Goal: Task Accomplishment & Management: Complete application form

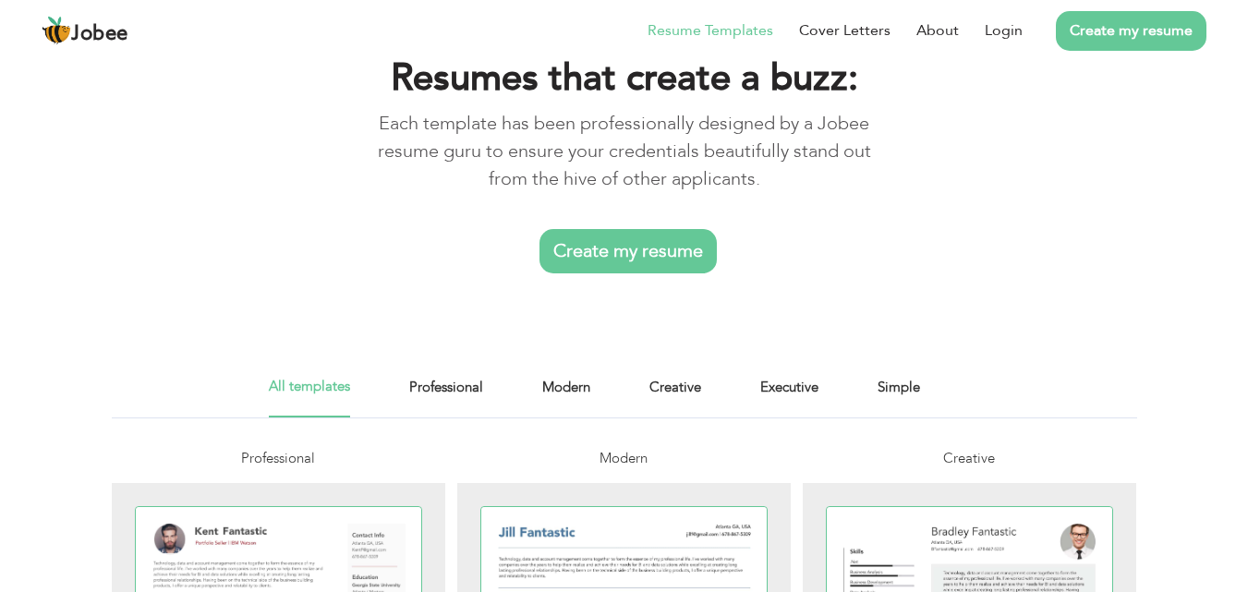
scroll to position [92, 0]
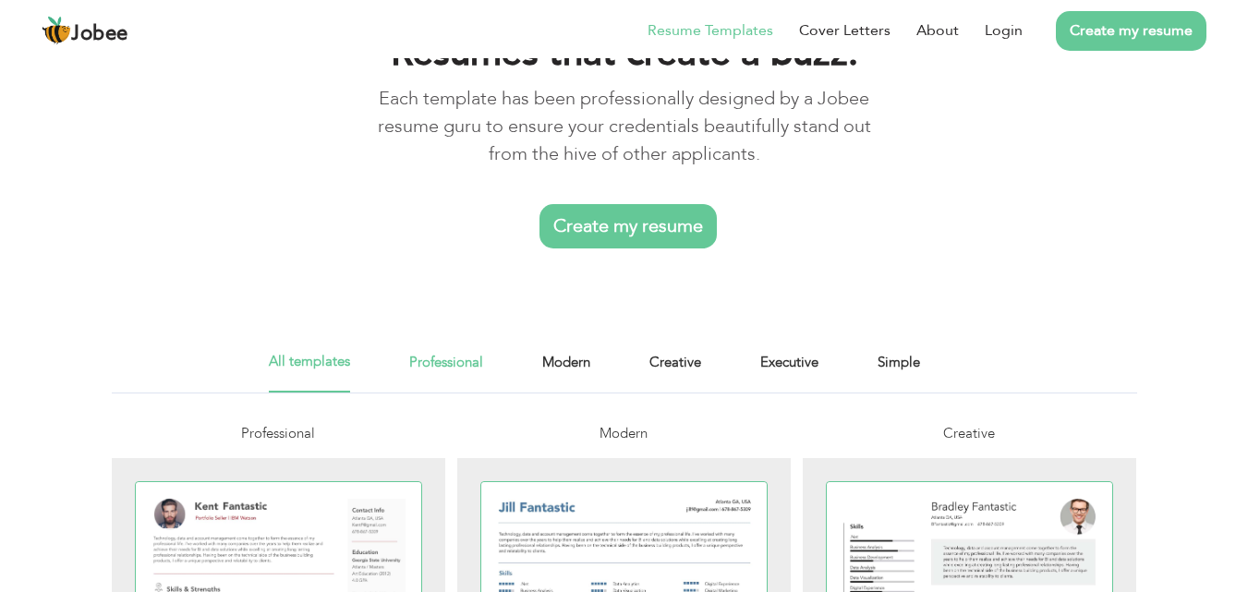
click at [464, 373] on link "Professional" at bounding box center [446, 372] width 74 height 42
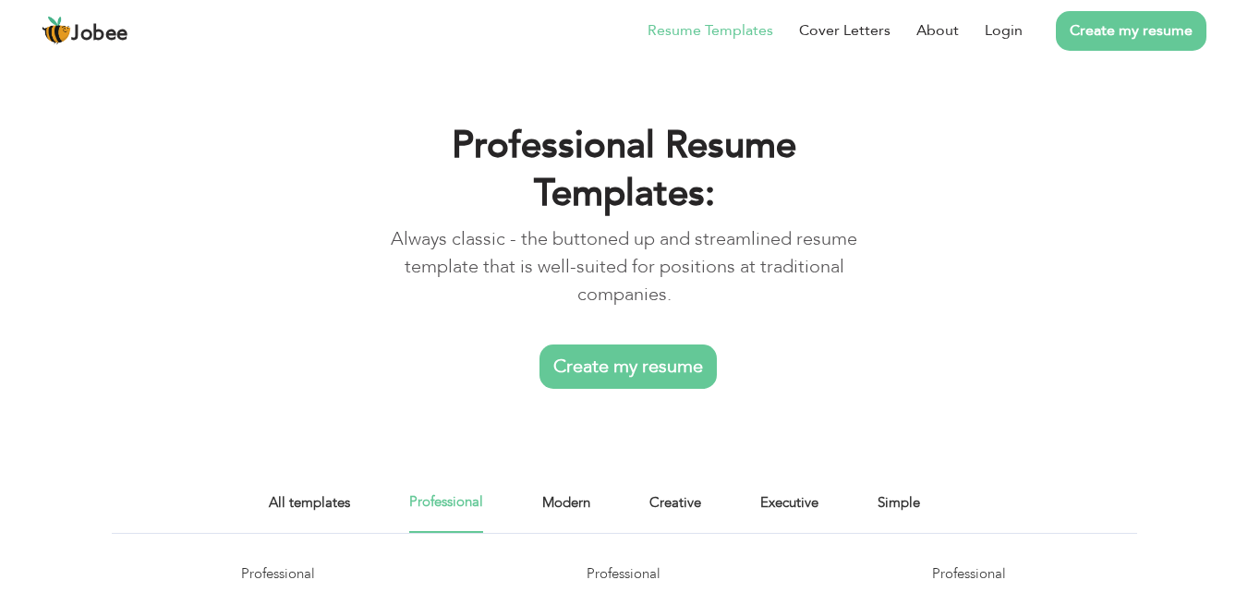
click at [737, 34] on link "Resume Templates" at bounding box center [711, 30] width 126 height 22
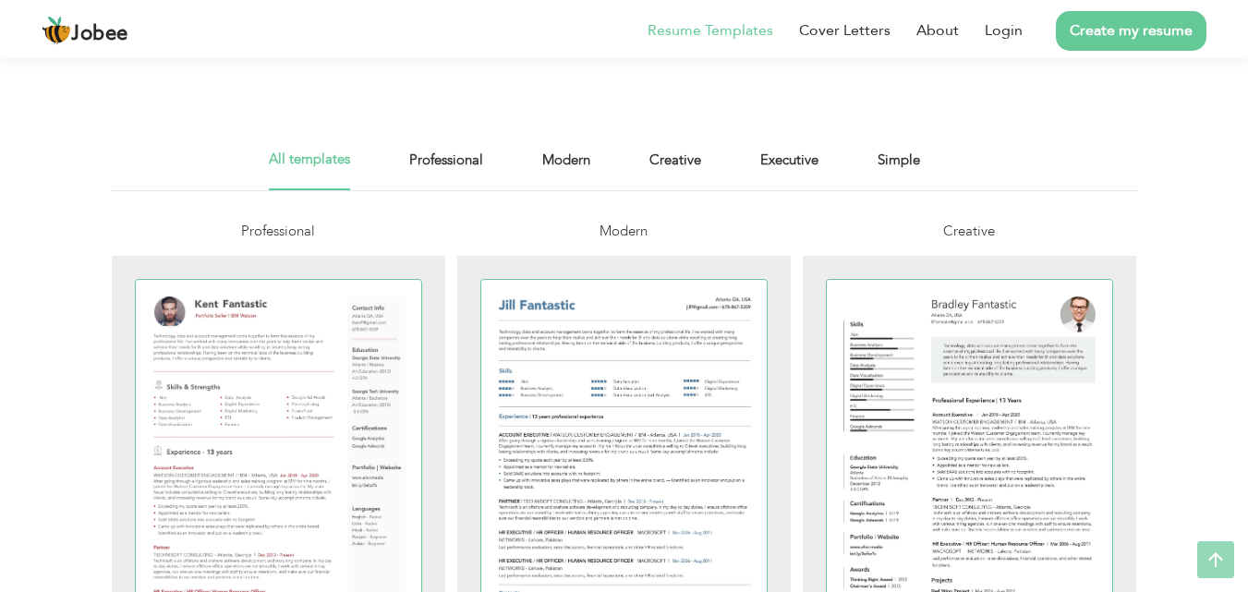
scroll to position [296, 0]
click at [1018, 29] on link "Login" at bounding box center [1004, 30] width 38 height 22
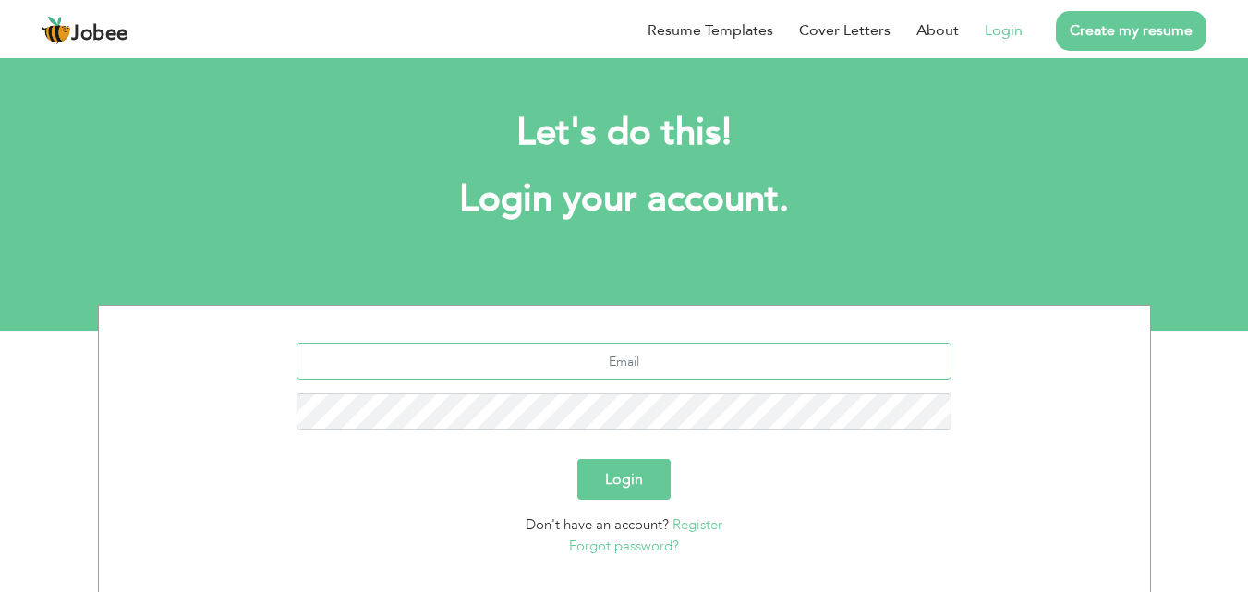
click at [628, 359] on input "text" at bounding box center [624, 361] width 655 height 37
type input "maryamkhalidfarooq@gmal.com"
click at [651, 468] on button "Login" at bounding box center [624, 479] width 93 height 41
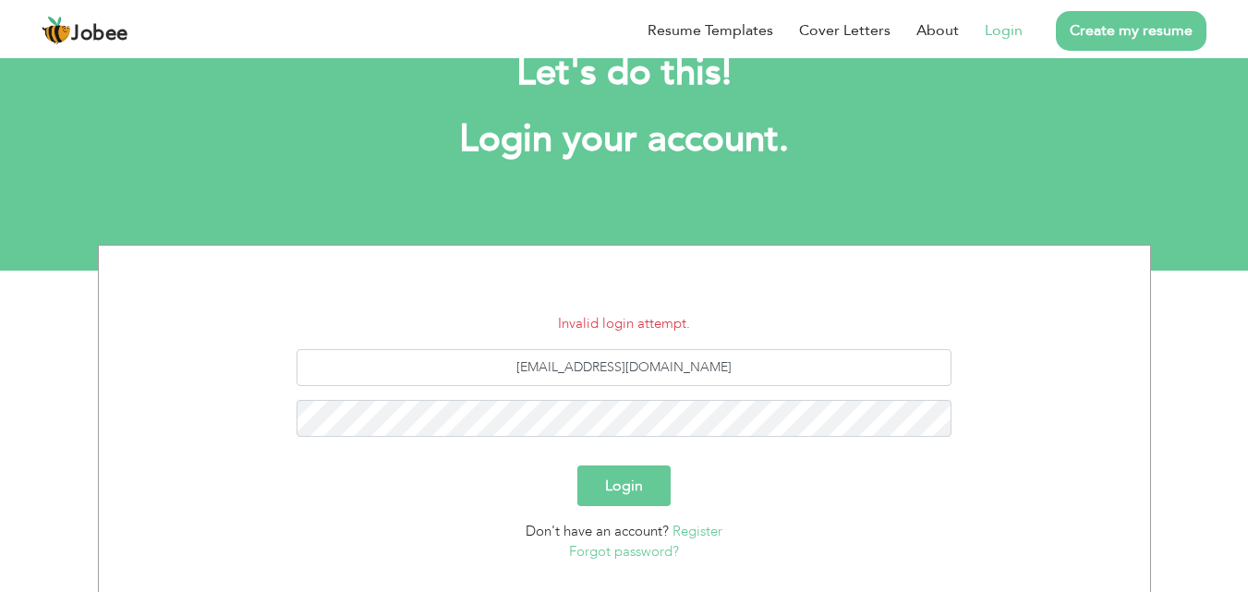
scroll to position [62, 0]
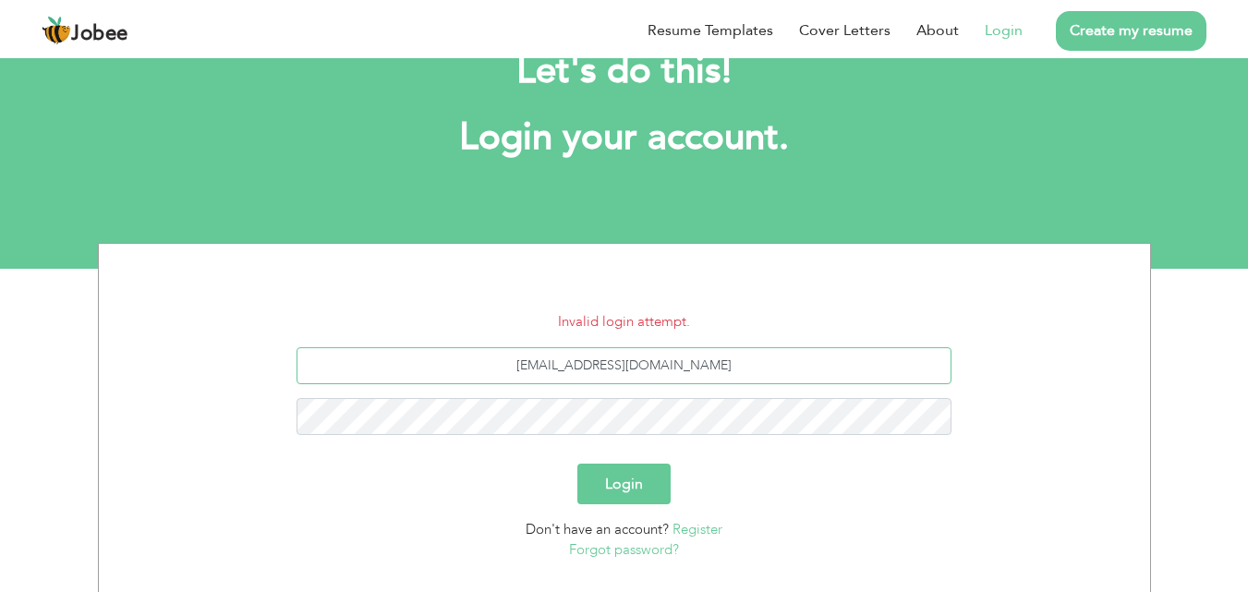
click at [685, 368] on input "[EMAIL_ADDRESS][DOMAIN_NAME]" at bounding box center [624, 365] width 655 height 37
type input "[EMAIL_ADDRESS][DOMAIN_NAME]"
click at [640, 504] on button "Login" at bounding box center [624, 484] width 93 height 41
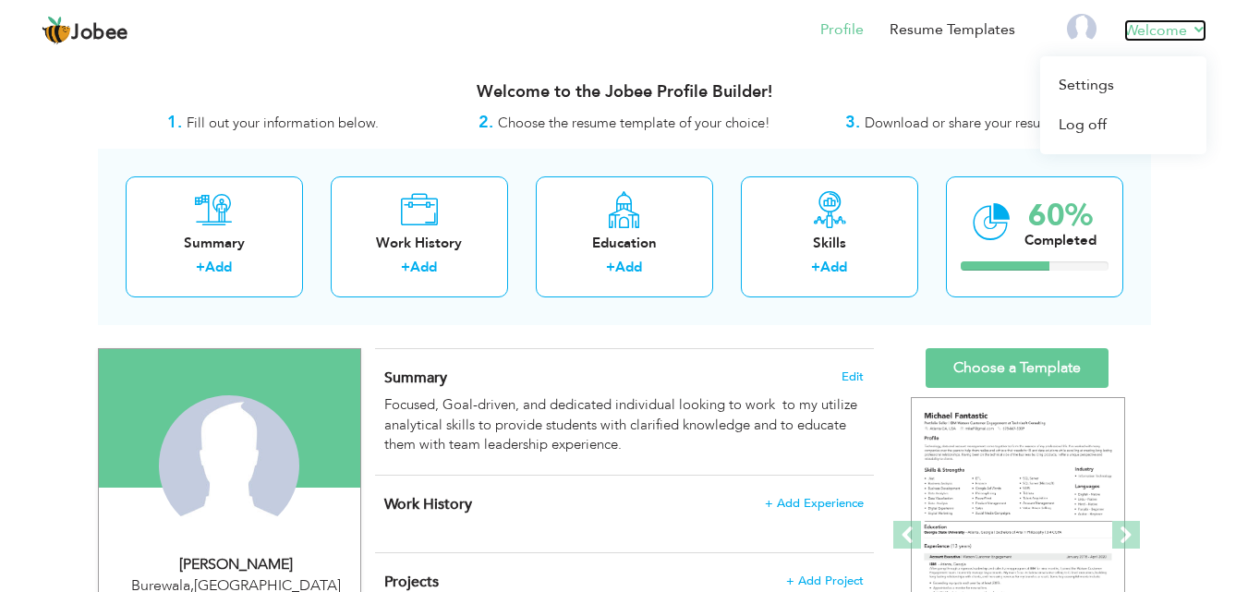
click at [1199, 29] on link "Welcome" at bounding box center [1166, 30] width 82 height 22
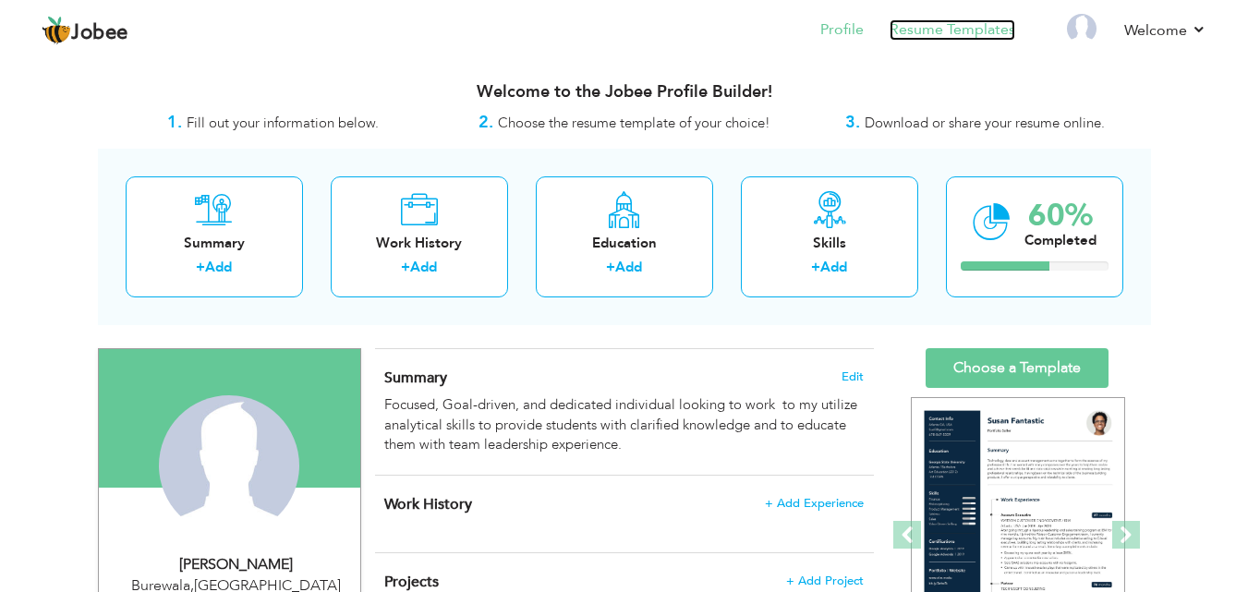
click at [930, 36] on link "Resume Templates" at bounding box center [953, 29] width 126 height 21
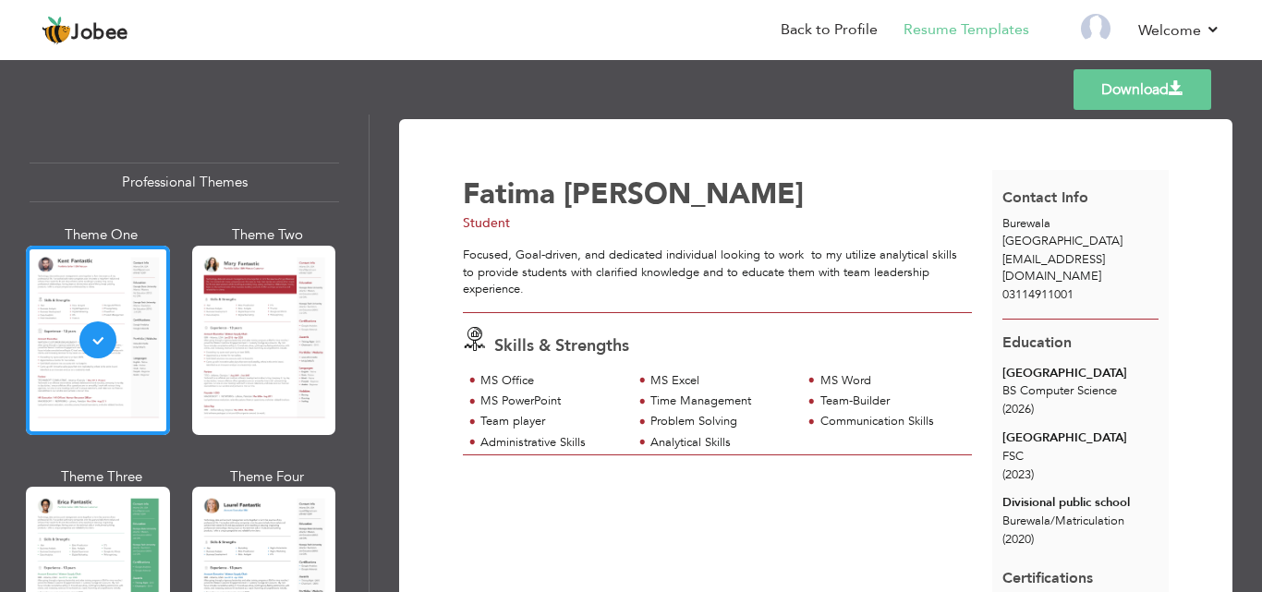
click at [1164, 80] on link "Download" at bounding box center [1143, 89] width 138 height 41
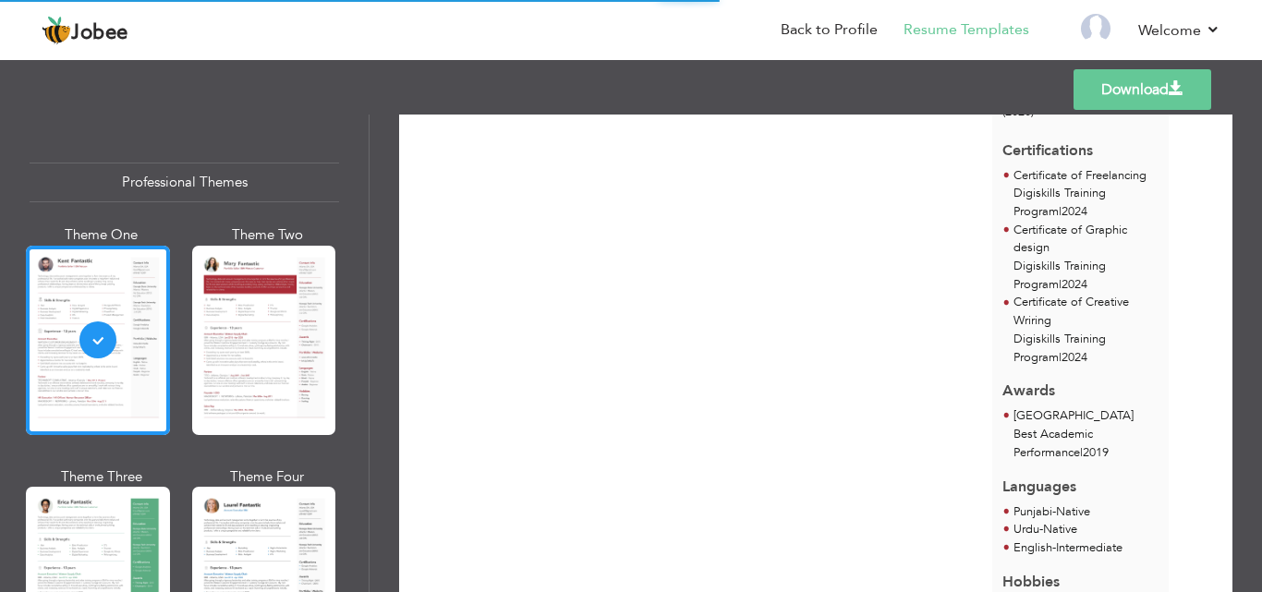
scroll to position [581, 0]
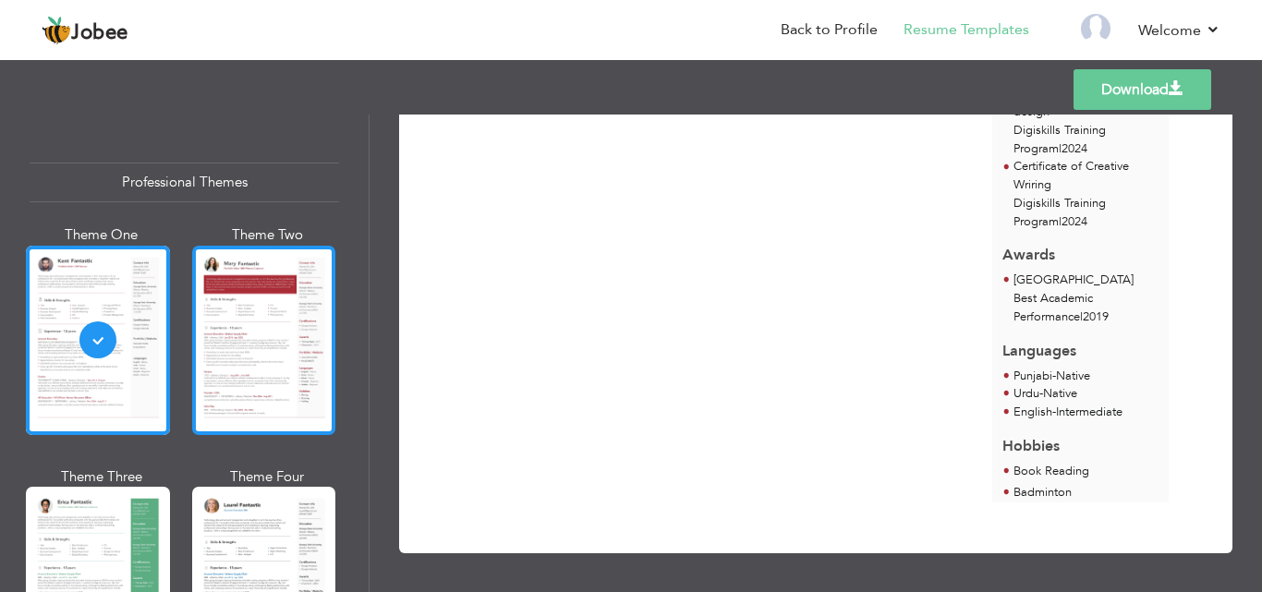
click at [207, 357] on div at bounding box center [264, 340] width 144 height 189
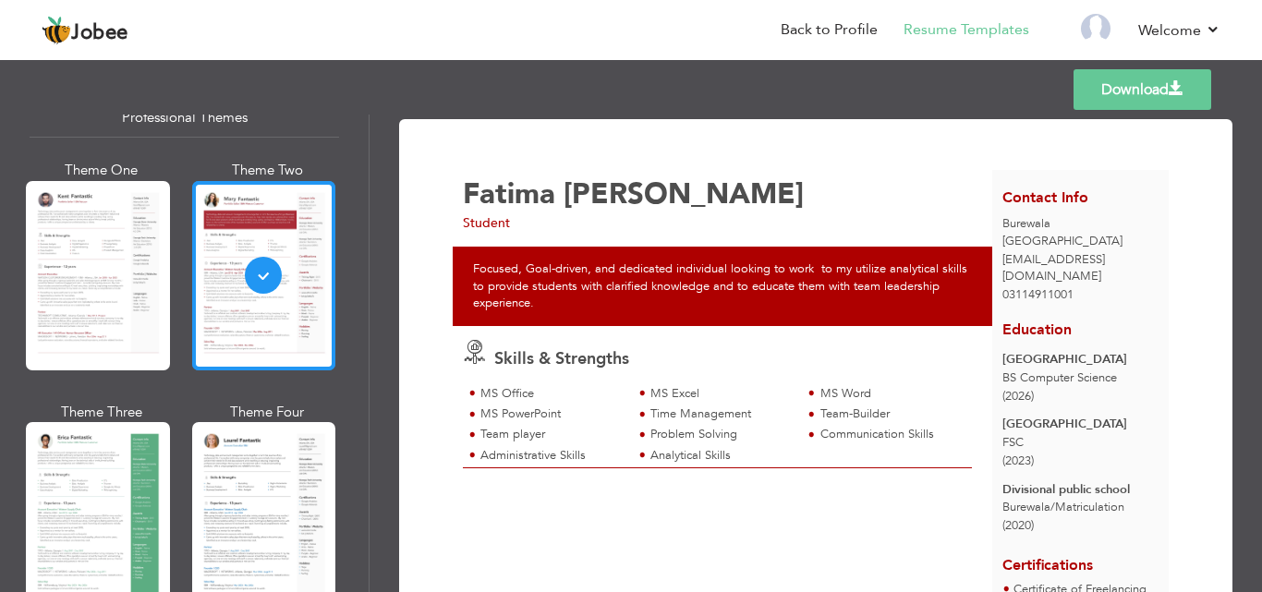
scroll to position [185, 0]
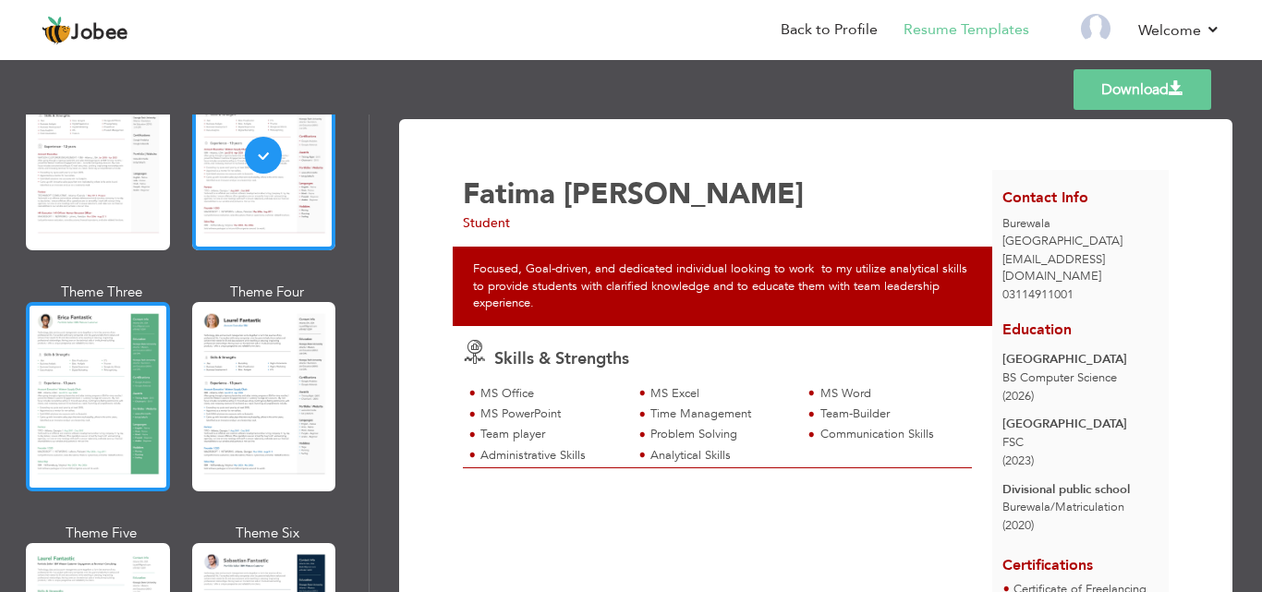
click at [141, 382] on div at bounding box center [98, 396] width 144 height 189
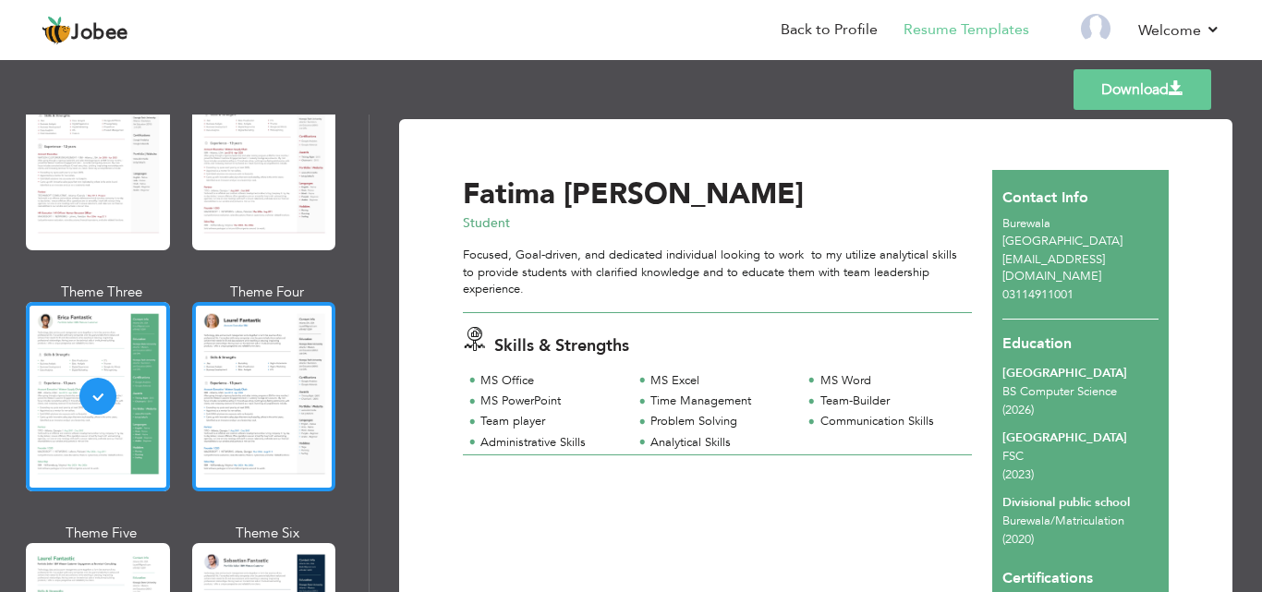
click at [266, 374] on div at bounding box center [264, 396] width 144 height 189
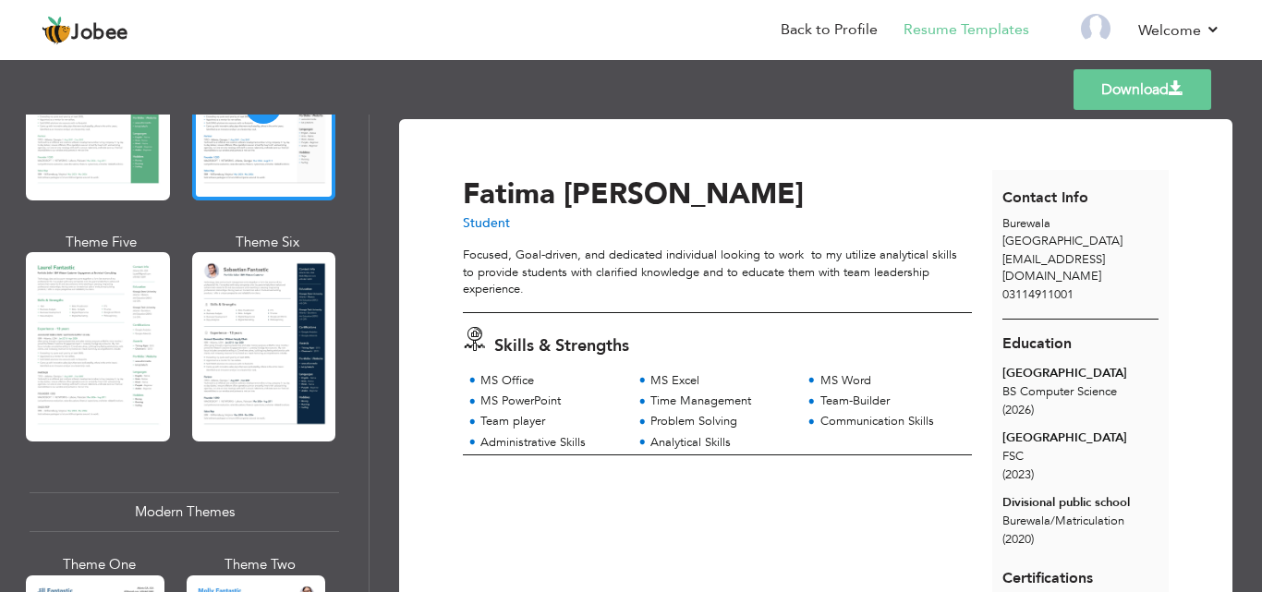
scroll to position [554, 0]
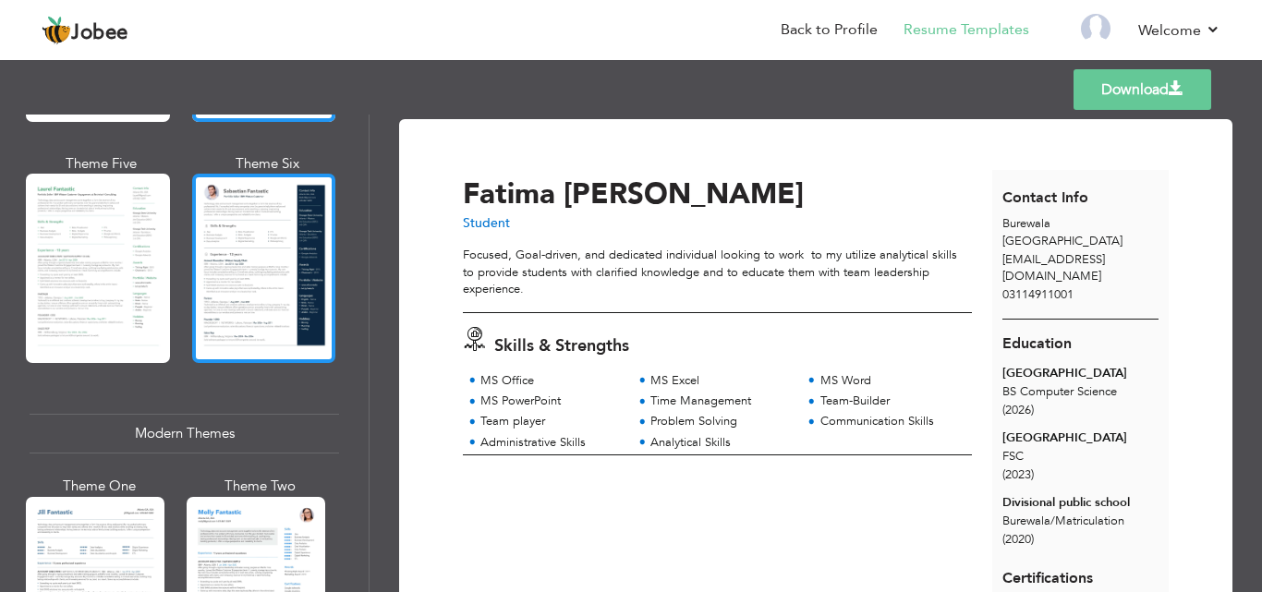
click at [286, 272] on div at bounding box center [264, 268] width 144 height 189
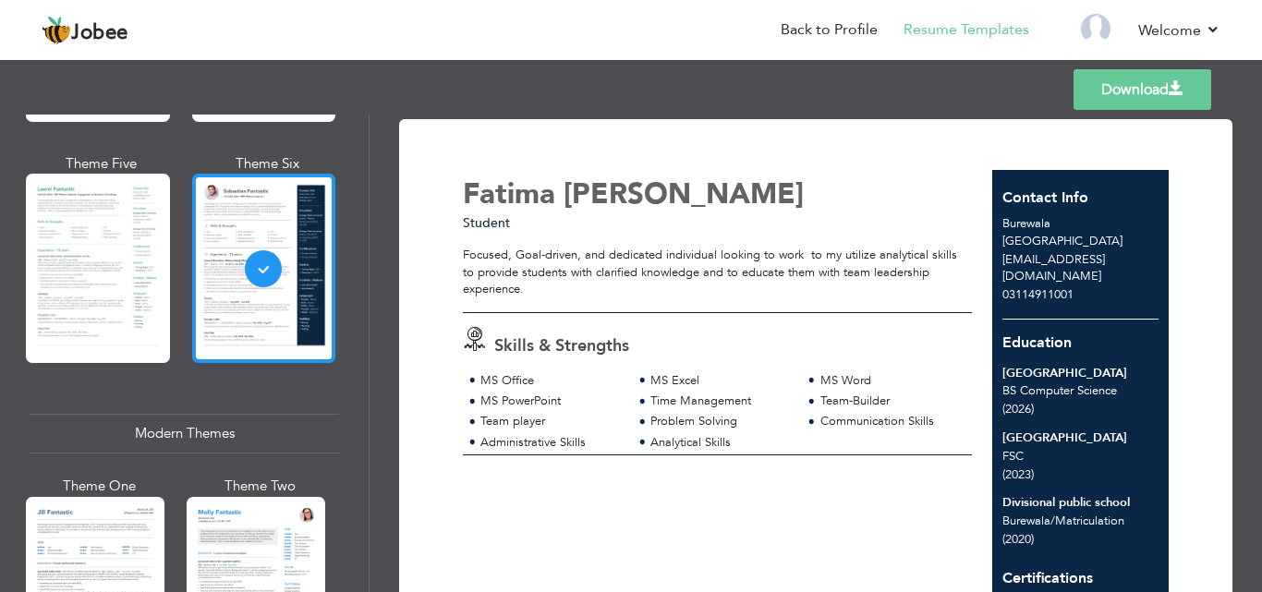
scroll to position [0, 0]
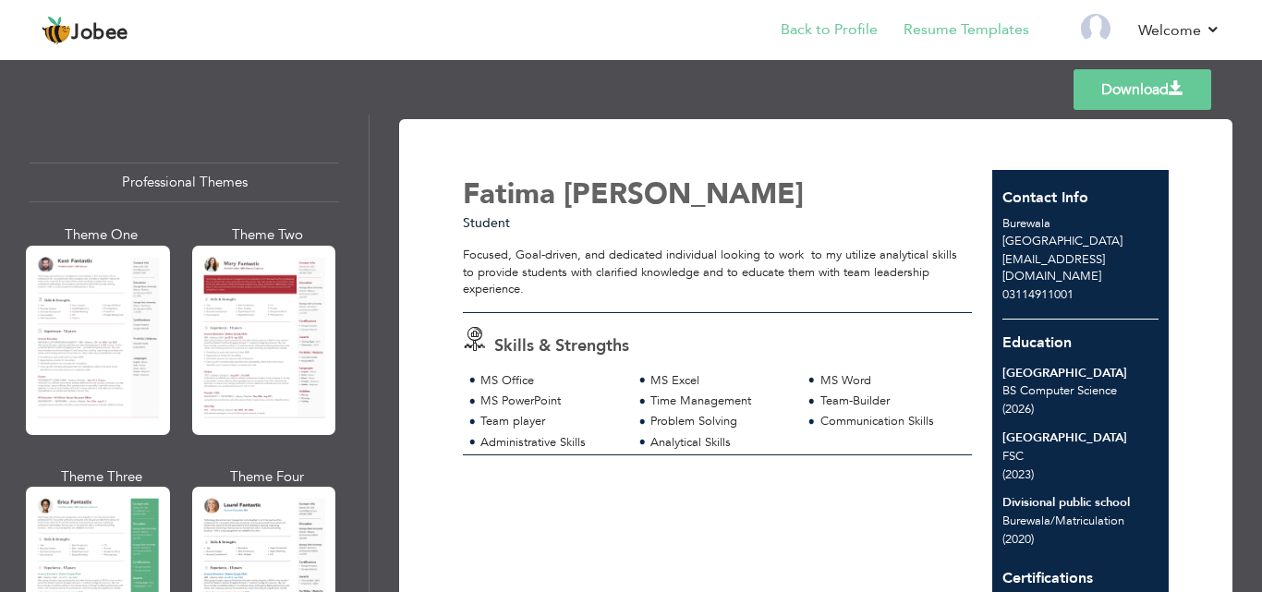
click at [821, 43] on li "Back to Profile" at bounding box center [816, 31] width 123 height 50
click at [816, 35] on link "Back to Profile" at bounding box center [829, 29] width 97 height 21
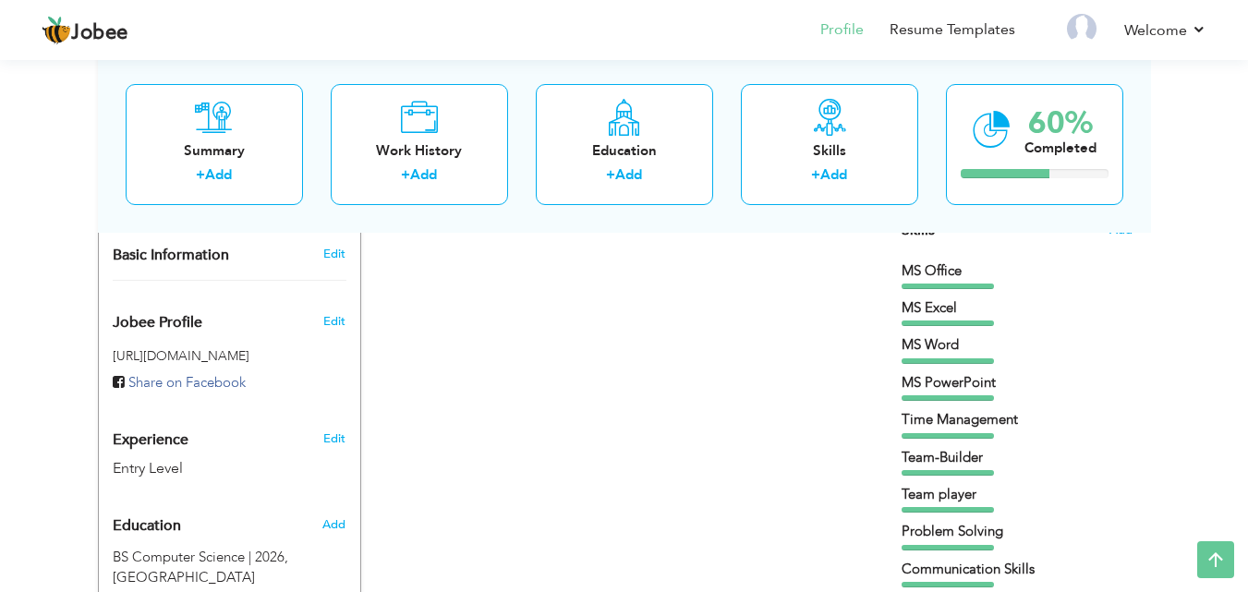
scroll to position [505, 0]
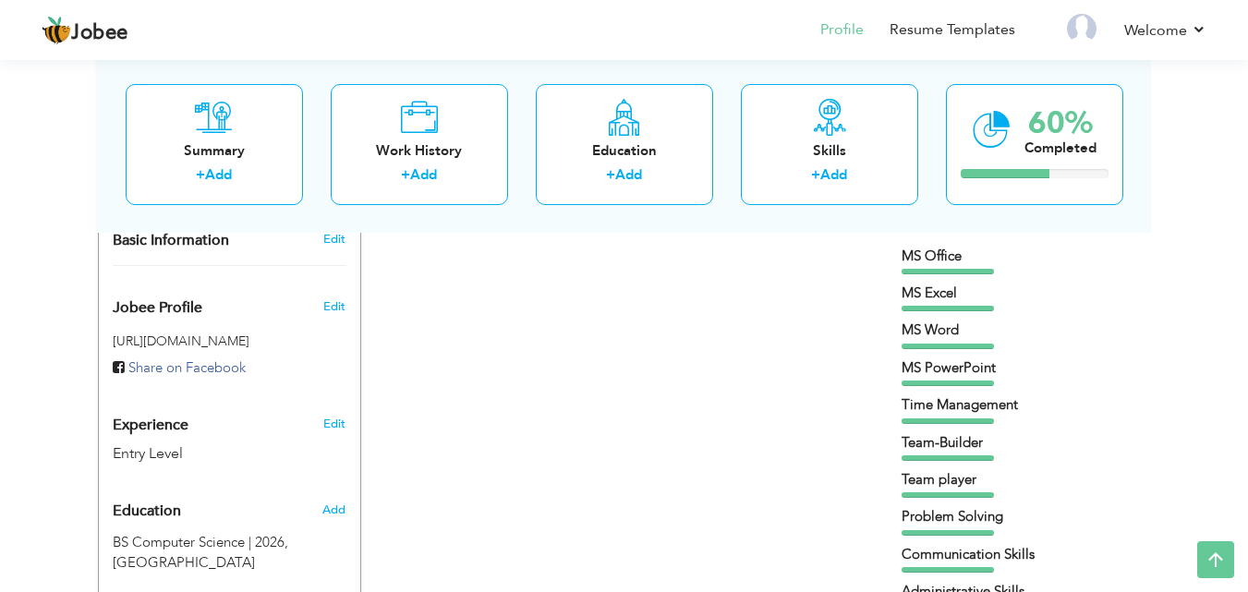
click at [496, 364] on div "CV Import Profile Strength 0% Select an Item from right menu Work History * Job…" at bounding box center [624, 517] width 527 height 1348
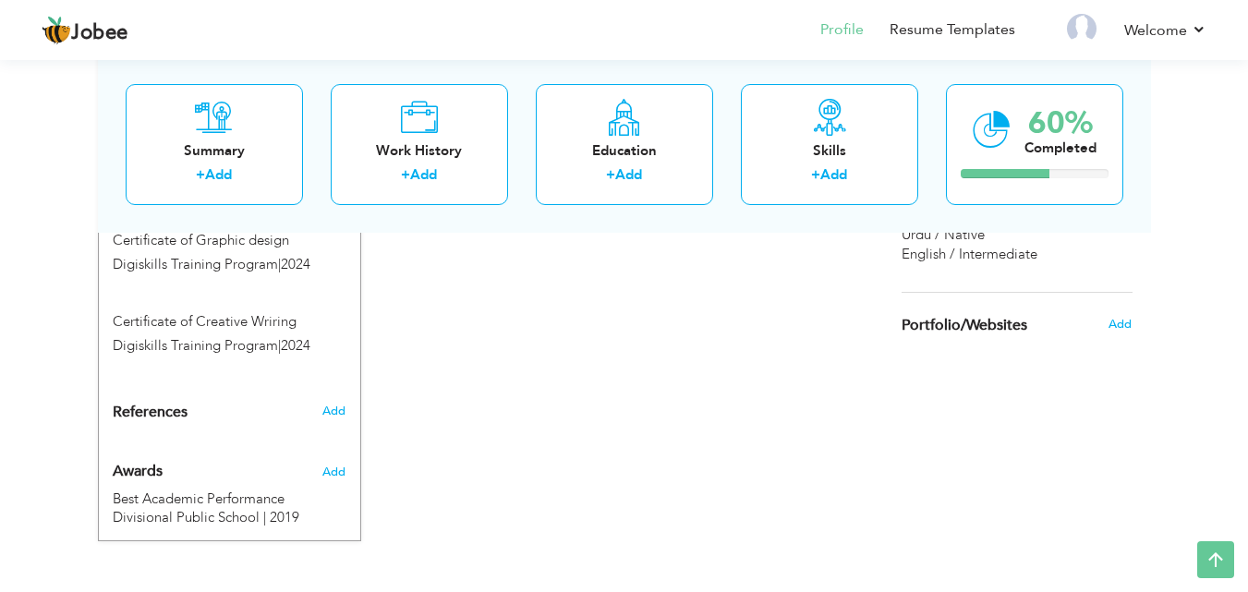
scroll to position [0, 0]
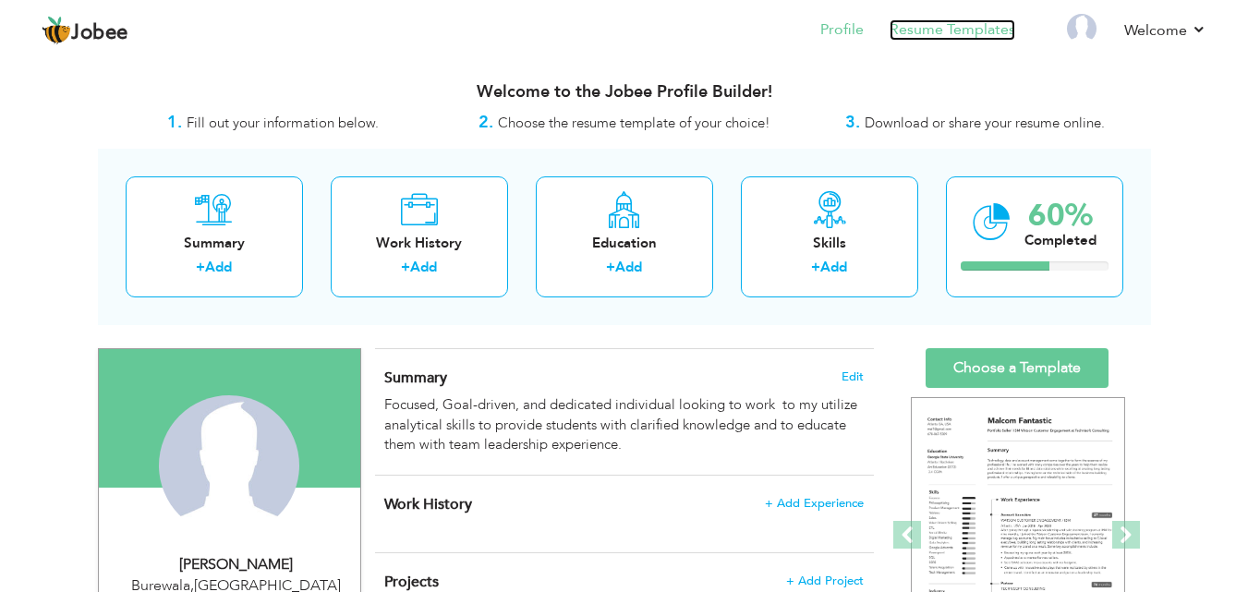
click at [968, 28] on link "Resume Templates" at bounding box center [953, 29] width 126 height 21
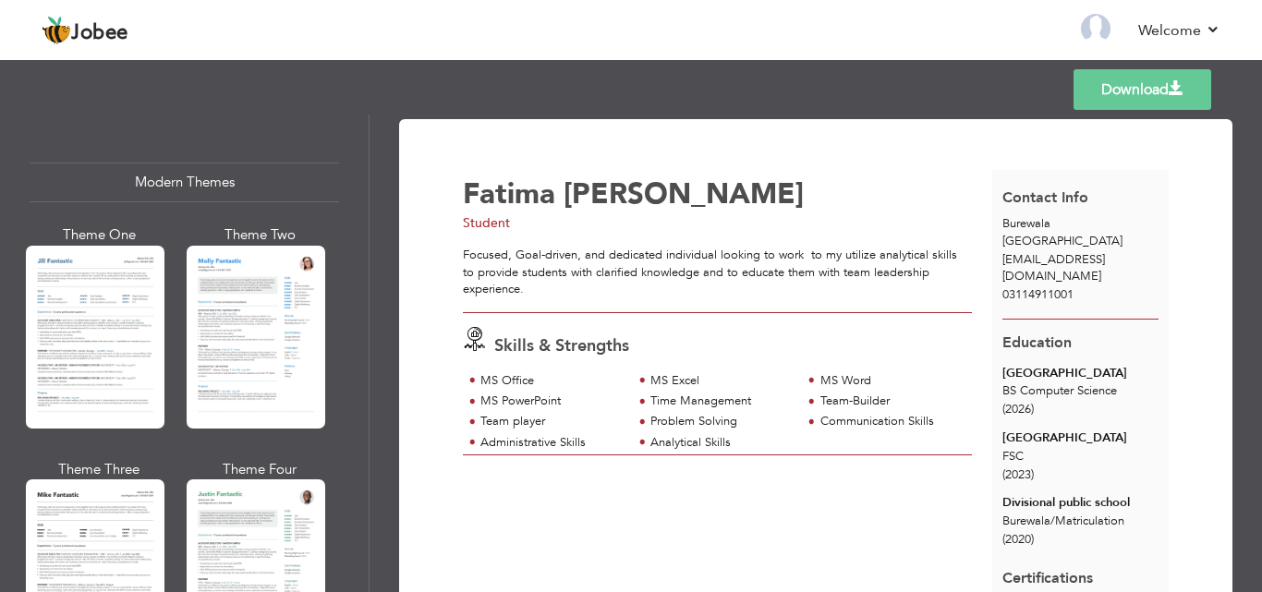
scroll to position [807, 0]
click at [234, 353] on div at bounding box center [256, 336] width 139 height 183
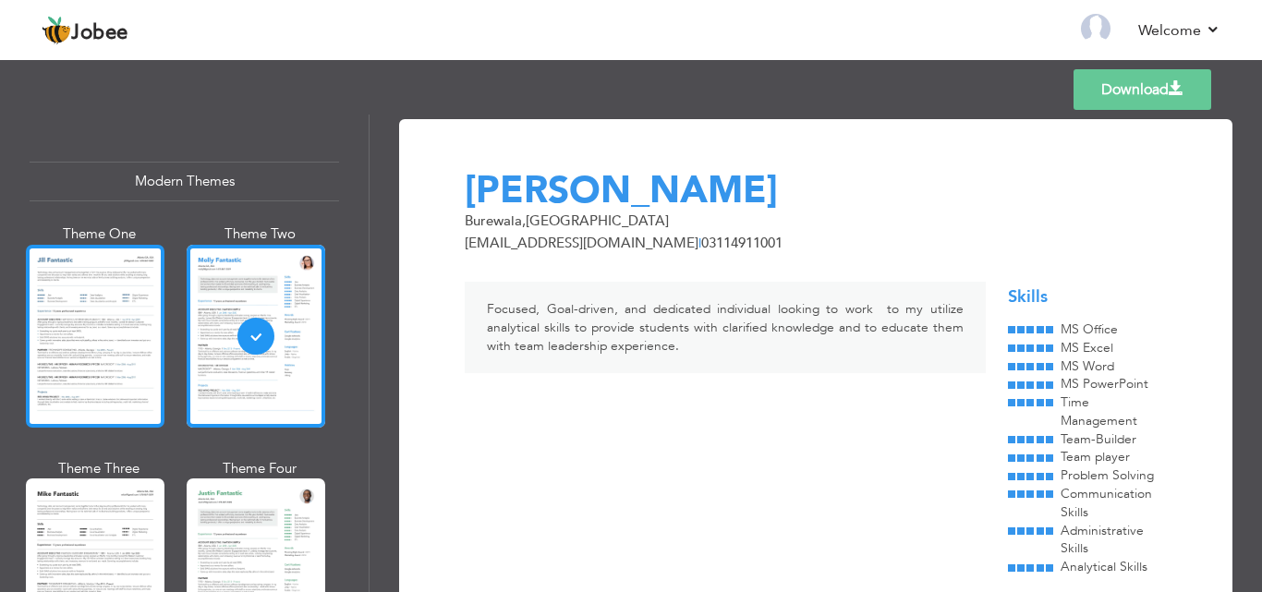
click at [78, 337] on div at bounding box center [95, 336] width 139 height 183
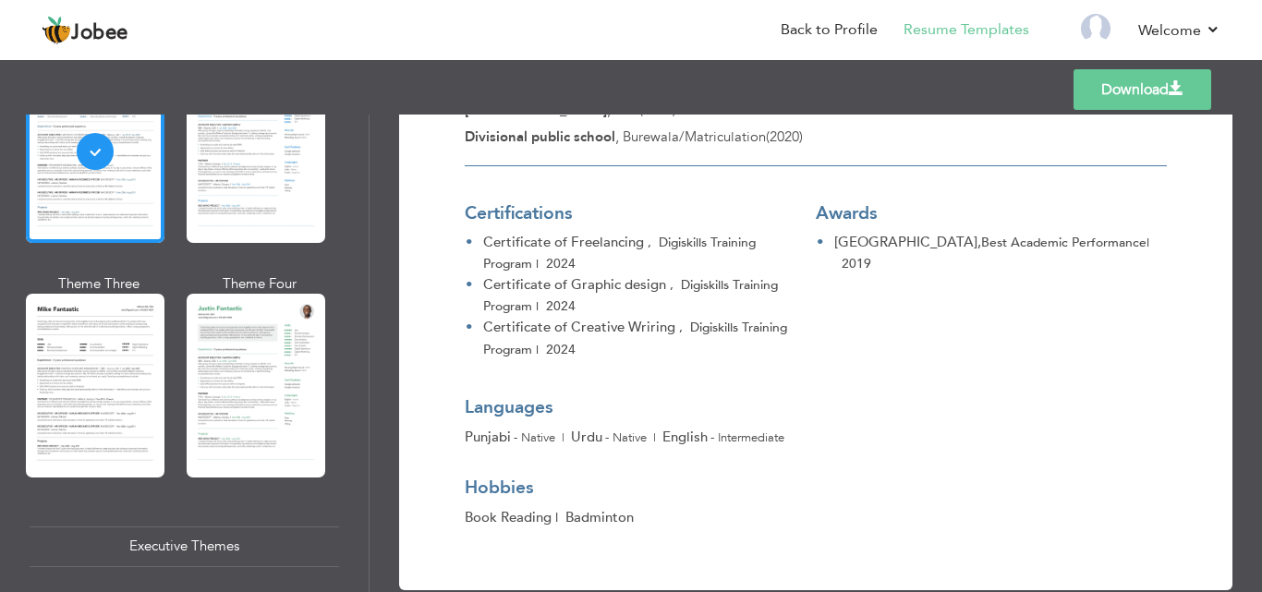
scroll to position [493, 0]
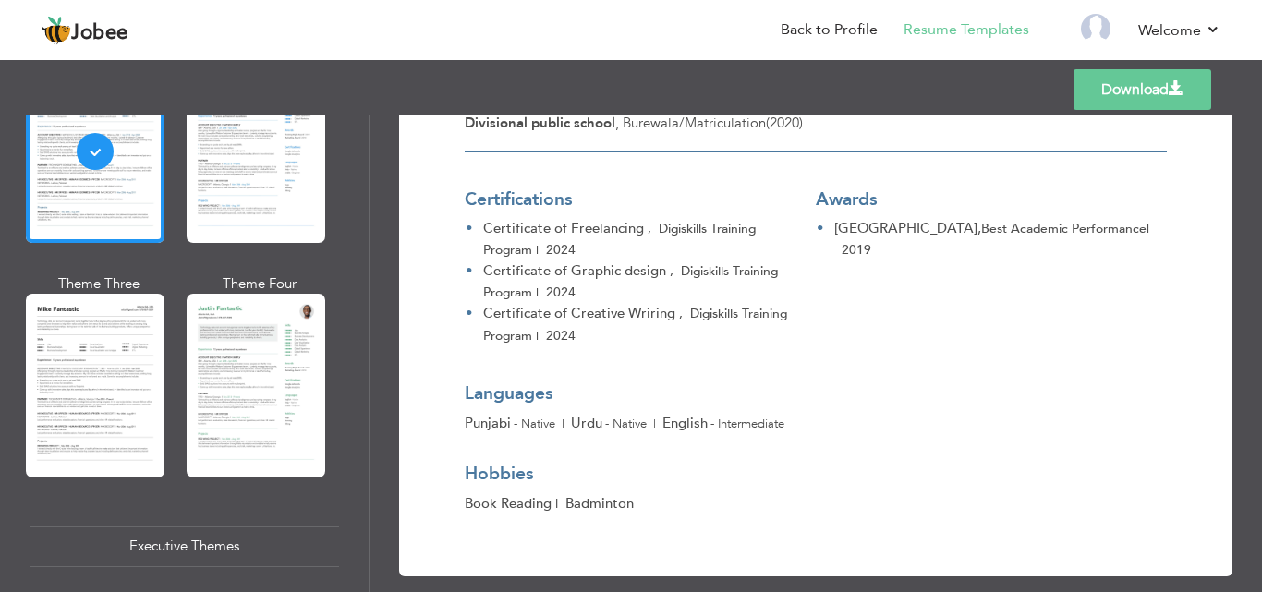
click at [550, 498] on span "Book Reading |" at bounding box center [515, 503] width 101 height 18
click at [554, 502] on span "Book Reading |" at bounding box center [515, 503] width 101 height 18
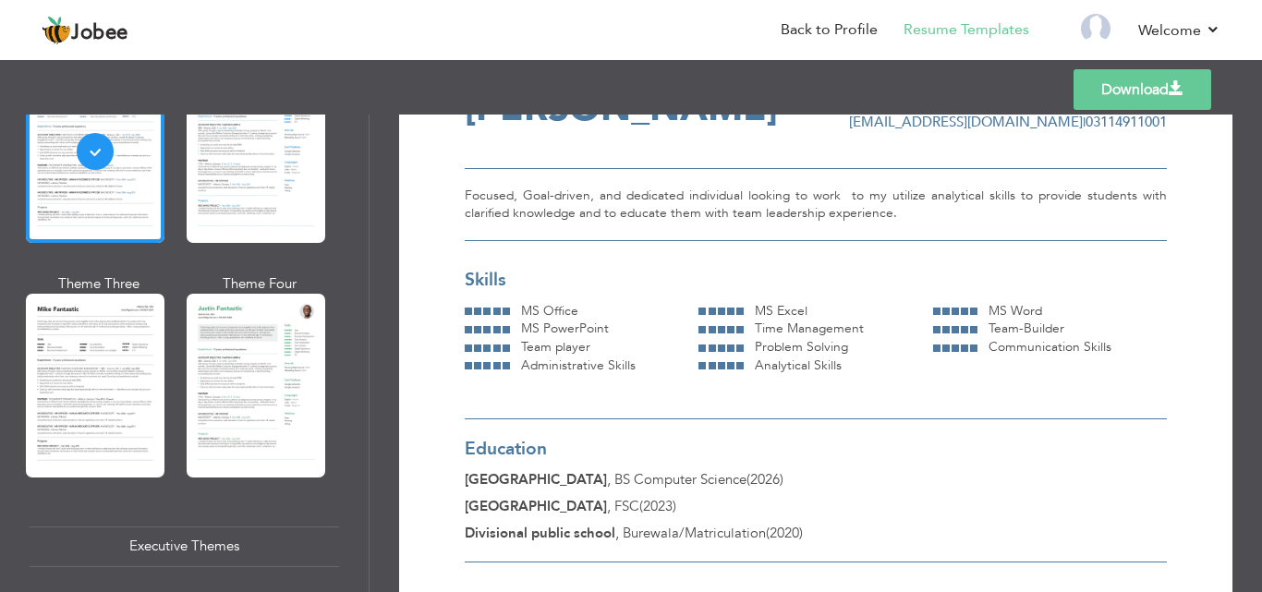
scroll to position [0, 0]
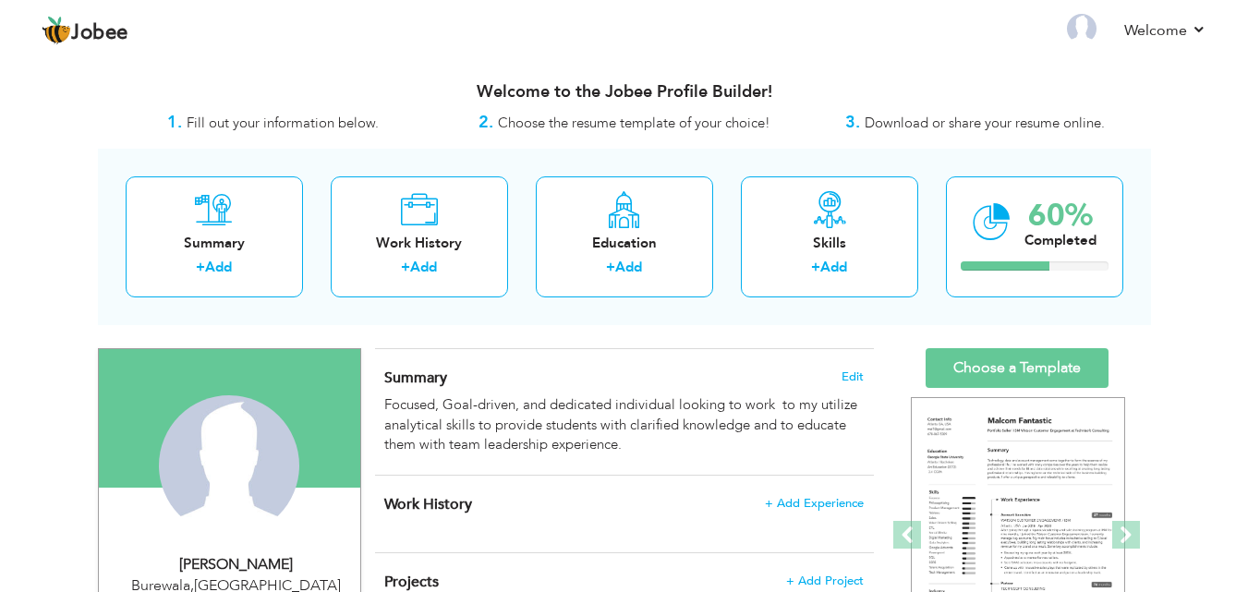
drag, startPoint x: 0, startPoint y: 0, endPoint x: 768, endPoint y: 354, distance: 845.5
click at [768, 354] on div "Summary Edit Focused, Goal-driven, and dedicated individual looking to work to …" at bounding box center [624, 412] width 499 height 126
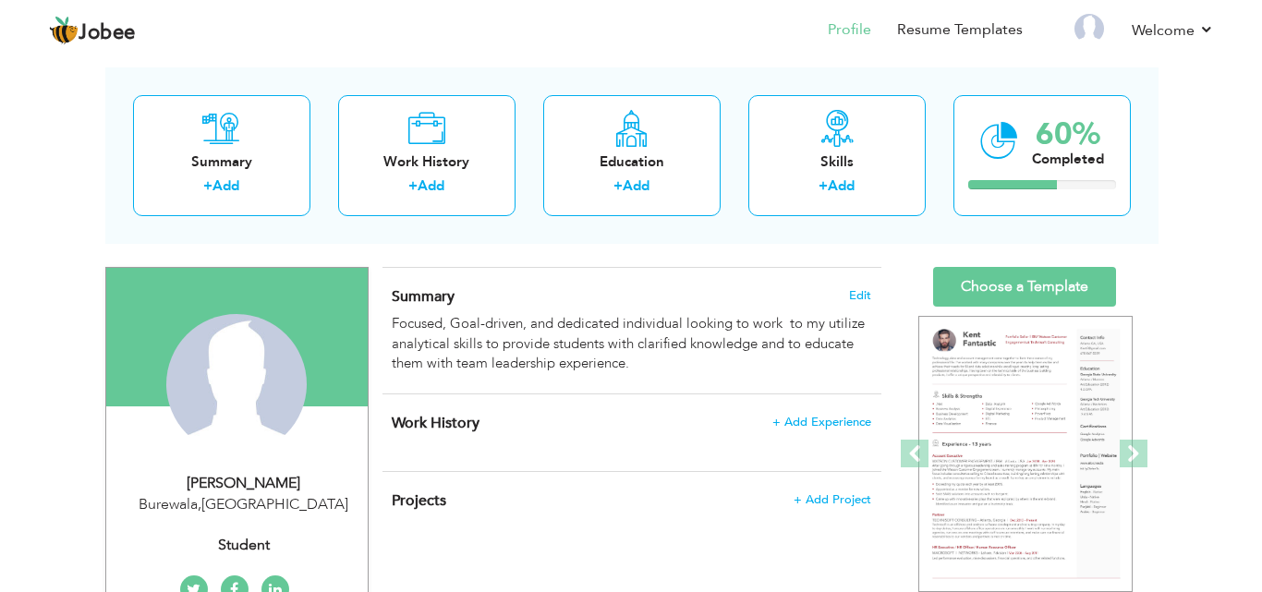
scroll to position [111, 0]
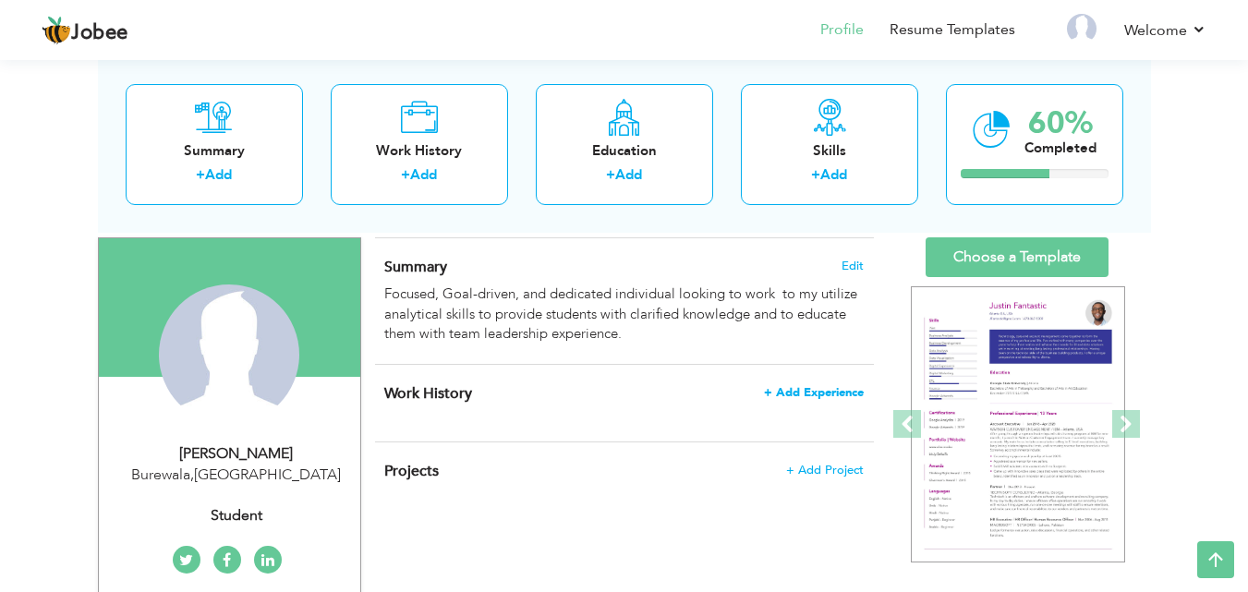
click at [793, 394] on span "+ Add Experience" at bounding box center [814, 392] width 100 height 13
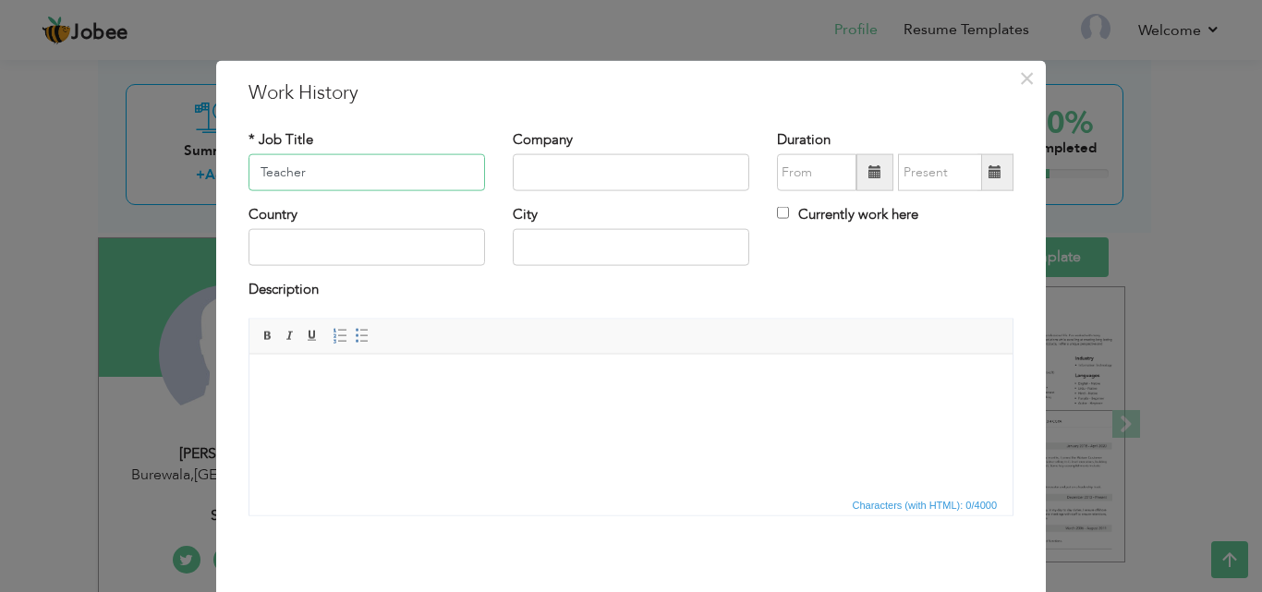
type input "Teacher"
click at [549, 176] on input "text" at bounding box center [631, 172] width 237 height 37
type input "SAVY School Burewala"
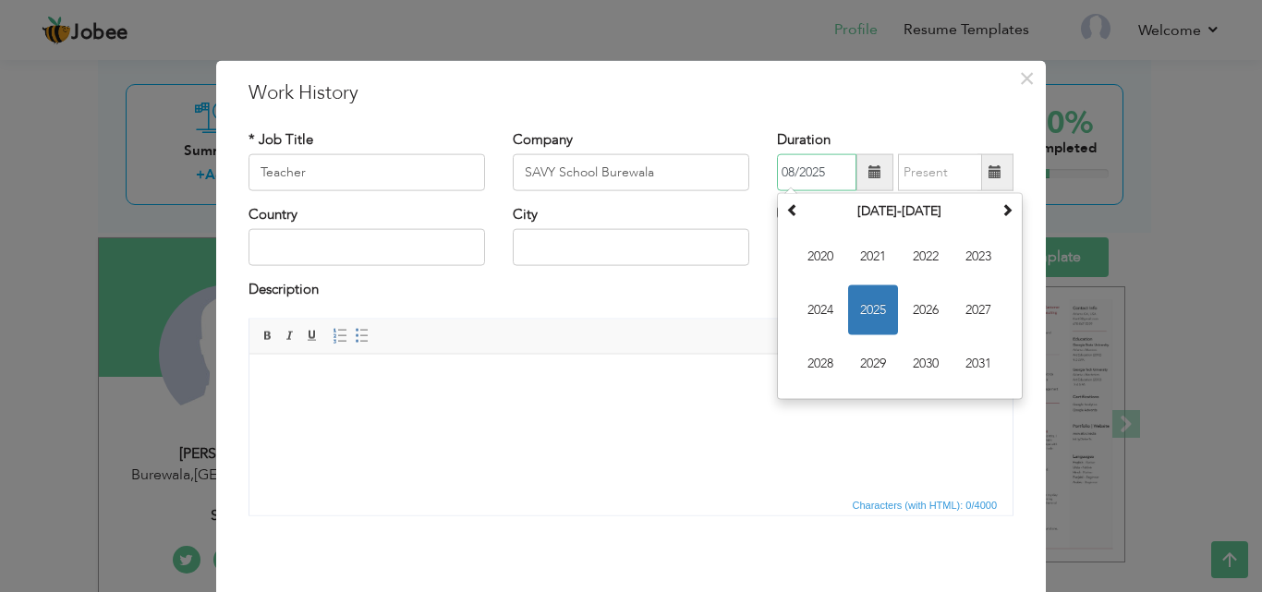
click at [797, 174] on input "08/2025" at bounding box center [816, 172] width 79 height 37
click at [819, 170] on input "08/2025" at bounding box center [816, 172] width 79 height 37
click at [787, 175] on input "08/2025" at bounding box center [816, 172] width 79 height 37
click at [824, 171] on input "09/2025" at bounding box center [816, 172] width 79 height 37
click at [814, 320] on span "2024" at bounding box center [821, 311] width 50 height 50
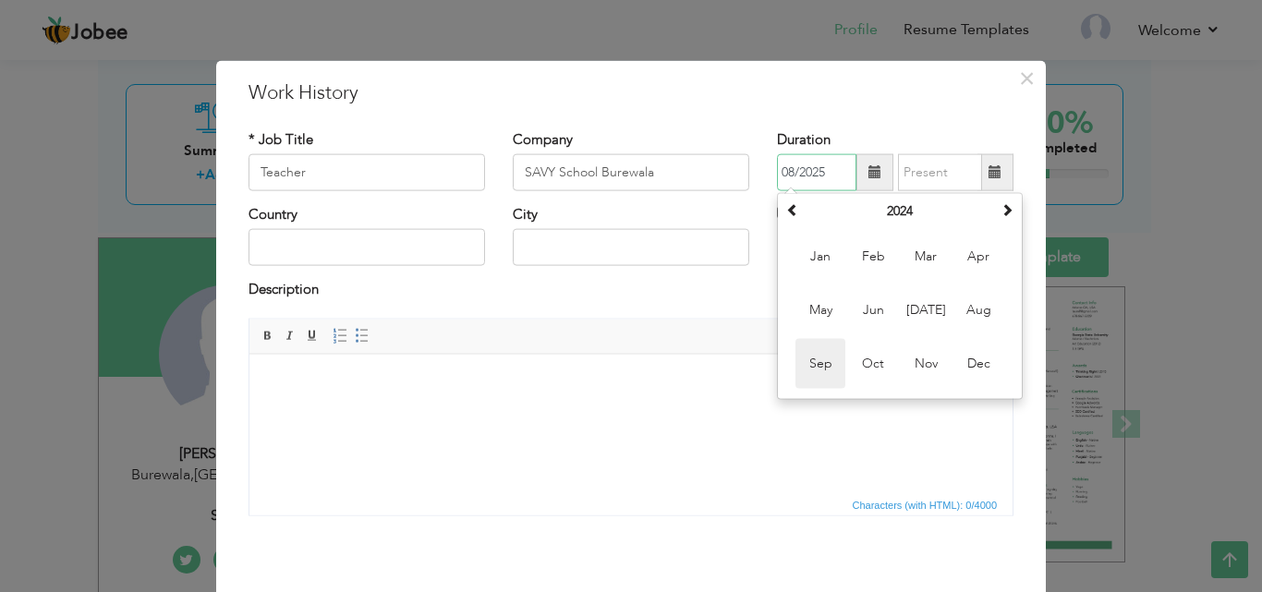
click at [810, 362] on span "Sep" at bounding box center [821, 364] width 50 height 50
type input "09/2024"
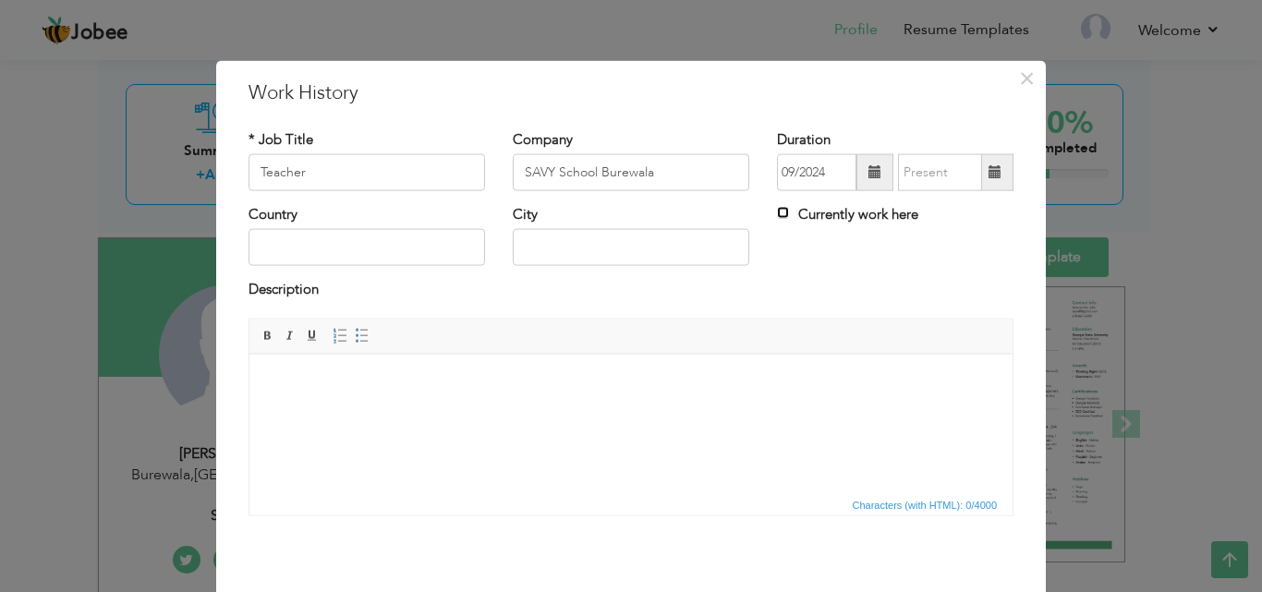
click at [778, 211] on input "Currently work here" at bounding box center [783, 213] width 12 height 12
checkbox input "true"
click at [661, 172] on input "SAVY School Burewala" at bounding box center [631, 172] width 237 height 37
type input "SAVY School"
click at [596, 255] on input "text" at bounding box center [631, 247] width 237 height 37
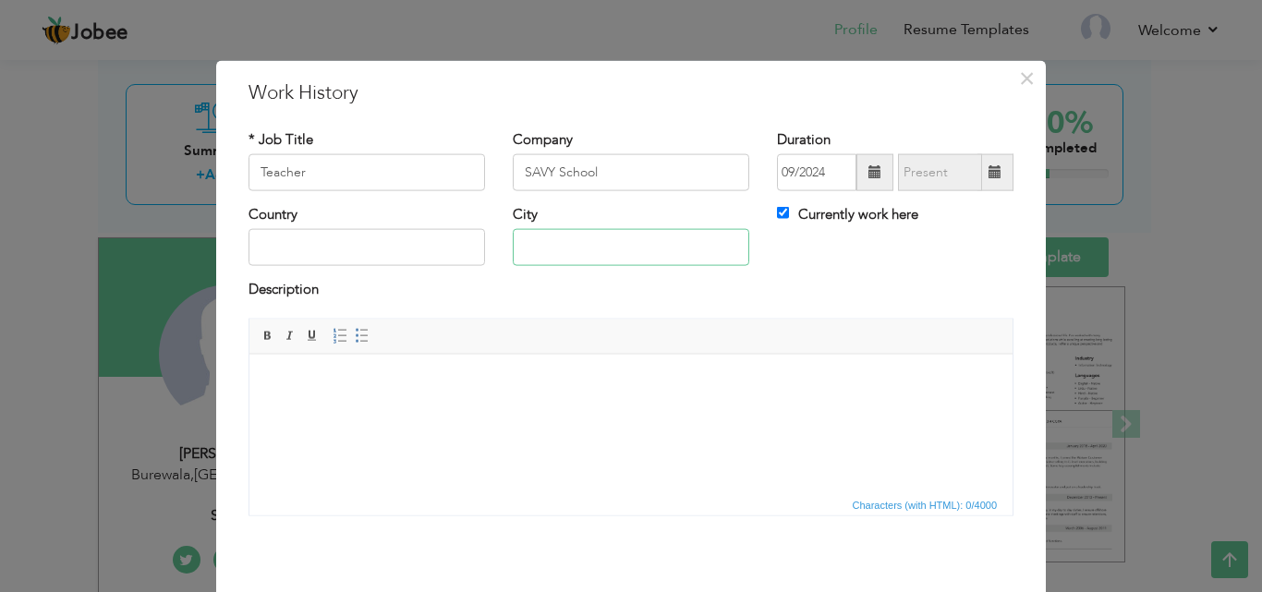
type input "N"
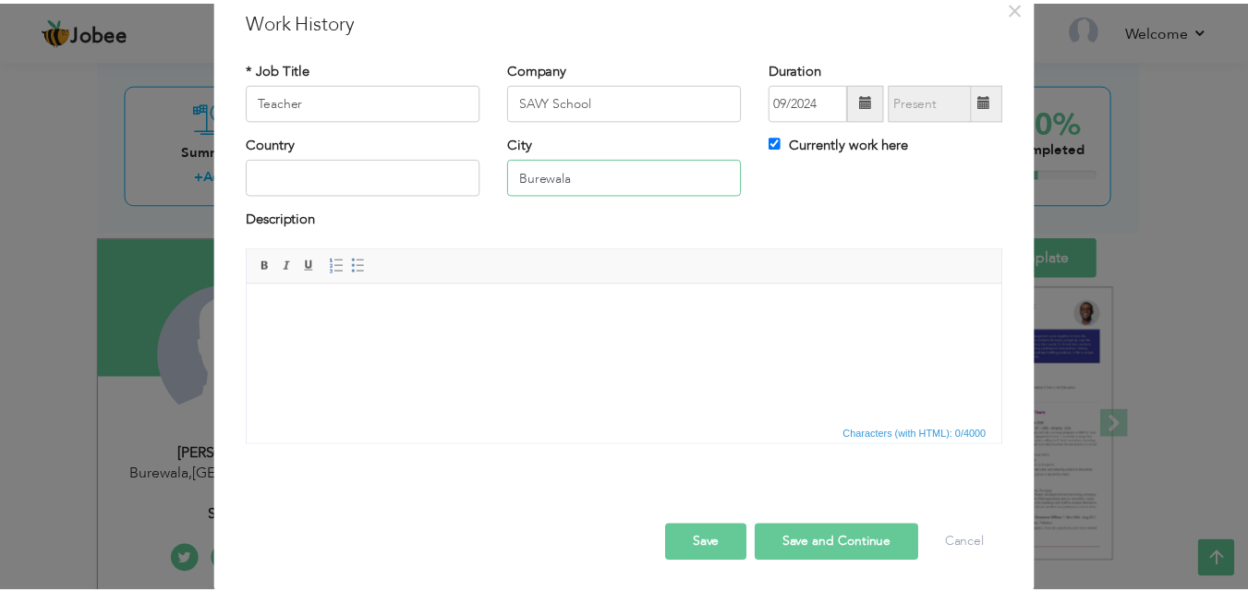
scroll to position [73, 0]
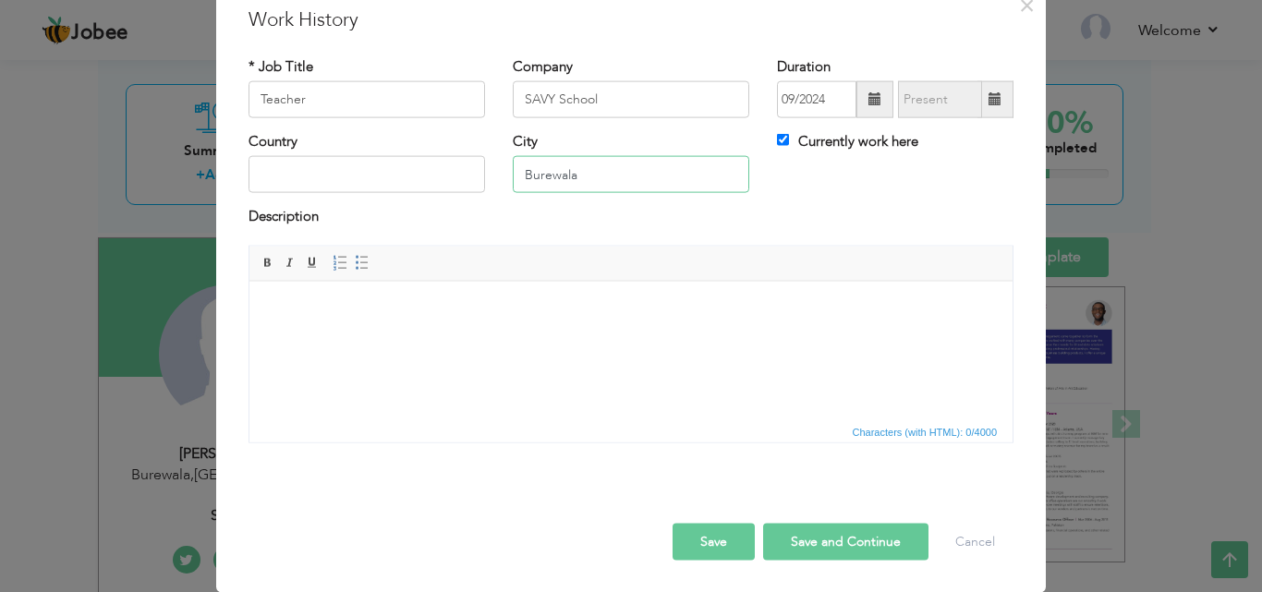
type input "Burewala"
click at [816, 551] on button "Save and Continue" at bounding box center [845, 541] width 165 height 37
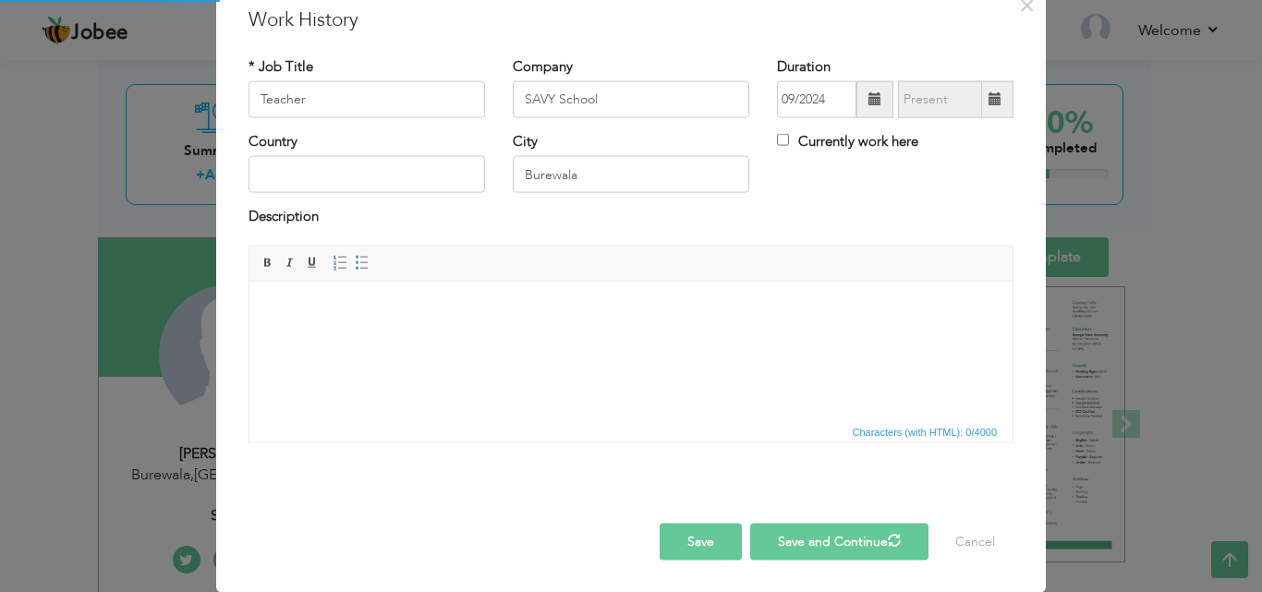
checkbox input "false"
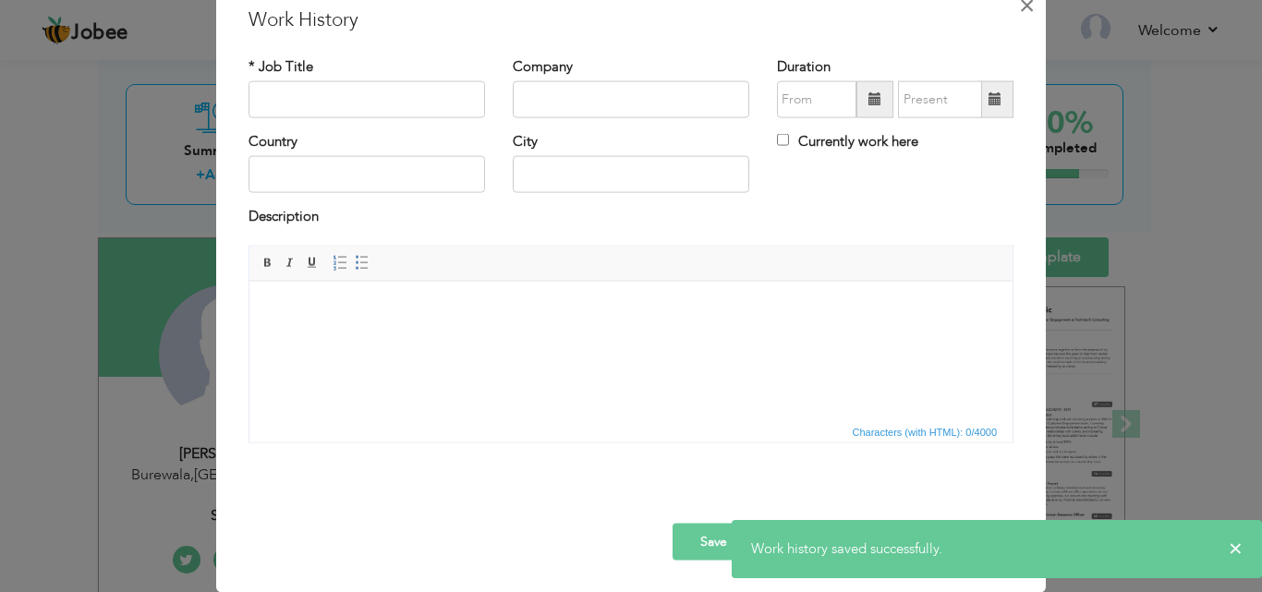
click at [1019, 4] on span "×" at bounding box center [1027, 4] width 16 height 33
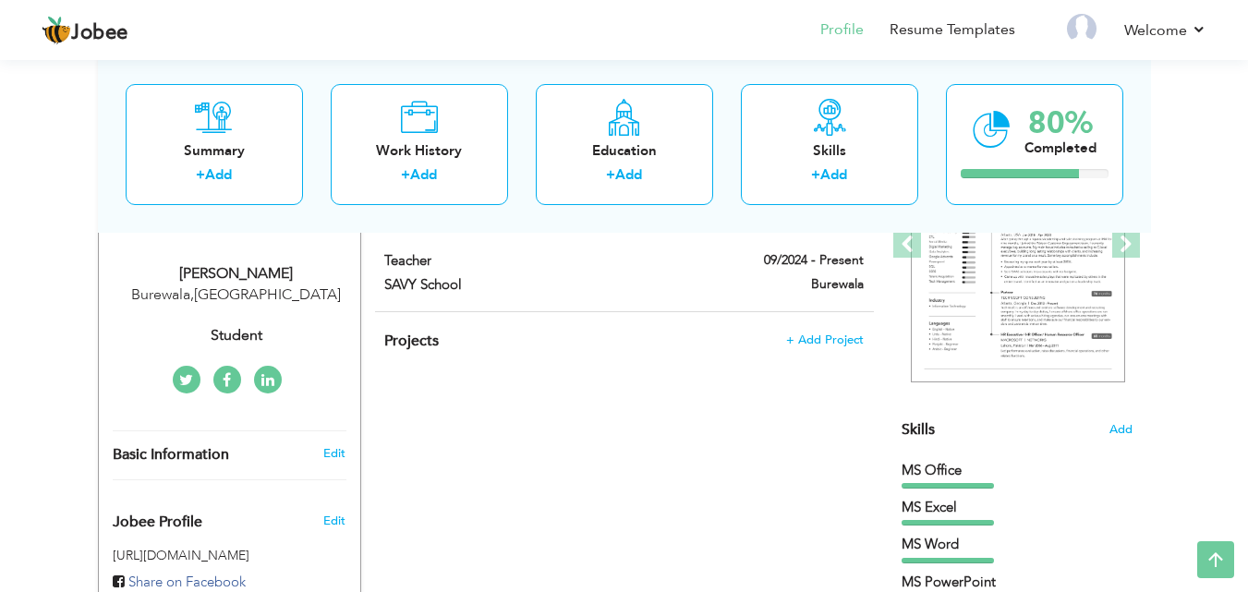
scroll to position [339, 0]
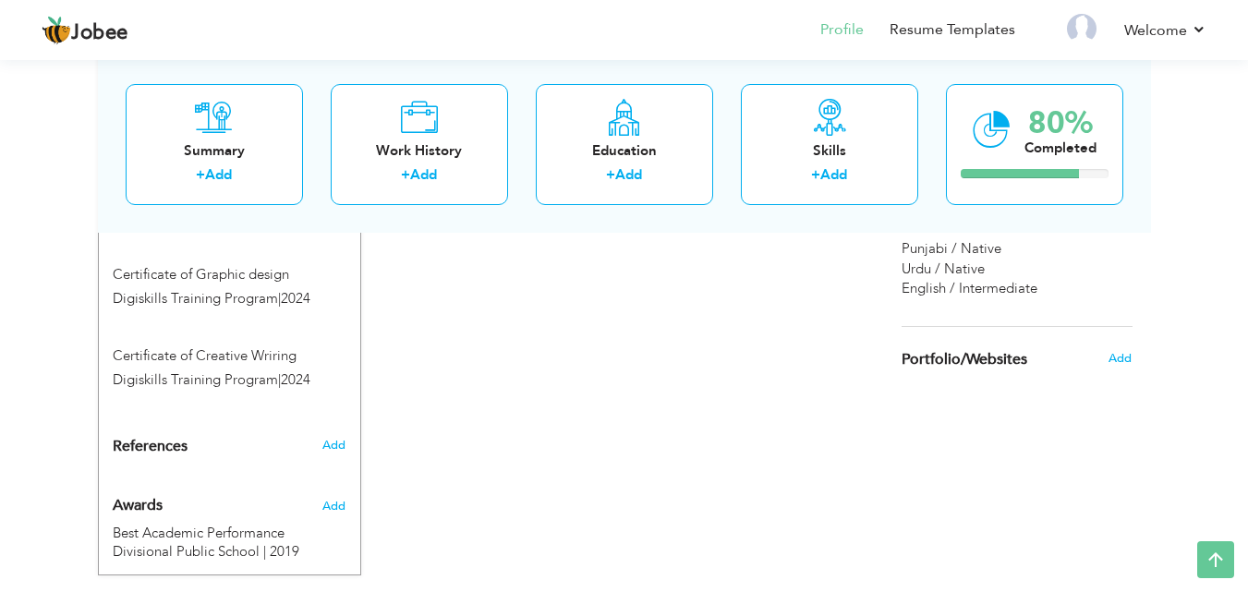
scroll to position [1152, 0]
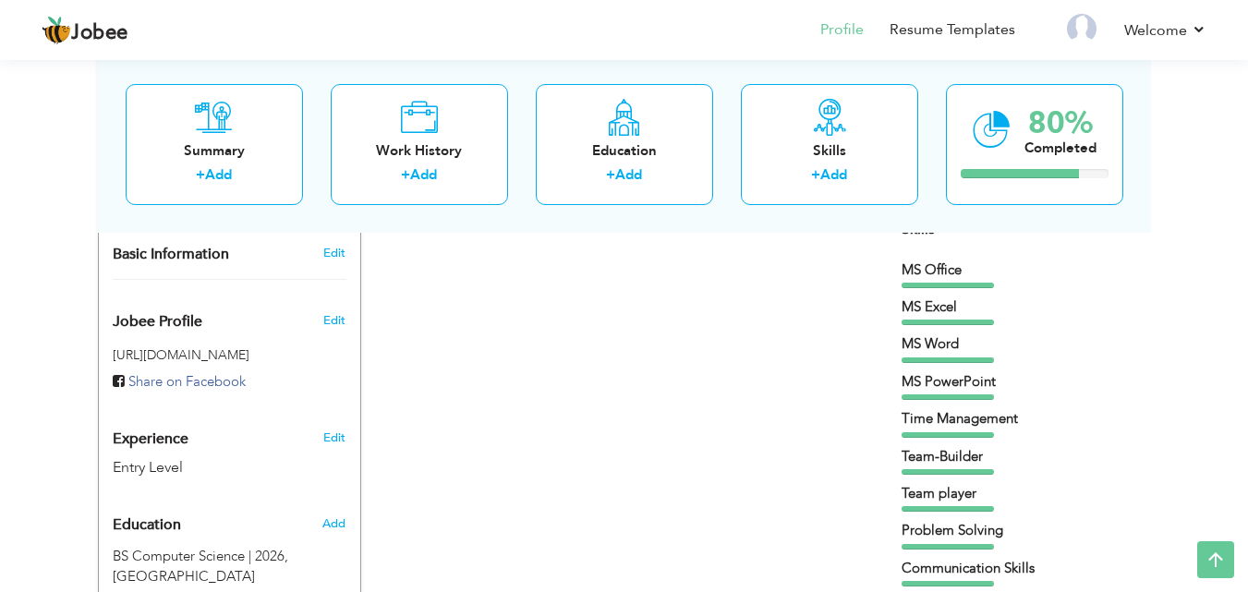
scroll to position [480, 0]
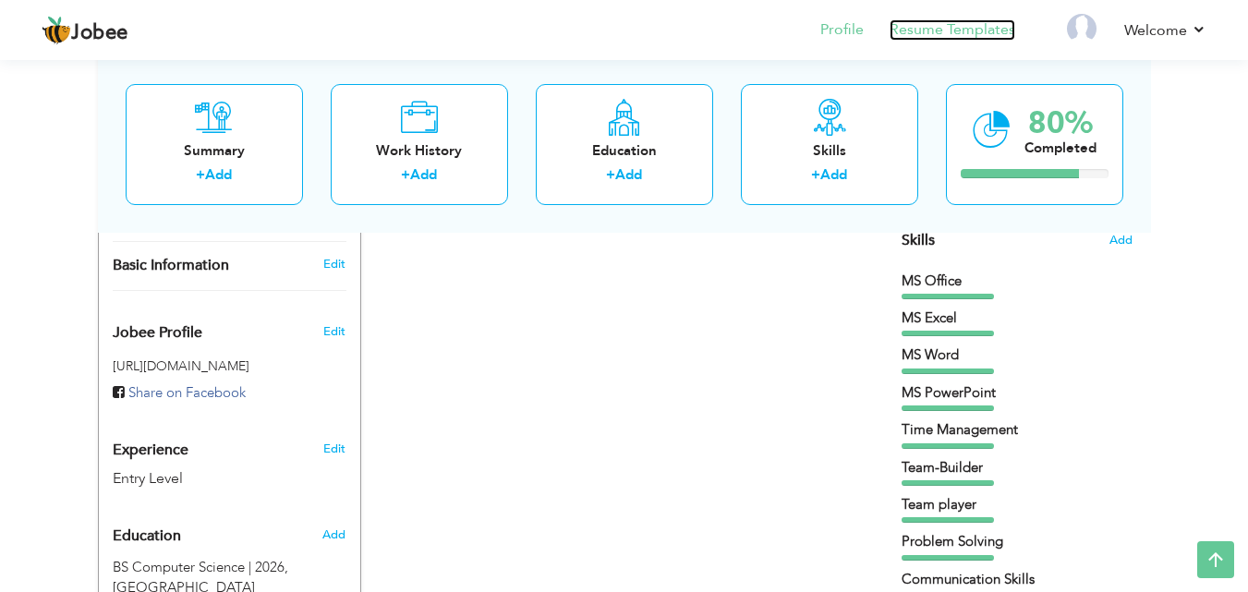
click at [967, 34] on link "Resume Templates" at bounding box center [953, 29] width 126 height 21
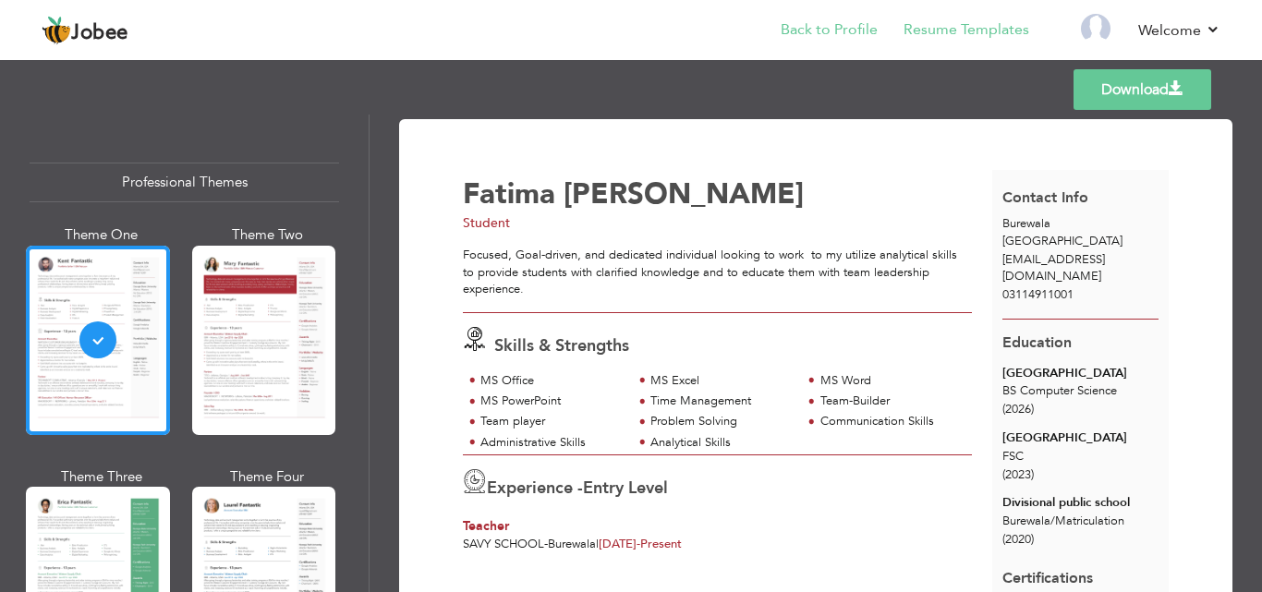
click at [826, 18] on li "Back to Profile" at bounding box center [816, 31] width 123 height 50
click at [820, 33] on link "Back to Profile" at bounding box center [829, 29] width 97 height 21
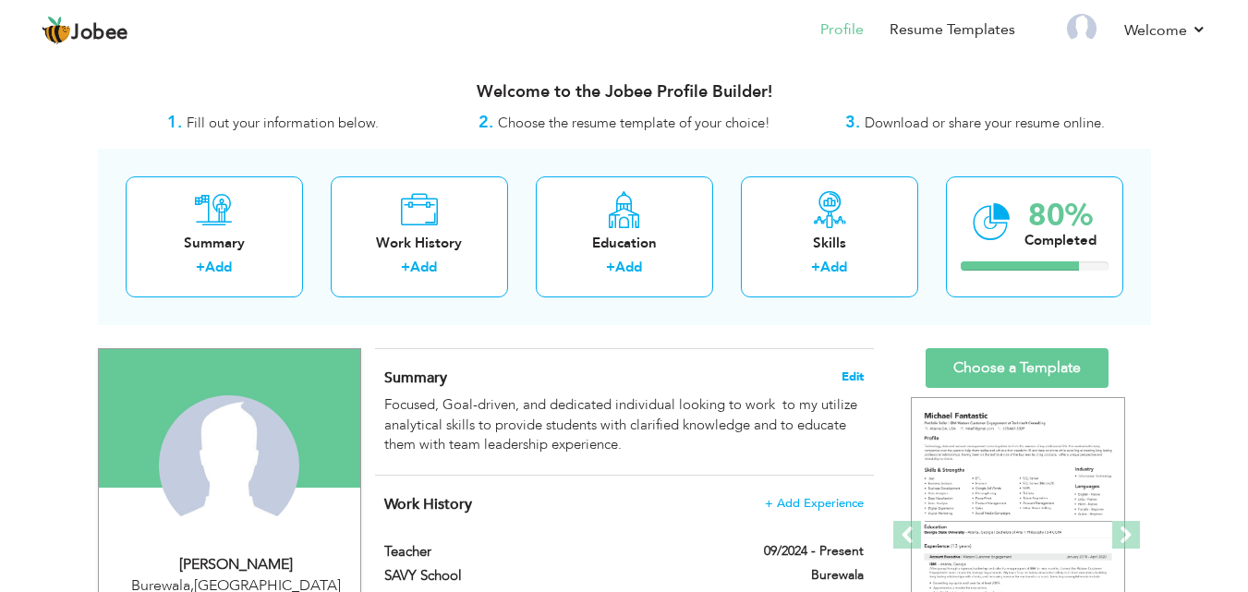
click at [854, 375] on span "Edit" at bounding box center [853, 377] width 22 height 13
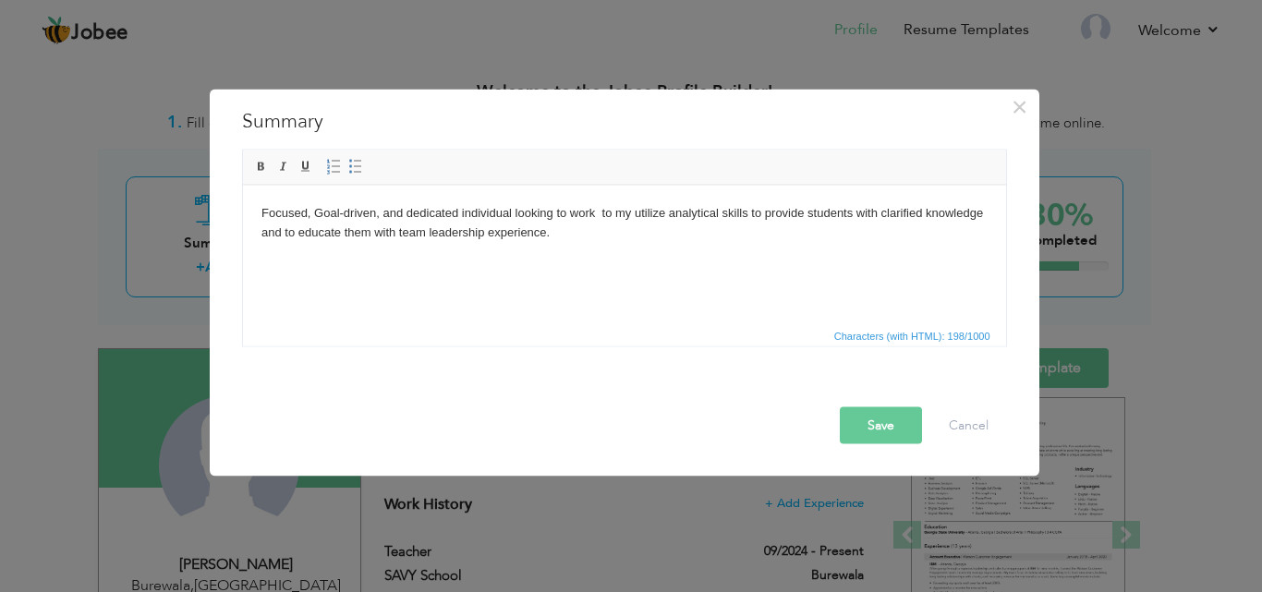
click at [565, 215] on body "Focused, Goal-driven, and dedicated individual looking to work to my utilize an…" at bounding box center [624, 222] width 726 height 39
click at [636, 213] on body "Focused, Goal-driven, and dedicated individual looking for work to my utilize a…" at bounding box center [624, 222] width 726 height 39
click at [650, 213] on body "Focused, Goal-driven, and dedicated individual looking for work to utilize anal…" at bounding box center [624, 222] width 726 height 39
click at [875, 426] on button "Save" at bounding box center [881, 425] width 82 height 37
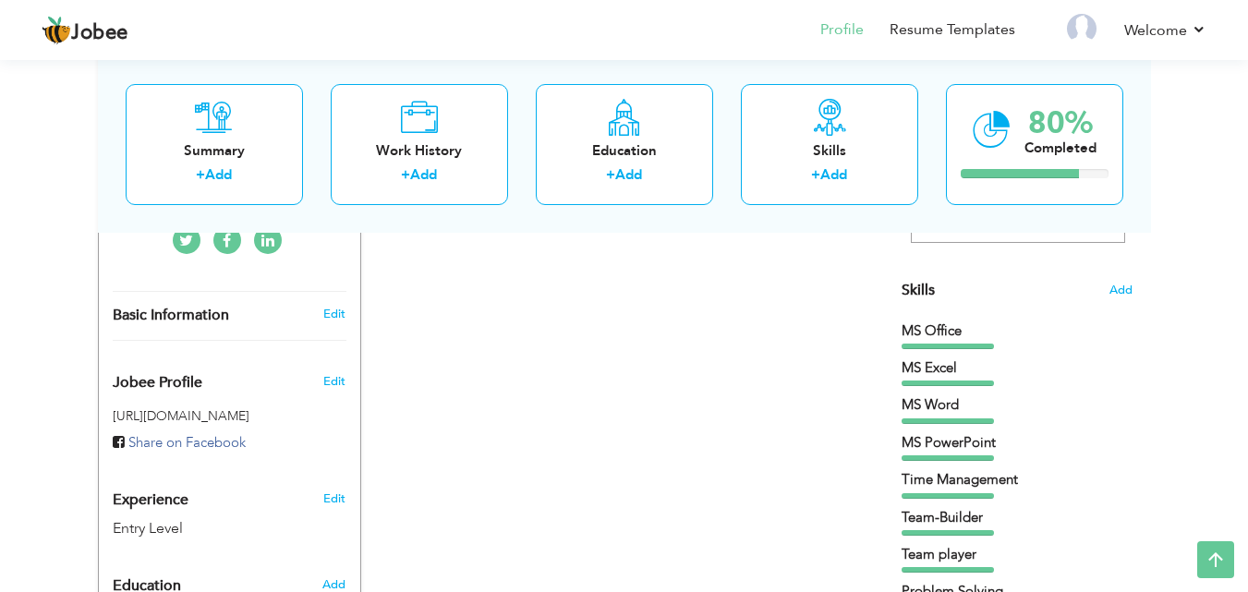
scroll to position [432, 0]
click at [956, 27] on link "Resume Templates" at bounding box center [953, 29] width 126 height 21
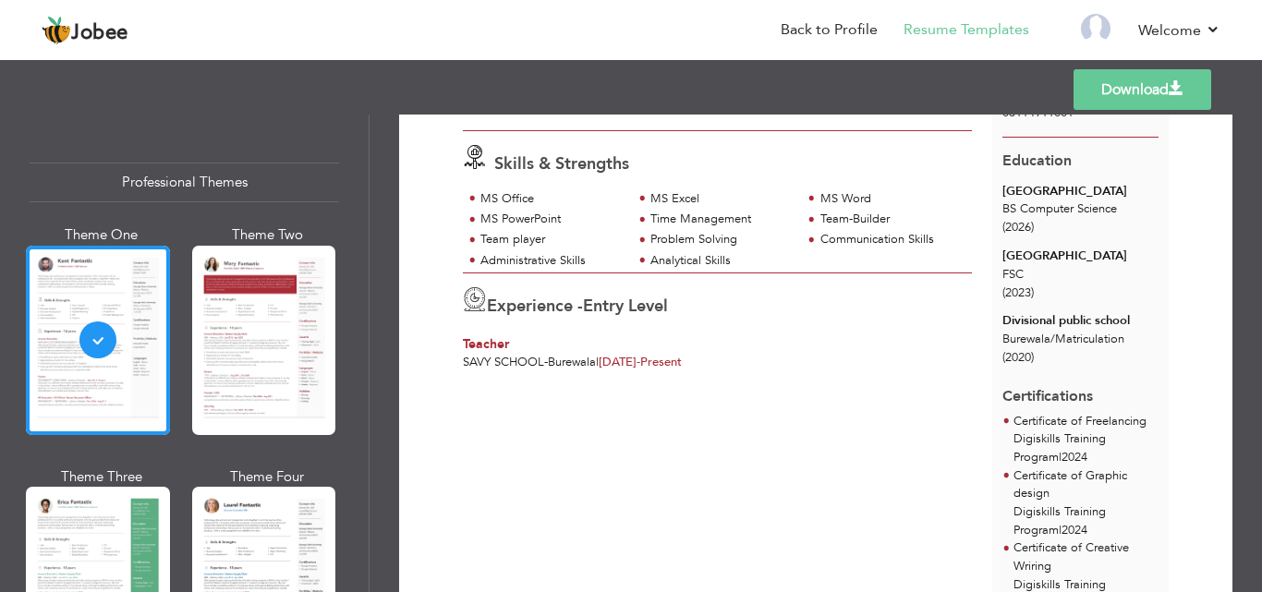
scroll to position [175, 0]
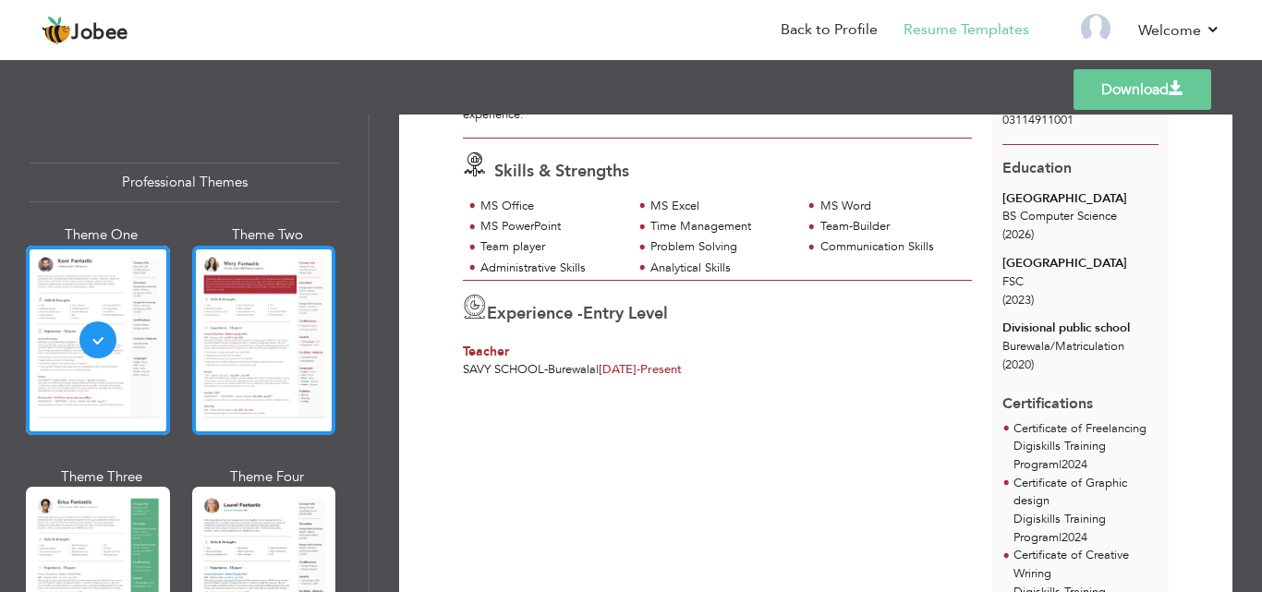
click at [257, 332] on div at bounding box center [264, 340] width 144 height 189
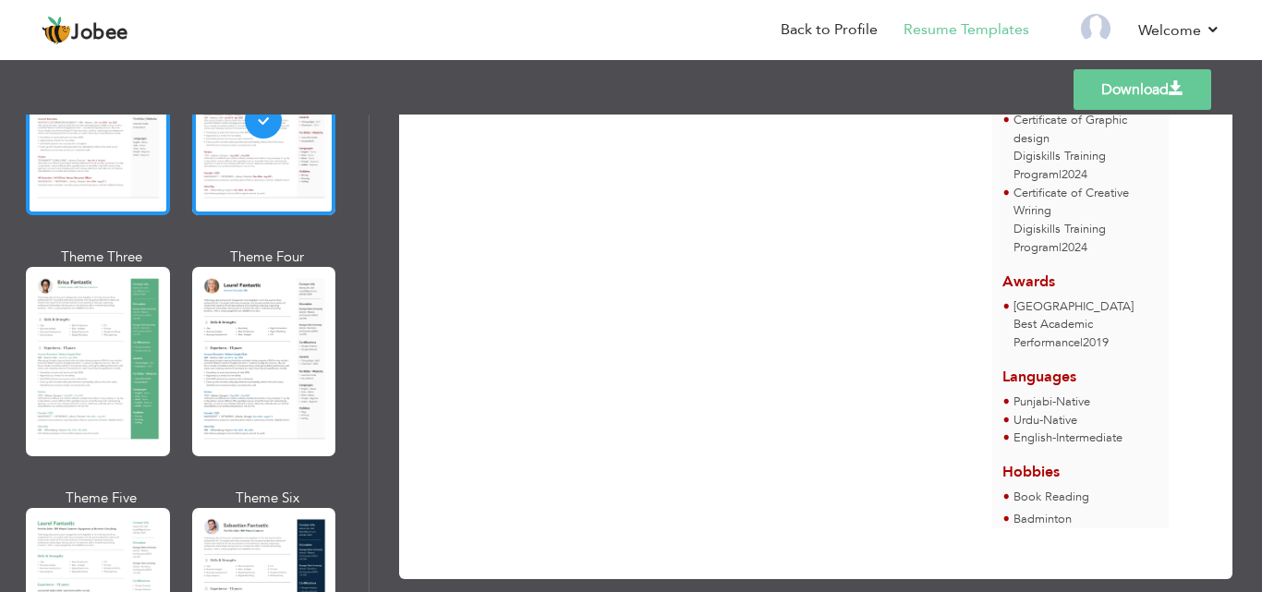
scroll to position [228, 0]
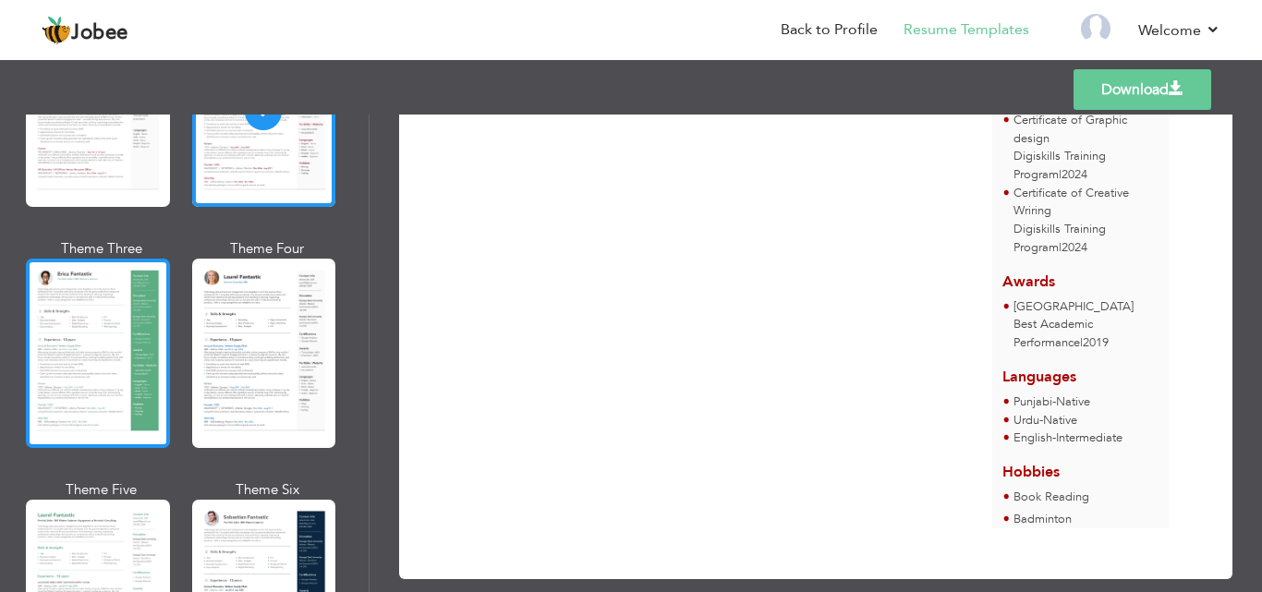
click at [91, 355] on div at bounding box center [98, 353] width 144 height 189
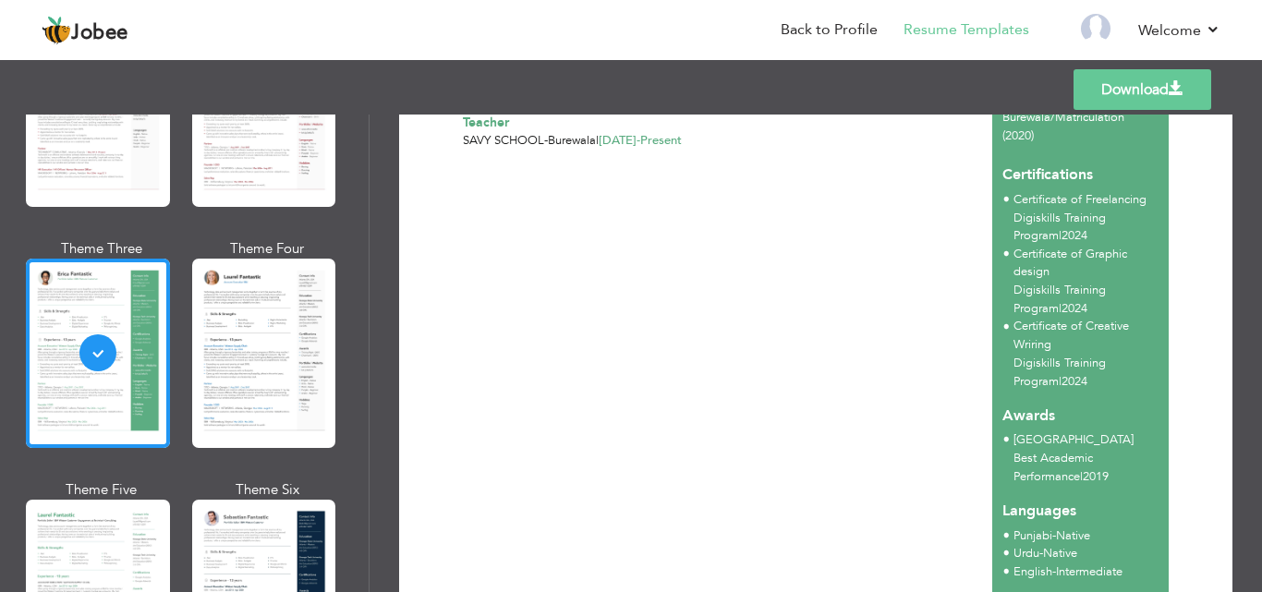
scroll to position [420, 0]
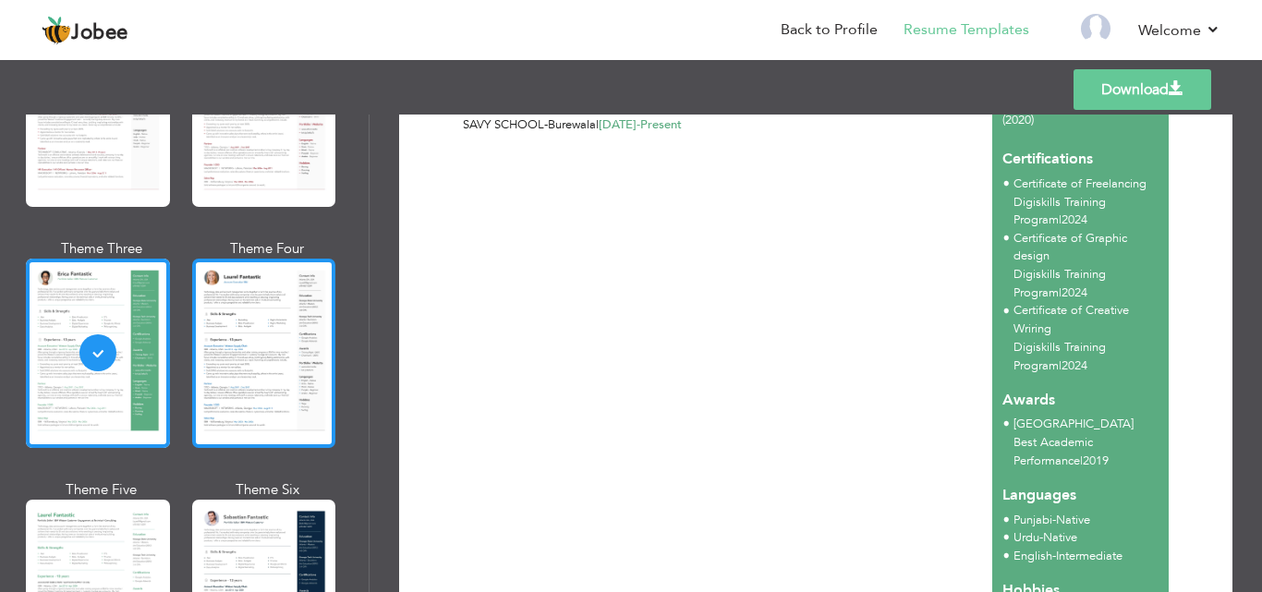
click at [253, 326] on div at bounding box center [264, 353] width 144 height 189
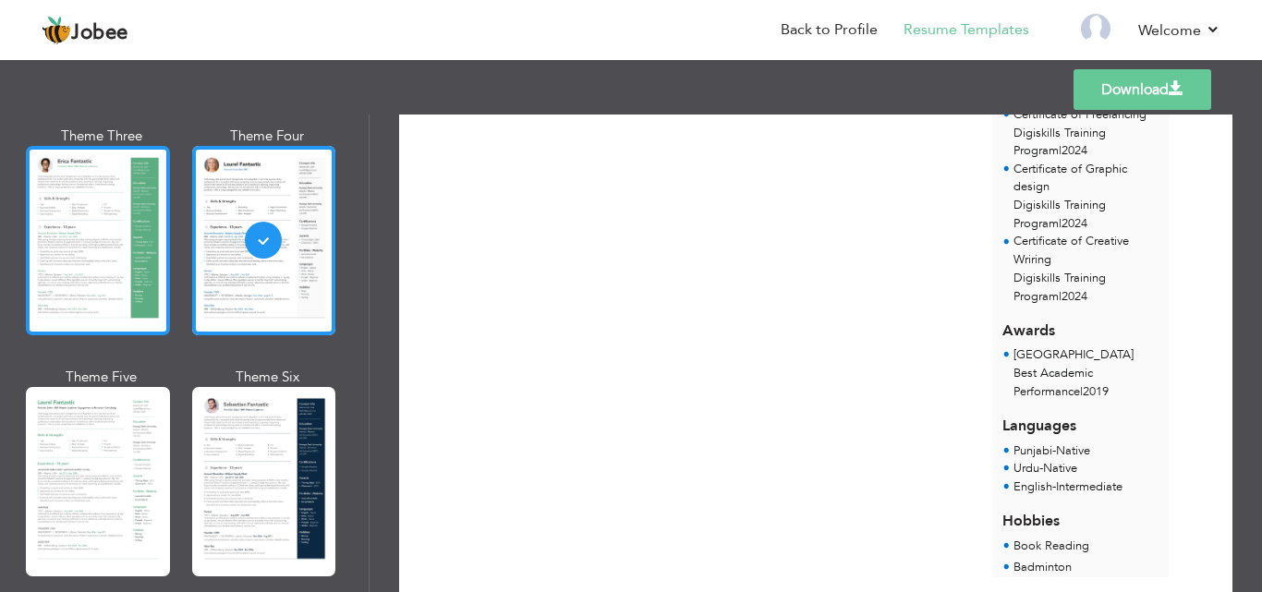
scroll to position [370, 0]
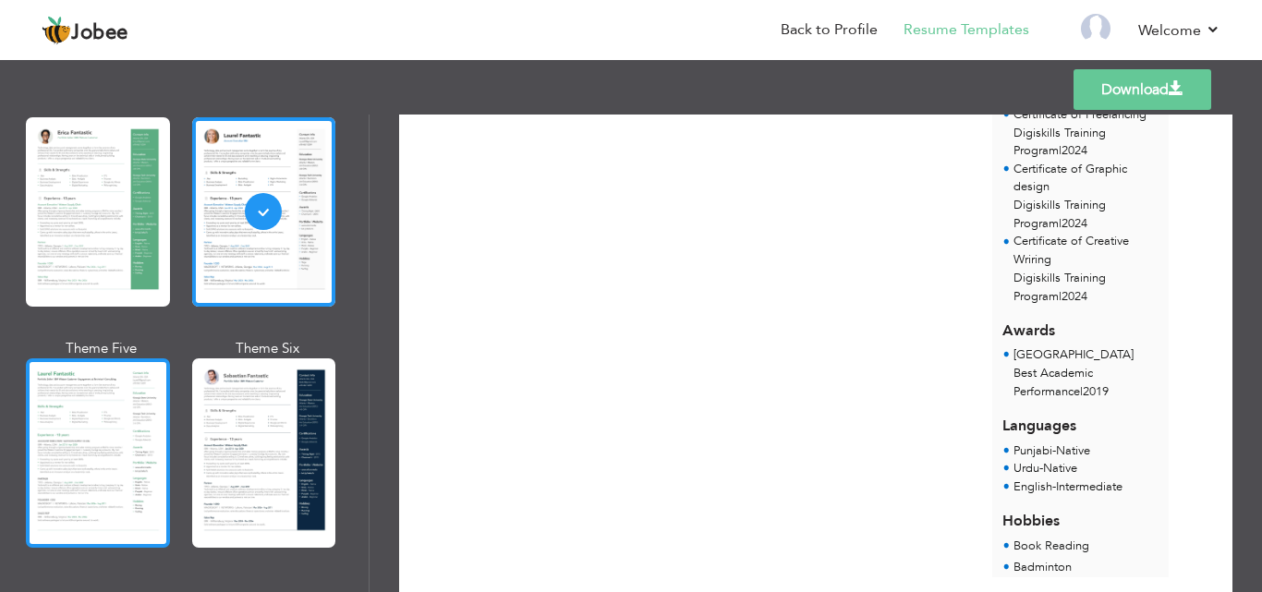
click at [88, 462] on div at bounding box center [98, 453] width 144 height 189
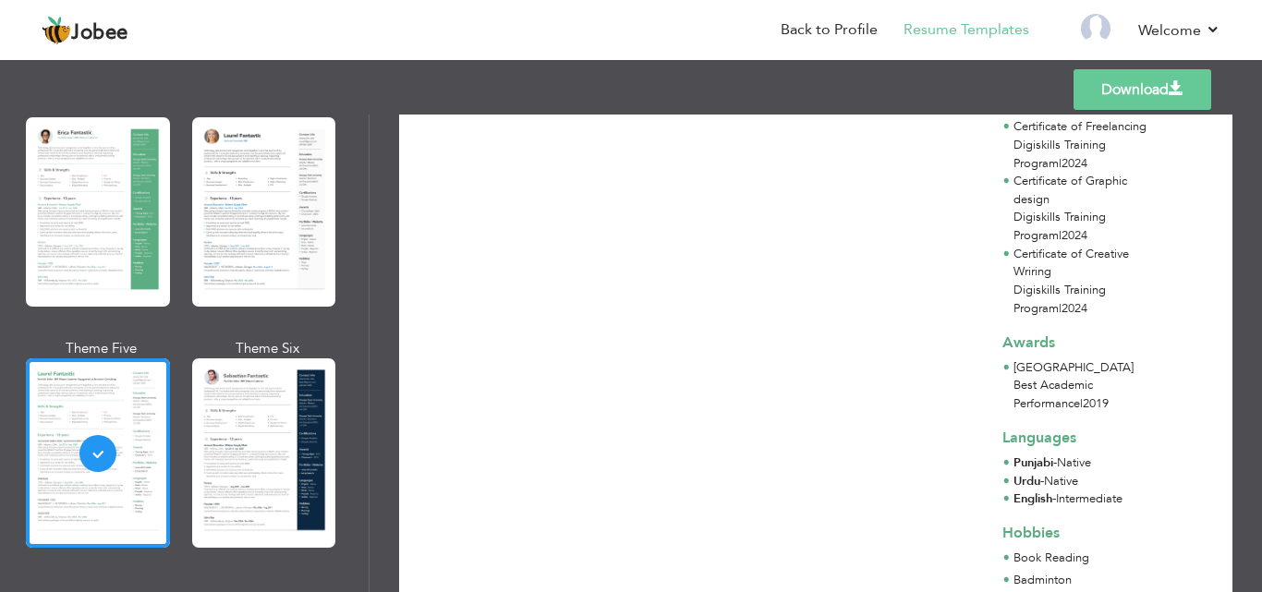
scroll to position [450, 0]
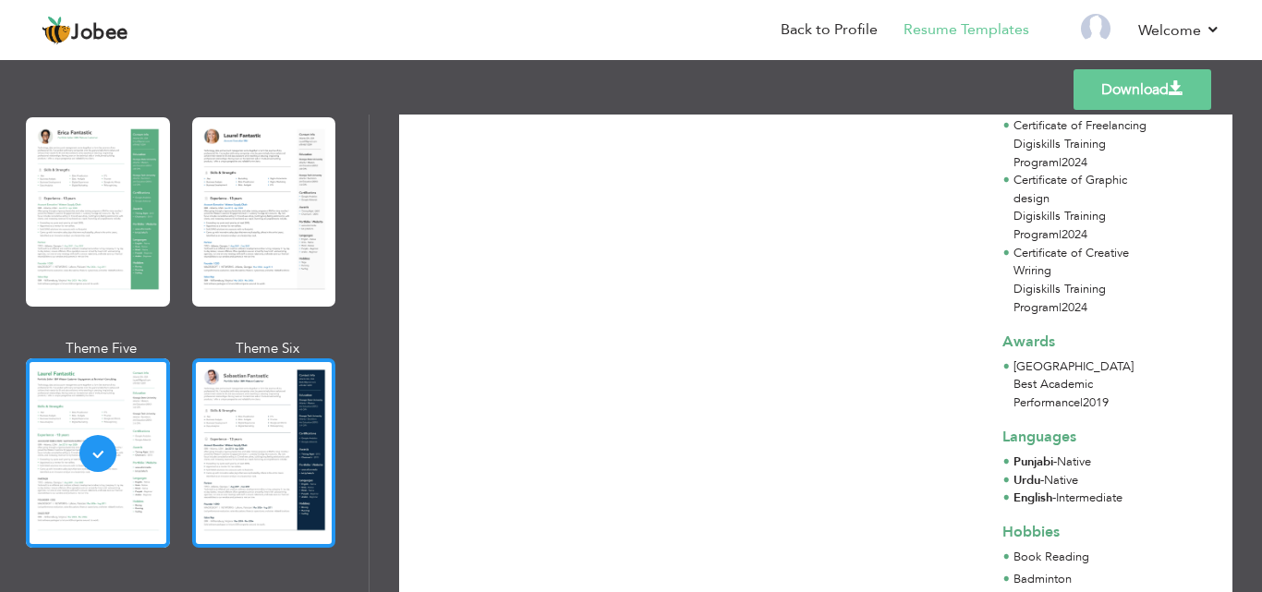
click at [296, 460] on div at bounding box center [264, 453] width 144 height 189
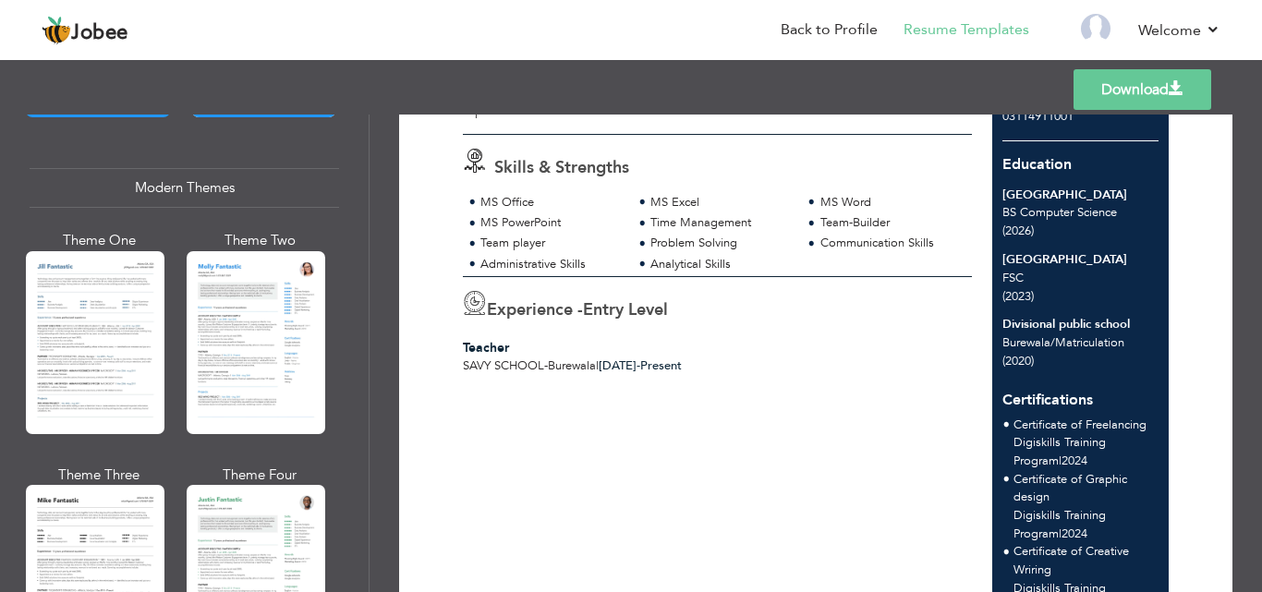
scroll to position [801, 0]
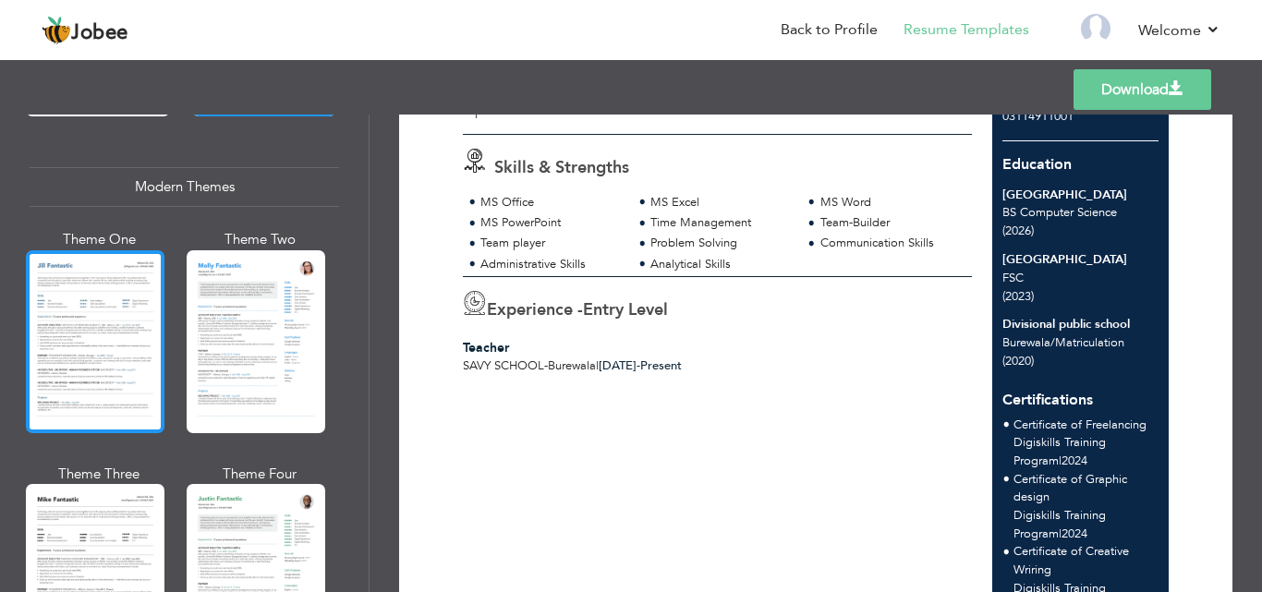
click at [96, 364] on div at bounding box center [95, 341] width 139 height 183
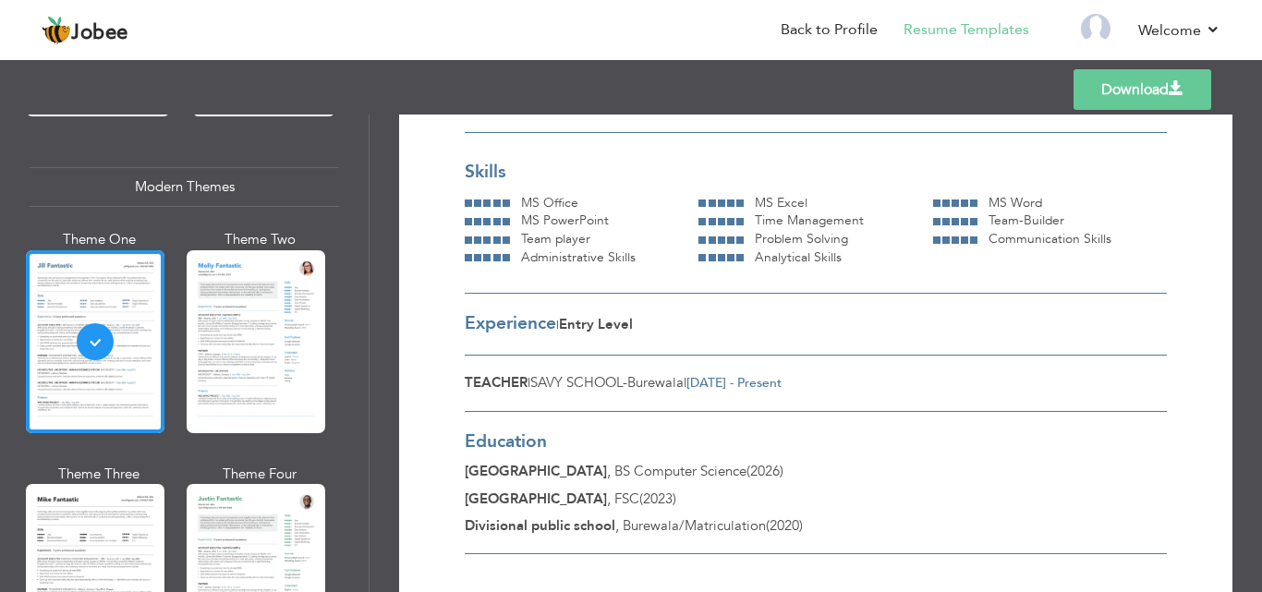
scroll to position [197, 0]
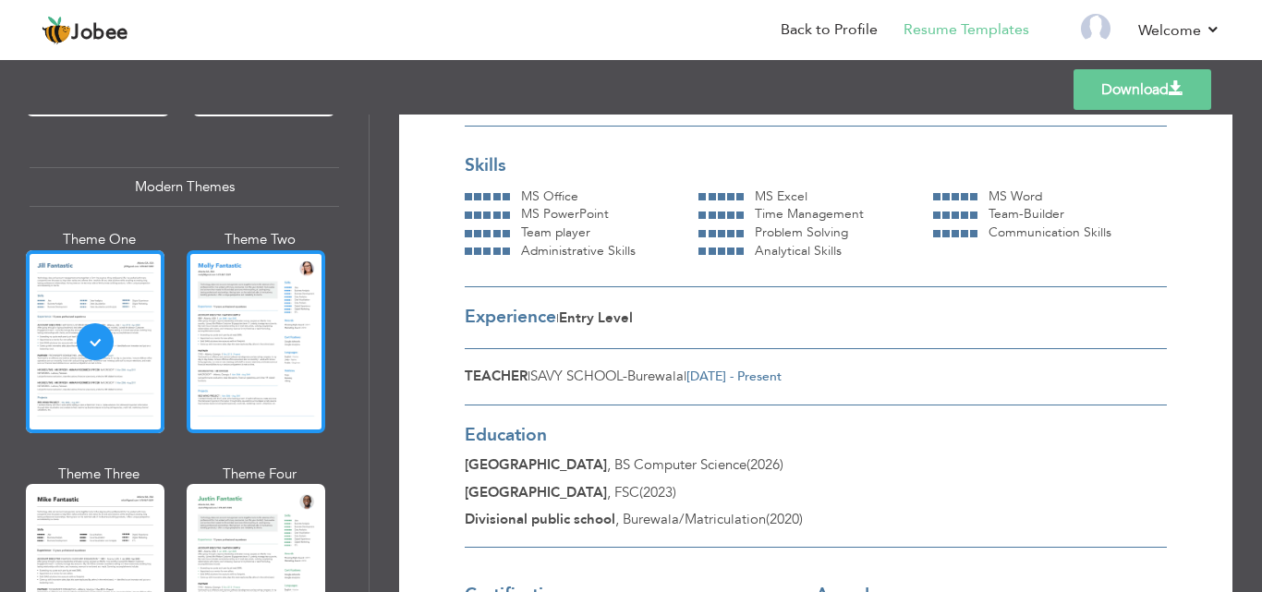
click at [263, 357] on div at bounding box center [256, 341] width 139 height 183
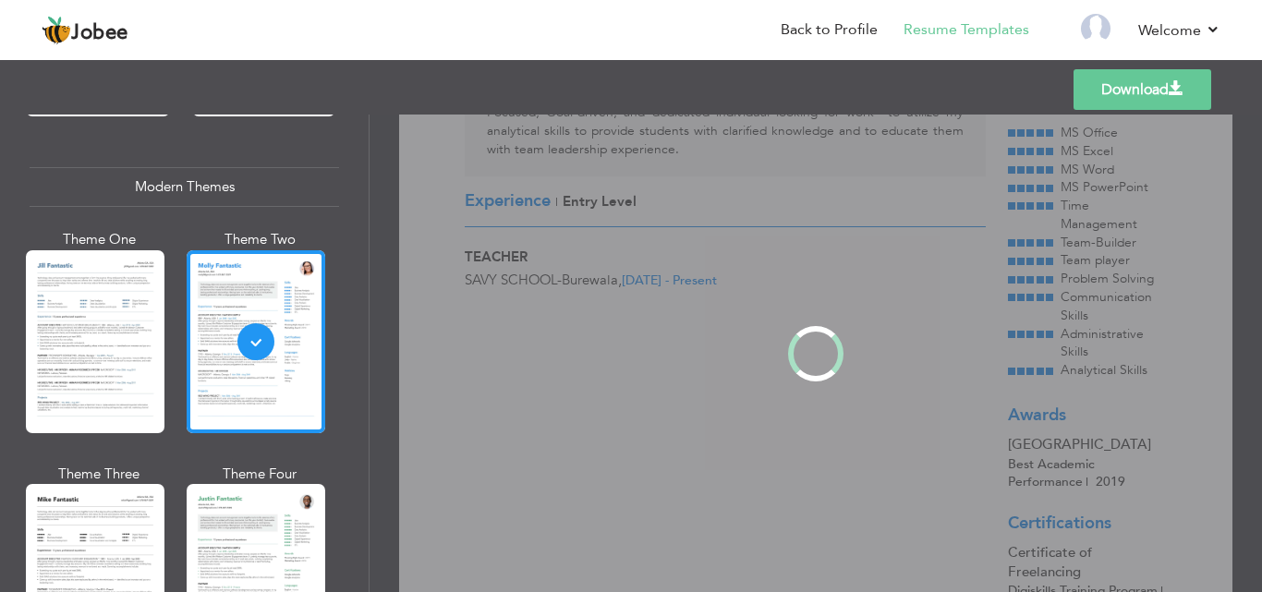
scroll to position [0, 0]
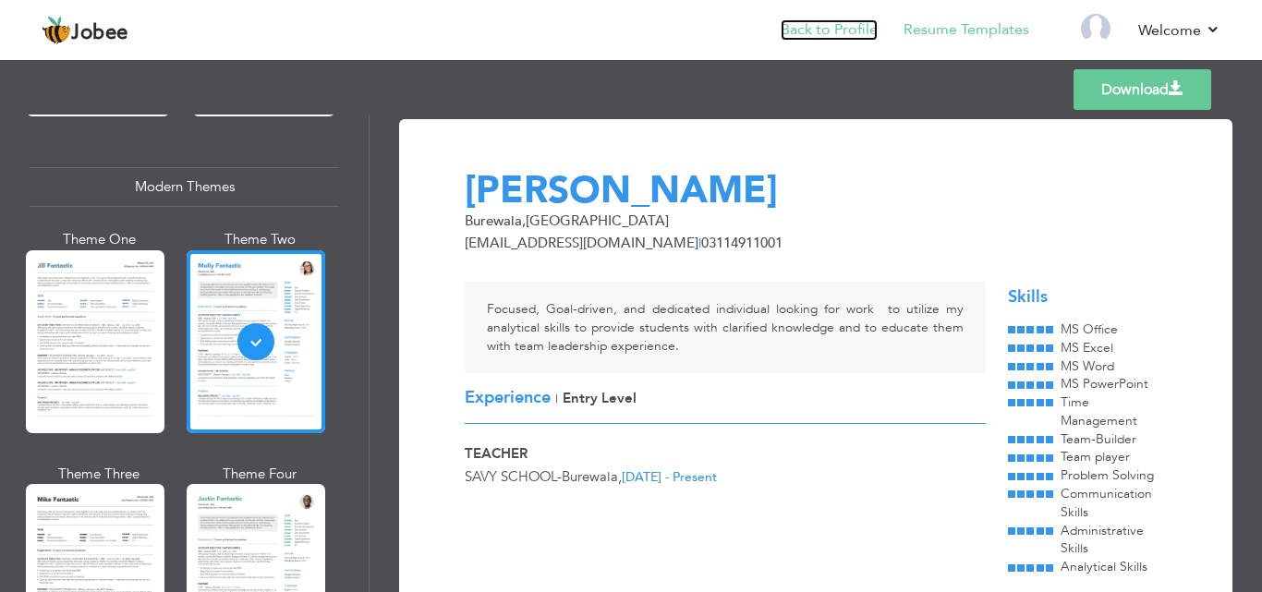
click at [824, 26] on link "Back to Profile" at bounding box center [829, 29] width 97 height 21
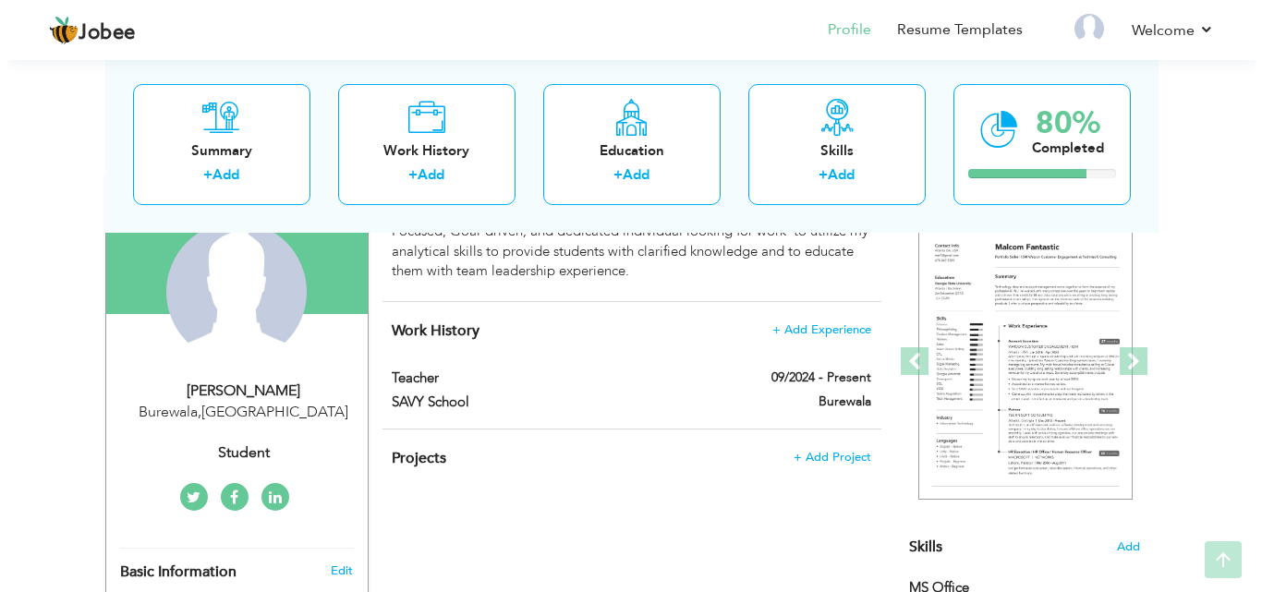
scroll to position [191, 0]
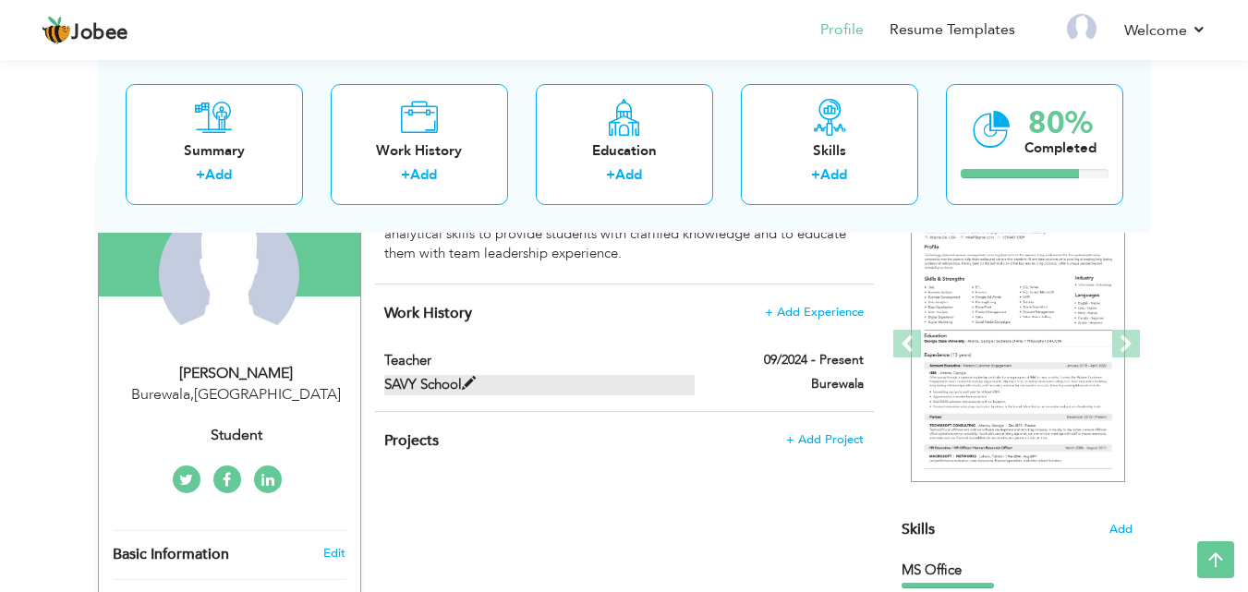
click at [464, 389] on span at bounding box center [469, 384] width 14 height 14
type input "Teacher"
type input "SAVY School"
type input "09/2024"
type input "Burewala"
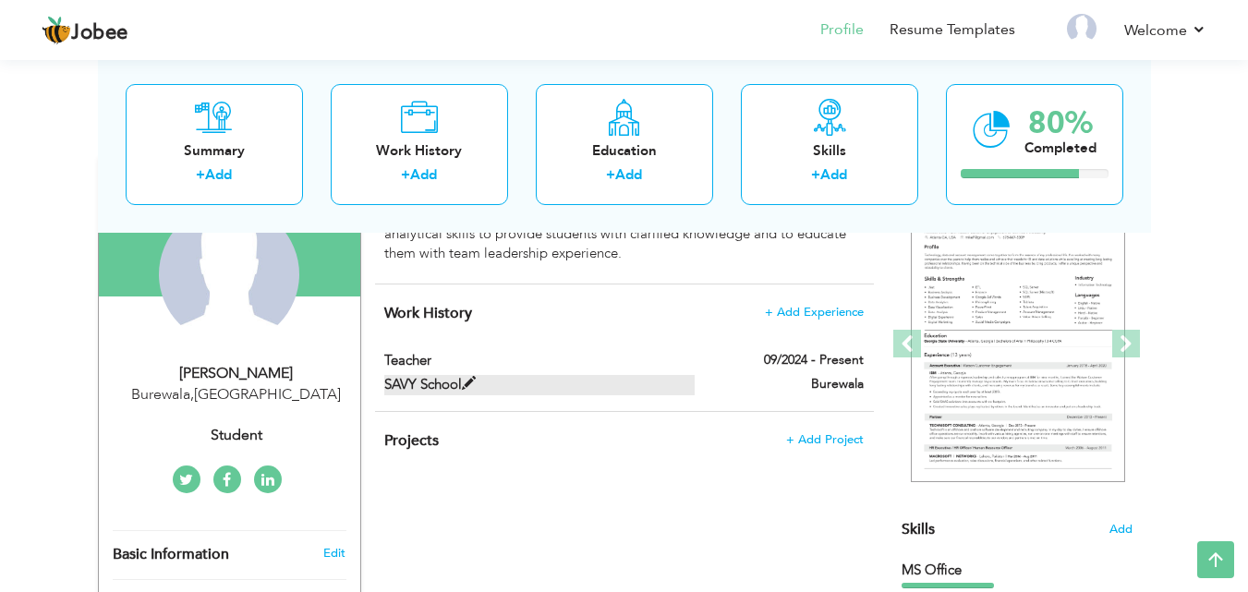
checkbox input "true"
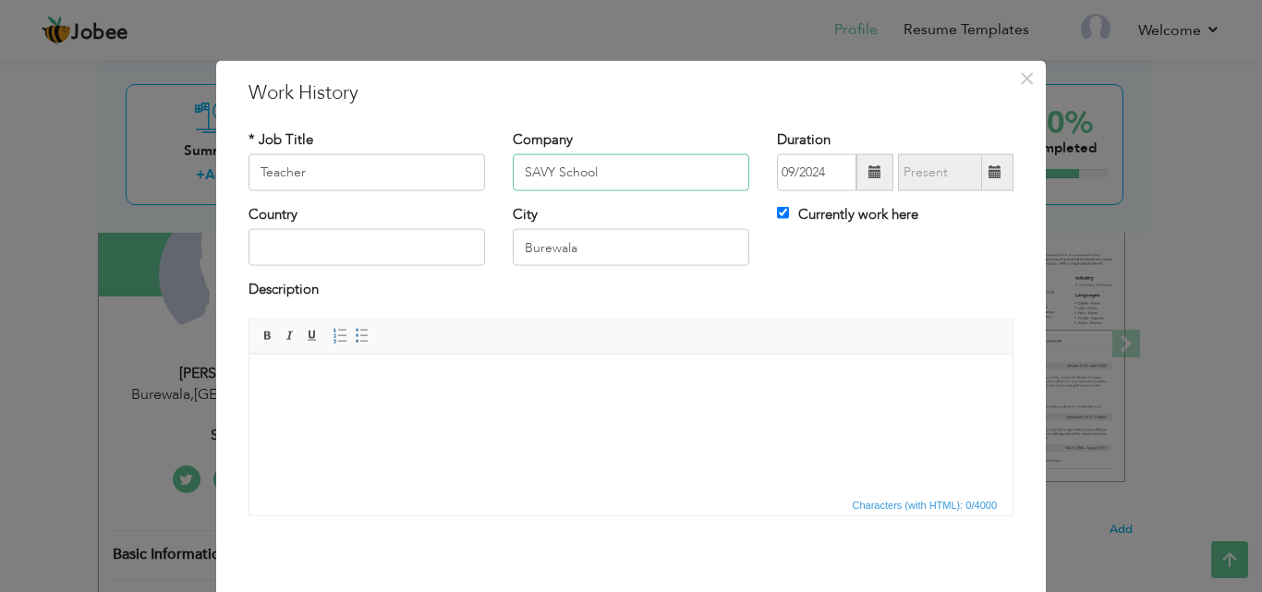
click at [513, 167] on input "SAVY School" at bounding box center [631, 172] width 237 height 37
click at [568, 173] on input "The SAVY School" at bounding box center [631, 172] width 237 height 37
click at [541, 173] on input "The [GEOGRAPHIC_DATA]" at bounding box center [631, 172] width 237 height 37
click at [651, 180] on input "THE [GEOGRAPHIC_DATA]" at bounding box center [631, 172] width 237 height 37
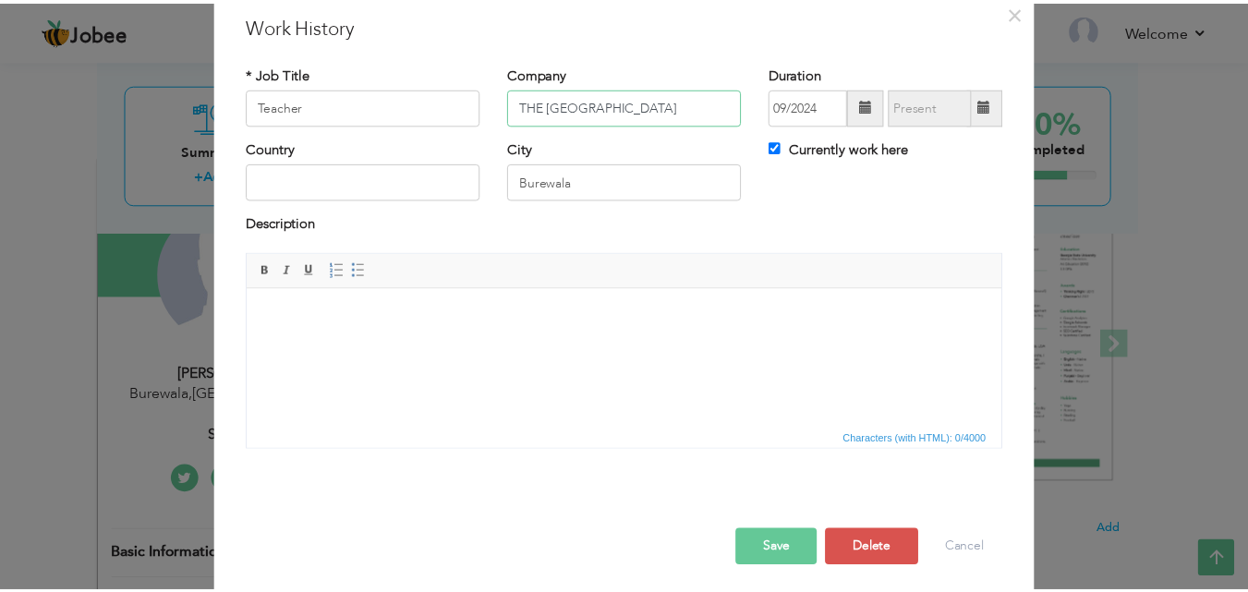
scroll to position [73, 0]
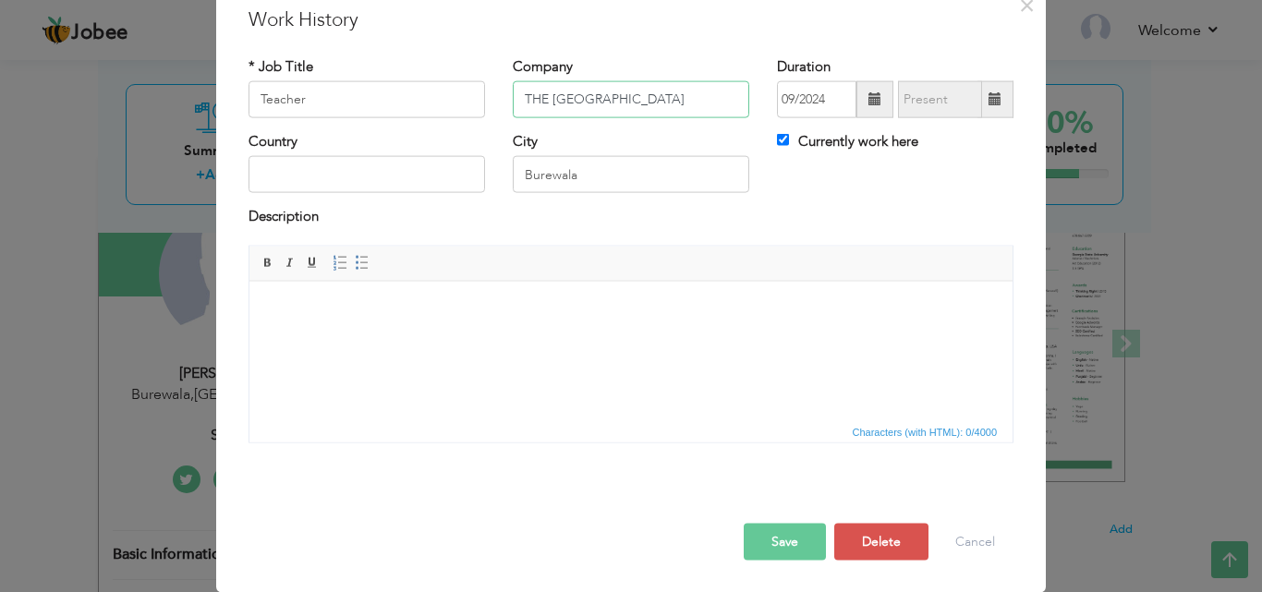
type input "THE [GEOGRAPHIC_DATA]"
click at [800, 541] on button "Save" at bounding box center [785, 541] width 82 height 37
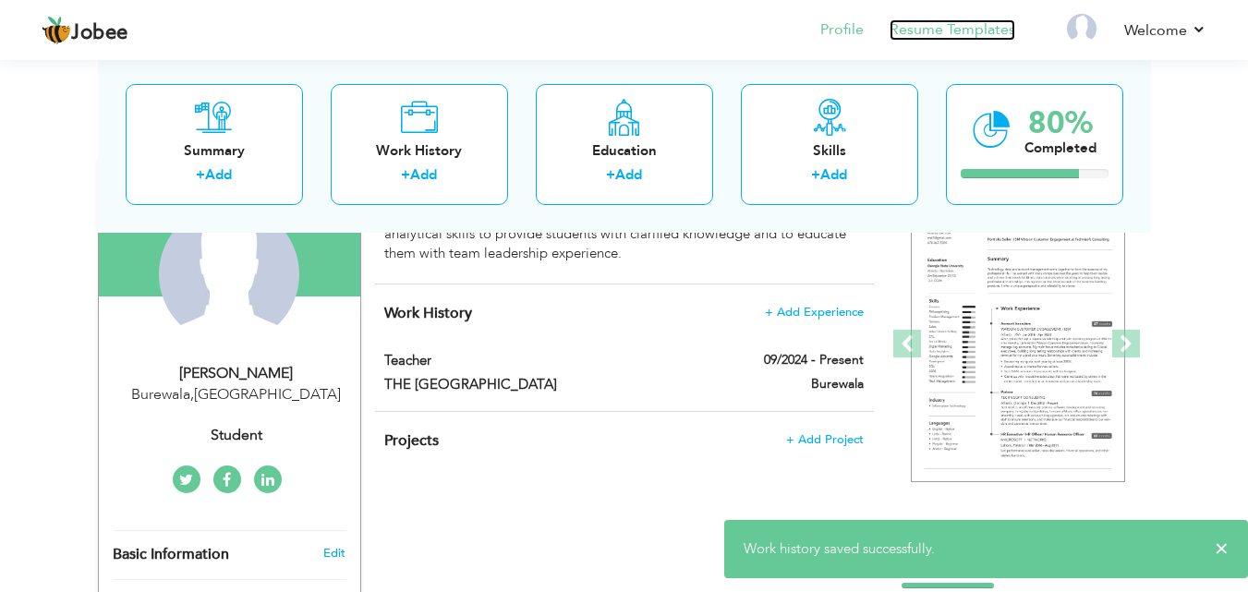
click at [957, 32] on link "Resume Templates" at bounding box center [953, 29] width 126 height 21
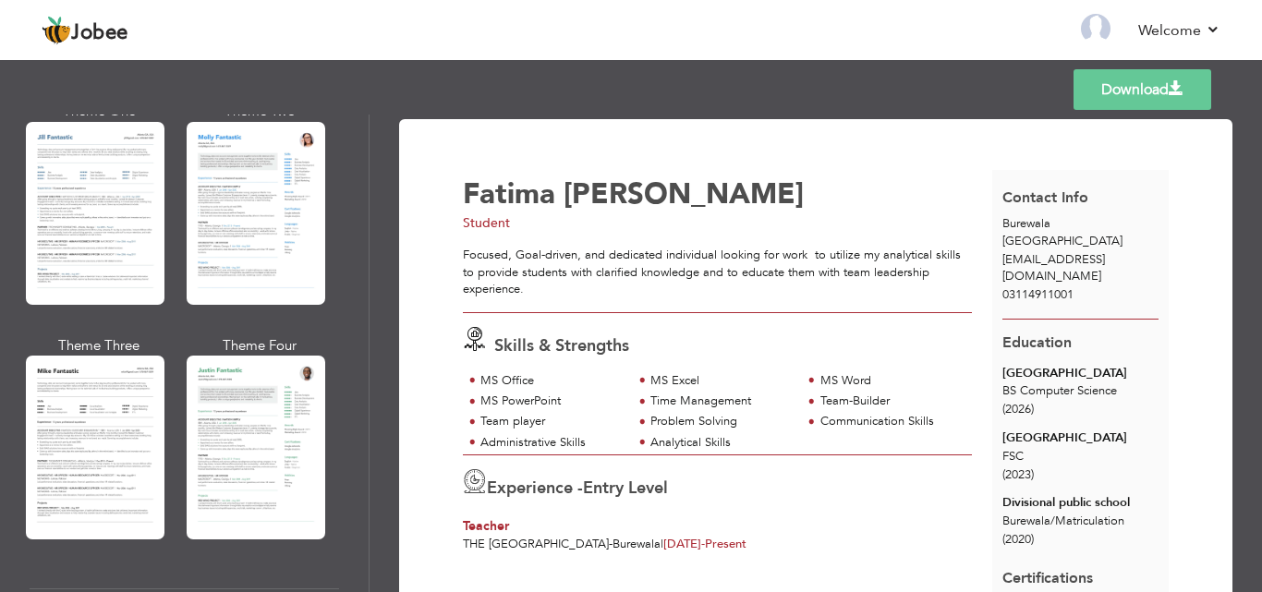
scroll to position [936, 0]
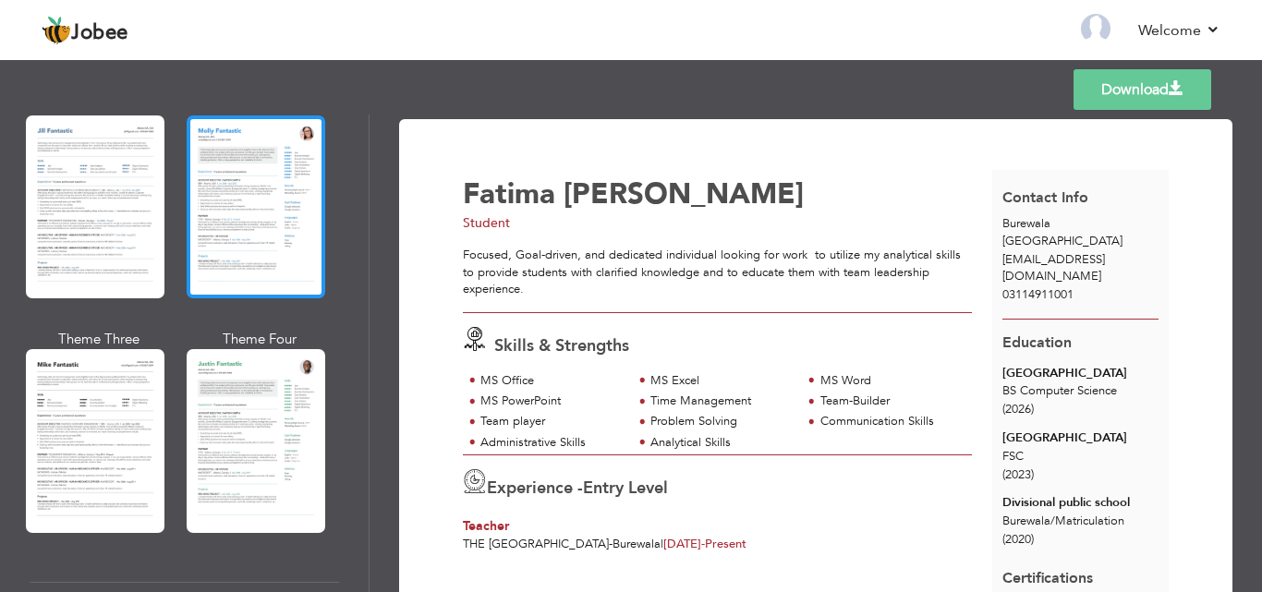
click at [225, 219] on div at bounding box center [256, 207] width 139 height 183
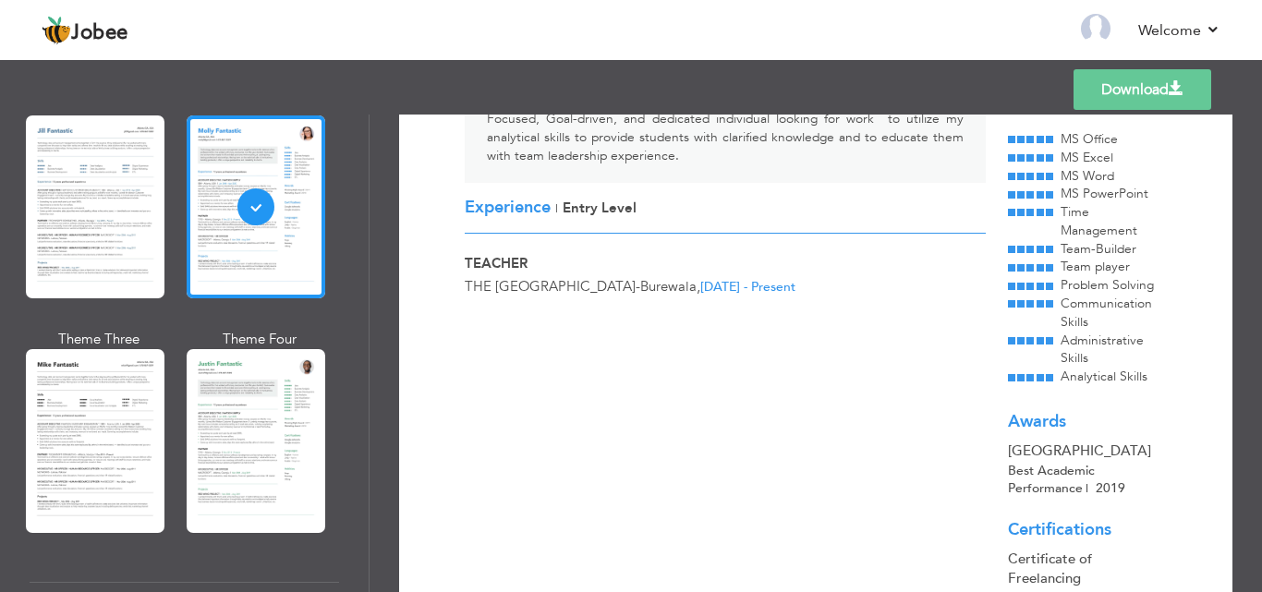
scroll to position [191, 0]
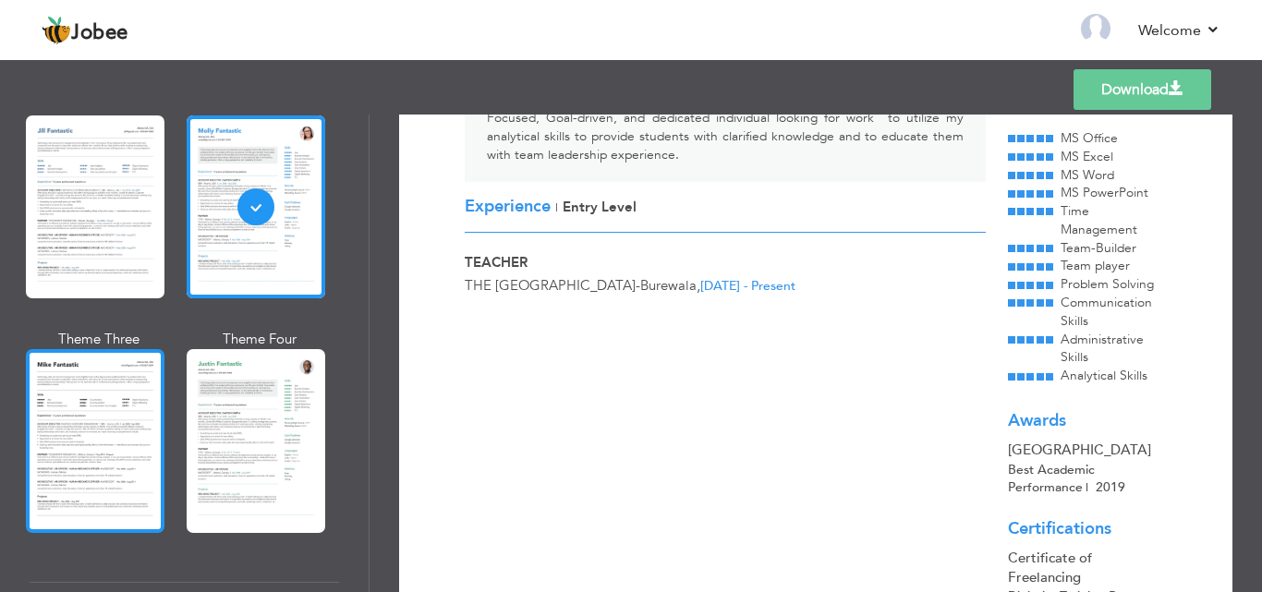
click at [116, 432] on div at bounding box center [95, 440] width 139 height 183
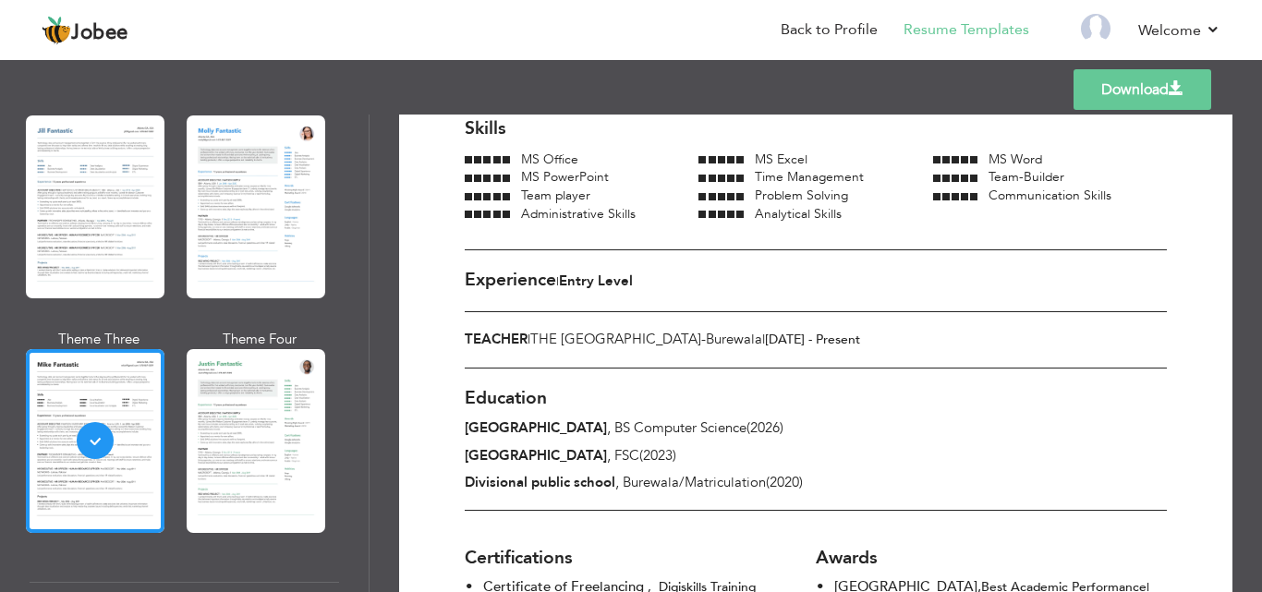
scroll to position [277, 0]
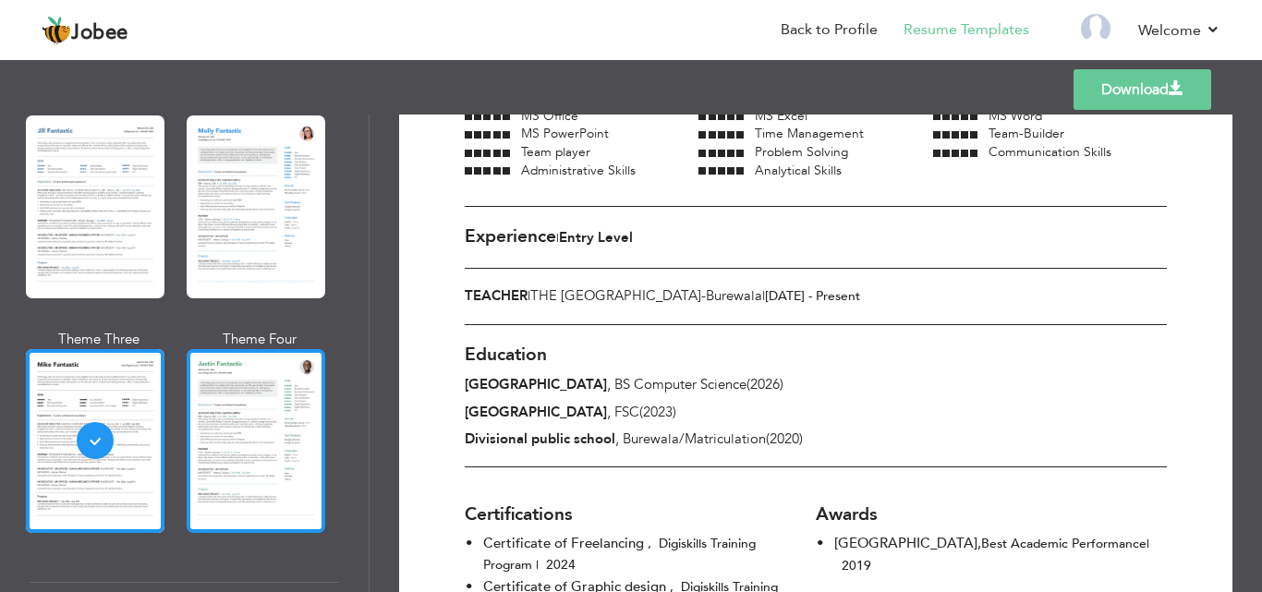
click at [259, 447] on div at bounding box center [256, 440] width 139 height 183
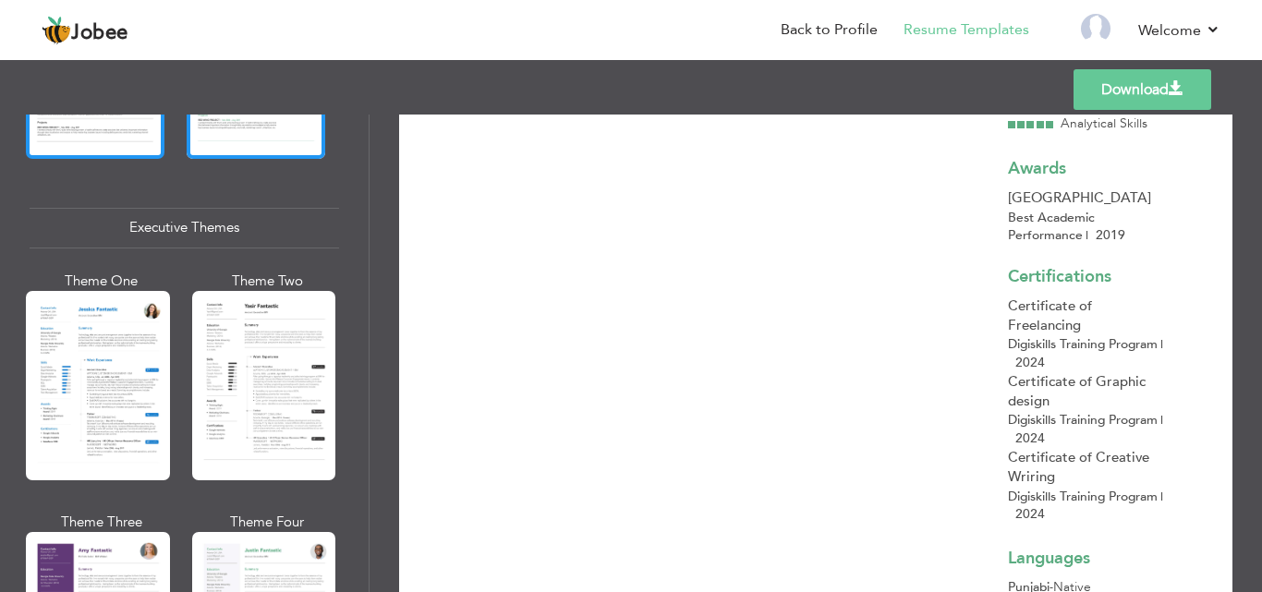
scroll to position [1349, 0]
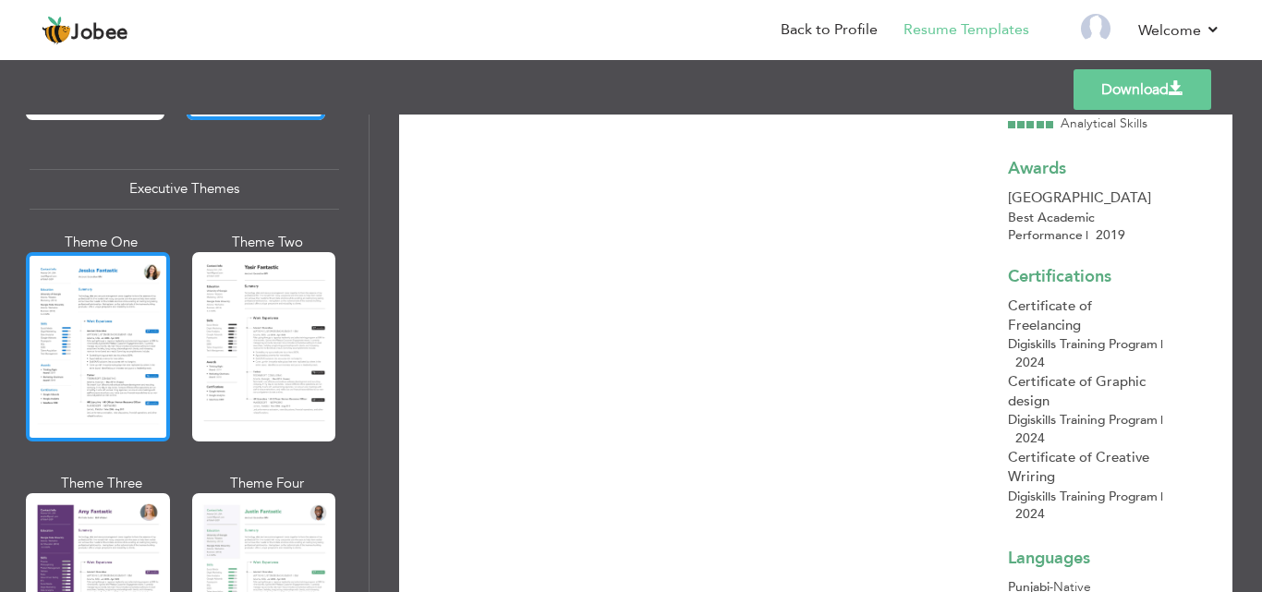
click at [107, 371] on div at bounding box center [98, 346] width 144 height 189
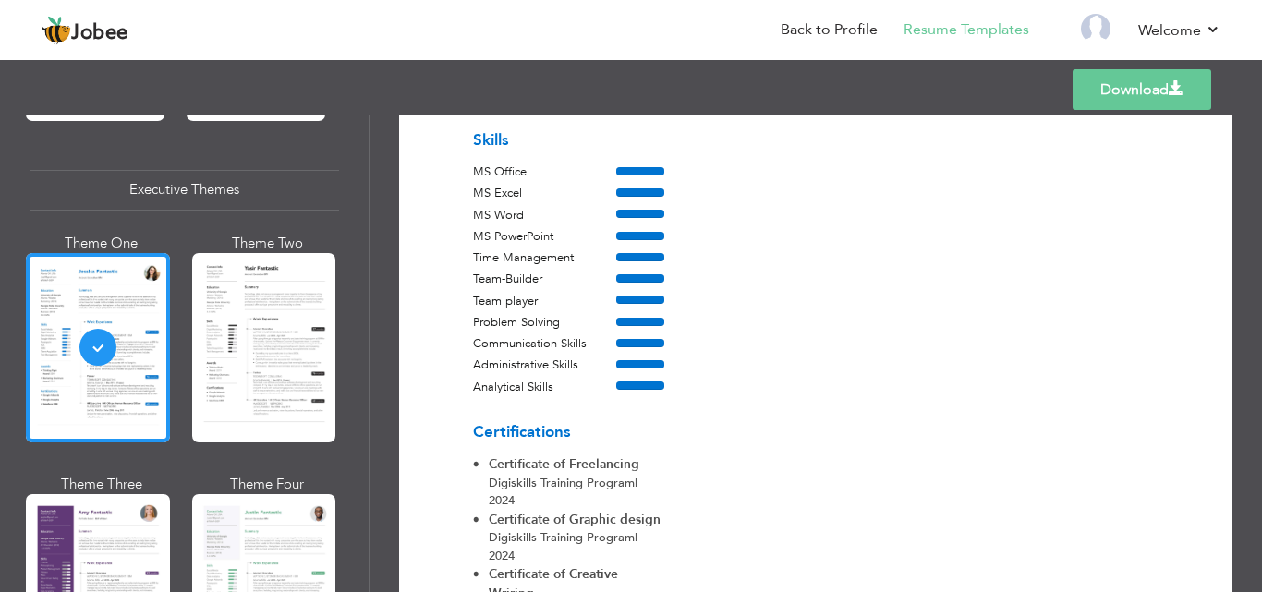
scroll to position [452, 0]
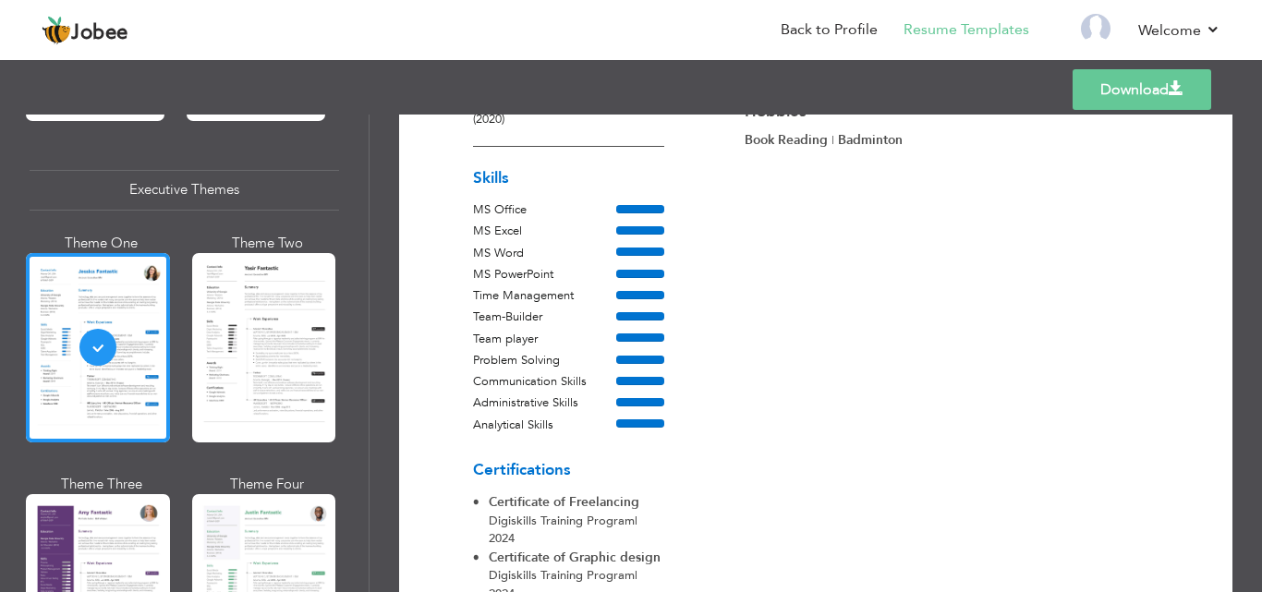
click at [616, 335] on div at bounding box center [568, 340] width 191 height 18
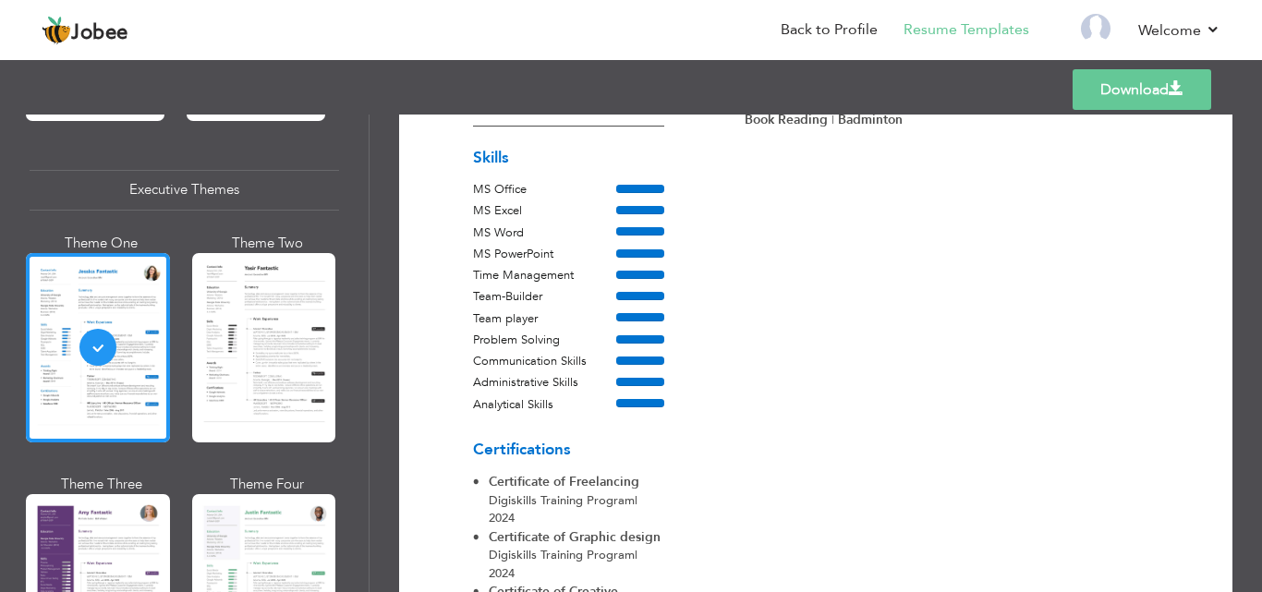
scroll to position [483, 0]
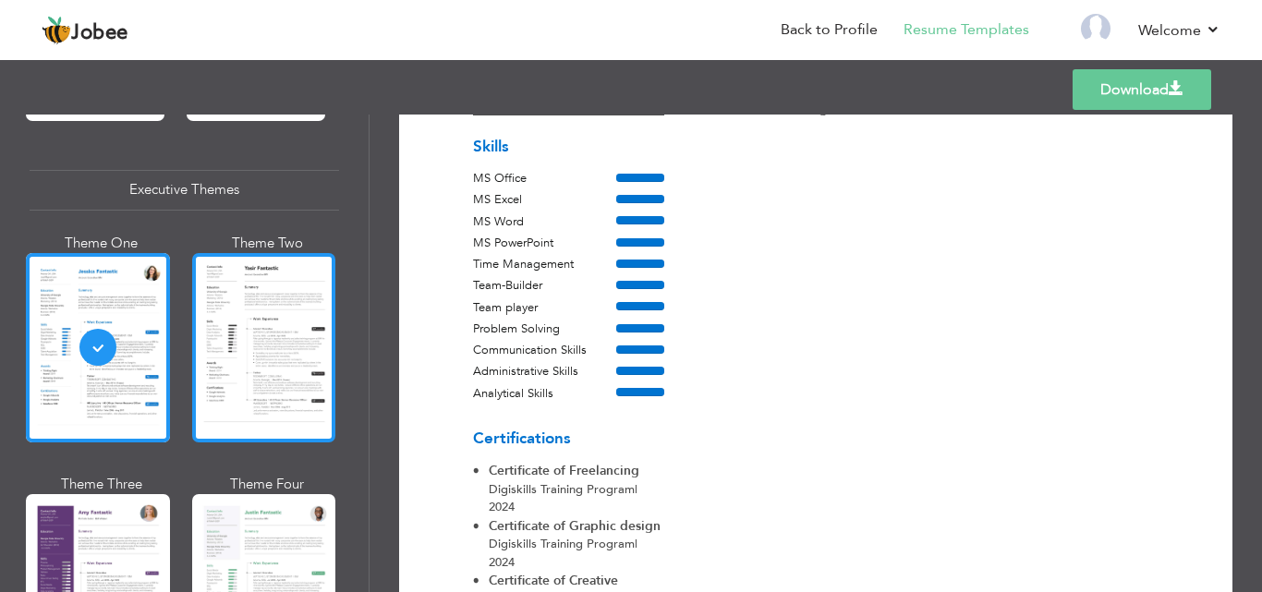
click at [243, 346] on div at bounding box center [264, 347] width 144 height 189
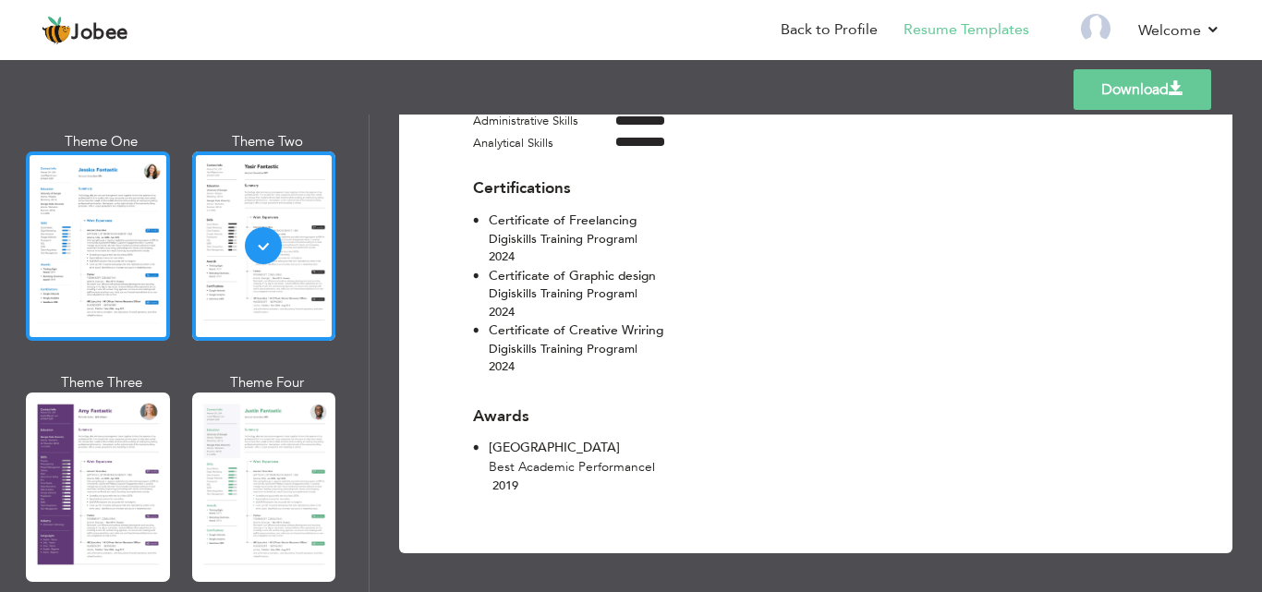
scroll to position [1509, 0]
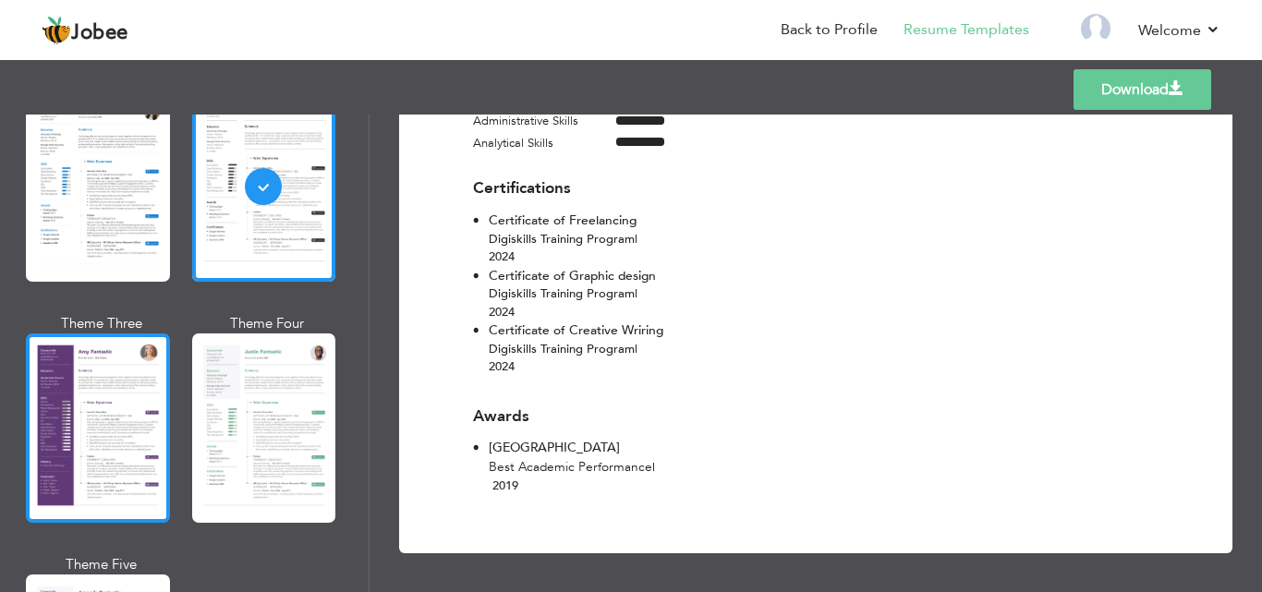
click at [94, 438] on div at bounding box center [98, 428] width 144 height 189
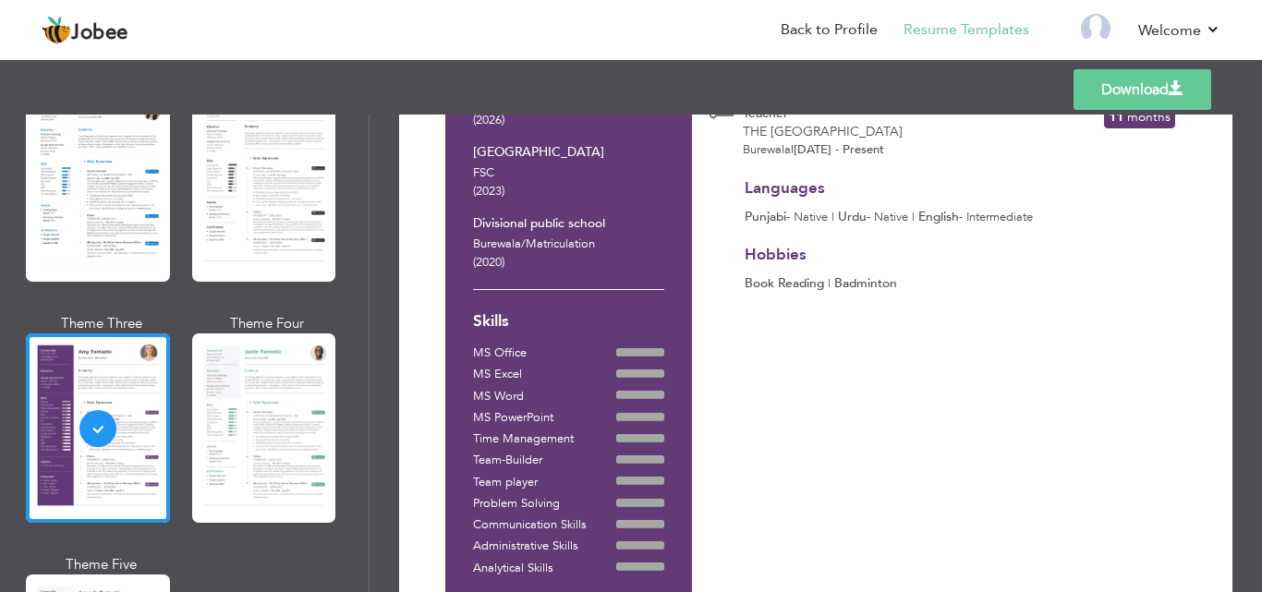
scroll to position [234, 0]
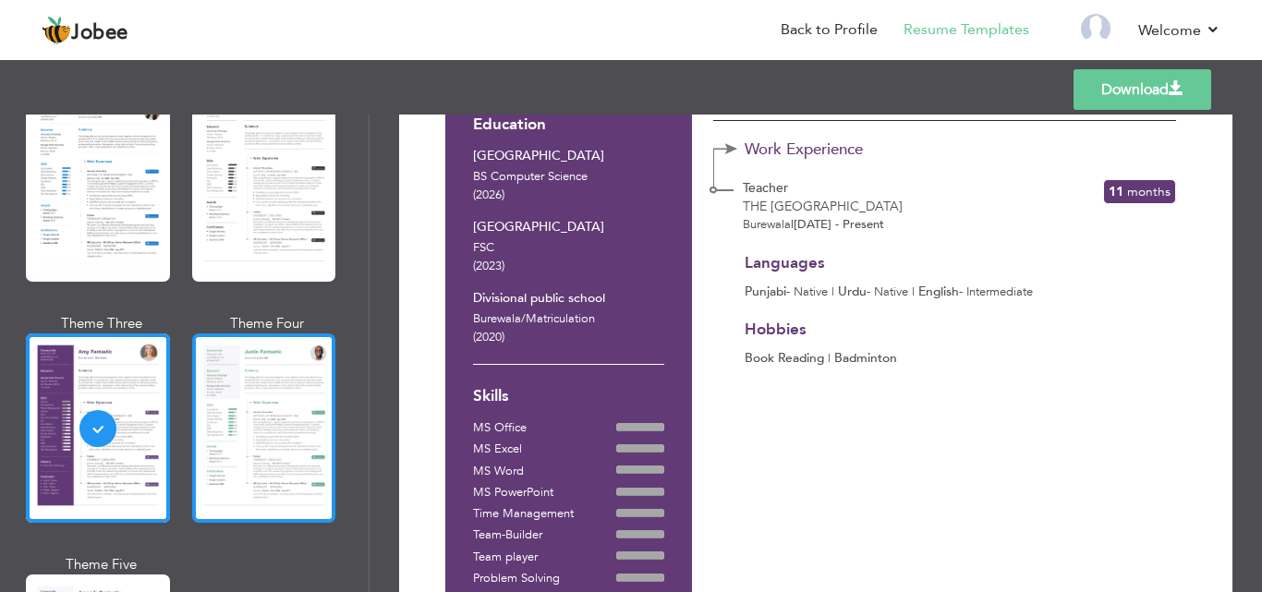
click at [258, 431] on div at bounding box center [264, 428] width 144 height 189
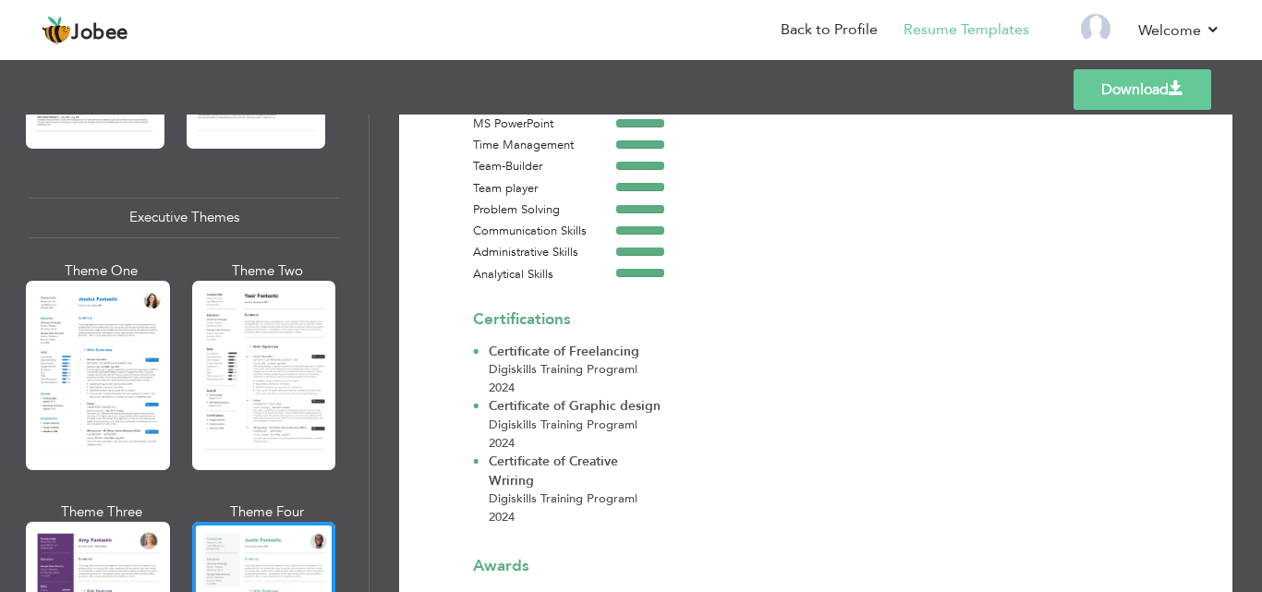
scroll to position [1300, 0]
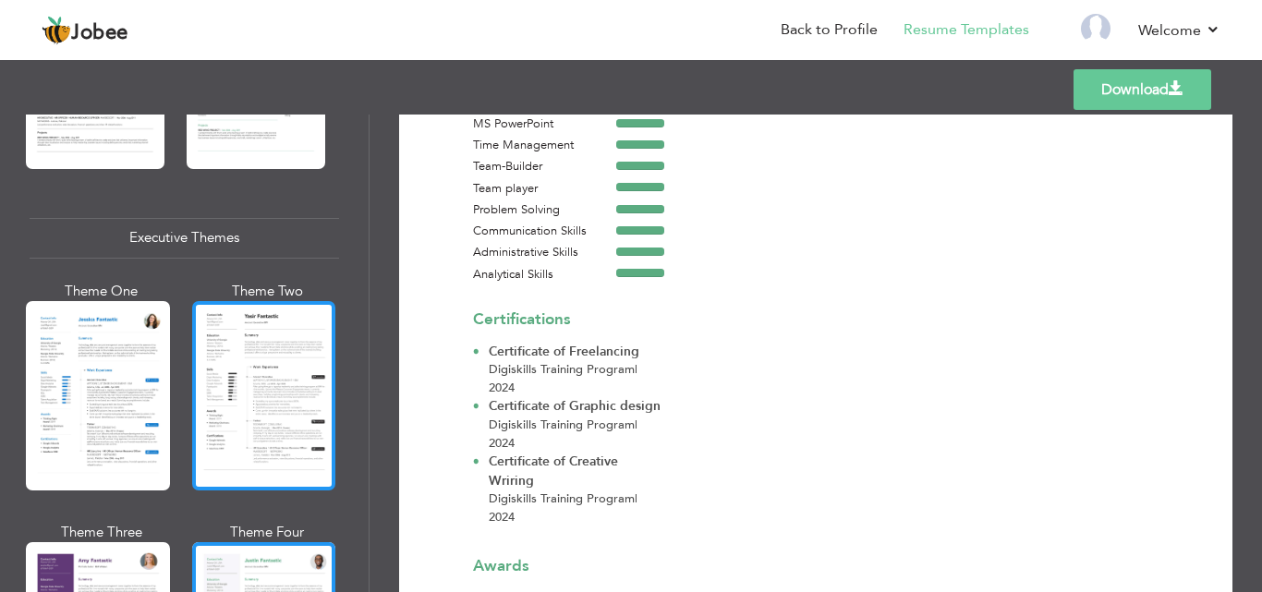
drag, startPoint x: 213, startPoint y: 369, endPoint x: 211, endPoint y: 335, distance: 33.3
click at [211, 335] on div at bounding box center [264, 395] width 144 height 189
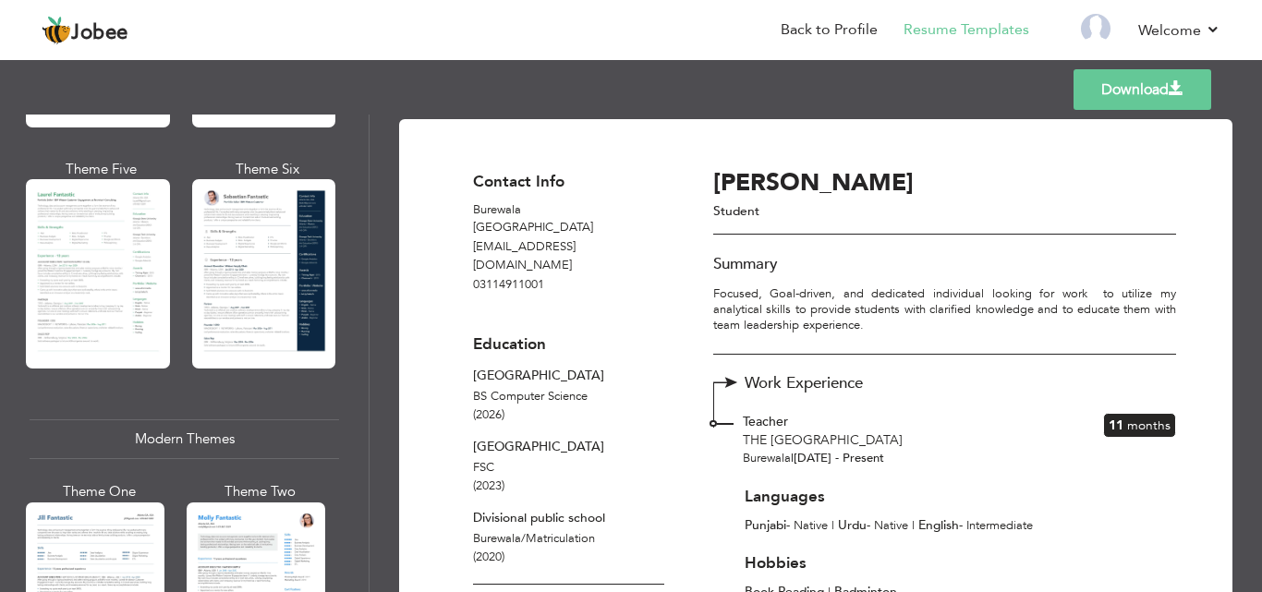
scroll to position [548, 0]
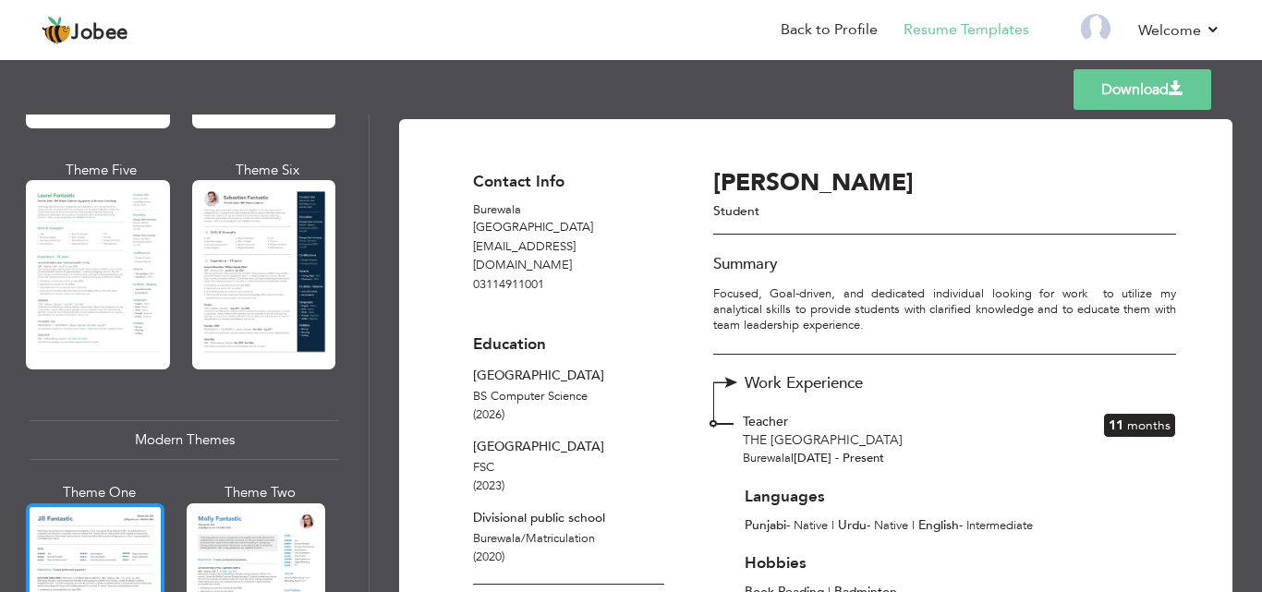
click at [101, 571] on div at bounding box center [95, 595] width 139 height 183
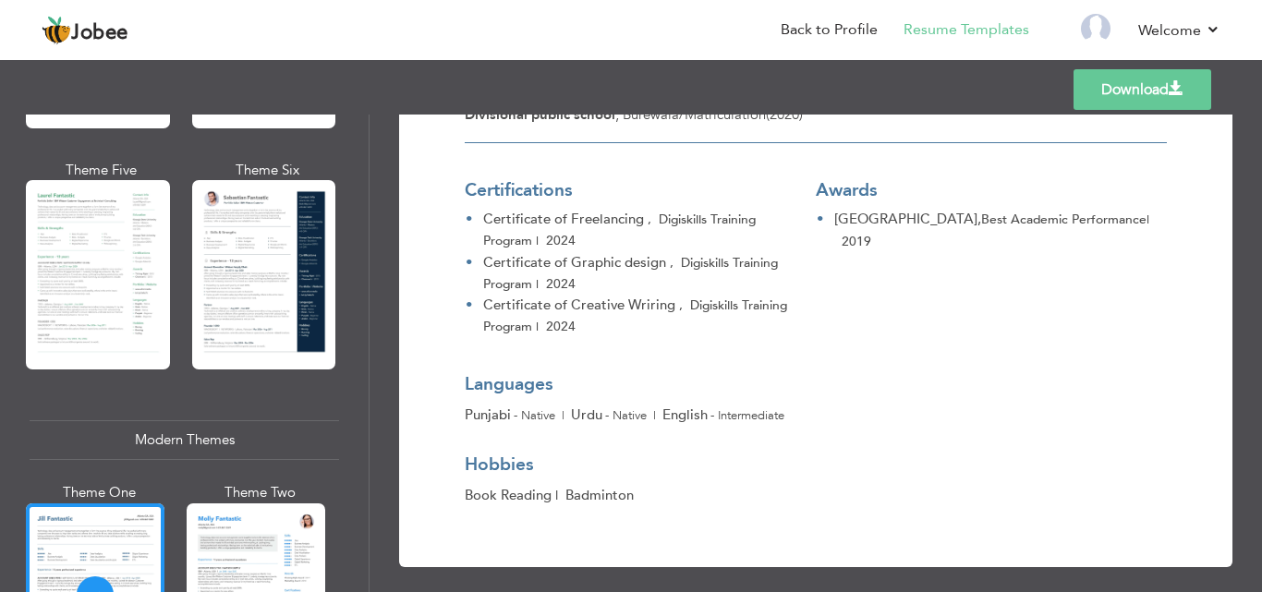
scroll to position [612, 0]
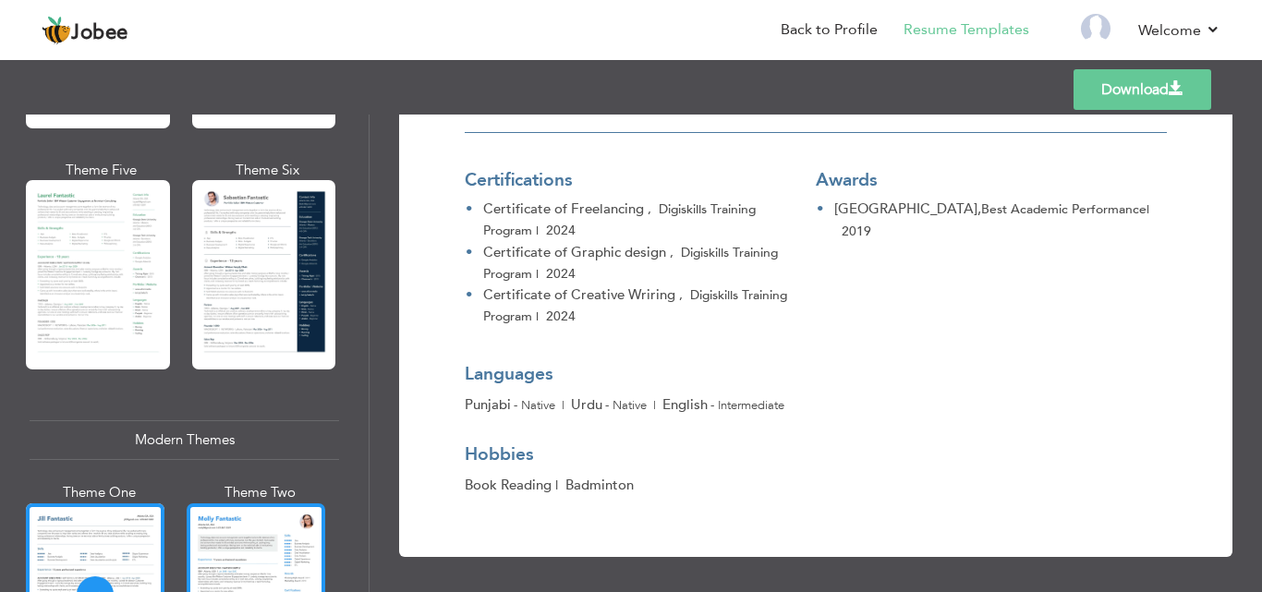
click at [276, 569] on div at bounding box center [256, 595] width 139 height 183
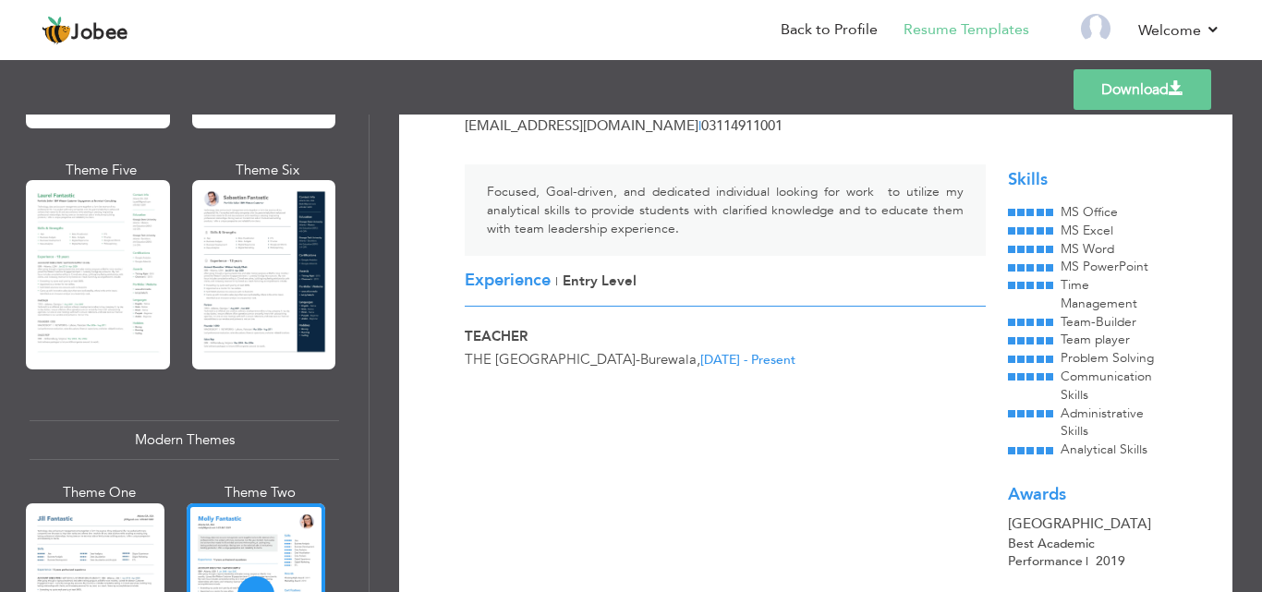
scroll to position [166, 0]
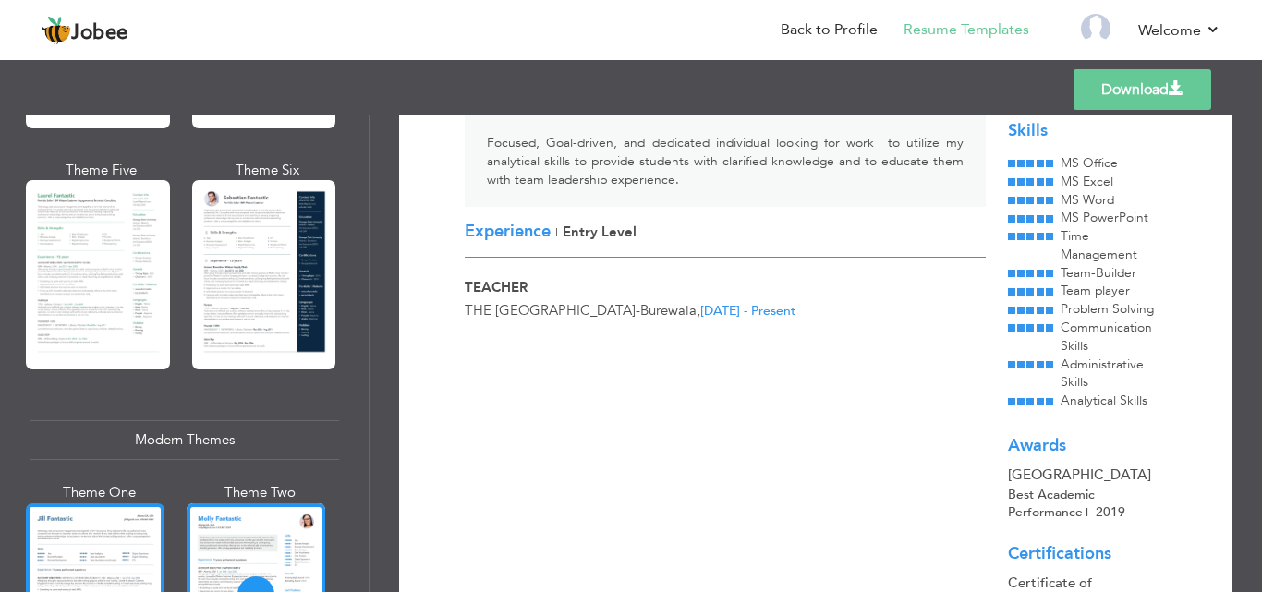
click at [99, 517] on div at bounding box center [95, 595] width 139 height 183
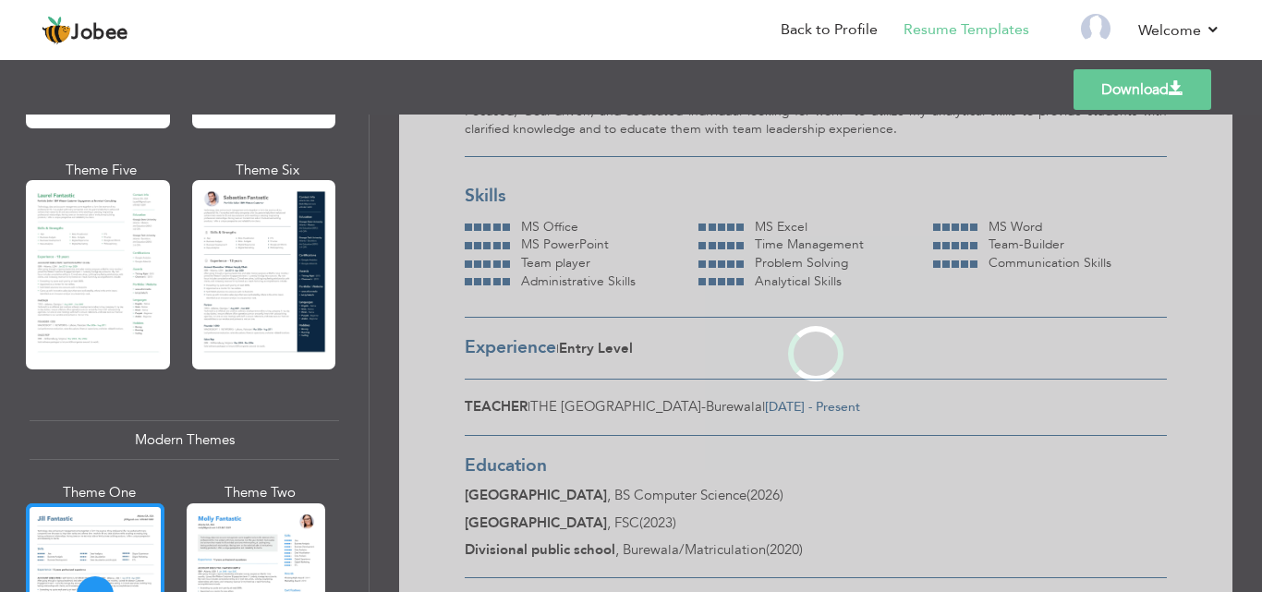
scroll to position [0, 0]
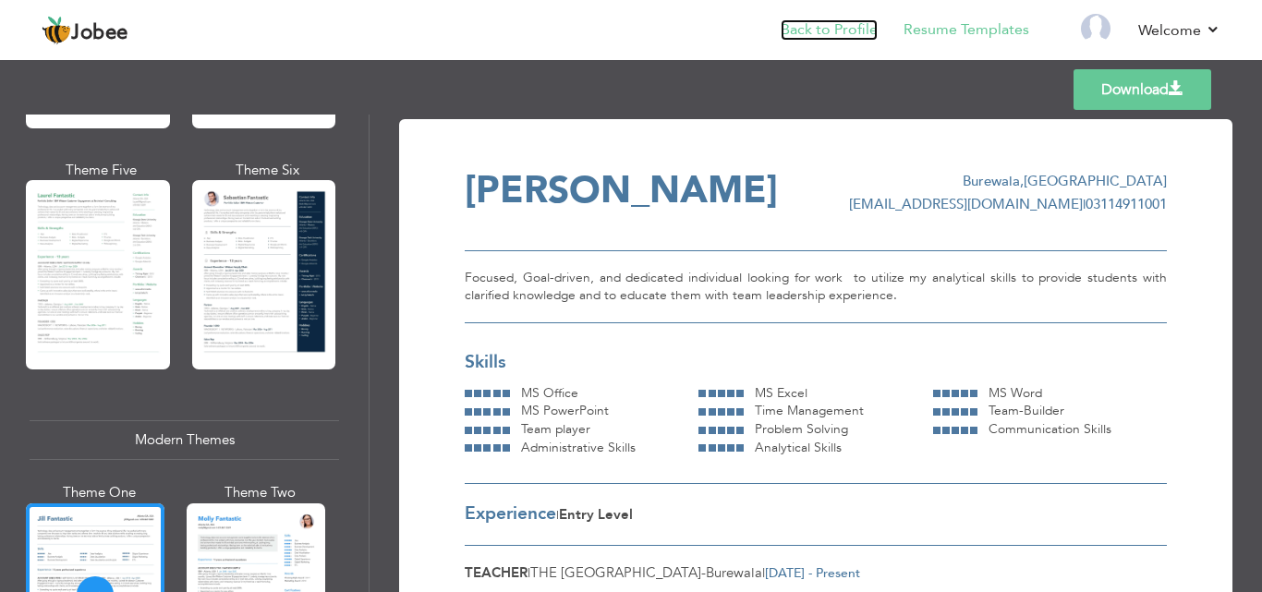
click at [854, 28] on link "Back to Profile" at bounding box center [829, 29] width 97 height 21
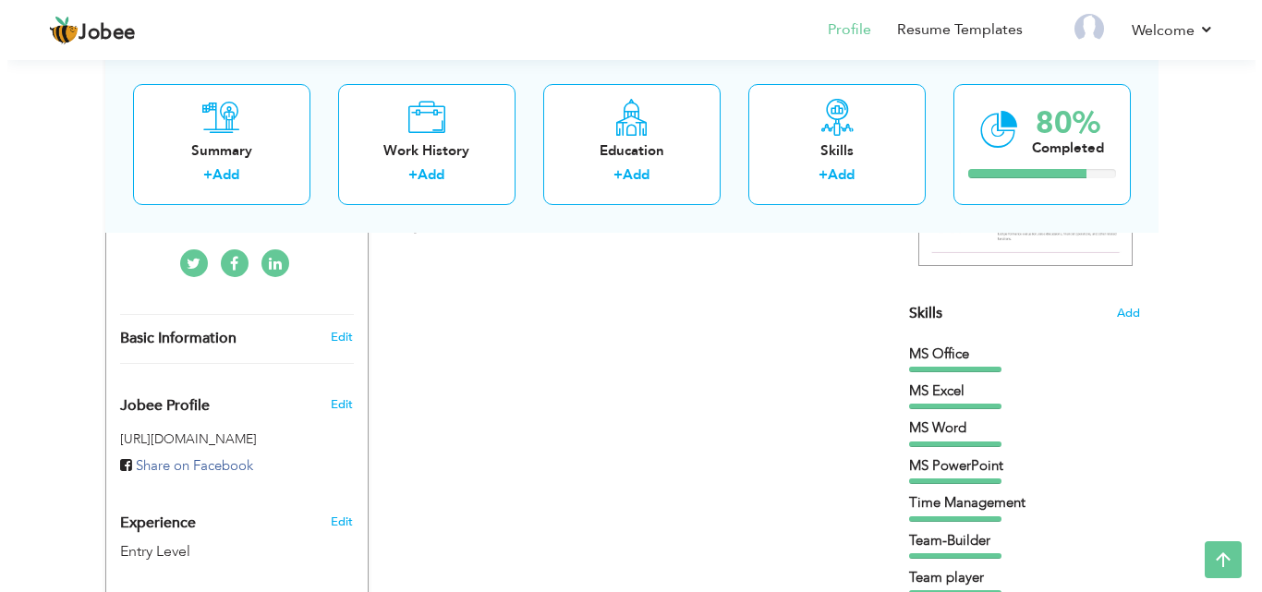
scroll to position [305, 0]
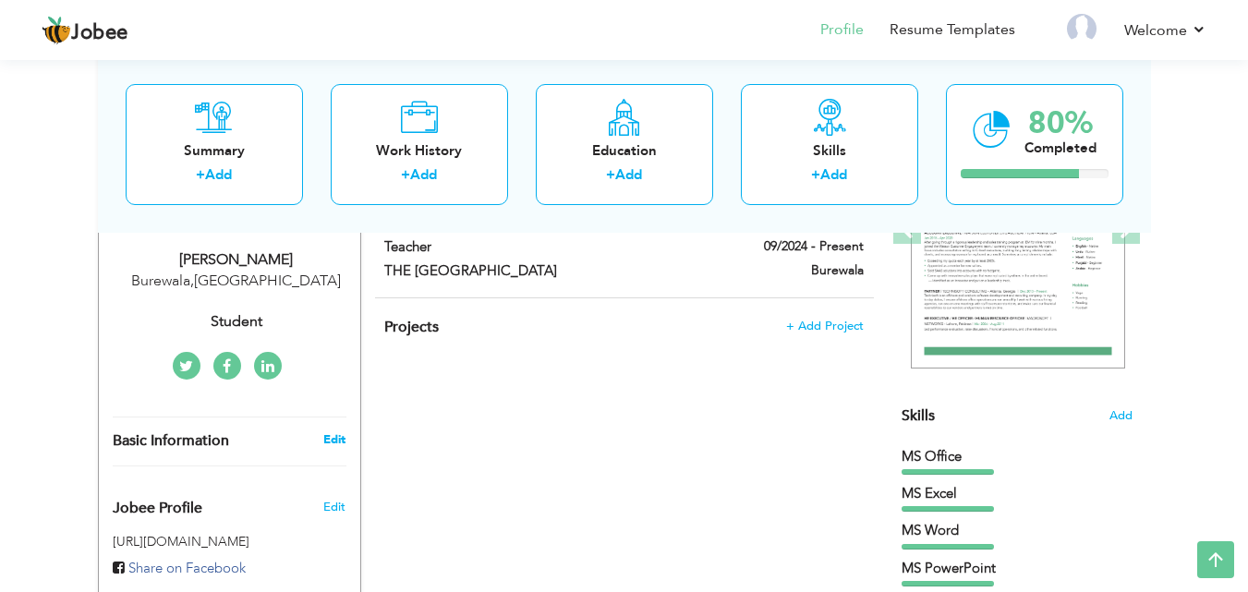
click at [331, 446] on link "Edit" at bounding box center [334, 440] width 22 height 17
type input "Fatima"
type input "Khalid"
type input "03114911001"
select select "number:166"
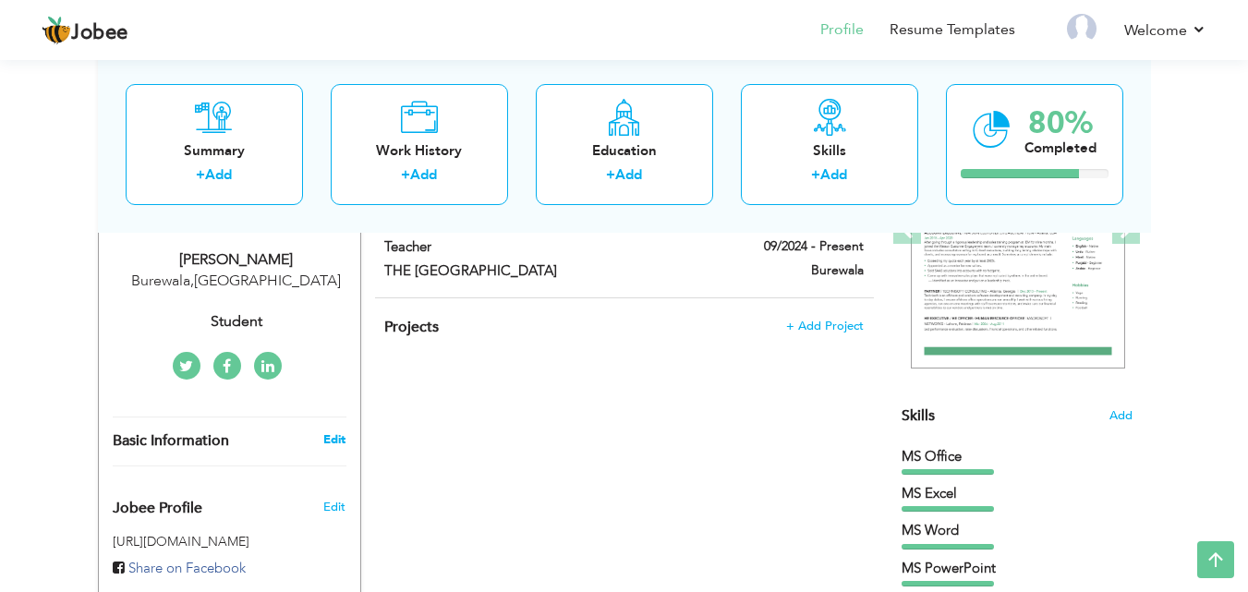
type input "Burewala"
select select "number:1"
type input "Student"
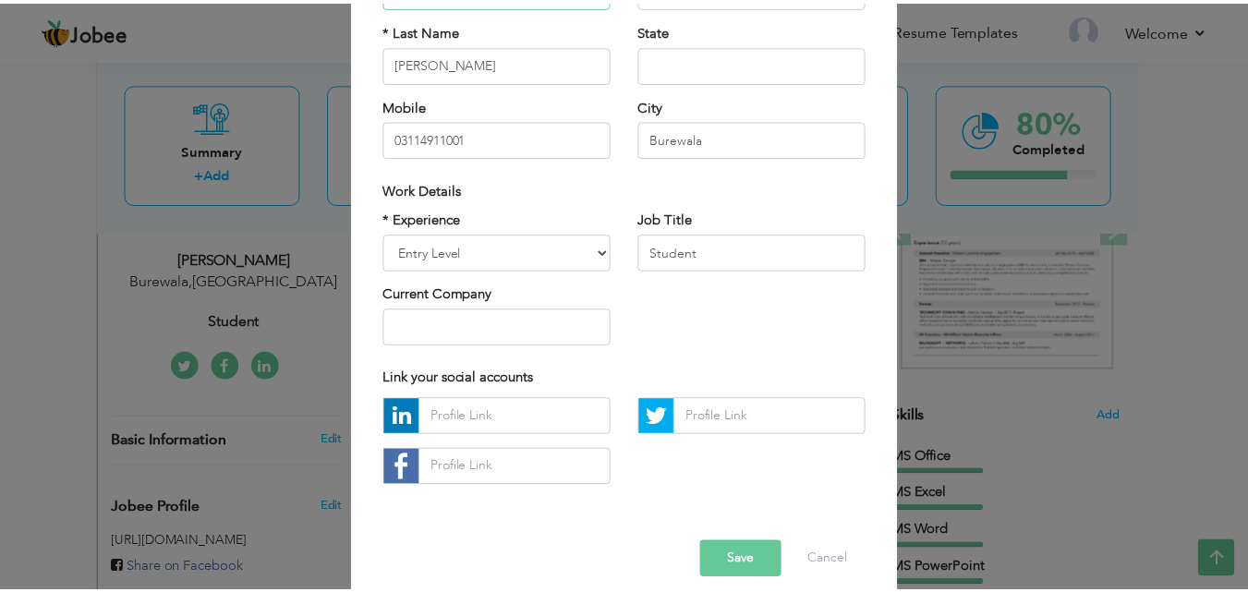
scroll to position [241, 0]
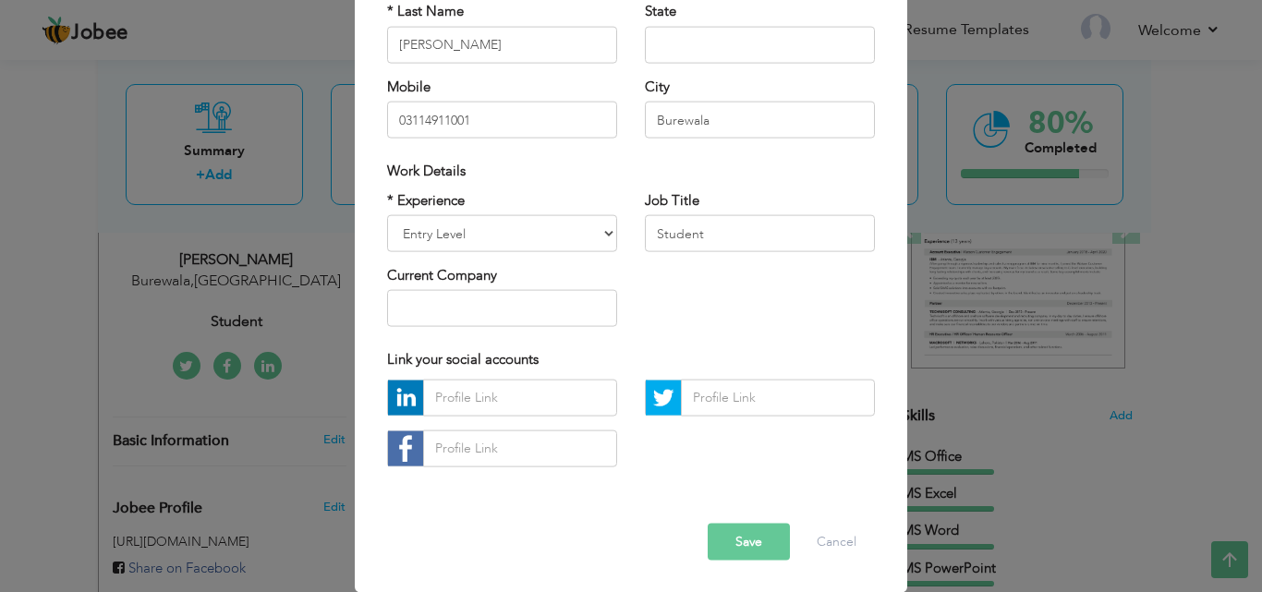
click at [753, 555] on button "Save" at bounding box center [749, 541] width 82 height 37
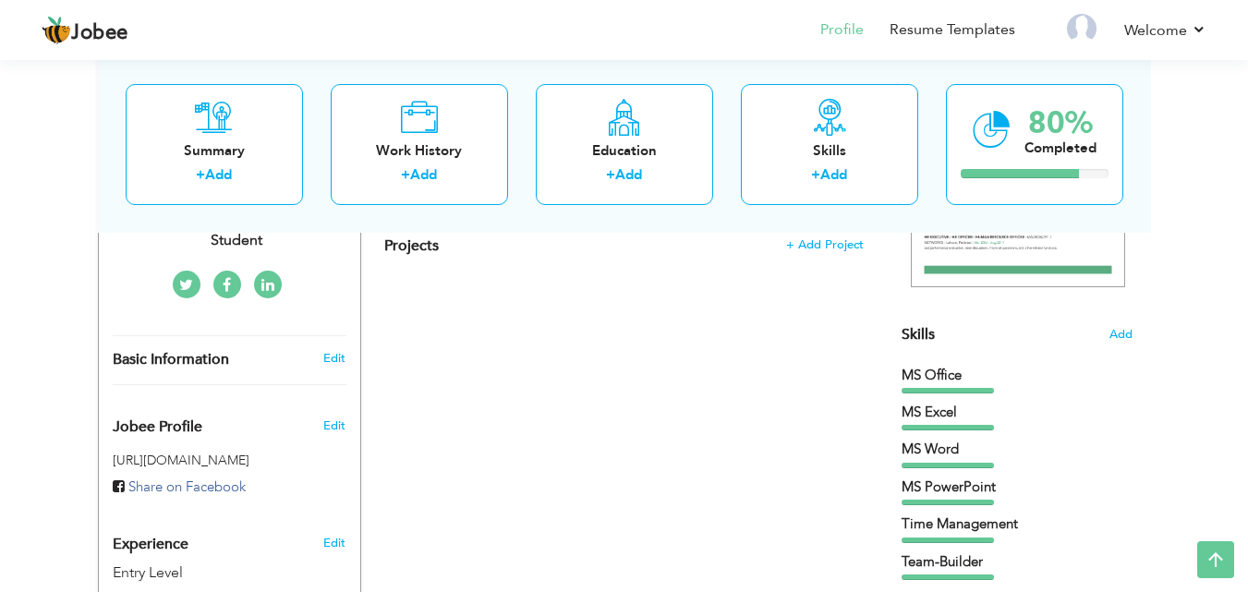
scroll to position [397, 0]
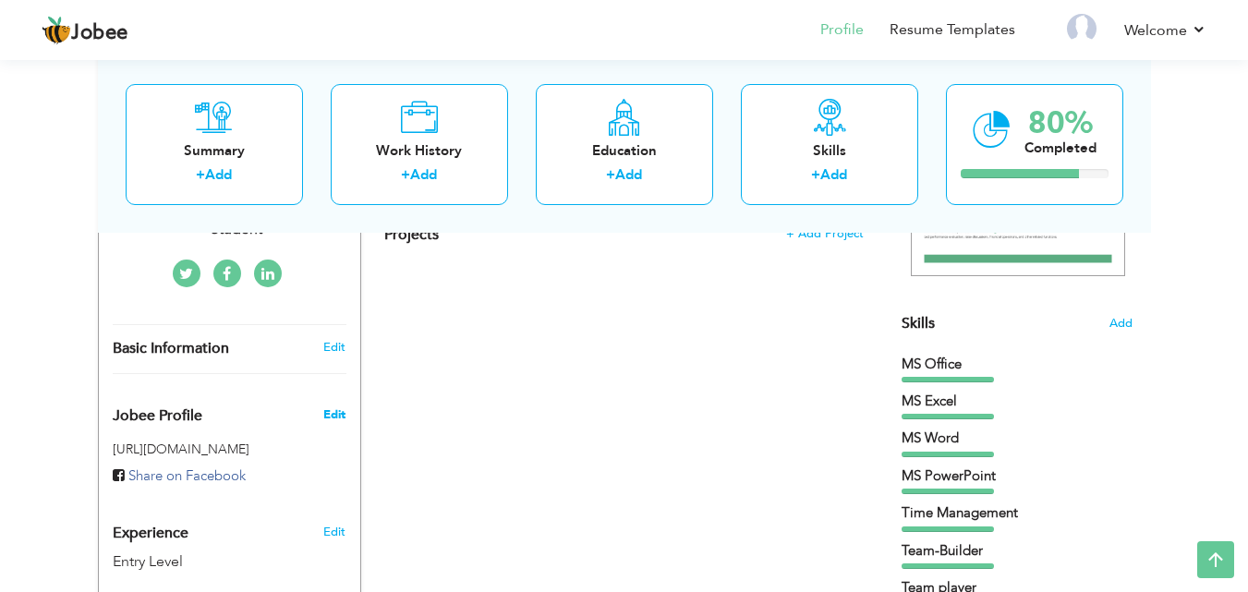
click at [335, 417] on span "Edit" at bounding box center [334, 415] width 22 height 17
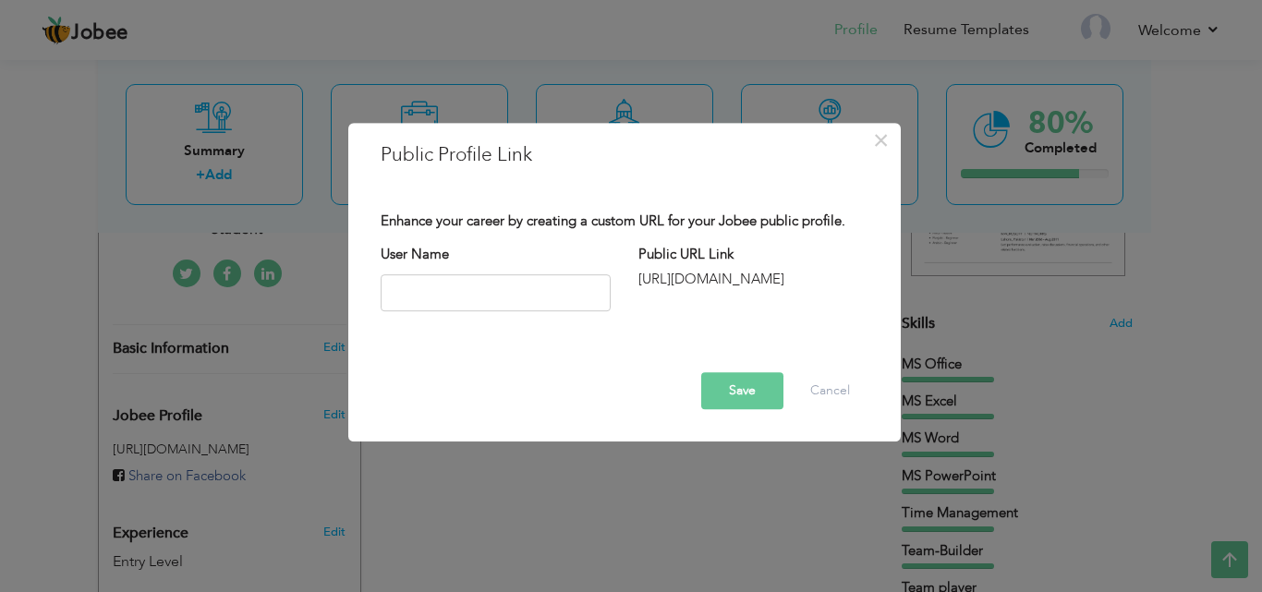
click at [599, 519] on div "× Public Profile Link Enhance your career by creating a custom URL for your Job…" at bounding box center [631, 296] width 1262 height 592
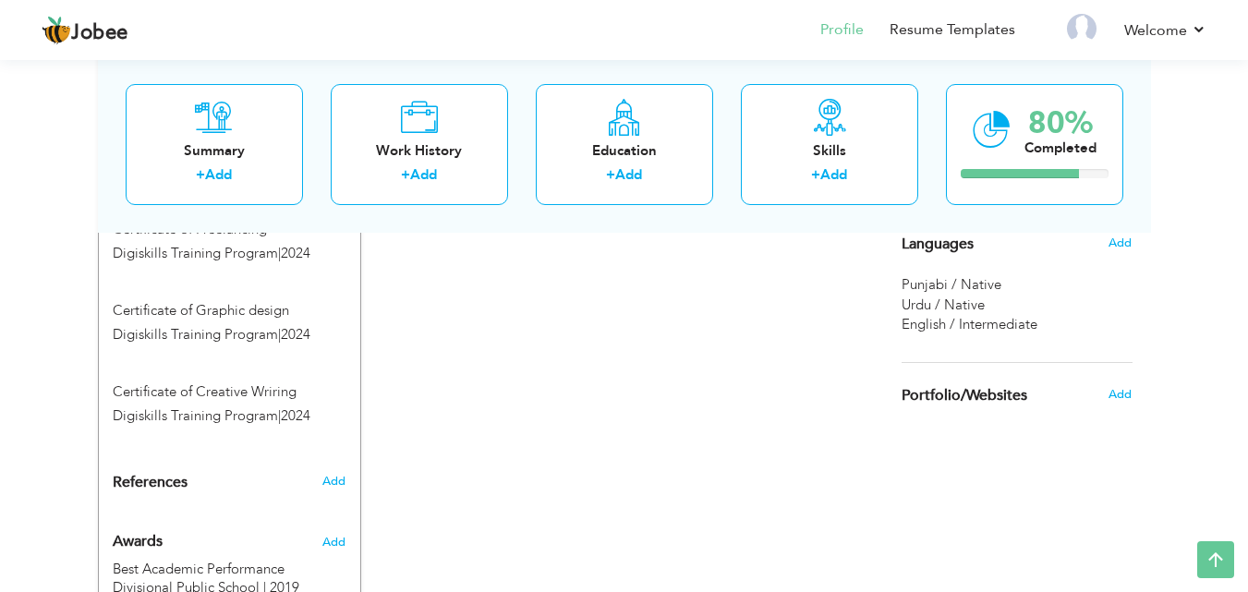
scroll to position [1106, 0]
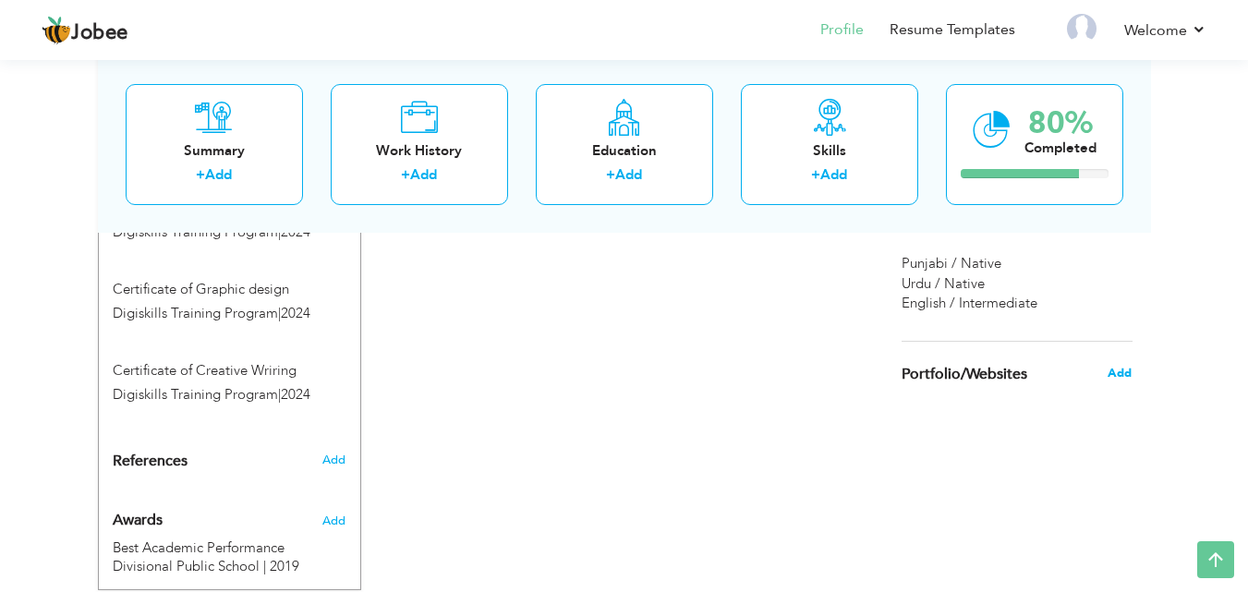
click at [1108, 373] on span "Add" at bounding box center [1120, 373] width 24 height 17
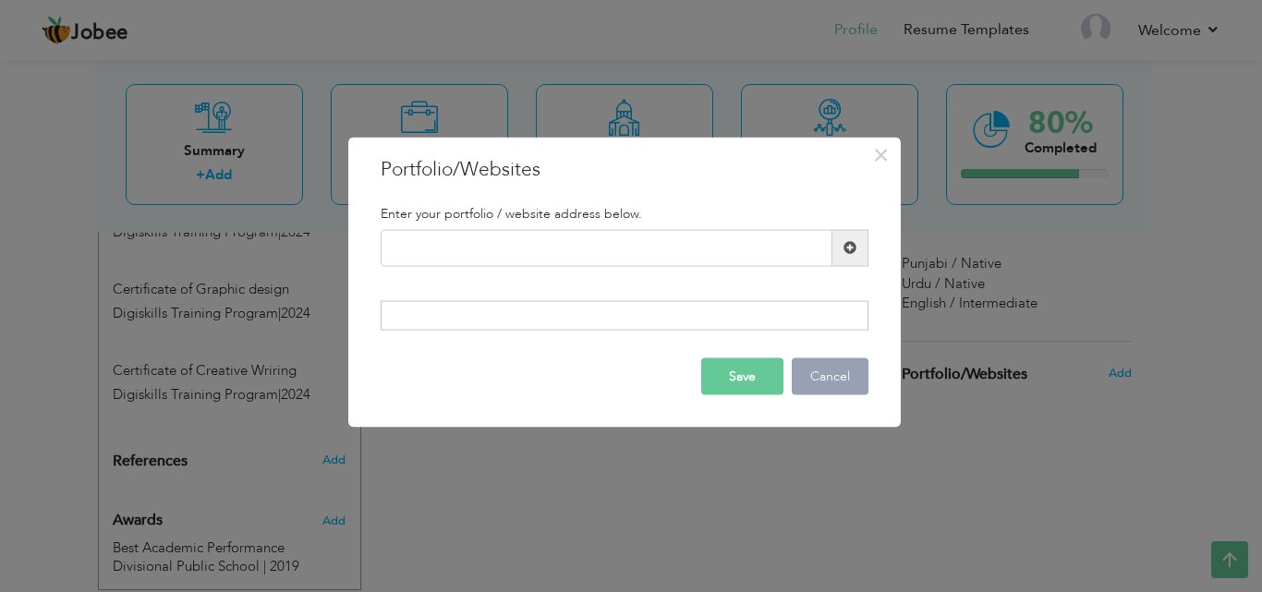
click at [817, 395] on button "Cancel" at bounding box center [830, 377] width 77 height 37
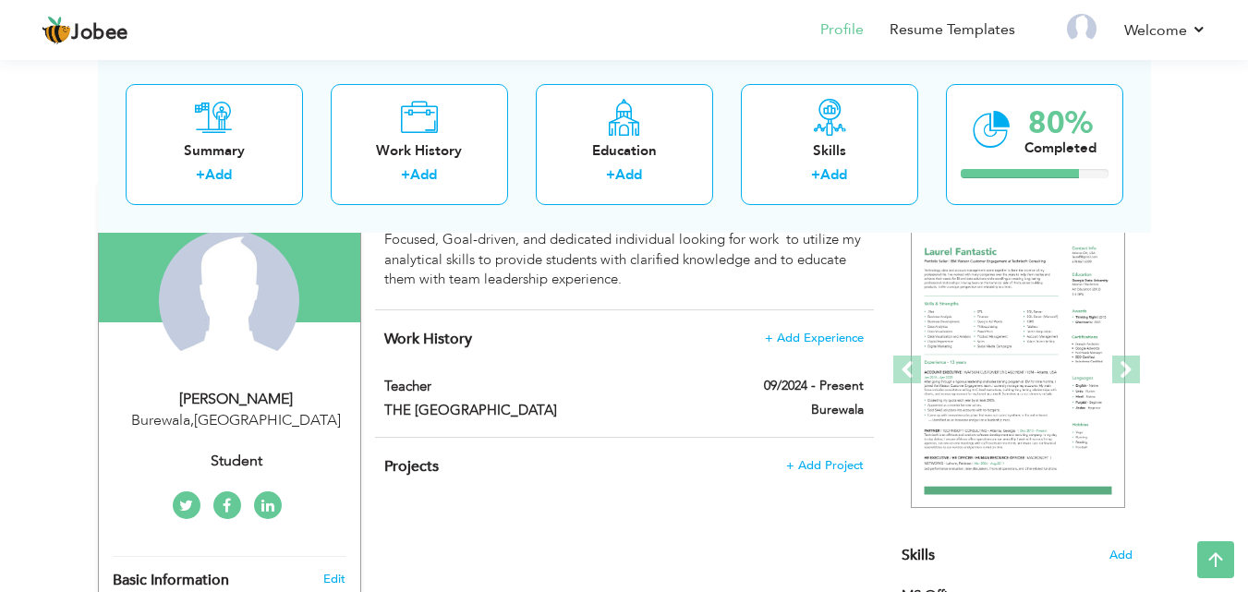
scroll to position [120, 0]
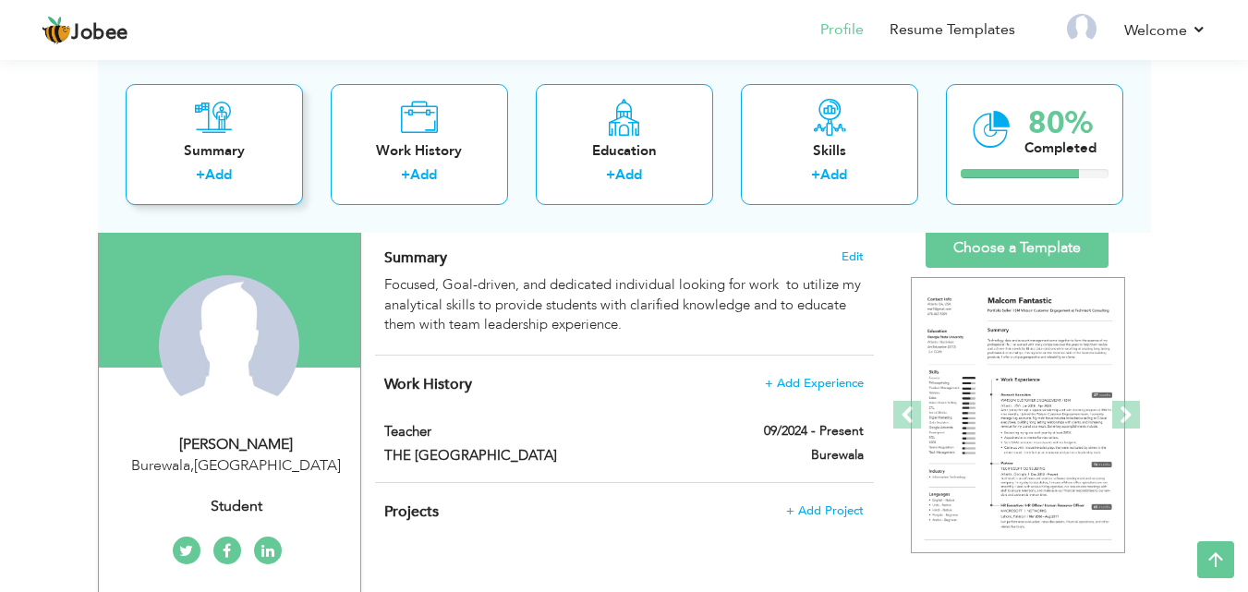
click at [252, 165] on div "+ Add" at bounding box center [214, 177] width 148 height 24
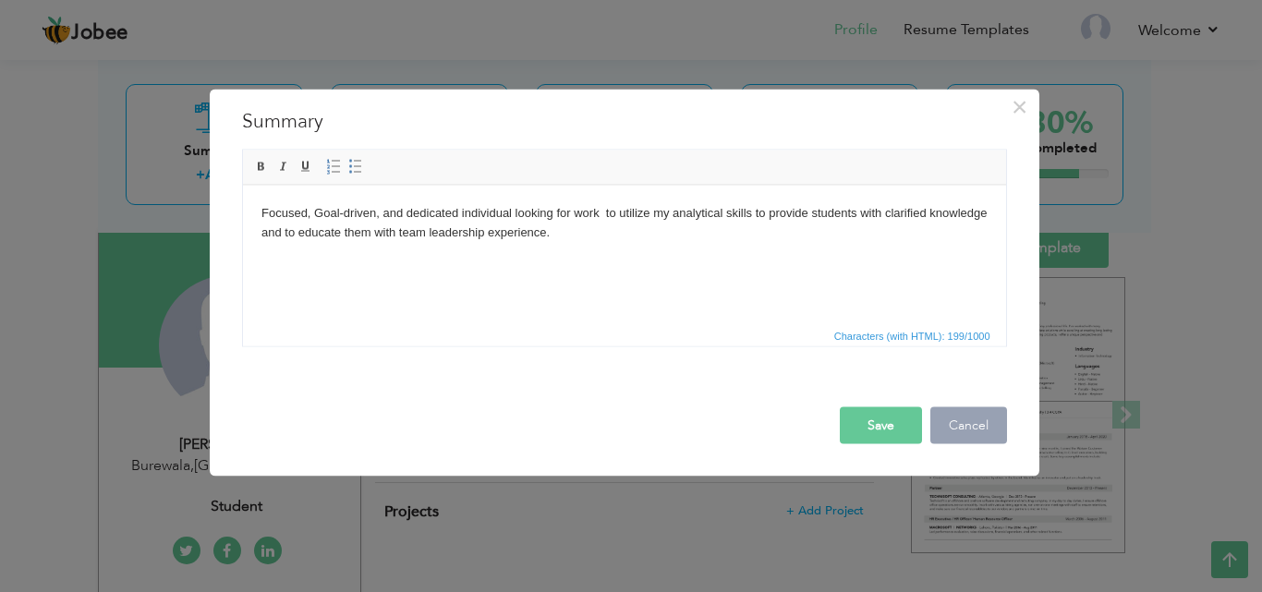
click at [948, 439] on button "Cancel" at bounding box center [969, 425] width 77 height 37
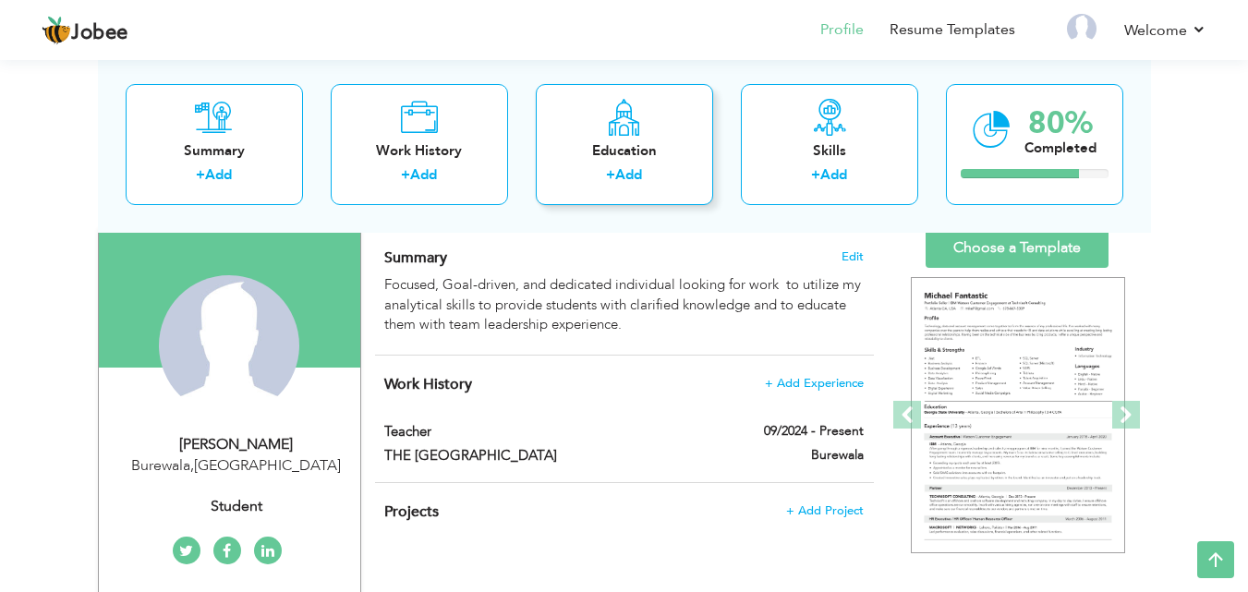
click at [614, 138] on div "Education + Add" at bounding box center [624, 143] width 177 height 121
radio input "true"
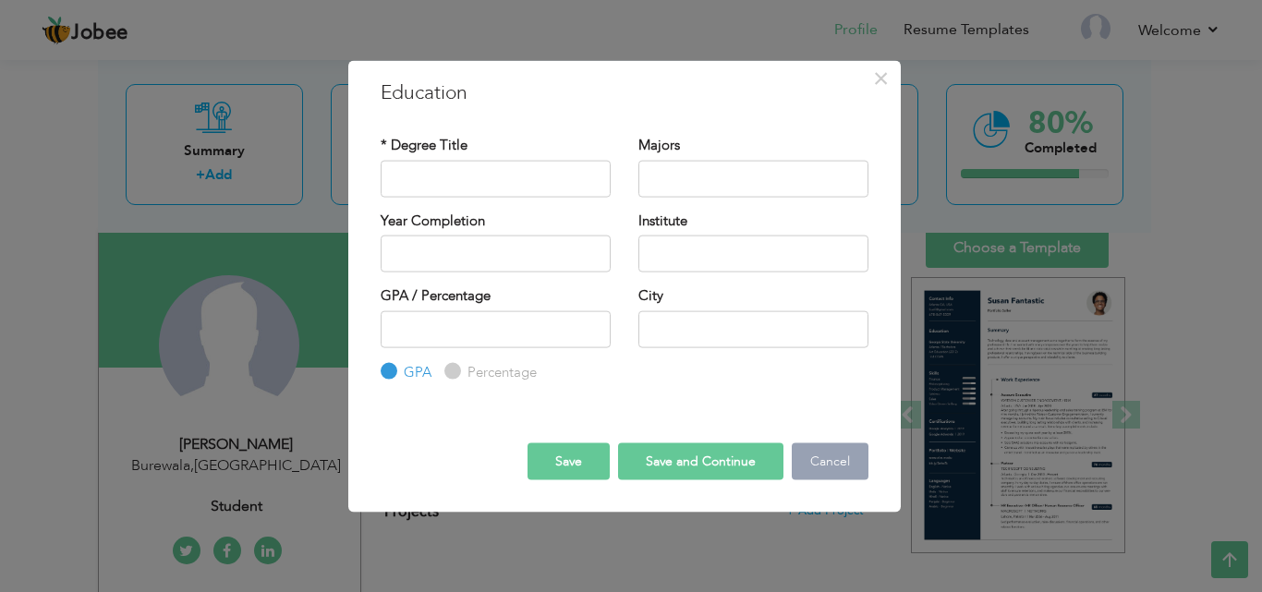
click at [845, 450] on button "Cancel" at bounding box center [830, 462] width 77 height 37
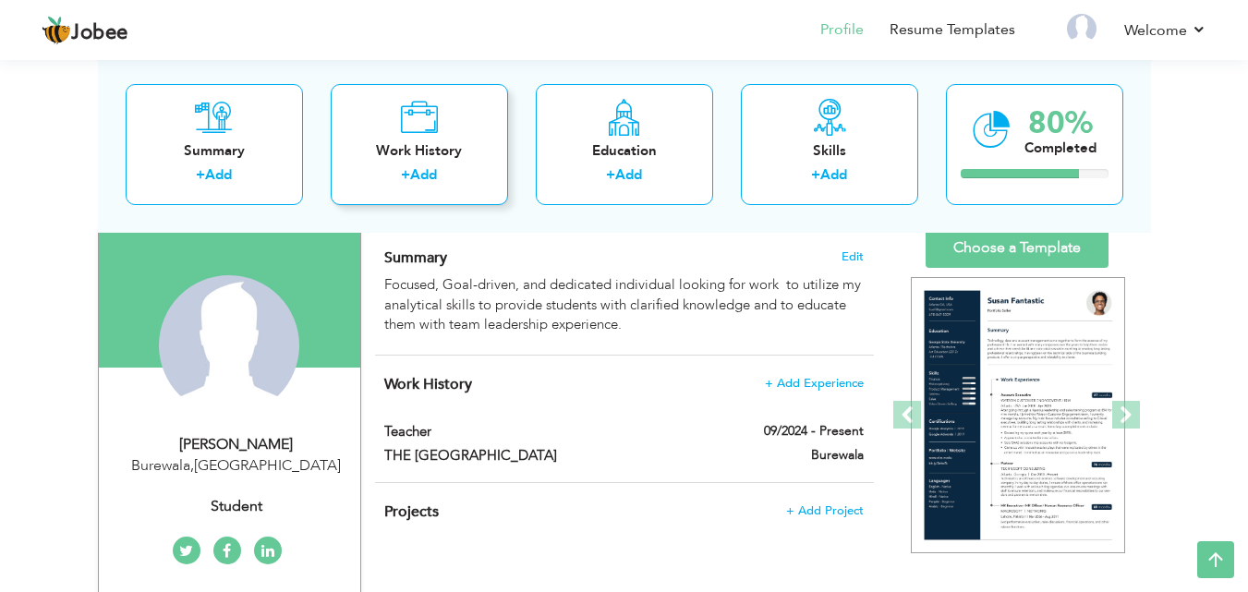
click at [409, 129] on icon at bounding box center [419, 116] width 38 height 37
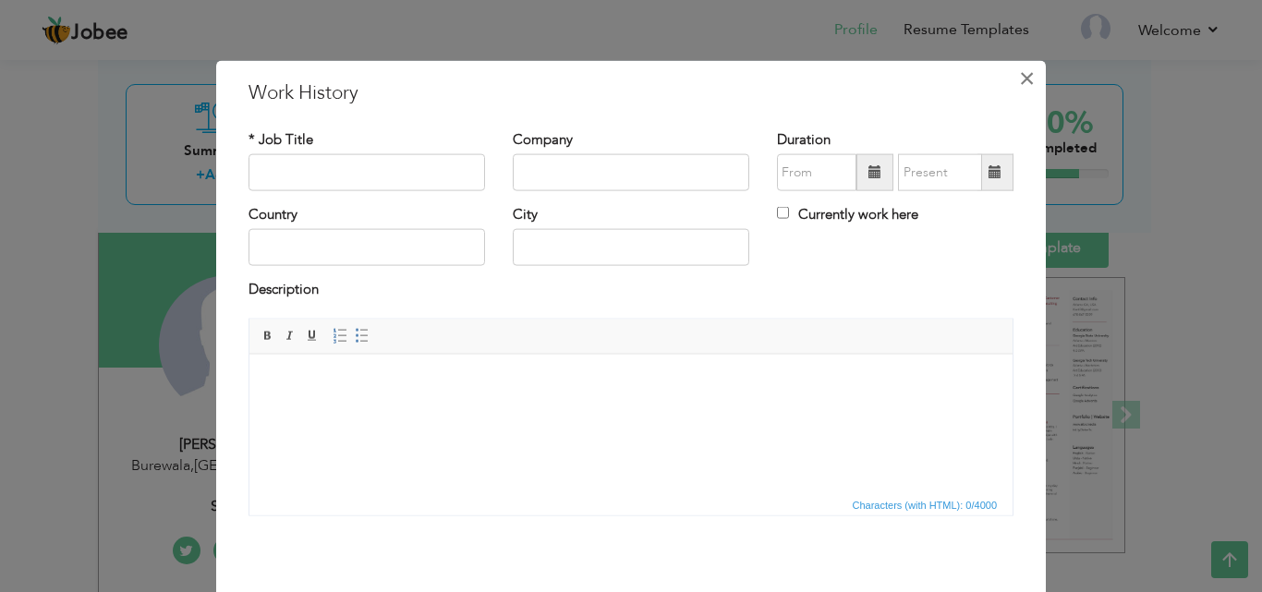
click at [1012, 83] on button "×" at bounding box center [1027, 78] width 30 height 30
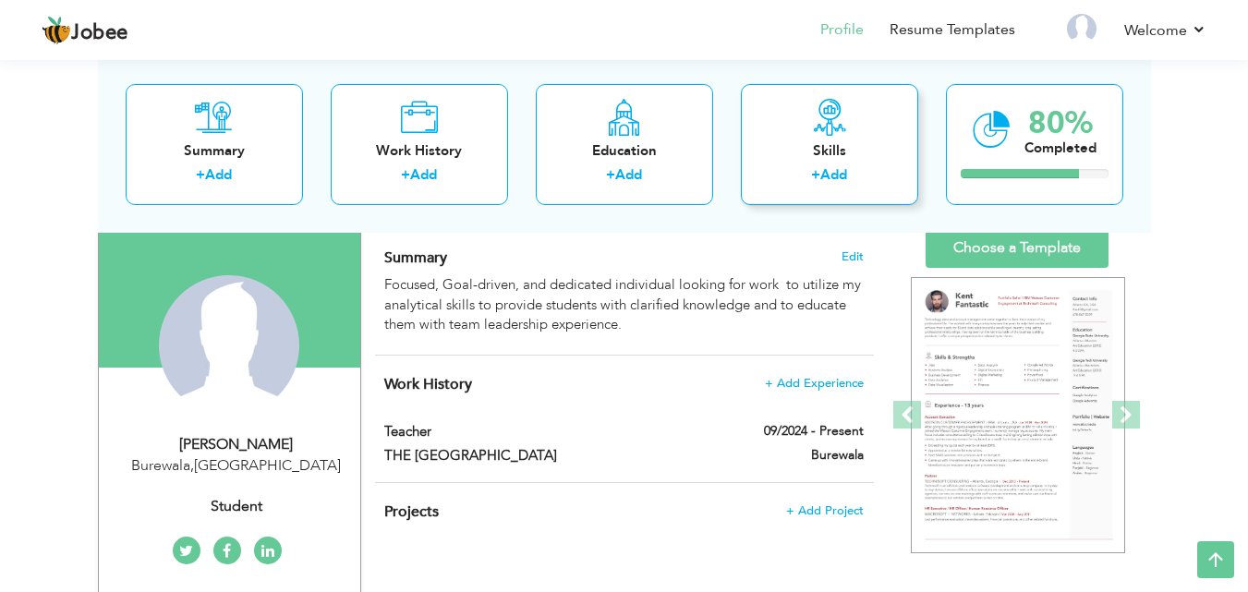
click at [816, 162] on div "Skills + Add" at bounding box center [829, 143] width 177 height 121
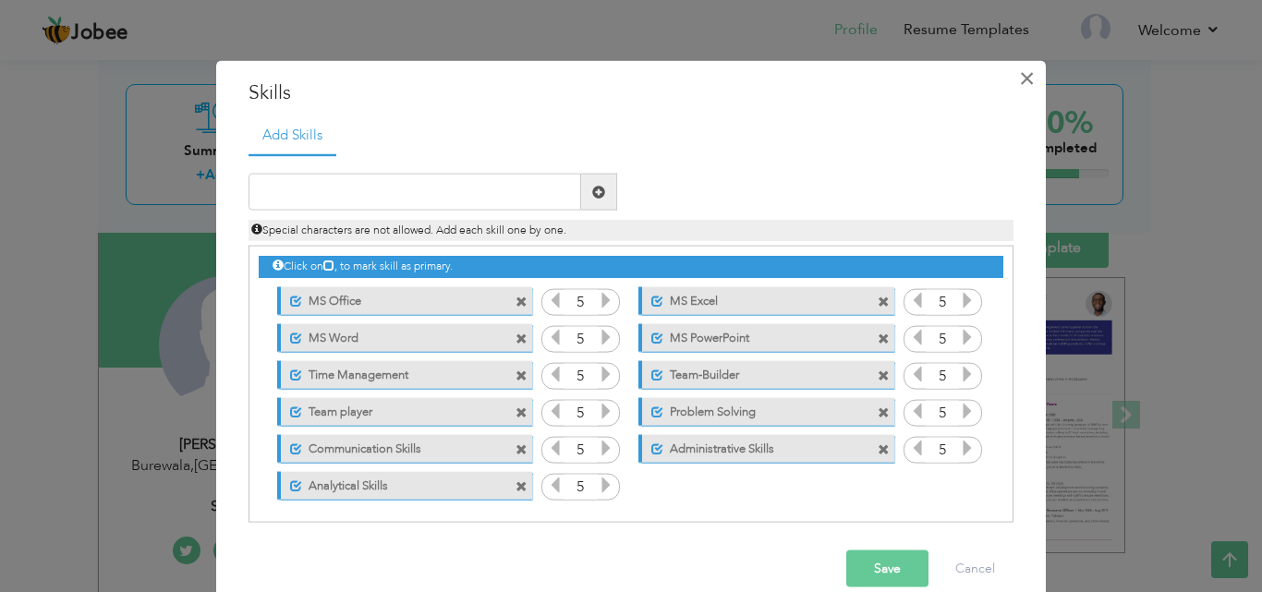
click at [1022, 86] on span "×" at bounding box center [1027, 77] width 16 height 33
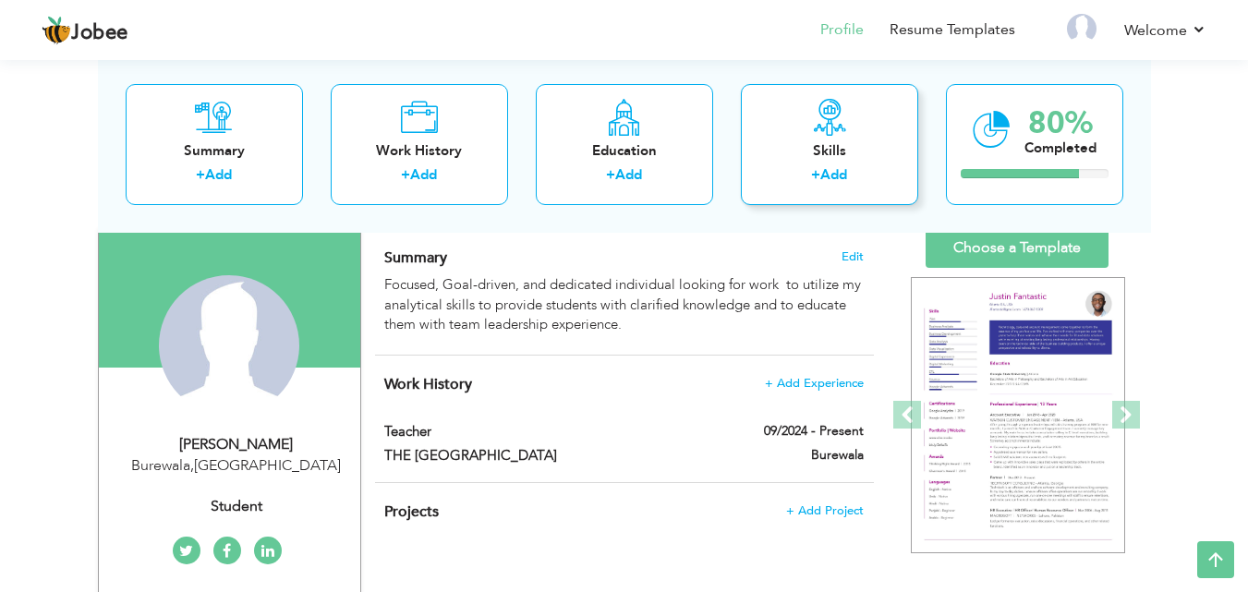
drag, startPoint x: 827, startPoint y: 160, endPoint x: 831, endPoint y: 201, distance: 40.8
click at [831, 201] on div "Skills + Add" at bounding box center [829, 143] width 177 height 121
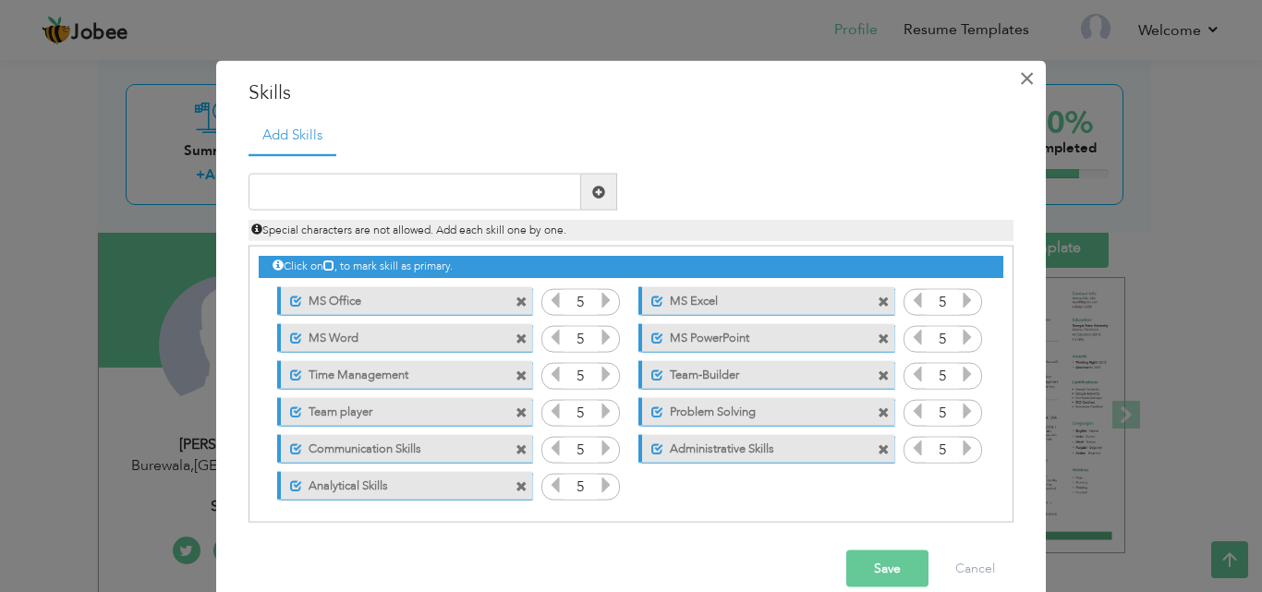
click at [1019, 79] on span "×" at bounding box center [1027, 77] width 16 height 33
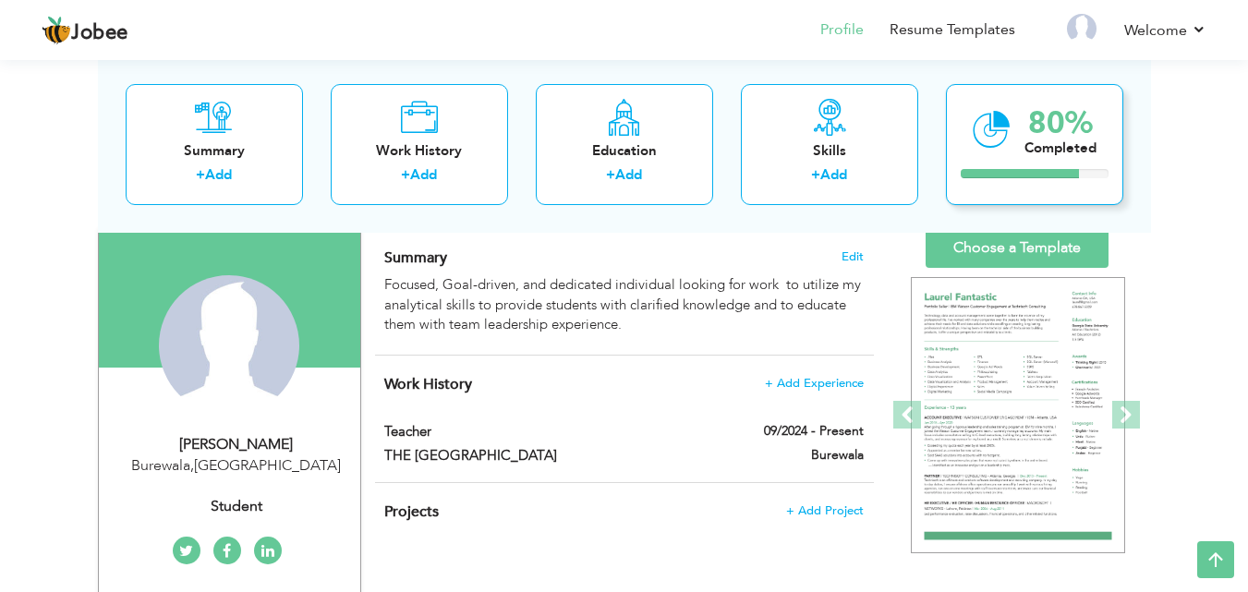
click at [1045, 146] on div "Completed" at bounding box center [1061, 147] width 72 height 19
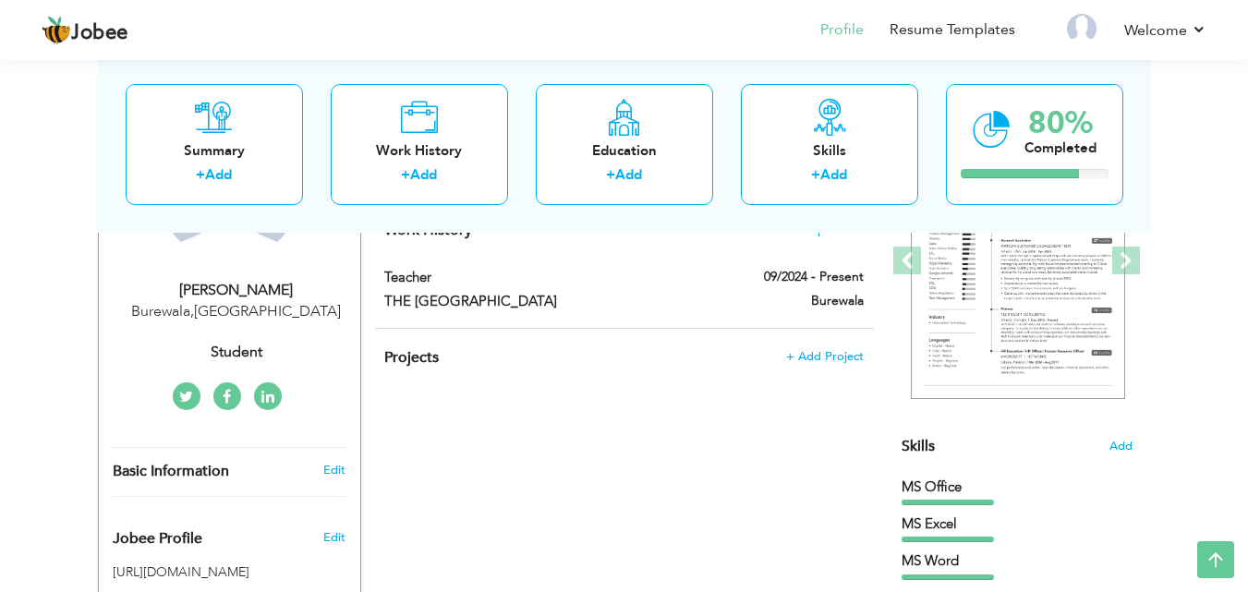
scroll to position [243, 0]
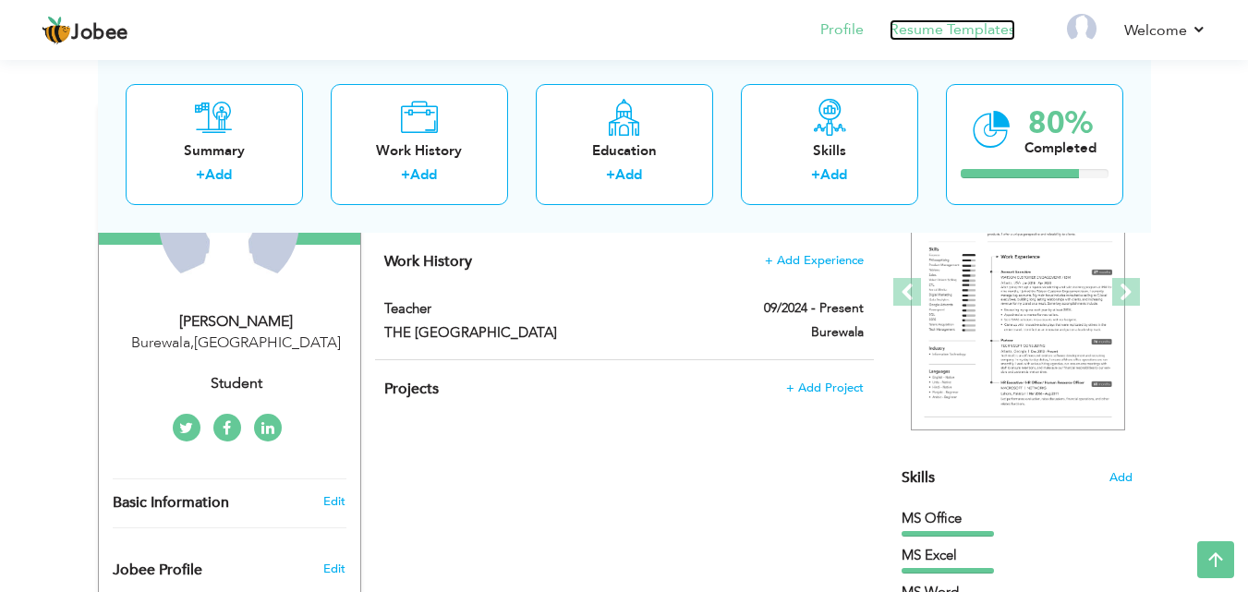
click at [942, 35] on link "Resume Templates" at bounding box center [953, 29] width 126 height 21
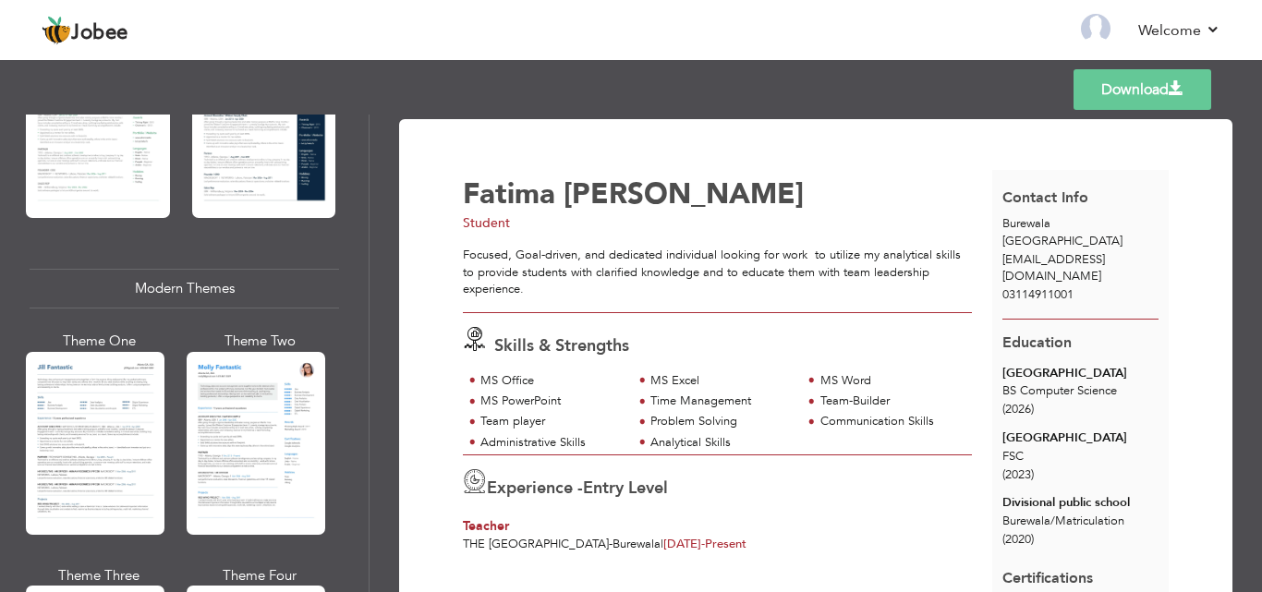
scroll to position [764, 0]
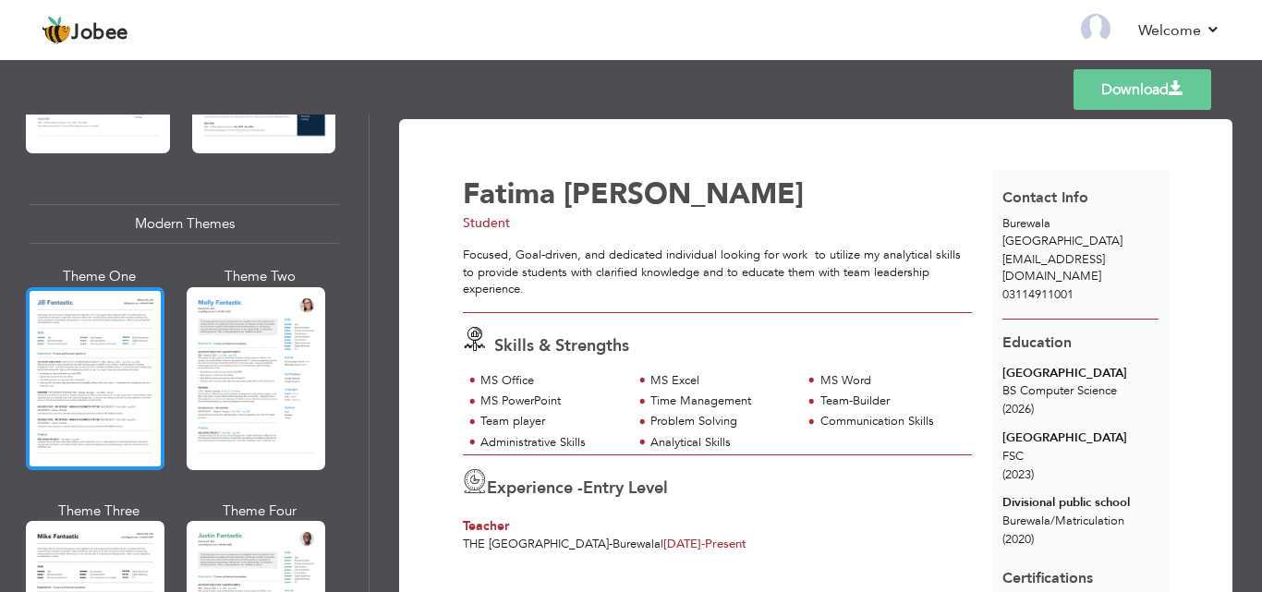
click at [65, 395] on div at bounding box center [95, 378] width 139 height 183
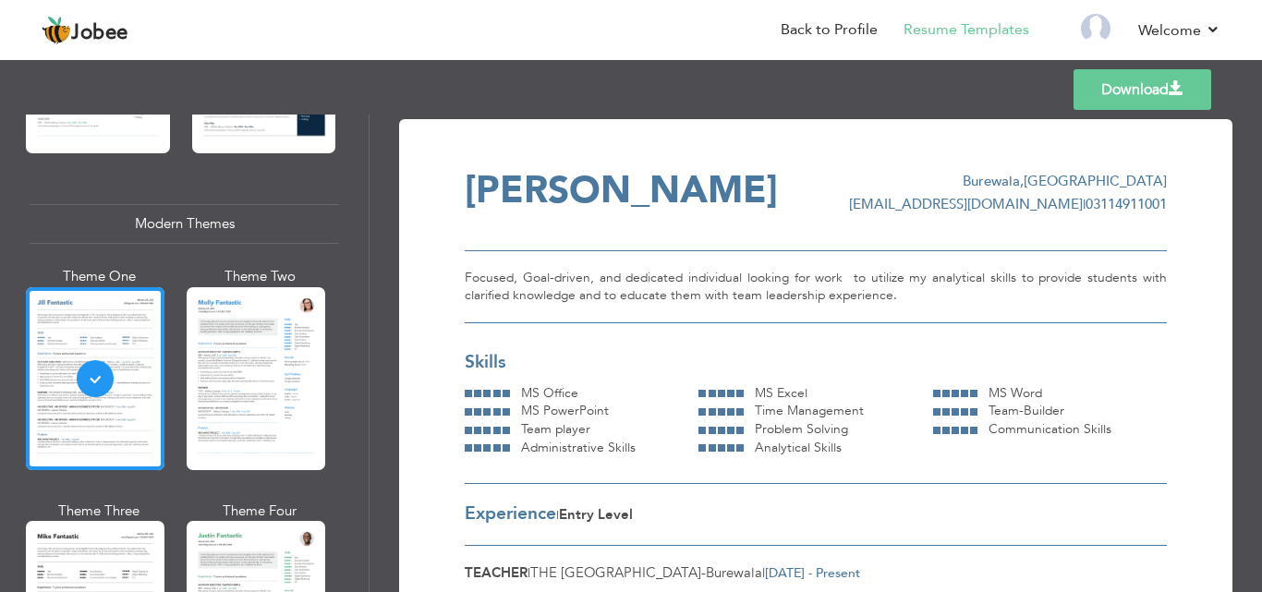
click at [1088, 204] on span "03114911001" at bounding box center [1126, 204] width 81 height 18
click at [892, 207] on span "maryamkhalidfarooq@gmail.com" at bounding box center [966, 204] width 234 height 18
click at [845, 202] on div "Fatima Khalid" at bounding box center [657, 193] width 384 height 43
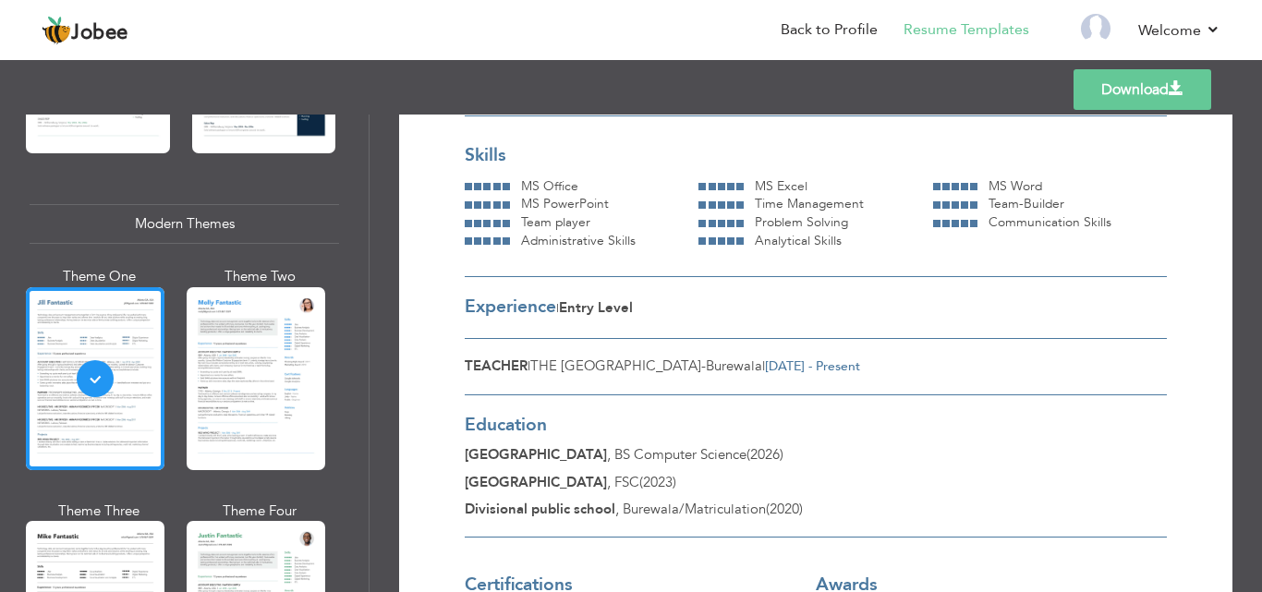
scroll to position [205, 0]
click at [1165, 89] on link "Download" at bounding box center [1143, 89] width 138 height 41
click at [830, 31] on link "Back to Profile" at bounding box center [829, 29] width 97 height 21
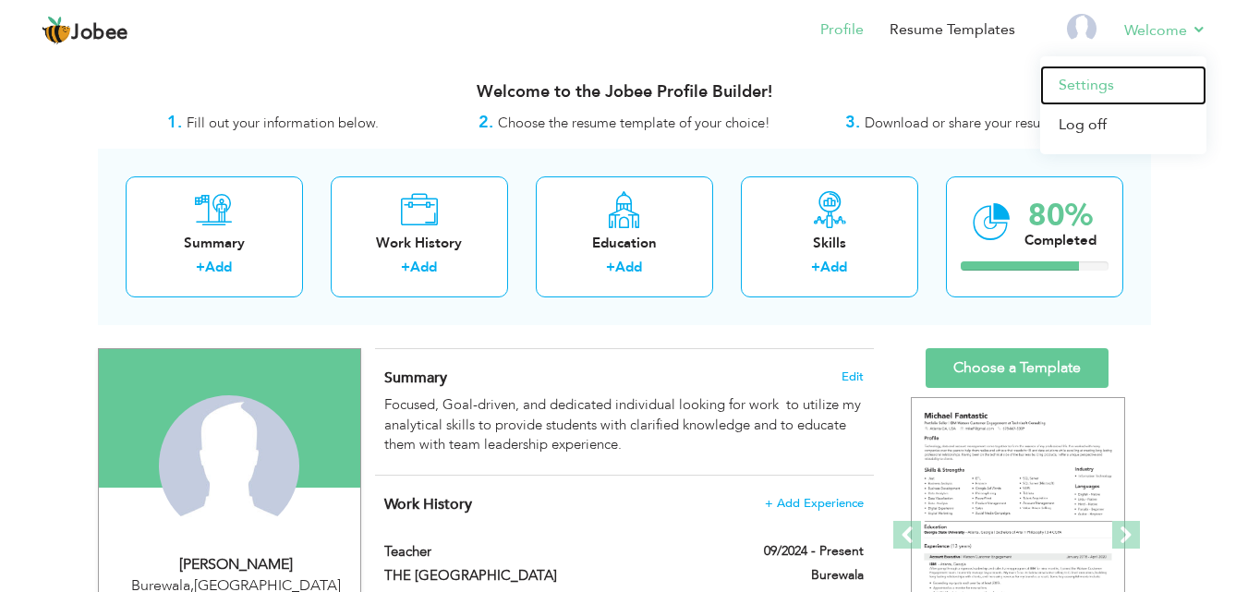
click at [1102, 91] on link "Settings" at bounding box center [1123, 86] width 166 height 40
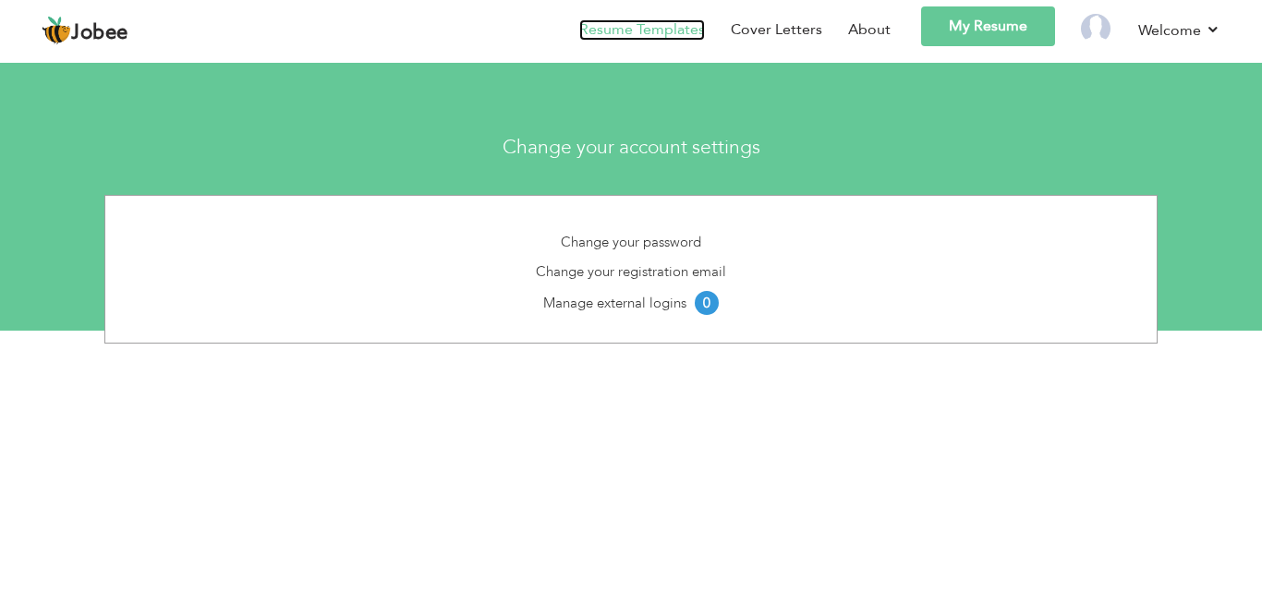
click at [679, 27] on link "Resume Templates" at bounding box center [642, 29] width 126 height 21
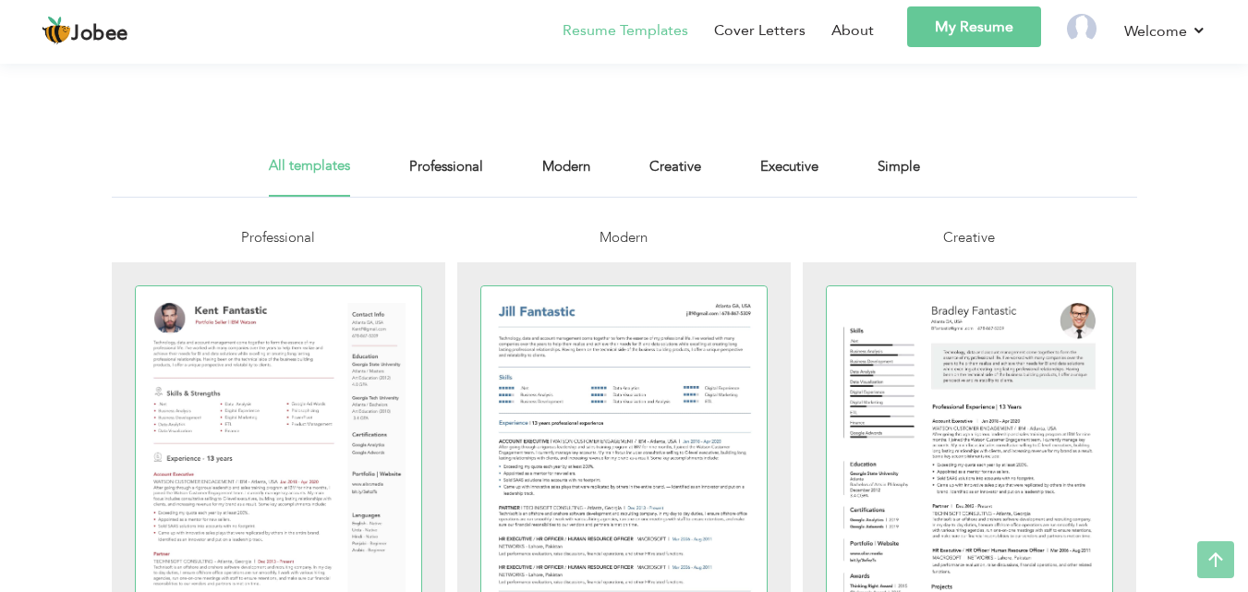
scroll to position [289, 0]
click at [436, 168] on link "Professional" at bounding box center [446, 175] width 74 height 42
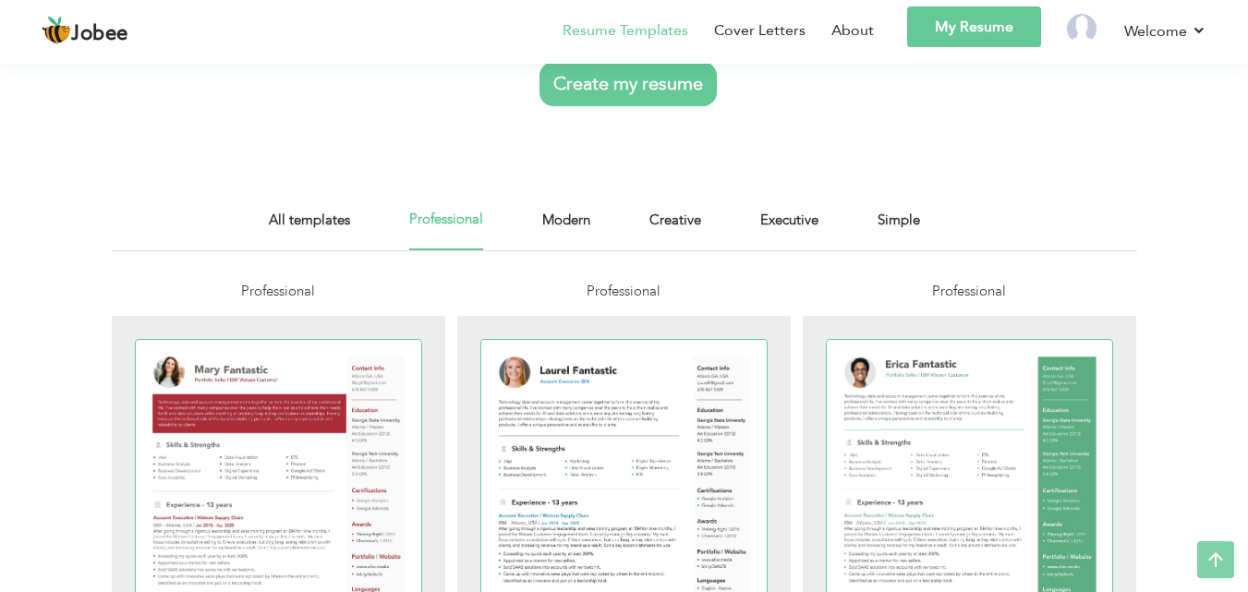
scroll to position [284, 0]
click at [797, 208] on link "Executive" at bounding box center [789, 229] width 58 height 42
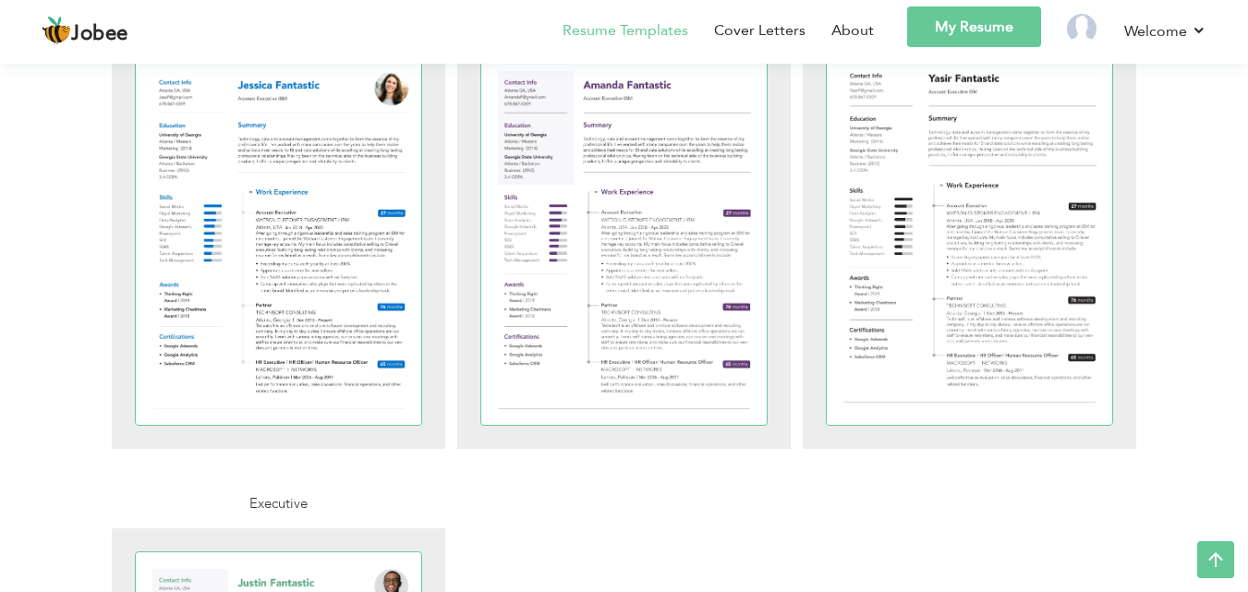
scroll to position [529, 0]
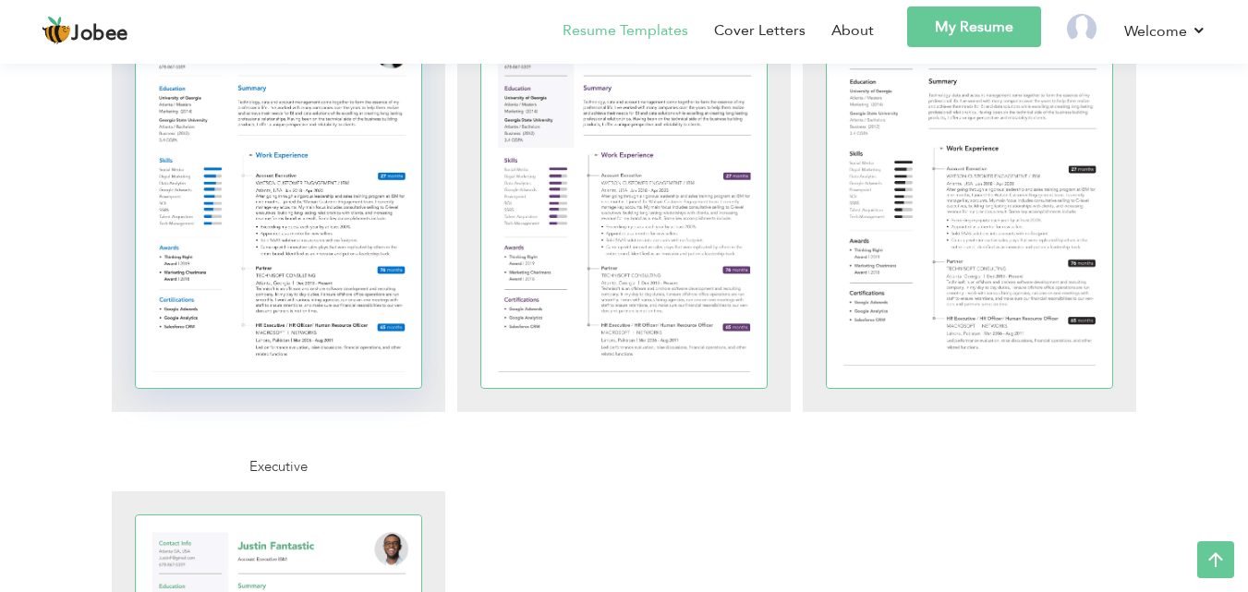
click at [286, 252] on div at bounding box center [279, 203] width 286 height 371
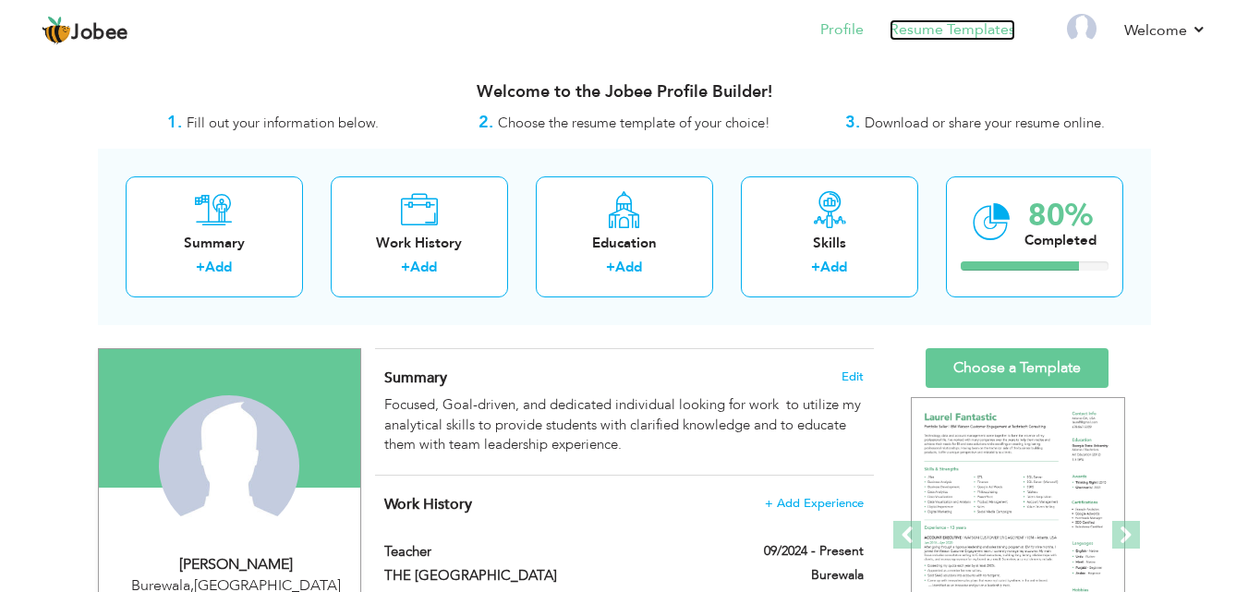
click at [975, 24] on link "Resume Templates" at bounding box center [953, 29] width 126 height 21
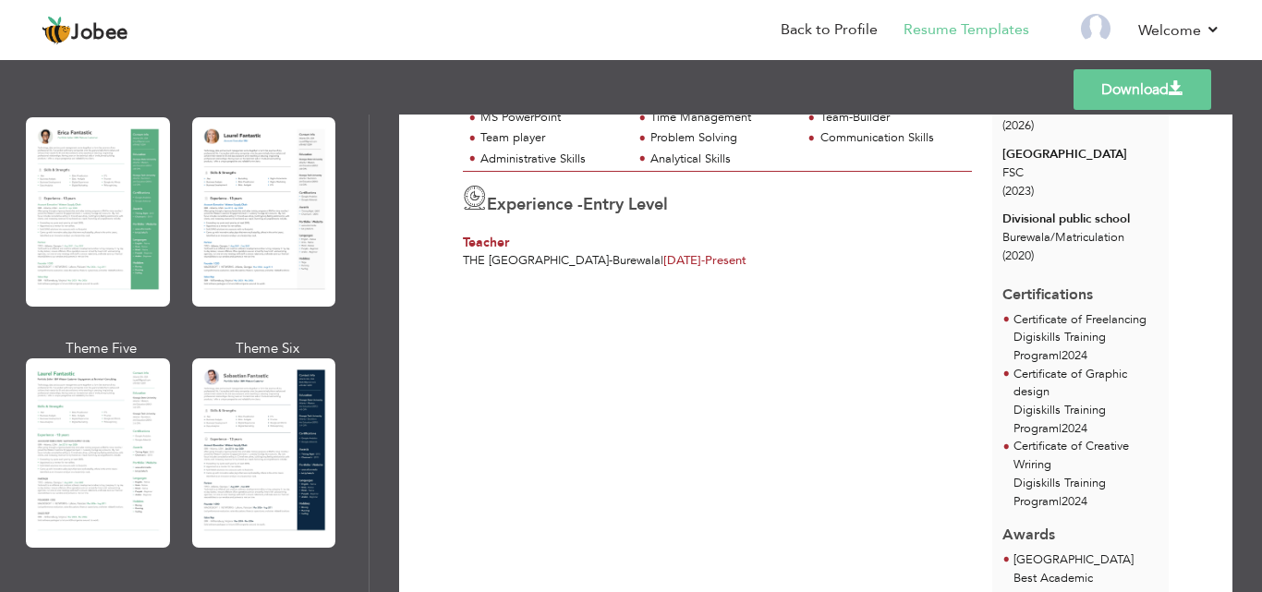
scroll to position [144, 0]
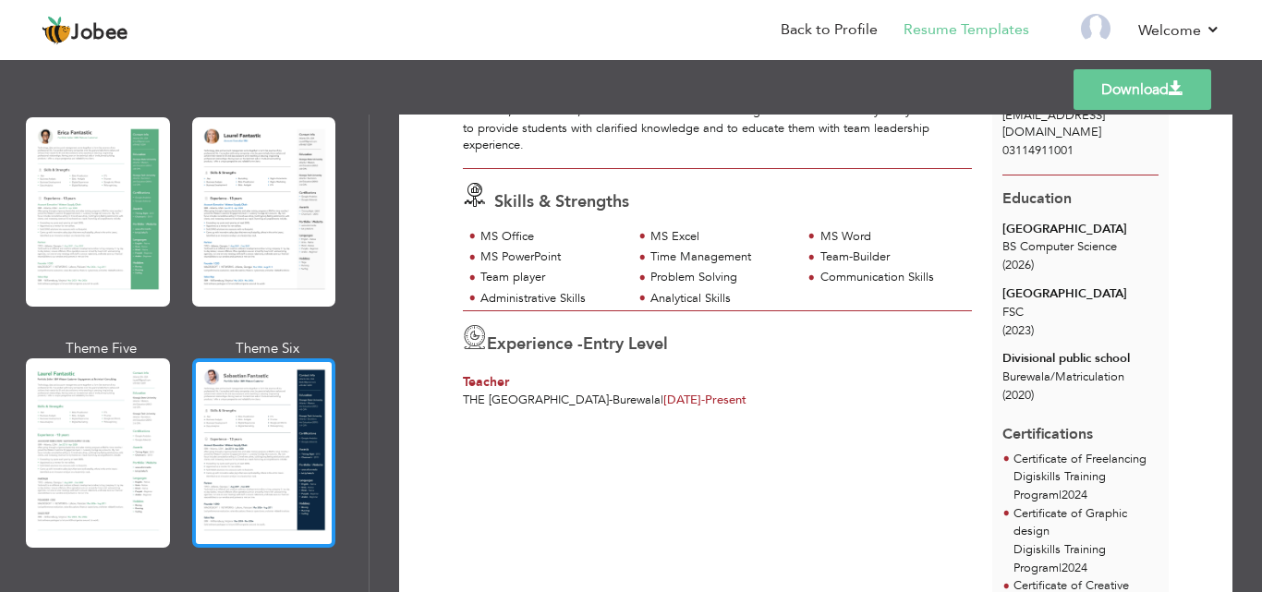
click at [196, 437] on div at bounding box center [264, 453] width 144 height 189
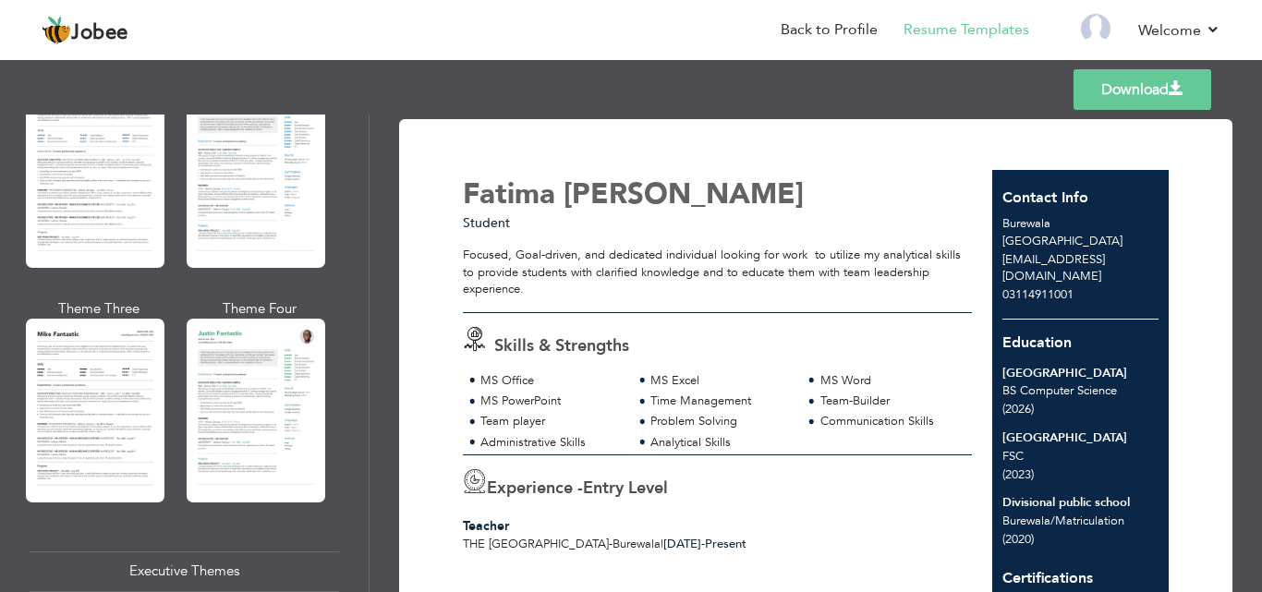
scroll to position [986, 0]
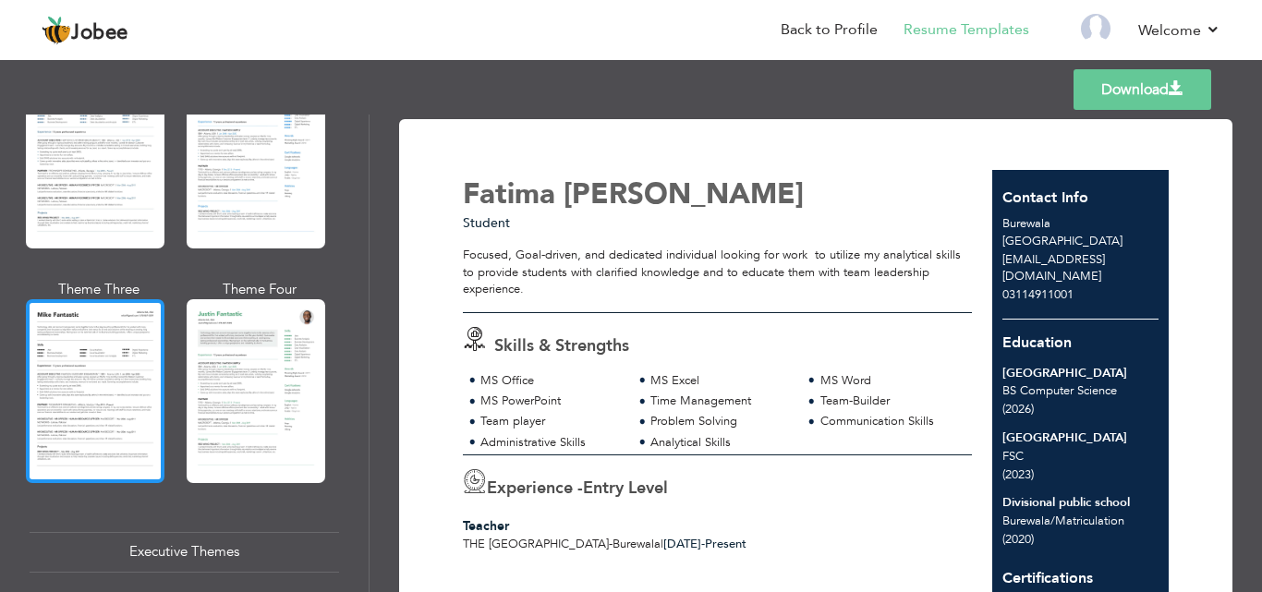
click at [105, 348] on div at bounding box center [95, 390] width 139 height 183
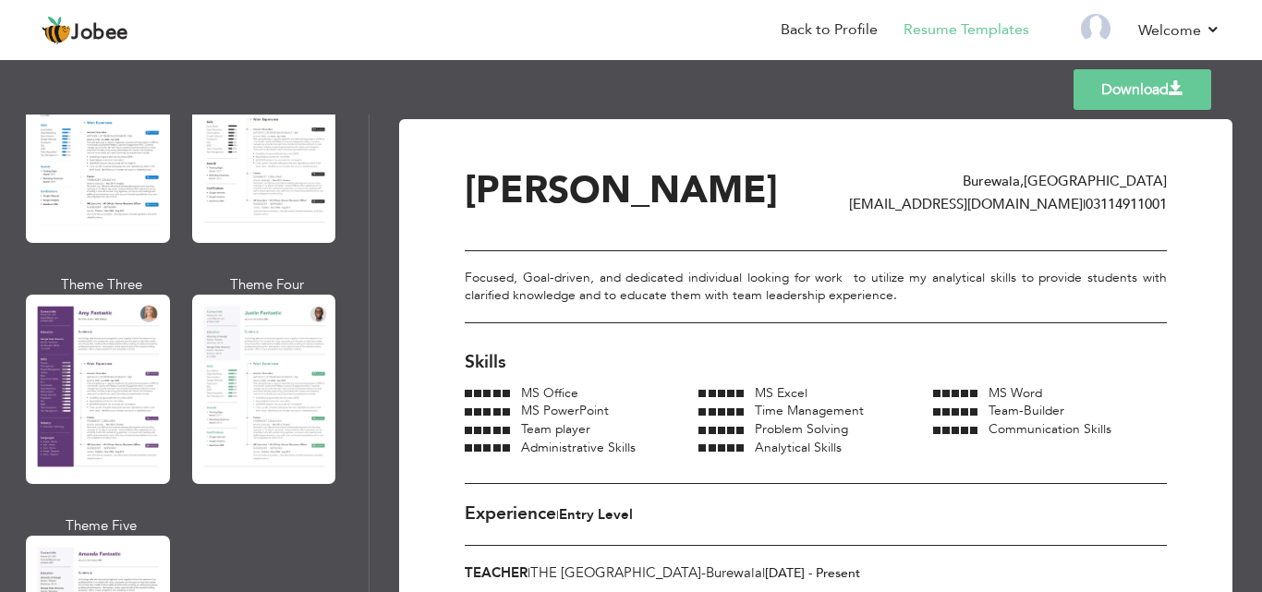
scroll to position [1552, 0]
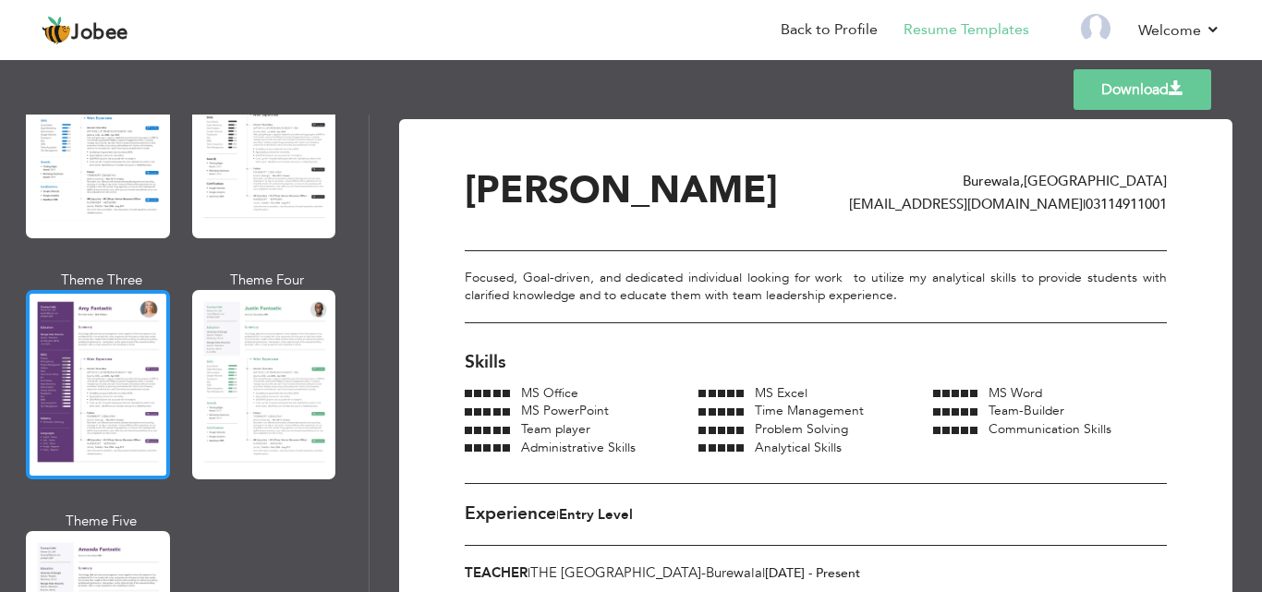
click at [103, 373] on div at bounding box center [98, 384] width 144 height 189
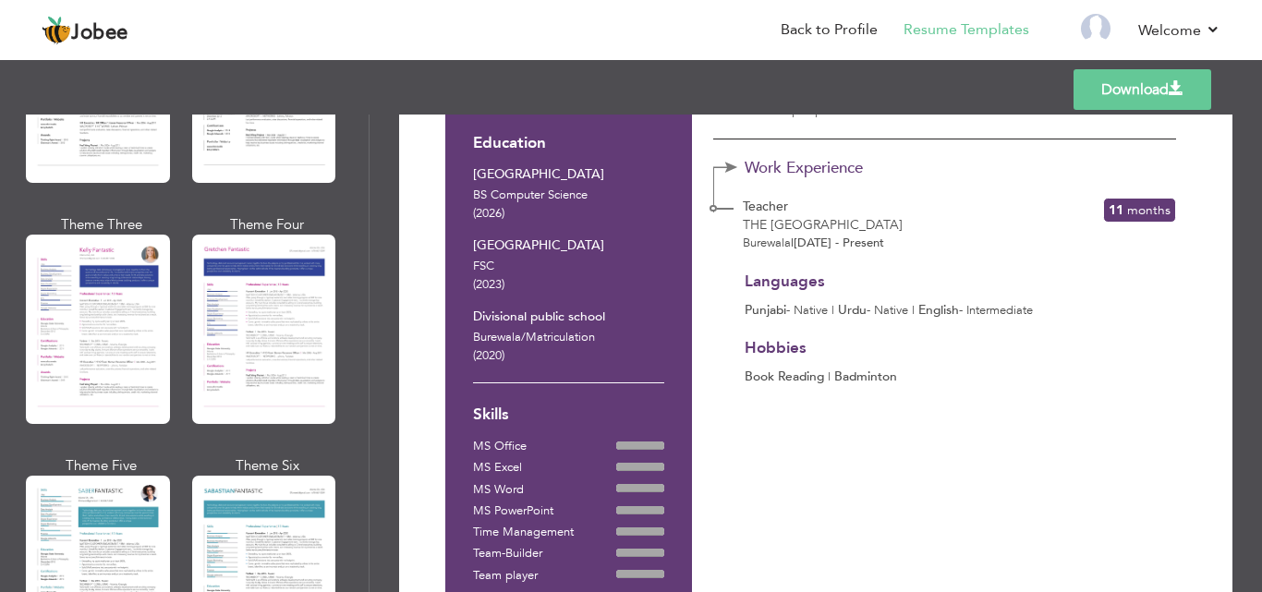
scroll to position [2427, 0]
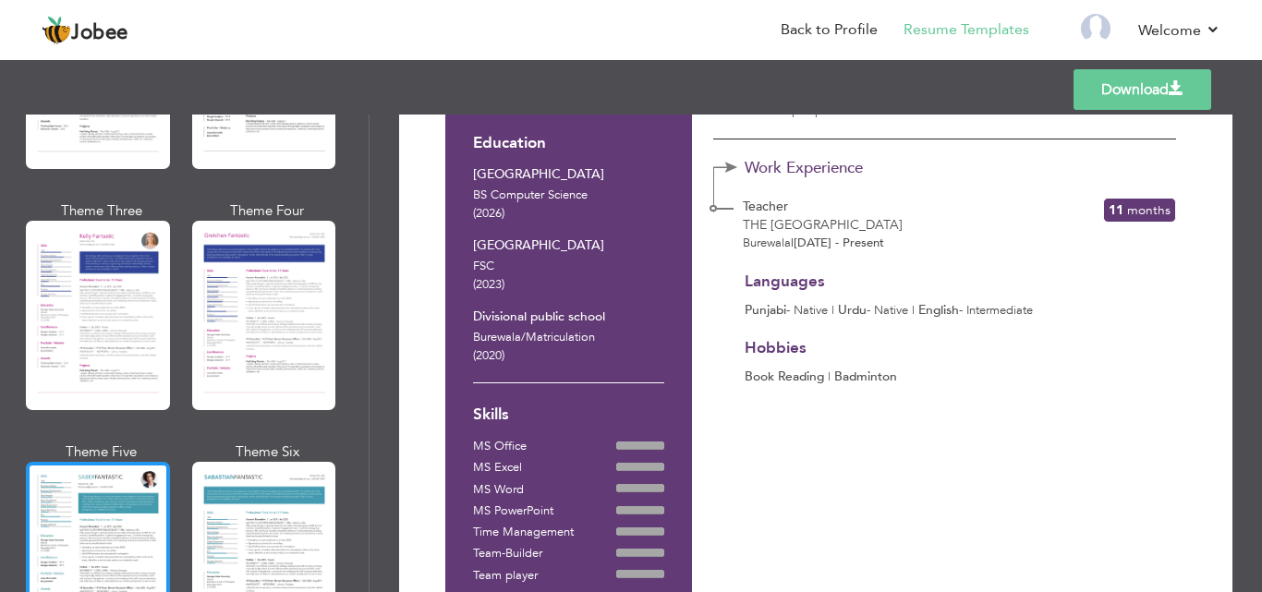
click at [106, 510] on div at bounding box center [98, 556] width 144 height 189
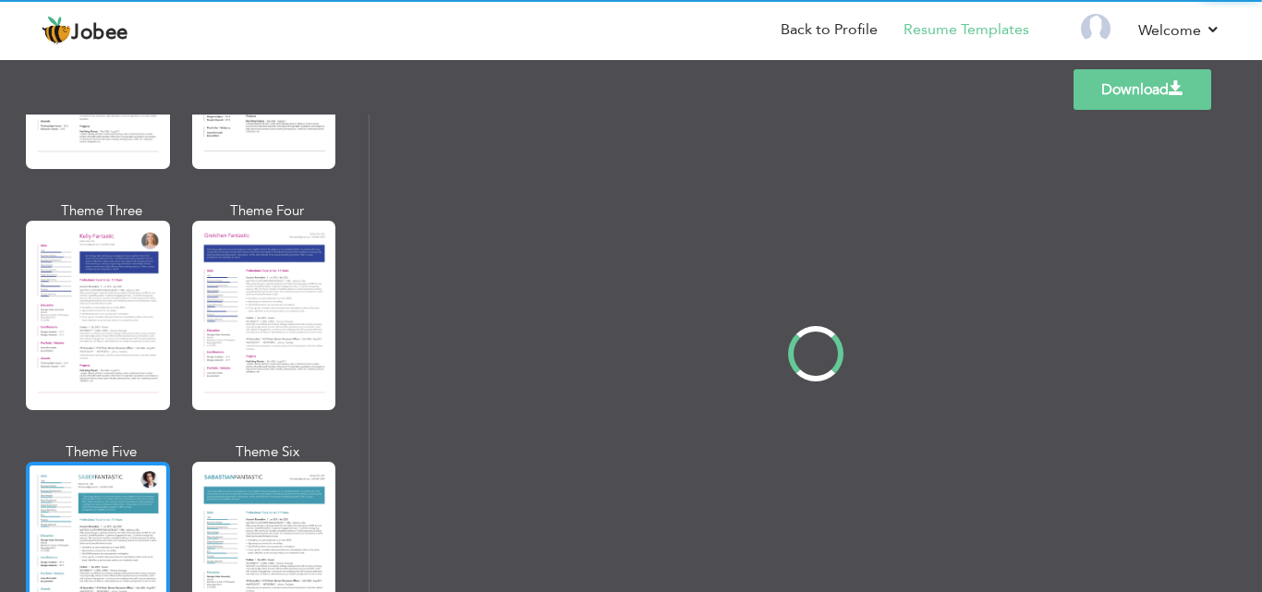
scroll to position [0, 0]
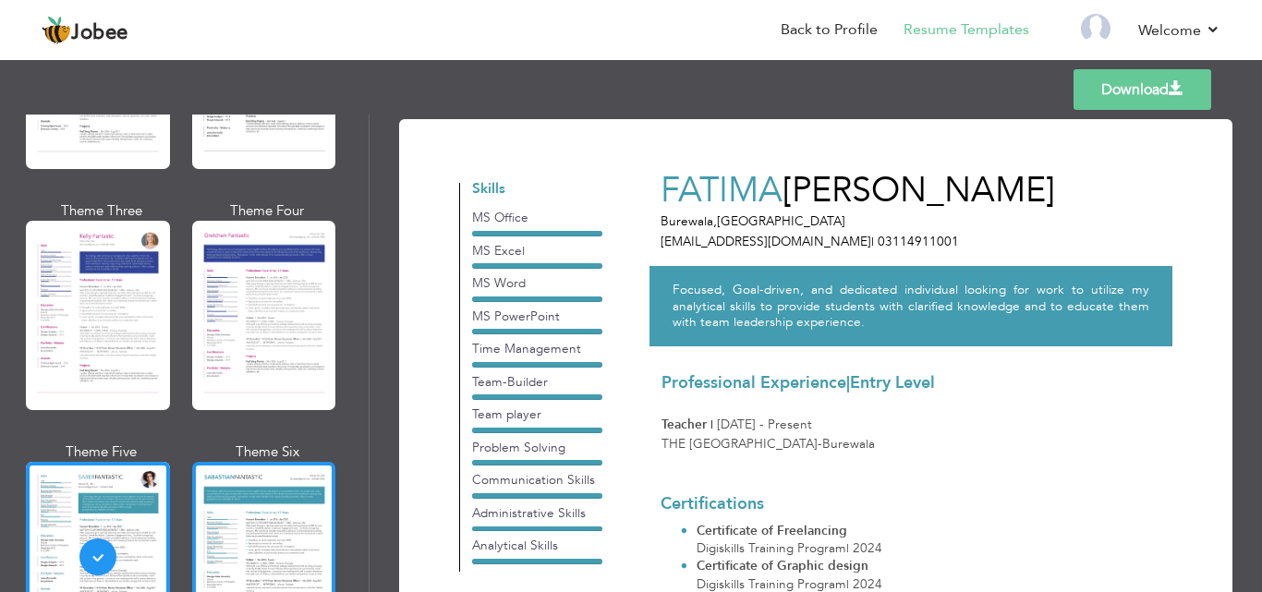
click at [237, 493] on div at bounding box center [264, 556] width 144 height 189
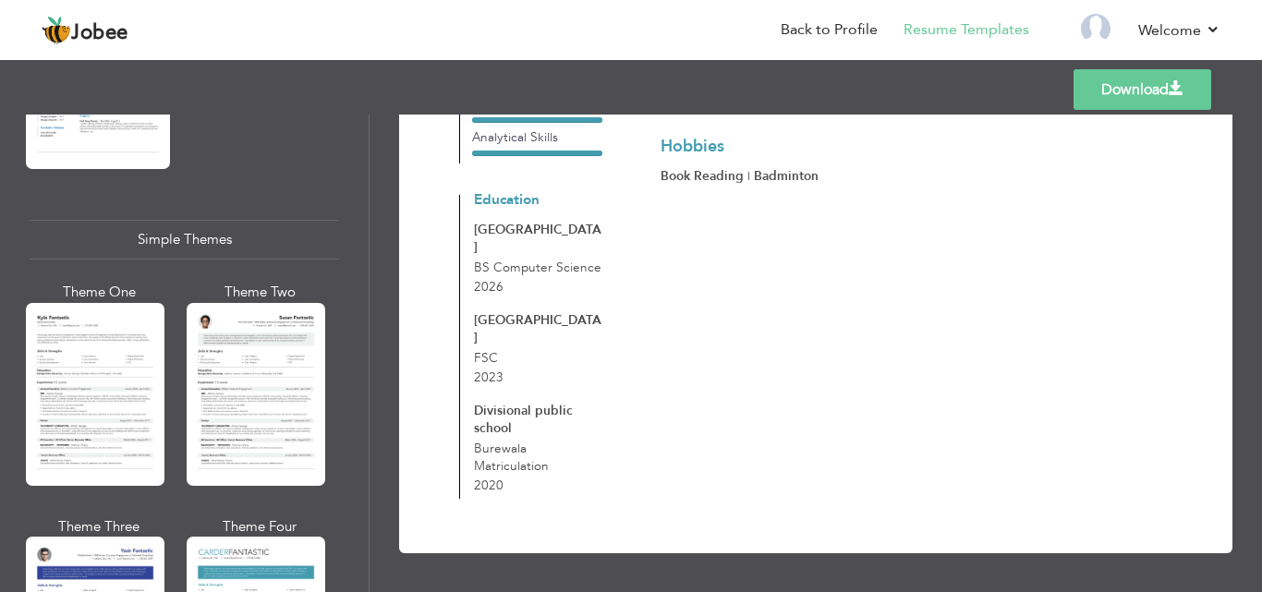
scroll to position [3179, 0]
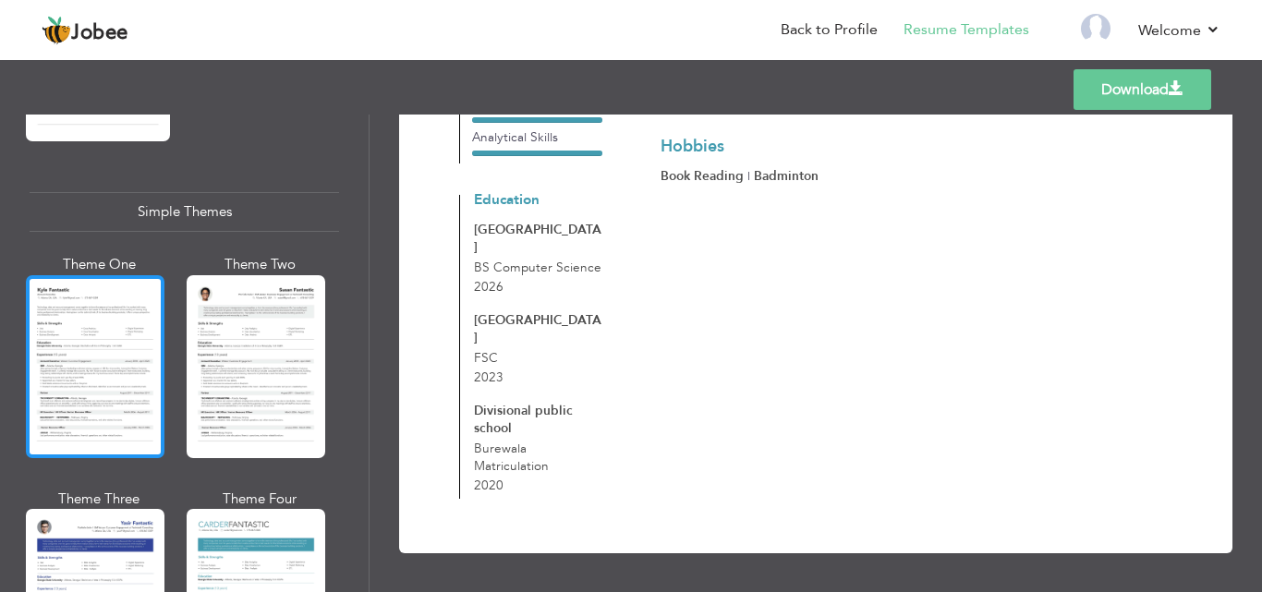
click at [114, 400] on div at bounding box center [95, 366] width 139 height 183
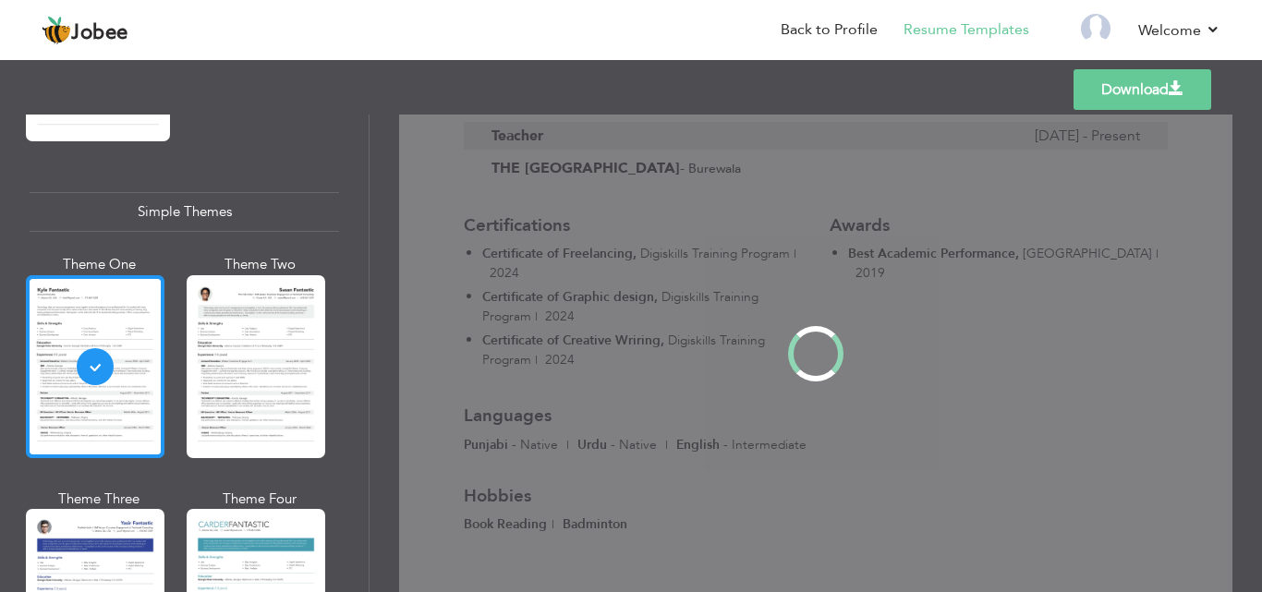
scroll to position [0, 0]
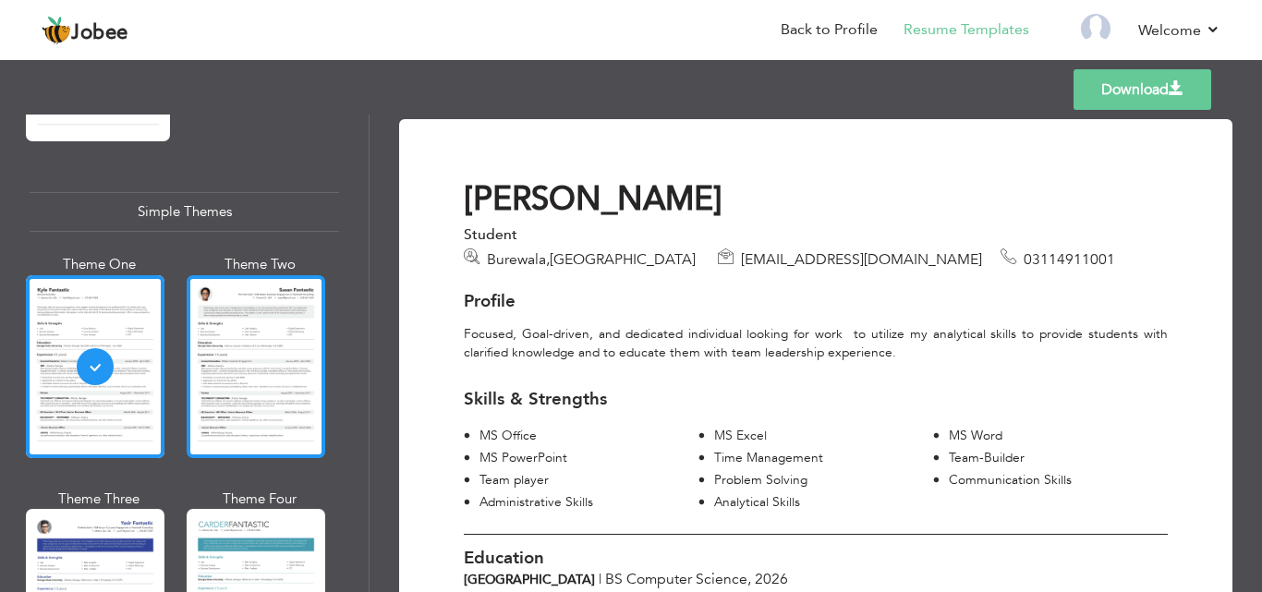
click at [282, 395] on div at bounding box center [256, 366] width 139 height 183
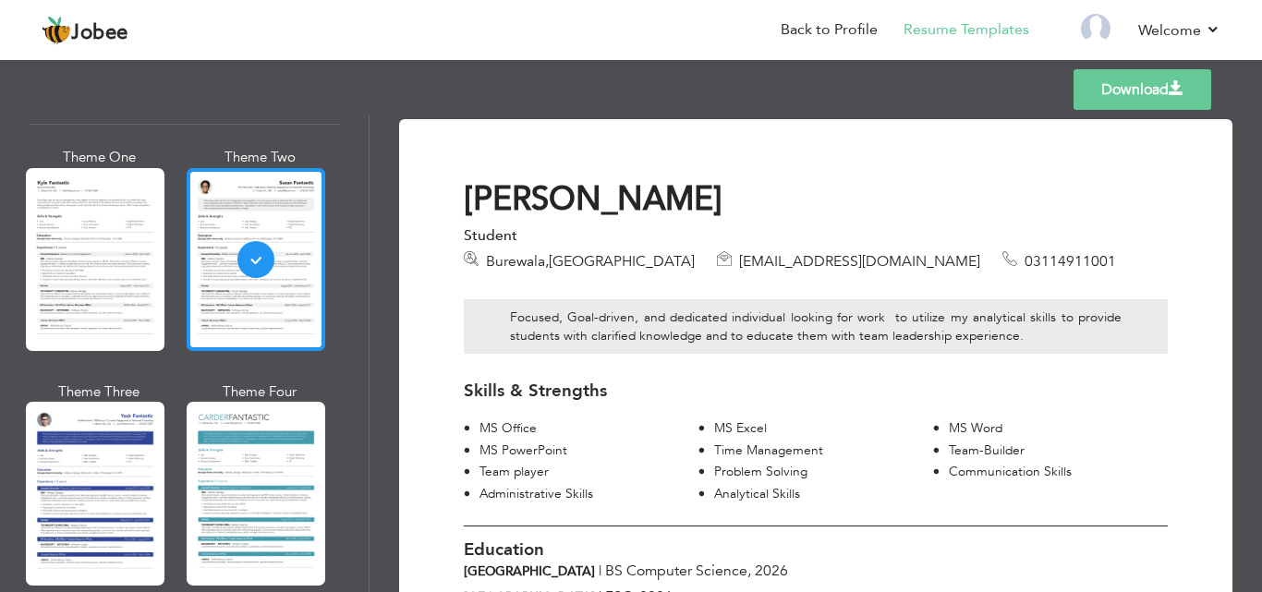
scroll to position [3290, 0]
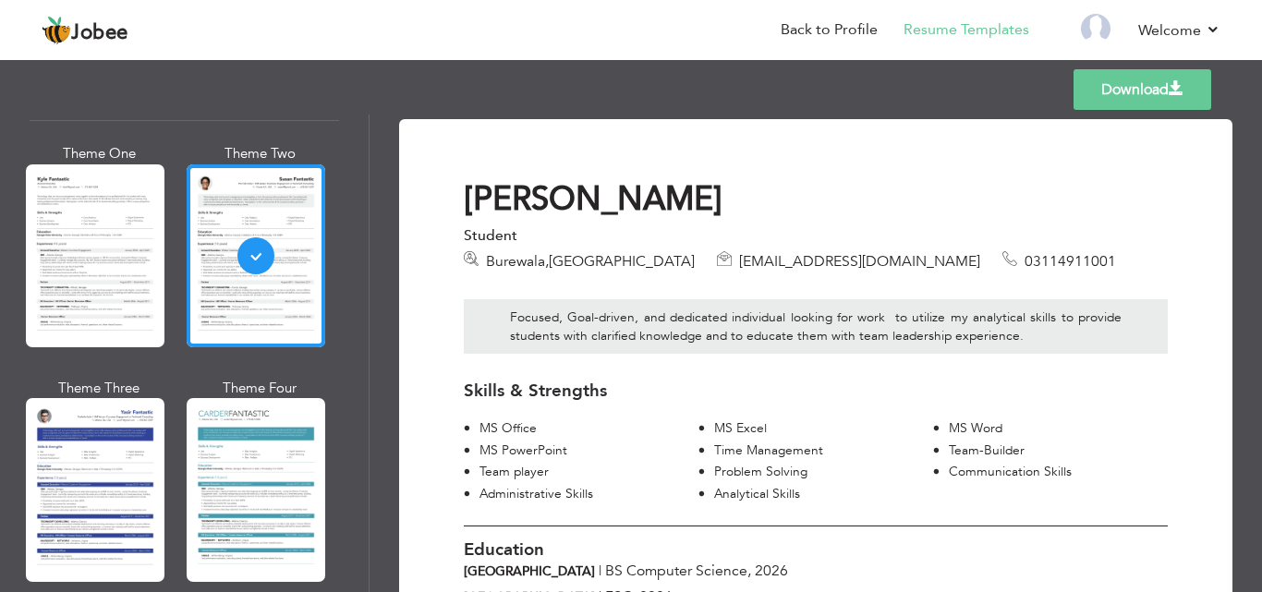
click at [399, 23] on nav "Back to Profile Resume Templates Resume Templates Cover Letters About My Resume…" at bounding box center [631, 31] width 1179 height 50
click at [835, 38] on link "Back to Profile" at bounding box center [829, 29] width 97 height 21
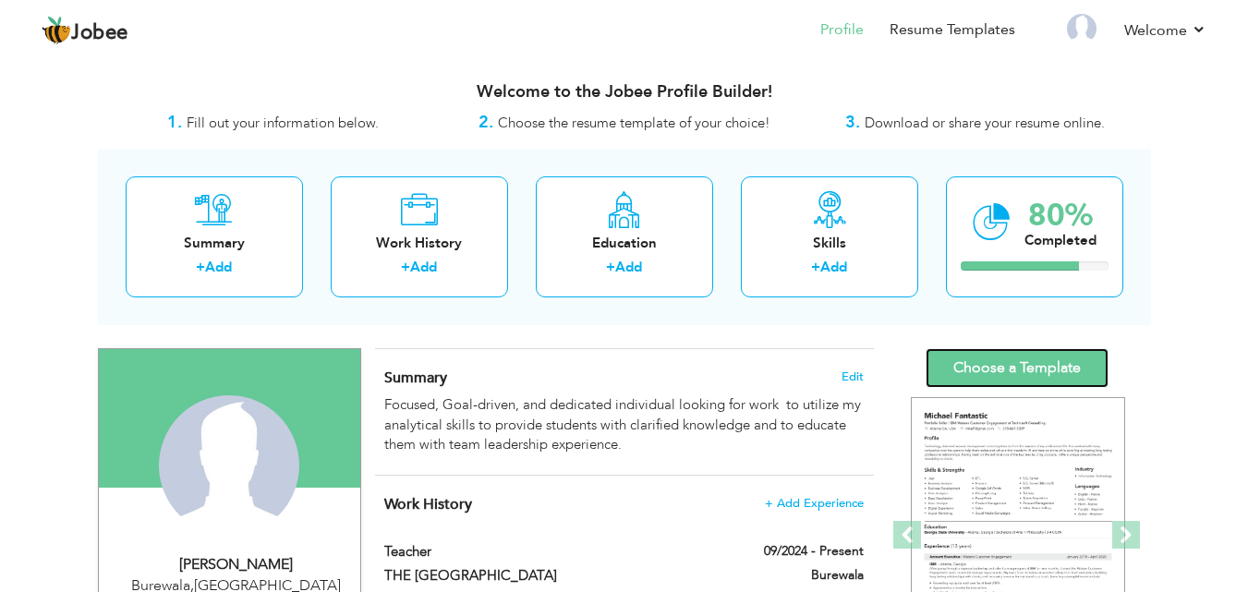
click at [1020, 374] on link "Choose a Template" at bounding box center [1017, 368] width 183 height 40
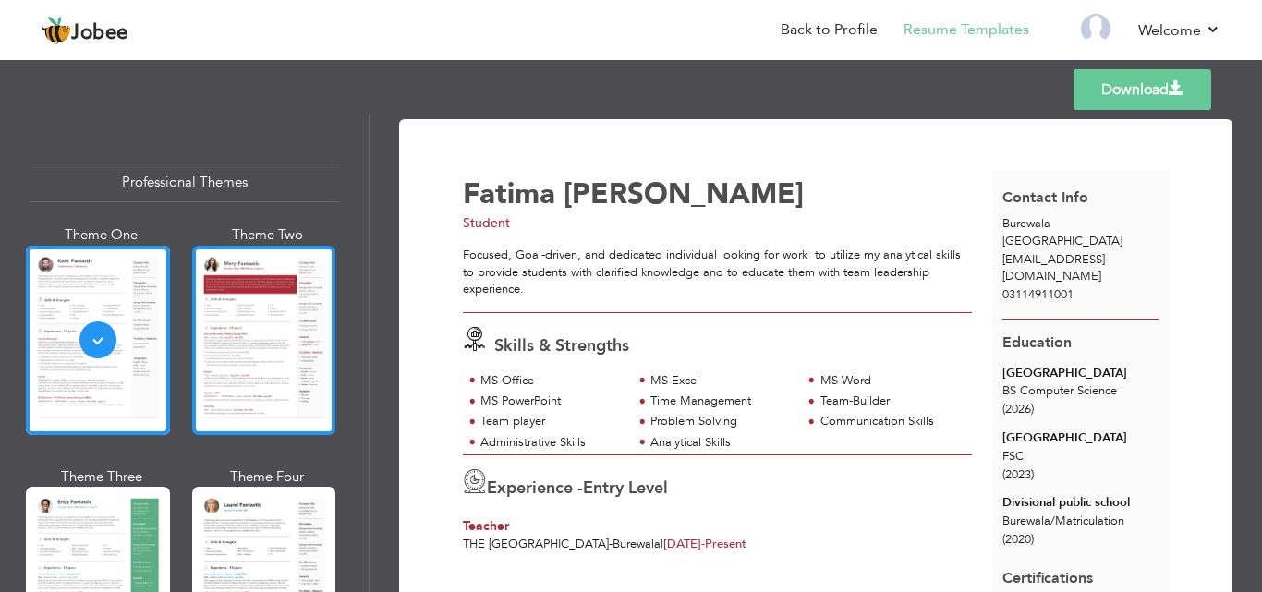
click at [281, 343] on div at bounding box center [264, 340] width 144 height 189
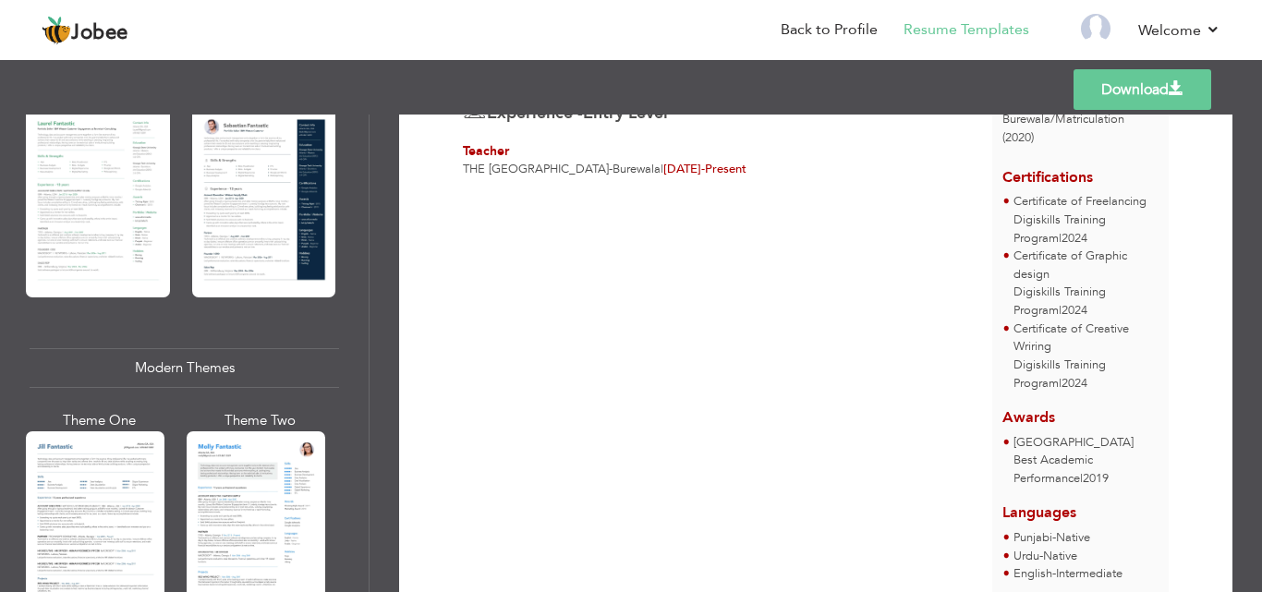
scroll to position [622, 0]
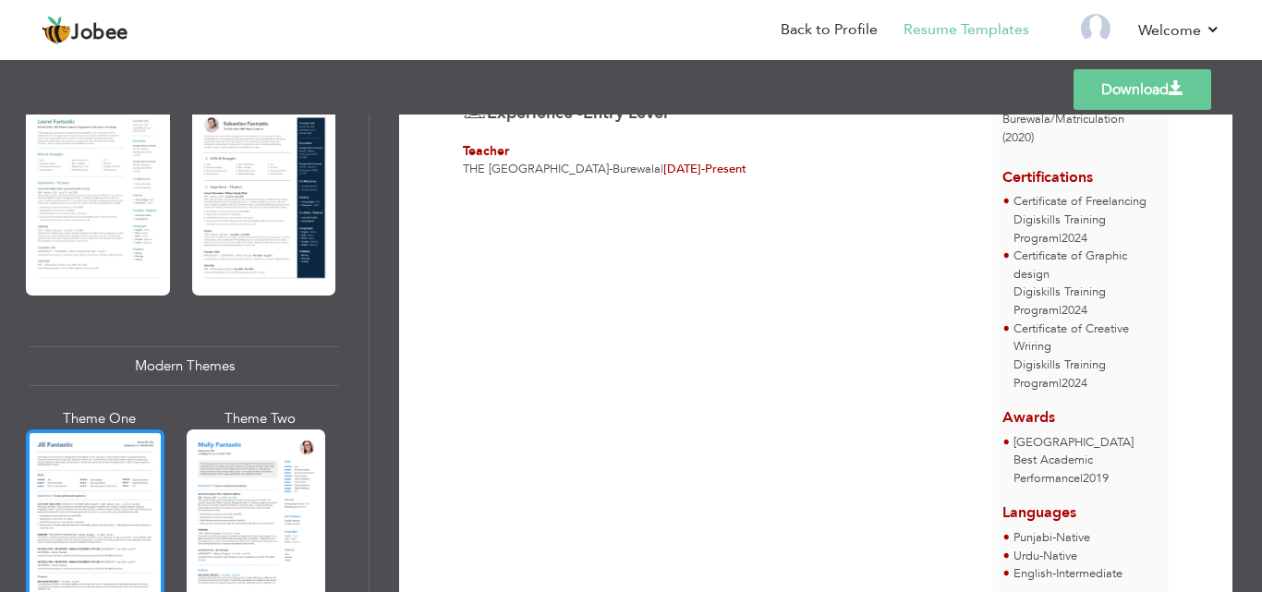
click at [68, 472] on div at bounding box center [95, 521] width 139 height 183
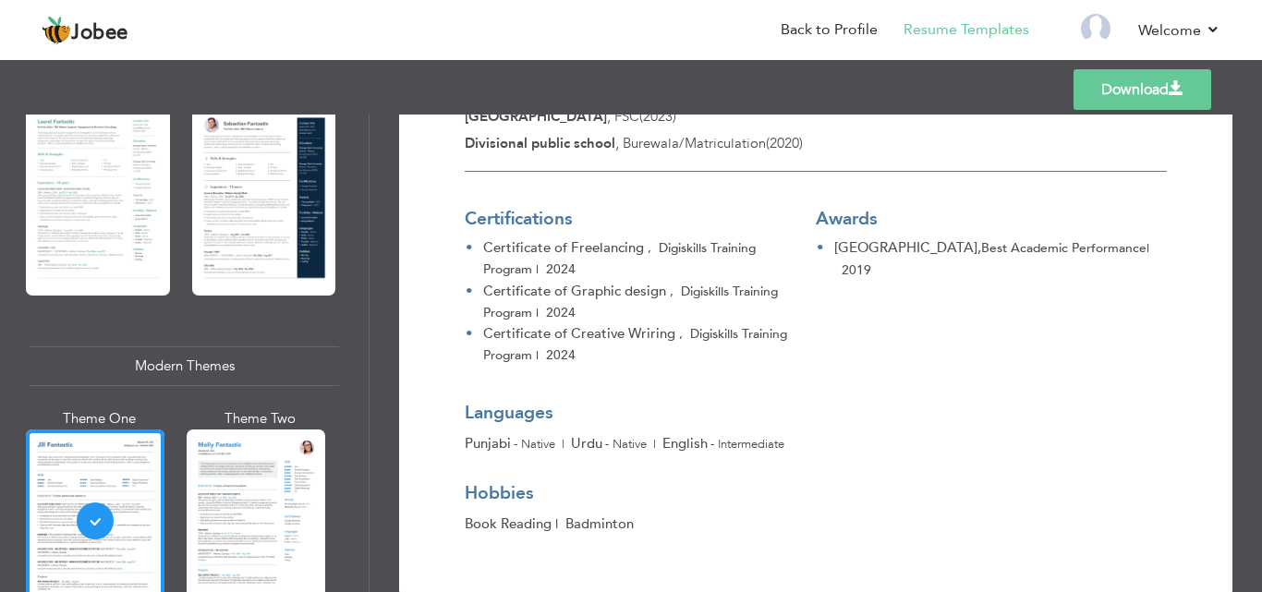
scroll to position [0, 0]
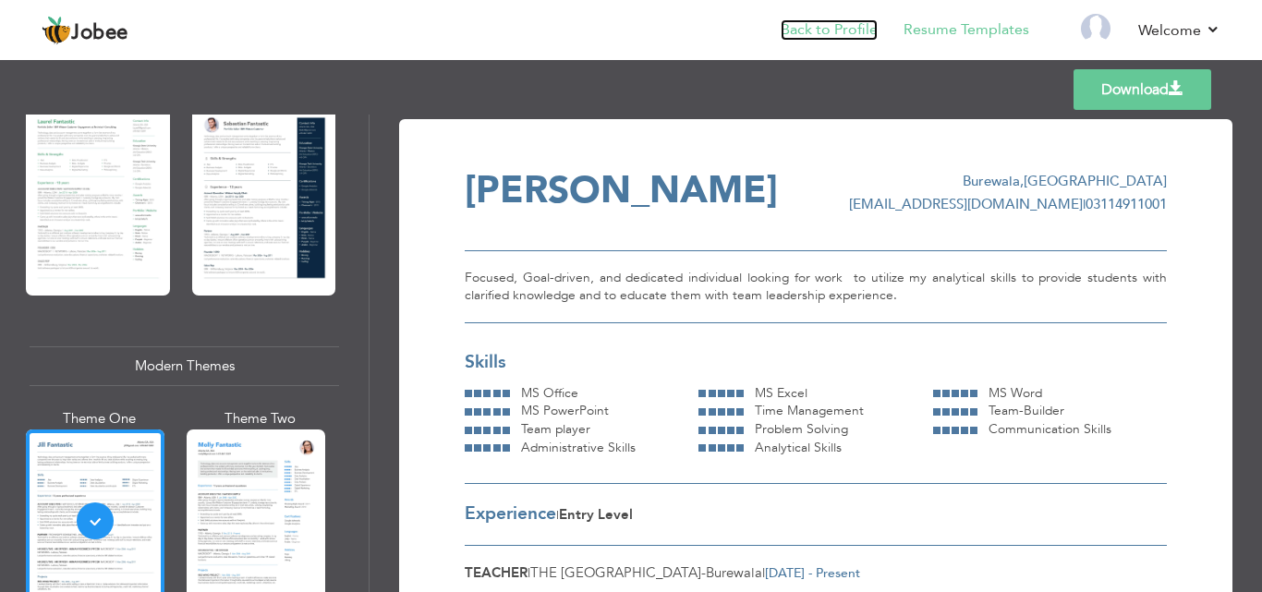
click at [845, 22] on link "Back to Profile" at bounding box center [829, 29] width 97 height 21
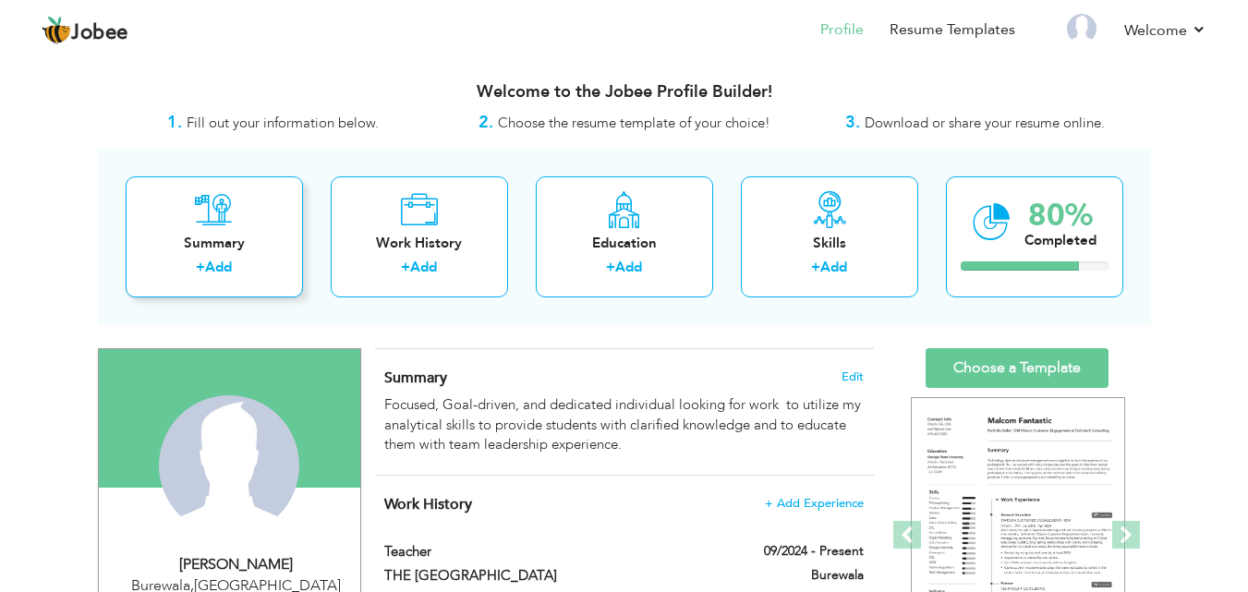
click at [282, 266] on div "+ Add" at bounding box center [214, 270] width 148 height 24
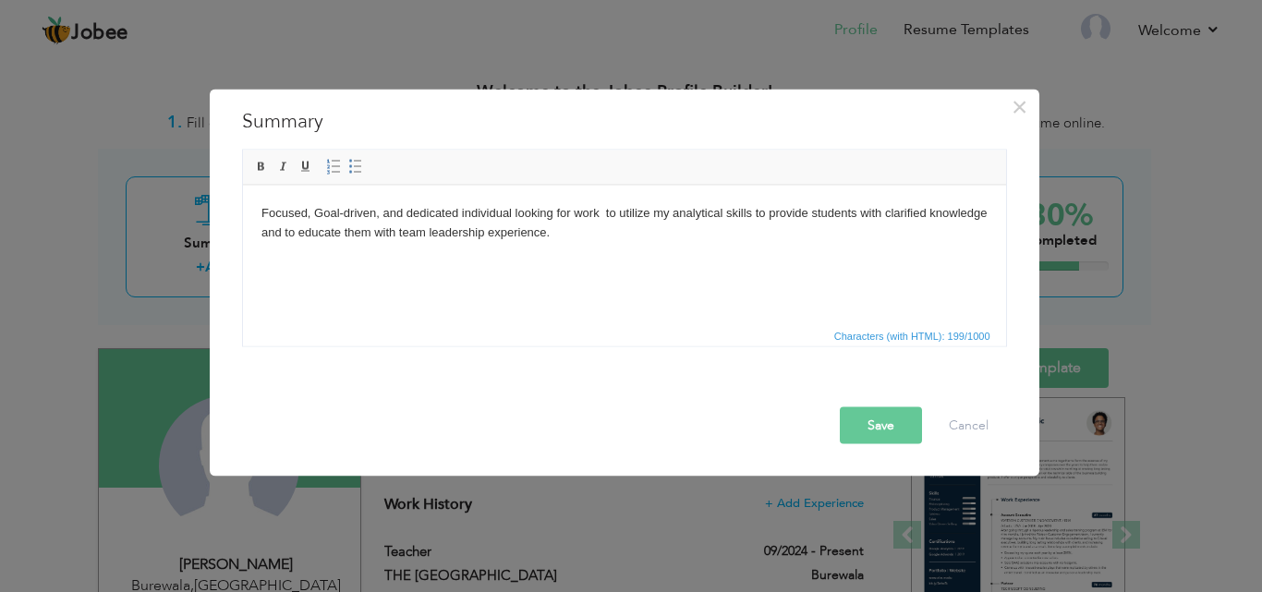
click at [694, 219] on body "Focused, Goal-driven, and dedicated individual looking for work to utilize my a…" at bounding box center [624, 222] width 726 height 39
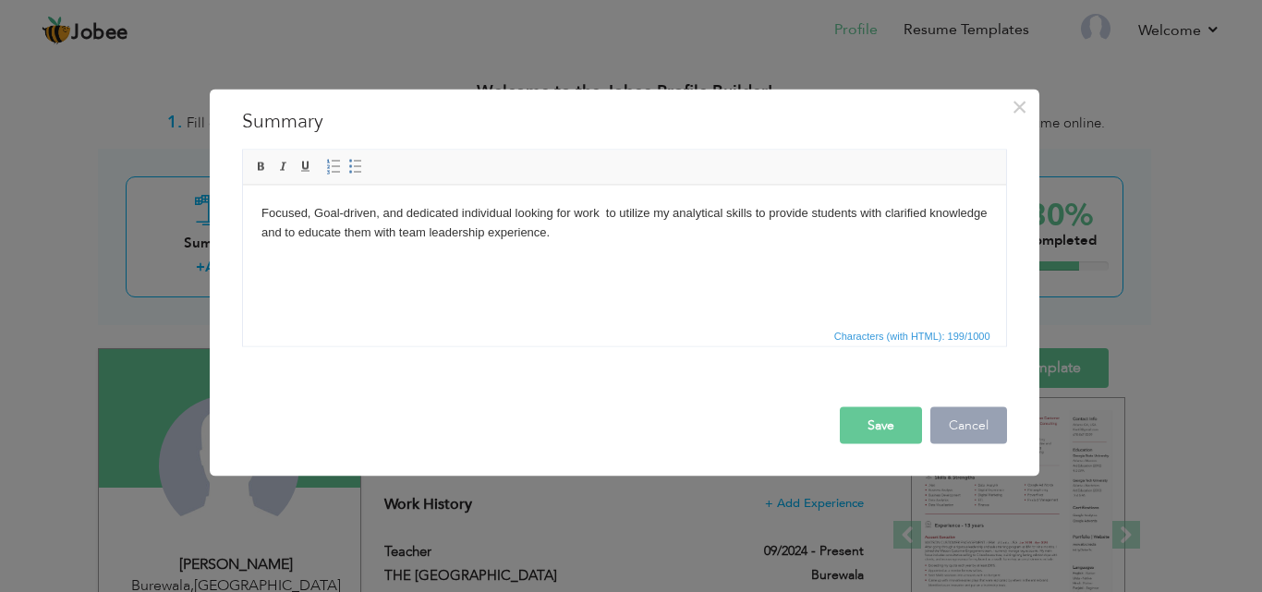
click at [981, 427] on button "Cancel" at bounding box center [969, 425] width 77 height 37
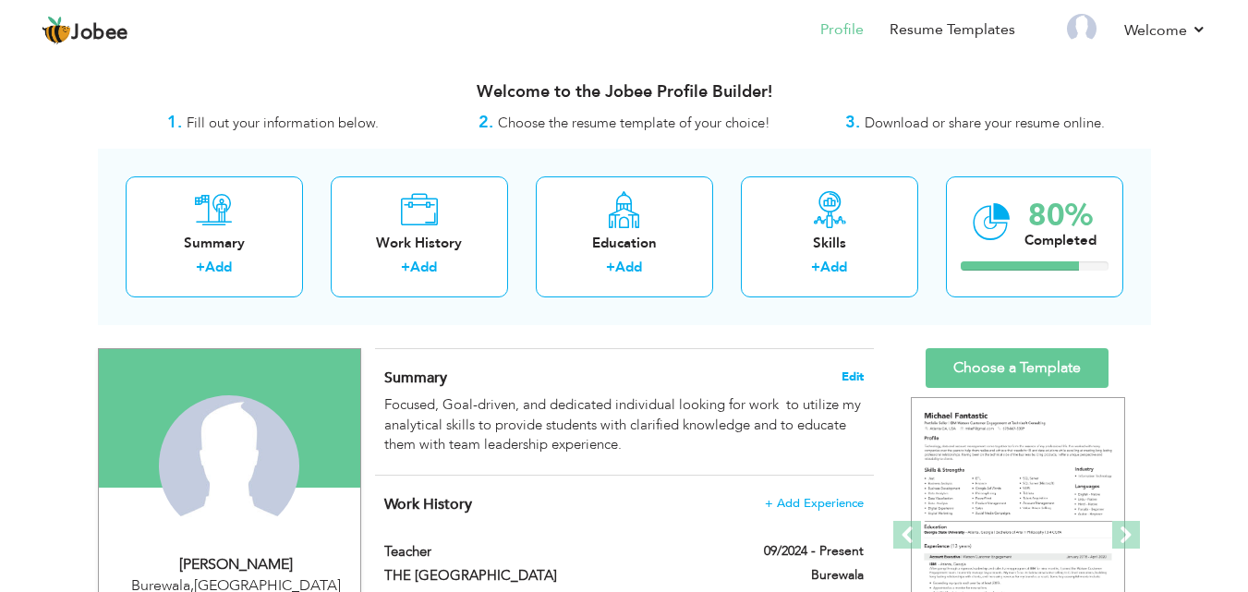
click at [851, 373] on span "Edit" at bounding box center [853, 377] width 22 height 13
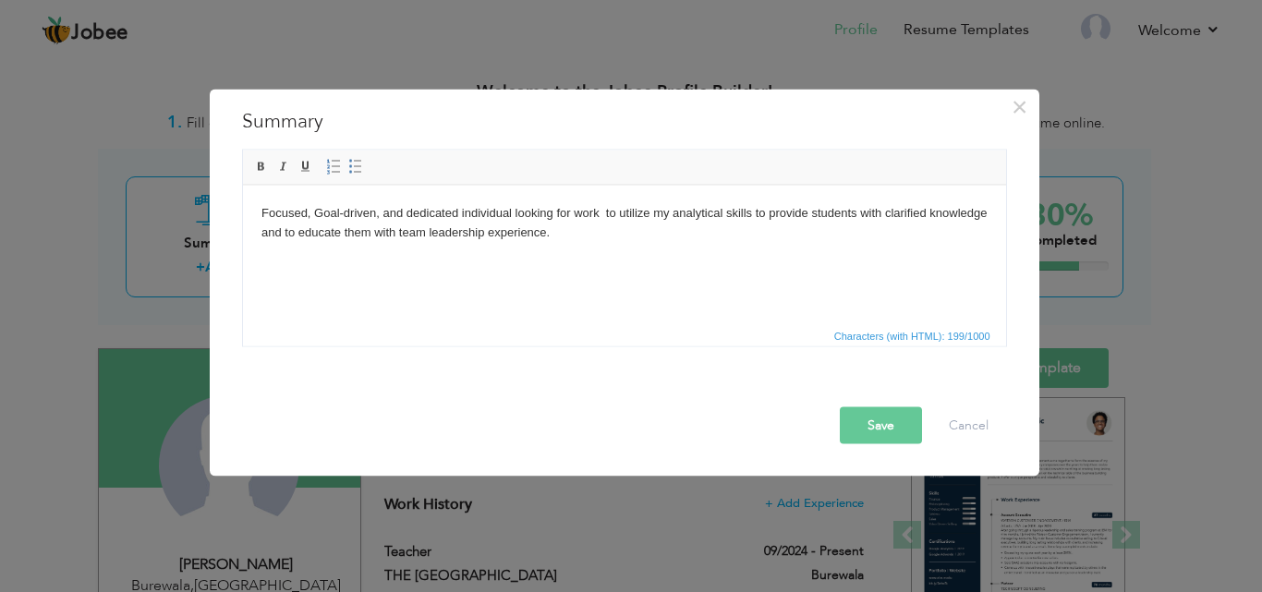
click at [552, 234] on body "Focused, Goal-driven, and dedicated individual looking for work to utilize my a…" at bounding box center [624, 222] width 726 height 39
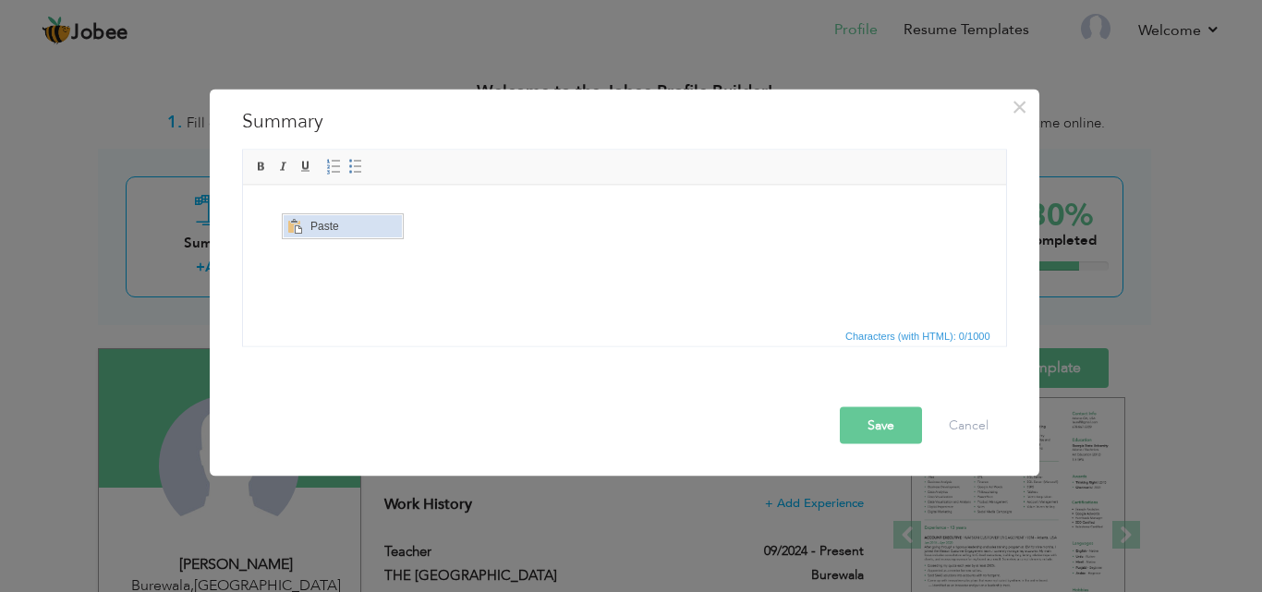
click at [335, 225] on span "Paste" at bounding box center [353, 226] width 96 height 22
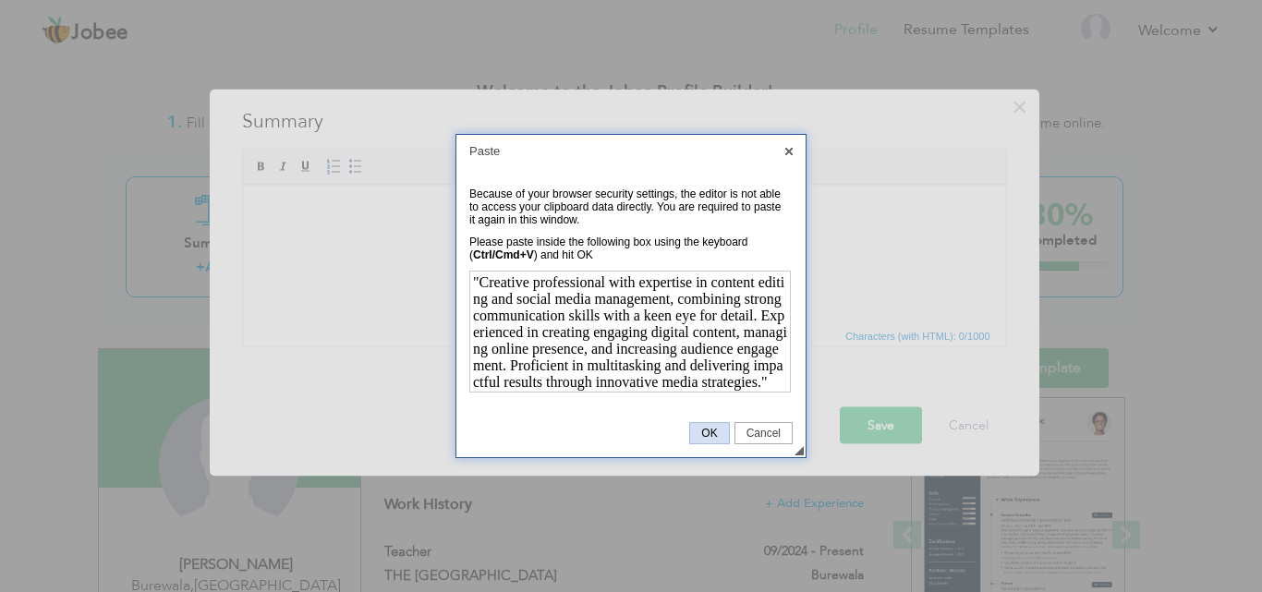
click at [705, 439] on span "OK" at bounding box center [709, 433] width 38 height 13
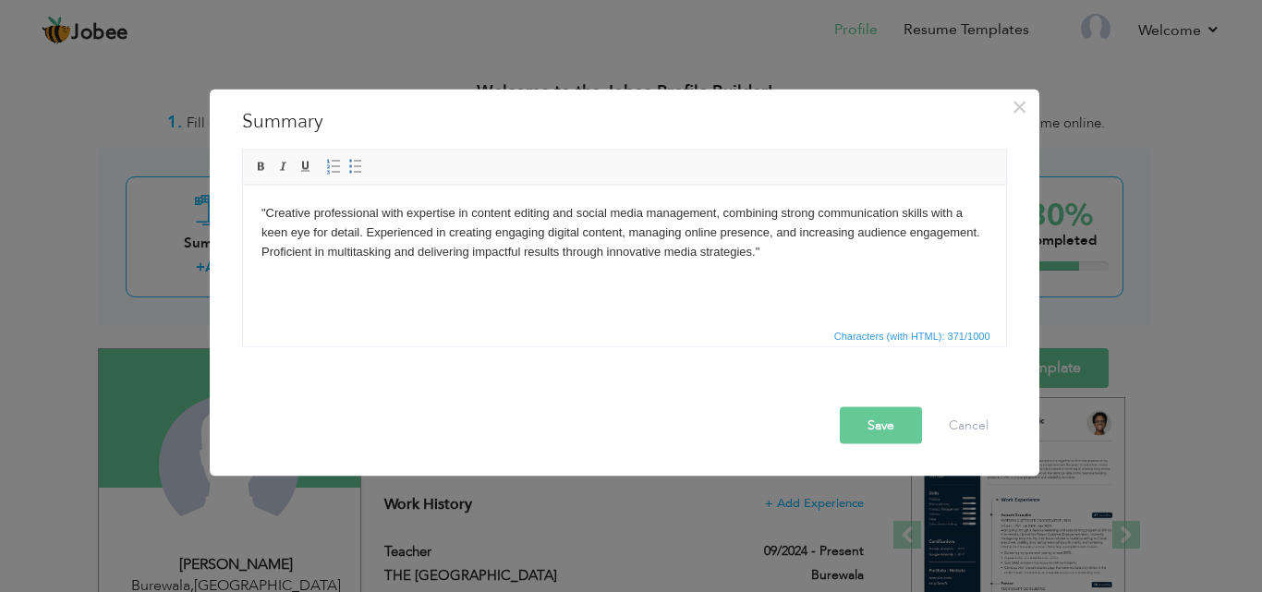
click at [888, 422] on button "Save" at bounding box center [881, 425] width 82 height 37
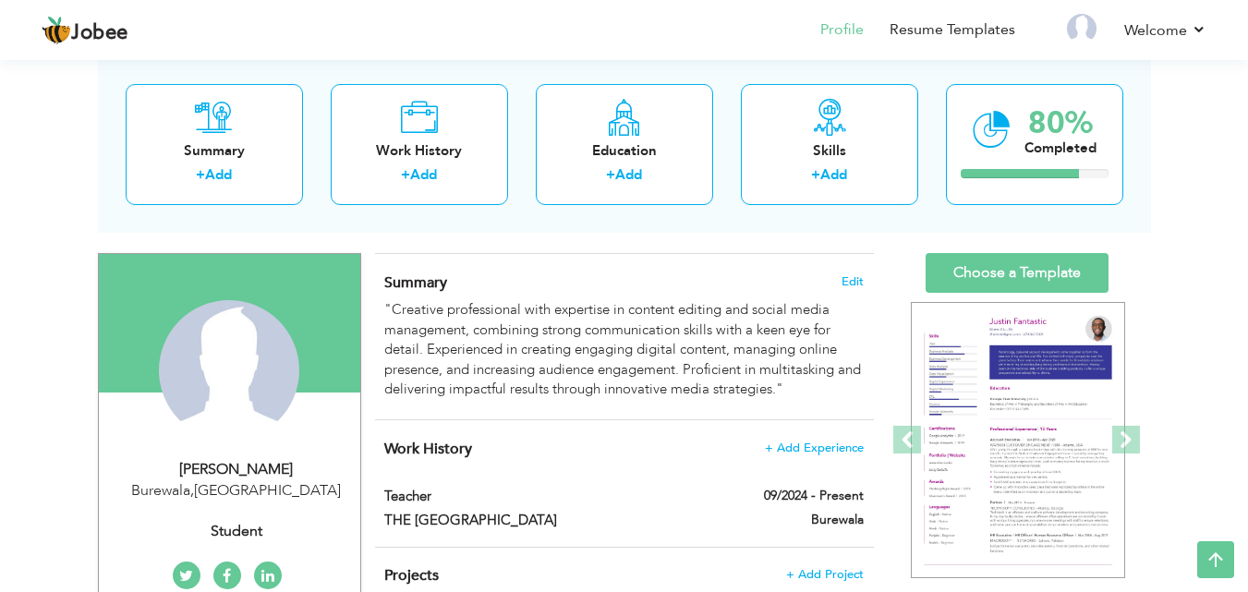
scroll to position [92, 0]
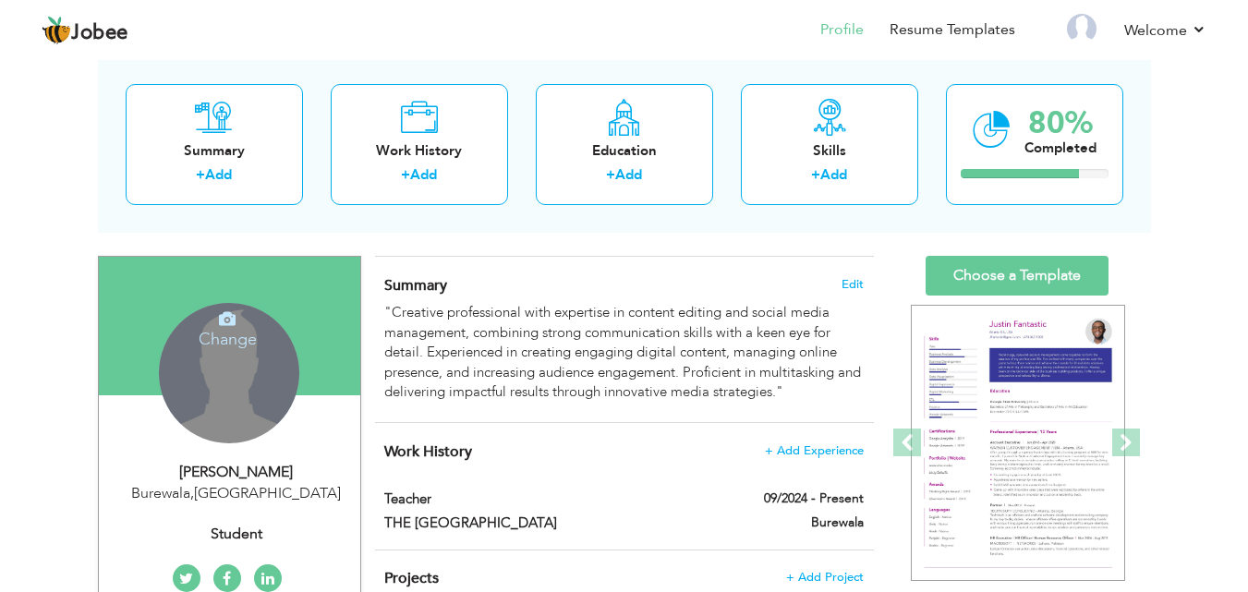
click at [232, 403] on div "Change Remove" at bounding box center [229, 373] width 140 height 140
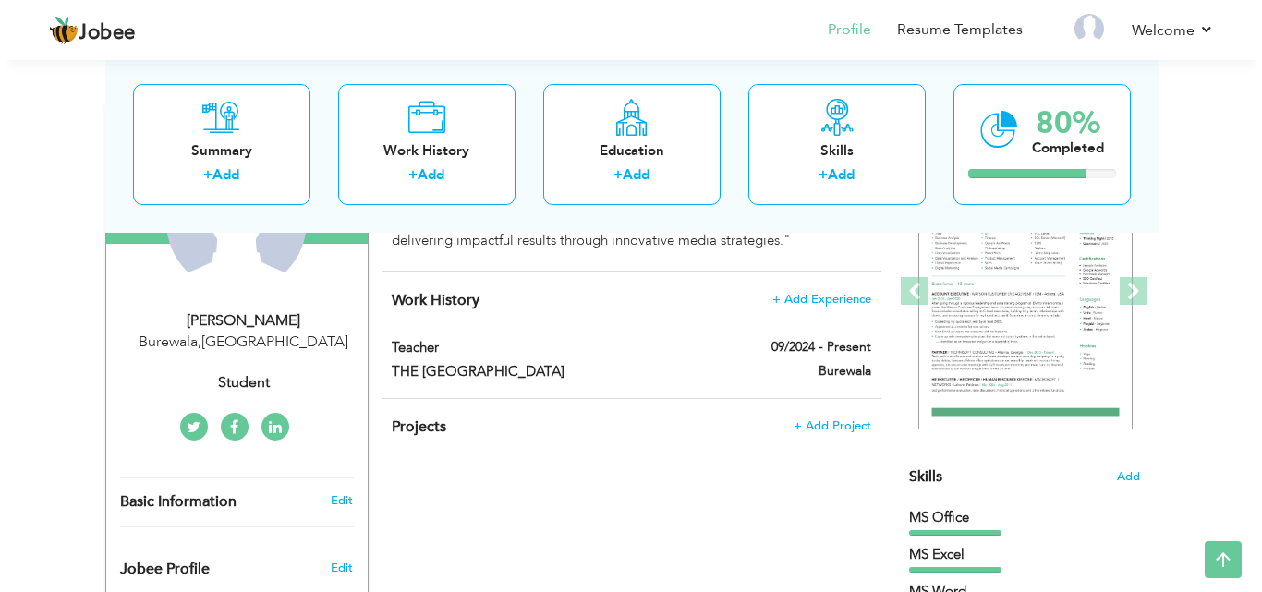
scroll to position [247, 0]
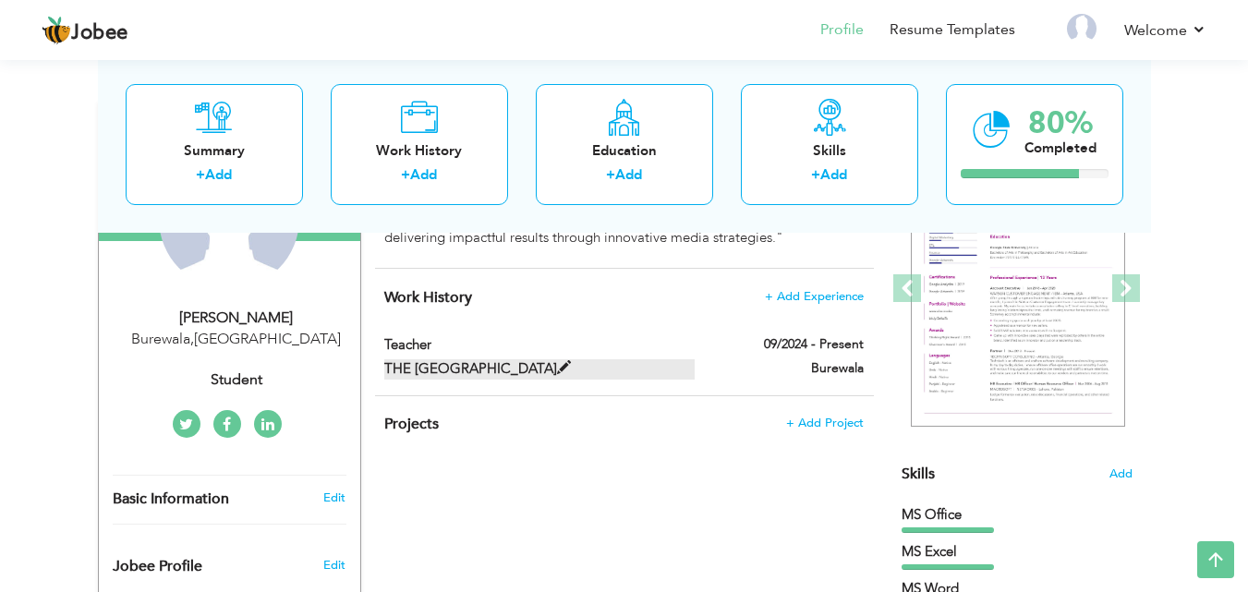
click at [542, 367] on label "THE SAVVY SCHOOL" at bounding box center [539, 368] width 310 height 19
type input "Teacher"
type input "THE SAVVY SCHOOL"
type input "09/2024"
type input "Burewala"
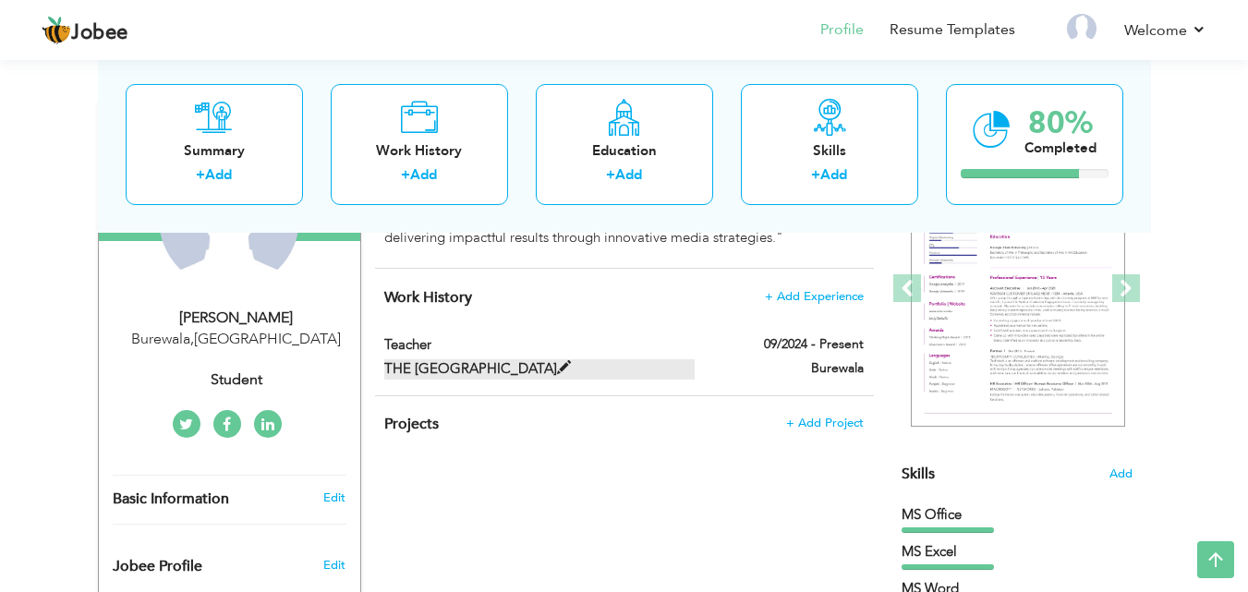
checkbox input "true"
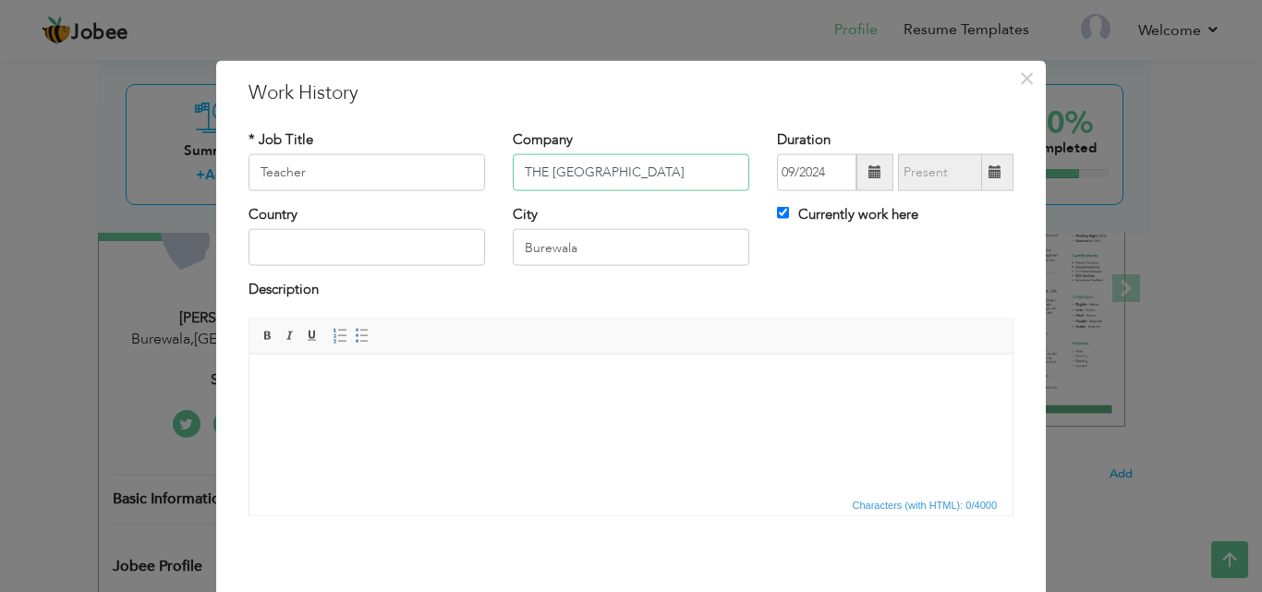
click at [584, 171] on input "THE SAVVY SCHOOL" at bounding box center [631, 172] width 237 height 37
click at [603, 174] on input "EFA SCHOOL" at bounding box center [631, 172] width 237 height 37
click at [628, 169] on input "EFA SCHOOL SYSTM" at bounding box center [631, 172] width 237 height 37
type input "EFA SCHOOL SYSTEM"
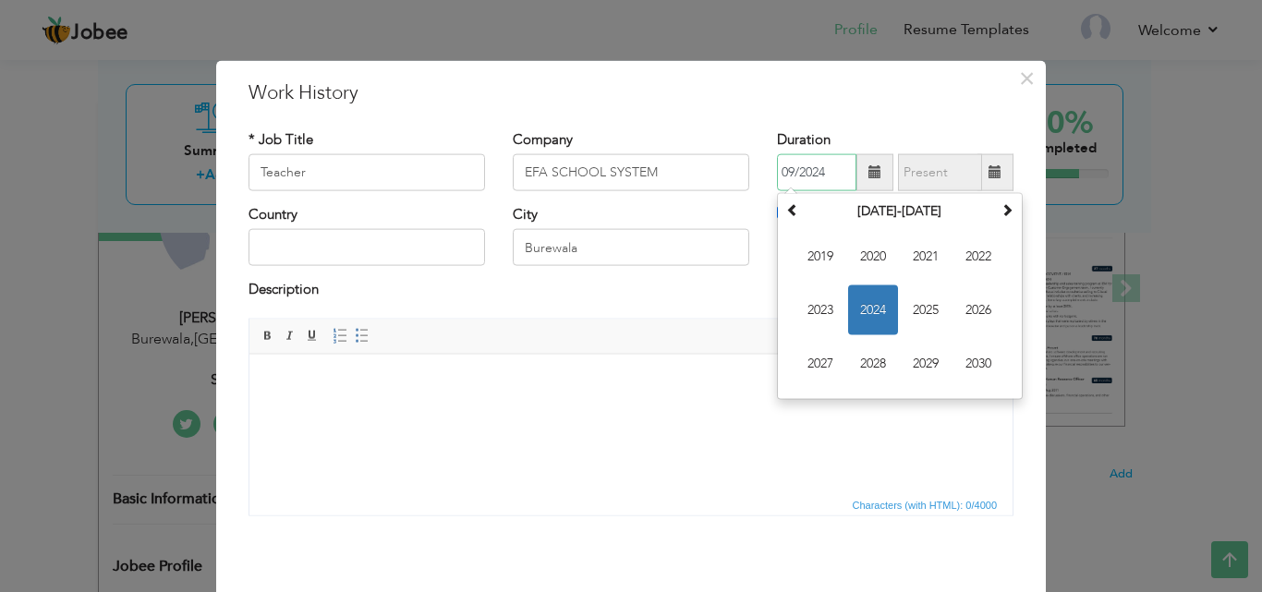
click at [823, 176] on input "09/2024" at bounding box center [816, 172] width 79 height 37
click at [926, 254] on span "2021" at bounding box center [926, 257] width 50 height 50
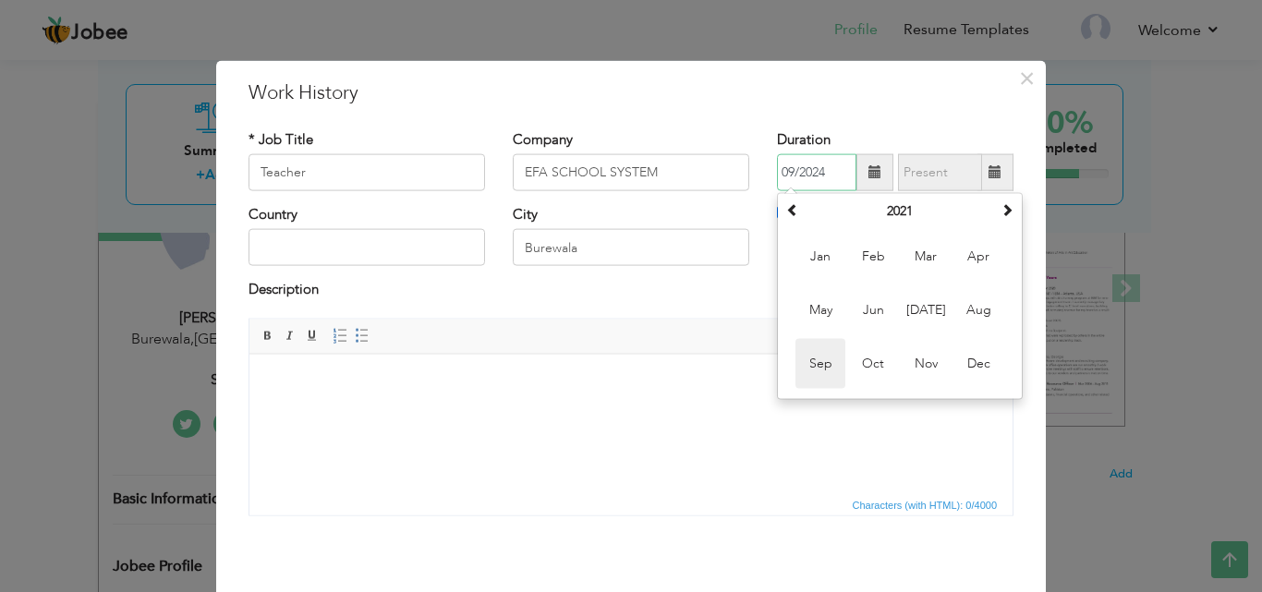
click at [816, 373] on span "Sep" at bounding box center [821, 364] width 50 height 50
type input "09/2021"
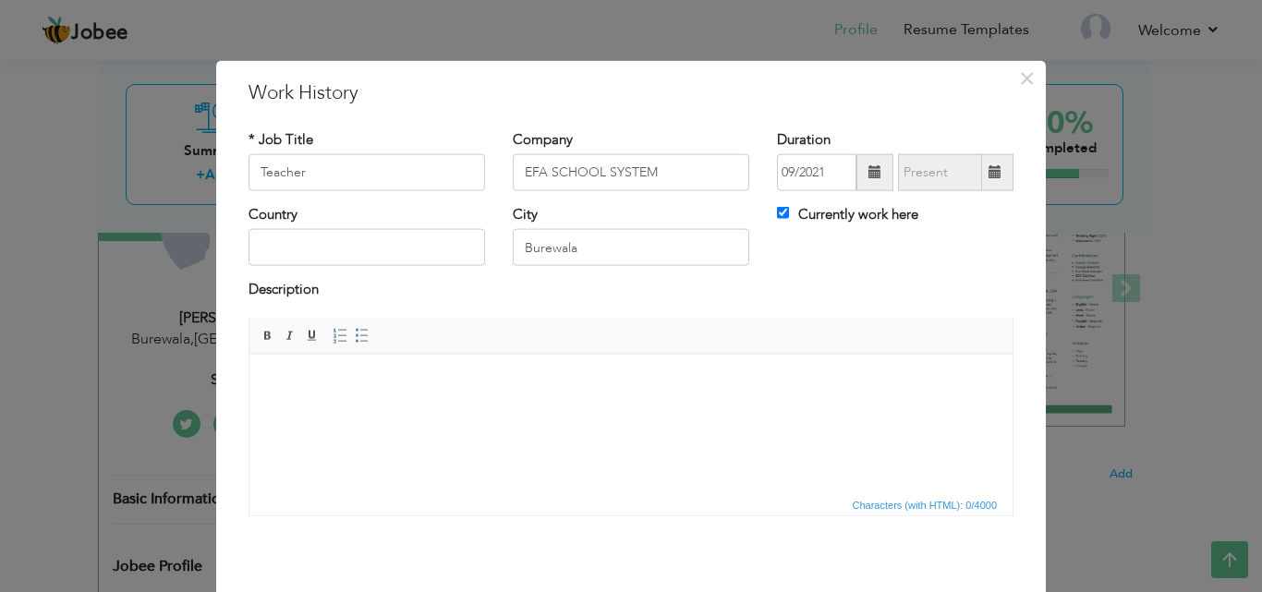
click at [314, 310] on div "Description" at bounding box center [631, 299] width 793 height 38
click at [304, 379] on body at bounding box center [631, 381] width 726 height 19
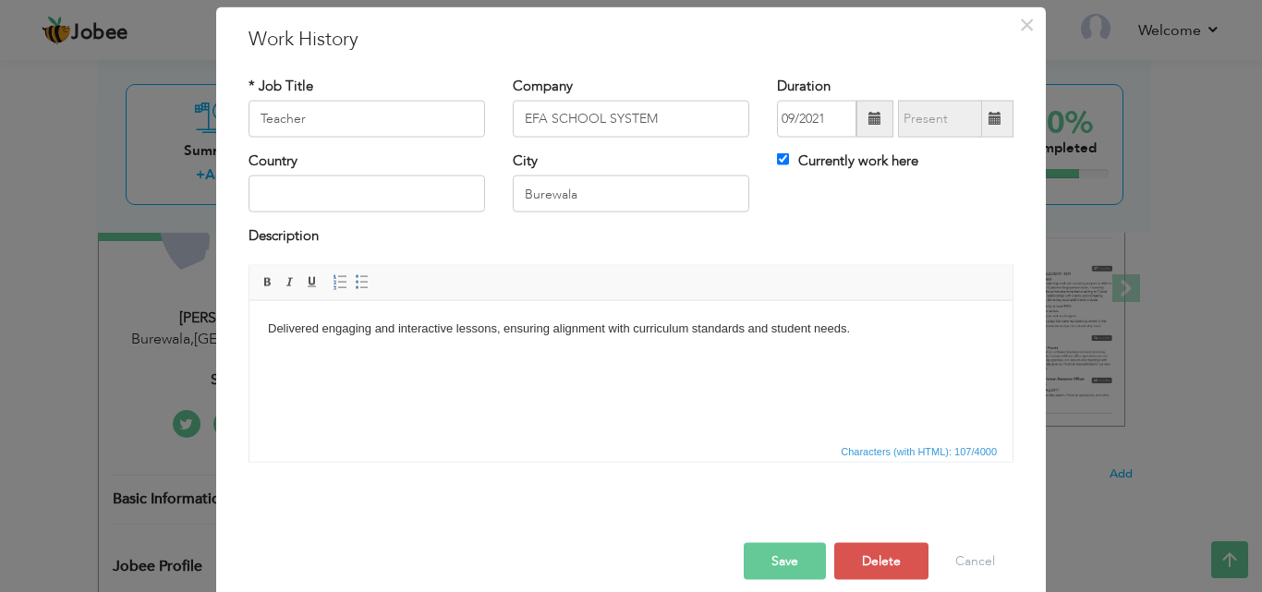
scroll to position [73, 0]
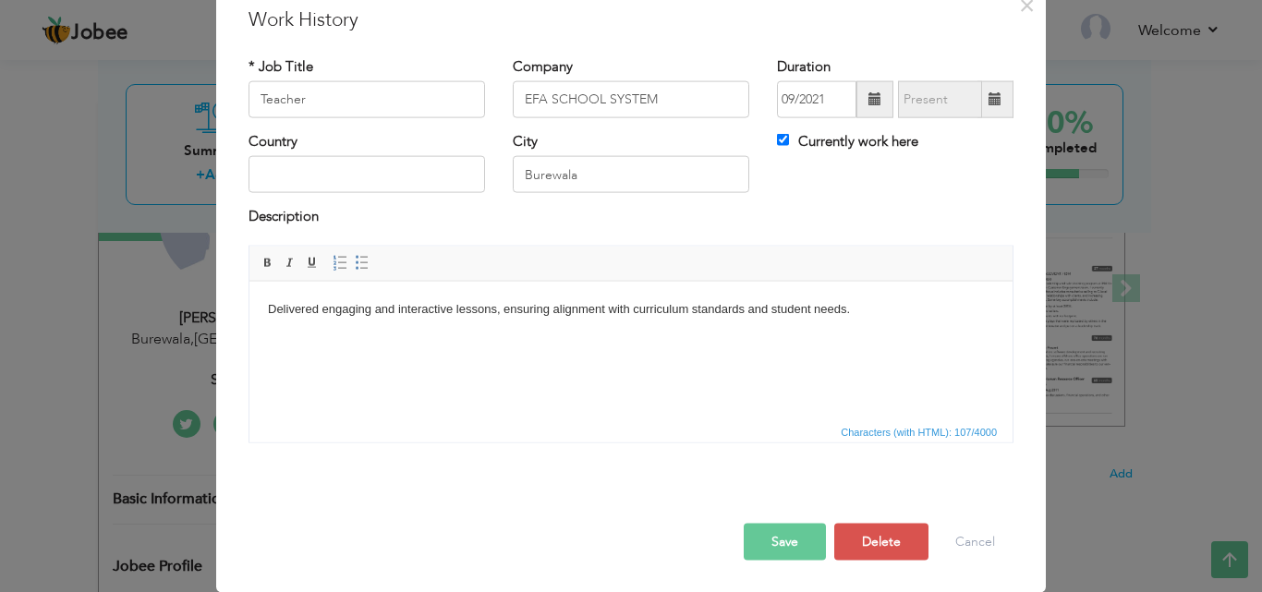
click at [792, 541] on button "Save" at bounding box center [785, 541] width 82 height 37
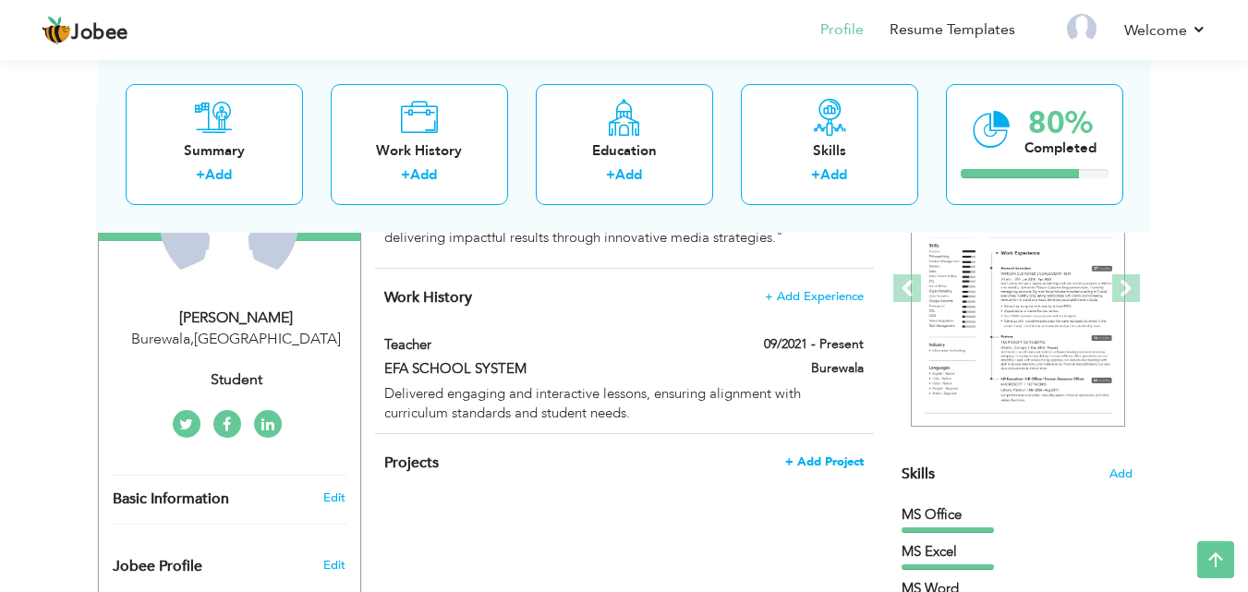
click at [815, 462] on span "+ Add Project" at bounding box center [824, 462] width 79 height 13
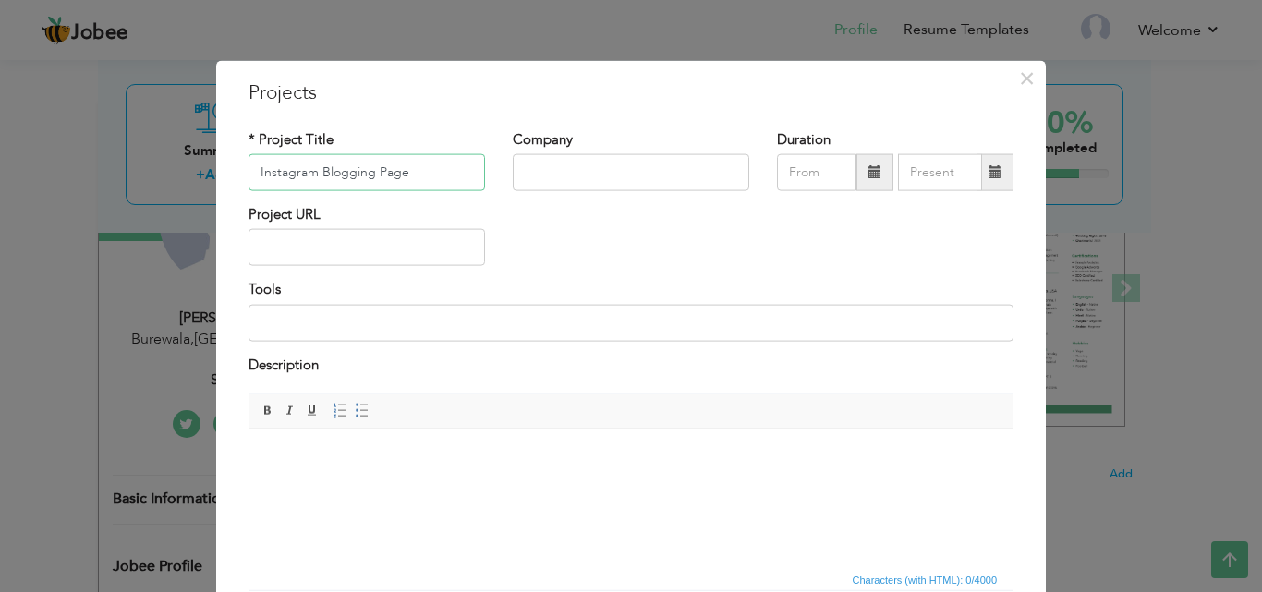
type input "Instagram Blogging Page"
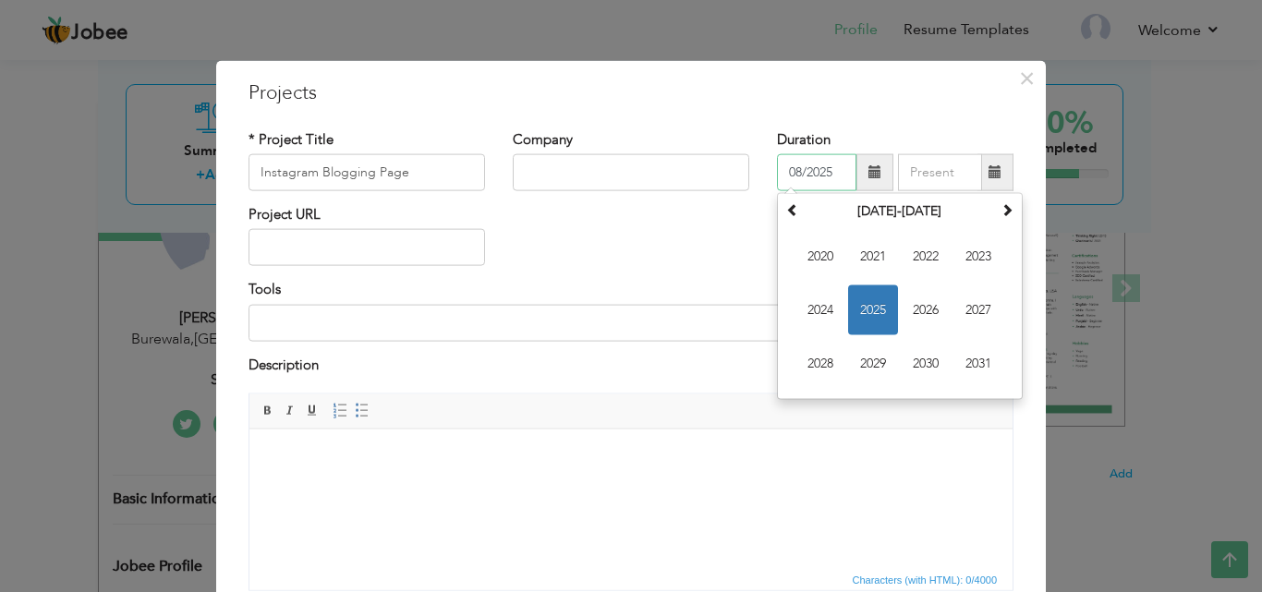
click at [809, 176] on input "08/2025" at bounding box center [816, 172] width 79 height 37
click at [981, 262] on span "2023" at bounding box center [979, 257] width 50 height 50
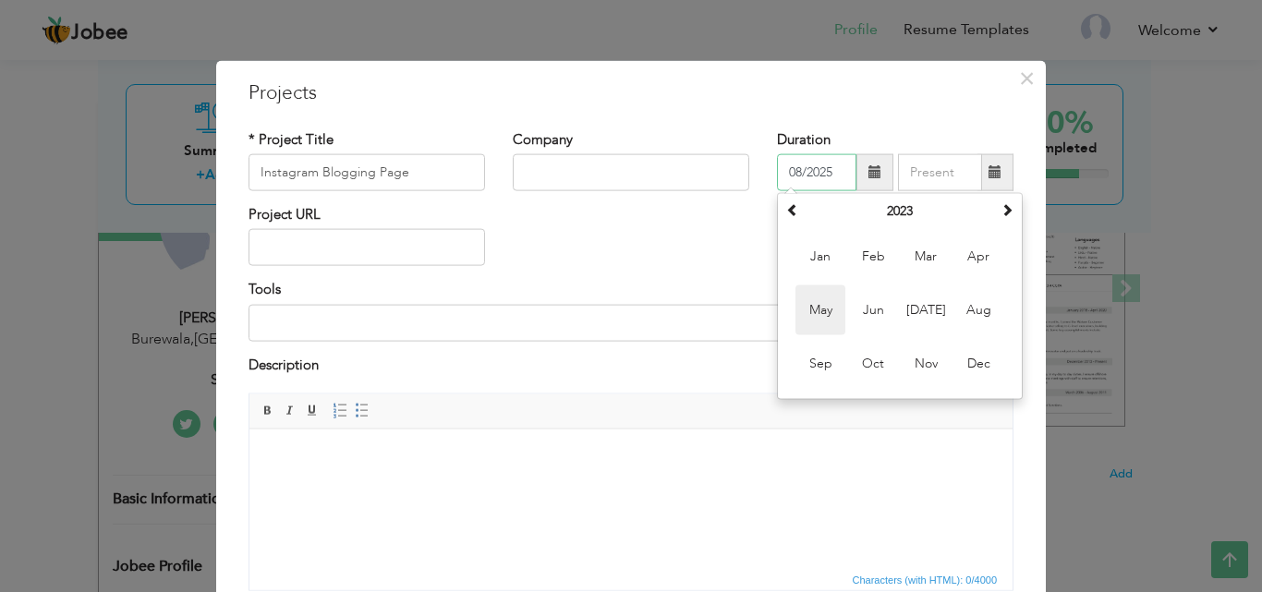
click at [829, 313] on span "May" at bounding box center [821, 311] width 50 height 50
type input "05/2023"
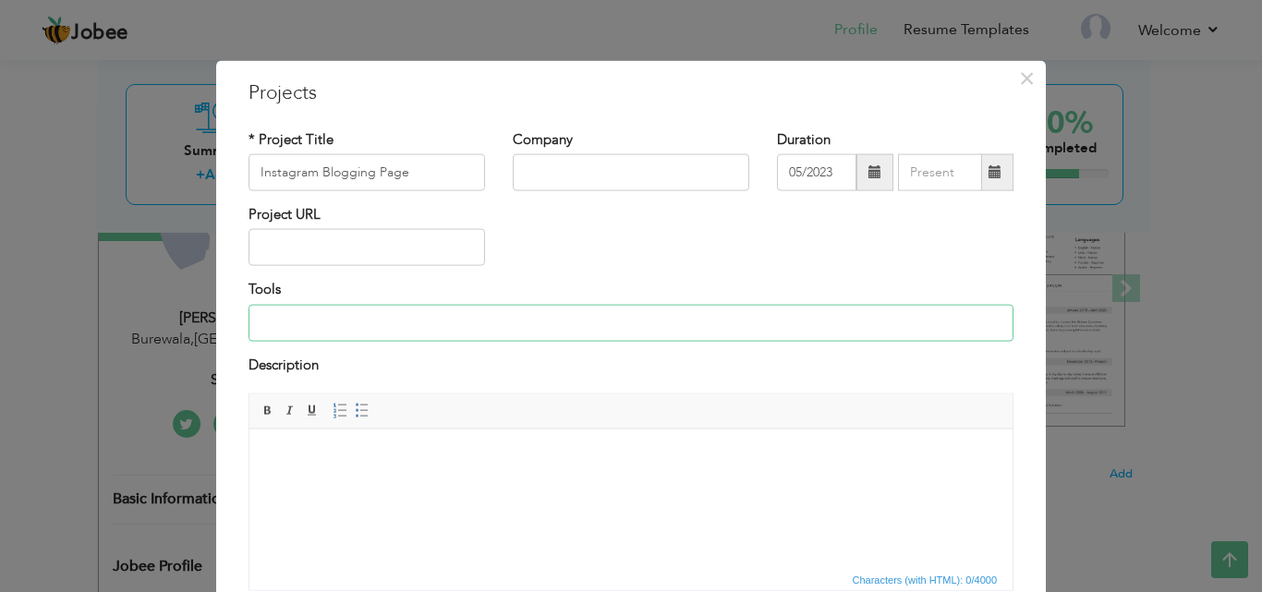
click at [305, 322] on input at bounding box center [631, 322] width 765 height 37
click at [287, 455] on body at bounding box center [631, 456] width 726 height 19
click at [302, 447] on body at bounding box center [631, 456] width 726 height 19
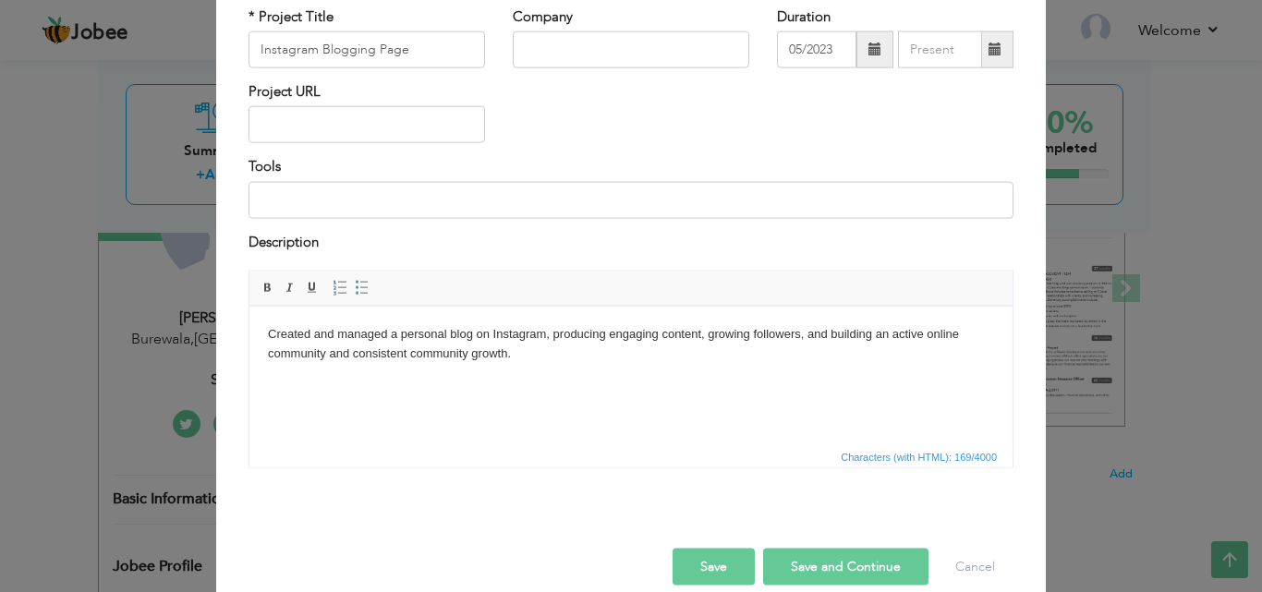
scroll to position [149, 0]
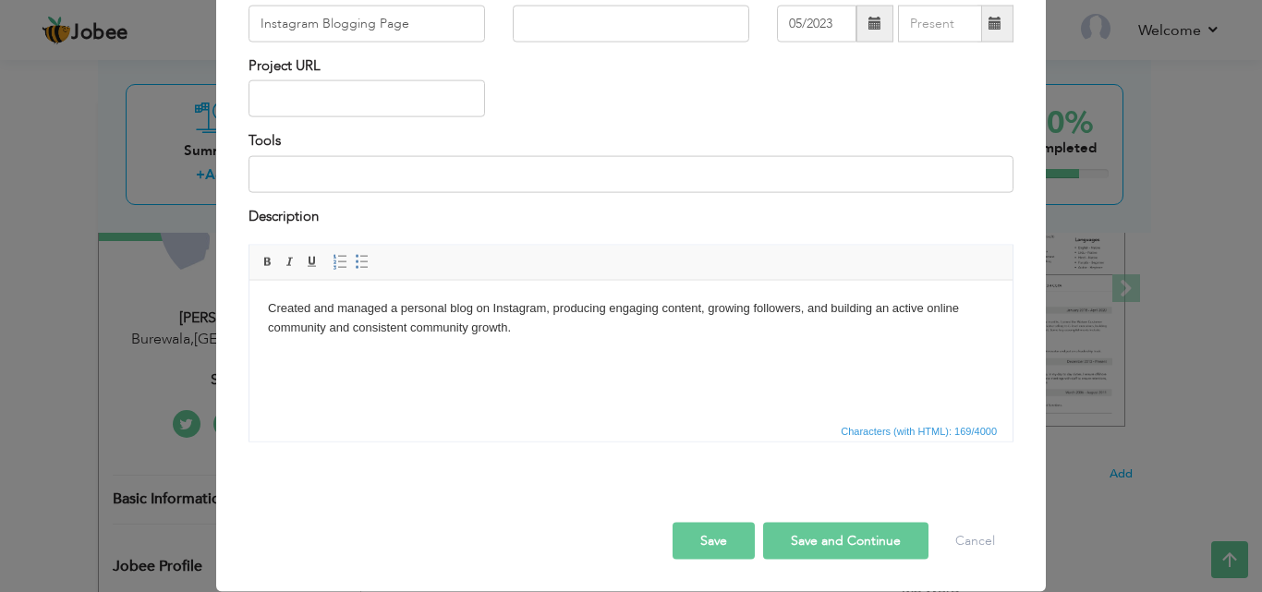
click at [823, 543] on button "Save and Continue" at bounding box center [845, 541] width 165 height 37
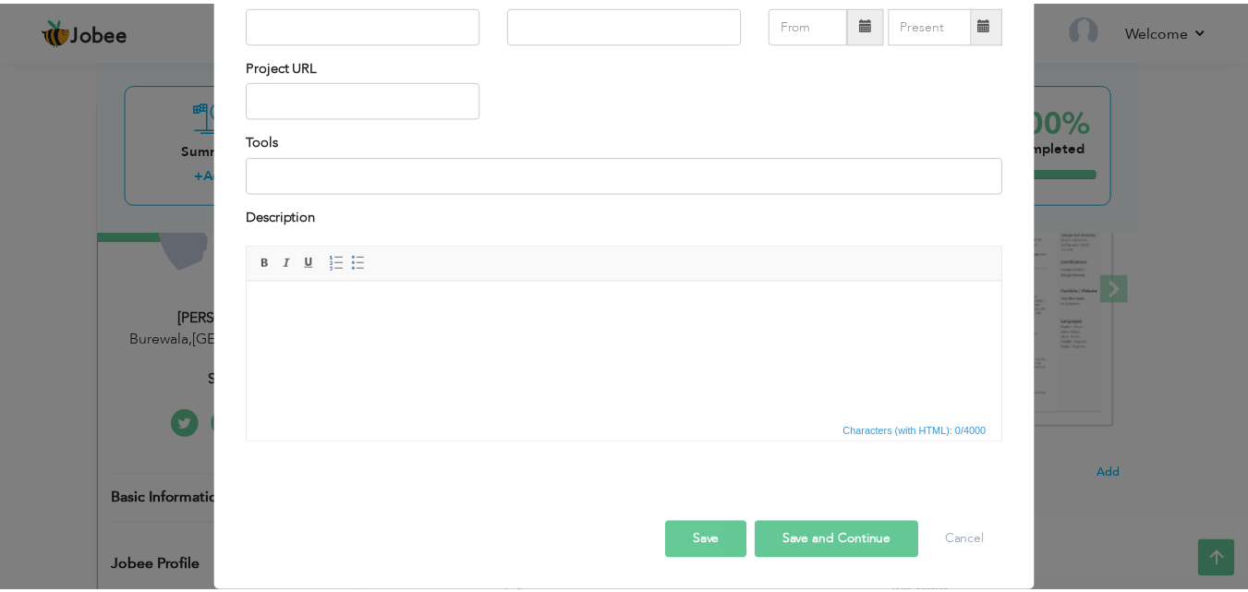
scroll to position [0, 0]
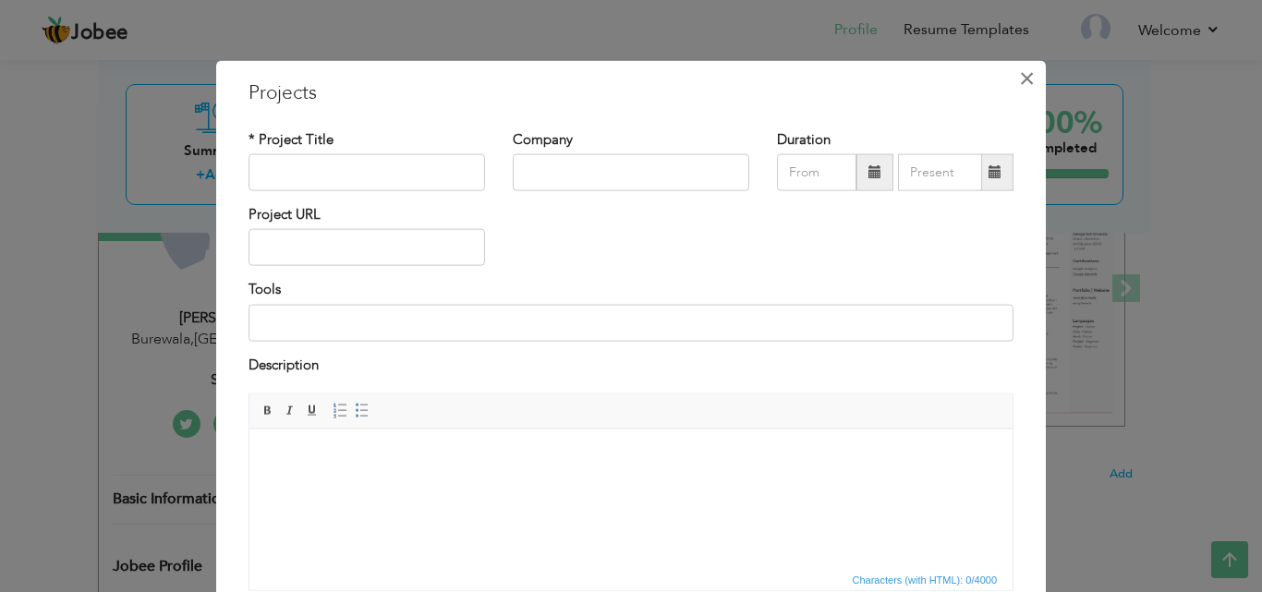
click at [1019, 85] on span "×" at bounding box center [1027, 77] width 16 height 33
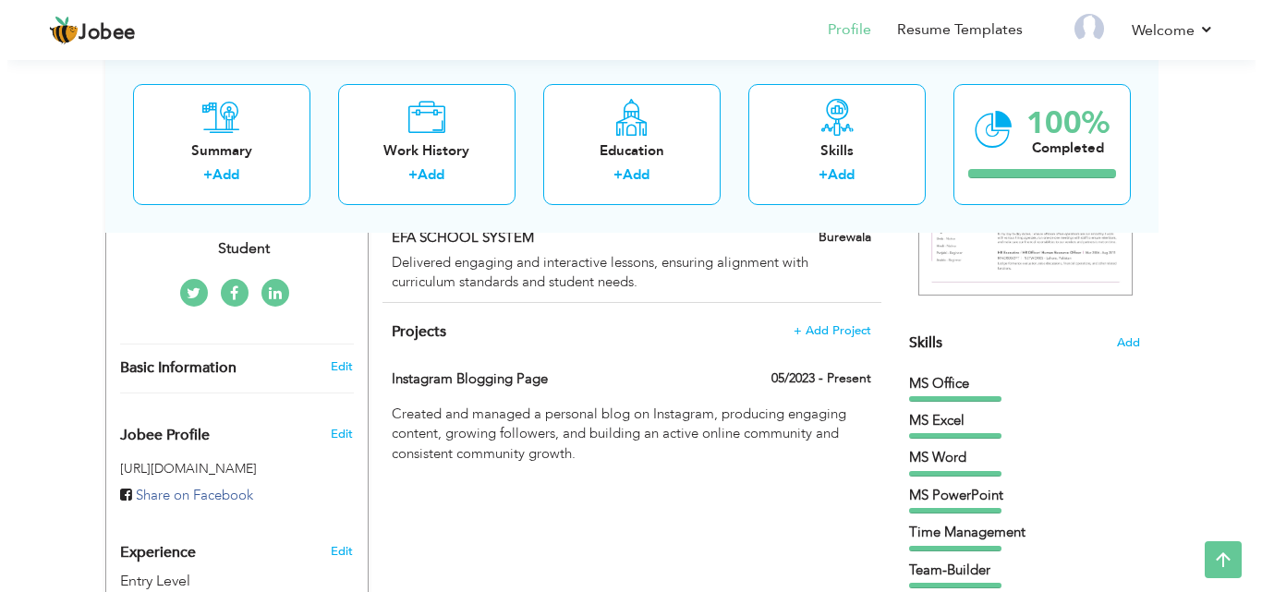
scroll to position [376, 0]
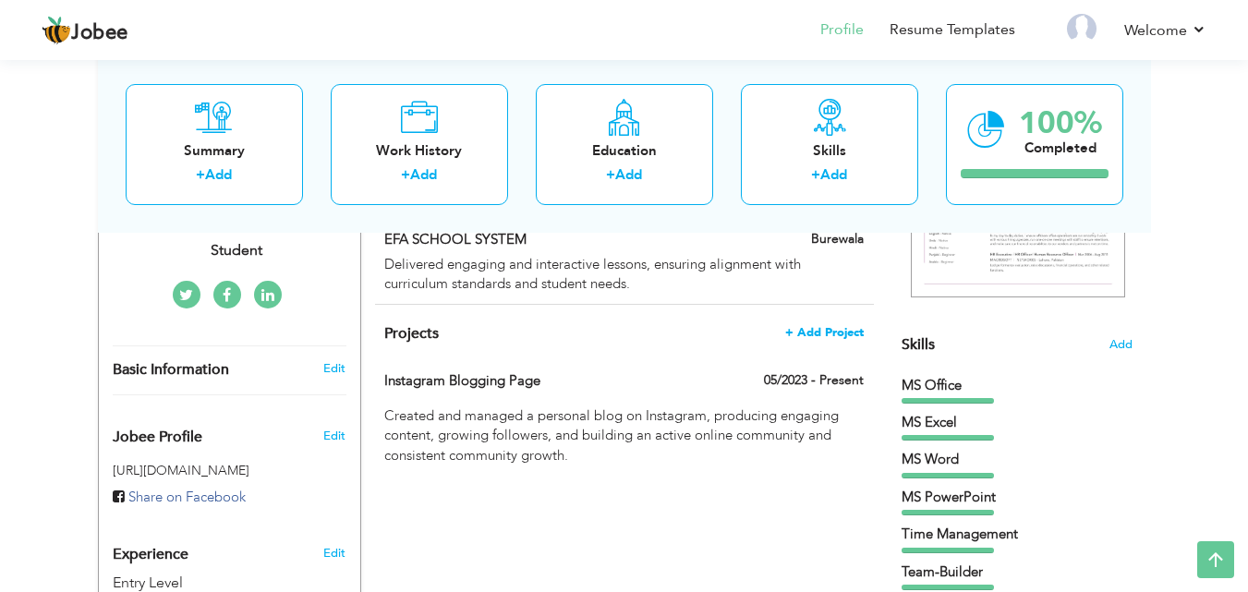
click at [817, 332] on span "+ Add Project" at bounding box center [824, 332] width 79 height 13
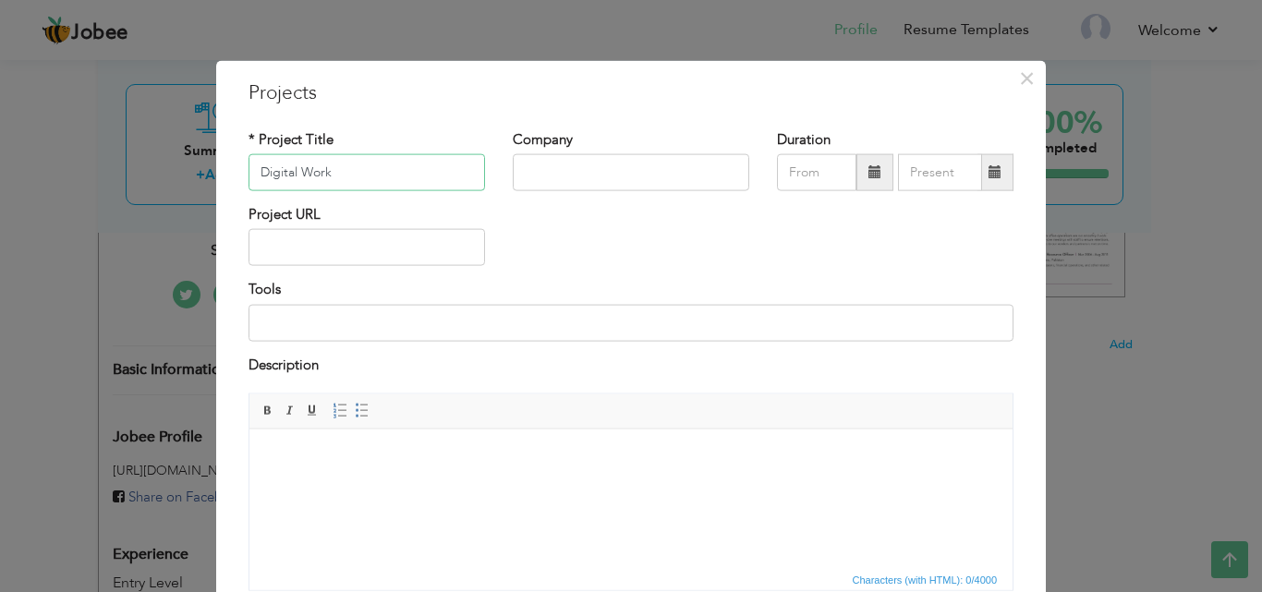
type input "Digital Work"
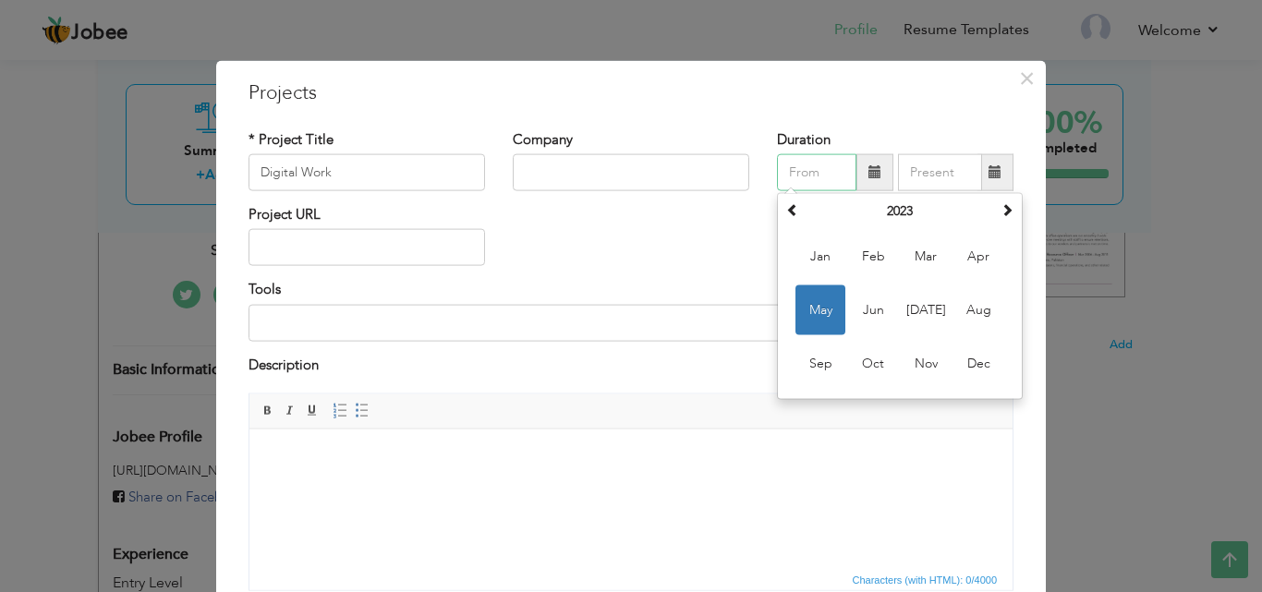
click at [822, 168] on input "text" at bounding box center [816, 172] width 79 height 37
click at [821, 311] on span "May" at bounding box center [821, 311] width 50 height 50
type input "05/2023"
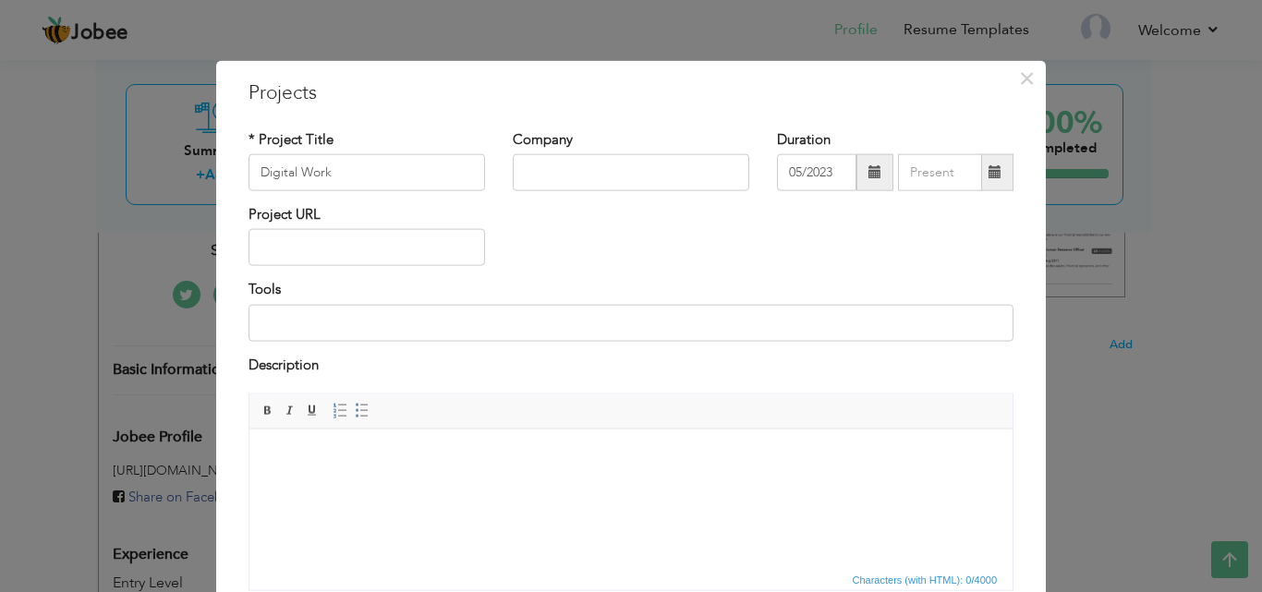
click at [323, 447] on body at bounding box center [631, 456] width 726 height 19
paste body
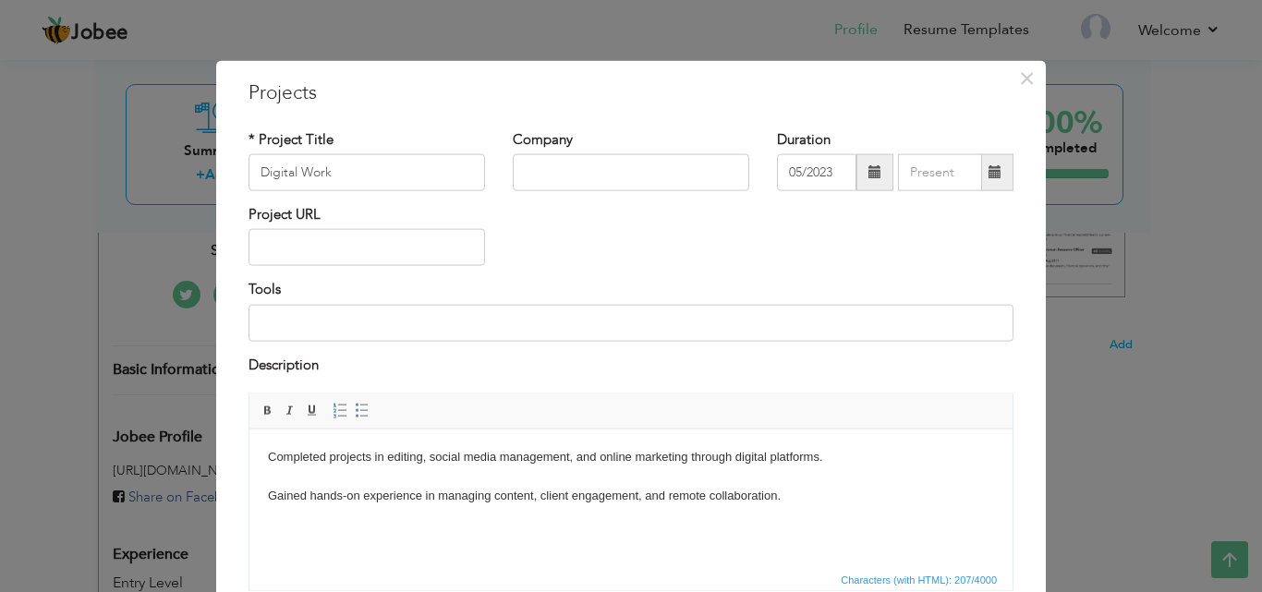
click at [269, 500] on body "Completed projects in editing, social media management, and online marketing th…" at bounding box center [631, 475] width 726 height 57
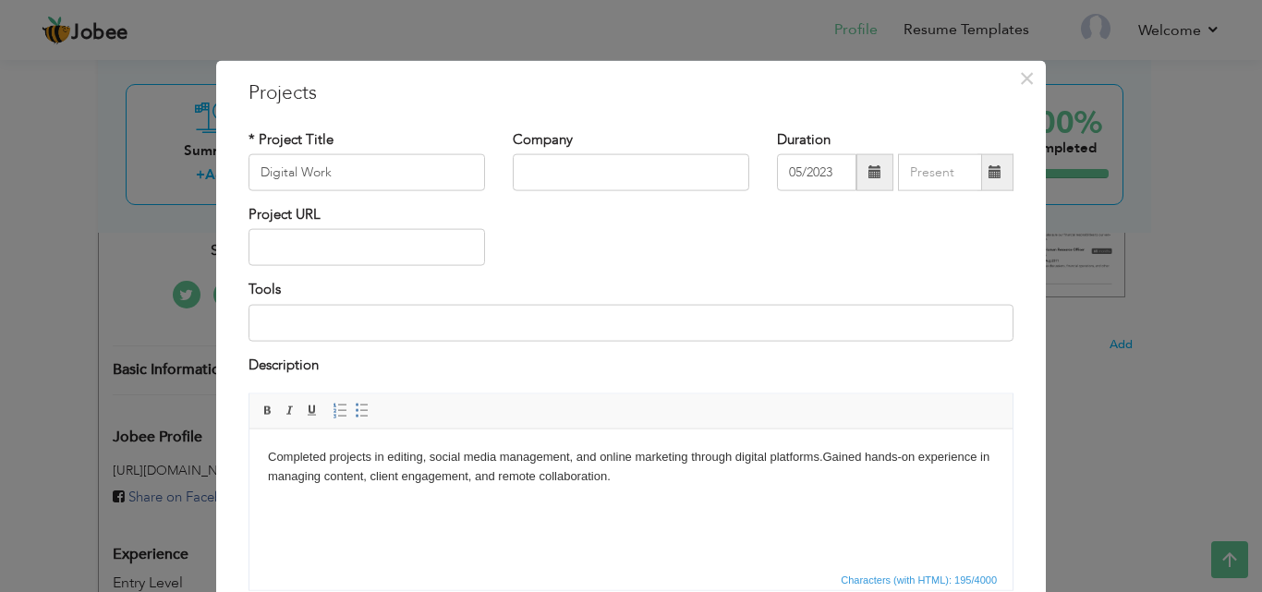
click at [471, 475] on body "Completed projects in editing, social media management, and online marketing th…" at bounding box center [631, 466] width 726 height 39
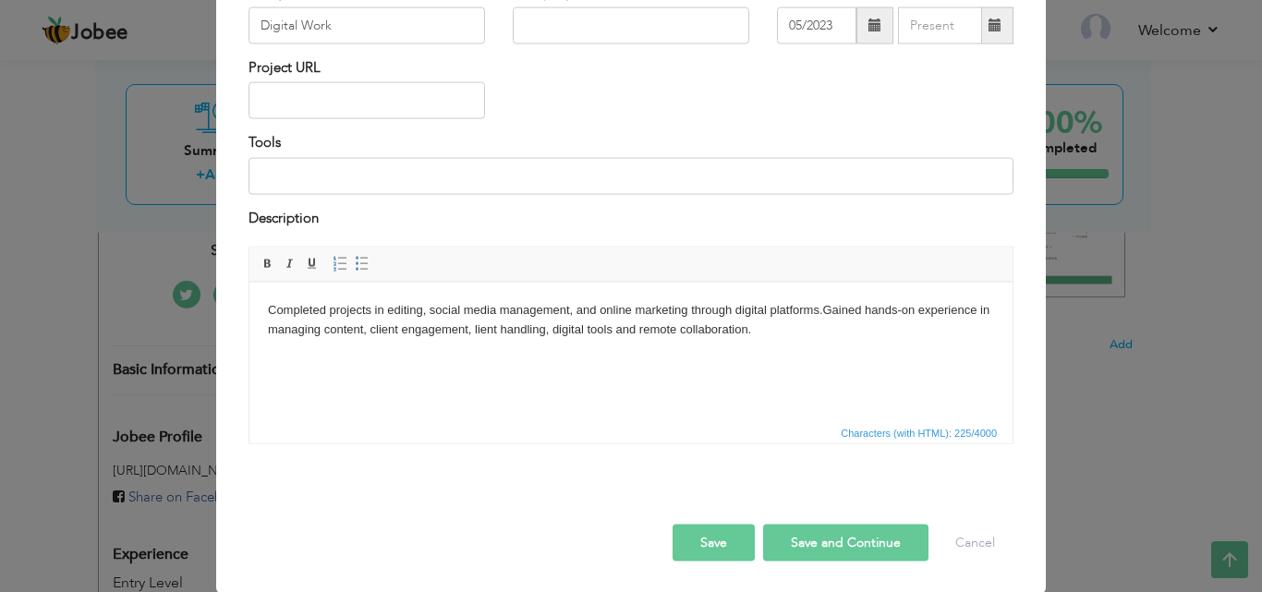
scroll to position [149, 0]
click at [848, 560] on div "Save Save and Continue Delete Cancel" at bounding box center [631, 521] width 793 height 103
click at [846, 545] on button "Save and Continue" at bounding box center [845, 541] width 165 height 37
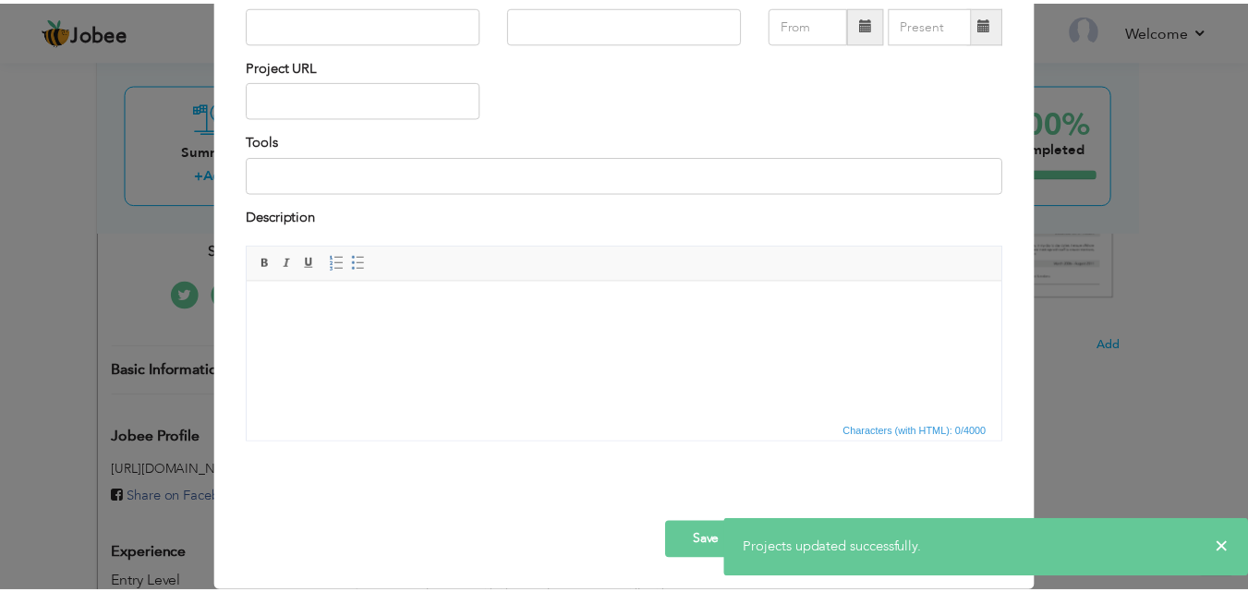
scroll to position [0, 0]
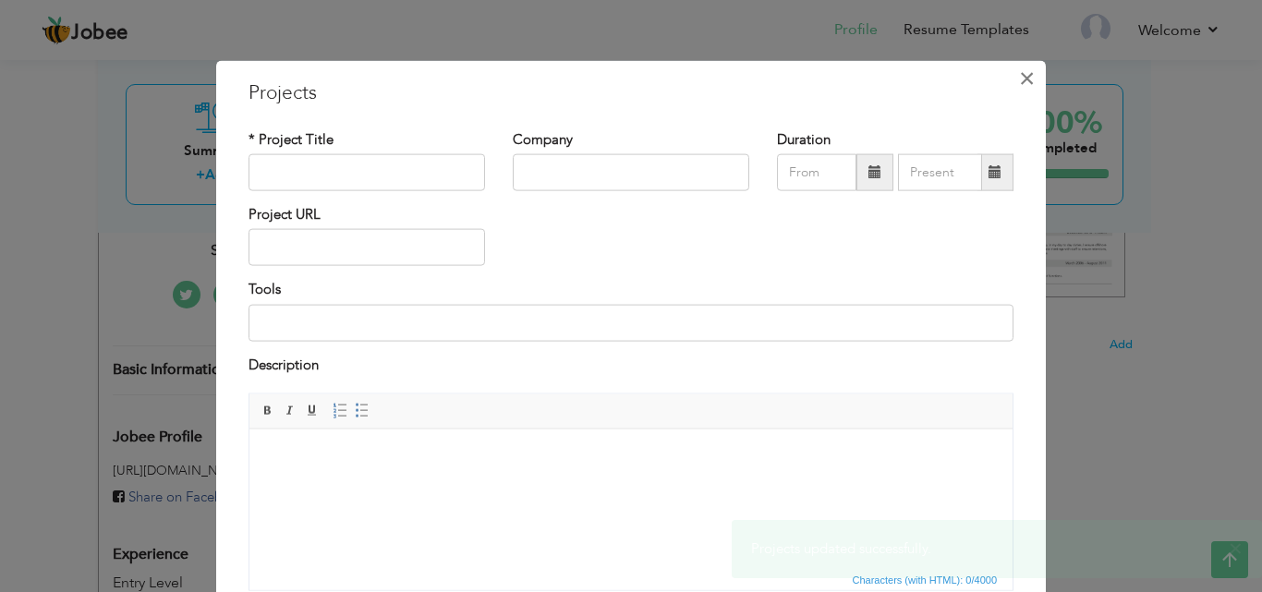
click at [1019, 79] on span "×" at bounding box center [1027, 77] width 16 height 33
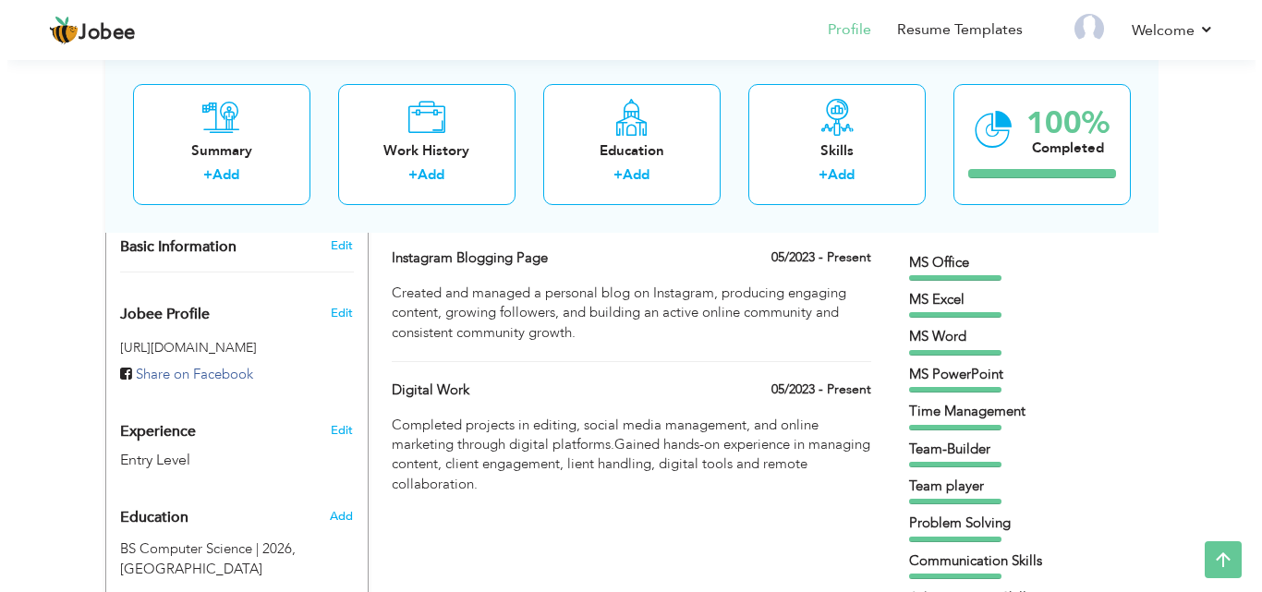
scroll to position [468, 0]
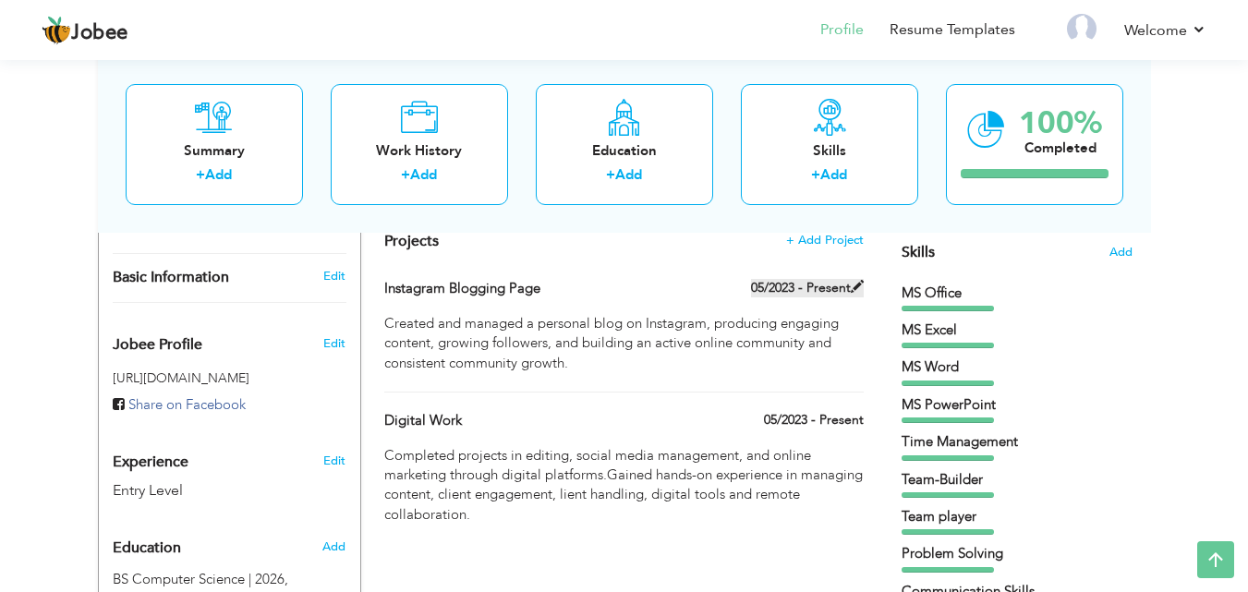
click at [808, 287] on label "05/2023 - Present" at bounding box center [807, 288] width 113 height 18
type input "Instagram Blogging Page"
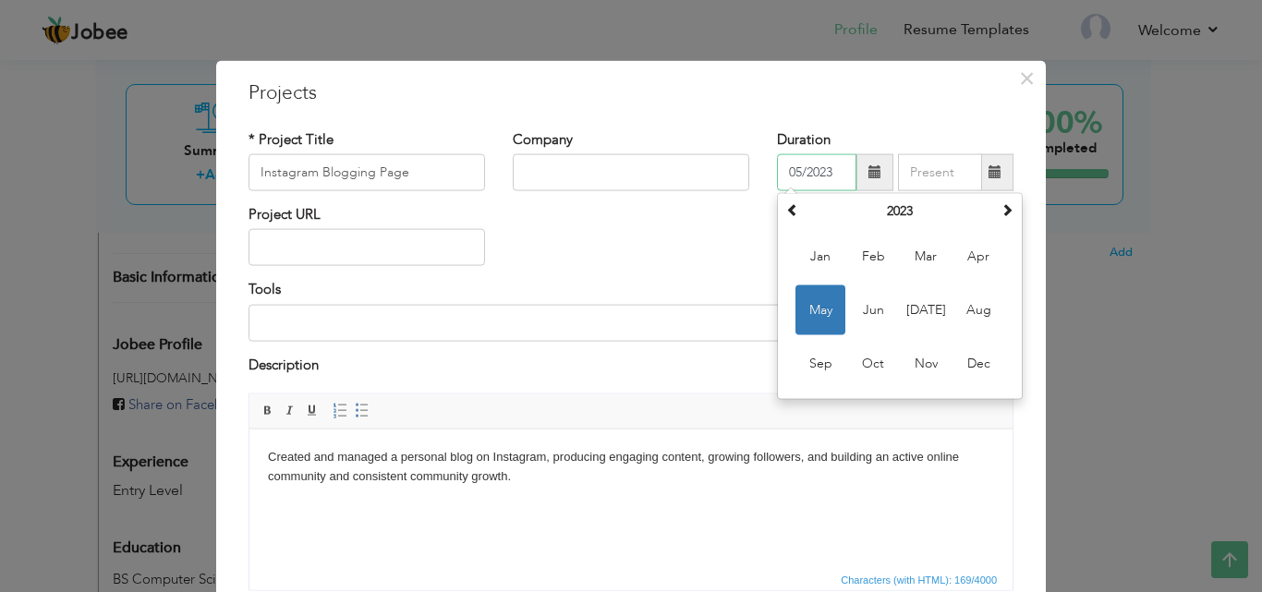
click at [823, 174] on input "05/2023" at bounding box center [816, 172] width 79 height 37
click at [918, 215] on th "2023" at bounding box center [900, 212] width 192 height 28
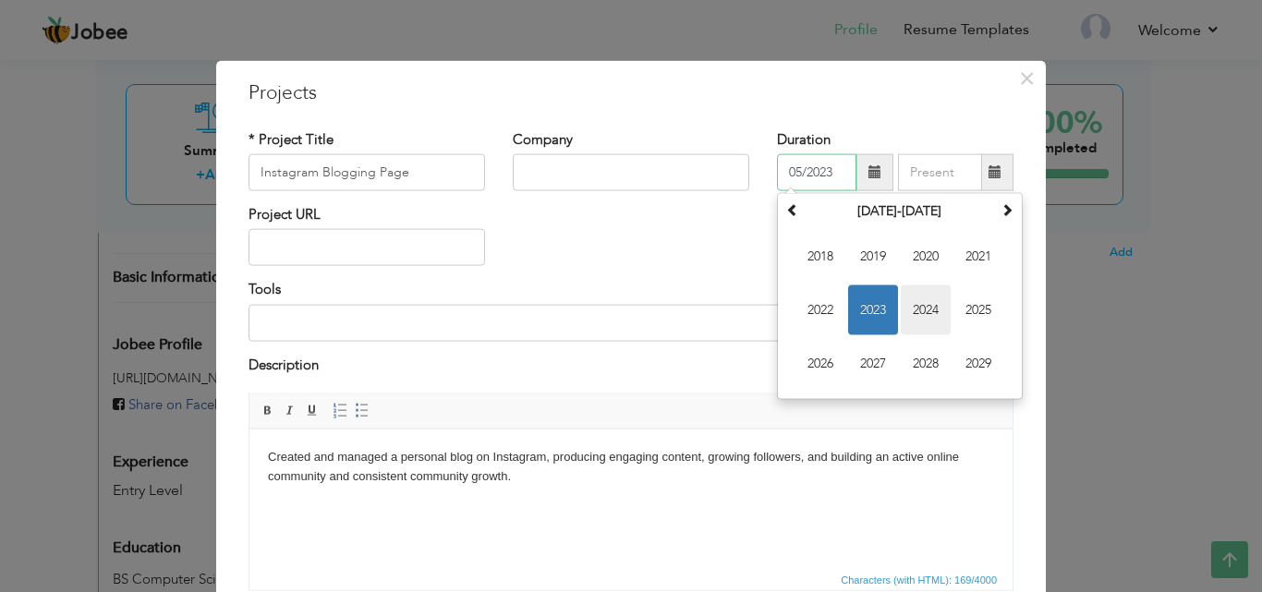
click at [920, 300] on span "2024" at bounding box center [926, 311] width 50 height 50
click at [869, 360] on span "Oct" at bounding box center [873, 364] width 50 height 50
type input "10/2024"
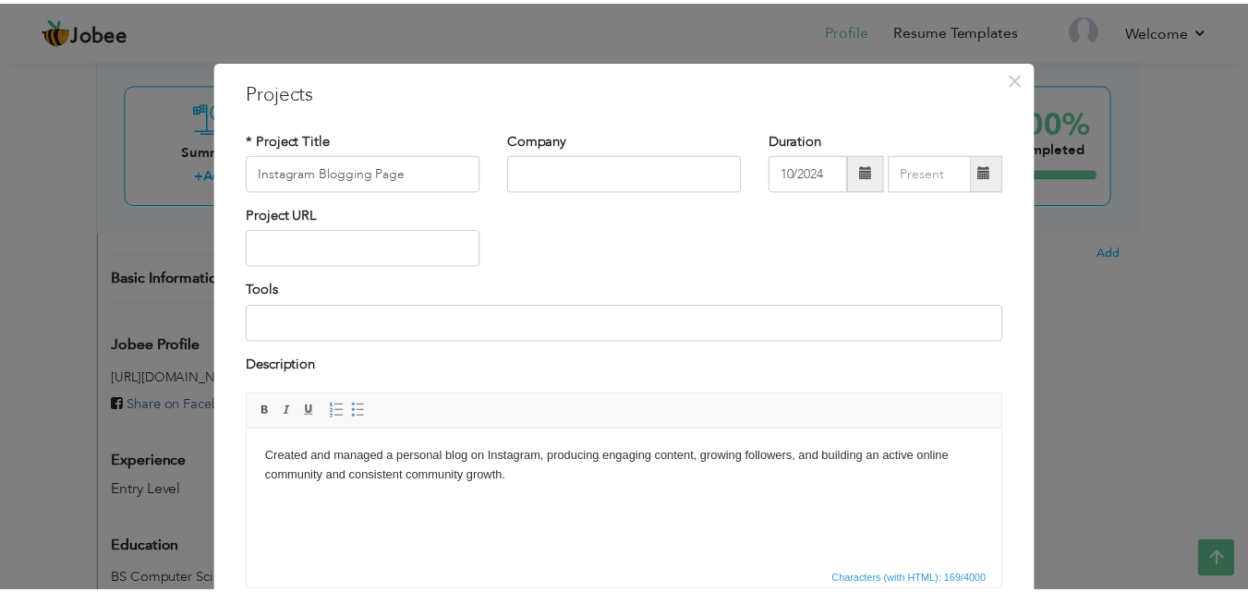
scroll to position [149, 0]
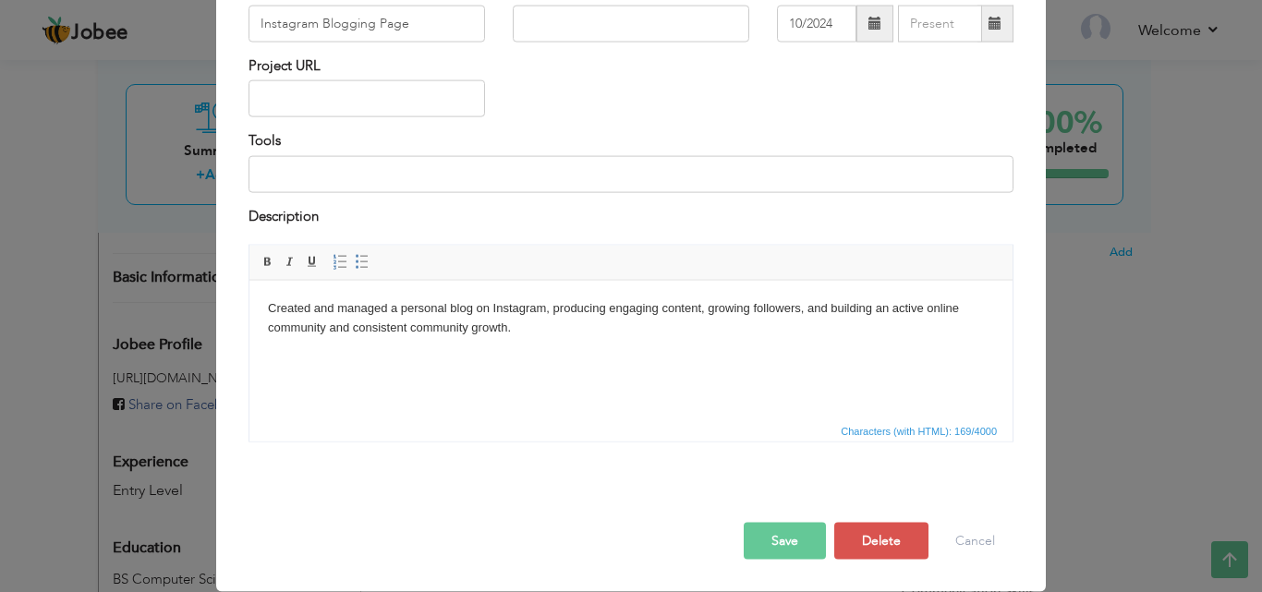
click at [785, 541] on button "Save" at bounding box center [785, 541] width 82 height 37
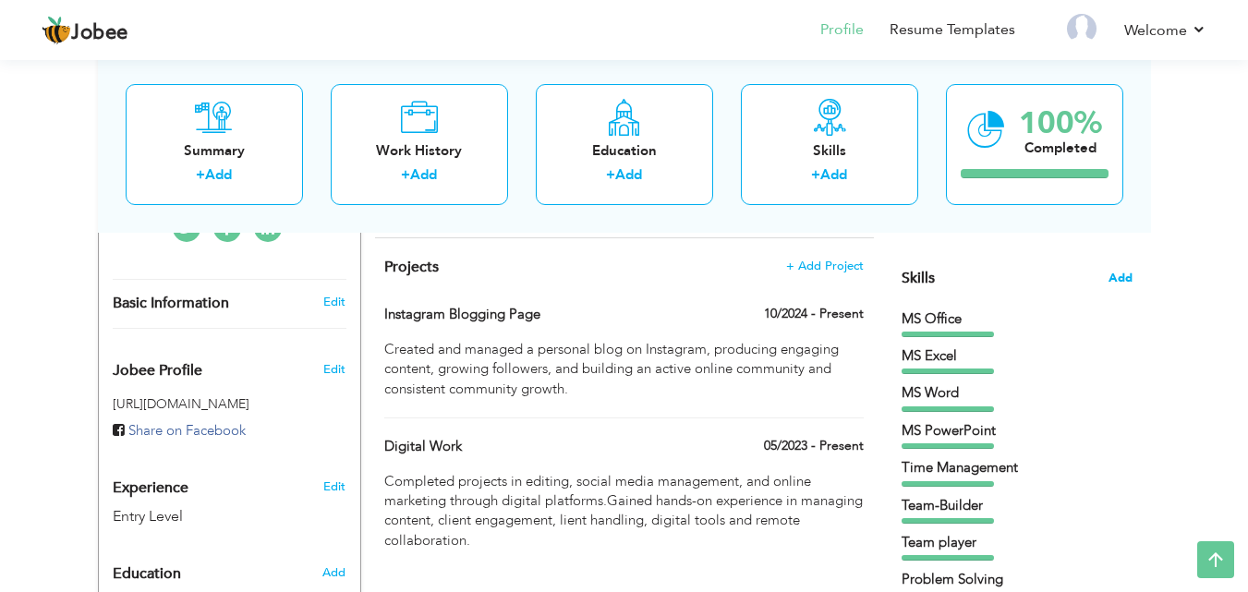
scroll to position [462, 0]
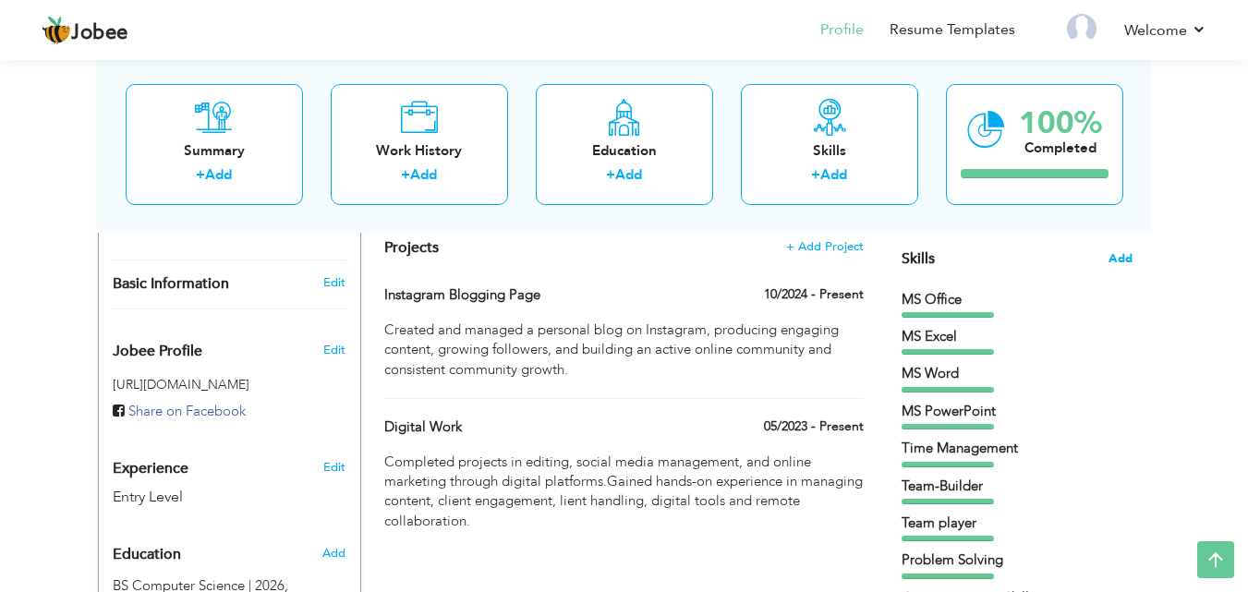
click at [1118, 256] on span "Add" at bounding box center [1121, 259] width 24 height 18
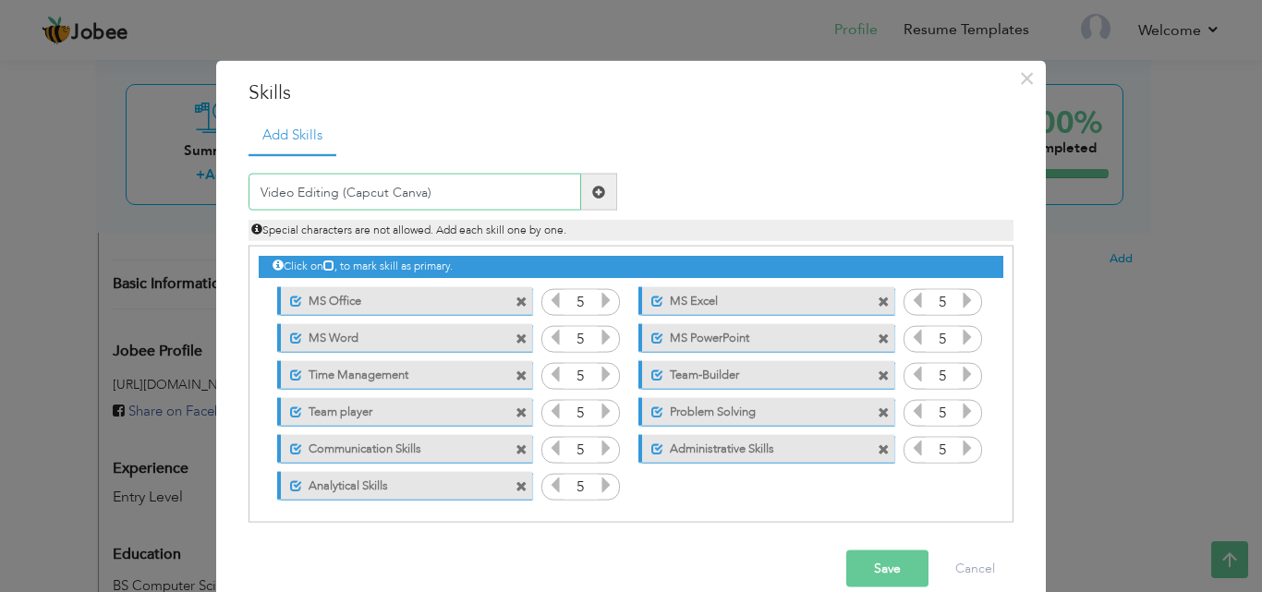
click at [381, 190] on input "Video Editing (Capcut Canva)" at bounding box center [415, 192] width 333 height 37
type input "Video Editing (Capcut Canva)"
click at [868, 577] on button "Save" at bounding box center [887, 569] width 82 height 37
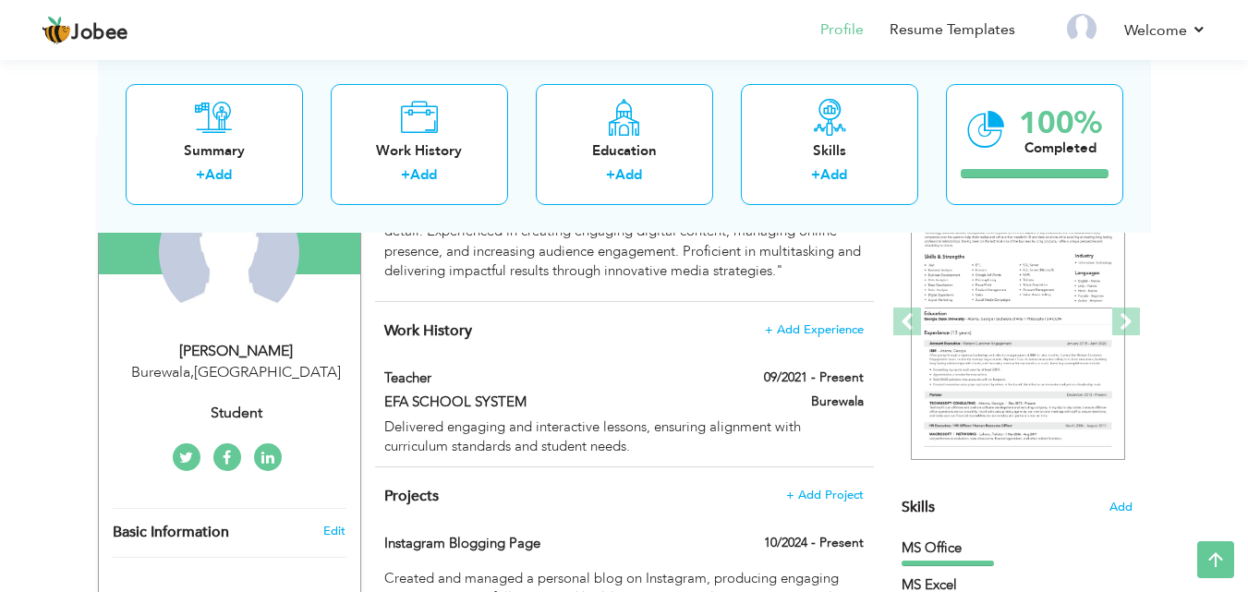
scroll to position [197, 0]
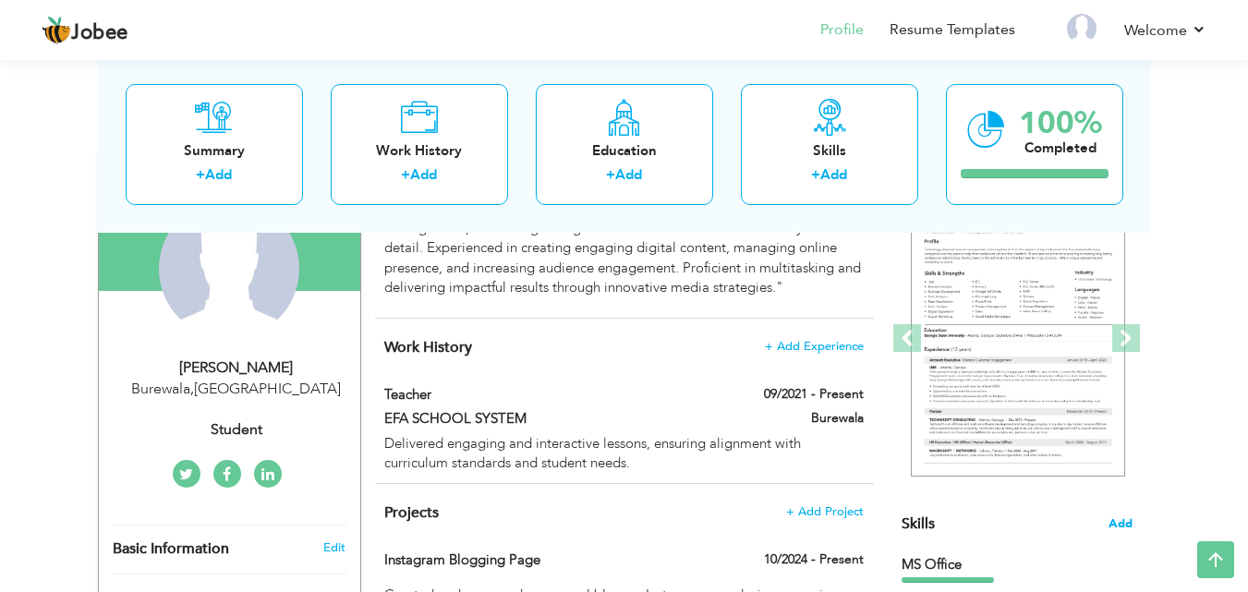
click at [1125, 525] on span "Add" at bounding box center [1121, 525] width 24 height 18
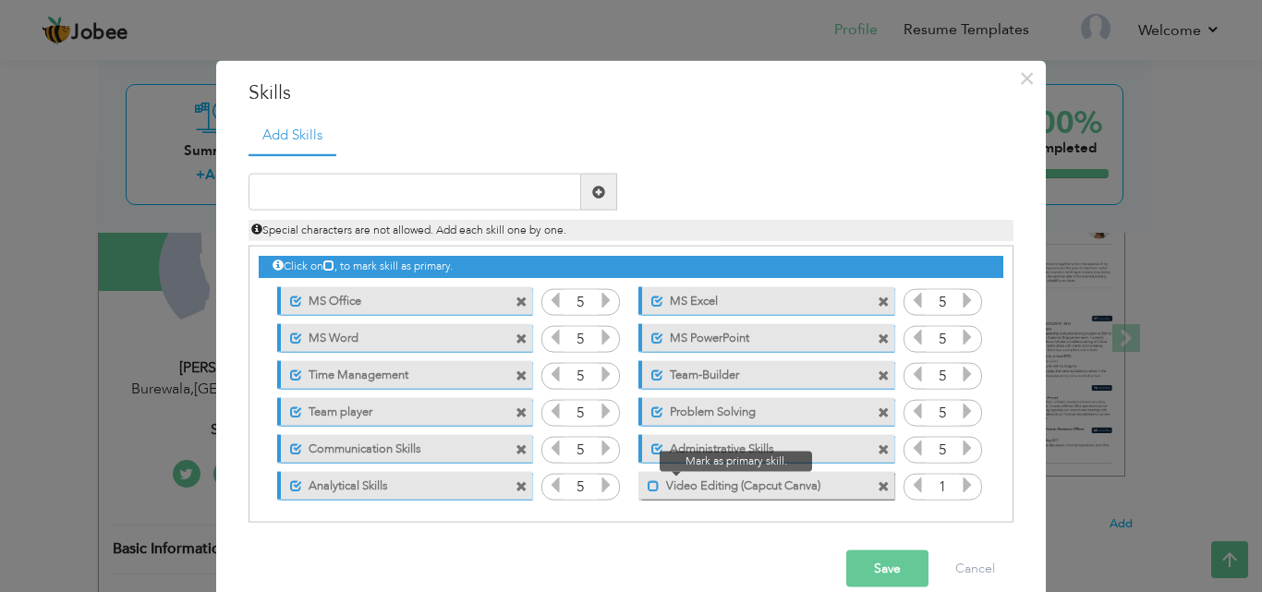
click at [648, 488] on span at bounding box center [654, 486] width 12 height 12
click at [895, 576] on button "Save" at bounding box center [887, 569] width 82 height 37
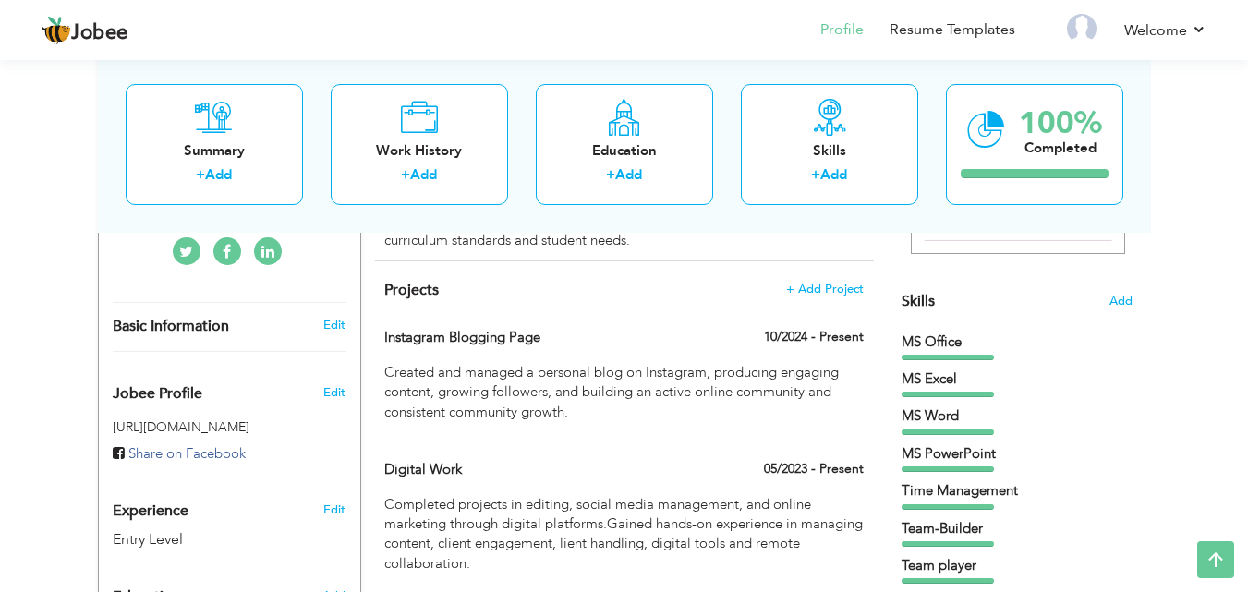
scroll to position [419, 0]
click at [1125, 300] on span "Add" at bounding box center [1121, 303] width 24 height 18
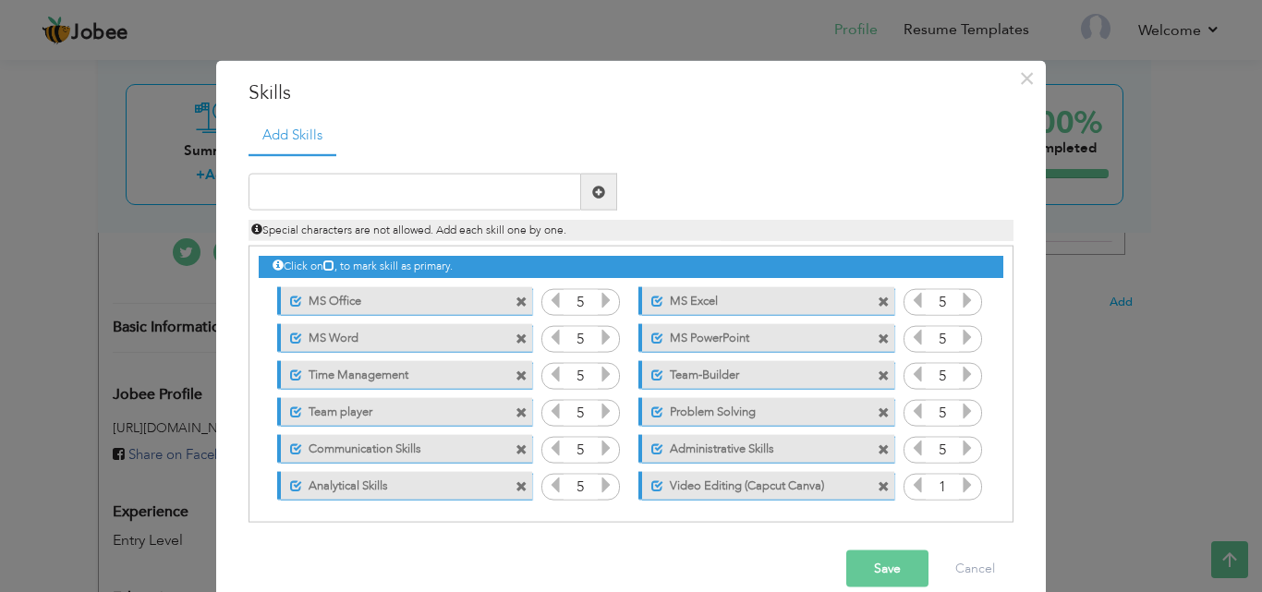
click at [959, 482] on icon at bounding box center [967, 485] width 17 height 17
click at [890, 570] on button "Save" at bounding box center [887, 569] width 82 height 37
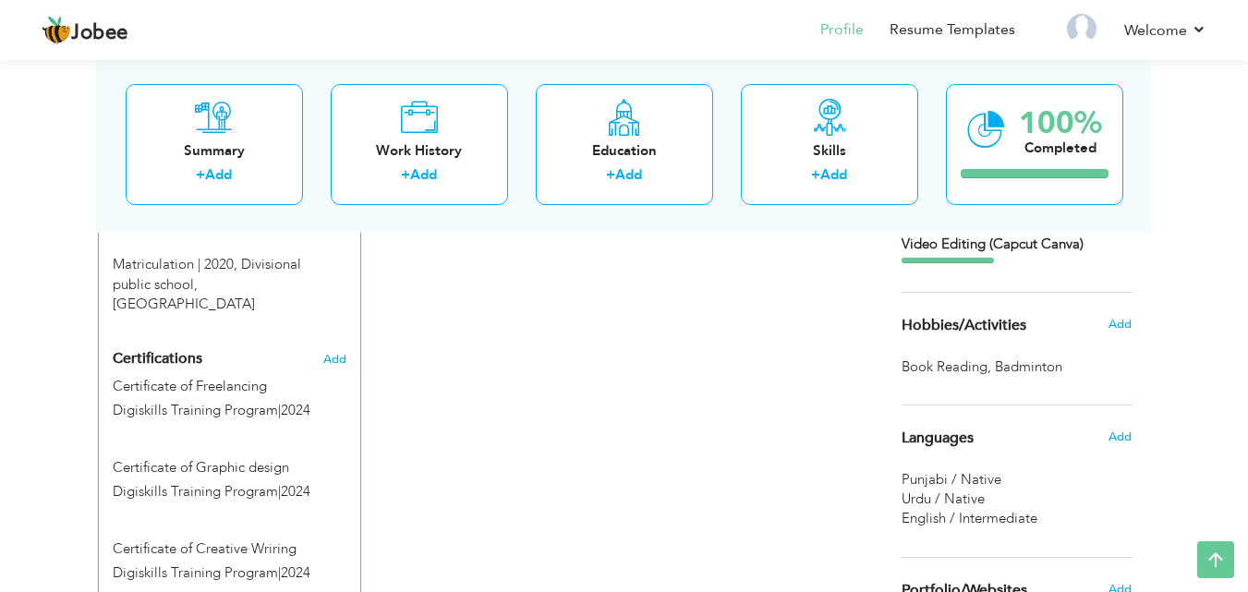
scroll to position [931, 0]
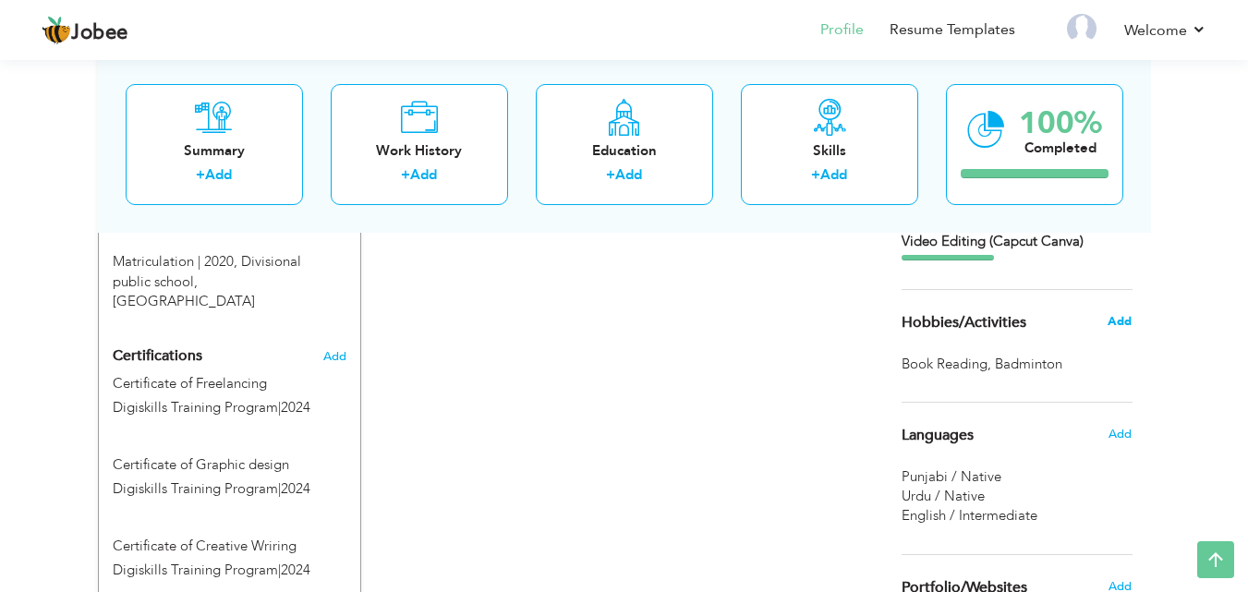
click at [1126, 317] on span "Add" at bounding box center [1120, 321] width 24 height 17
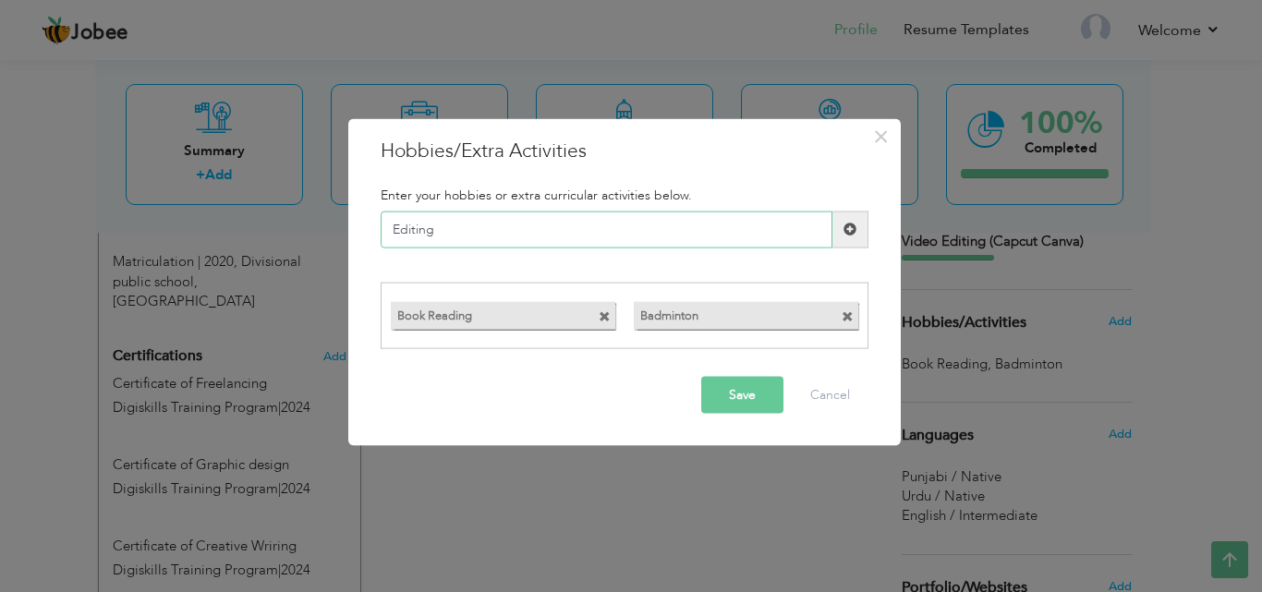
type input "Editing"
click at [732, 400] on button "Save" at bounding box center [742, 395] width 82 height 37
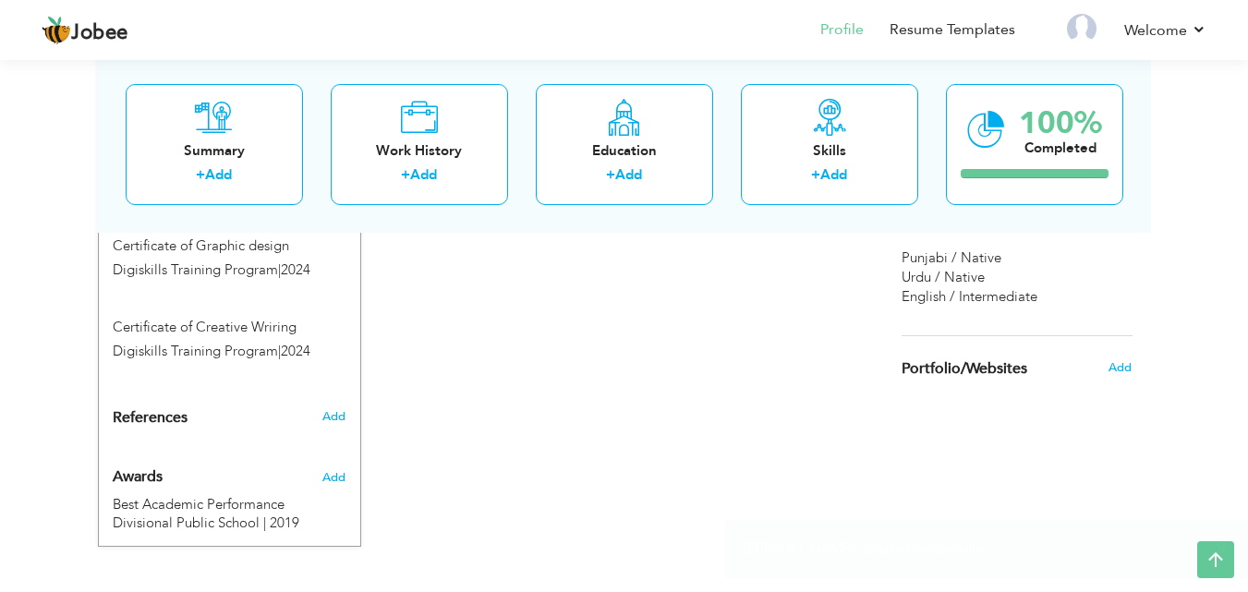
scroll to position [1155, 0]
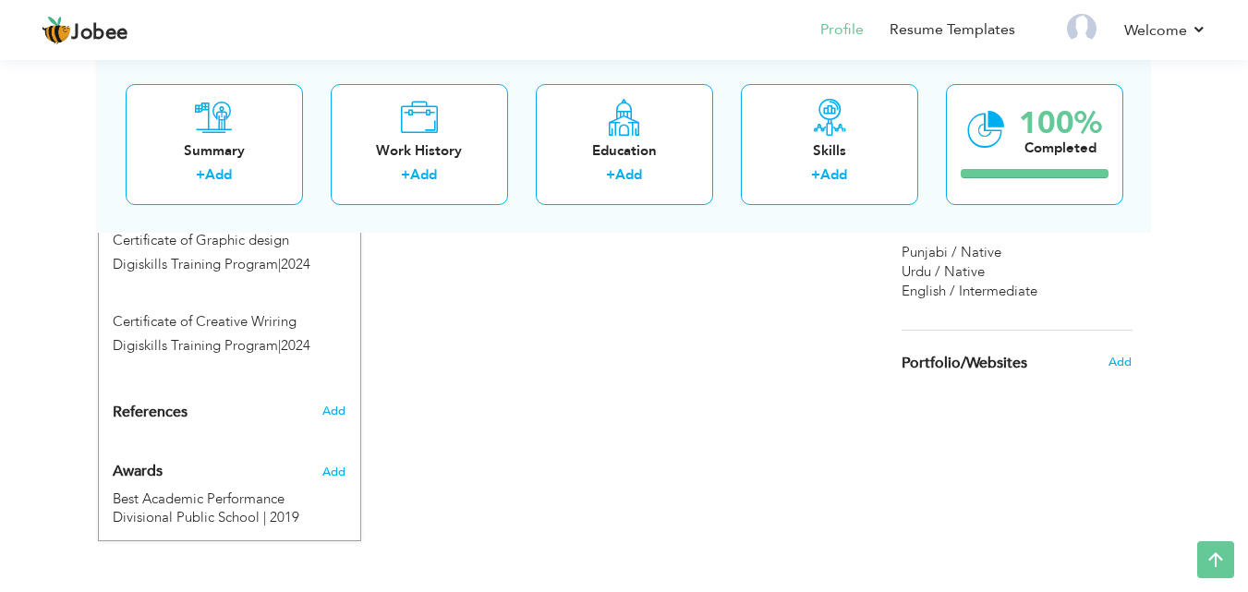
click at [1133, 365] on div "Add" at bounding box center [1124, 362] width 43 height 35
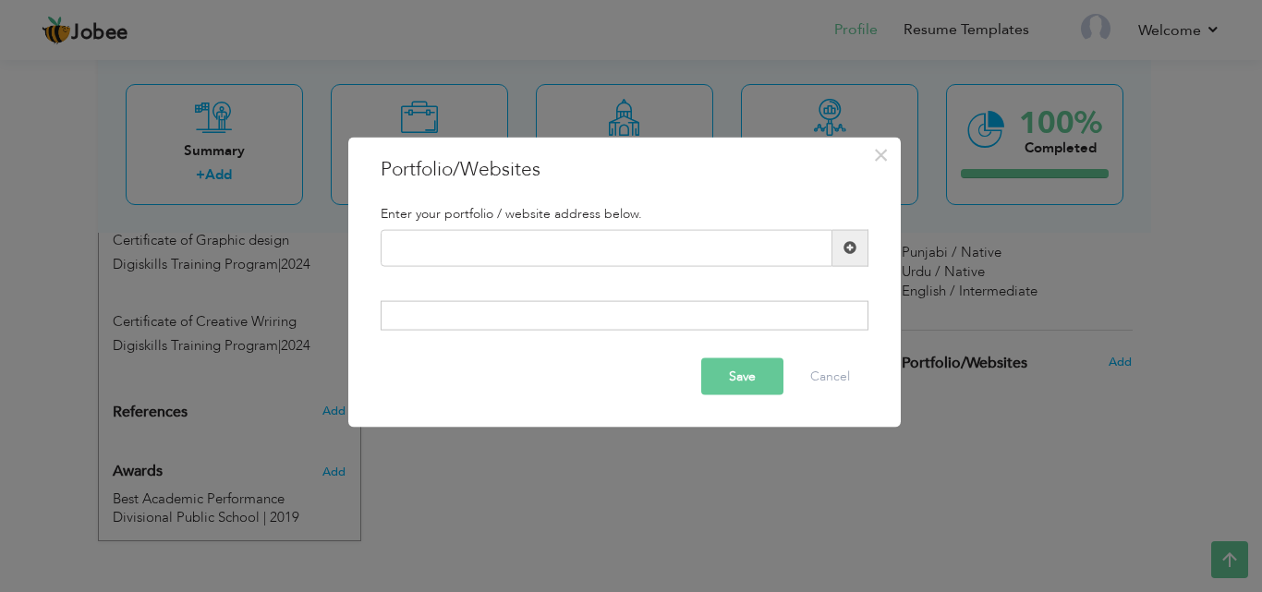
click at [583, 316] on div at bounding box center [625, 316] width 488 height 30
click at [515, 246] on input "text" at bounding box center [607, 247] width 452 height 37
paste input "[DOMAIN_NAME][URL][DOMAIN_NAME]"
type input "[DOMAIN_NAME][URL][DOMAIN_NAME]"
click at [759, 373] on button "Save" at bounding box center [742, 377] width 82 height 37
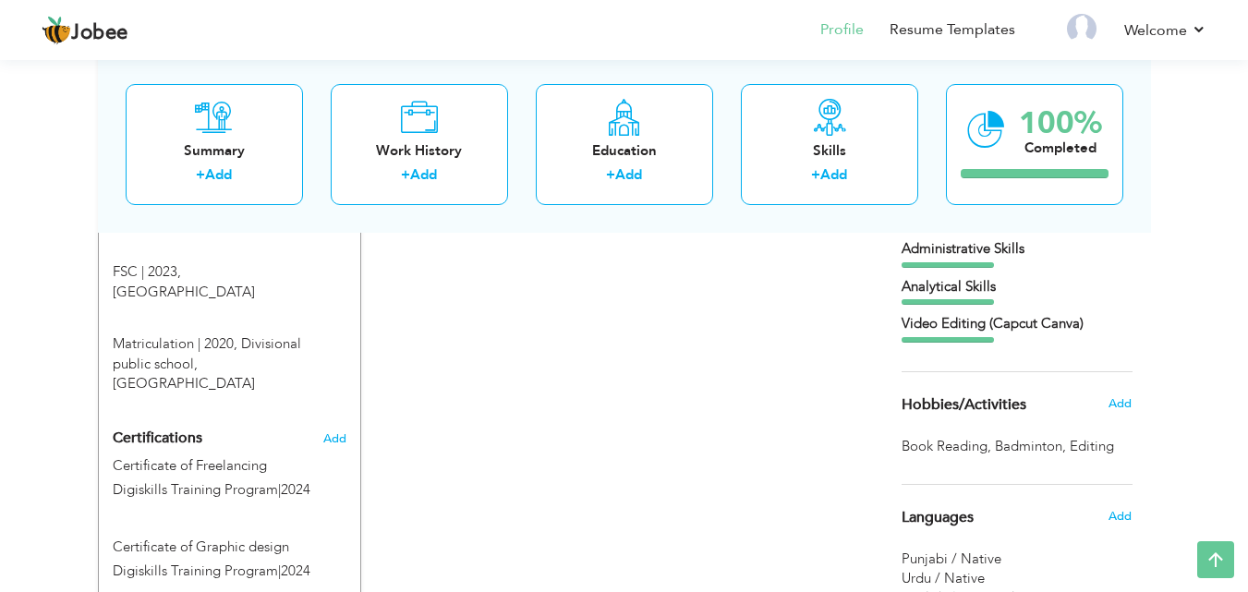
scroll to position [847, 0]
click at [1127, 407] on span "Add" at bounding box center [1120, 404] width 24 height 17
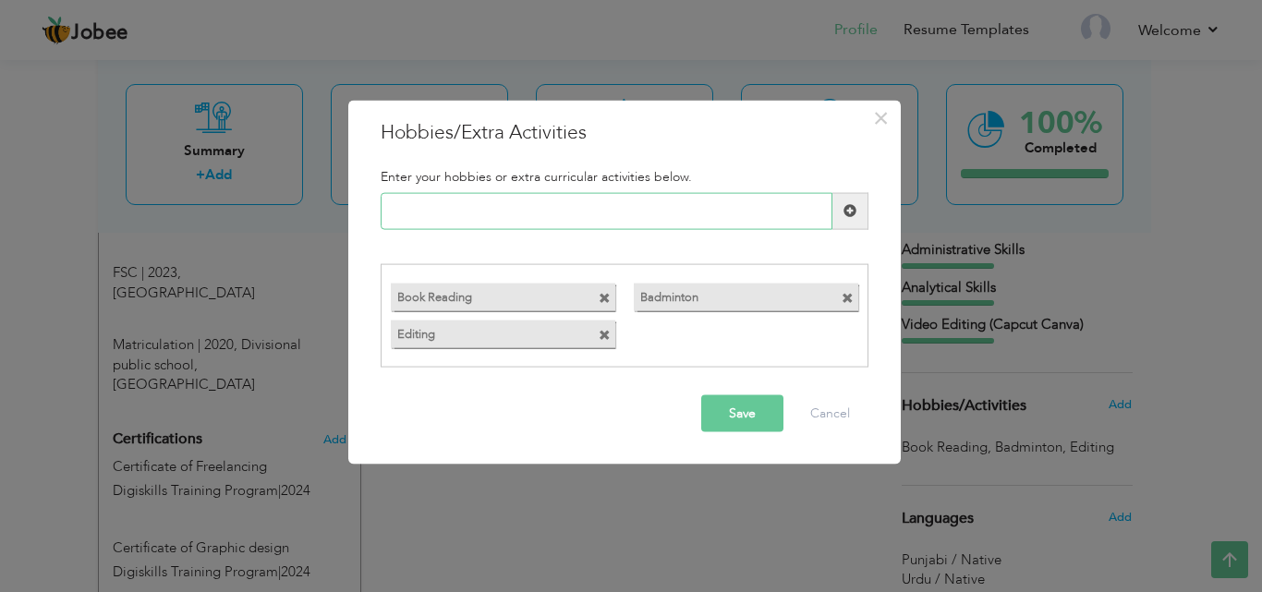
click at [464, 214] on input "text" at bounding box center [607, 210] width 452 height 37
click at [403, 214] on input "Lerning New Digital Tools" at bounding box center [607, 210] width 452 height 37
click at [408, 214] on input "Lerning New Digital Tools" at bounding box center [607, 210] width 452 height 37
click at [433, 213] on input "Lerning New Digital Tools" at bounding box center [607, 210] width 452 height 37
click at [463, 209] on input "To Lear New Digital Tools" at bounding box center [607, 210] width 452 height 37
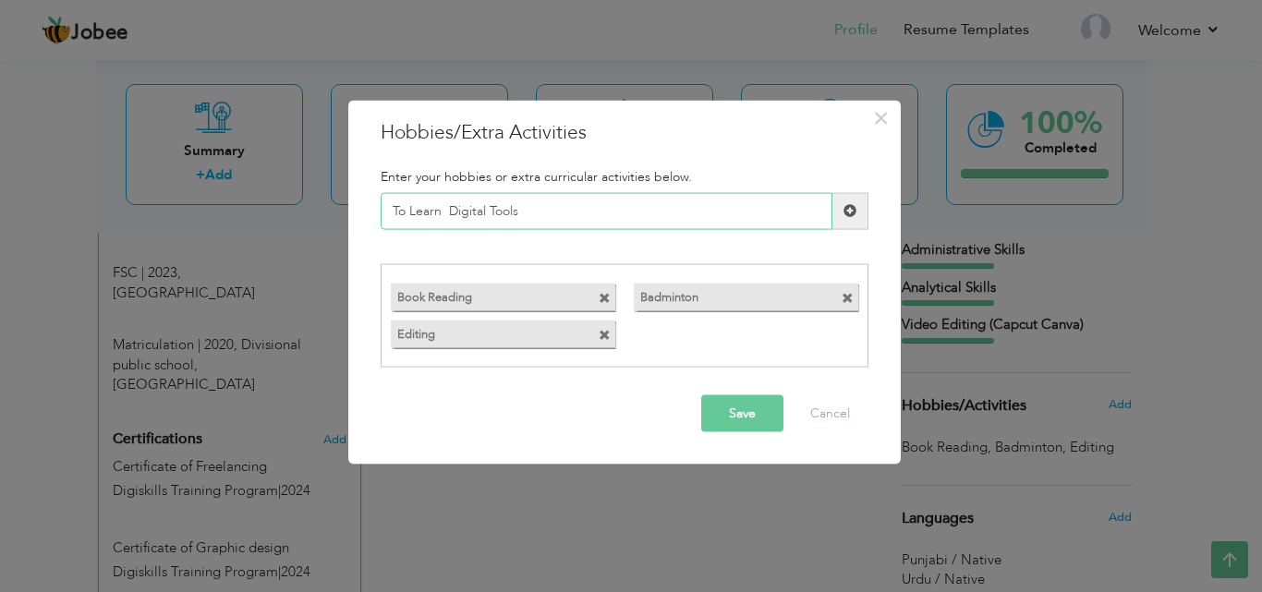
type input "To Learn Digital Tools"
click at [734, 412] on button "Save" at bounding box center [742, 413] width 82 height 37
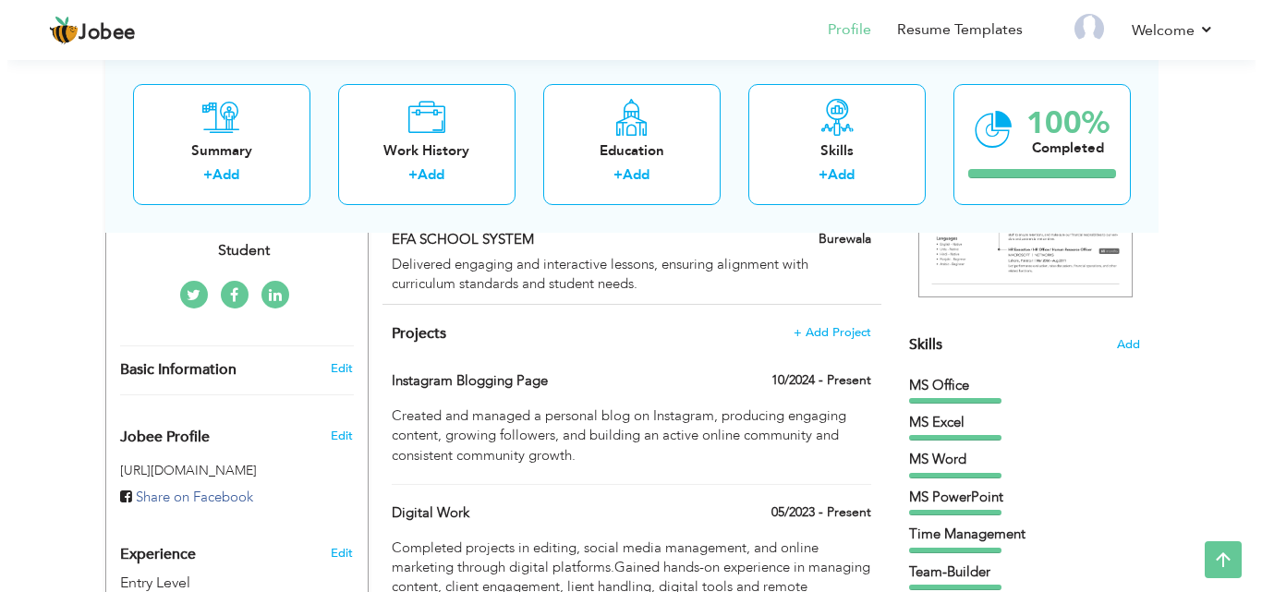
scroll to position [354, 0]
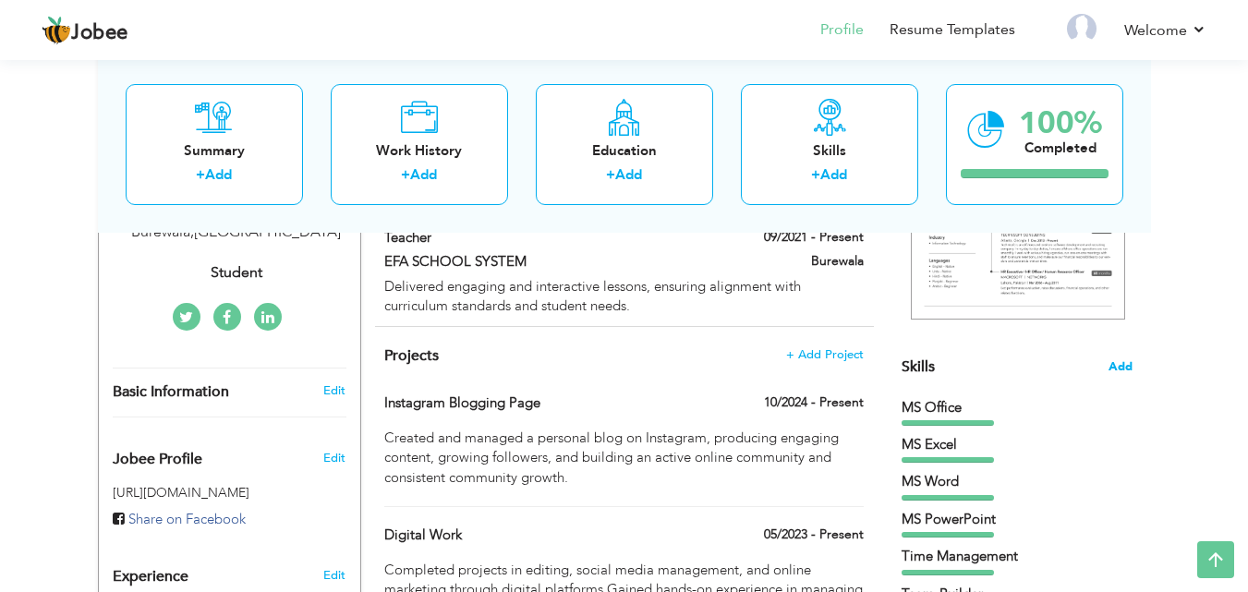
click at [1126, 371] on span "Add" at bounding box center [1121, 368] width 24 height 18
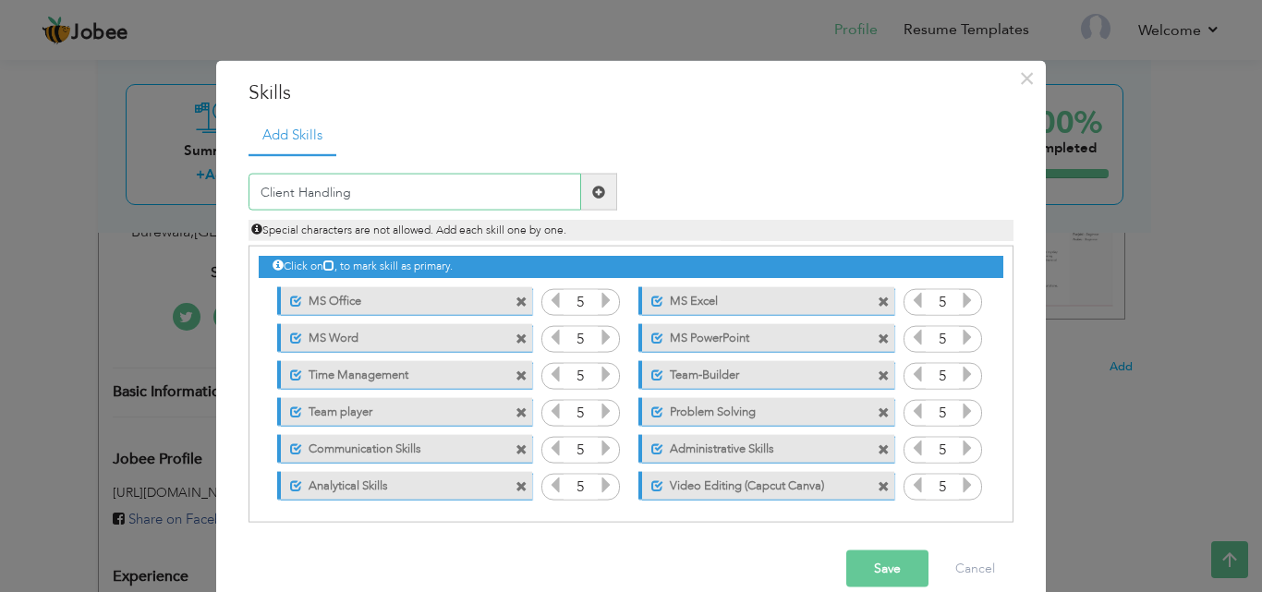
type input "Client Handling"
drag, startPoint x: 1005, startPoint y: 495, endPoint x: 1005, endPoint y: 519, distance: 24.0
click at [1005, 519] on div "Click on , to mark skill as primary." at bounding box center [631, 384] width 765 height 277
click at [883, 562] on button "Save" at bounding box center [887, 569] width 82 height 37
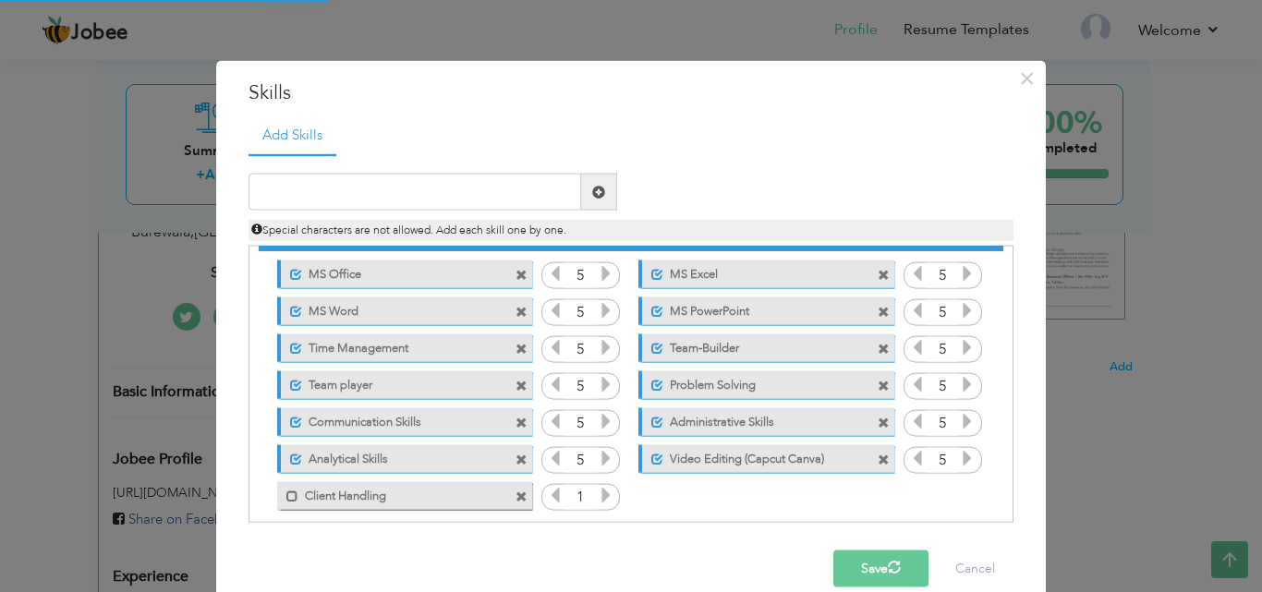
scroll to position [42, 0]
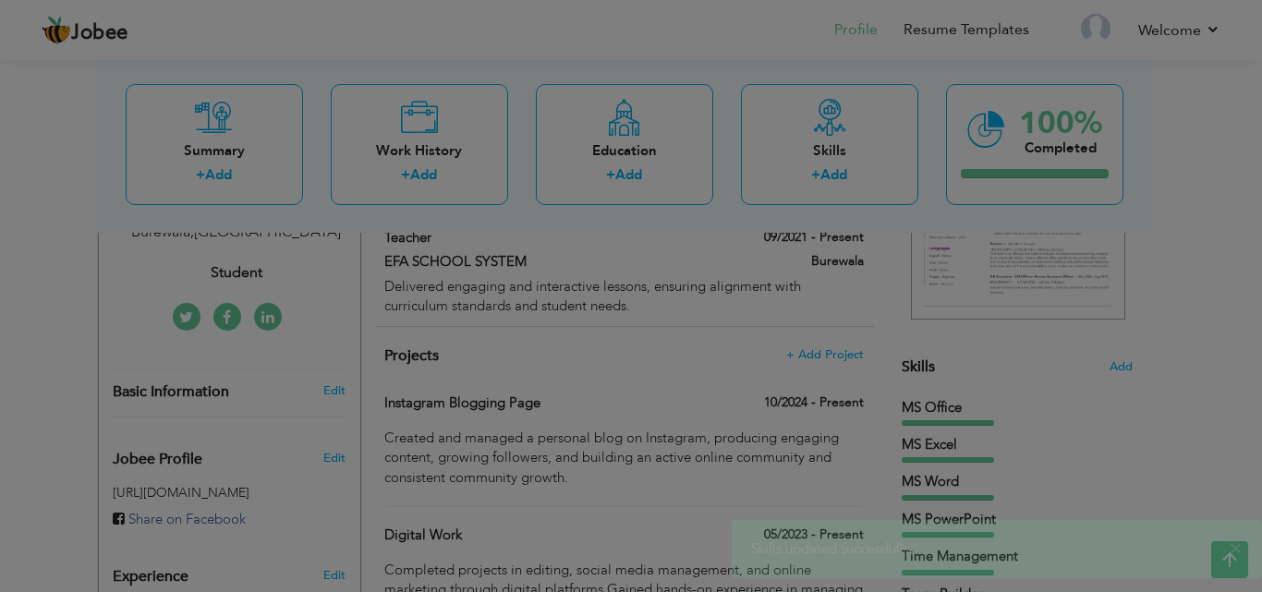
click at [278, 477] on div "Click on , to mark skill as primary. Unmark as primary skill. MS Office 5 MS Ex…" at bounding box center [631, 352] width 745 height 294
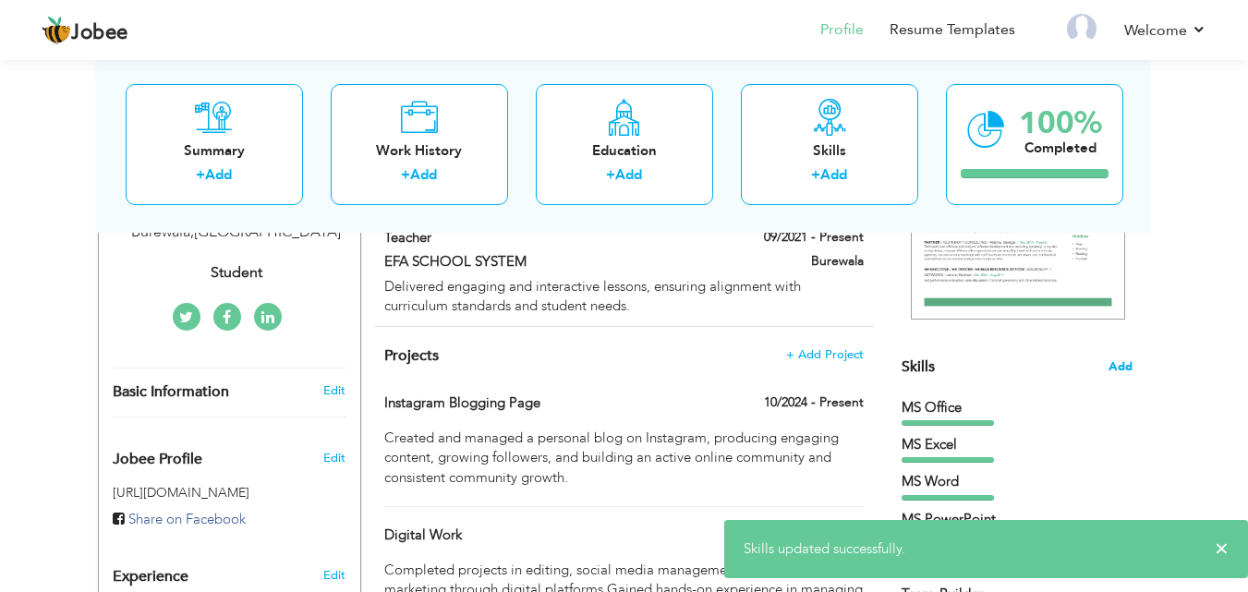
click at [1125, 371] on span "Add" at bounding box center [1121, 368] width 24 height 18
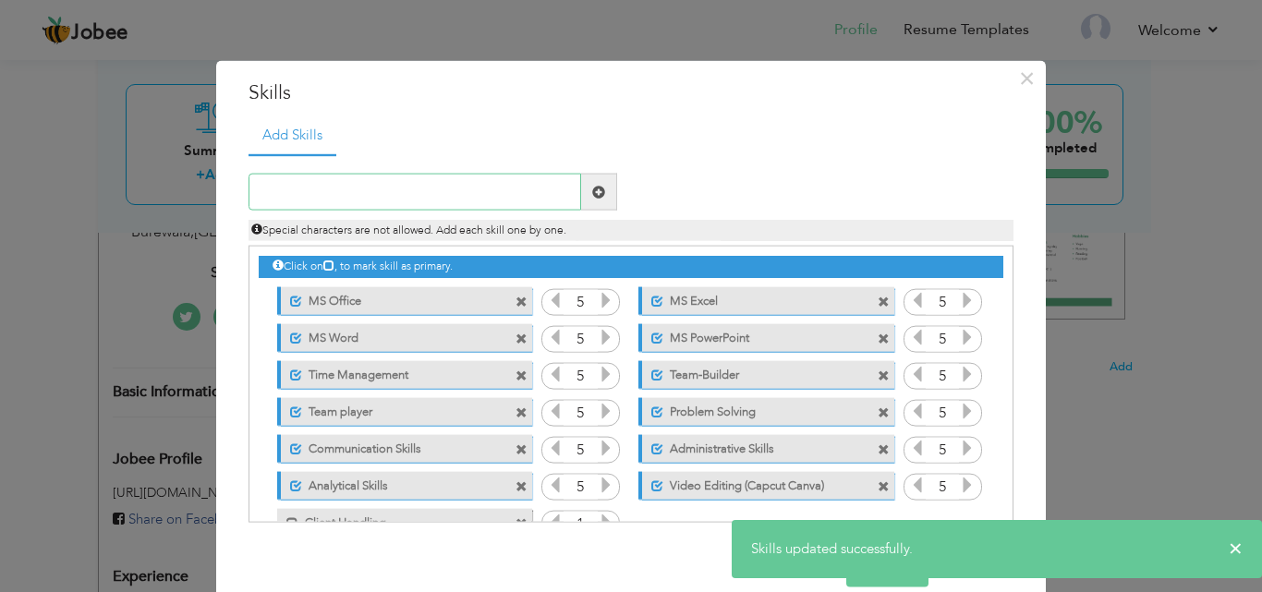
scroll to position [42, 0]
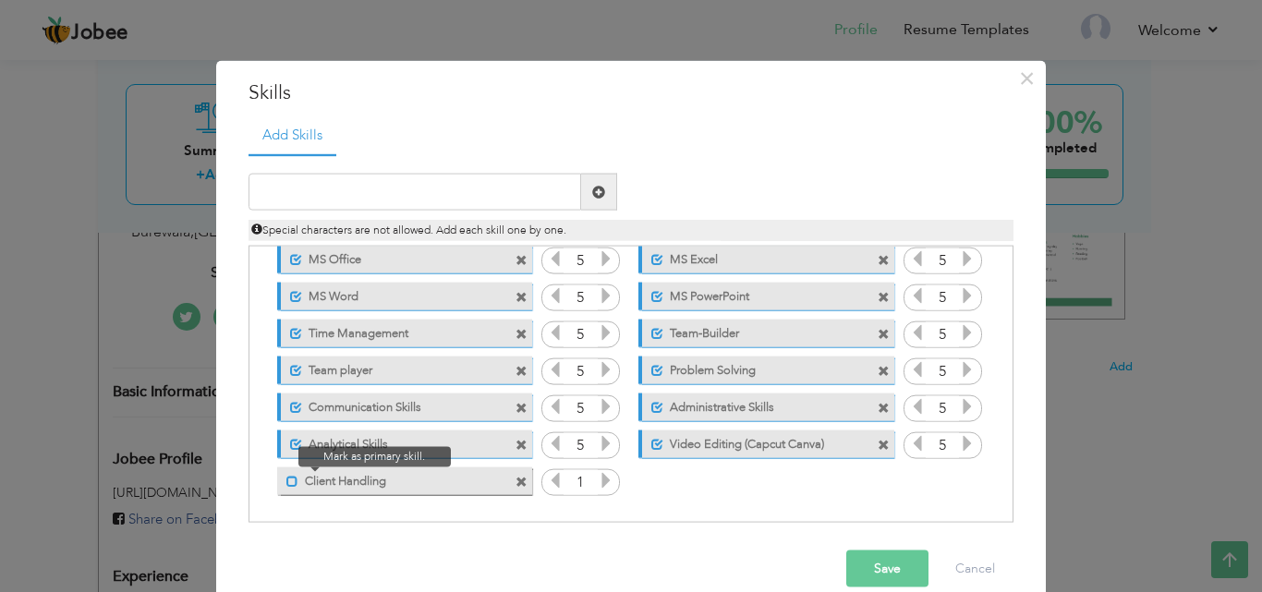
click at [286, 479] on span at bounding box center [292, 481] width 12 height 12
click at [599, 485] on icon at bounding box center [606, 480] width 17 height 17
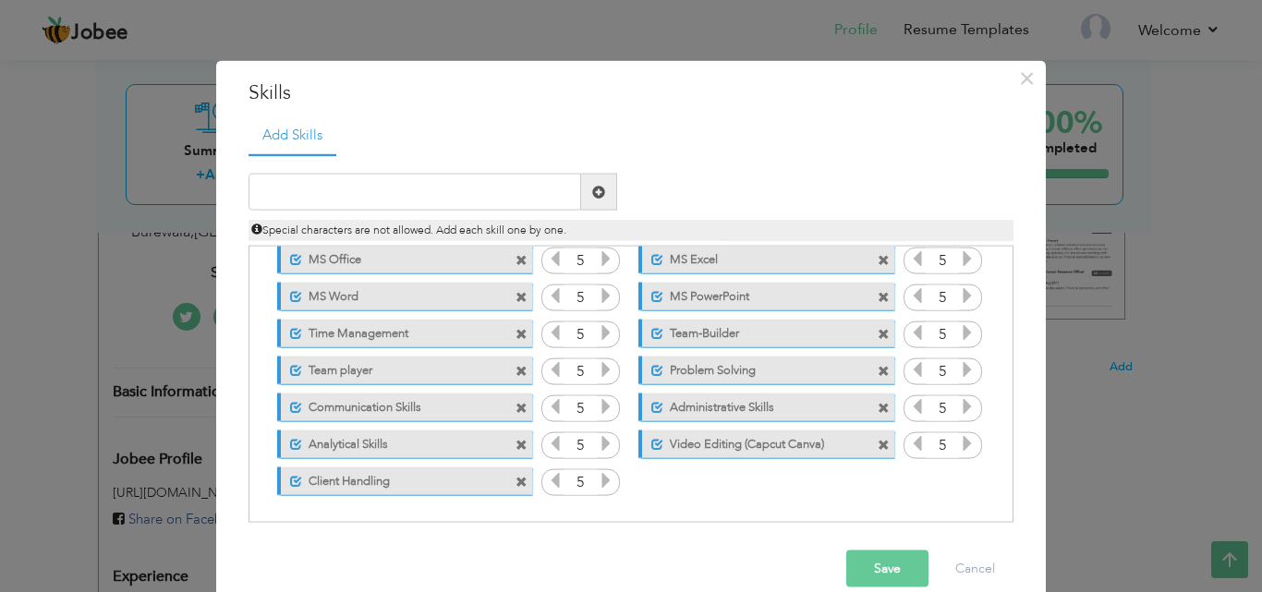
click at [599, 485] on icon at bounding box center [606, 480] width 17 height 17
click at [889, 572] on button "Save" at bounding box center [887, 569] width 82 height 37
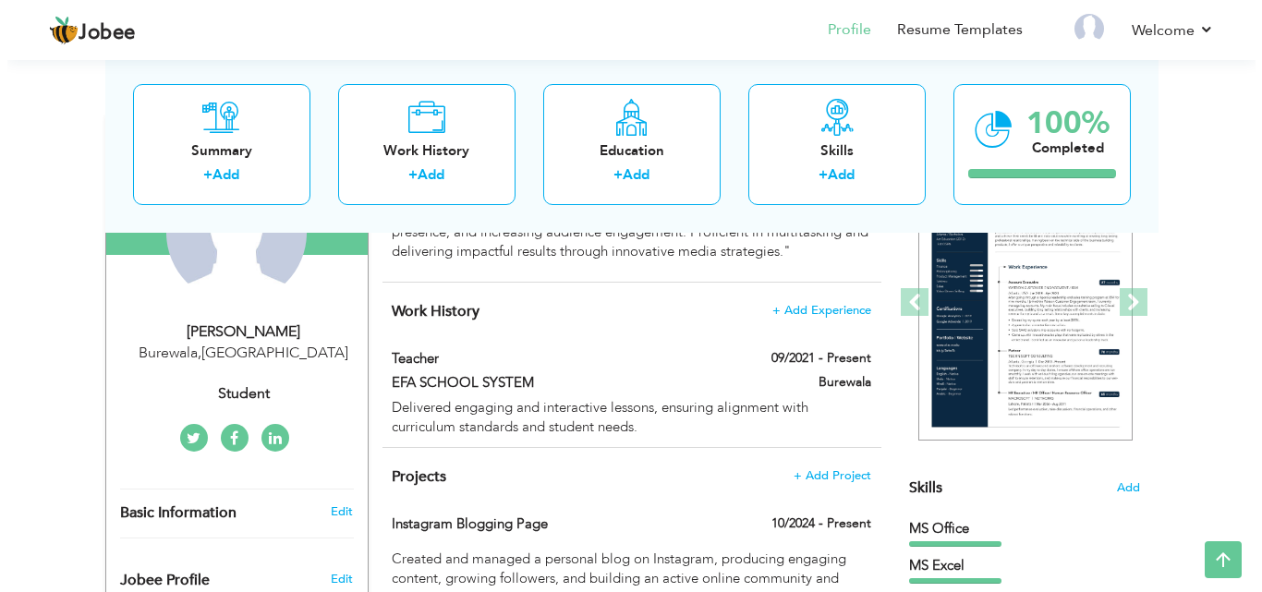
scroll to position [231, 0]
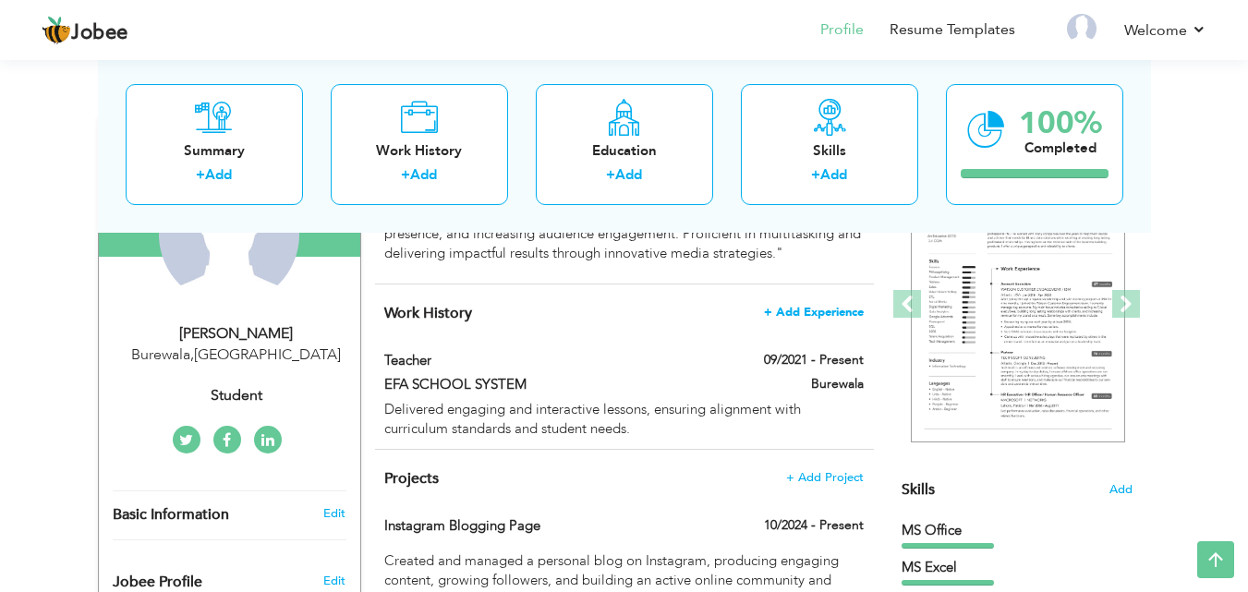
click at [830, 310] on span "+ Add Experience" at bounding box center [814, 312] width 100 height 13
checkbox input "false"
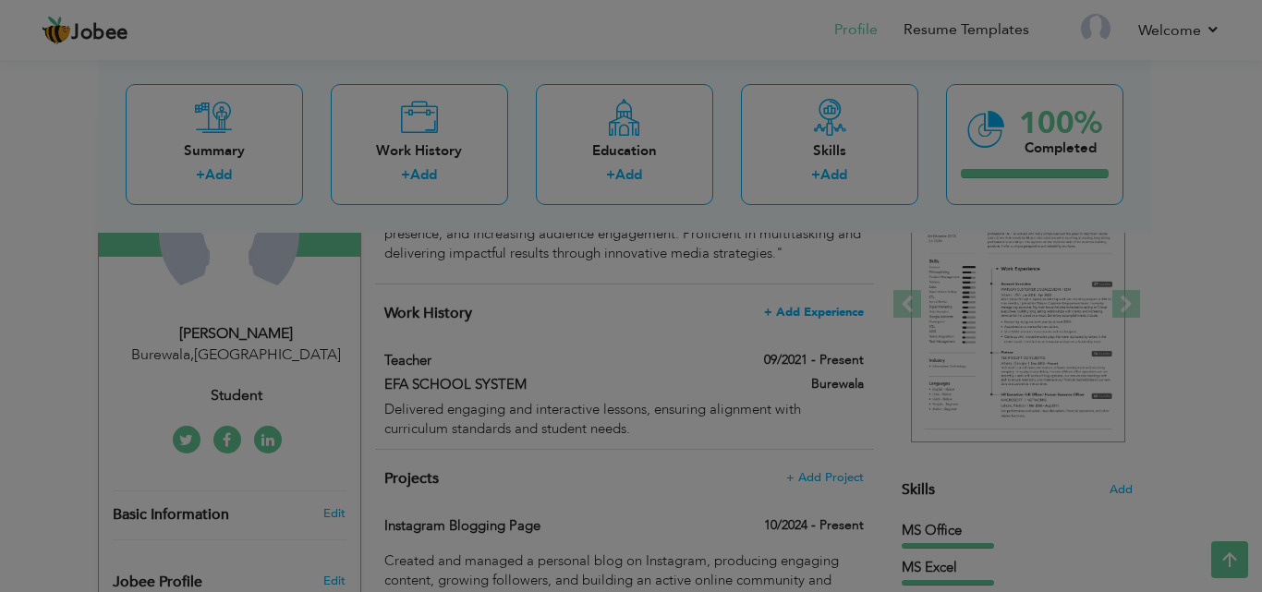
scroll to position [0, 0]
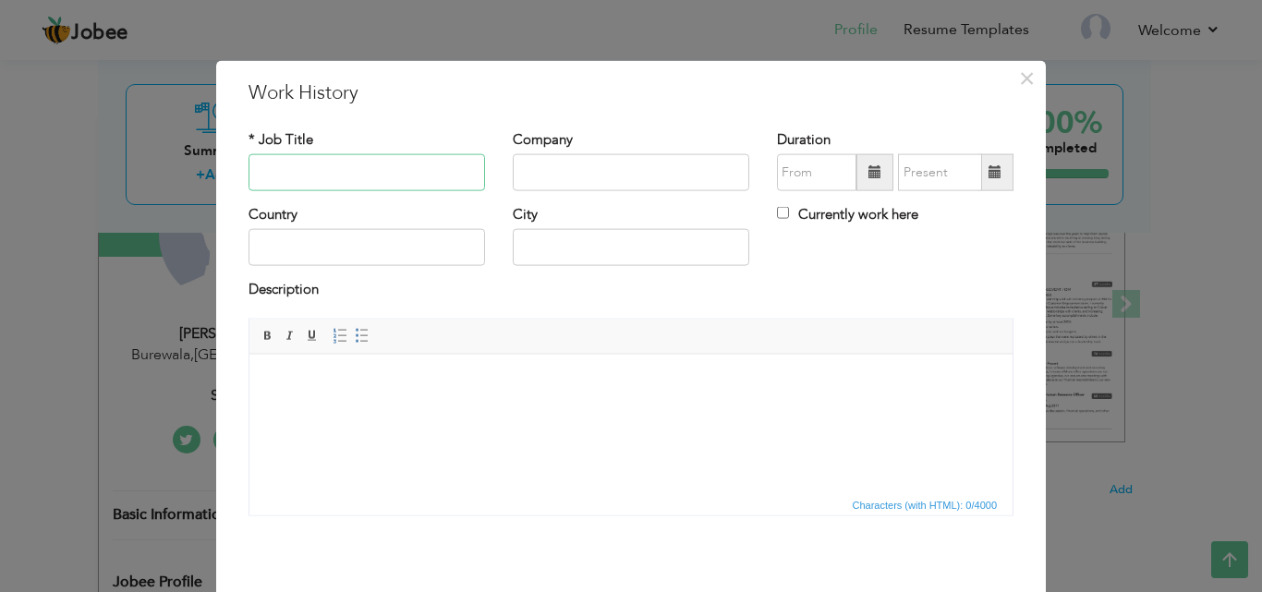
click at [288, 170] on input "text" at bounding box center [367, 172] width 237 height 37
type input "Home Tuitions"
click at [812, 178] on input "text" at bounding box center [816, 172] width 79 height 37
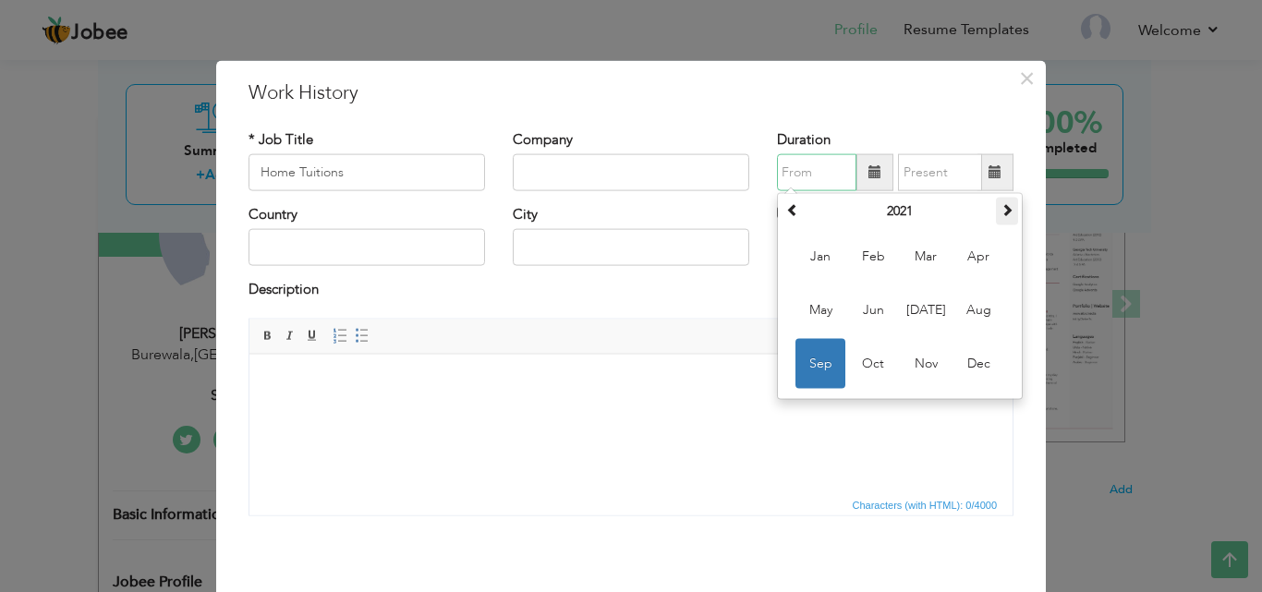
click at [1008, 207] on th at bounding box center [1007, 212] width 22 height 28
click at [789, 207] on span at bounding box center [792, 209] width 13 height 13
click at [811, 307] on span "May" at bounding box center [821, 311] width 50 height 50
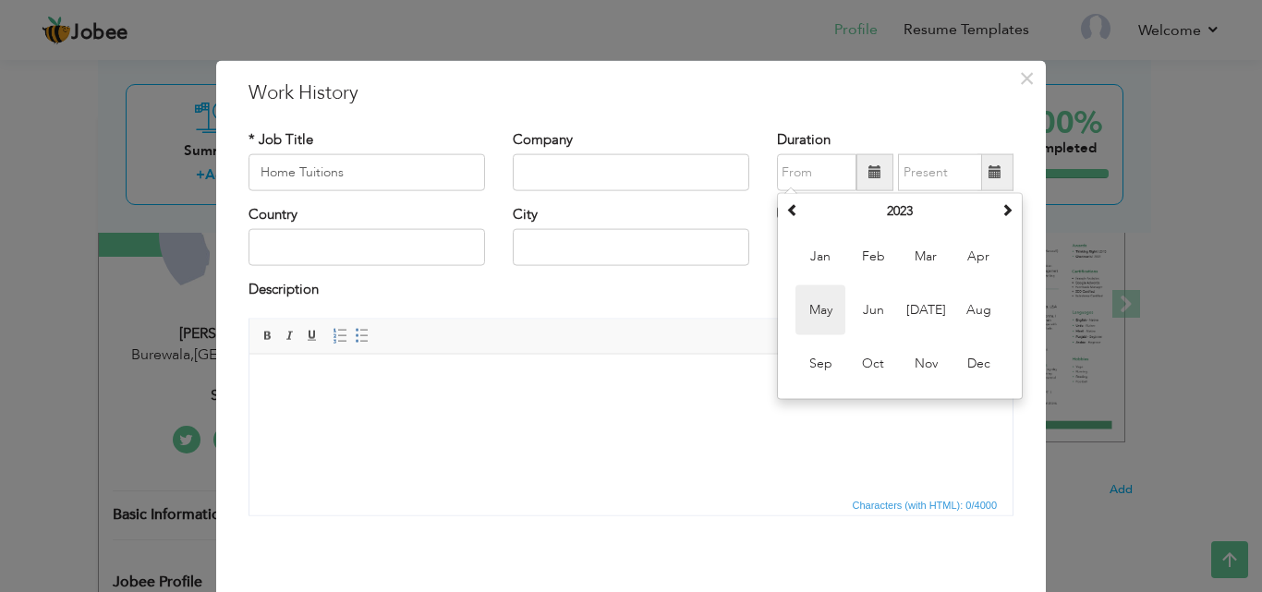
type input "05/2023"
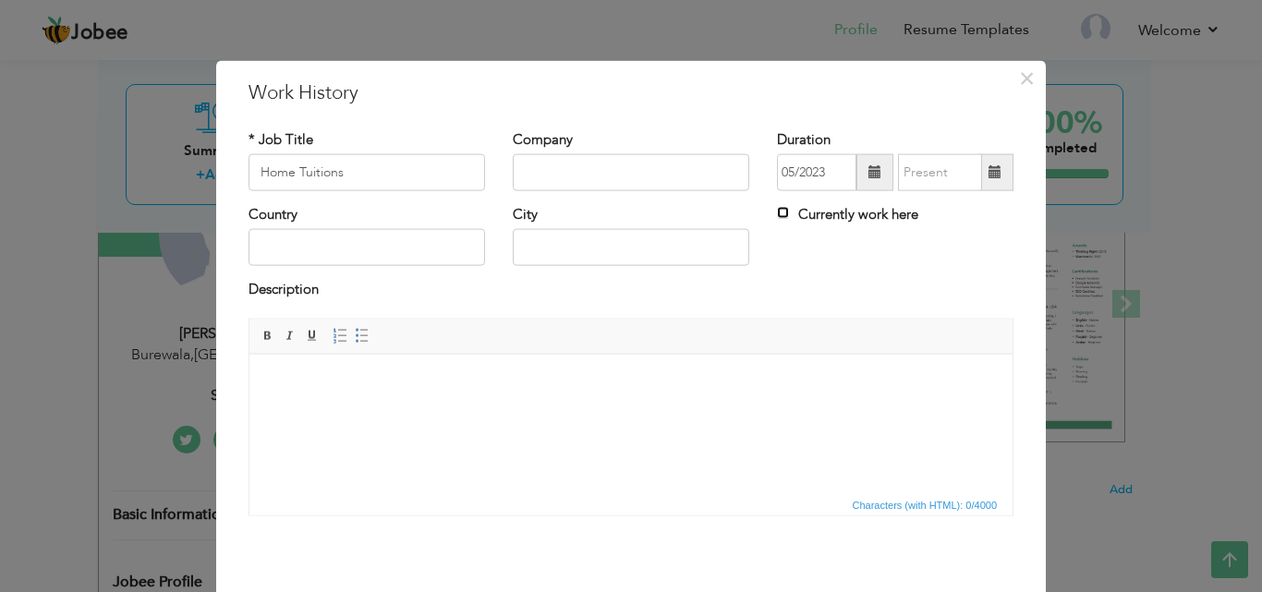
click at [777, 210] on input "Currently work here" at bounding box center [783, 213] width 12 height 12
checkbox input "true"
click at [285, 389] on body at bounding box center [631, 381] width 726 height 19
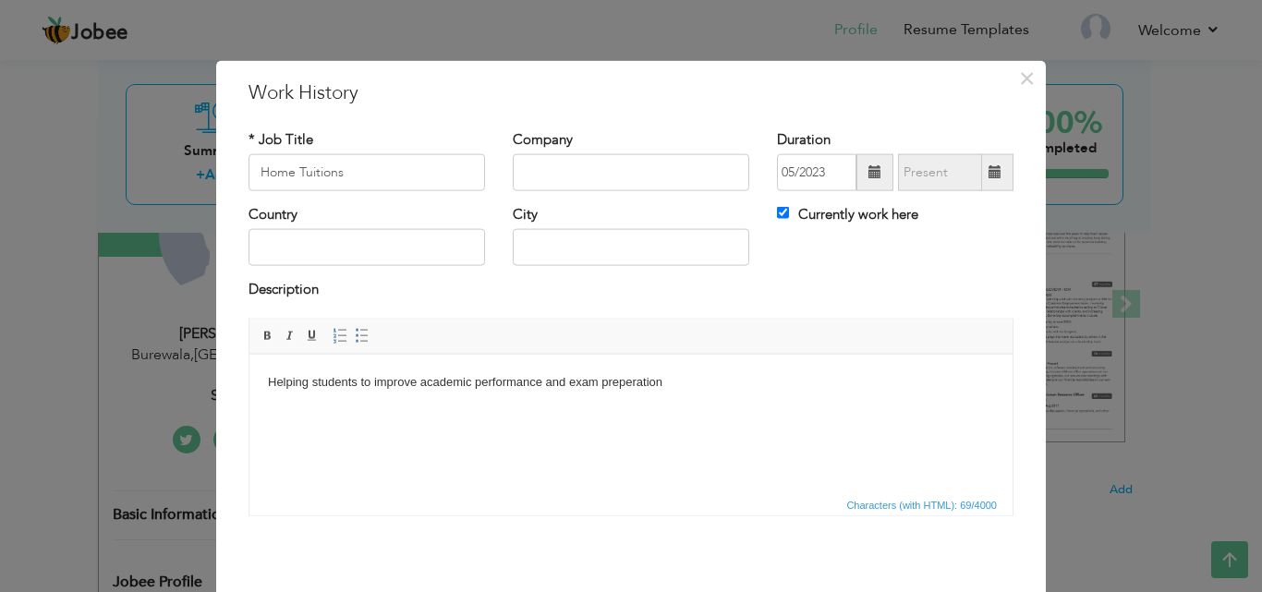
click at [632, 379] on body "Helping students to improve academic performance and exam preperation" at bounding box center [631, 381] width 726 height 19
click at [670, 385] on body "Helping students to improve academic performance and exam preparation" at bounding box center [631, 381] width 726 height 19
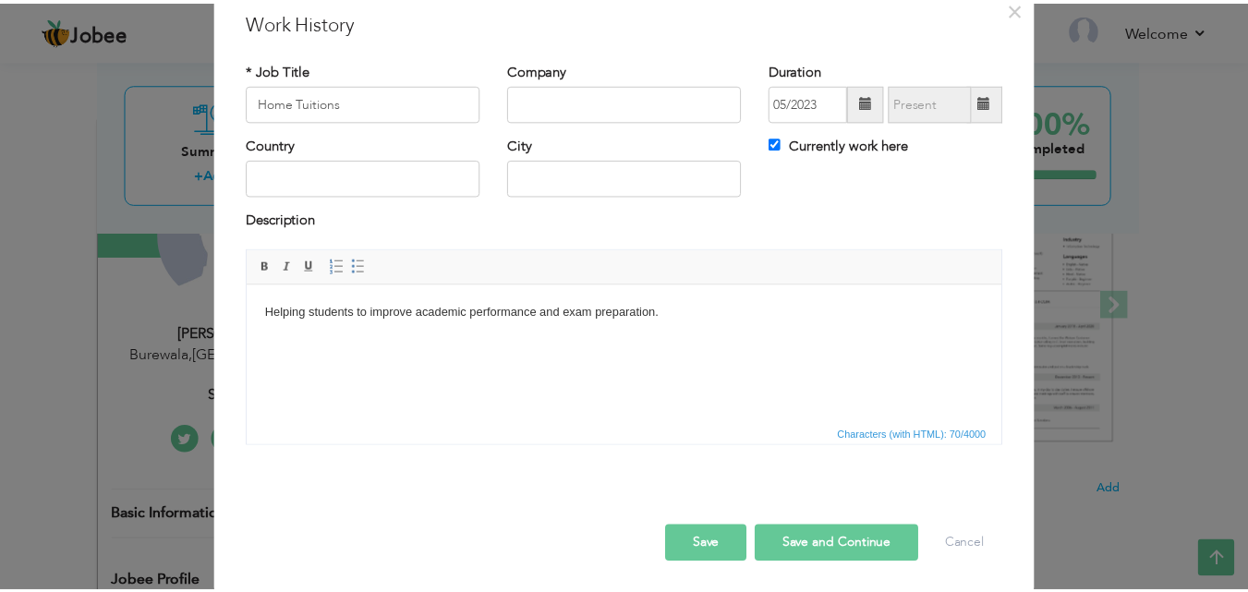
scroll to position [73, 0]
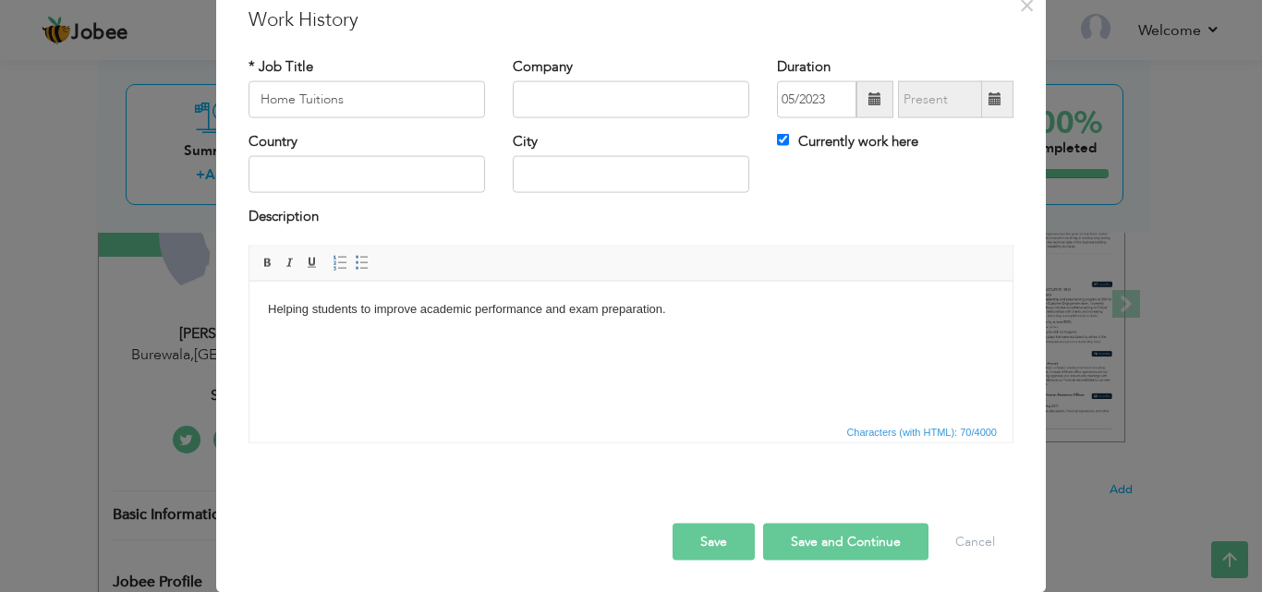
click at [704, 543] on button "Save" at bounding box center [714, 541] width 82 height 37
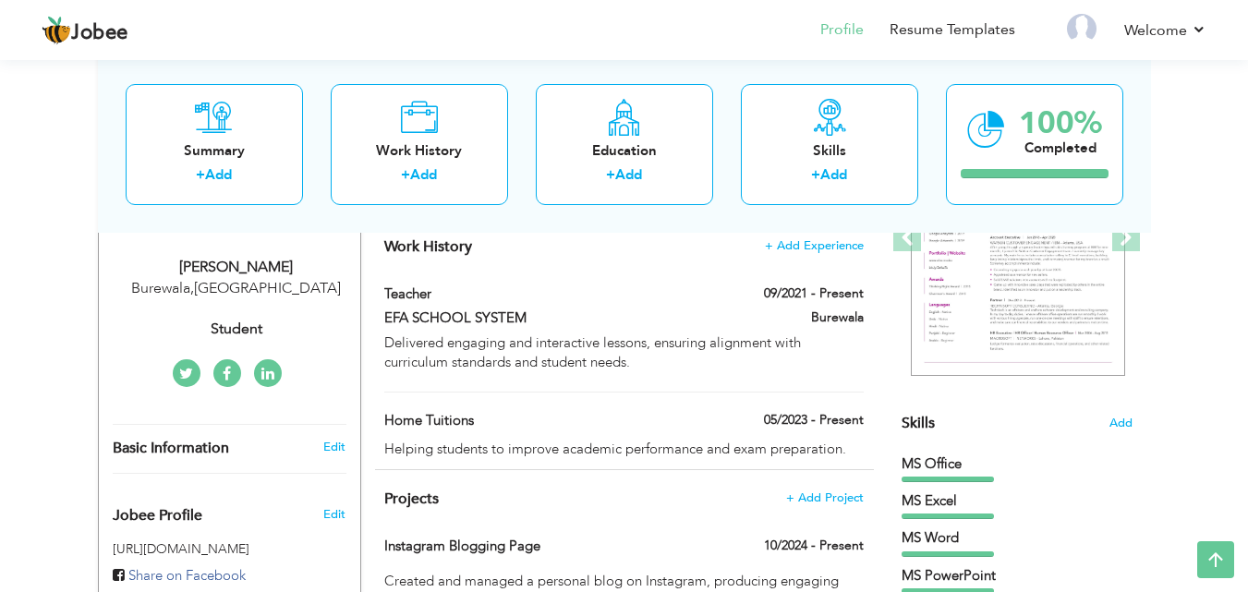
scroll to position [298, 0]
click at [654, 142] on div "Education" at bounding box center [625, 149] width 148 height 19
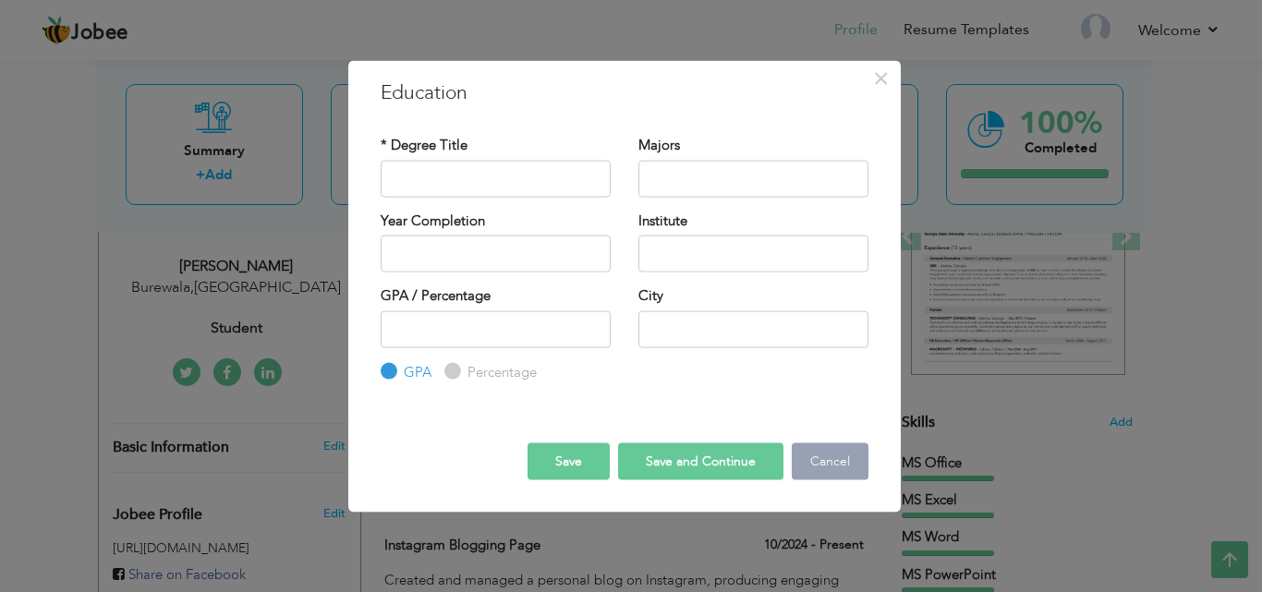
click at [840, 455] on button "Cancel" at bounding box center [830, 462] width 77 height 37
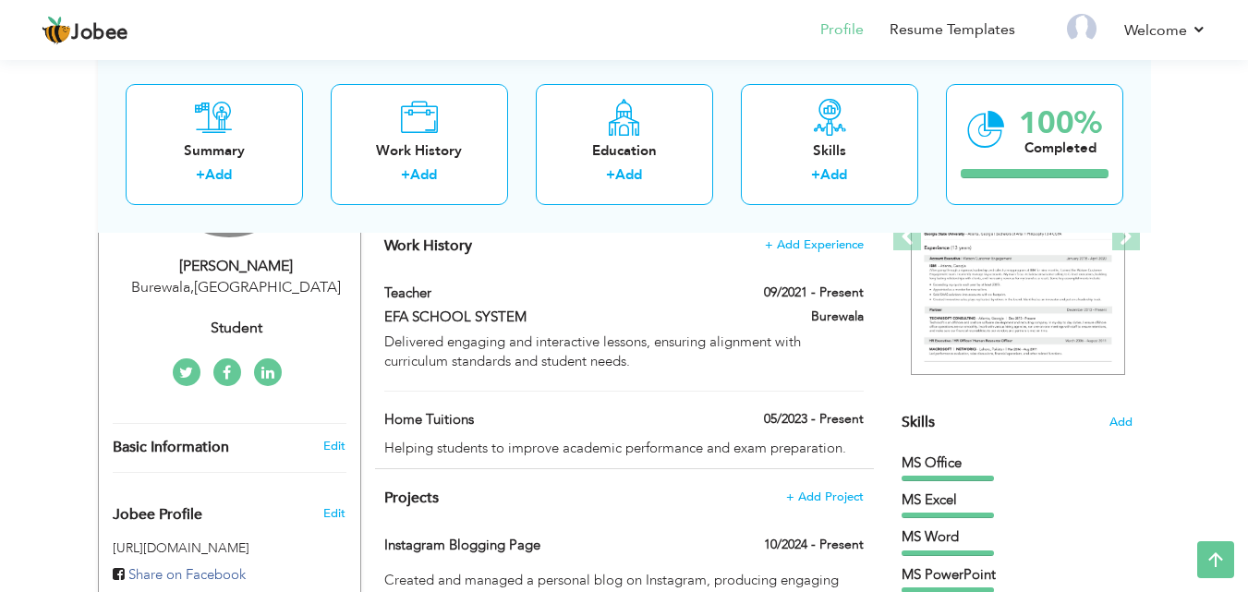
drag, startPoint x: 131, startPoint y: 277, endPoint x: 121, endPoint y: 222, distance: 56.4
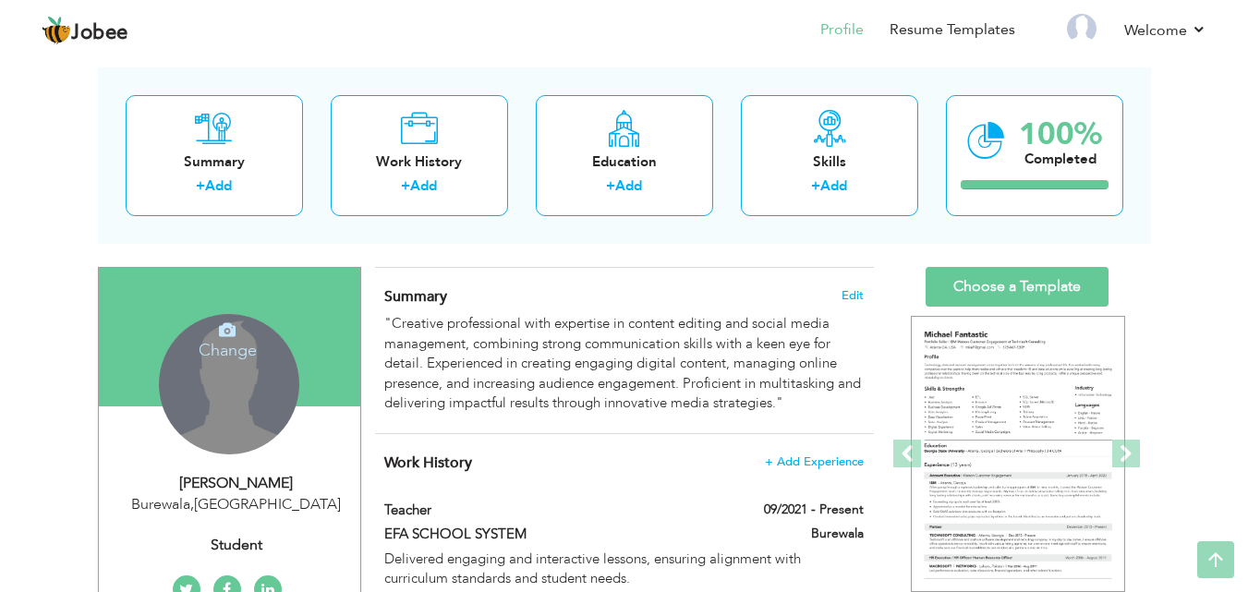
click at [242, 307] on div "Change Remove Fatima Khalid Burewala , Pakistan Student ×" at bounding box center [230, 440] width 234 height 345
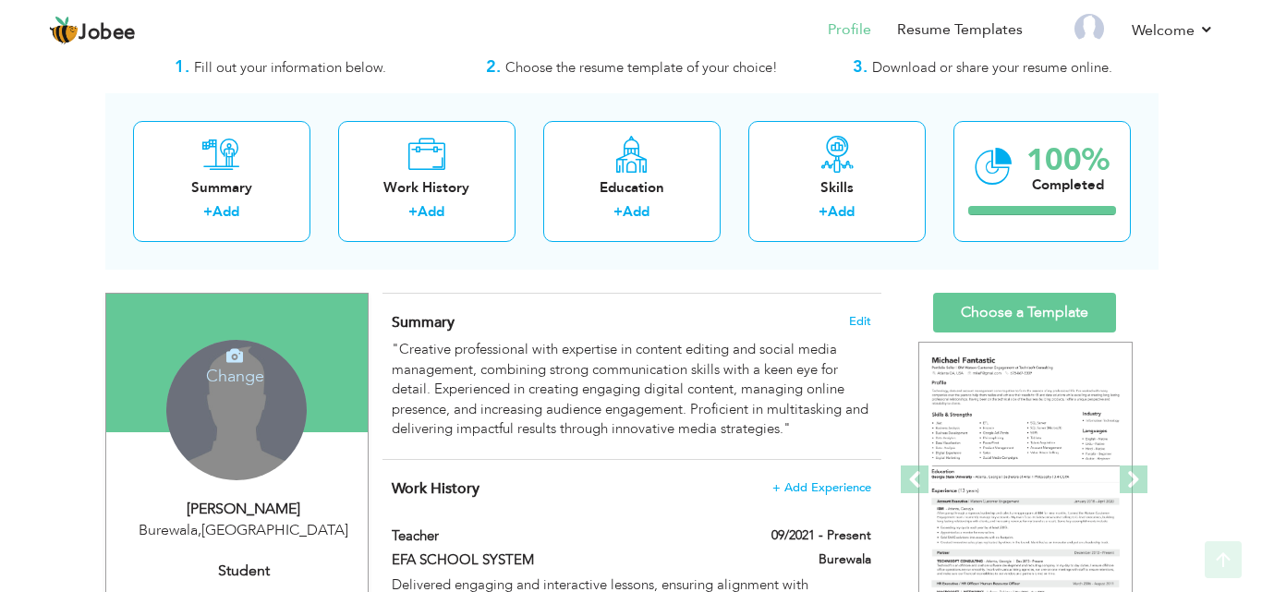
scroll to position [53, 0]
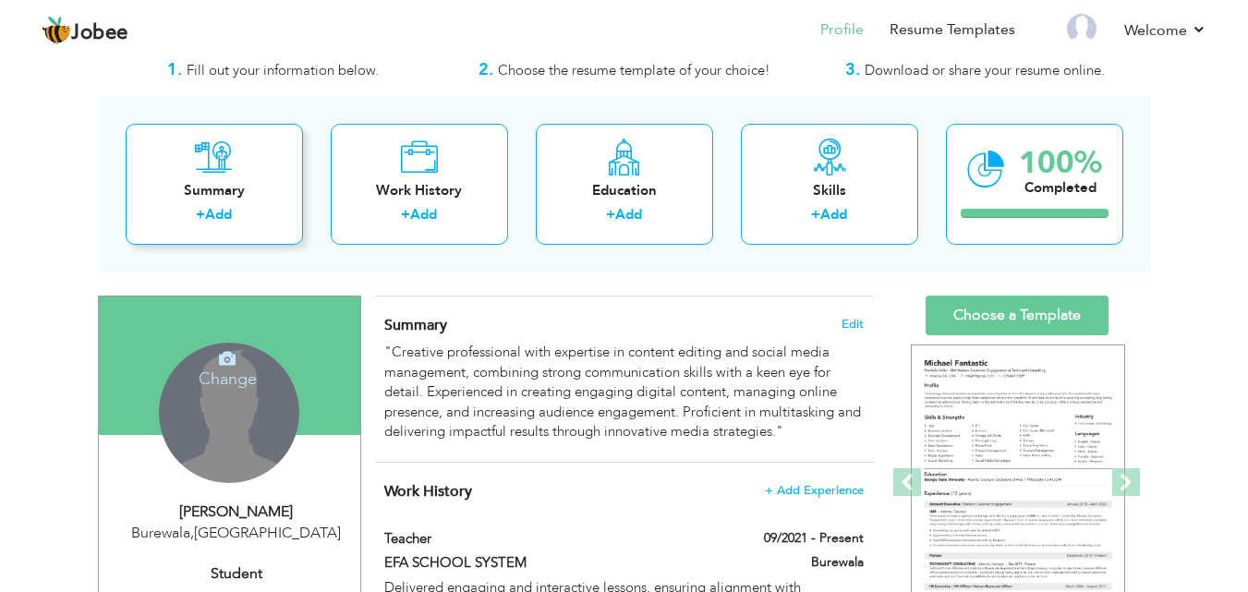
click at [219, 208] on link "Add" at bounding box center [218, 214] width 27 height 18
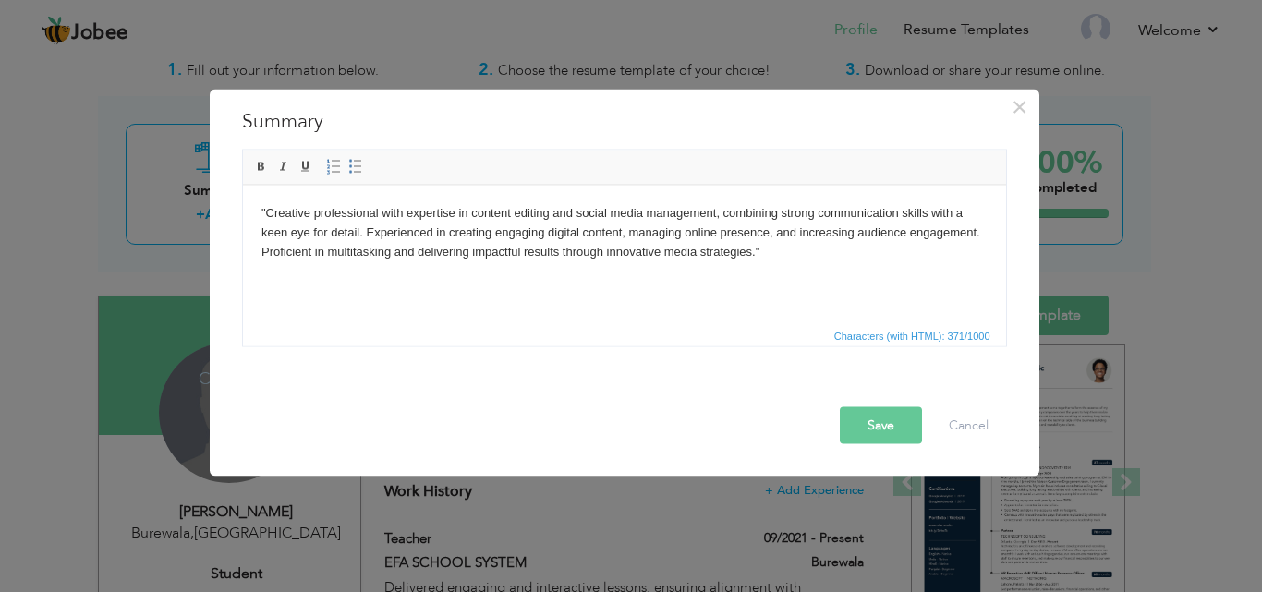
click at [896, 426] on button "Save" at bounding box center [881, 425] width 82 height 37
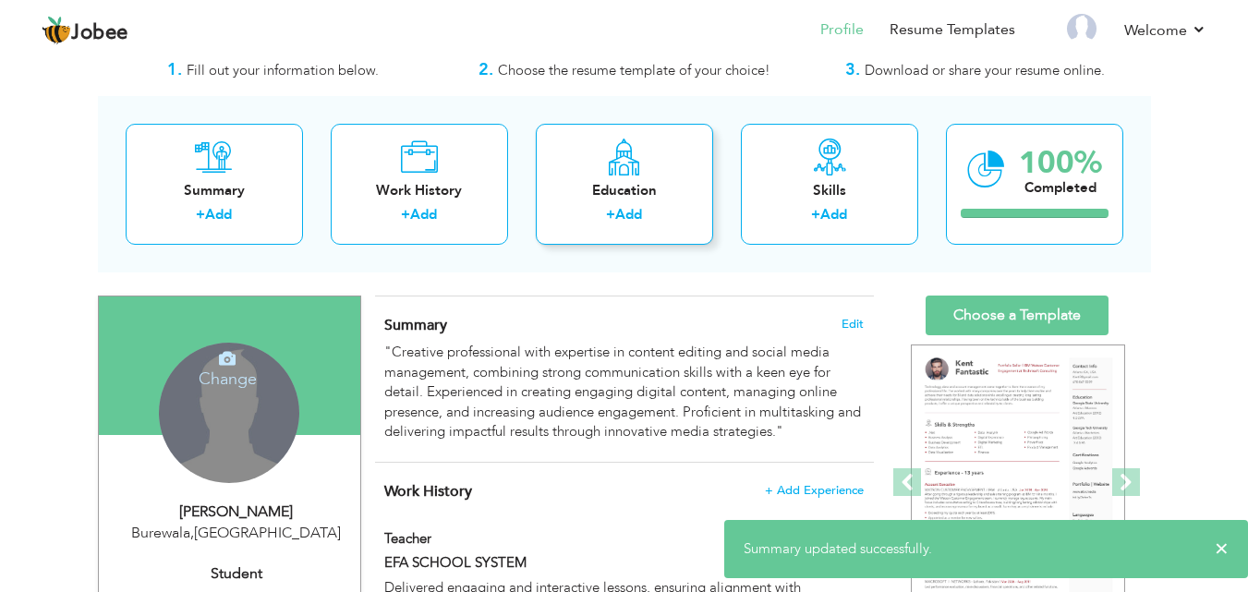
click at [644, 183] on div "Education" at bounding box center [625, 190] width 148 height 19
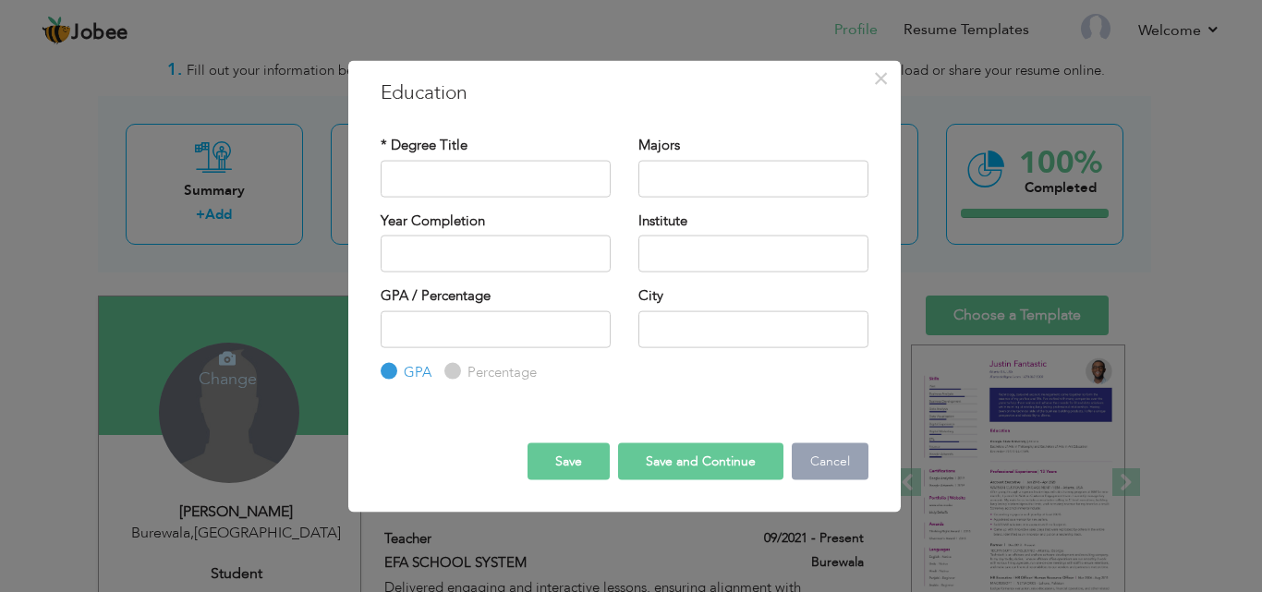
click at [831, 459] on button "Cancel" at bounding box center [830, 462] width 77 height 37
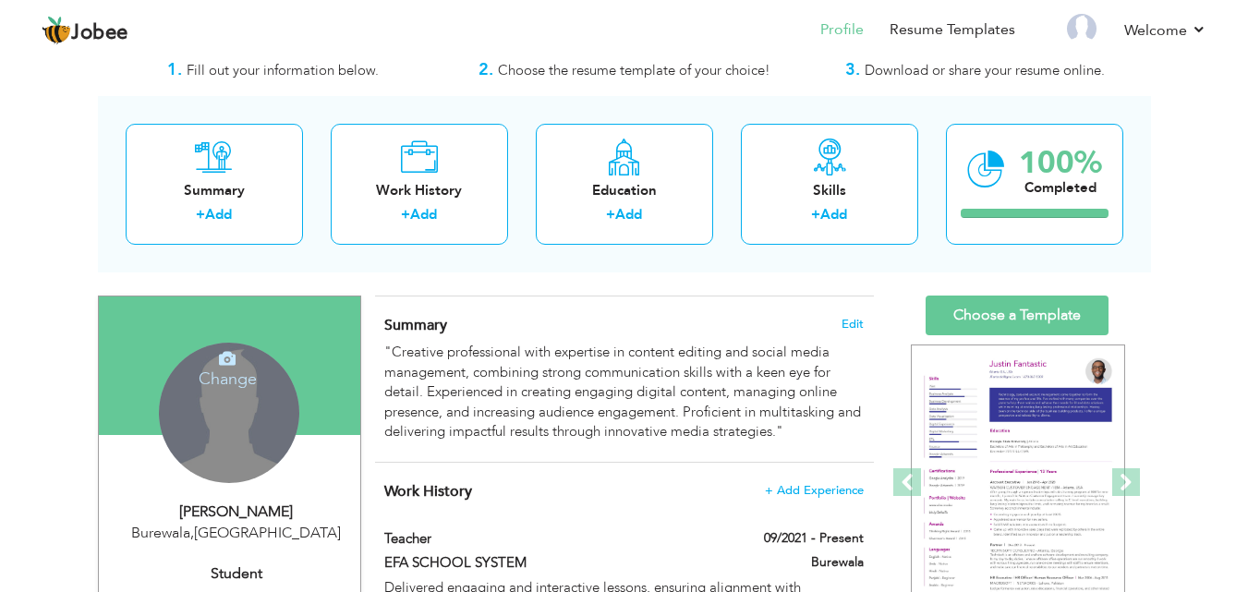
click at [273, 505] on div "Fatima Khalid" at bounding box center [237, 512] width 248 height 21
type input "Fatima"
type input "[PERSON_NAME]"
type input "03114911001"
select select "number:166"
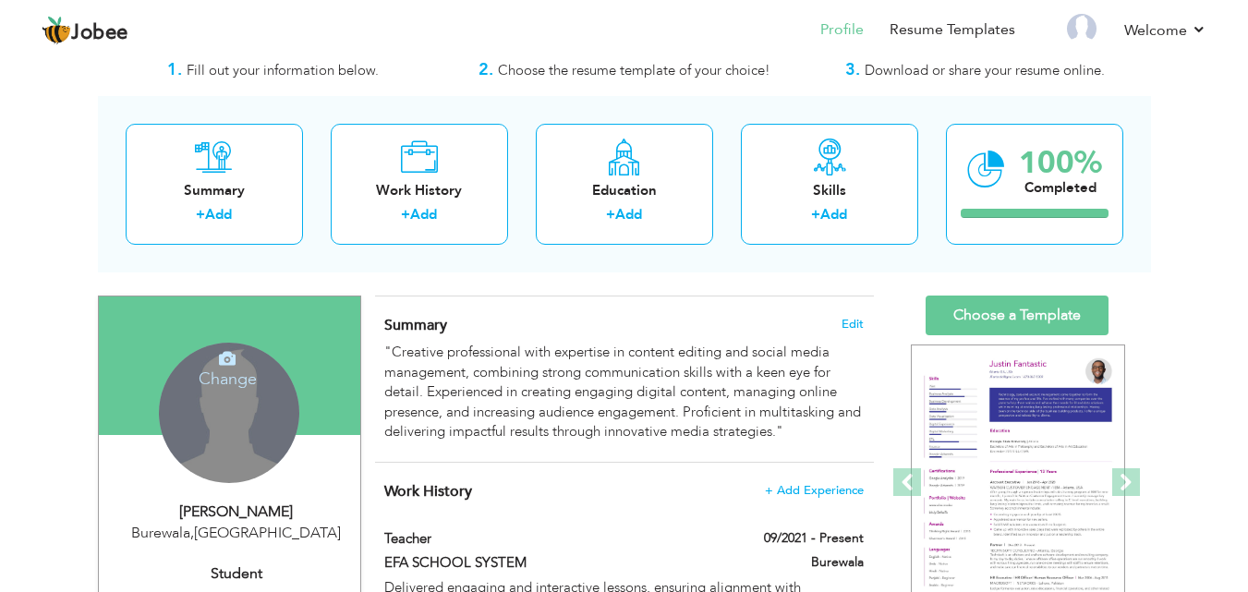
type input "Burewala"
select select "number:1"
type input "Student"
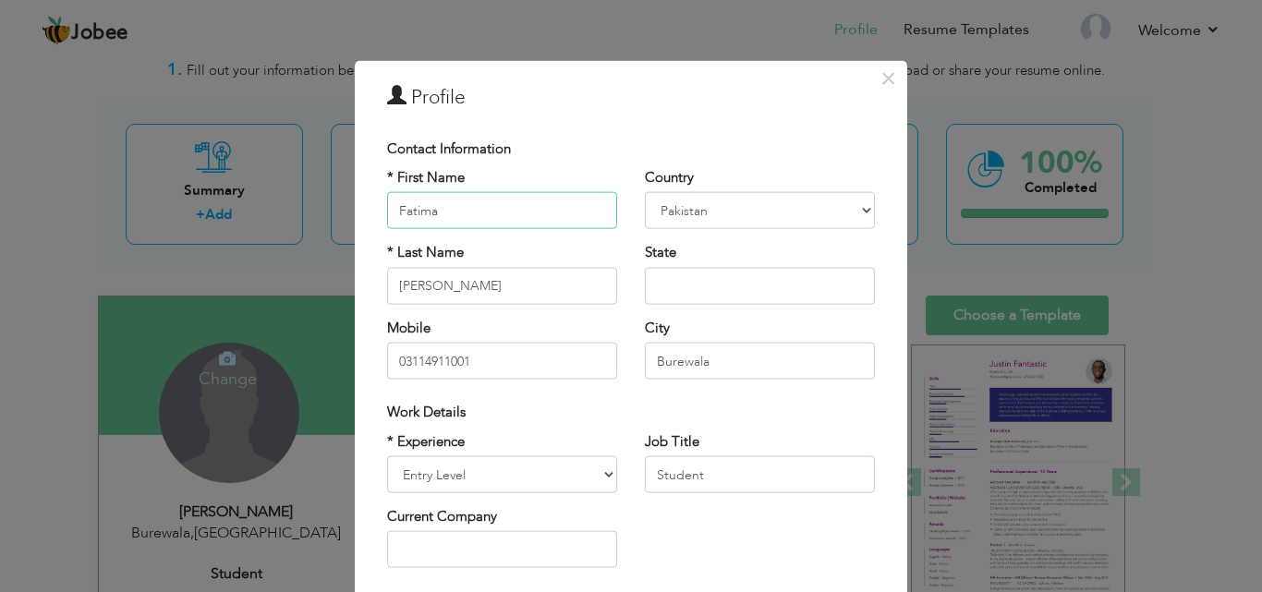
click at [447, 199] on input "Fatima" at bounding box center [502, 210] width 230 height 37
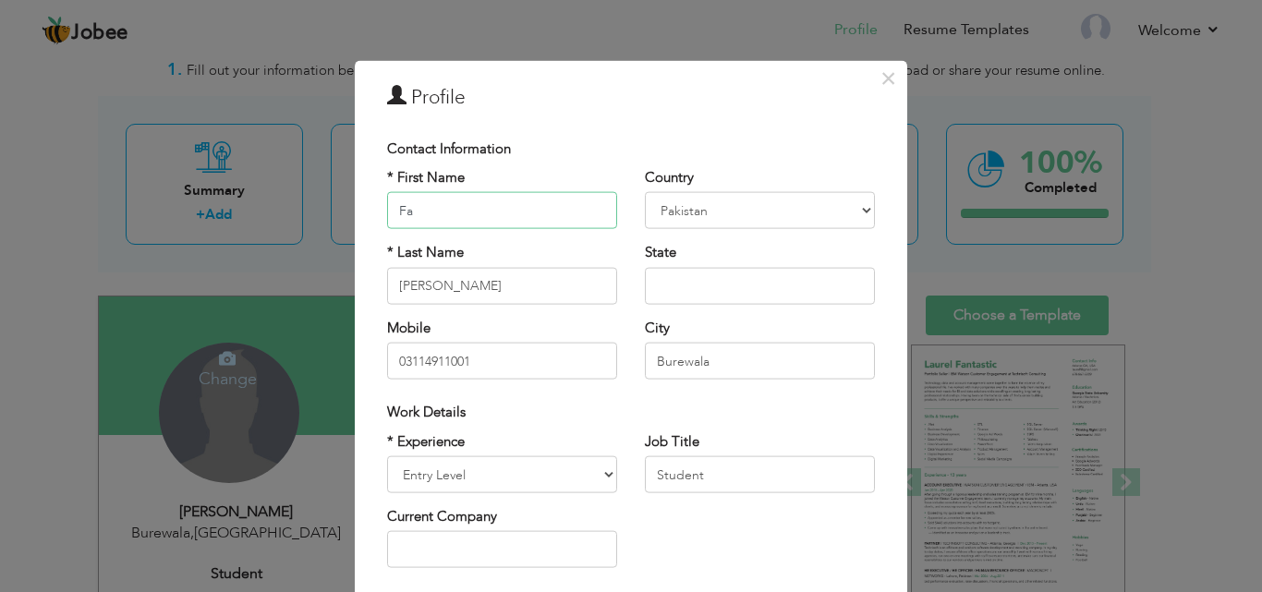
type input "F"
type input "Maryam"
click at [497, 367] on input "03114911001" at bounding box center [502, 361] width 230 height 37
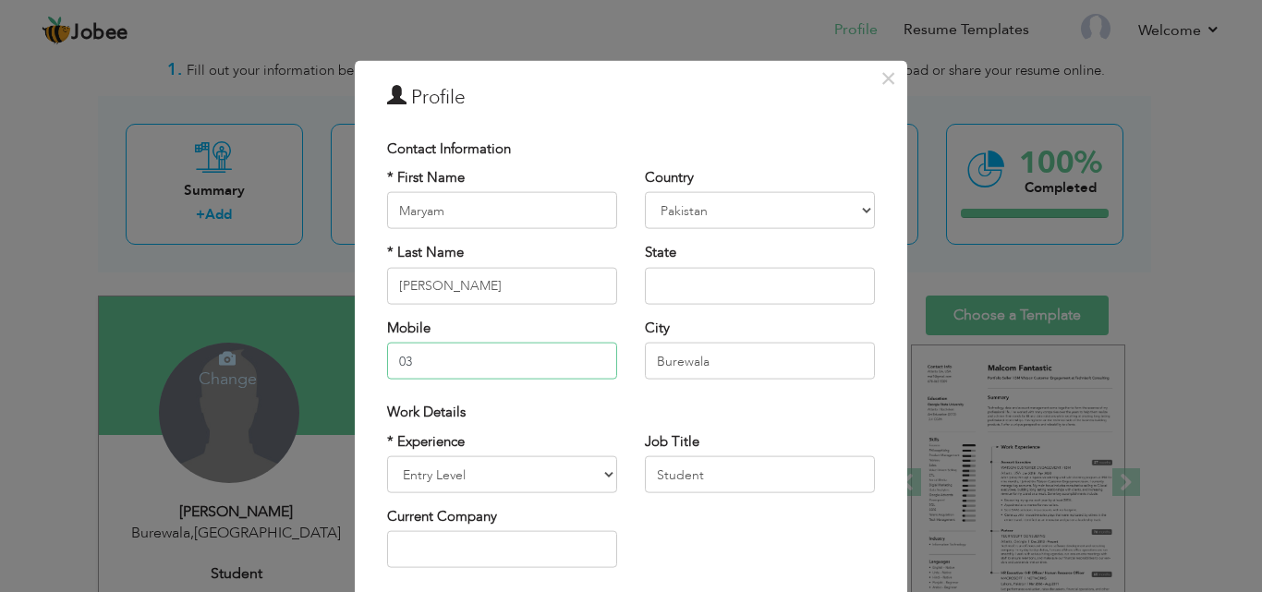
type input "0"
type input "03126550686"
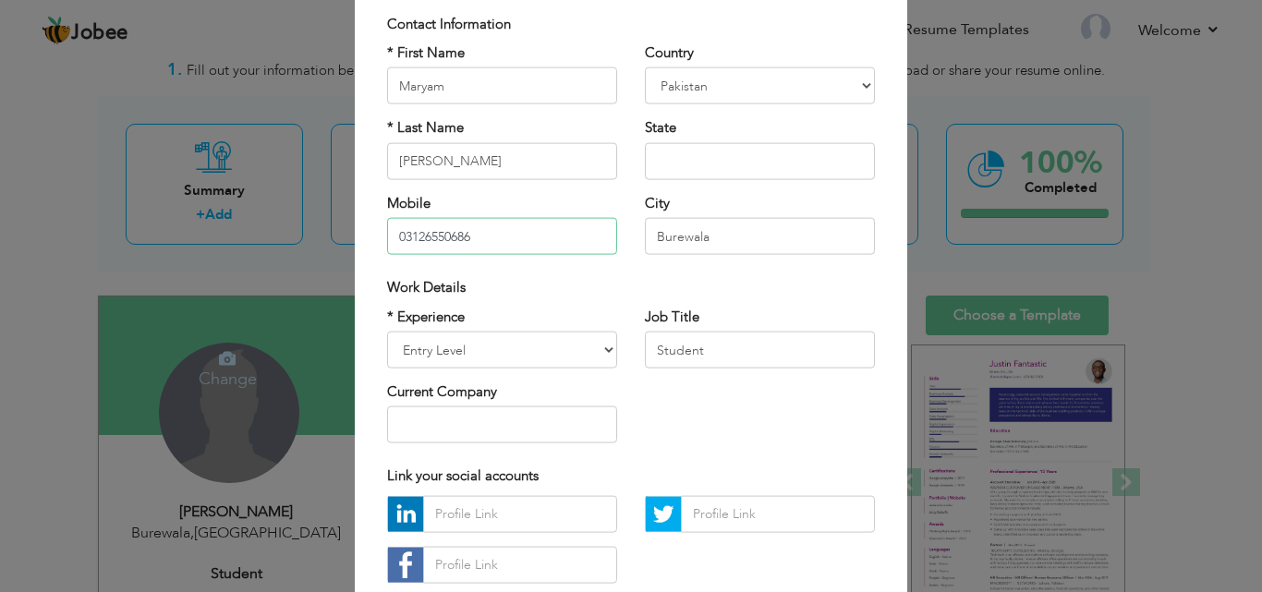
scroll to position [129, 0]
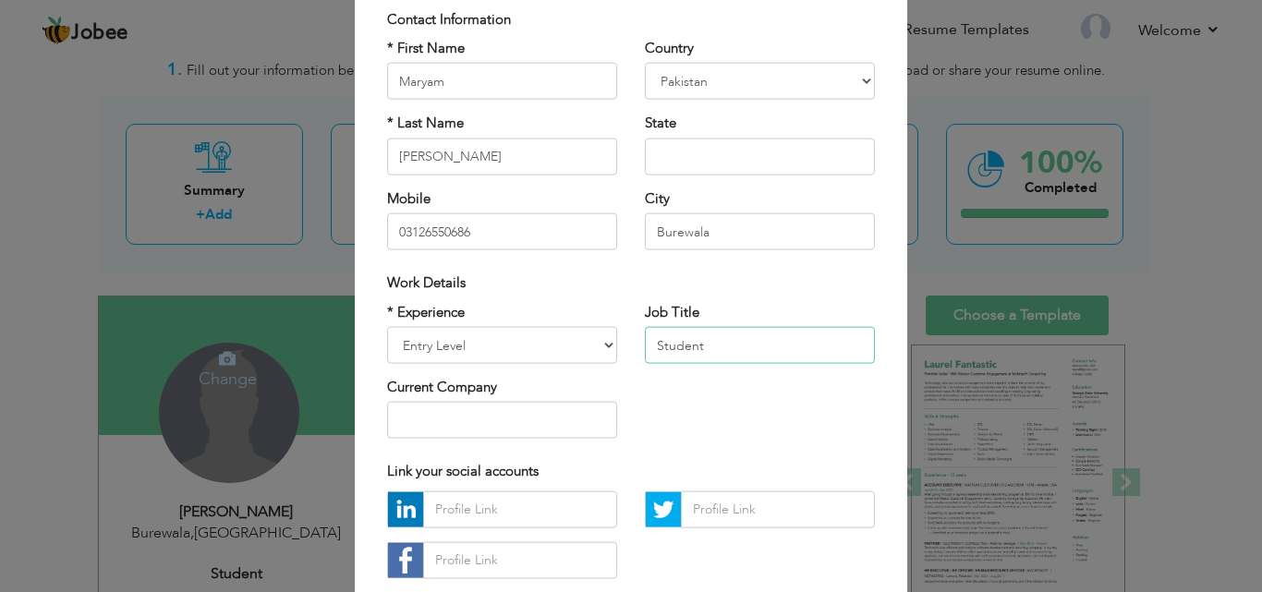
click at [705, 347] on input "Student" at bounding box center [760, 345] width 230 height 37
type input "S"
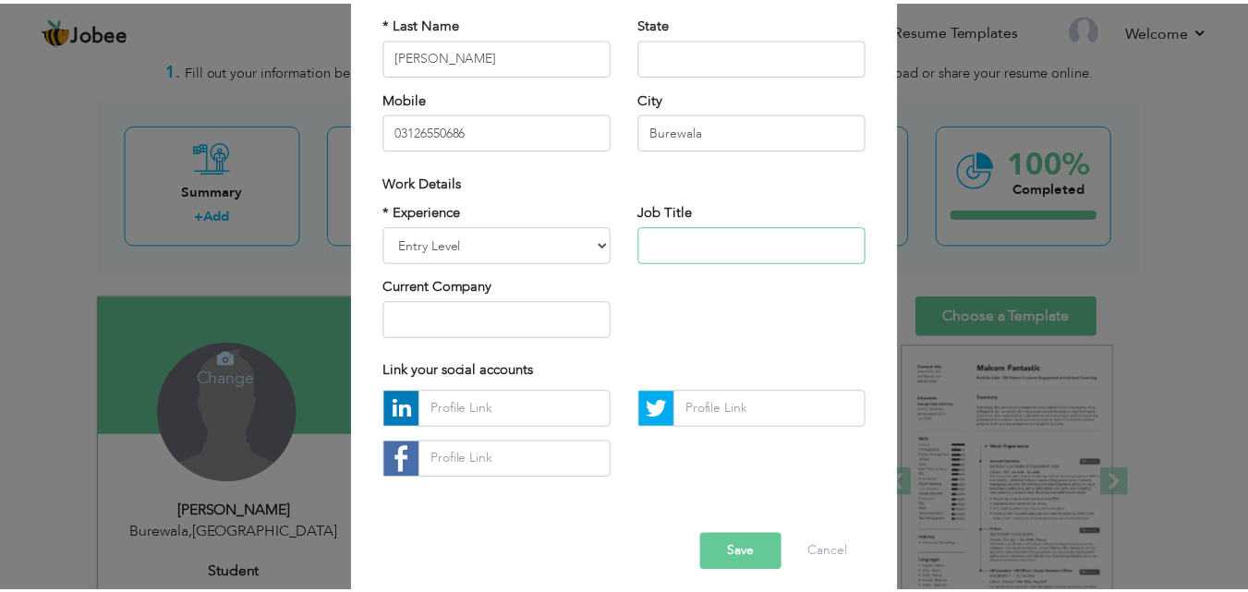
scroll to position [241, 0]
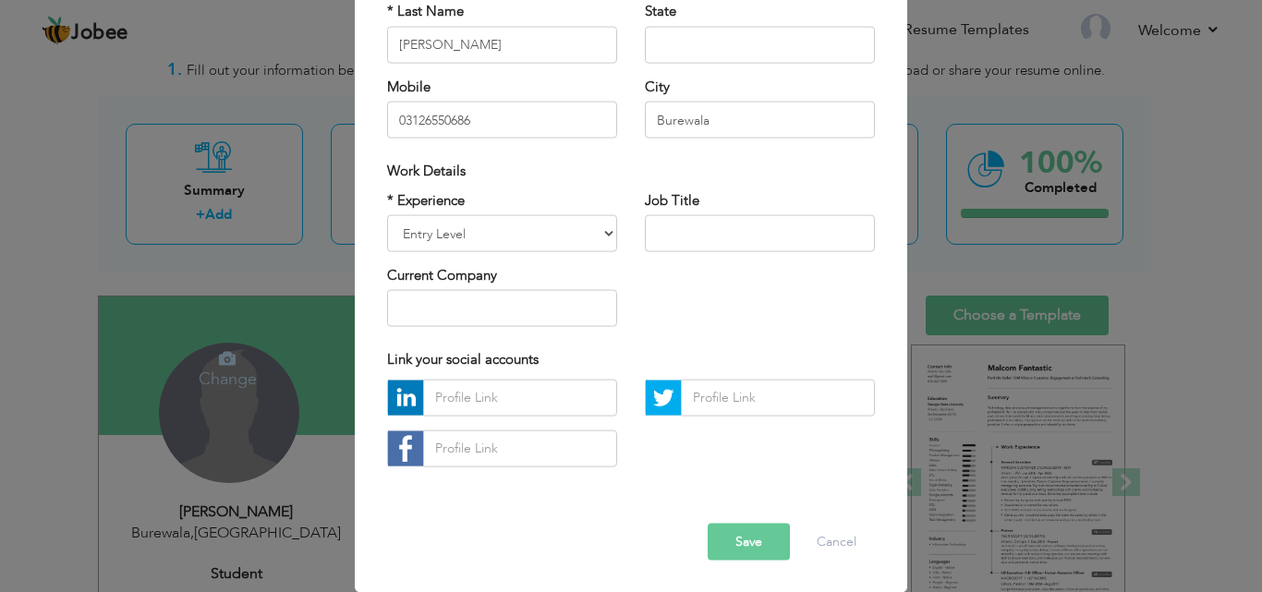
click at [748, 544] on button "Save" at bounding box center [749, 541] width 82 height 37
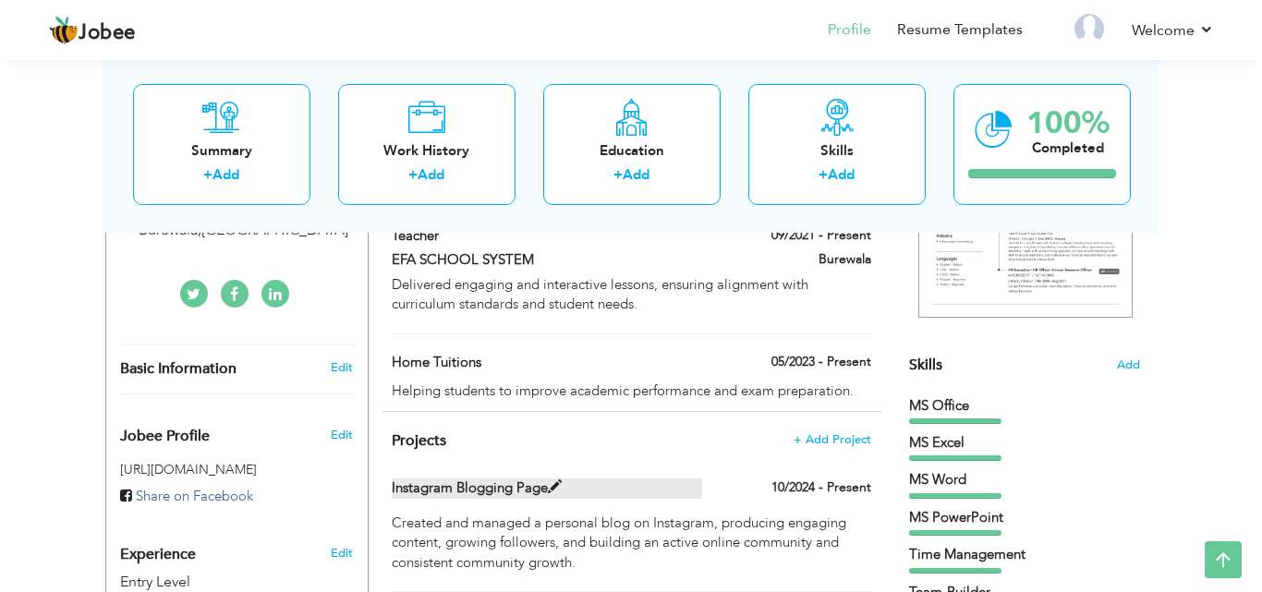
scroll to position [335, 0]
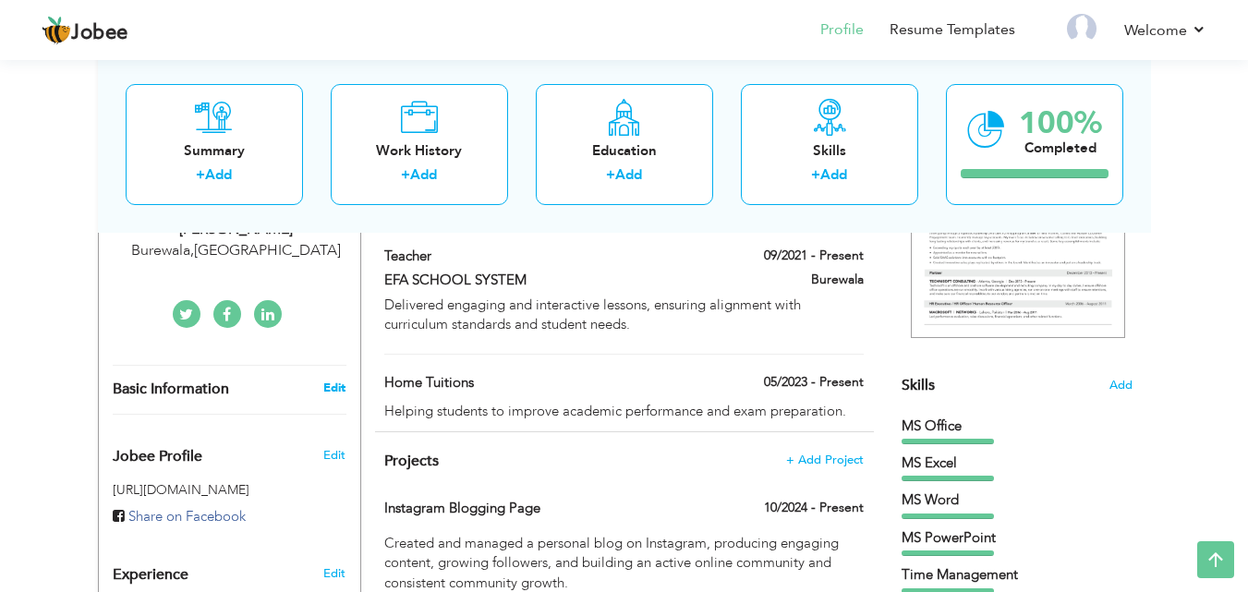
click at [335, 389] on link "Edit" at bounding box center [334, 388] width 22 height 17
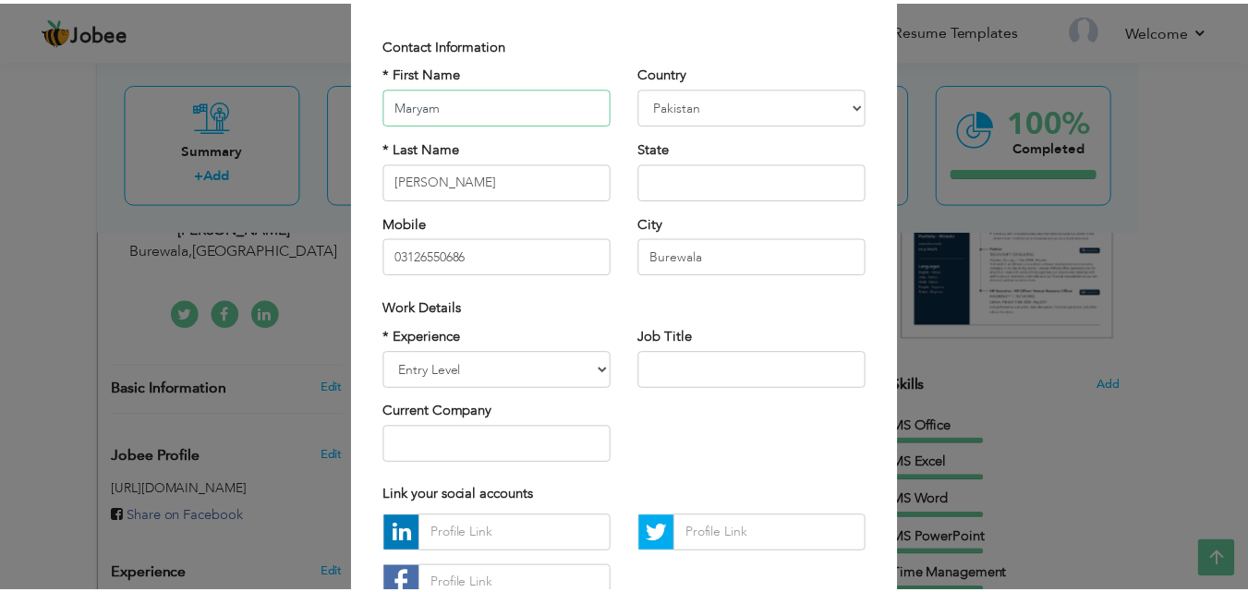
scroll to position [0, 0]
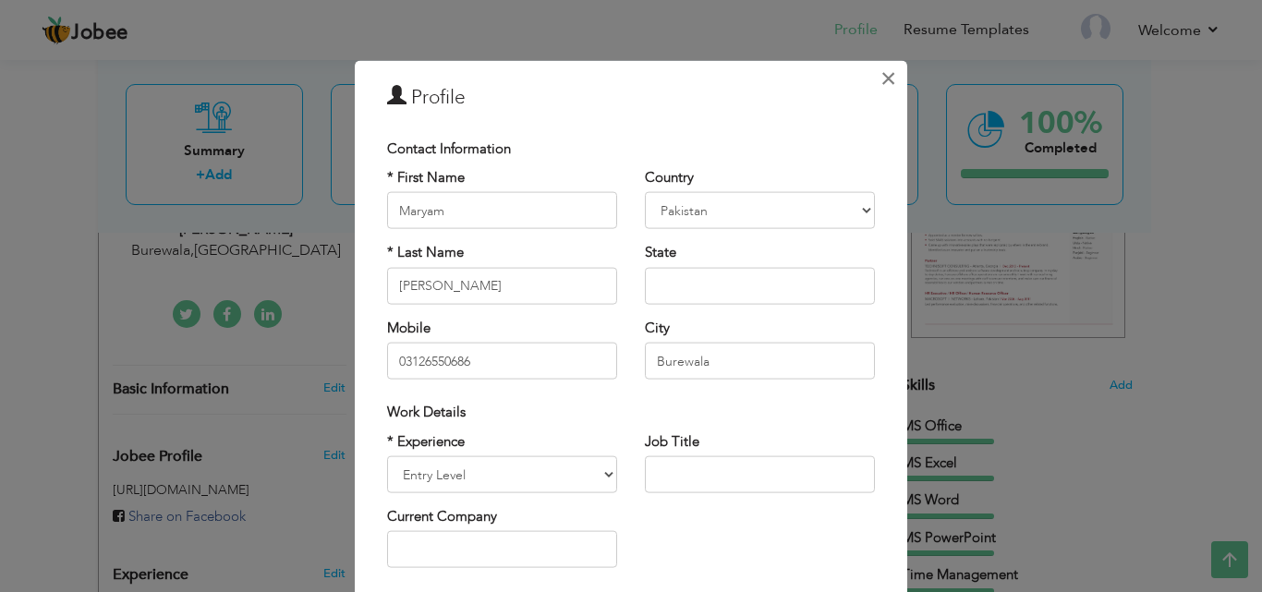
click at [881, 76] on span "×" at bounding box center [889, 77] width 16 height 33
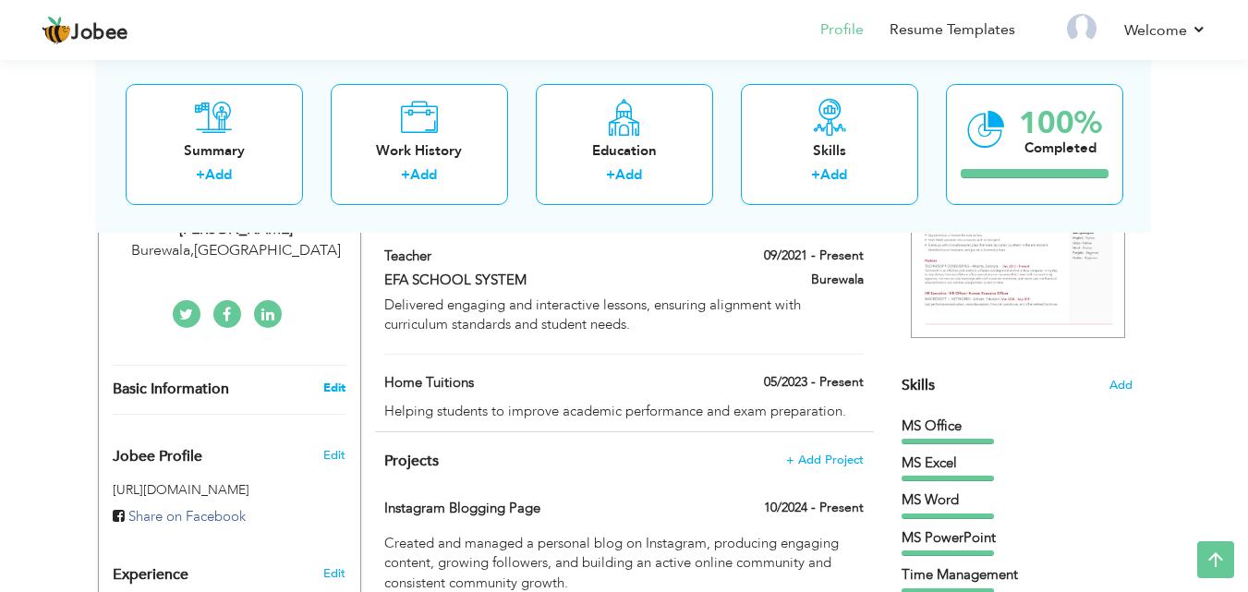
click at [341, 390] on link "Edit" at bounding box center [334, 388] width 22 height 17
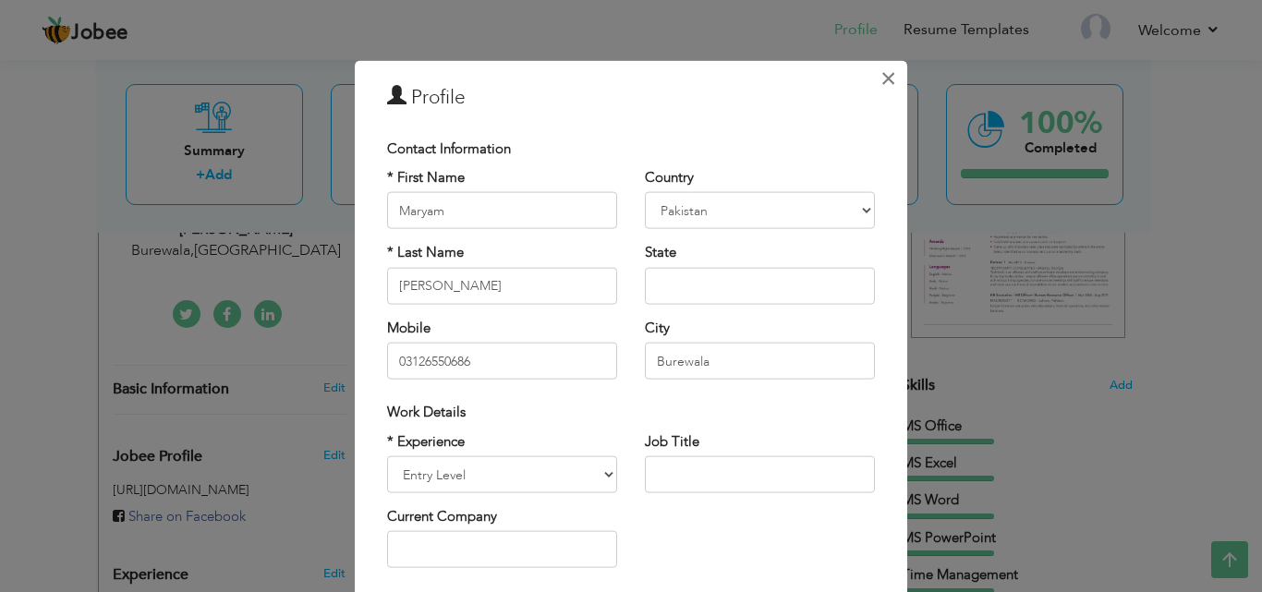
click at [885, 80] on span "×" at bounding box center [889, 77] width 16 height 33
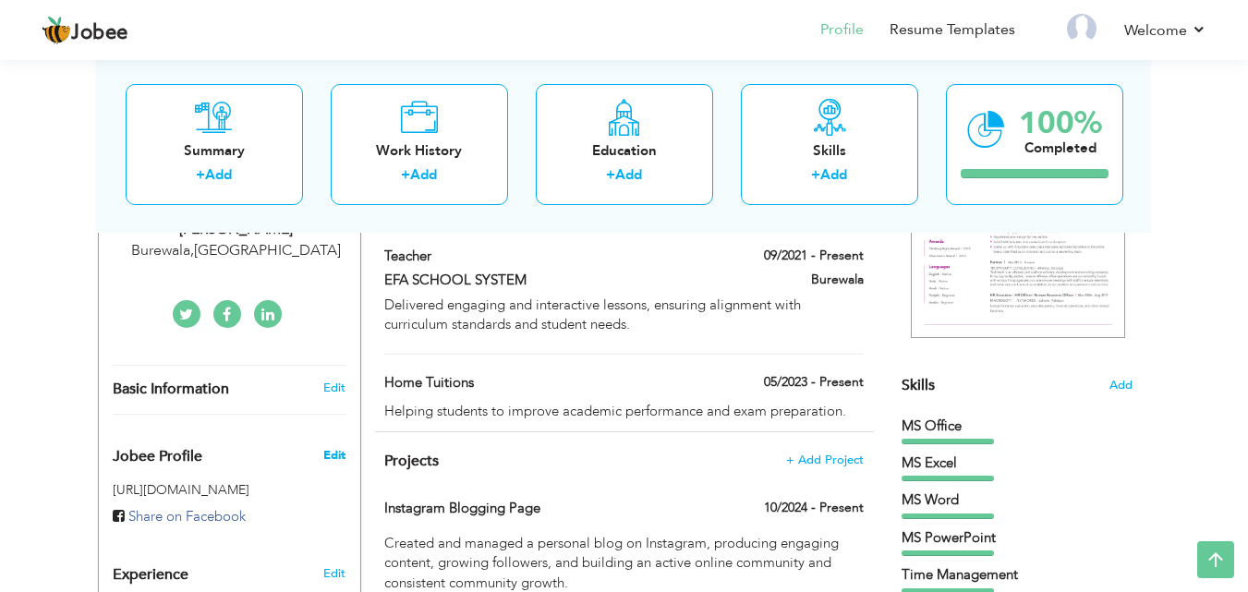
click at [333, 457] on span "Edit" at bounding box center [334, 455] width 22 height 17
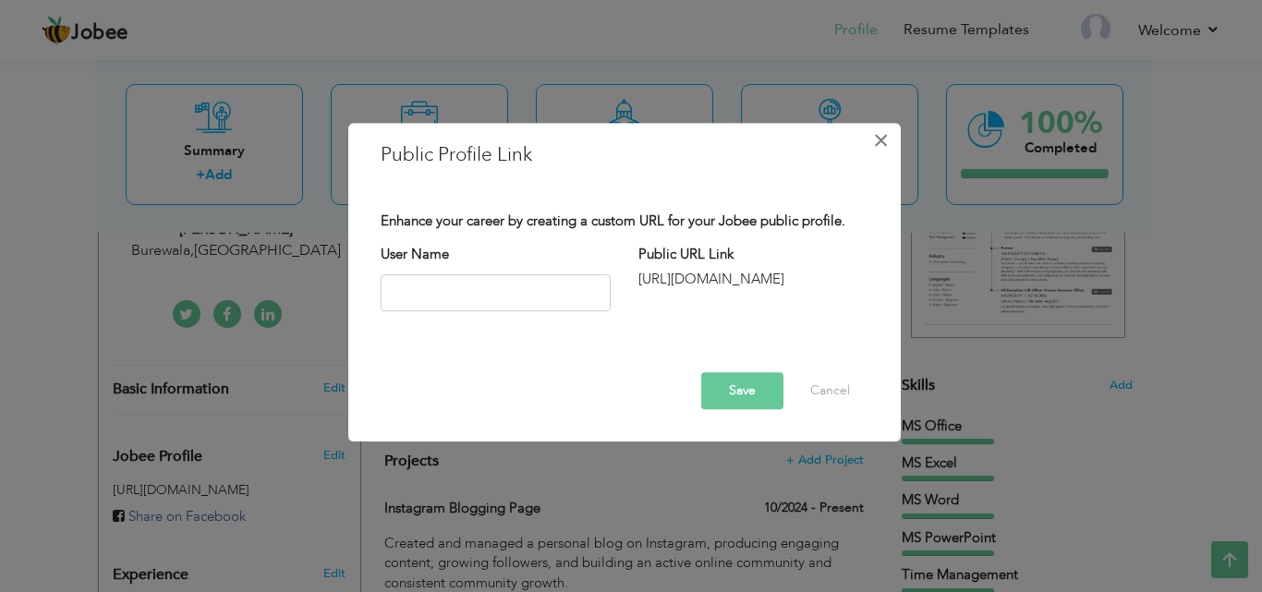
click at [879, 145] on span "×" at bounding box center [881, 140] width 16 height 33
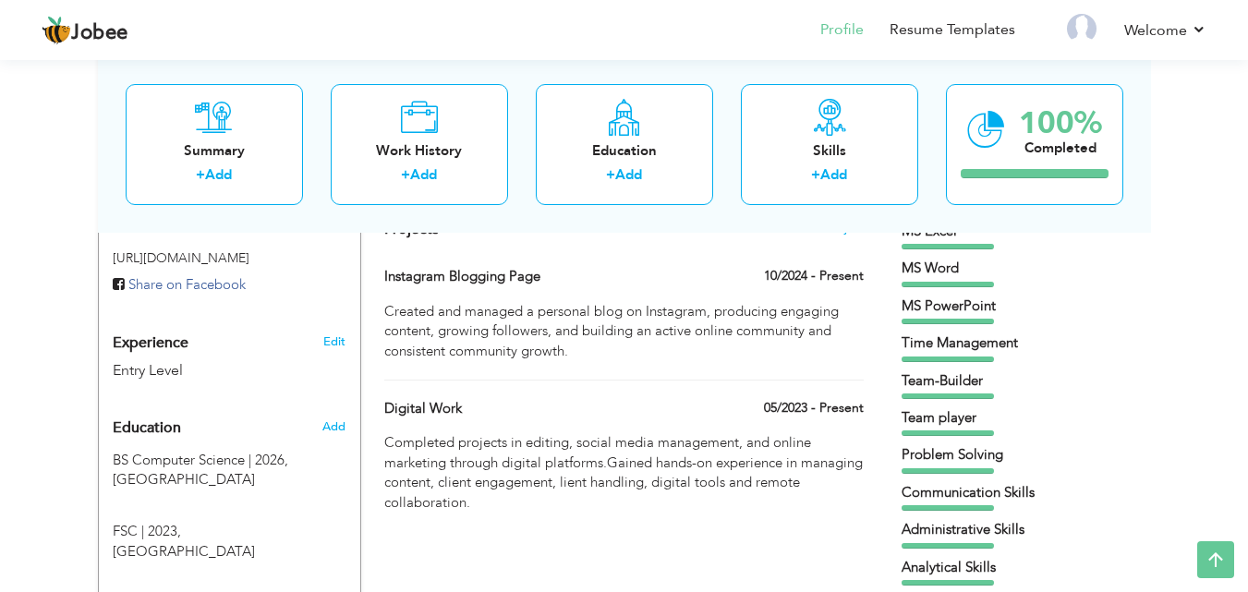
scroll to position [582, 0]
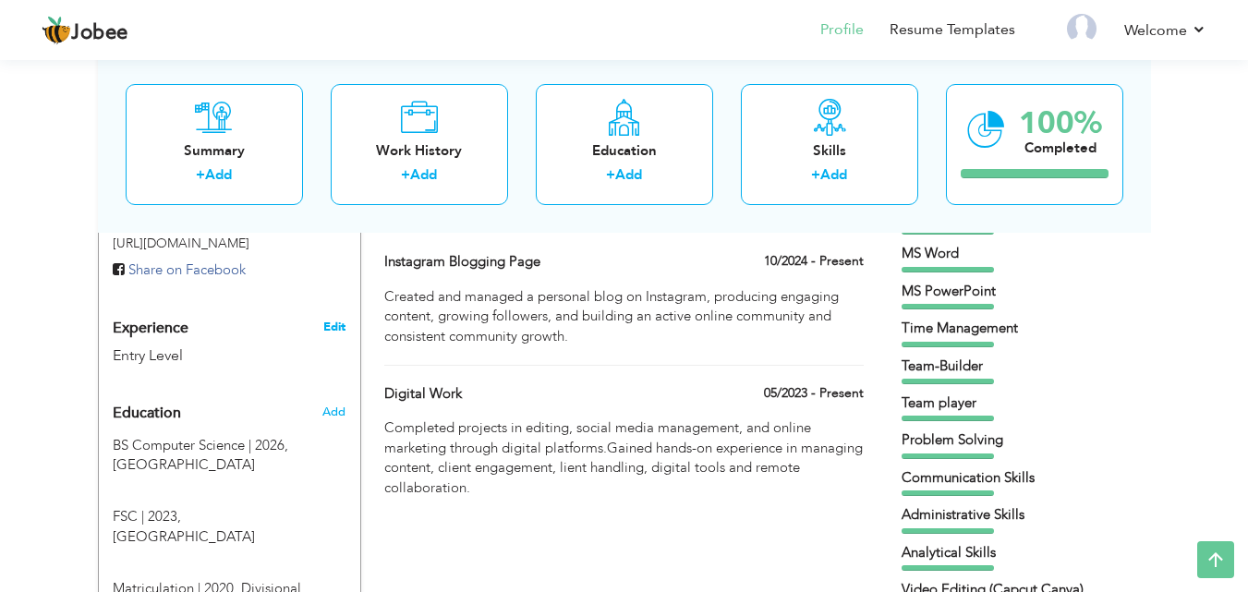
click at [337, 325] on link "Edit" at bounding box center [334, 327] width 22 height 17
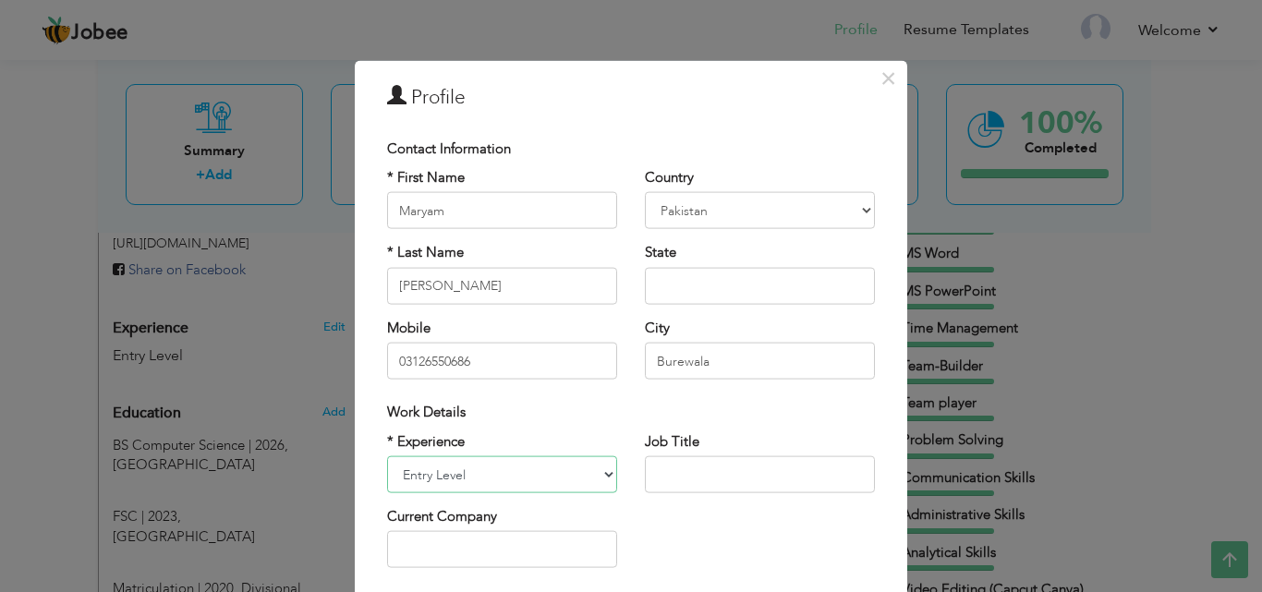
click at [597, 478] on select "Entry Level Less than 1 Year 1 Year 2 Years 3 Years 4 Years 5 Years 6 Years 7 Y…" at bounding box center [502, 474] width 230 height 37
click at [886, 76] on span "×" at bounding box center [889, 77] width 16 height 33
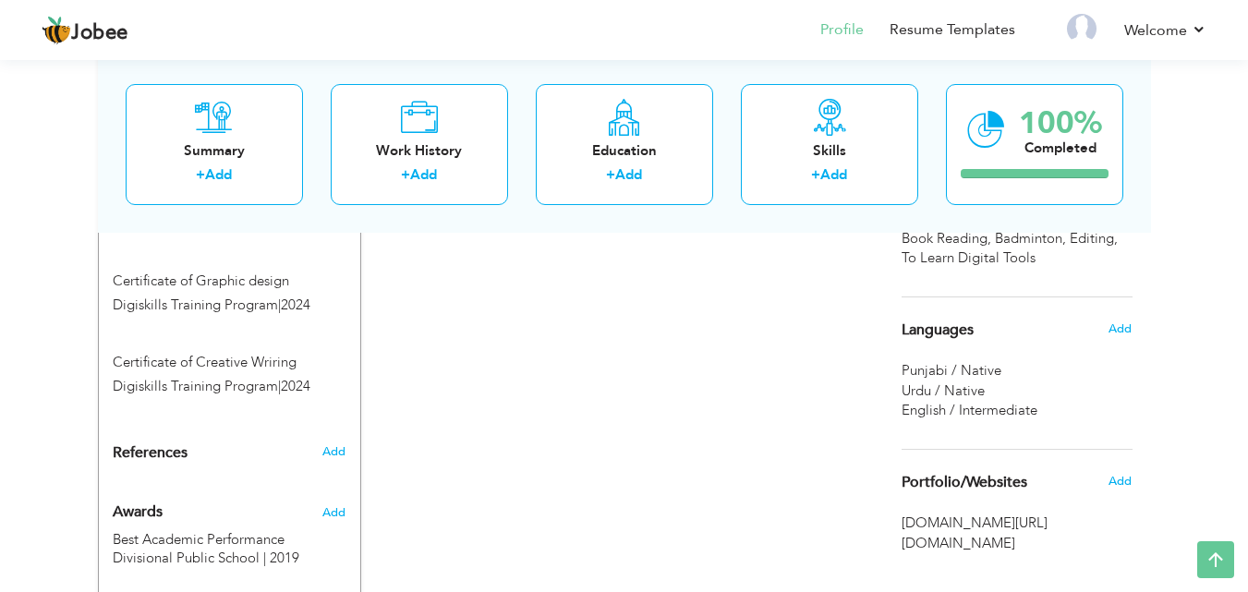
scroll to position [1155, 0]
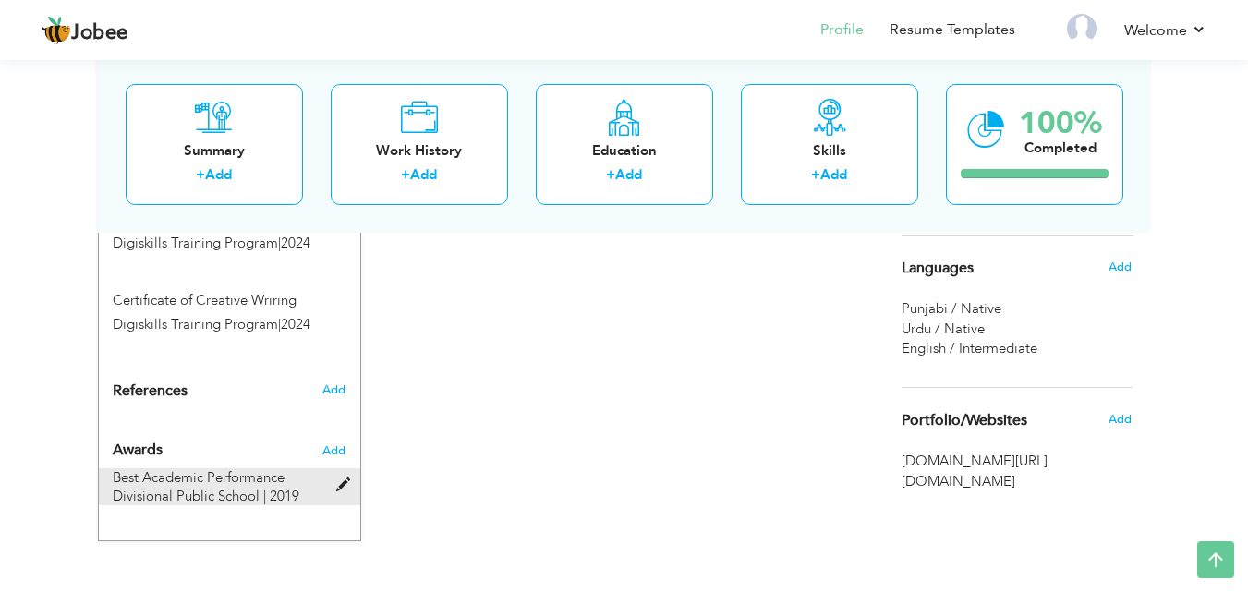
click at [351, 485] on span at bounding box center [347, 486] width 23 height 14
type input "Best Academic Performance"
type input "[GEOGRAPHIC_DATA]"
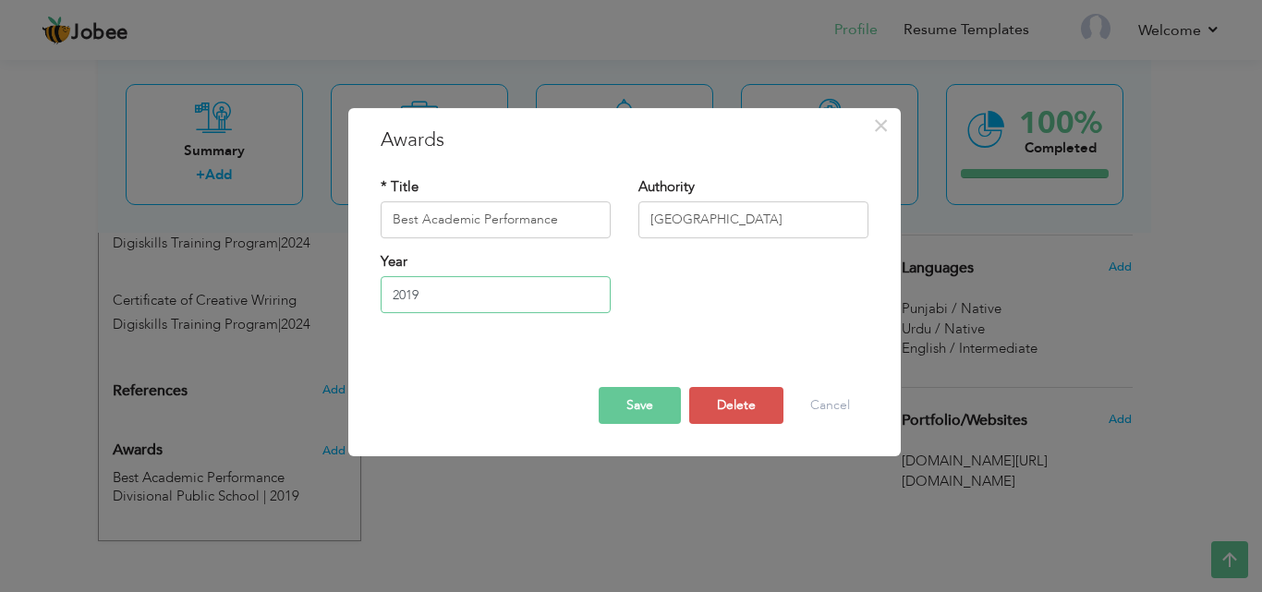
click at [419, 297] on input "2019" at bounding box center [496, 294] width 230 height 37
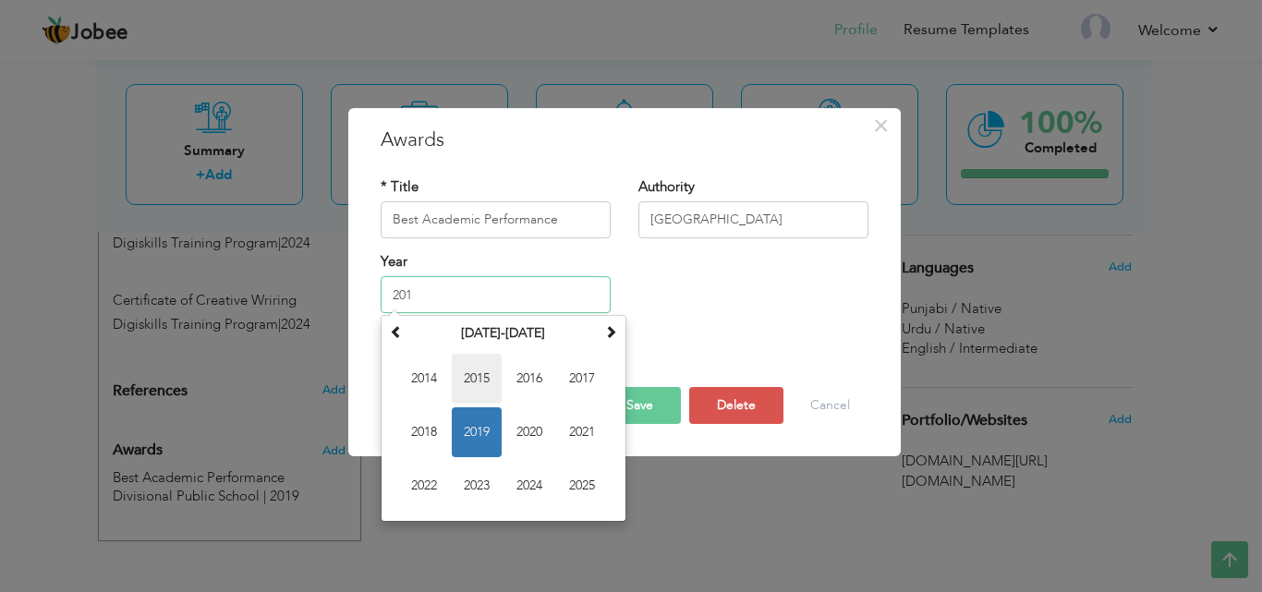
click at [488, 384] on span "2015" at bounding box center [477, 379] width 50 height 50
type input "2015"
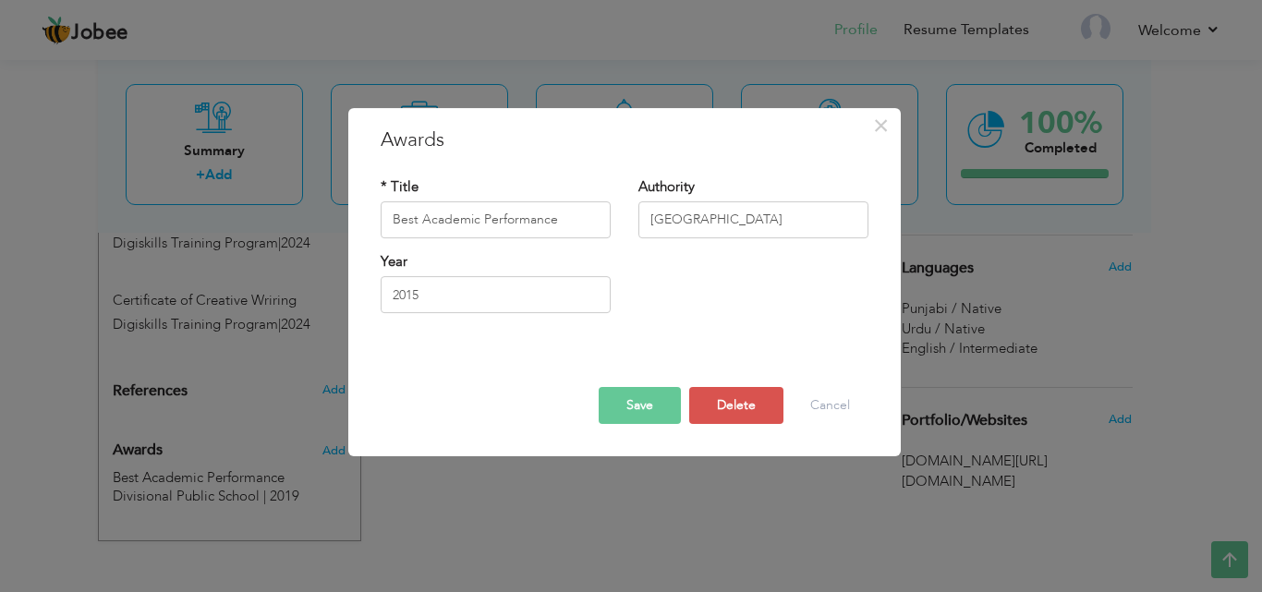
click at [639, 407] on button "Save" at bounding box center [640, 405] width 82 height 37
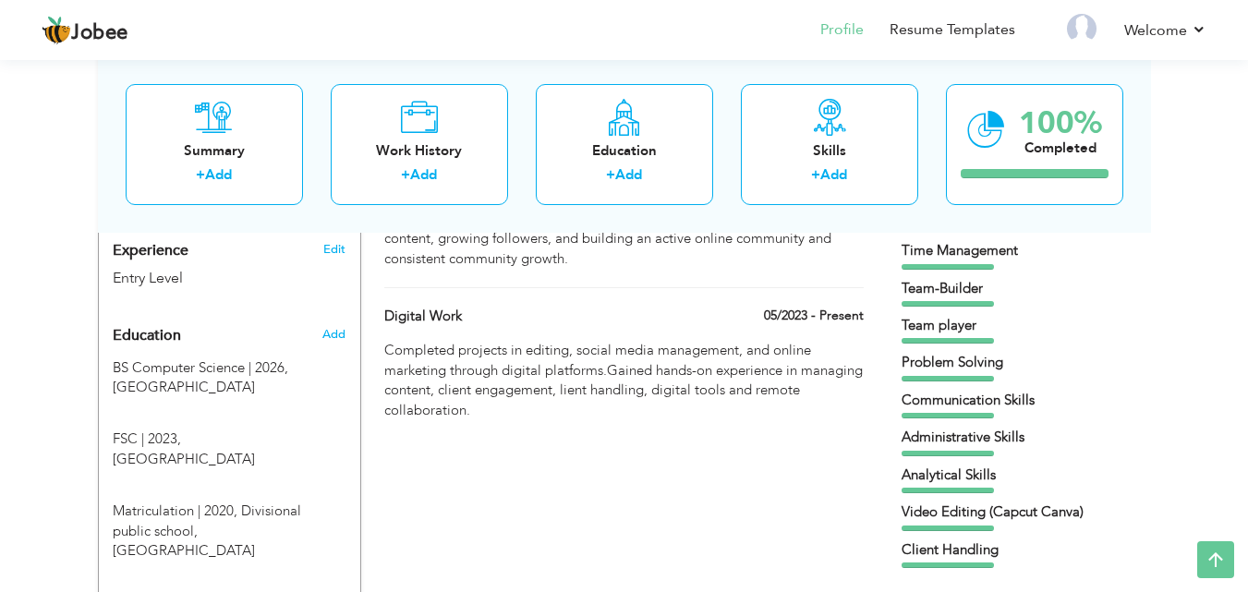
scroll to position [663, 0]
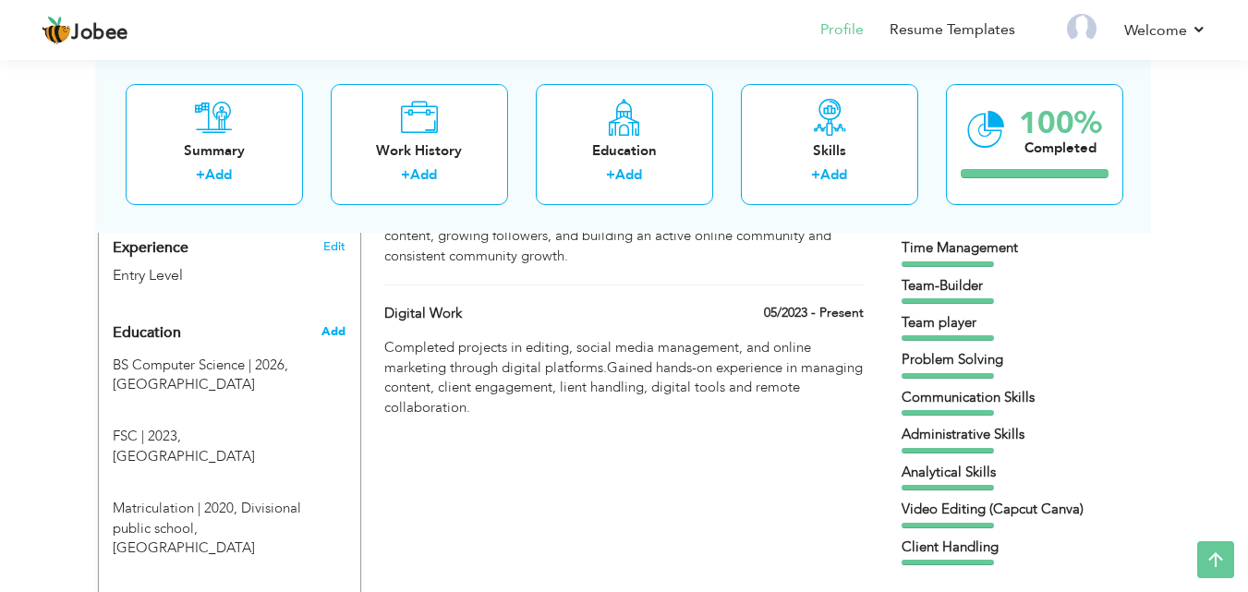
click at [338, 326] on span "Add" at bounding box center [334, 331] width 24 height 17
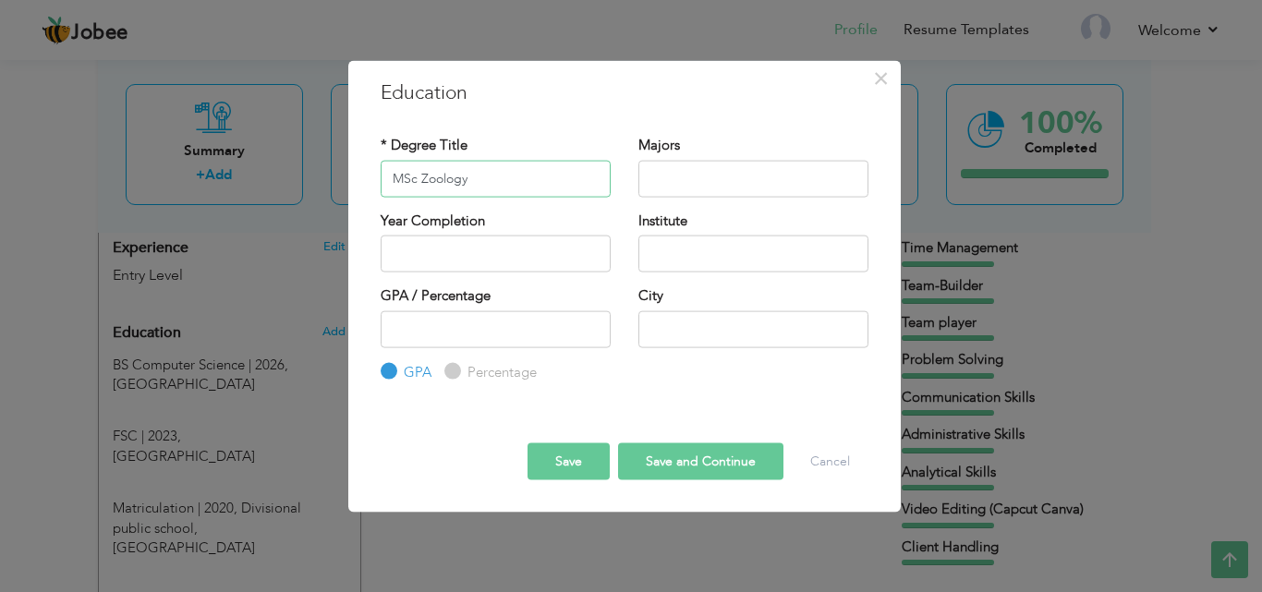
type input "MSc Zoology"
click at [468, 256] on input "2025" at bounding box center [496, 254] width 230 height 37
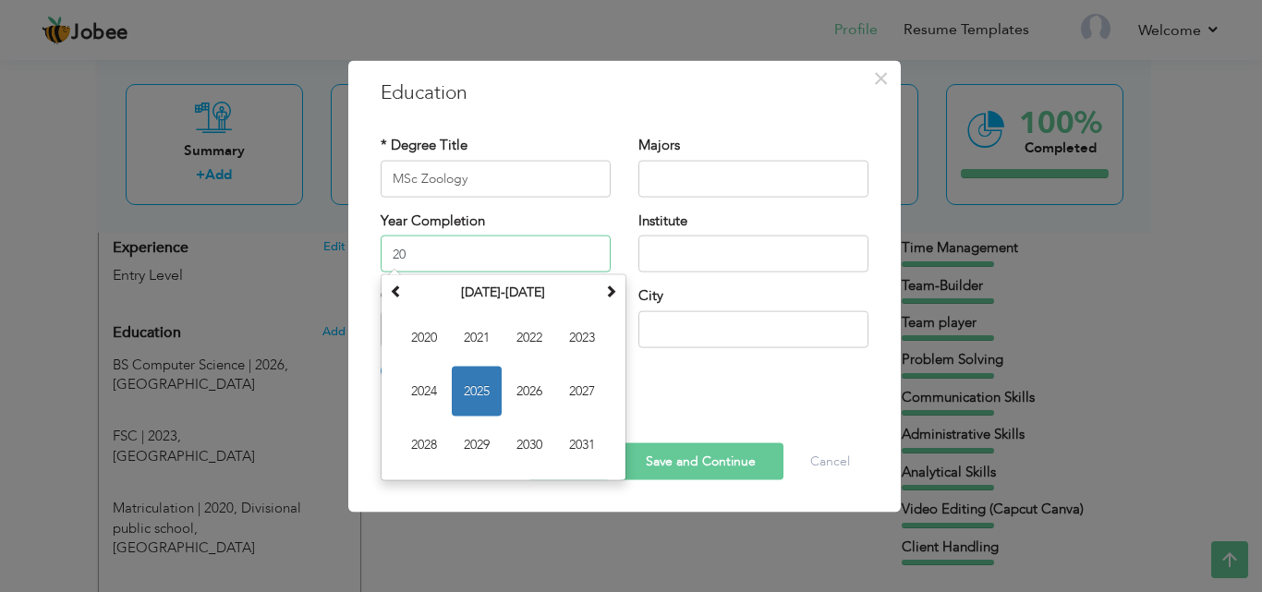
type input "2"
type input "2023"
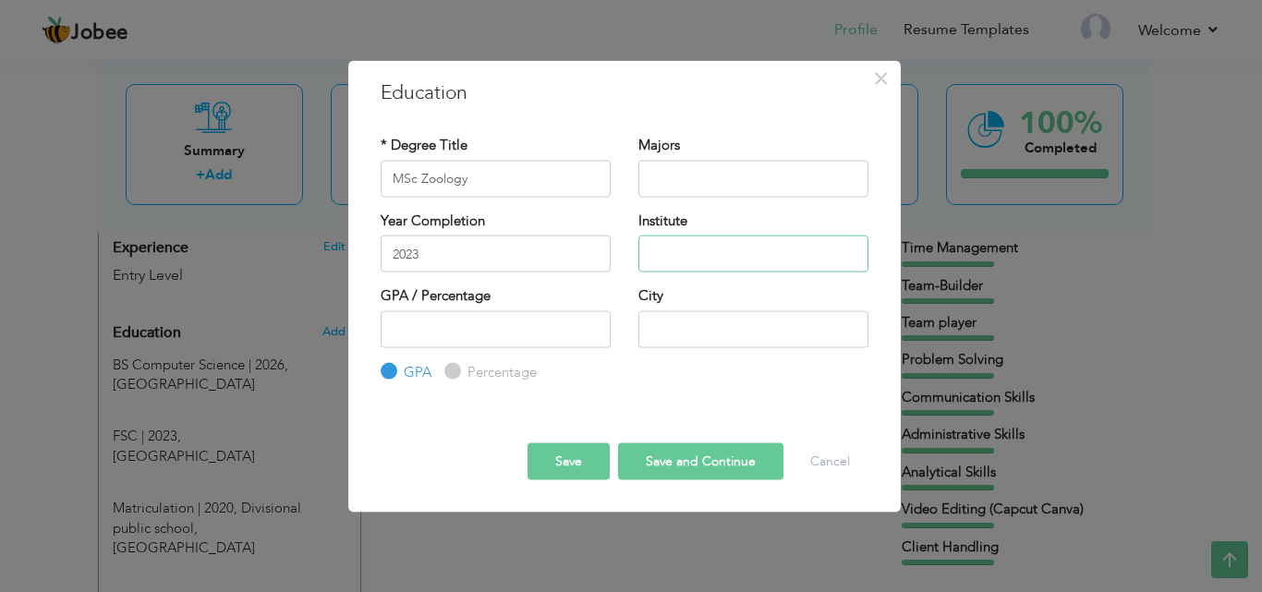
click at [697, 252] on input "text" at bounding box center [754, 254] width 230 height 37
type input "Virtual [GEOGRAPHIC_DATA]"
click at [698, 463] on button "Save and Continue" at bounding box center [700, 462] width 165 height 37
click at [824, 463] on button "Cancel" at bounding box center [830, 462] width 77 height 37
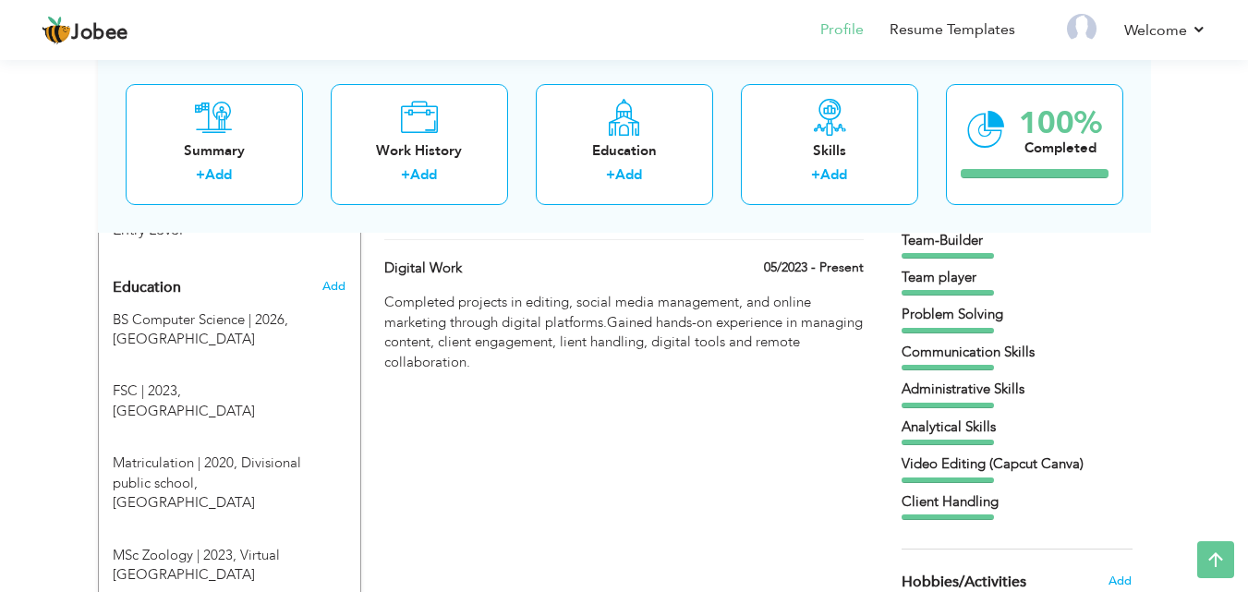
scroll to position [705, 0]
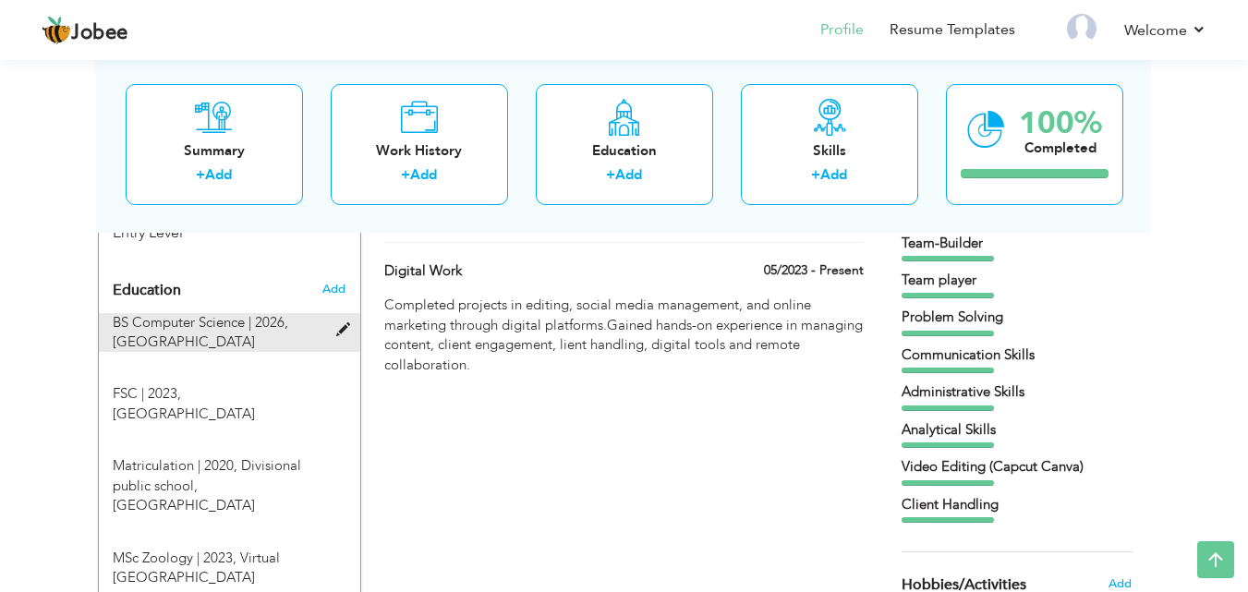
click at [346, 335] on span at bounding box center [347, 330] width 23 height 14
type input "BS Computer Science"
type input "2026"
type input "University of Agriculture Sub Campus Burrwala"
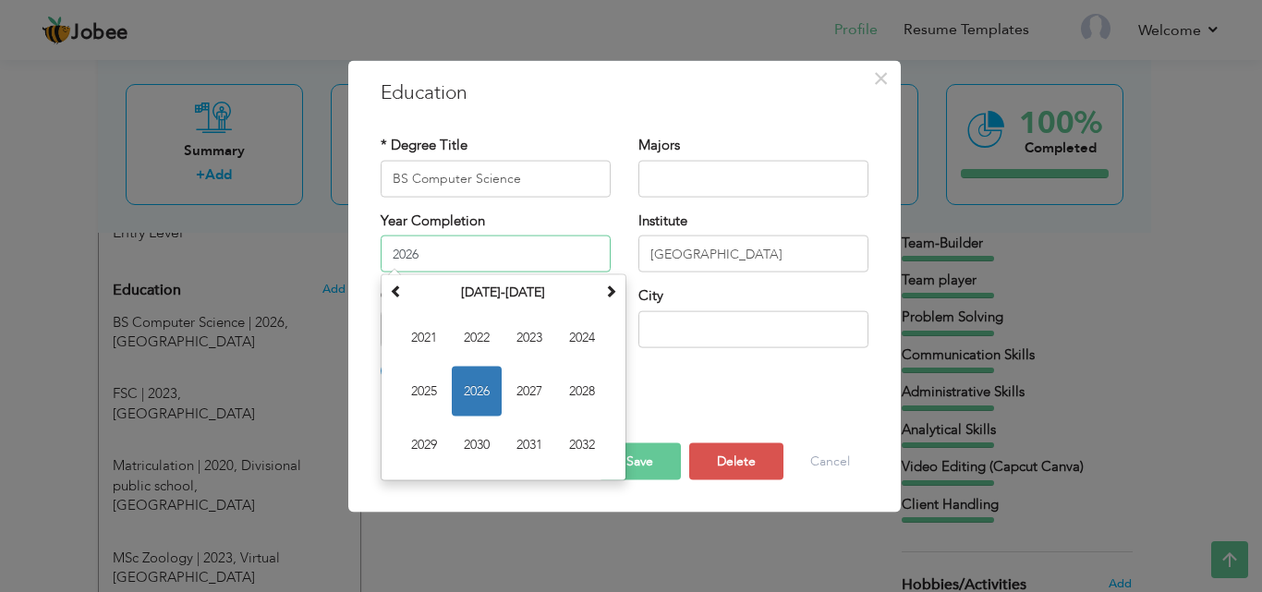
click at [439, 258] on input "2026" at bounding box center [496, 254] width 230 height 37
click at [768, 462] on button "Delete" at bounding box center [736, 462] width 94 height 37
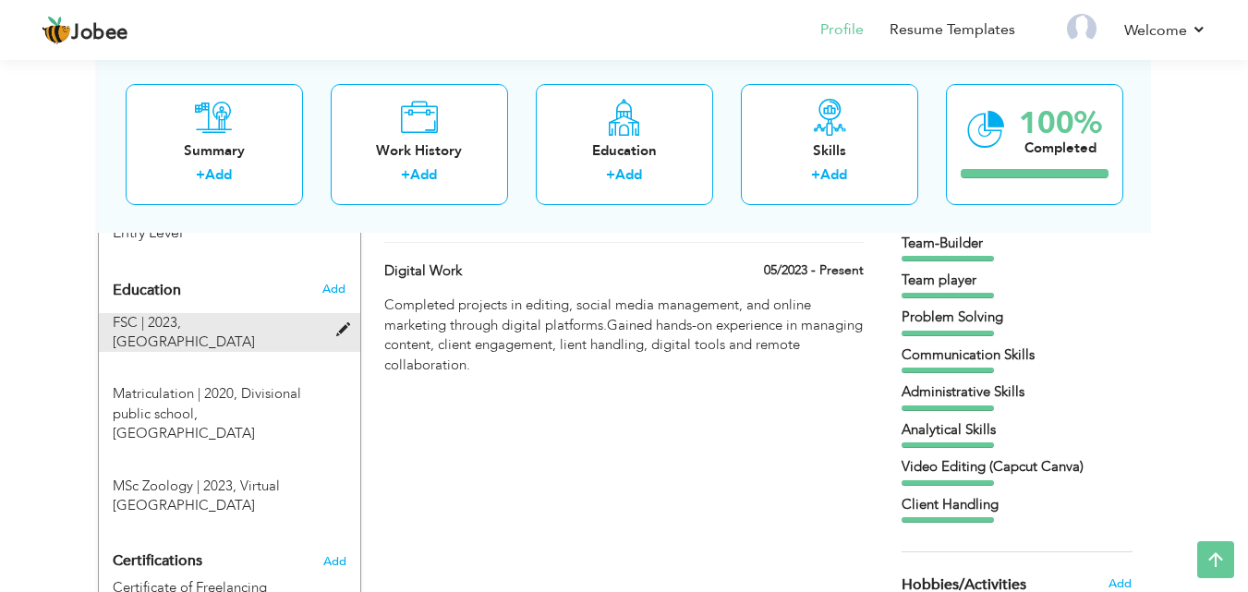
click at [334, 329] on div "FSC | 2023, Punjab College Burewala" at bounding box center [218, 333] width 239 height 40
type input "FSC"
type input "2023"
type input "Punjab College Burewala"
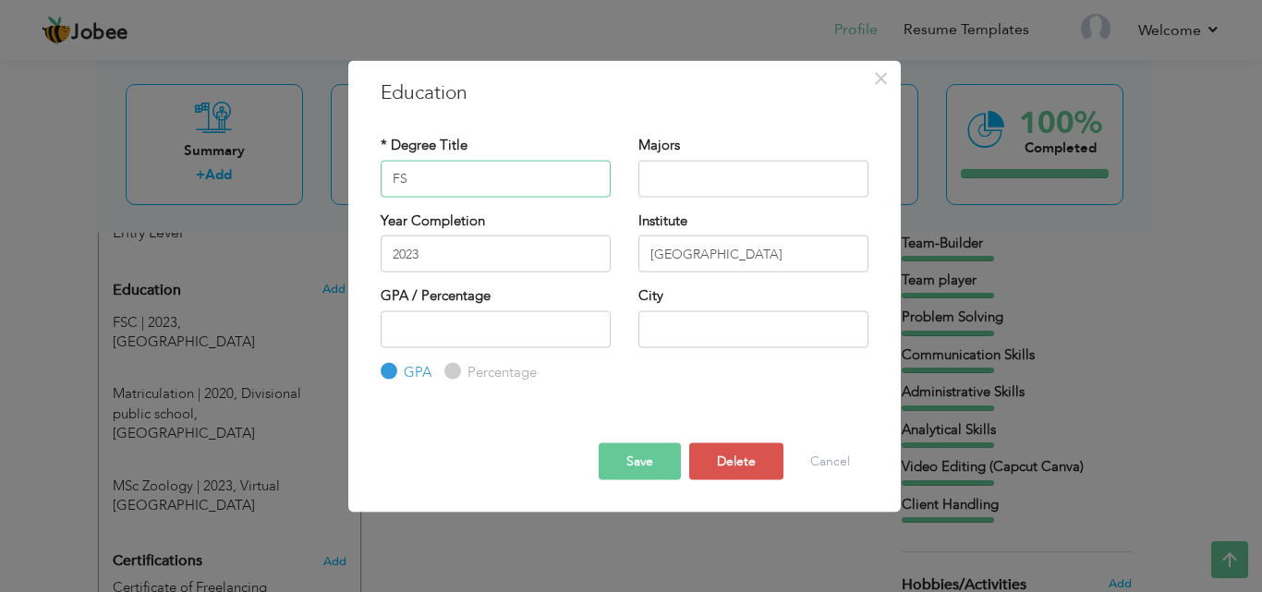
type input "F"
click at [455, 262] on input "2023" at bounding box center [496, 254] width 230 height 37
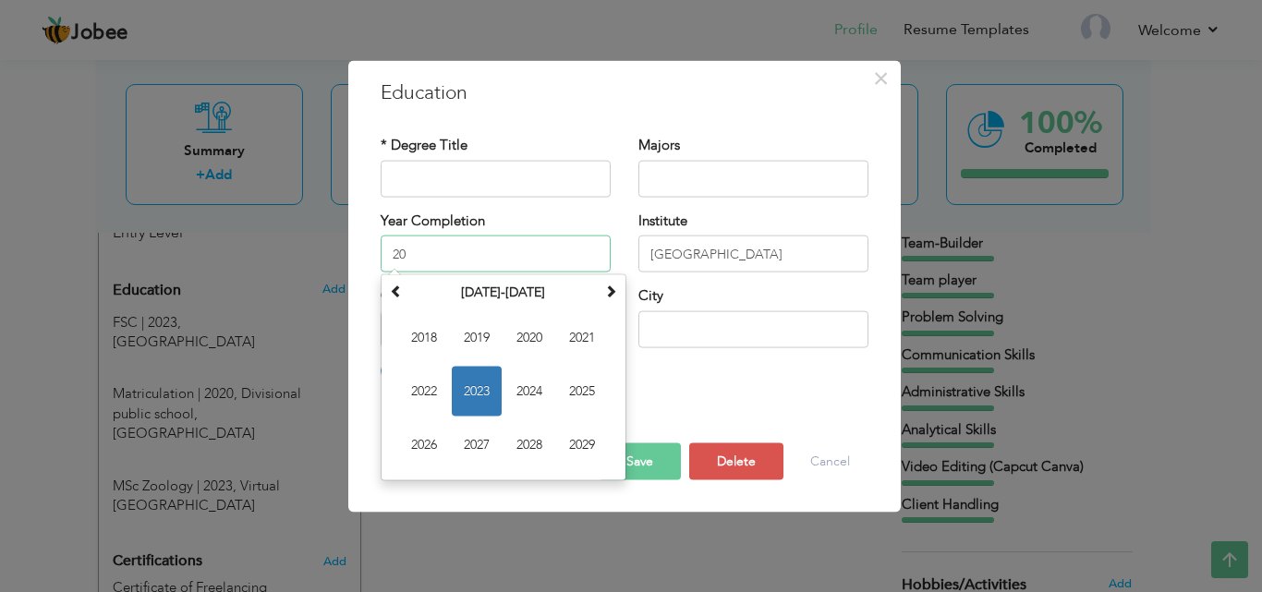
type input "2"
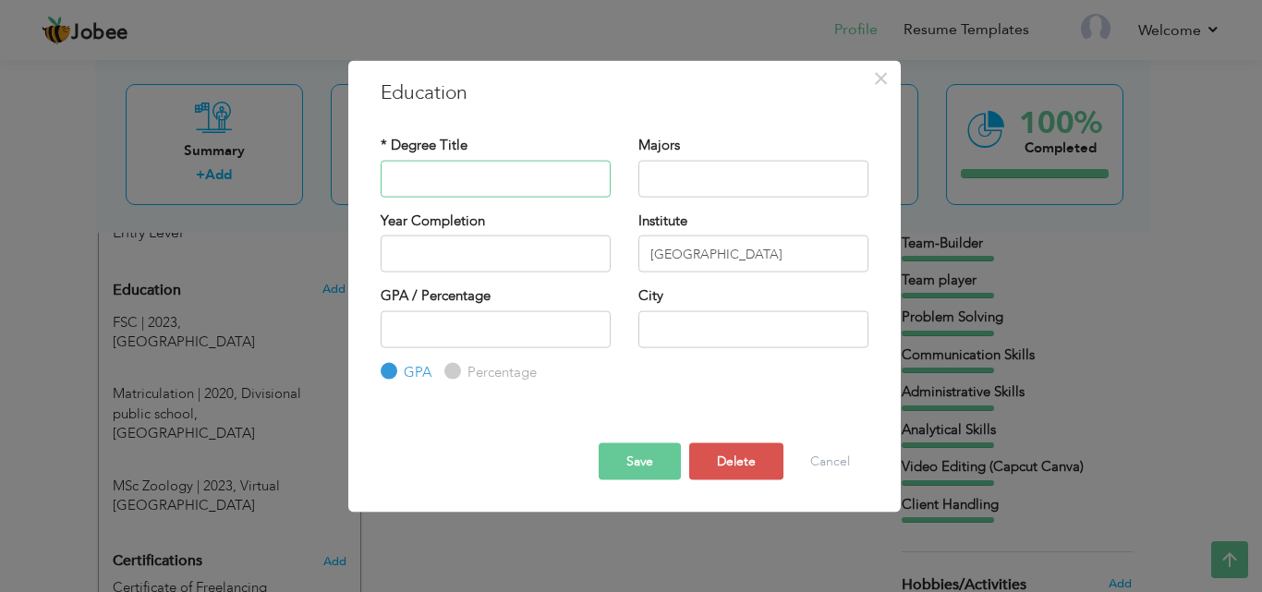
click at [488, 177] on input "text" at bounding box center [496, 178] width 230 height 37
type input "Bachelor Of Science"
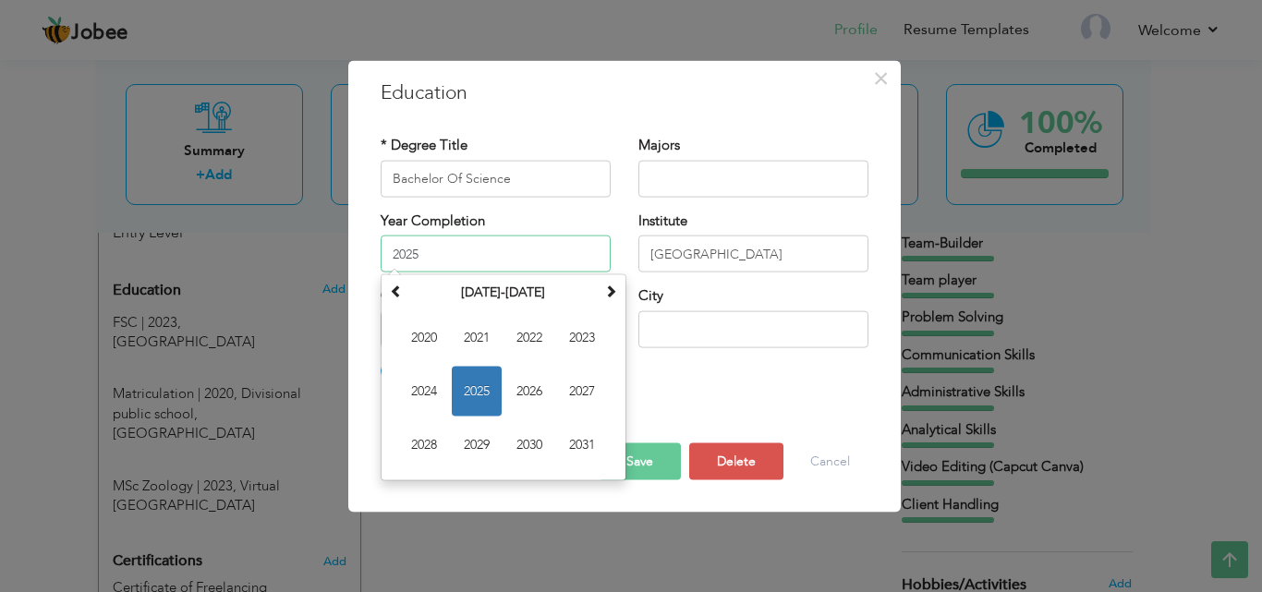
click at [505, 258] on input "2025" at bounding box center [496, 254] width 230 height 37
click at [477, 345] on span "2021" at bounding box center [477, 338] width 50 height 50
type input "2021"
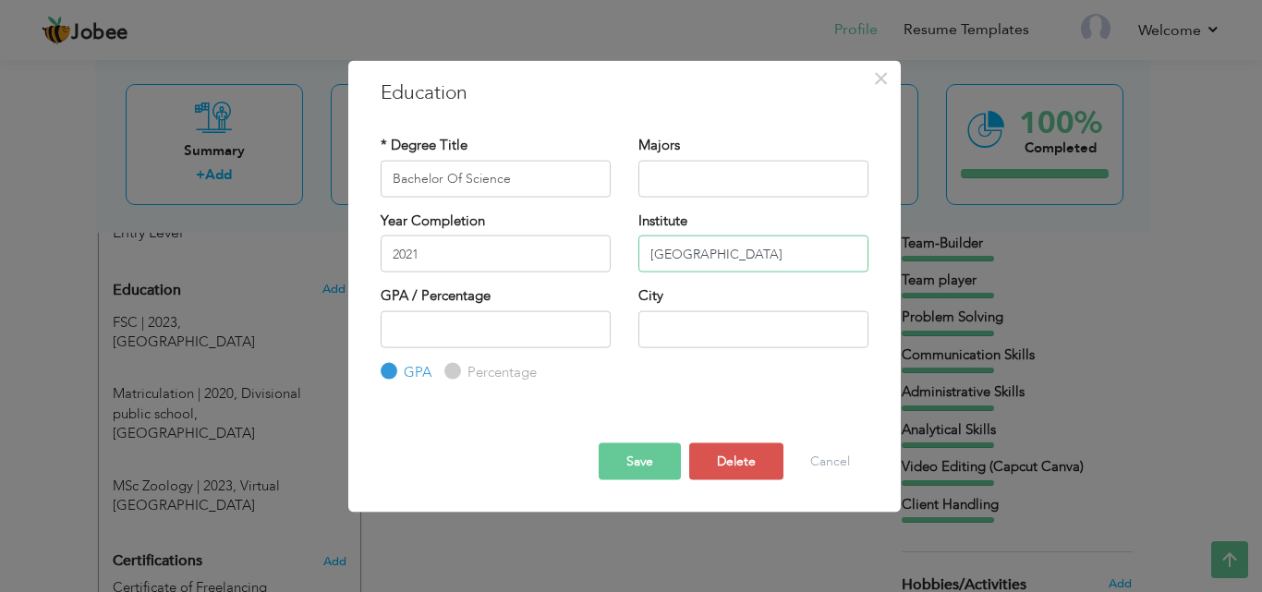
click at [820, 255] on input "Punjab College Burewala" at bounding box center [754, 254] width 230 height 37
type input "P"
type input "Bahauddin Zikiya University Multan"
click at [652, 466] on button "Save" at bounding box center [640, 462] width 82 height 37
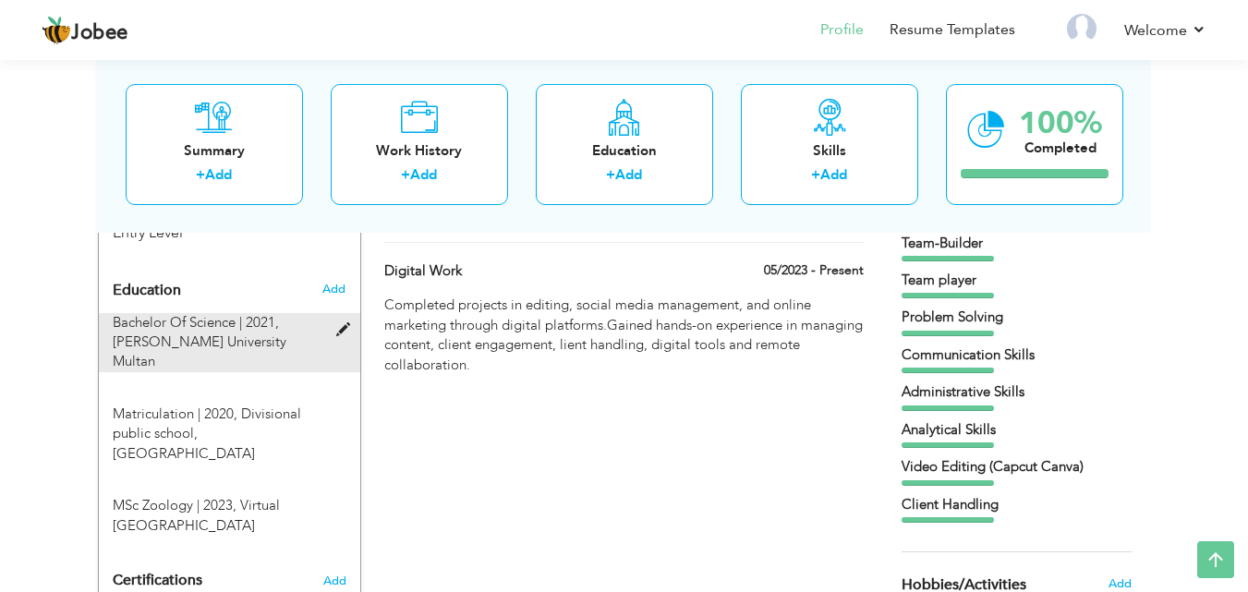
click at [342, 329] on span at bounding box center [347, 330] width 23 height 14
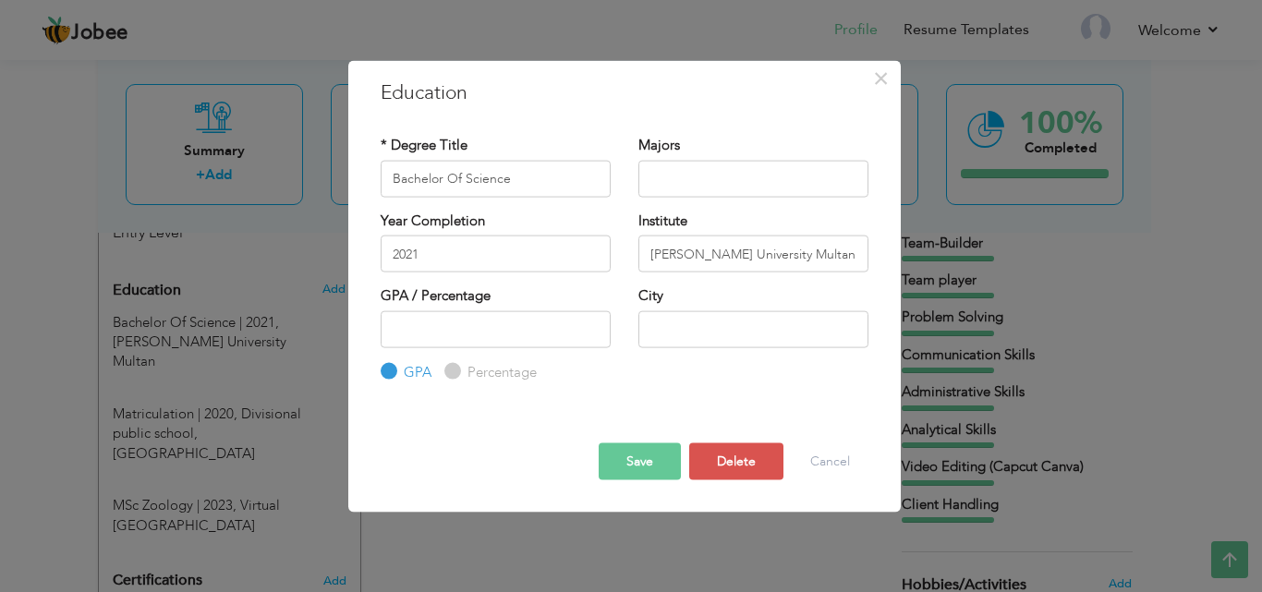
click at [631, 457] on button "Save" at bounding box center [640, 462] width 82 height 37
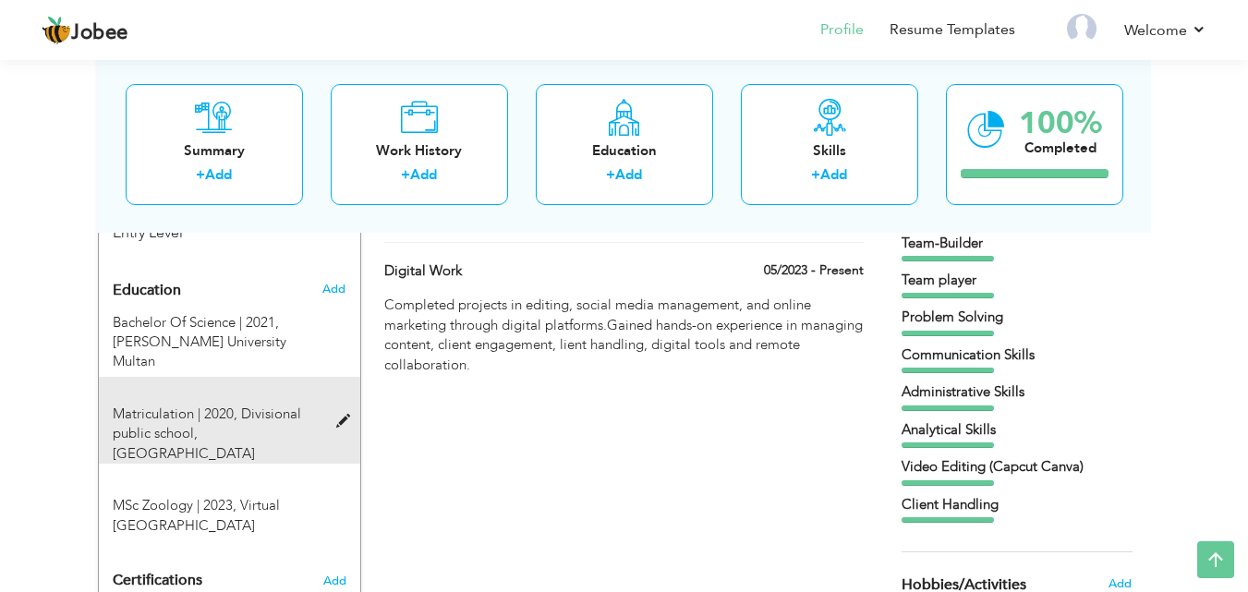
click at [344, 422] on span at bounding box center [347, 422] width 23 height 14
type input "Matriculation"
type input "2020"
type input "Divisional public school"
radio input "false"
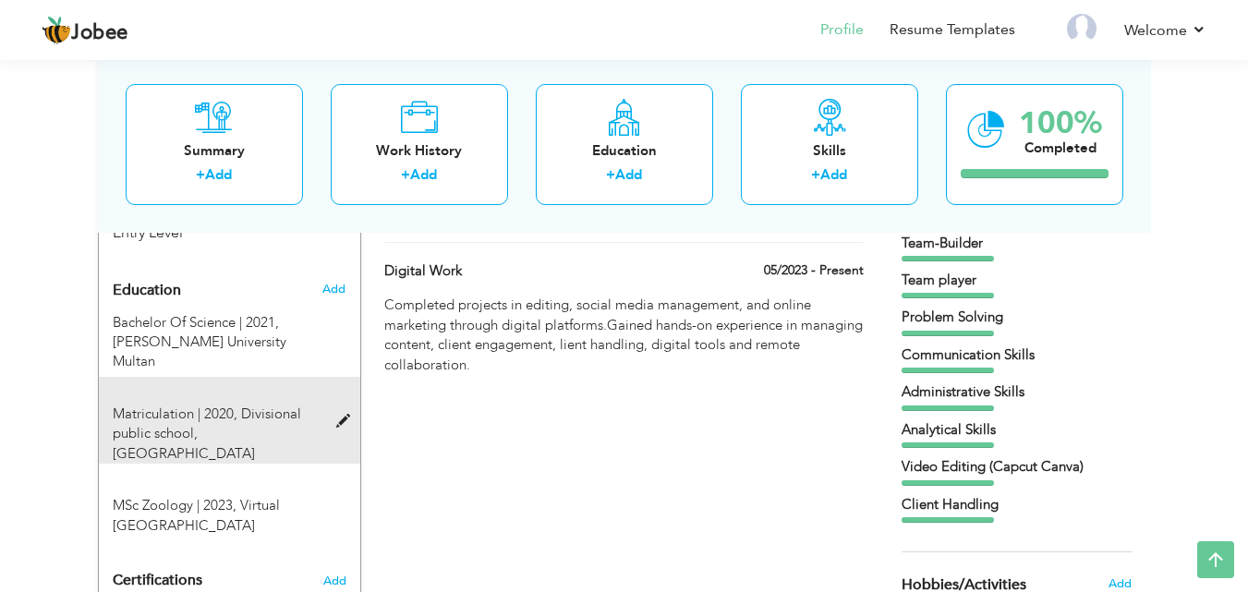
radio input "true"
type input "Burewala"
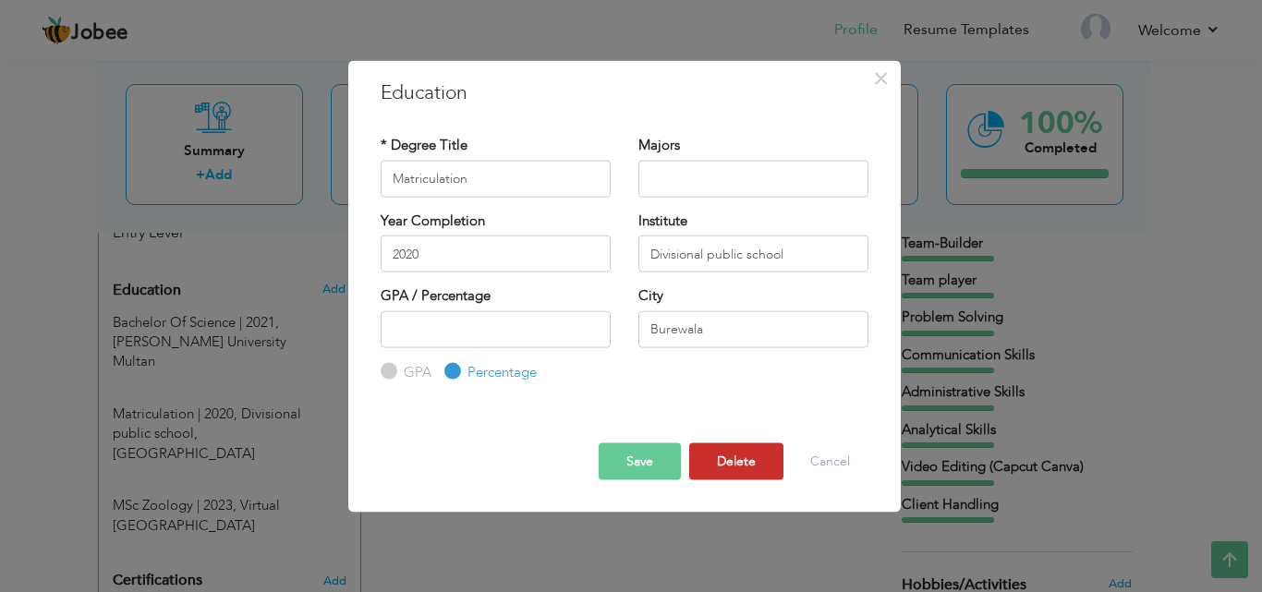
click at [743, 456] on button "Delete" at bounding box center [736, 462] width 94 height 37
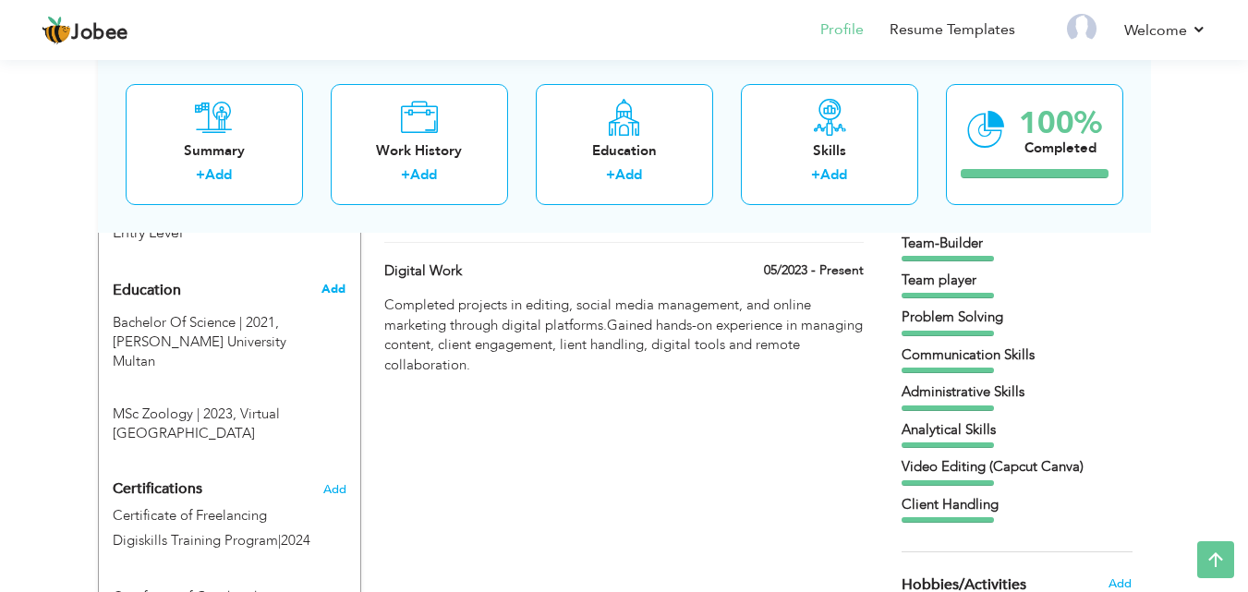
click at [331, 286] on span "Add" at bounding box center [334, 289] width 24 height 17
radio input "true"
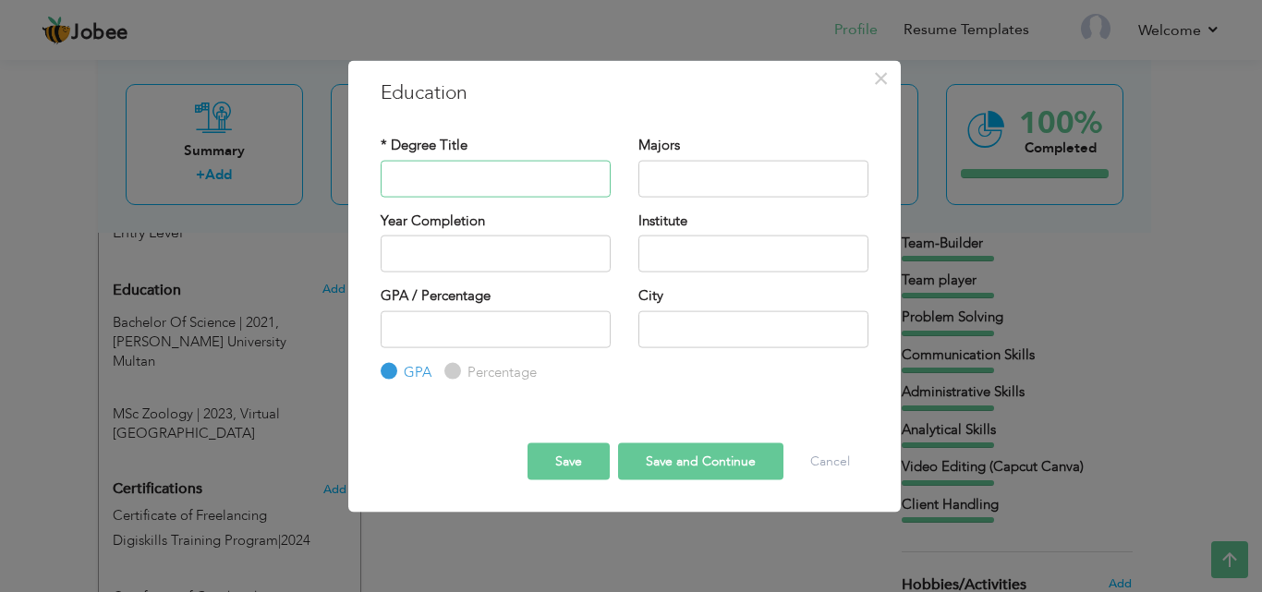
click at [420, 189] on input "text" at bounding box center [496, 178] width 230 height 37
type input "FSc"
click at [673, 262] on input "text" at bounding box center [754, 254] width 230 height 37
type input "Punjab College Burewala"
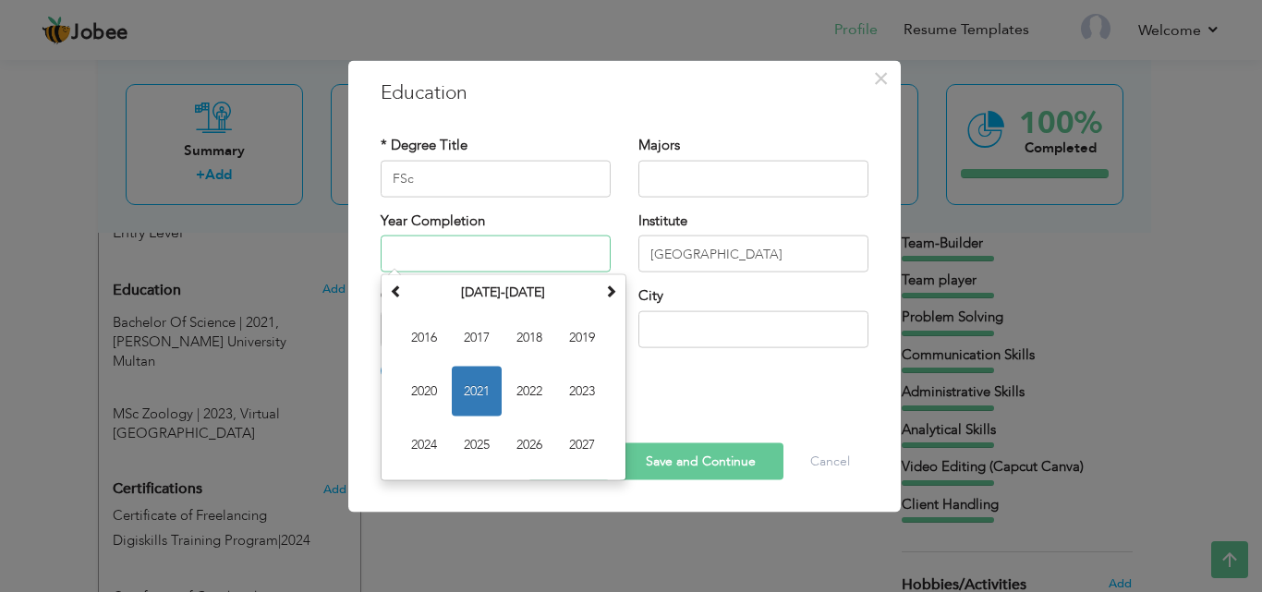
click at [495, 264] on input "text" at bounding box center [496, 254] width 230 height 37
click at [541, 348] on span "2018" at bounding box center [530, 338] width 50 height 50
type input "2018"
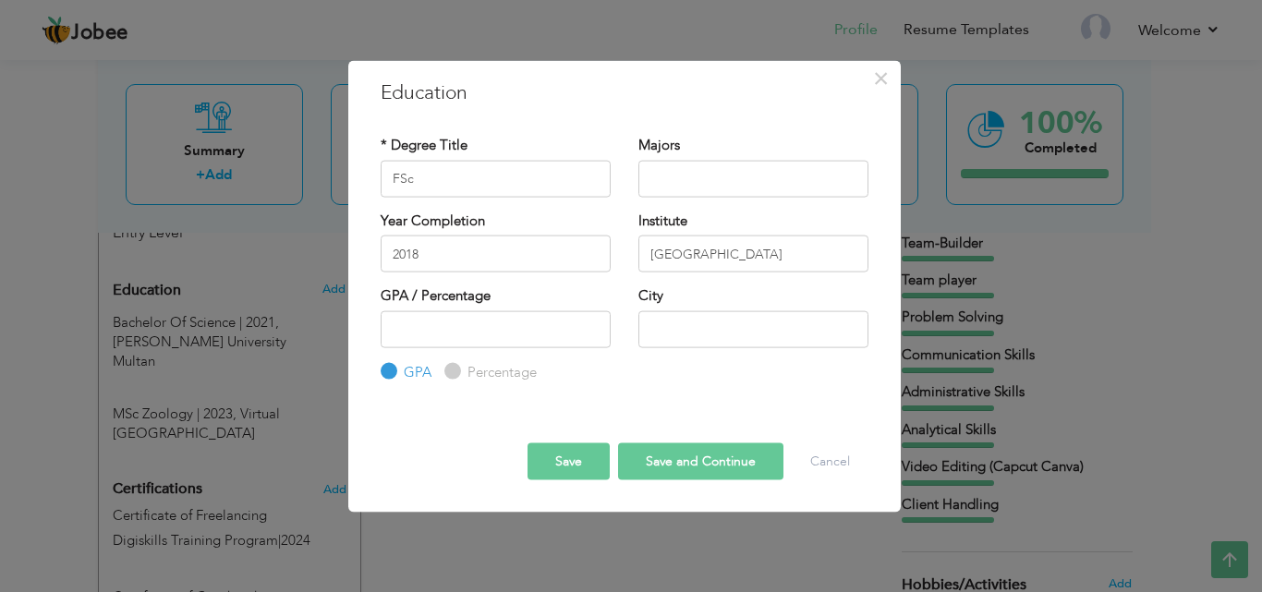
click at [678, 460] on button "Save and Continue" at bounding box center [700, 462] width 165 height 37
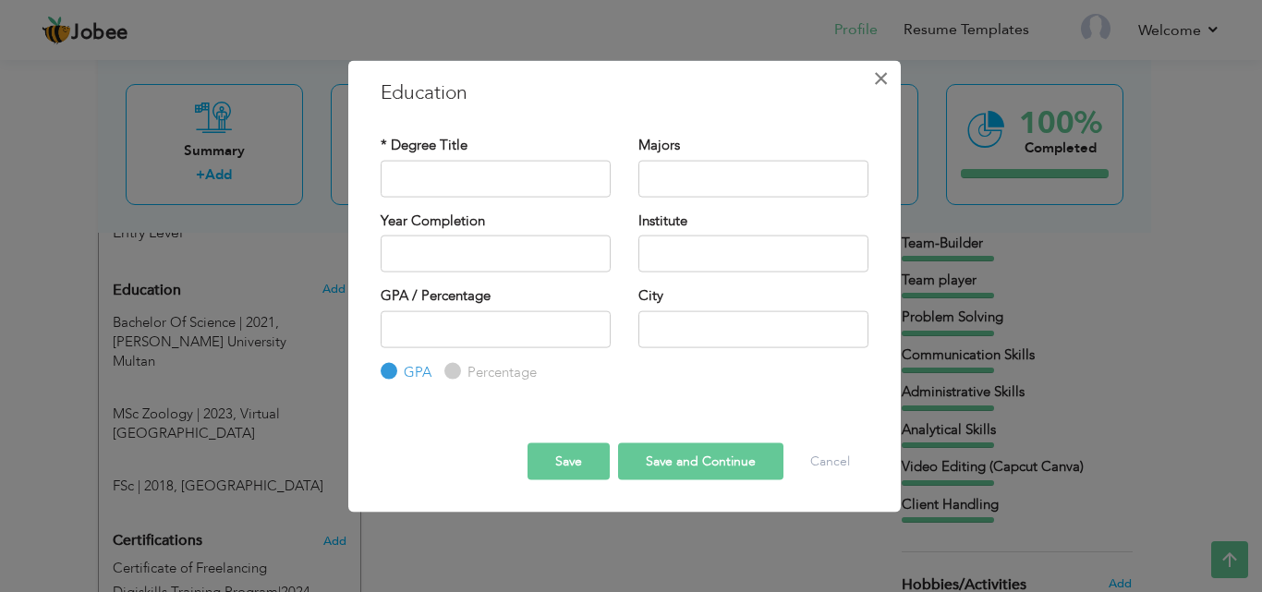
click at [876, 72] on span "×" at bounding box center [881, 77] width 16 height 33
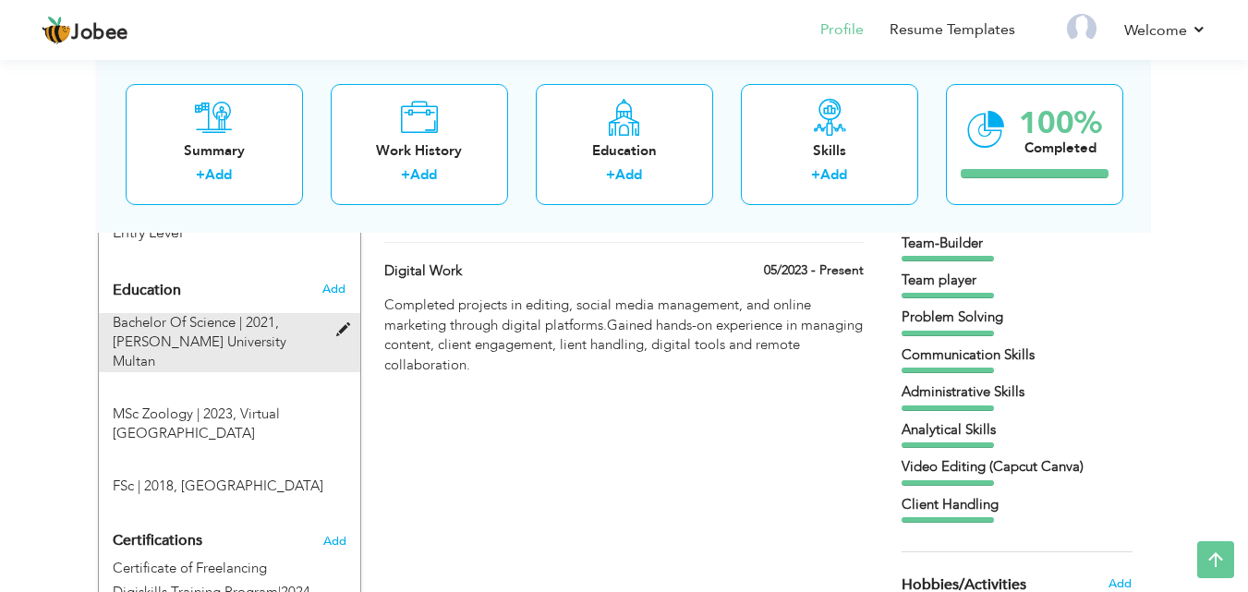
click at [344, 325] on span at bounding box center [347, 330] width 23 height 14
type input "Bachelor Of Science"
type input "2021"
type input "Bahauddin Zikiya University Multan"
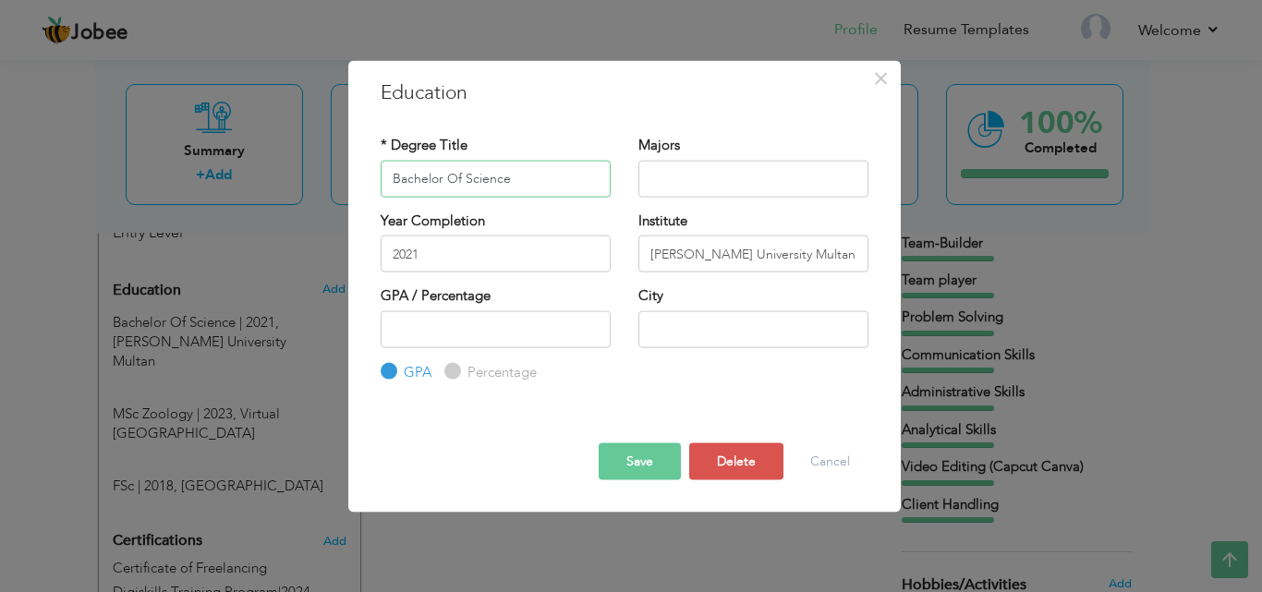
click at [532, 176] on input "Bachelor Of Science" at bounding box center [496, 178] width 230 height 37
type input "B"
click at [420, 180] on input "MSC Zoology" at bounding box center [496, 178] width 230 height 37
type input "MSc Zoology"
click at [855, 256] on input "Bahauddin Zikiya University Multan" at bounding box center [754, 254] width 230 height 37
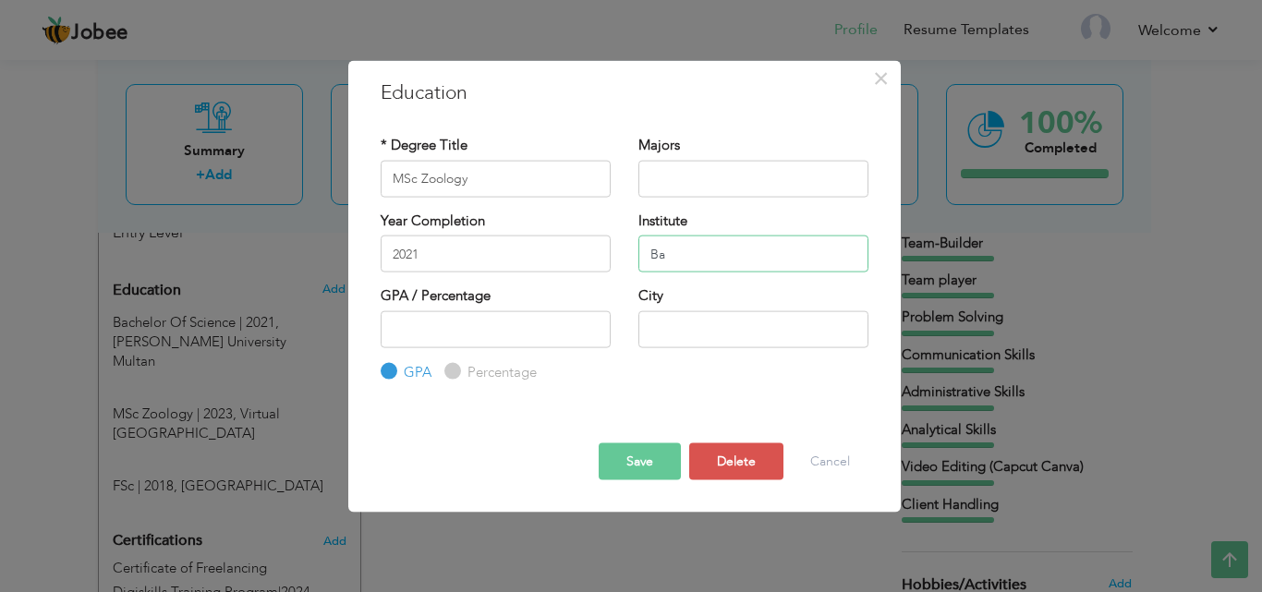
type input "B"
type input "Virtual [GEOGRAPHIC_DATA]"
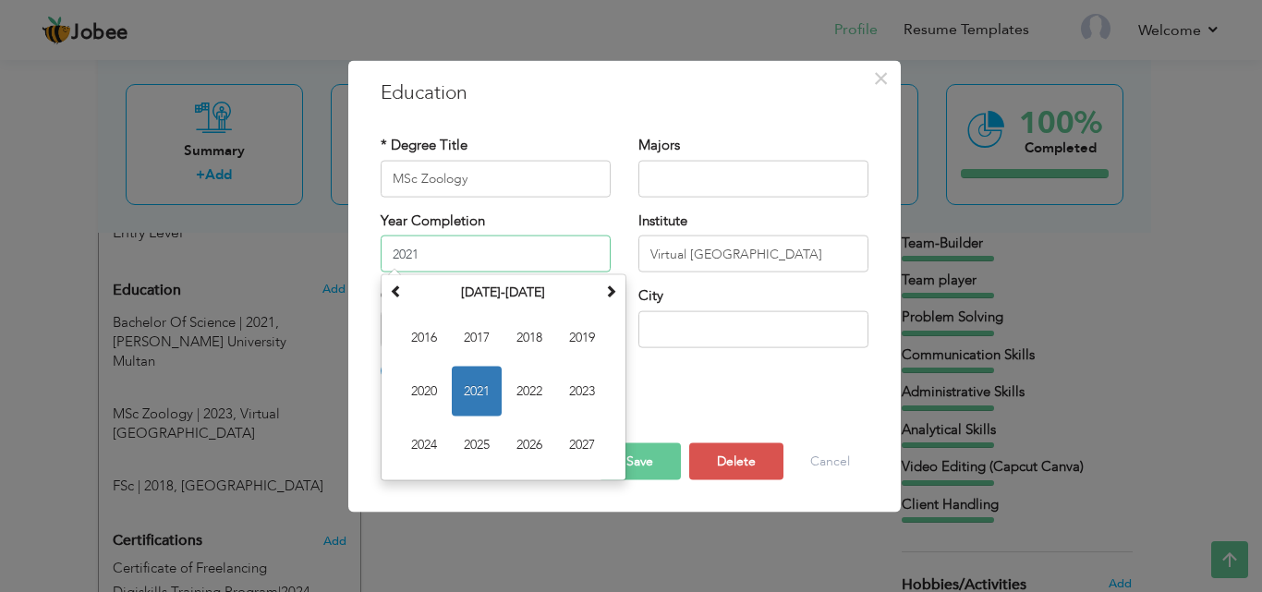
click at [488, 264] on input "2021" at bounding box center [496, 254] width 230 height 37
click at [592, 395] on span "2023" at bounding box center [582, 392] width 50 height 50
type input "2023"
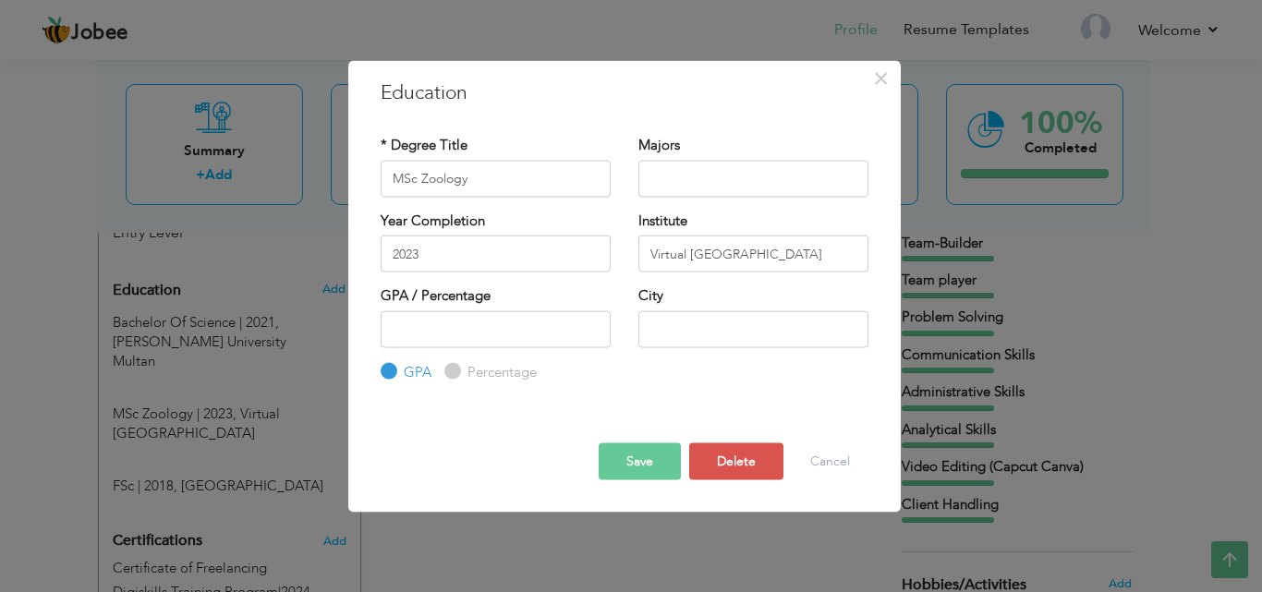
click at [647, 461] on button "Save" at bounding box center [640, 462] width 82 height 37
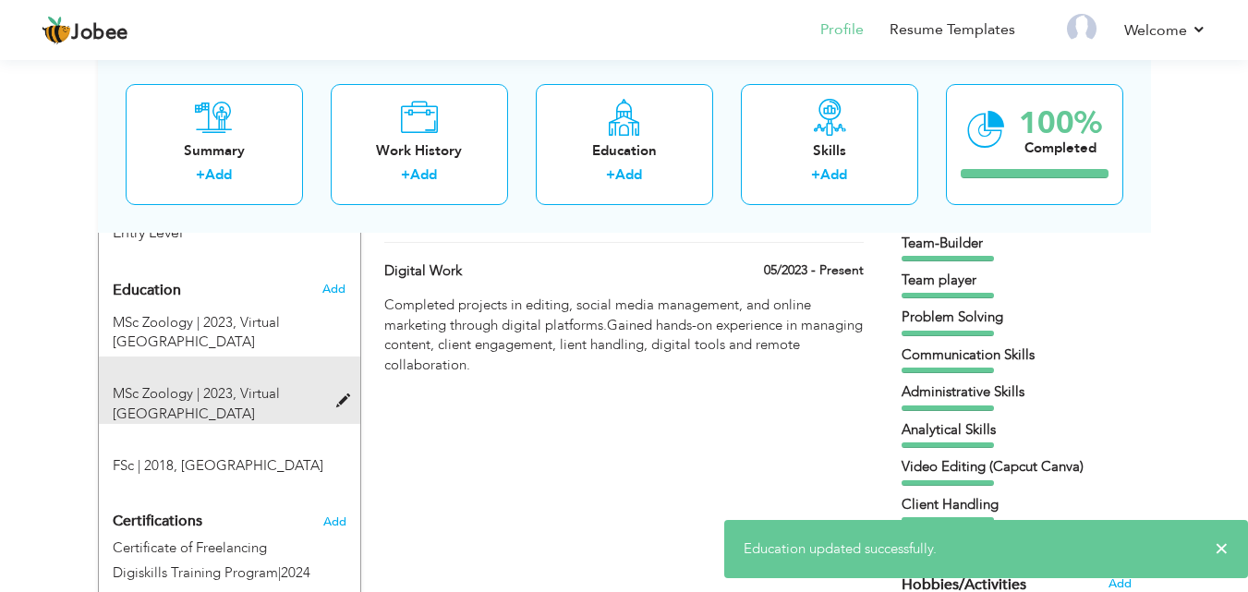
click at [347, 401] on span at bounding box center [347, 402] width 23 height 14
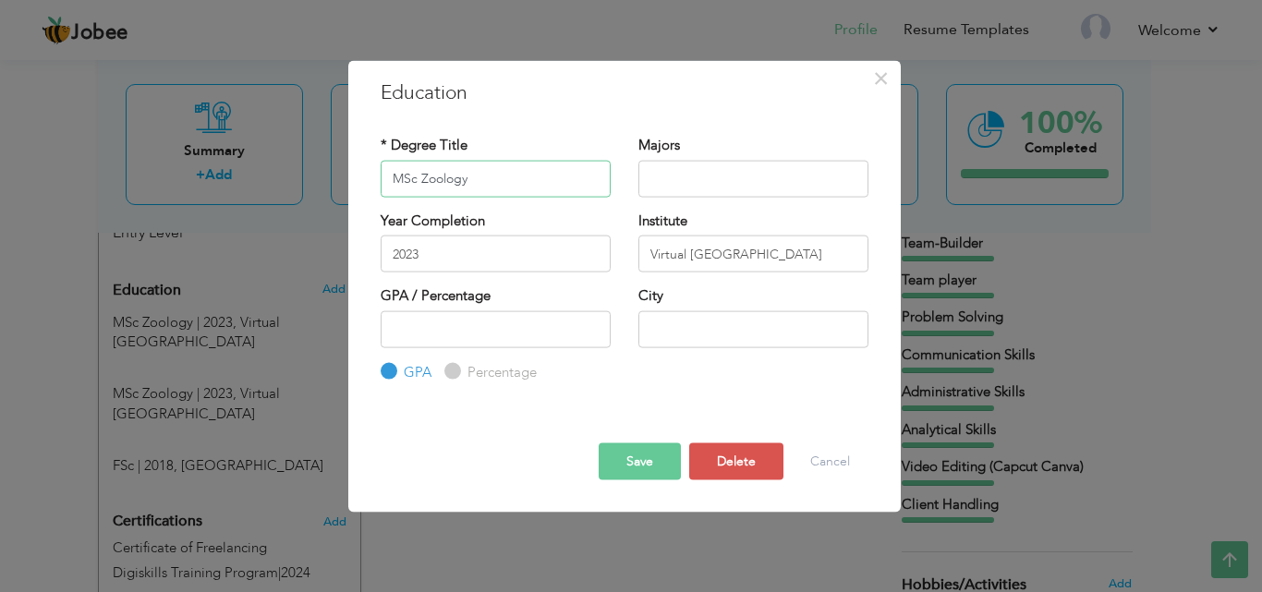
click at [492, 184] on input "MSc Zoology" at bounding box center [496, 178] width 230 height 37
type input "M"
type input "Bachelor Of Science"
click at [832, 248] on input "Virtual [GEOGRAPHIC_DATA]" at bounding box center [754, 254] width 230 height 37
type input "V"
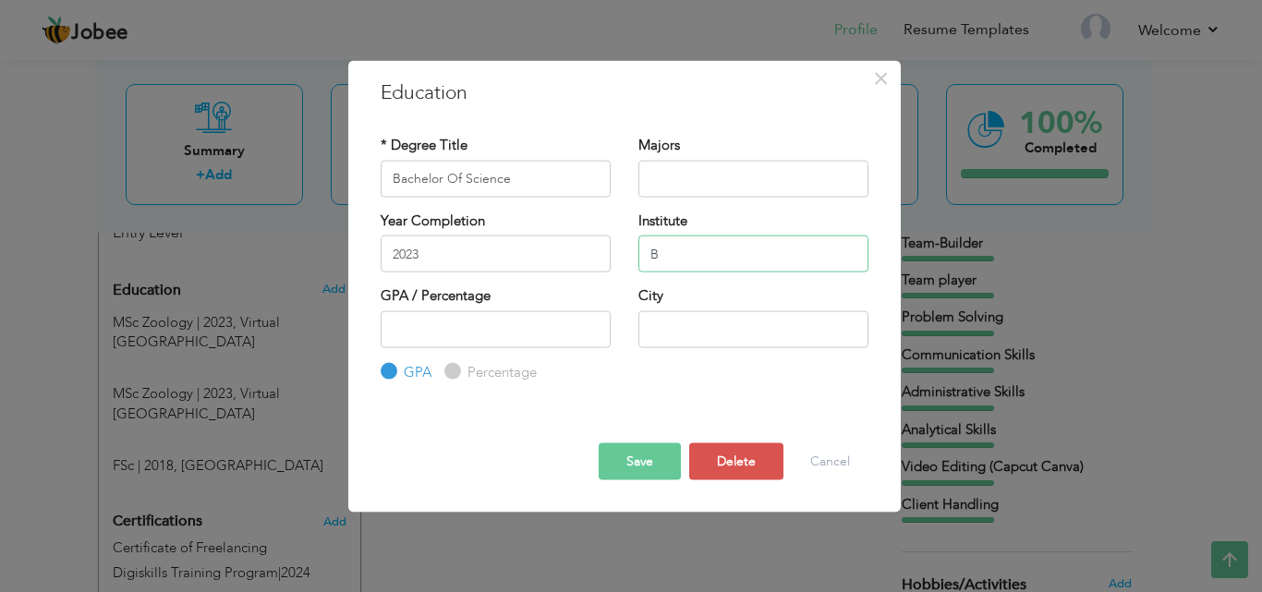
type input "Bahauddin Zikiya University Multan"
click at [453, 262] on input "2023" at bounding box center [496, 254] width 230 height 37
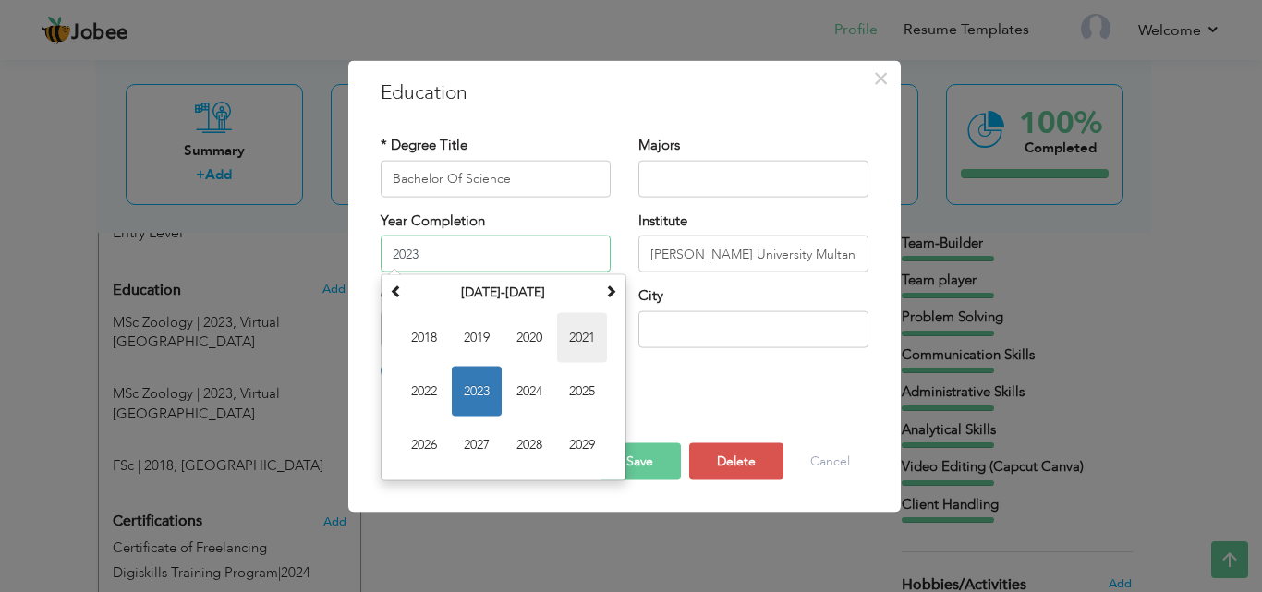
click at [588, 343] on span "2021" at bounding box center [582, 338] width 50 height 50
type input "2021"
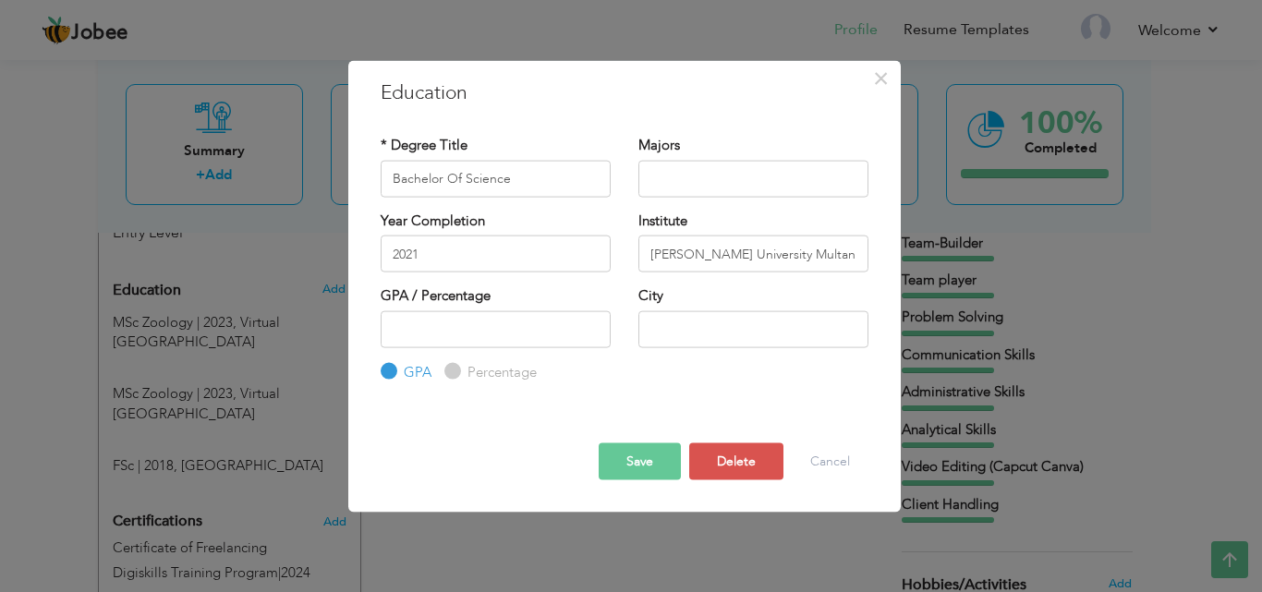
click at [653, 462] on button "Save" at bounding box center [640, 462] width 82 height 37
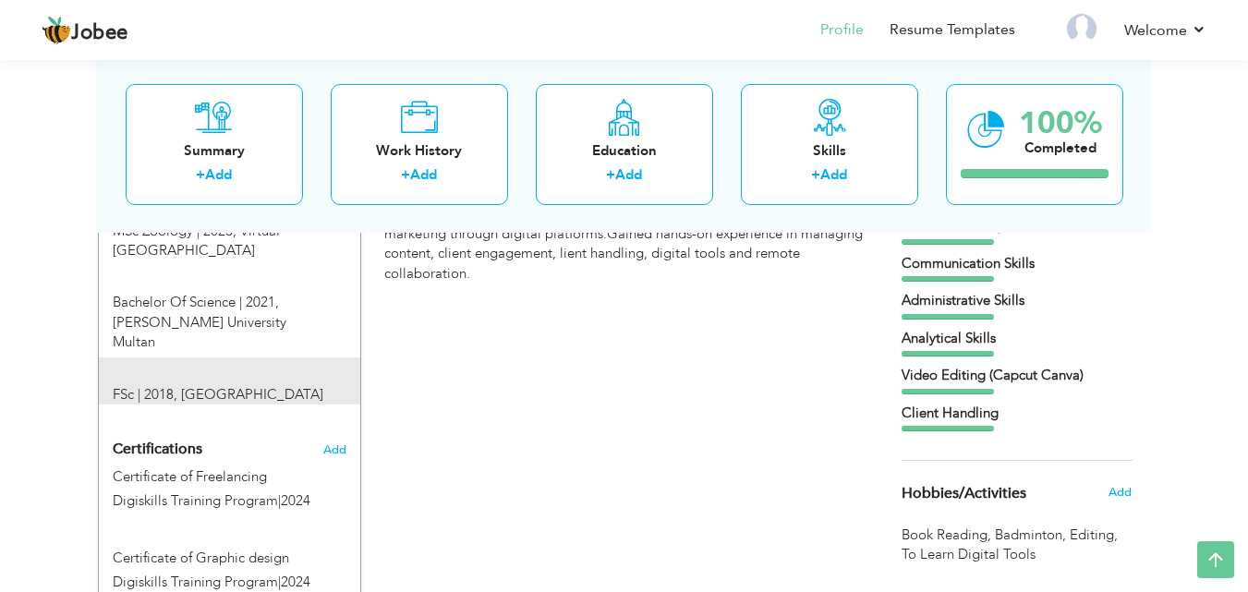
scroll to position [859, 0]
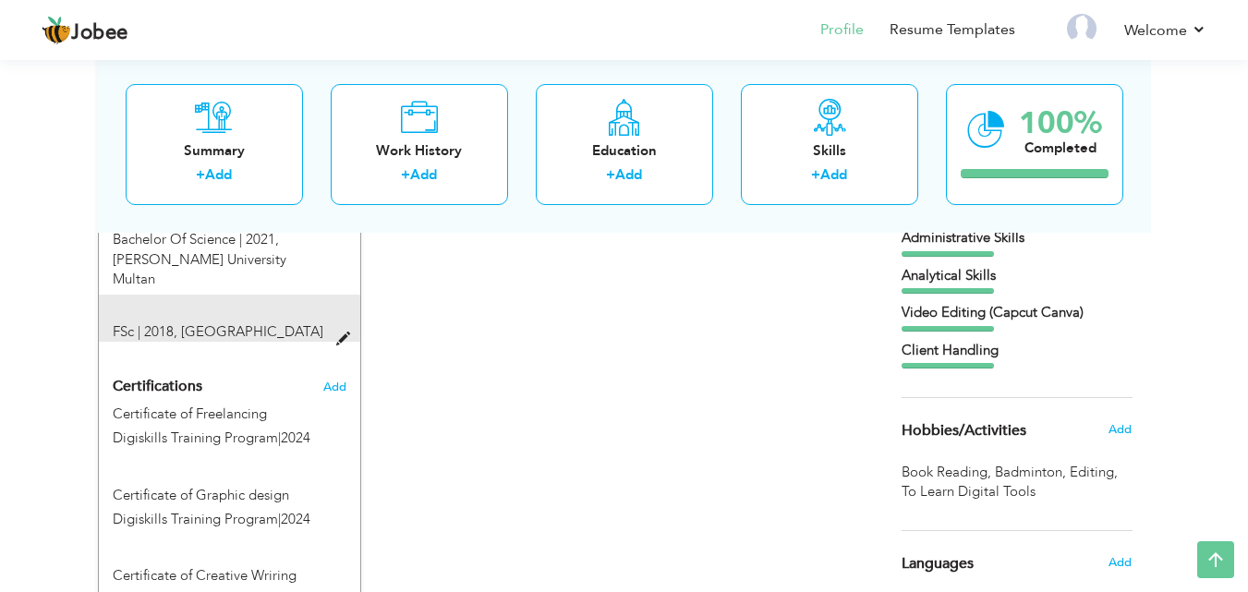
drag, startPoint x: 186, startPoint y: 412, endPoint x: 179, endPoint y: 331, distance: 81.6
click at [179, 331] on div "Change Remove Maryam Khalid Burewala , Pakistan × × ×" at bounding box center [229, 188] width 263 height 1399
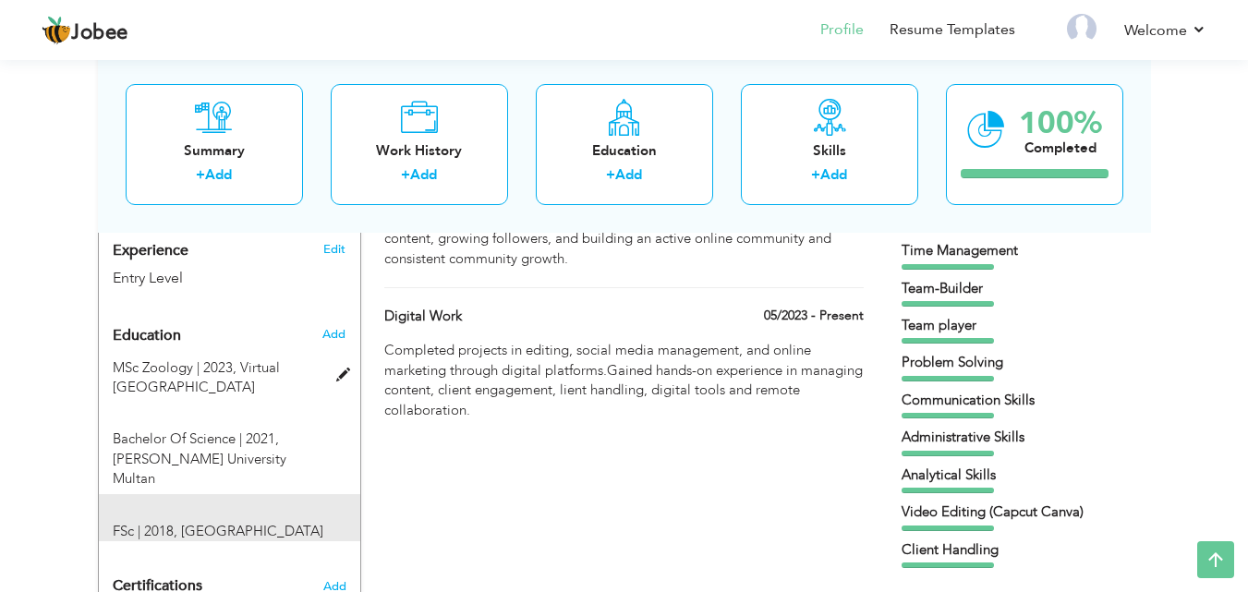
scroll to position [644, 0]
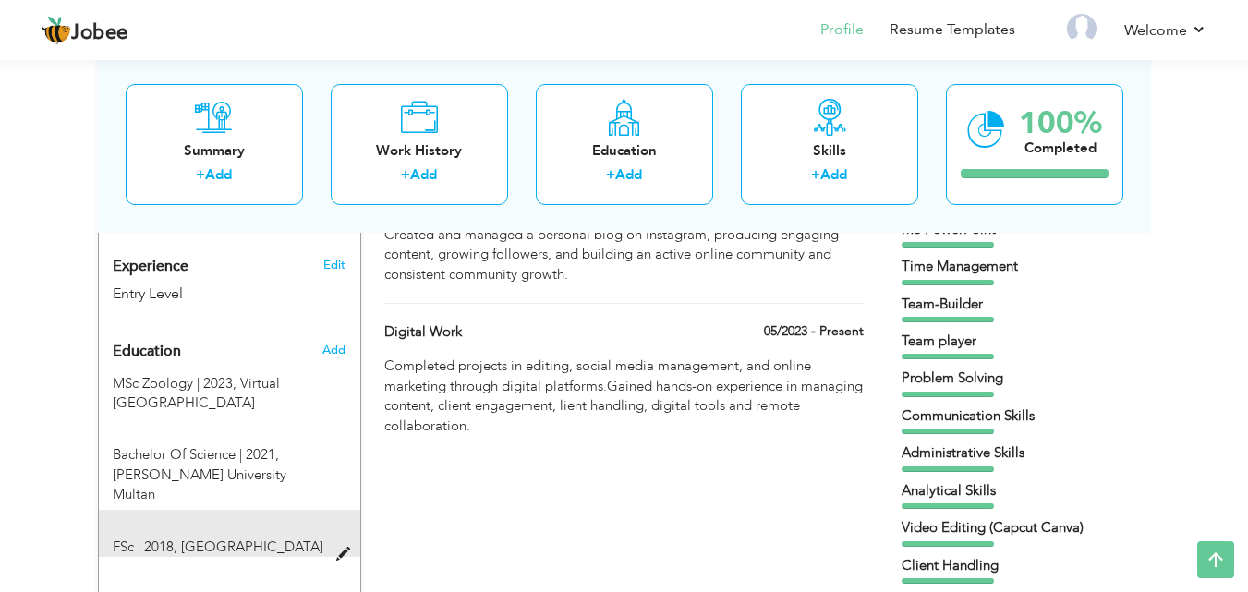
click at [349, 557] on span at bounding box center [347, 555] width 23 height 14
type input "FSc"
type input "2018"
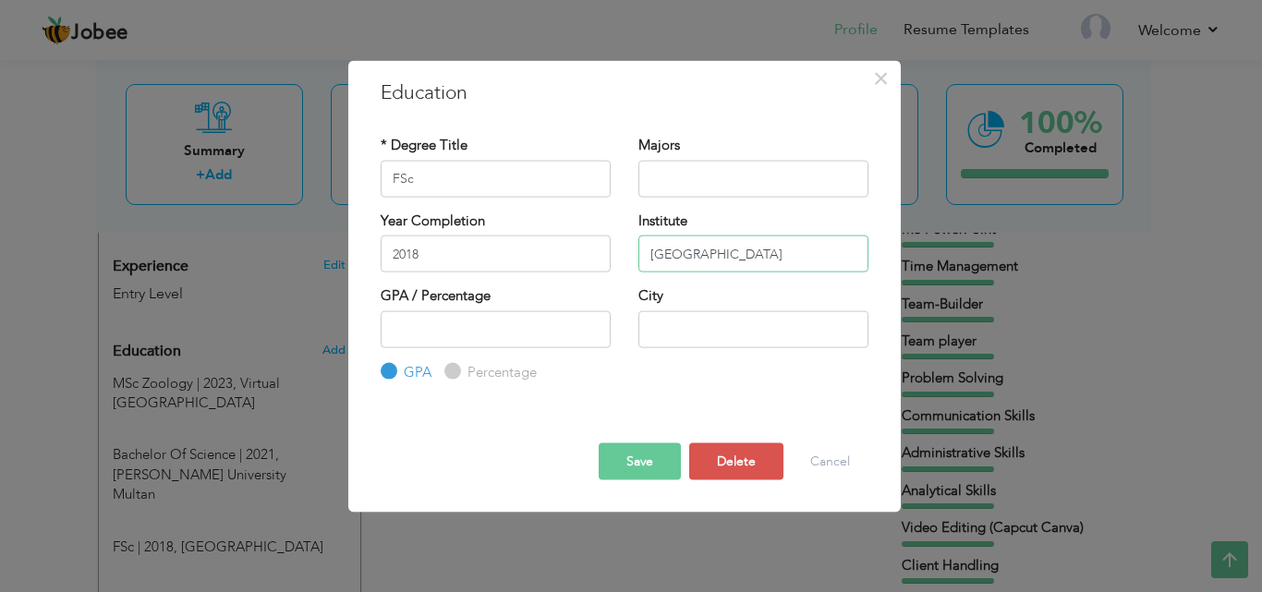
click at [689, 256] on input "Punjab College Burewala" at bounding box center [754, 254] width 230 height 37
click at [795, 262] on input "Punjab Group Of College Burewala" at bounding box center [754, 254] width 230 height 37
type input "Punjab Group Of Colleges [GEOGRAPHIC_DATA]"
click at [639, 459] on button "Save" at bounding box center [640, 462] width 82 height 37
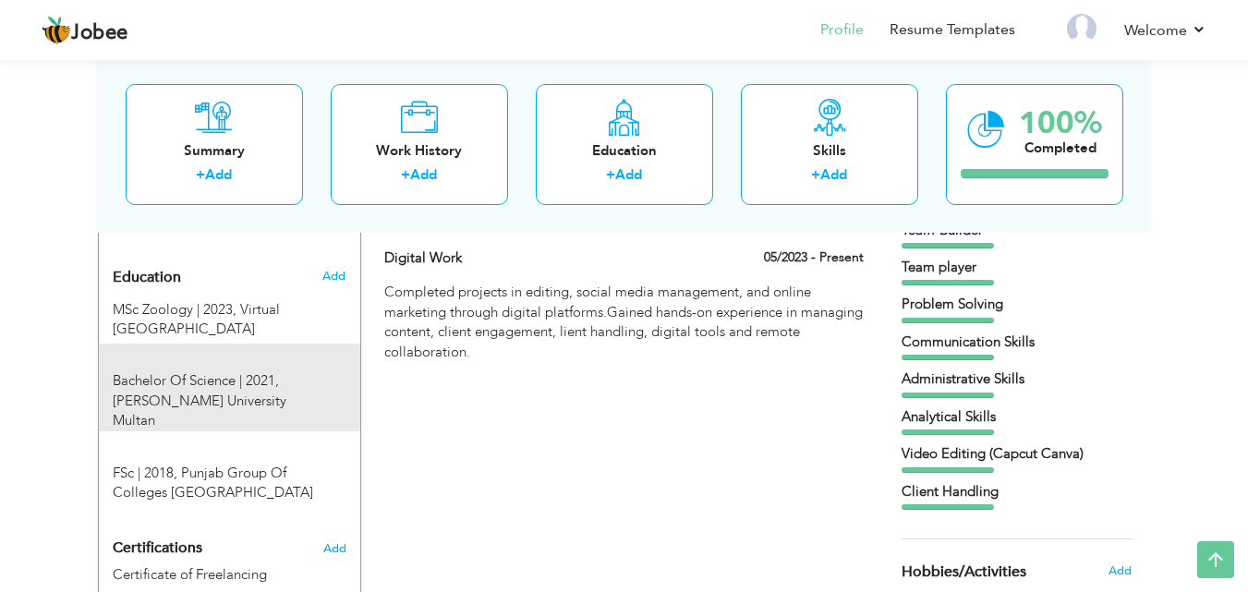
scroll to position [712, 0]
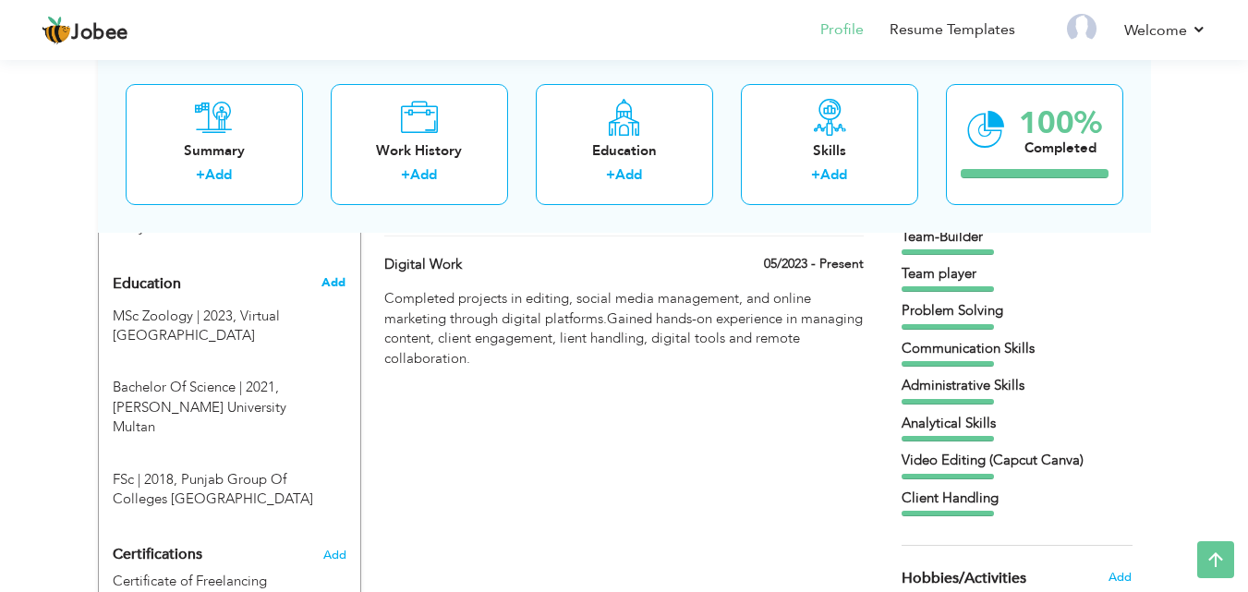
click at [337, 285] on span "Add" at bounding box center [334, 282] width 24 height 17
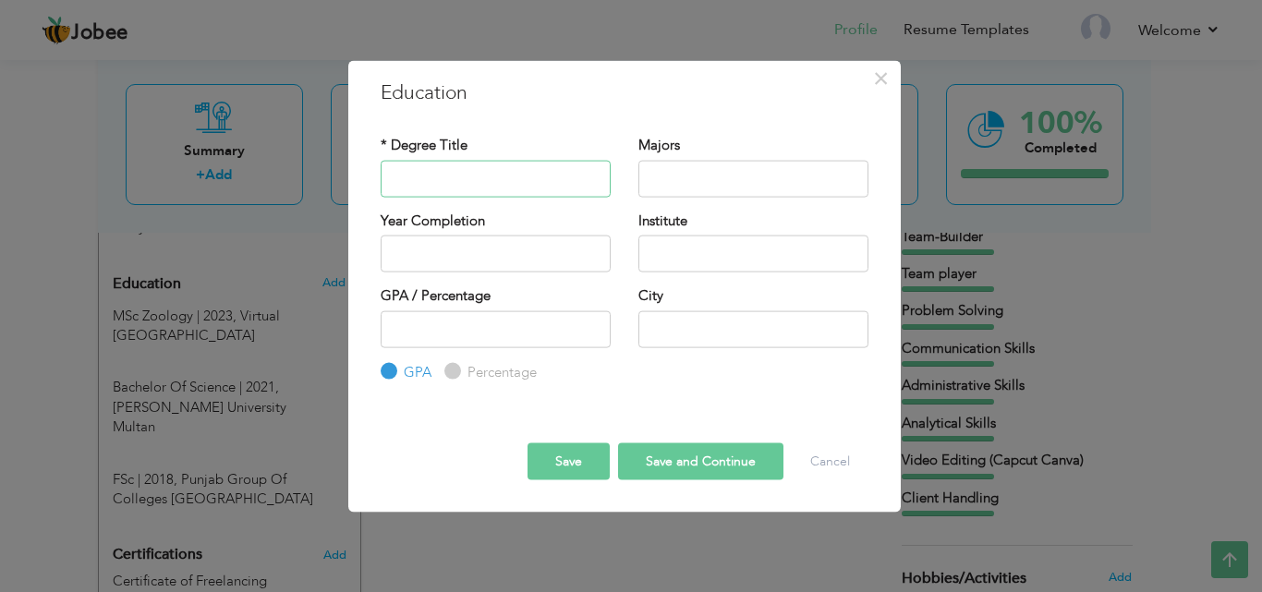
click at [444, 194] on input "text" at bounding box center [496, 178] width 230 height 37
type input "Matriculation"
click at [680, 249] on input "text" at bounding box center [754, 254] width 230 height 37
type input "[GEOGRAPHIC_DATA]"
click at [671, 335] on input "text" at bounding box center [754, 328] width 230 height 37
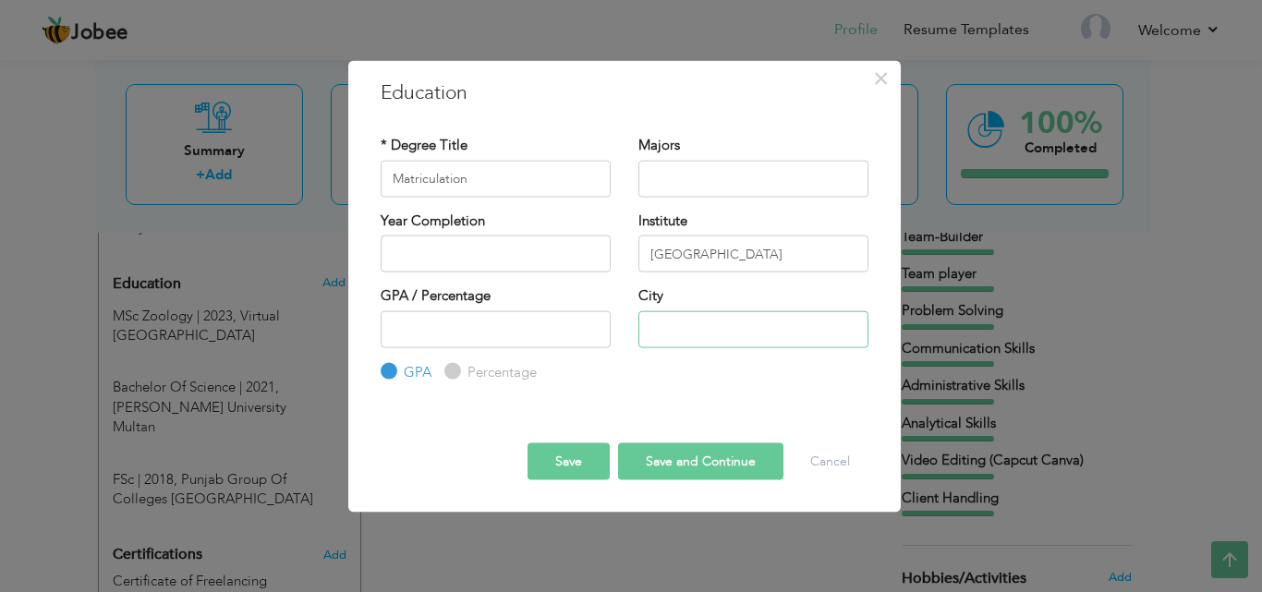
type input "Burewala"
click at [563, 257] on input "text" at bounding box center [496, 254] width 230 height 37
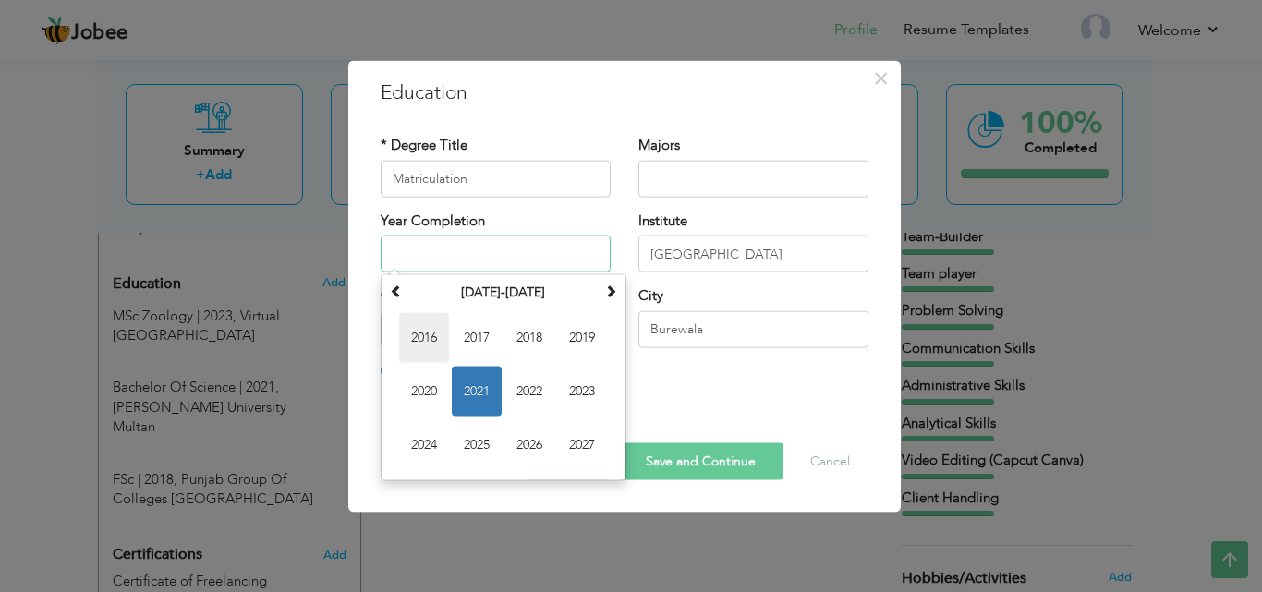
click at [433, 331] on span "2016" at bounding box center [424, 338] width 50 height 50
type input "2016"
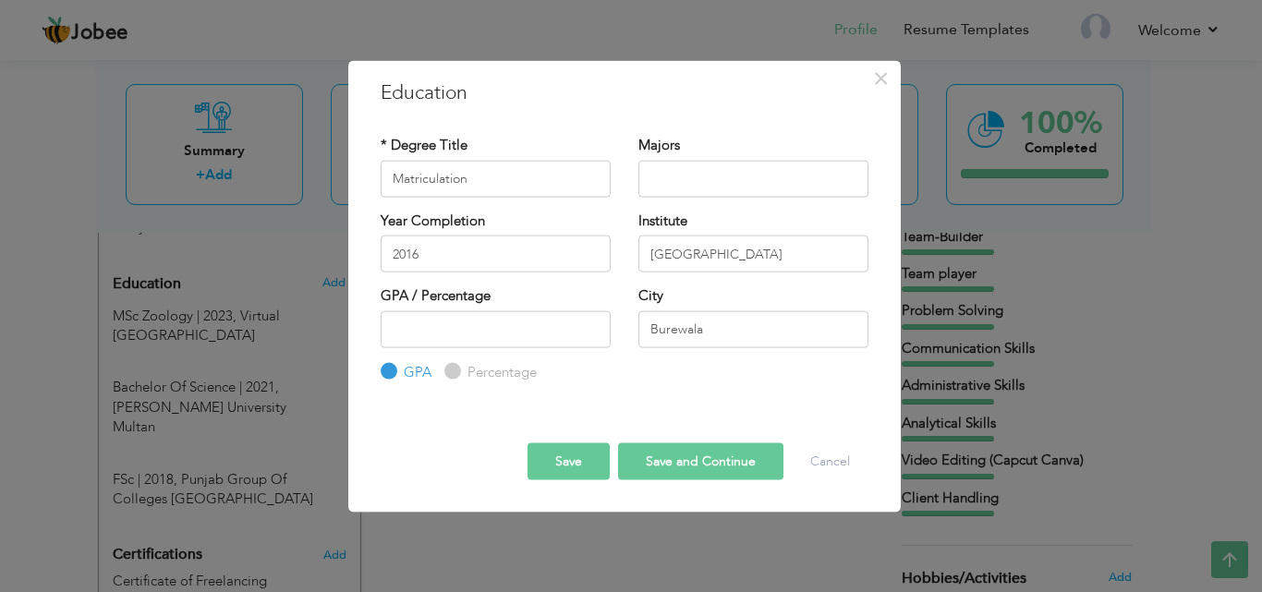
click at [570, 461] on button "Save" at bounding box center [569, 462] width 82 height 37
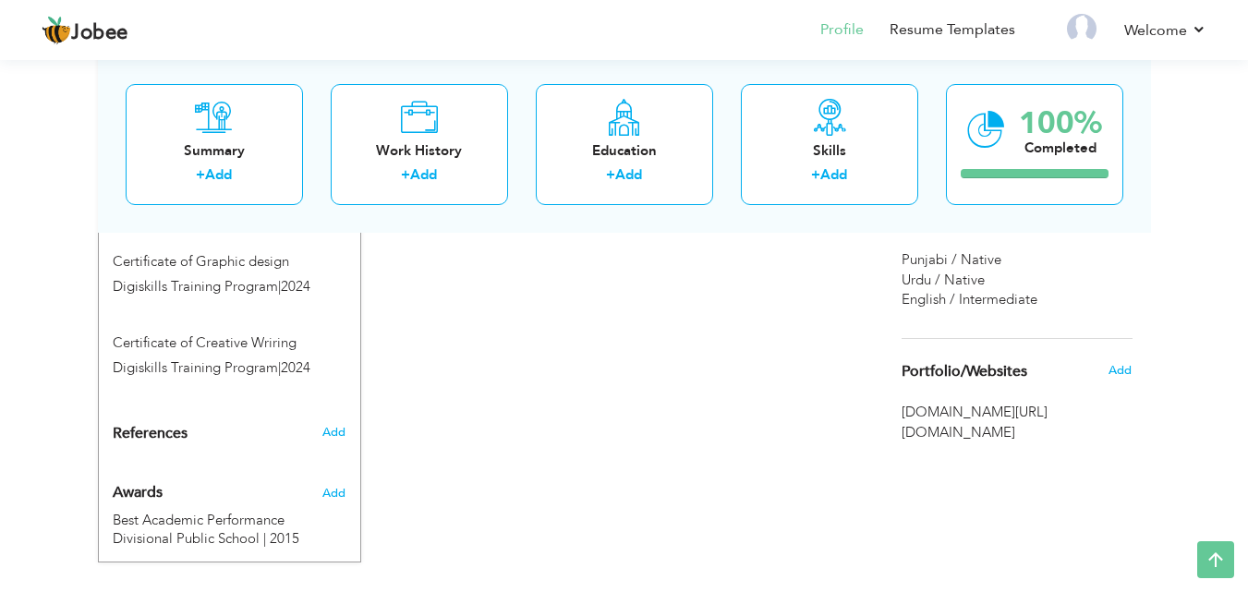
scroll to position [1206, 0]
drag, startPoint x: 218, startPoint y: 424, endPoint x: 201, endPoint y: 366, distance: 60.5
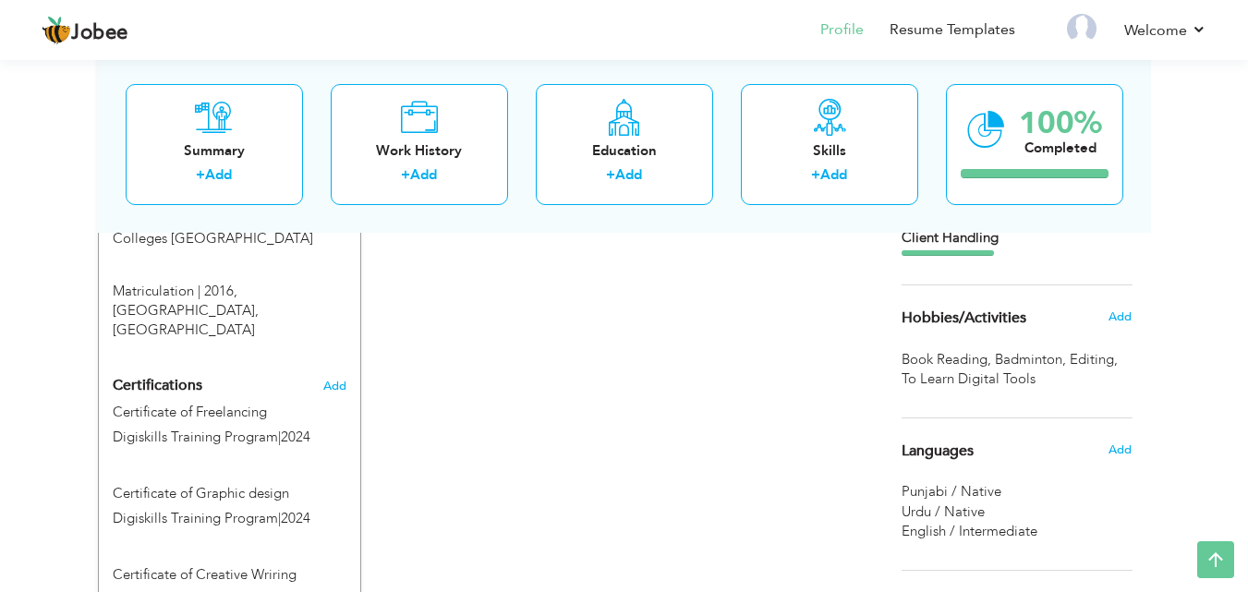
scroll to position [959, 0]
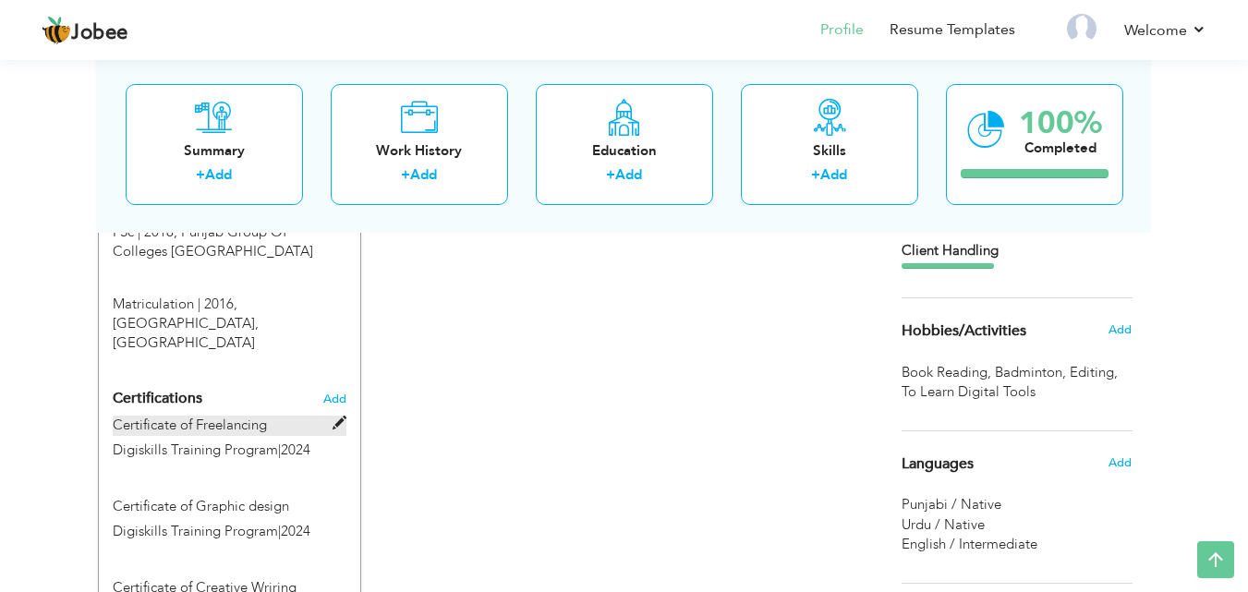
click at [341, 417] on span at bounding box center [340, 424] width 14 height 14
type input "Certificate of Freelancing"
type input "Digiskills Training Program"
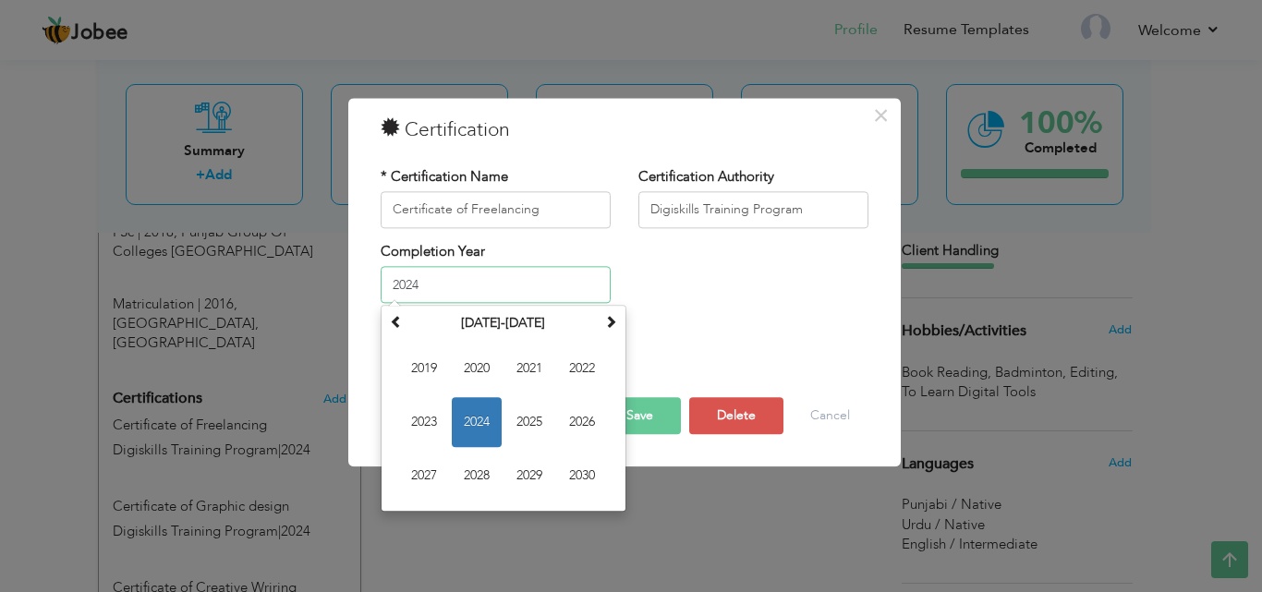
click at [432, 289] on input "2024" at bounding box center [496, 285] width 230 height 37
click at [546, 358] on span "2021" at bounding box center [530, 370] width 50 height 50
type input "2021"
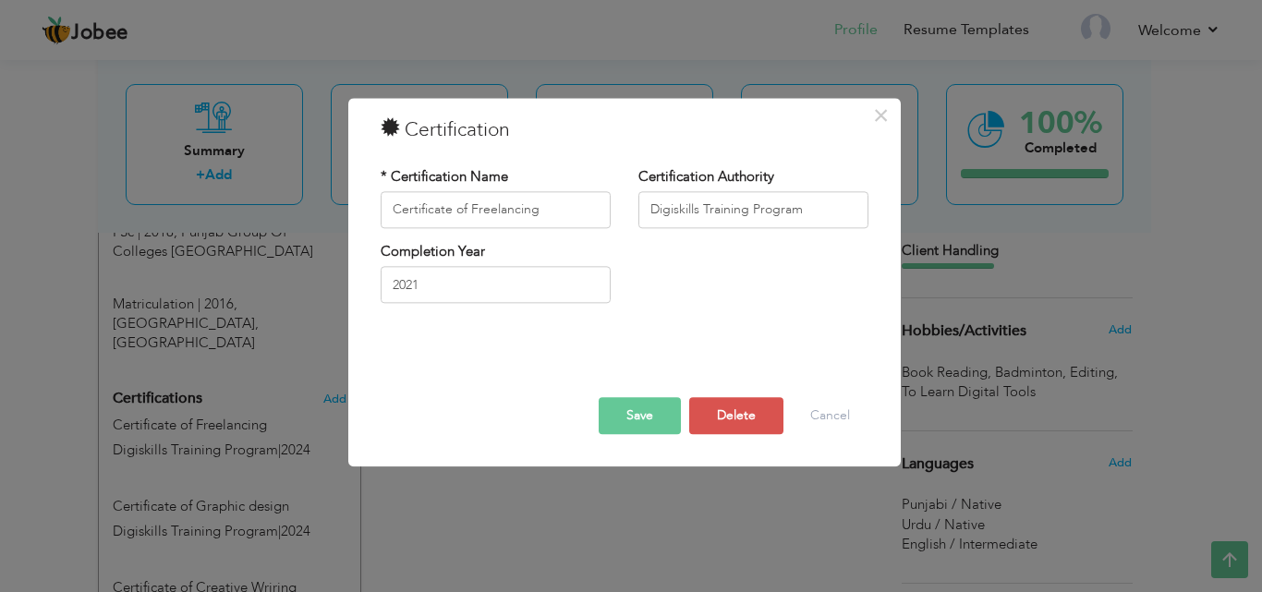
click at [641, 412] on button "Save" at bounding box center [640, 415] width 82 height 37
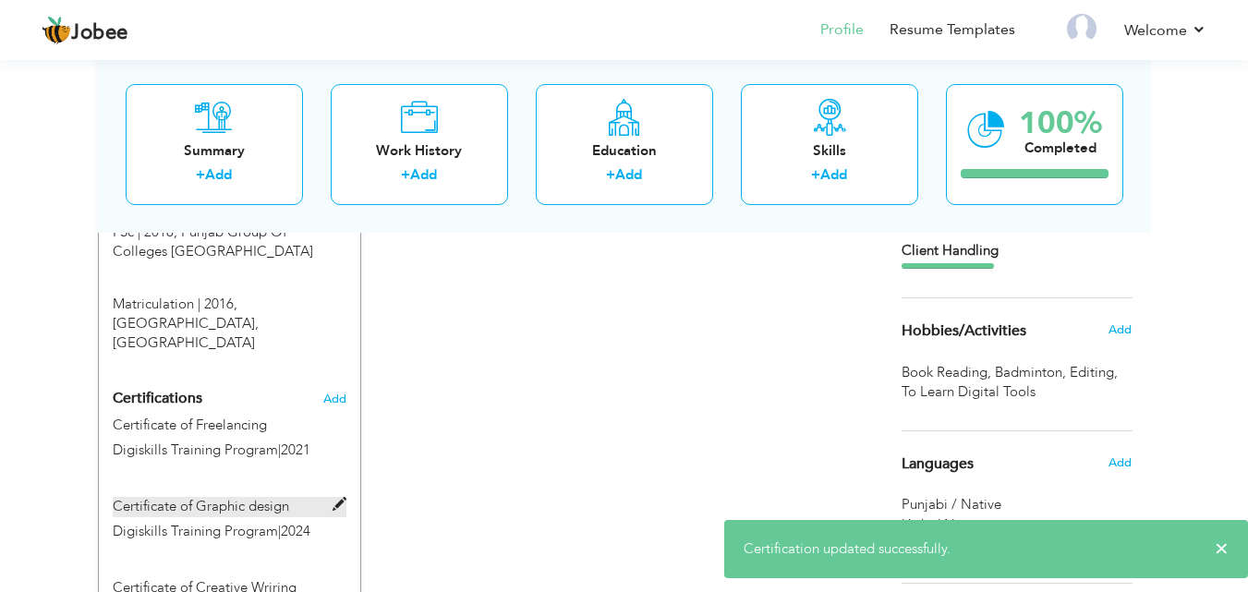
click at [345, 498] on span at bounding box center [340, 505] width 14 height 14
type input "Certificate of Graphic design"
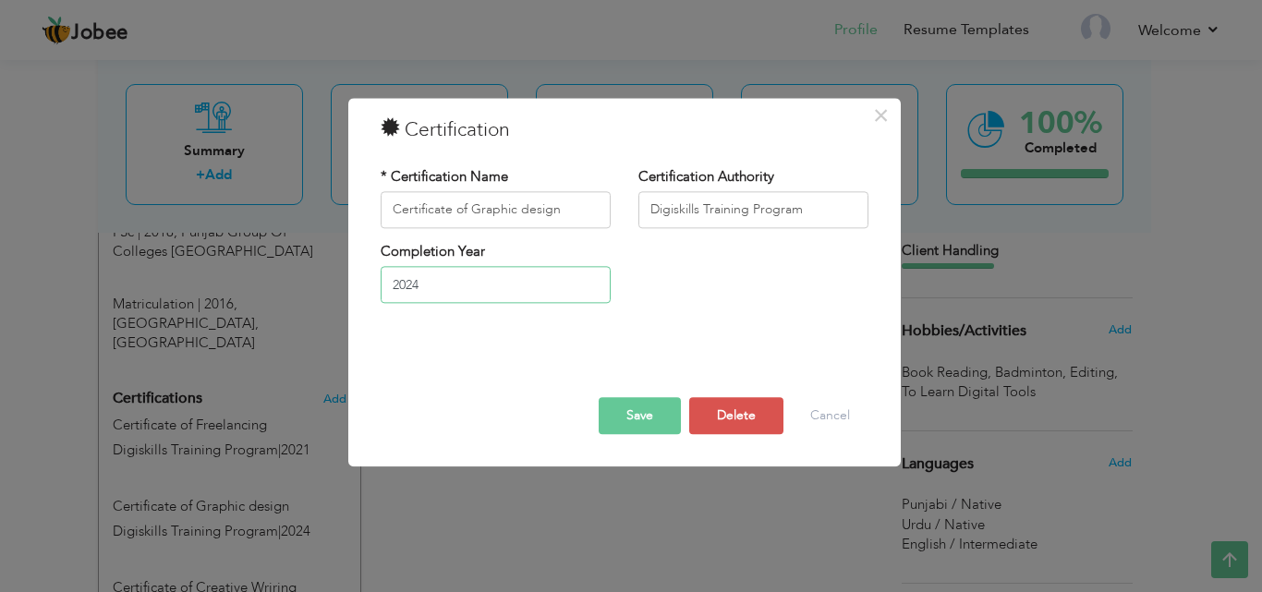
click at [432, 298] on input "2024" at bounding box center [496, 285] width 230 height 37
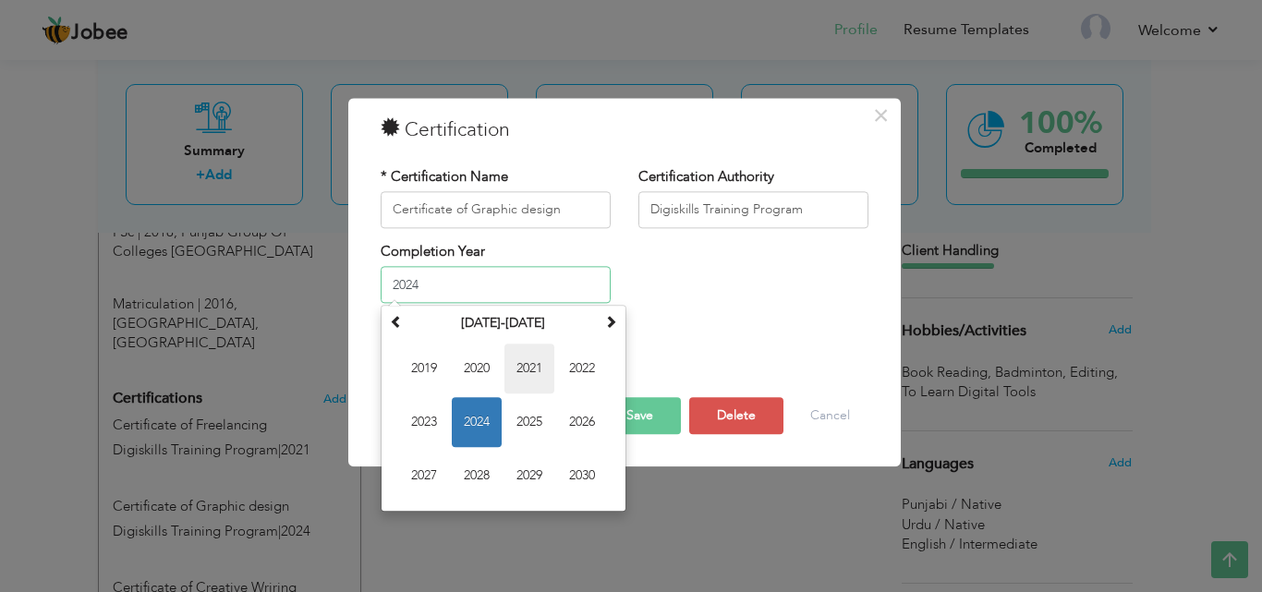
click at [534, 366] on span "2021" at bounding box center [530, 370] width 50 height 50
type input "2021"
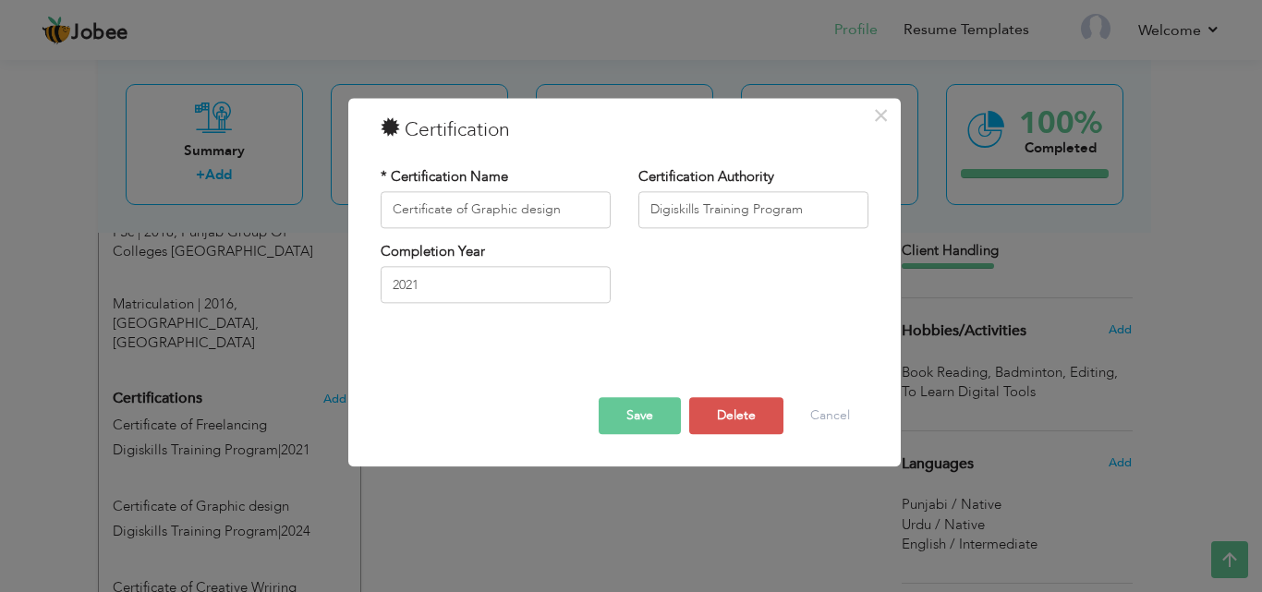
click at [650, 420] on button "Save" at bounding box center [640, 415] width 82 height 37
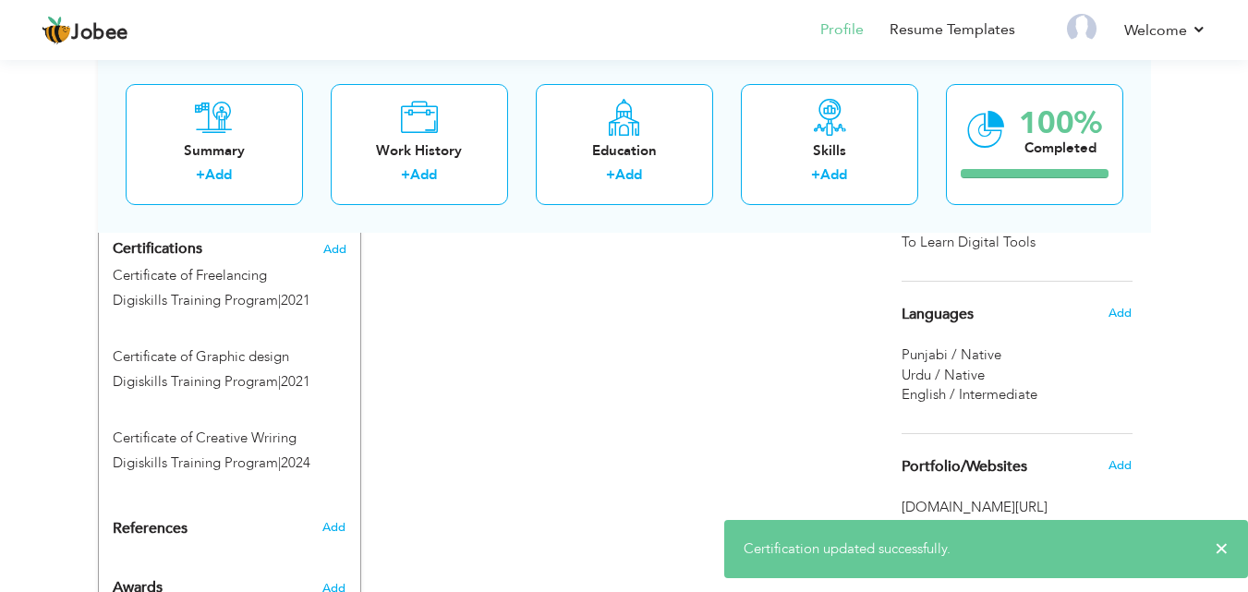
scroll to position [1113, 0]
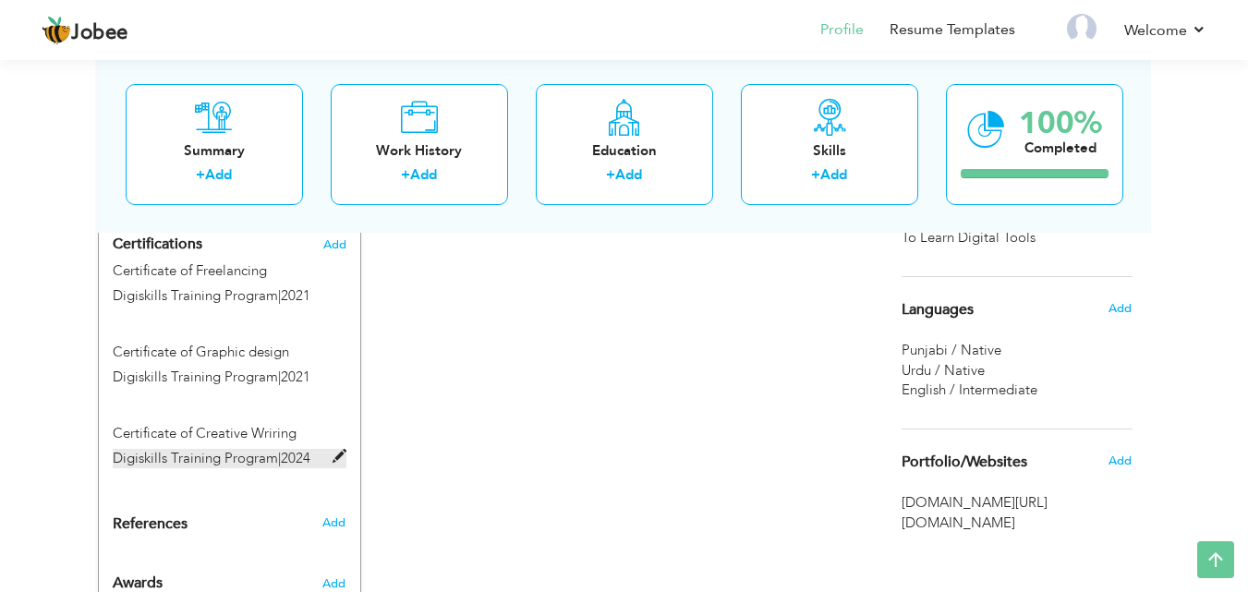
click at [342, 450] on span at bounding box center [340, 457] width 14 height 14
type input "Certificate of Creative Wriring"
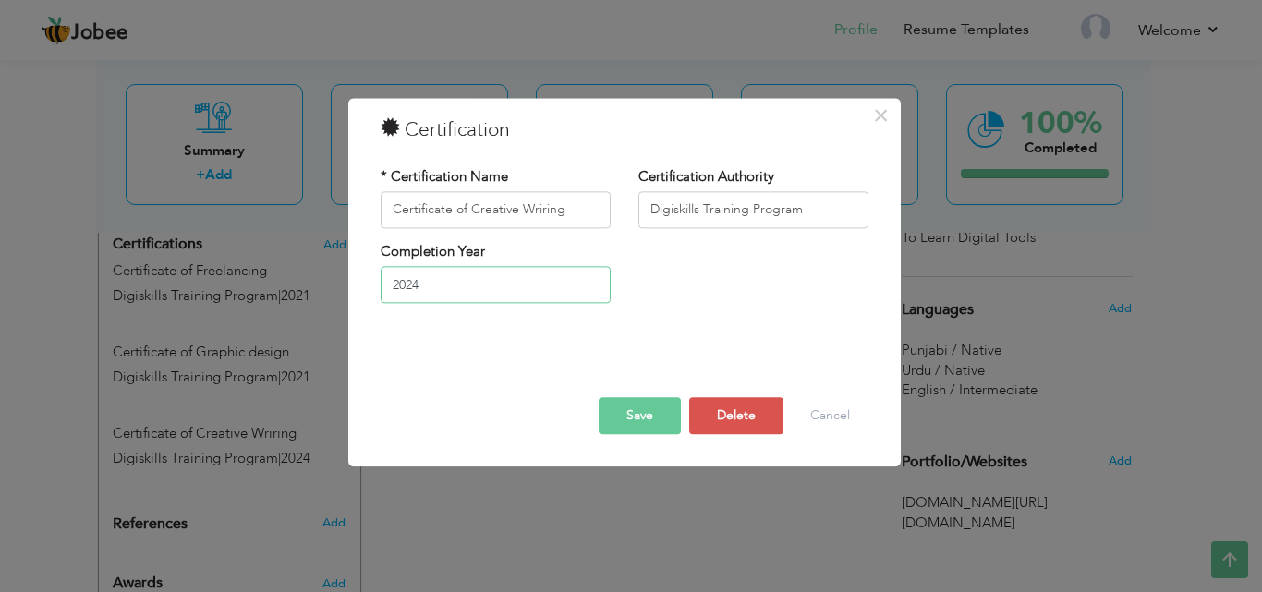
click at [432, 290] on input "2024" at bounding box center [496, 285] width 230 height 37
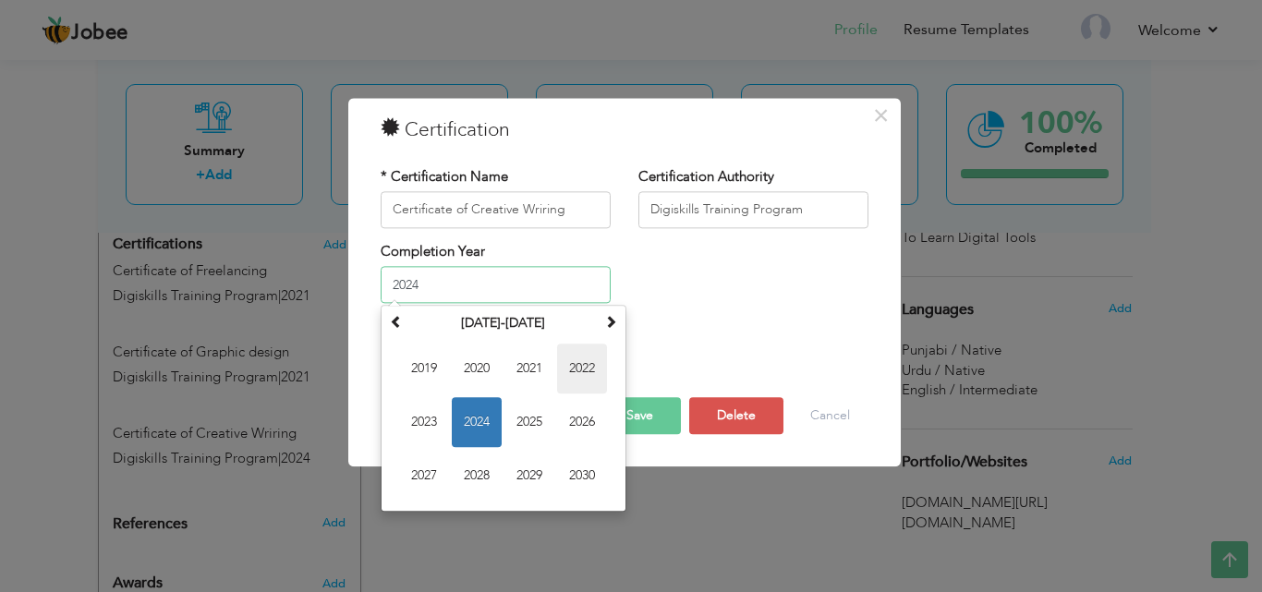
click at [584, 359] on span "2022" at bounding box center [582, 370] width 50 height 50
type input "2022"
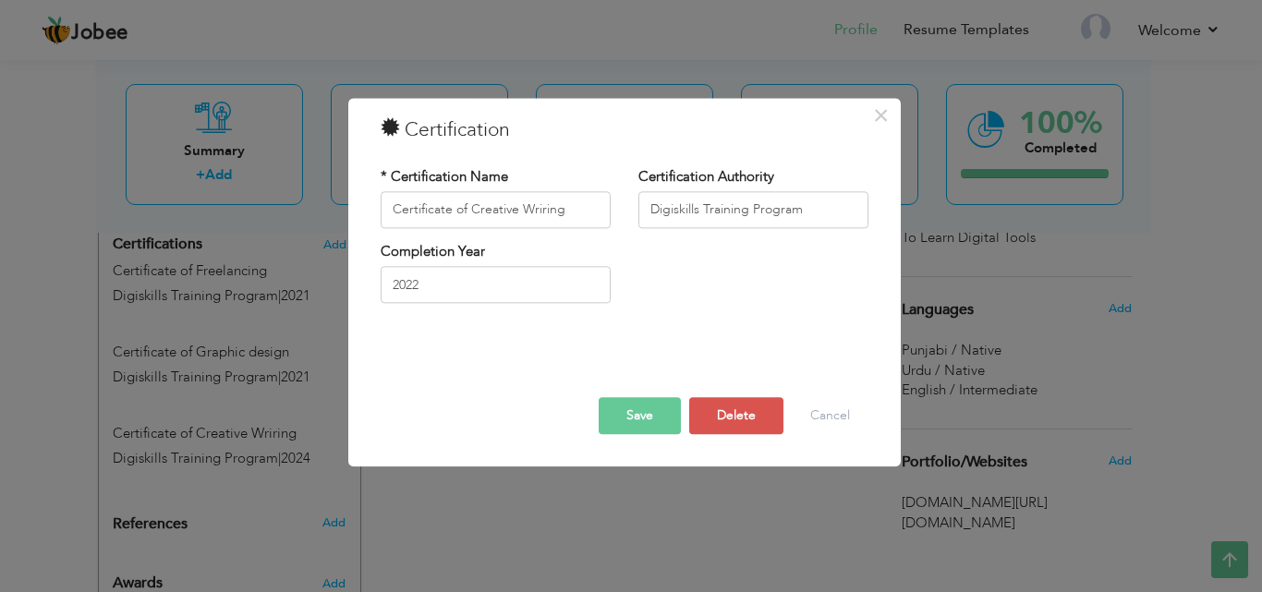
click at [658, 412] on button "Save" at bounding box center [640, 415] width 82 height 37
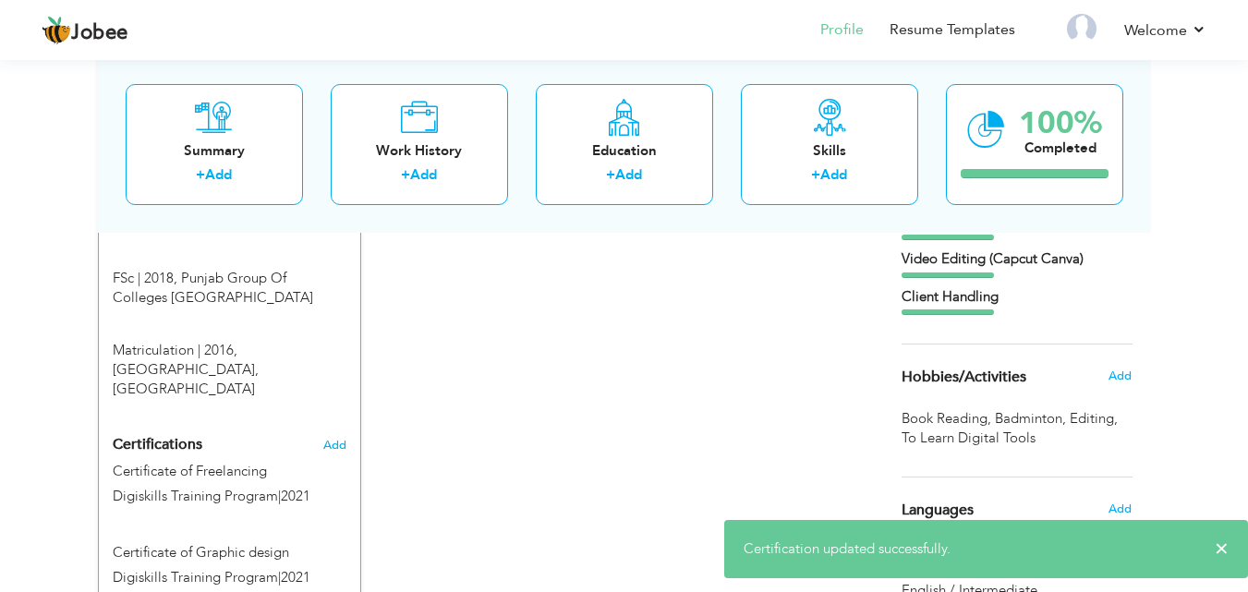
scroll to position [898, 0]
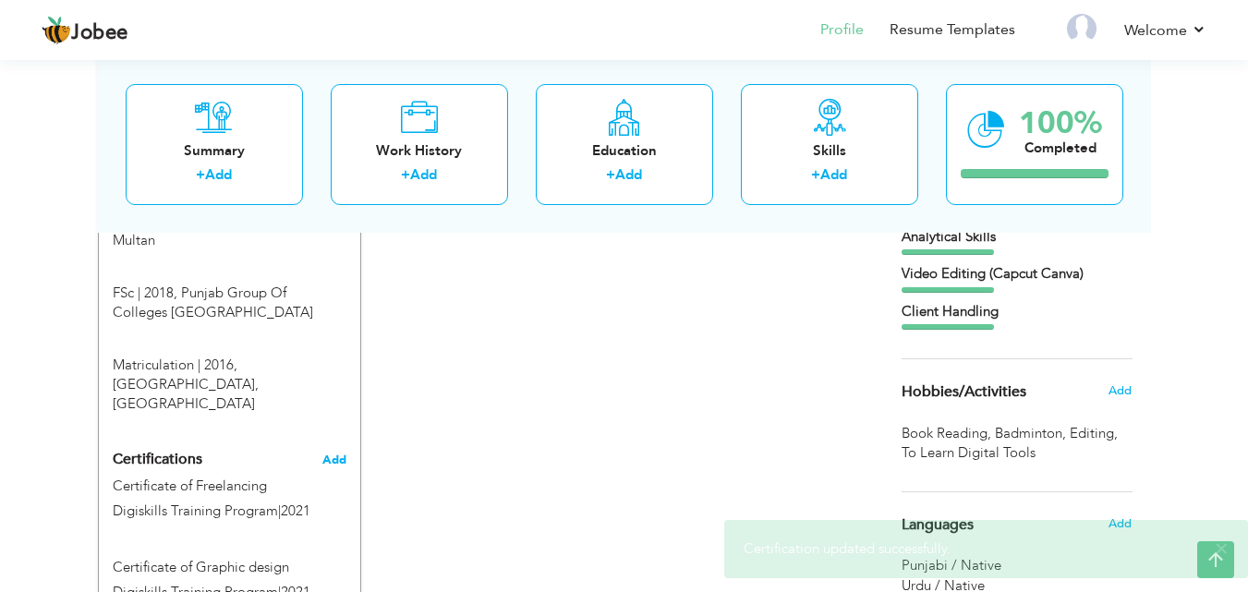
click at [334, 454] on span "Add" at bounding box center [334, 460] width 24 height 13
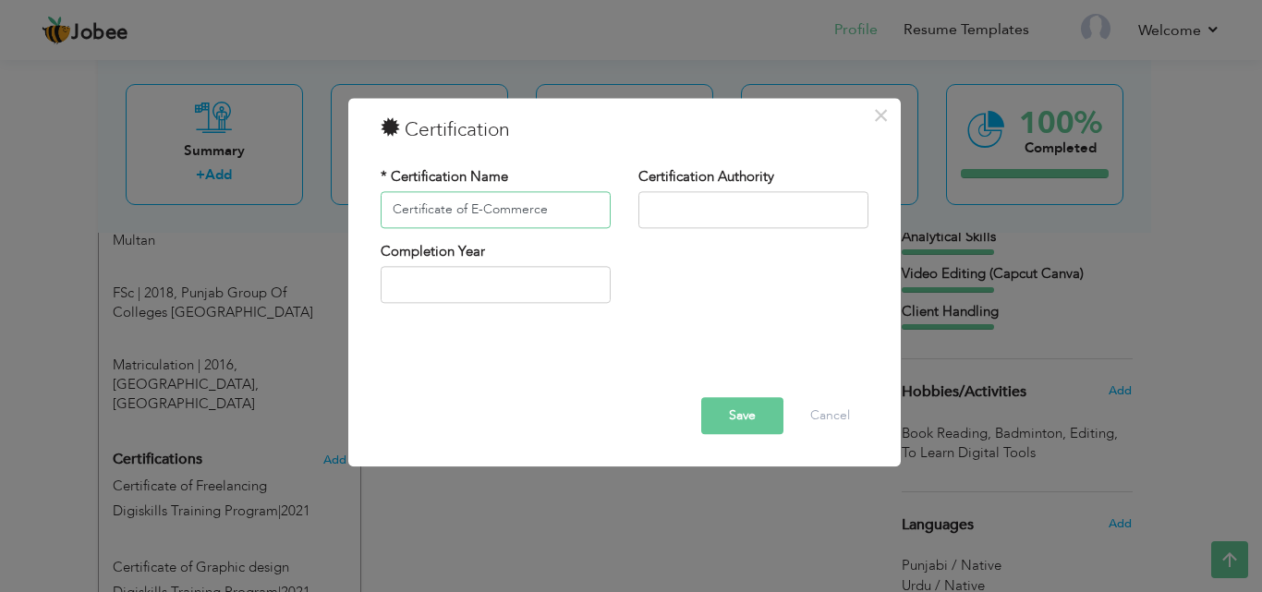
type input "Certificate of E-Commerce"
click at [685, 213] on input "text" at bounding box center [754, 209] width 230 height 37
type input "Digiskills Training Program"
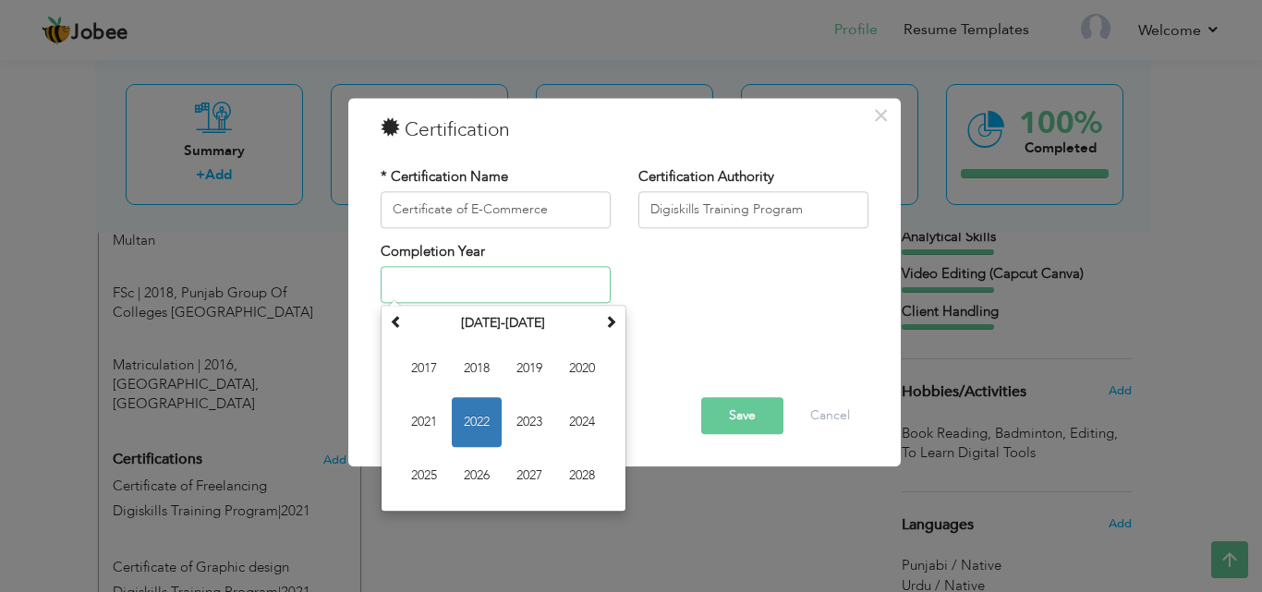
click at [471, 287] on input "text" at bounding box center [496, 285] width 230 height 37
click at [480, 418] on span "2022" at bounding box center [477, 423] width 50 height 50
type input "2022"
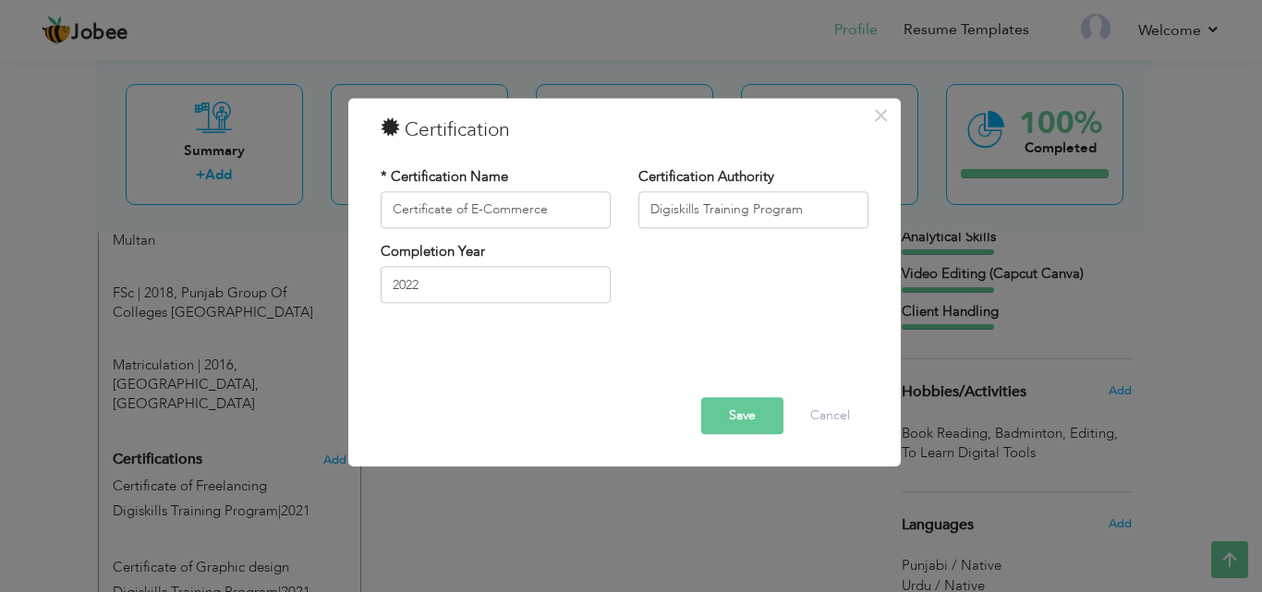
click at [751, 422] on button "Save" at bounding box center [742, 415] width 82 height 37
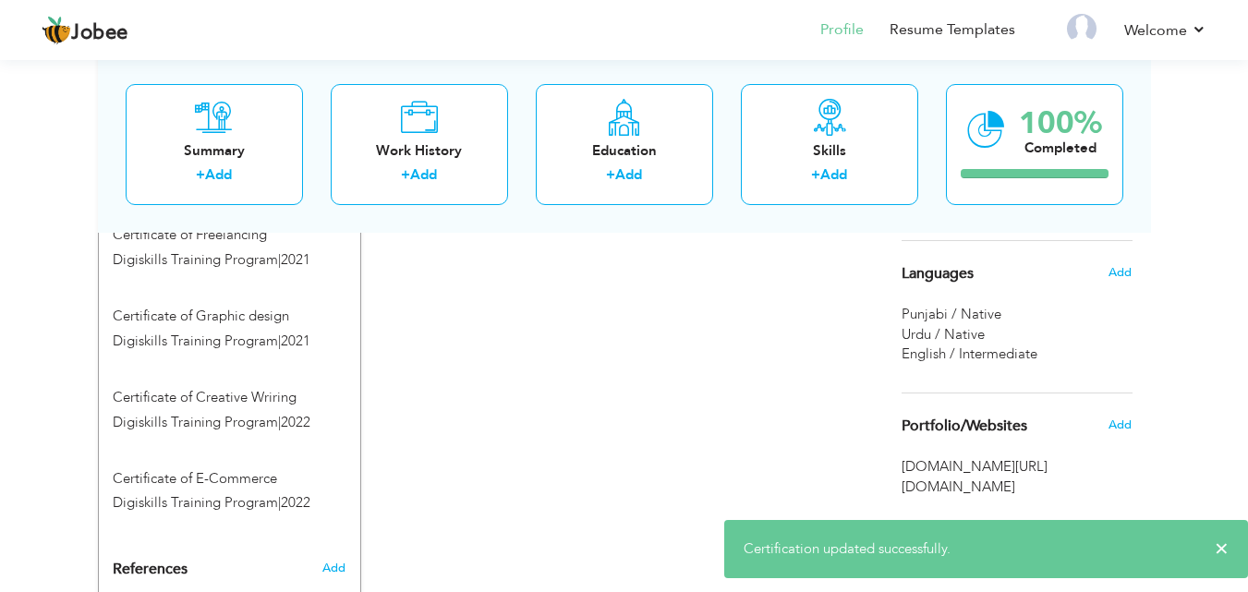
scroll to position [1150, 0]
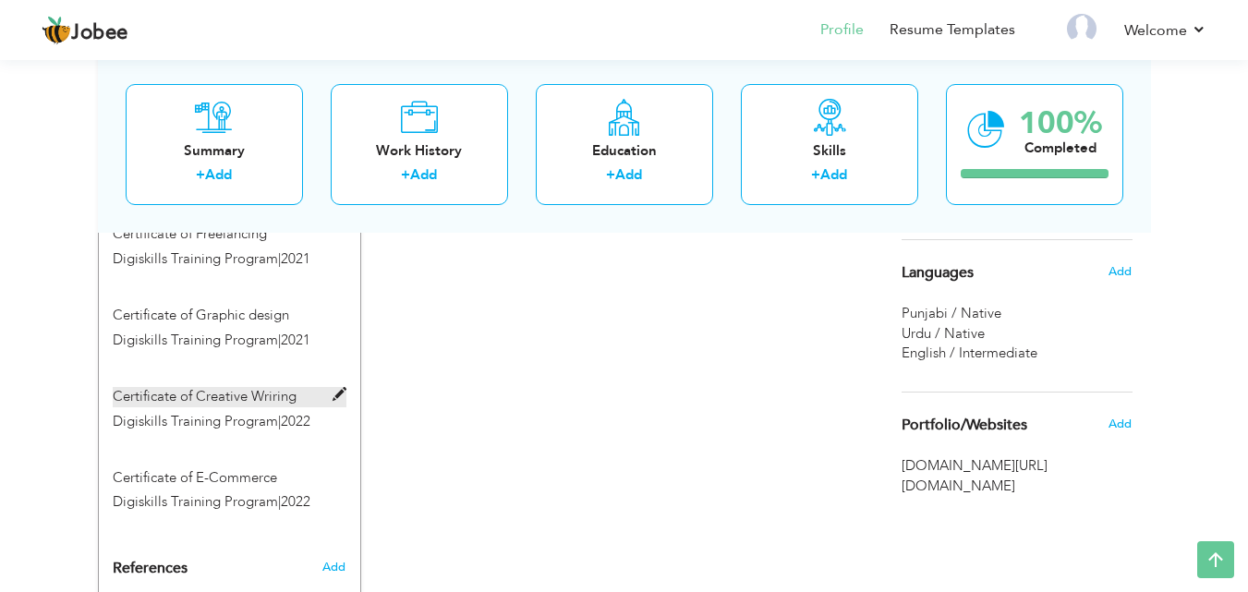
click at [345, 388] on span at bounding box center [340, 395] width 14 height 14
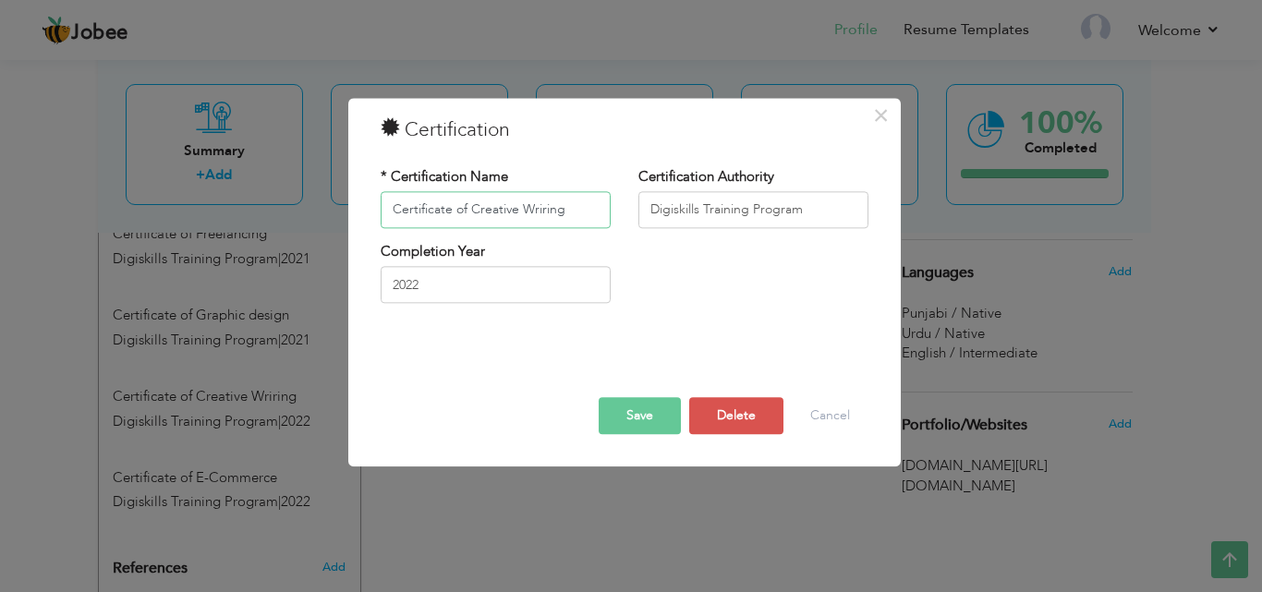
click at [544, 213] on input "Certificate of Creative Wriring" at bounding box center [496, 209] width 230 height 37
type input "Certificate of Creative Writing"
click at [634, 412] on button "Save" at bounding box center [640, 415] width 82 height 37
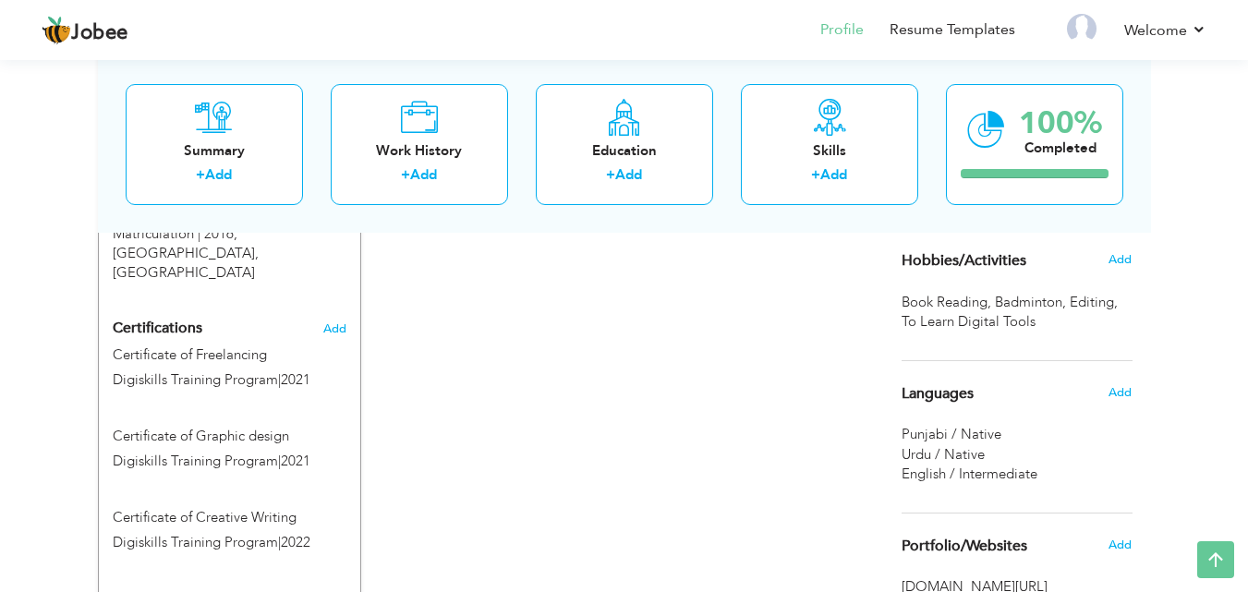
scroll to position [1028, 0]
click at [430, 290] on div "CV Import Profile Strength 0% Select an Item from right menu Work History * Job…" at bounding box center [624, 61] width 527 height 1480
click at [335, 324] on span "Add" at bounding box center [334, 330] width 24 height 13
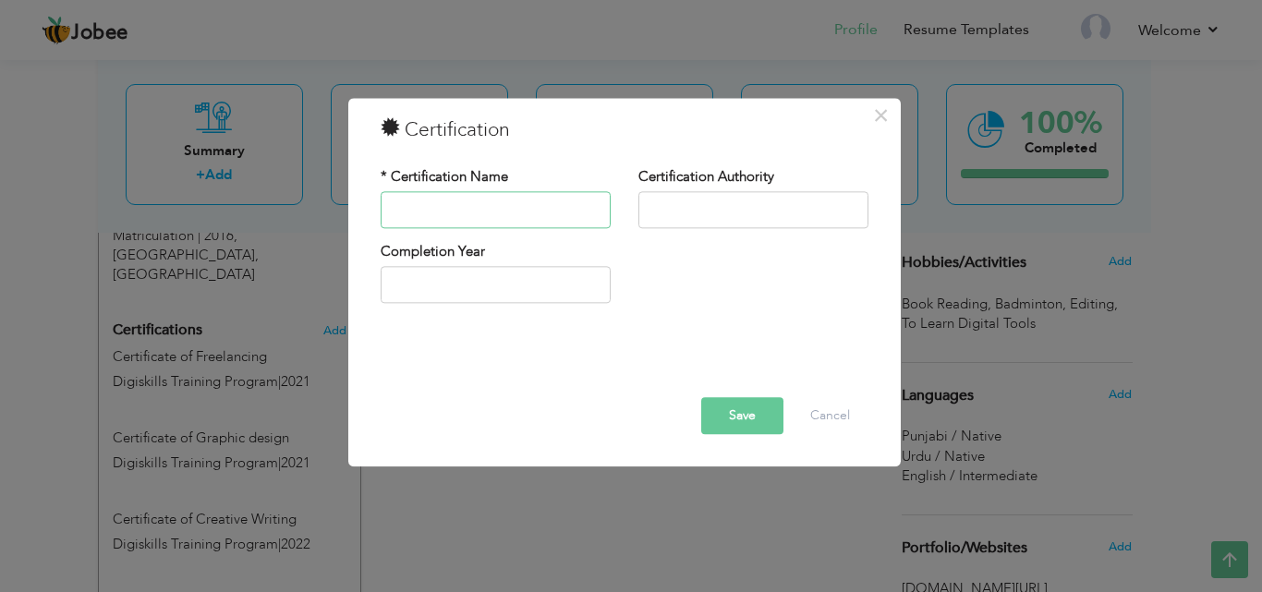
click at [455, 202] on input "text" at bounding box center [496, 209] width 230 height 37
click at [558, 218] on input "Certificate of E-Commerce" at bounding box center [496, 209] width 230 height 37
type input "Certificate of Video Editing"
click at [712, 207] on input "text" at bounding box center [754, 209] width 230 height 37
type input "Growbiz Network"
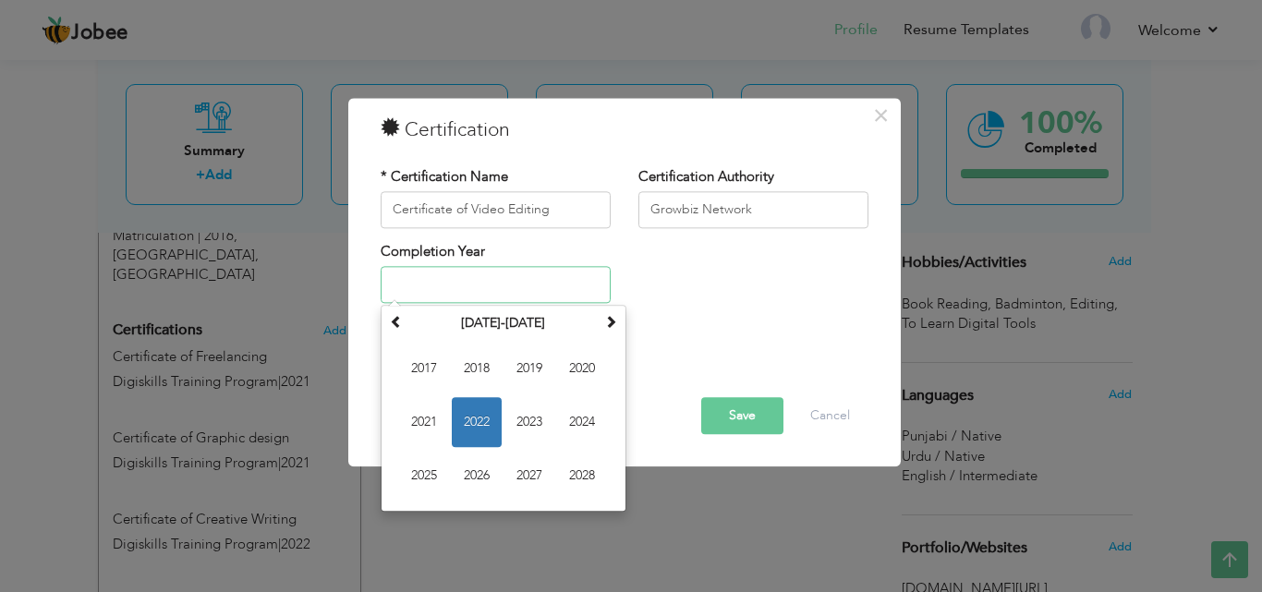
click at [550, 279] on input "text" at bounding box center [496, 285] width 230 height 37
click at [526, 416] on span "2023" at bounding box center [530, 423] width 50 height 50
type input "2023"
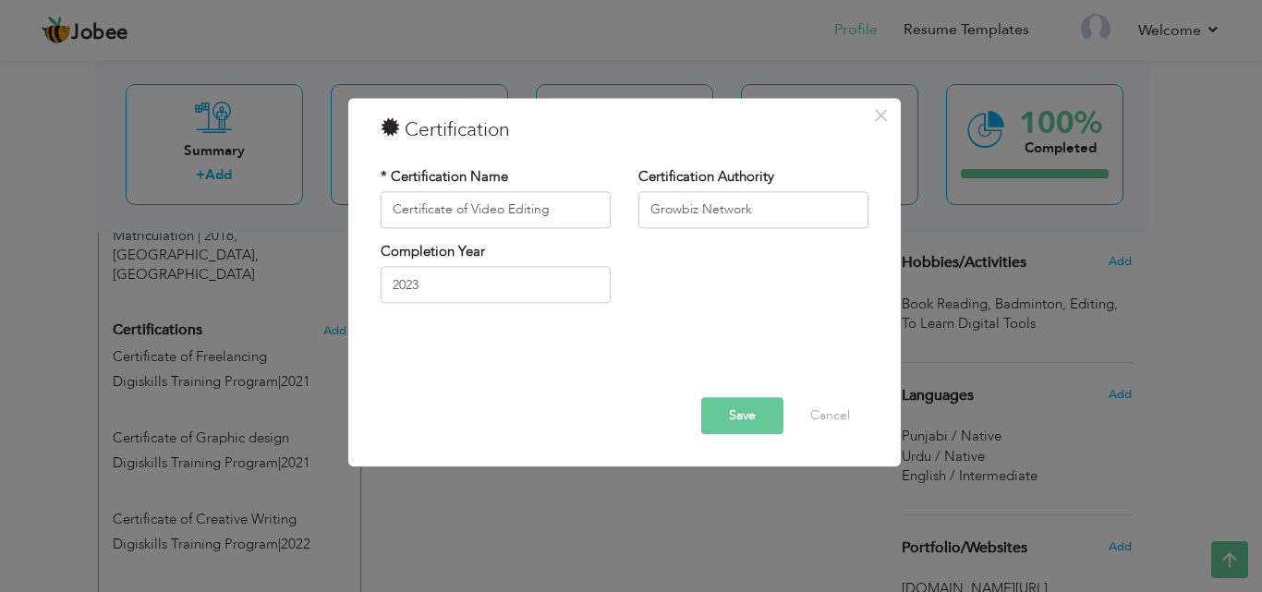
click at [756, 419] on button "Save" at bounding box center [742, 415] width 82 height 37
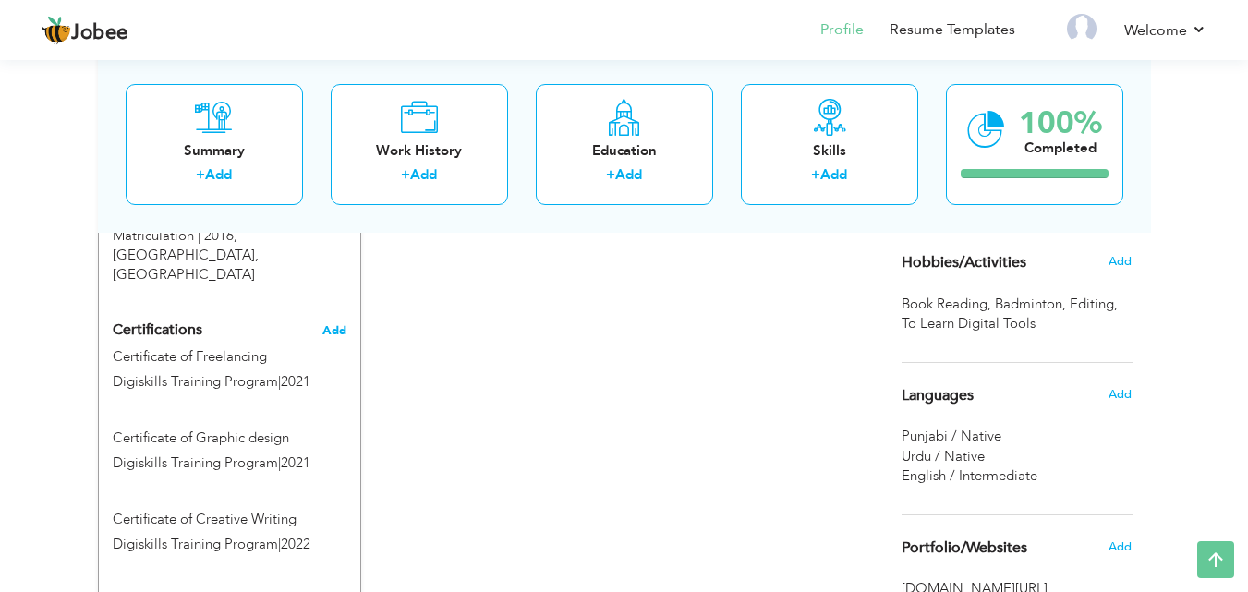
click at [346, 324] on span "Add" at bounding box center [334, 330] width 24 height 13
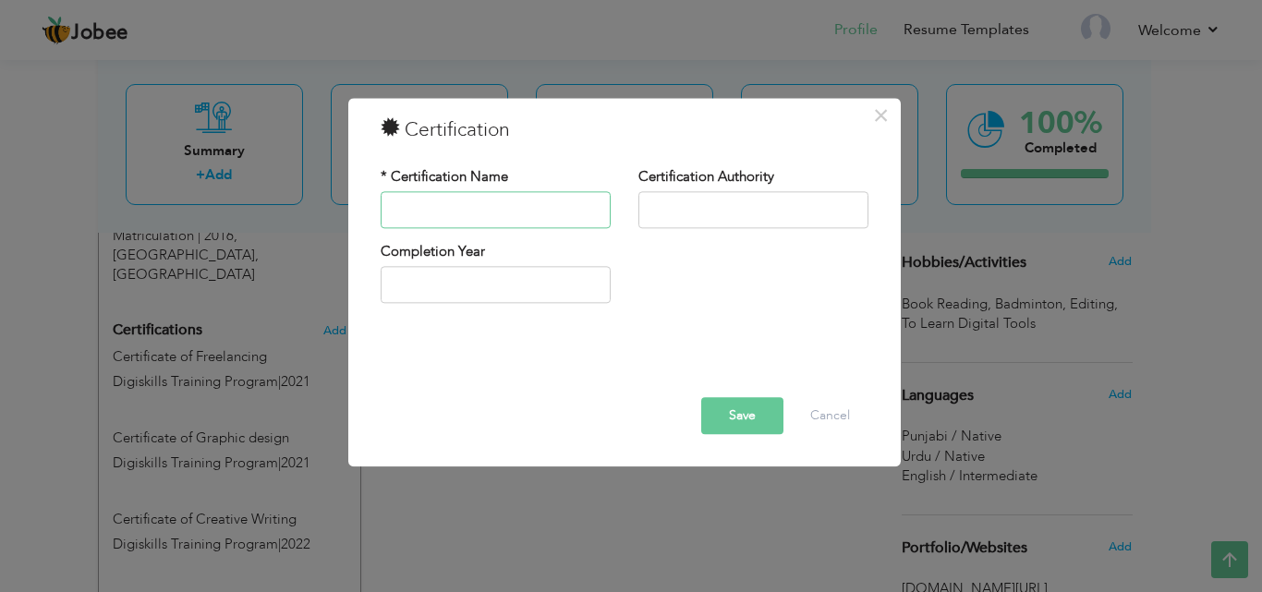
click at [447, 213] on input "text" at bounding box center [496, 209] width 230 height 37
click at [554, 205] on input "Certificate of E-Commerce" at bounding box center [496, 209] width 230 height 37
type input "Certificate of Digital Marketing"
click at [705, 212] on input "text" at bounding box center [754, 209] width 230 height 37
type input "Growbiz Network"
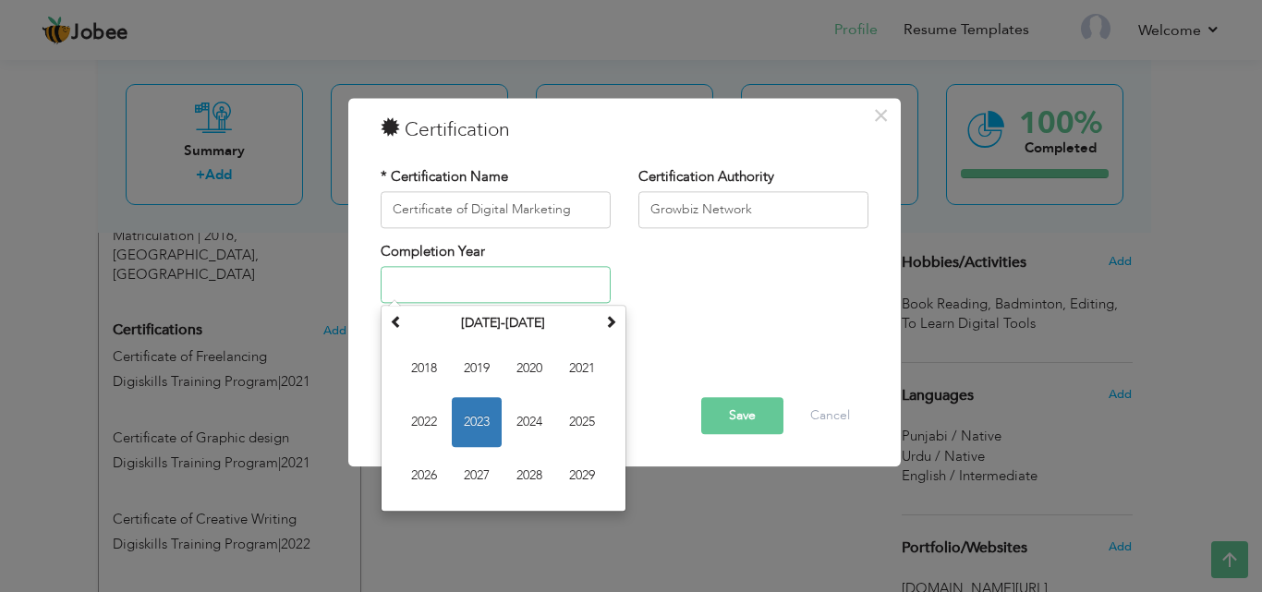
click at [473, 282] on input "text" at bounding box center [496, 285] width 230 height 37
click at [474, 421] on span "2023" at bounding box center [477, 423] width 50 height 50
type input "2023"
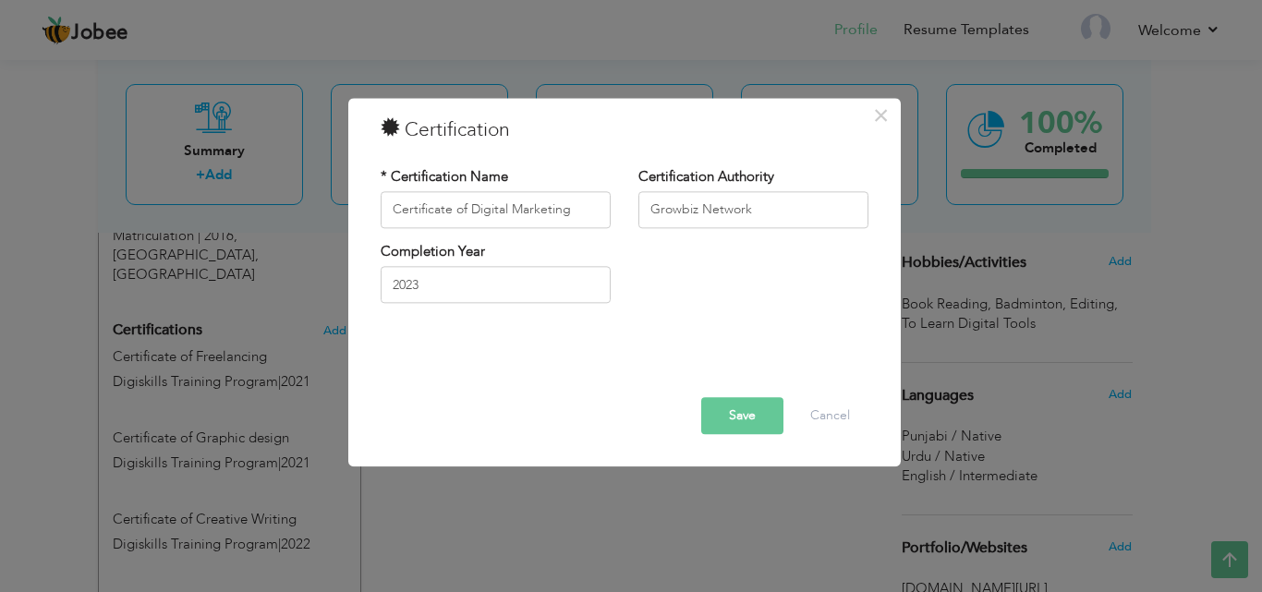
click at [726, 414] on button "Save" at bounding box center [742, 415] width 82 height 37
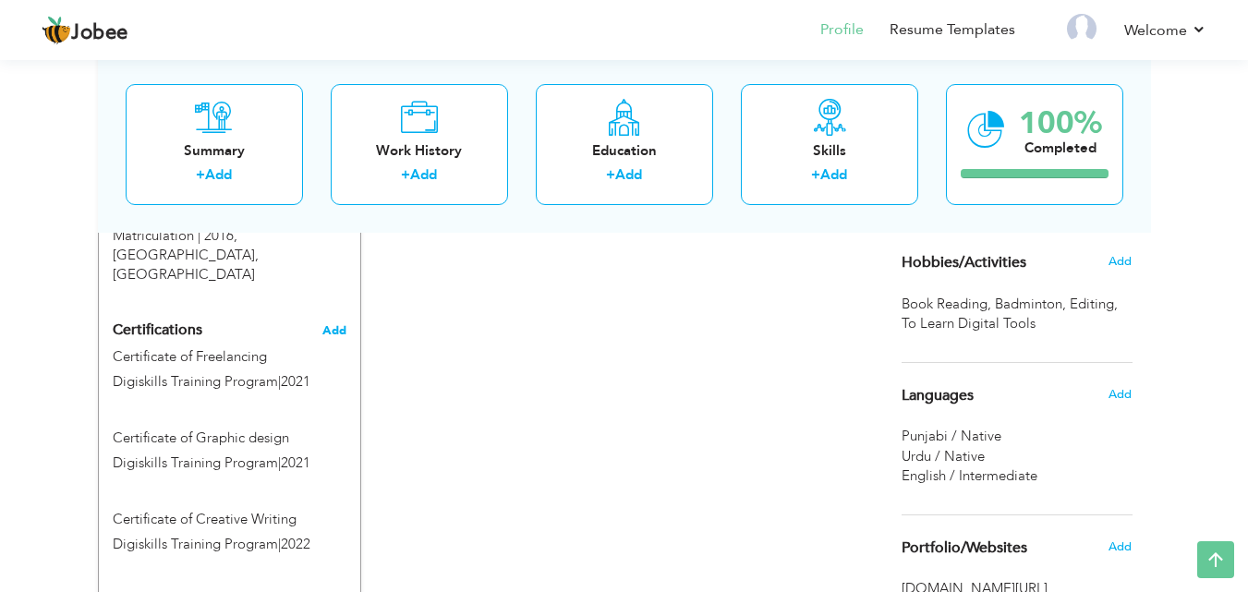
click at [337, 324] on span "Add" at bounding box center [334, 330] width 24 height 13
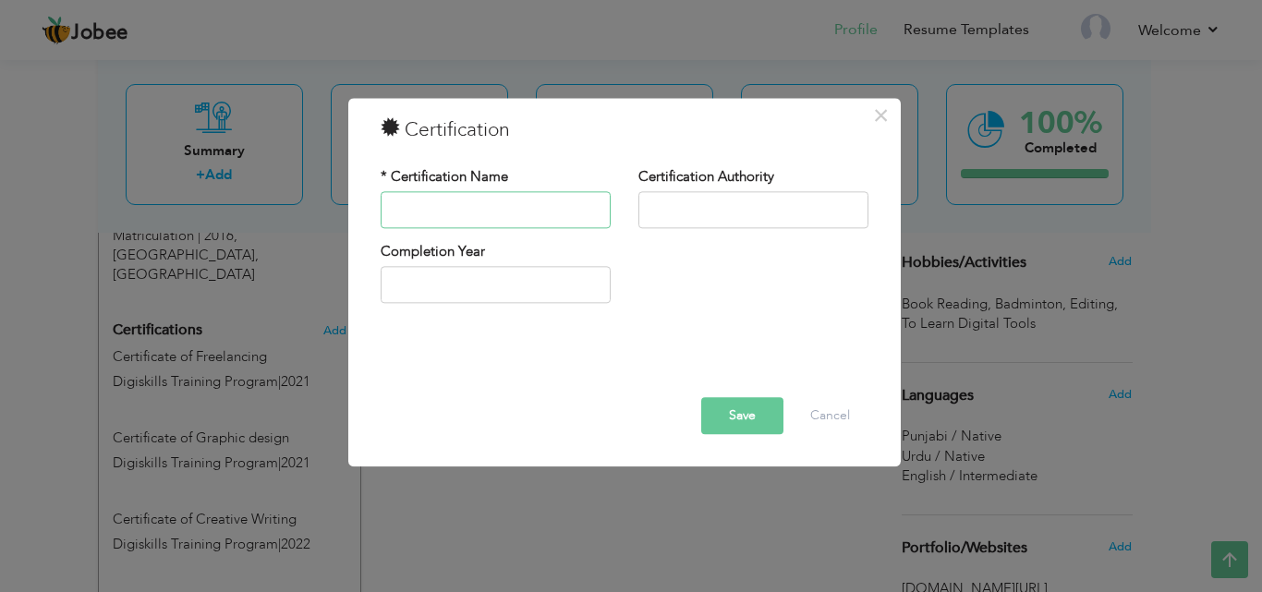
click at [472, 217] on input "text" at bounding box center [496, 209] width 230 height 37
click at [508, 211] on input "Certificate of Digital Marketing" at bounding box center [496, 209] width 230 height 37
type input "Certificate of Video Marketing"
click at [711, 220] on input "text" at bounding box center [754, 209] width 230 height 37
type input "Growbiz Network"
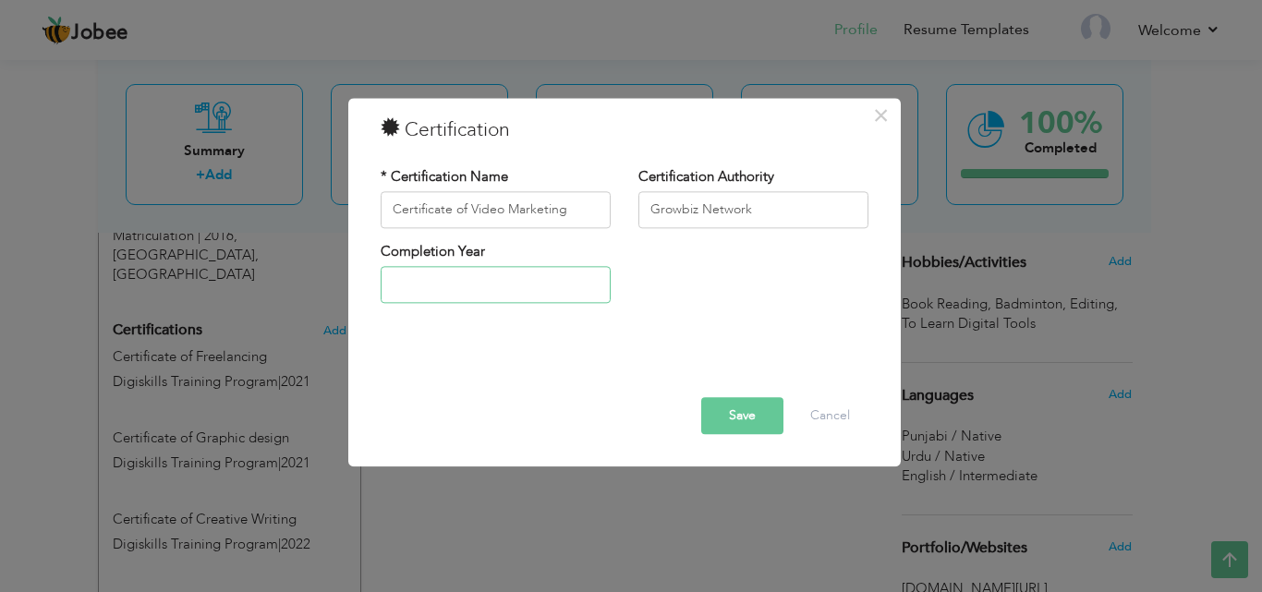
click at [479, 278] on input "text" at bounding box center [496, 285] width 230 height 37
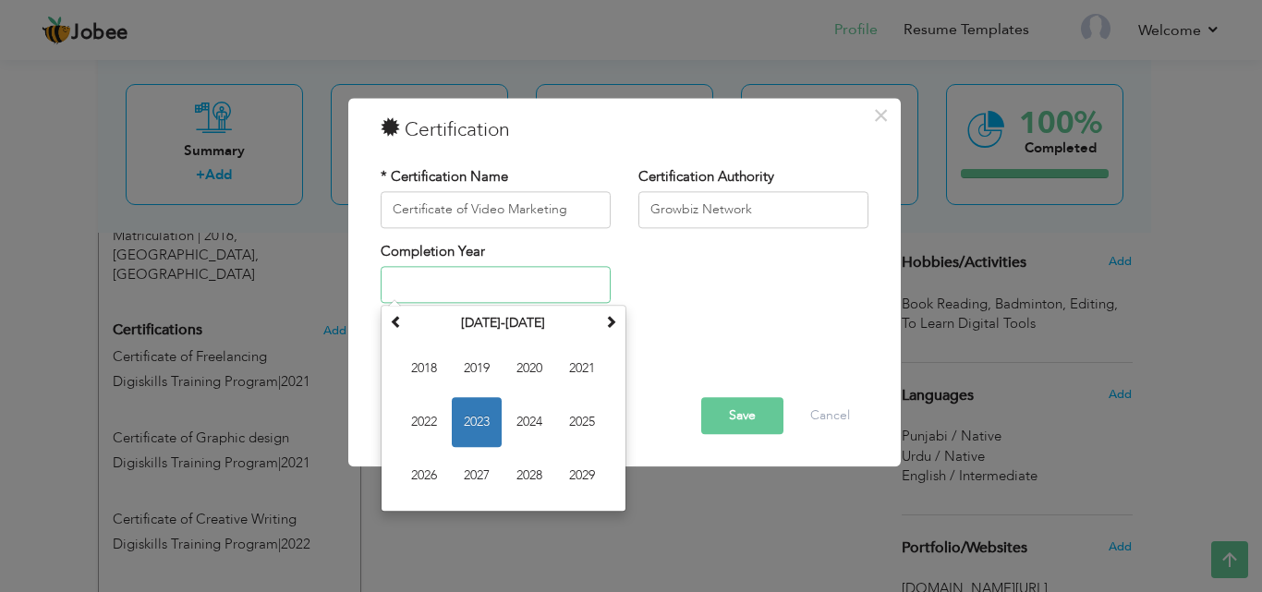
click at [479, 426] on span "2023" at bounding box center [477, 423] width 50 height 50
type input "2023"
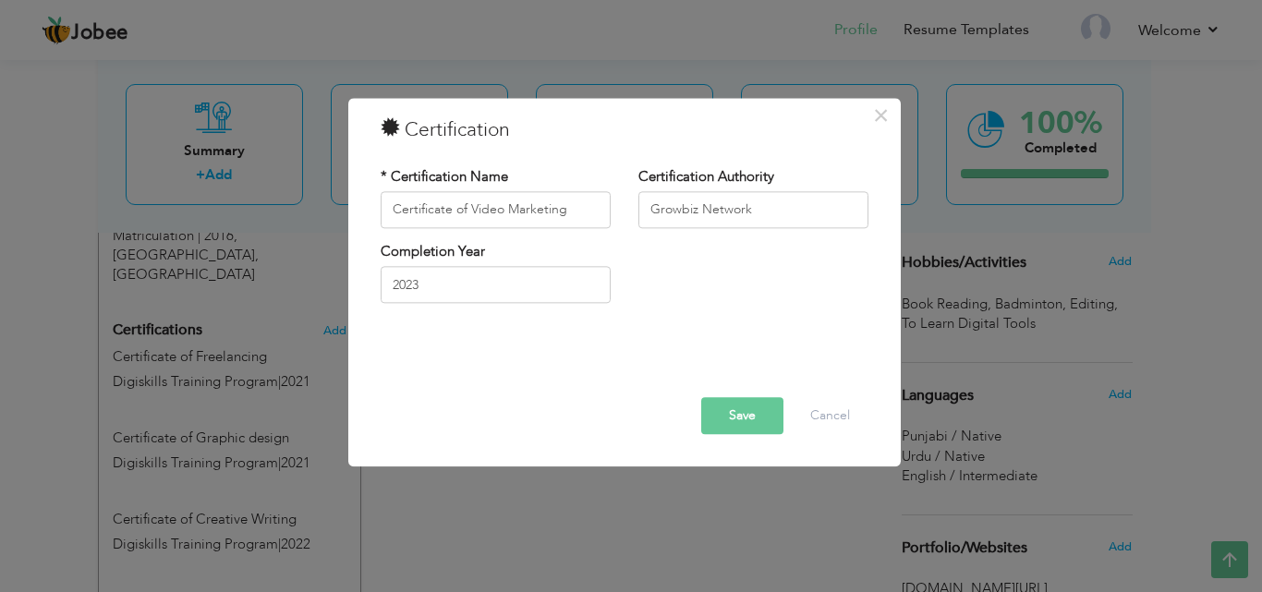
click at [735, 425] on button "Save" at bounding box center [742, 415] width 82 height 37
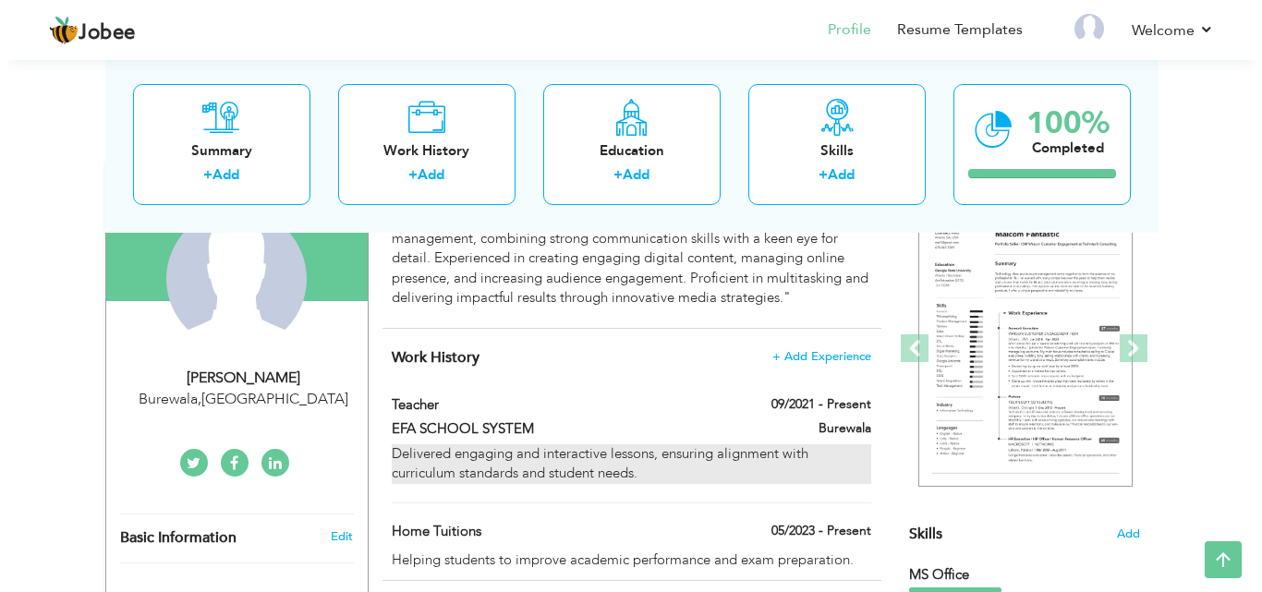
scroll to position [215, 0]
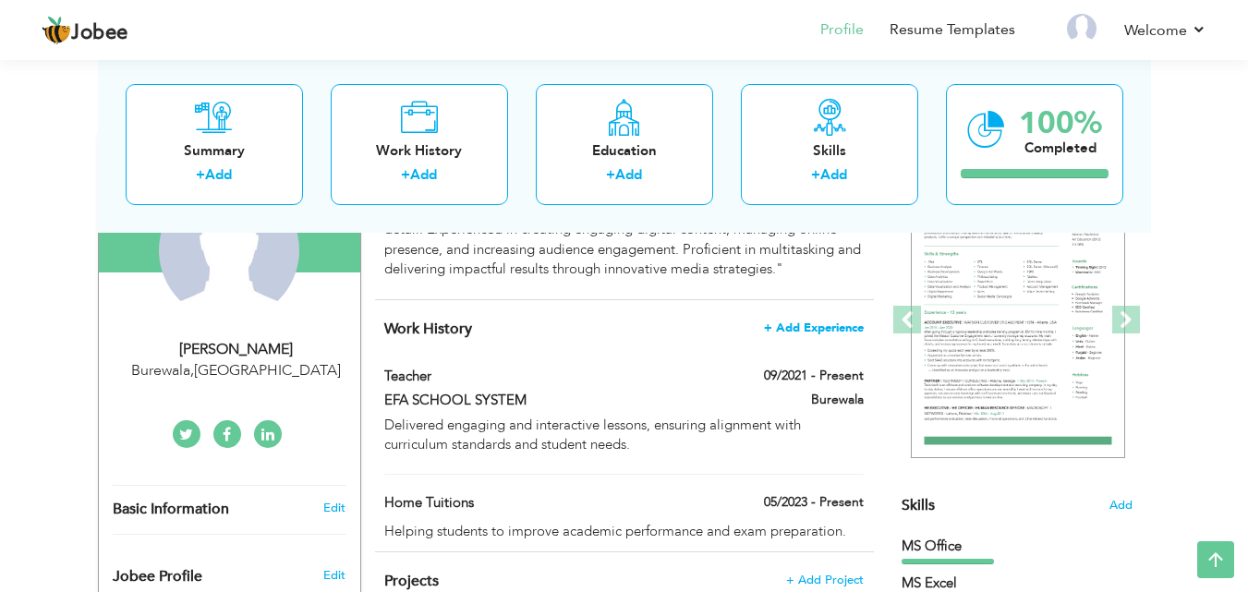
click at [832, 327] on span "+ Add Experience" at bounding box center [814, 328] width 100 height 13
checkbox input "false"
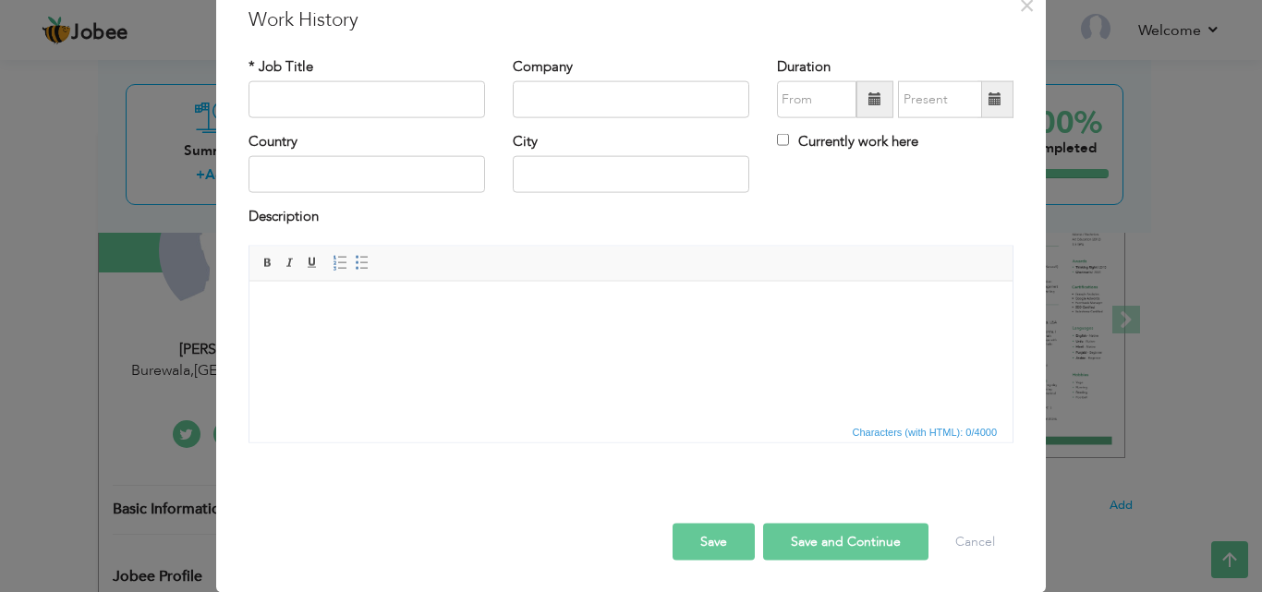
scroll to position [0, 0]
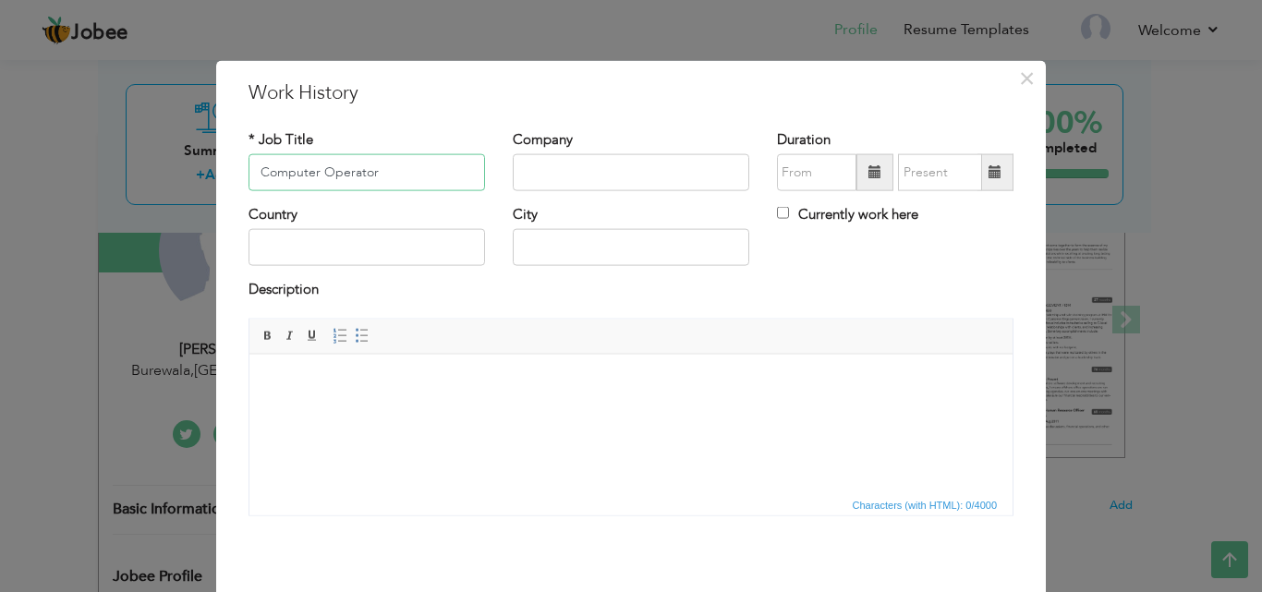
type input "Computer Operator"
click at [568, 176] on input "text" at bounding box center [631, 172] width 237 height 37
click at [584, 175] on input "EFA Shool system" at bounding box center [631, 172] width 237 height 37
type input "EFA Shool System"
click at [590, 256] on input "text" at bounding box center [631, 247] width 237 height 37
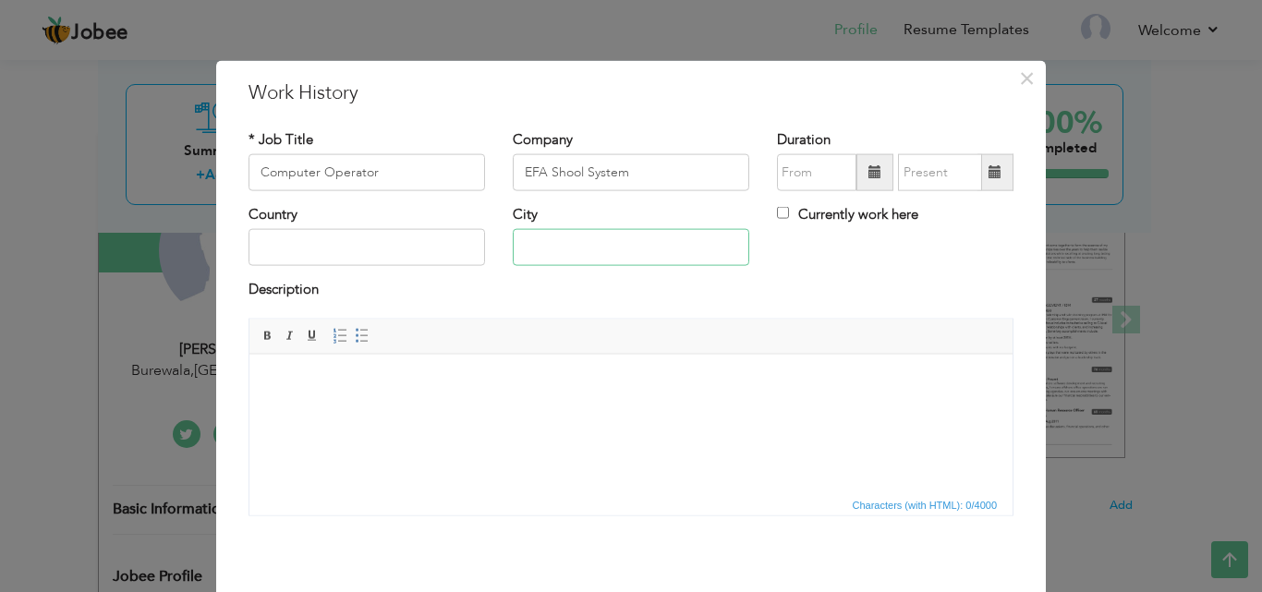
type input "Burewala"
type input "[GEOGRAPHIC_DATA]"
click at [809, 173] on input "text" at bounding box center [816, 172] width 79 height 37
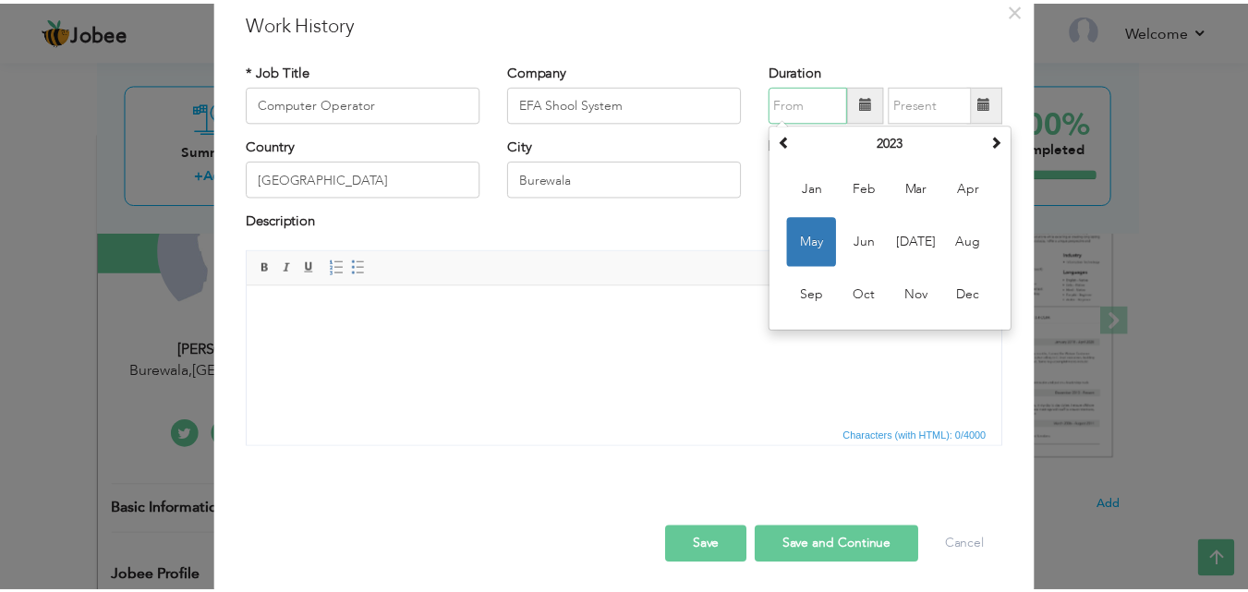
scroll to position [73, 0]
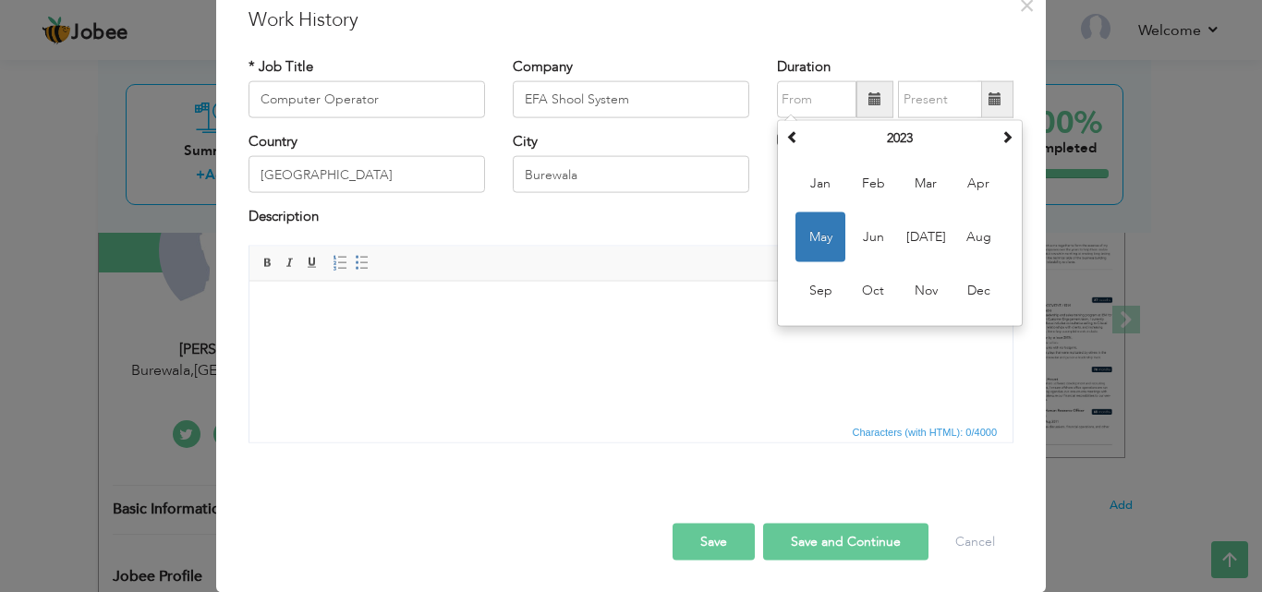
click at [702, 542] on button "Save" at bounding box center [714, 541] width 82 height 37
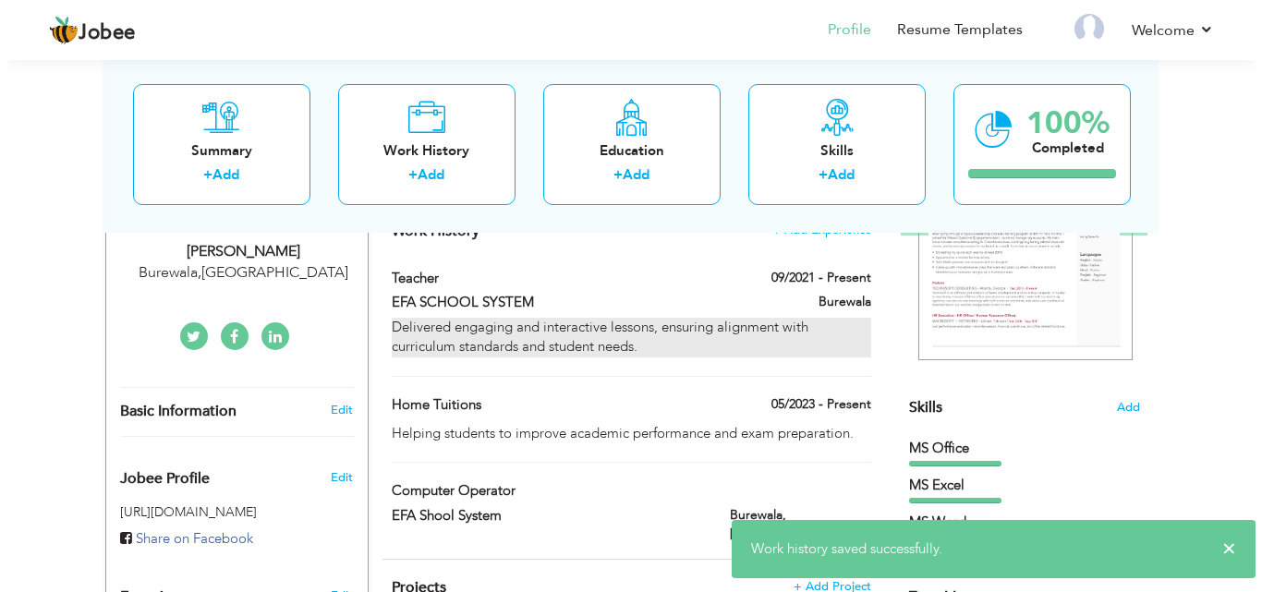
scroll to position [382, 0]
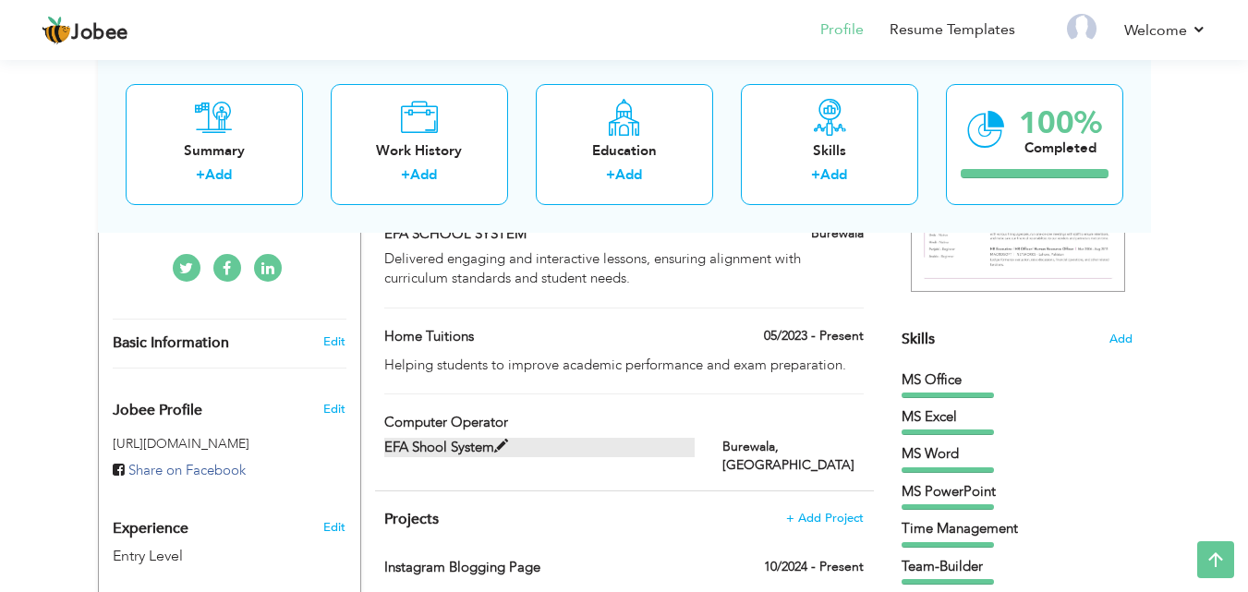
click at [496, 444] on span at bounding box center [501, 447] width 14 height 14
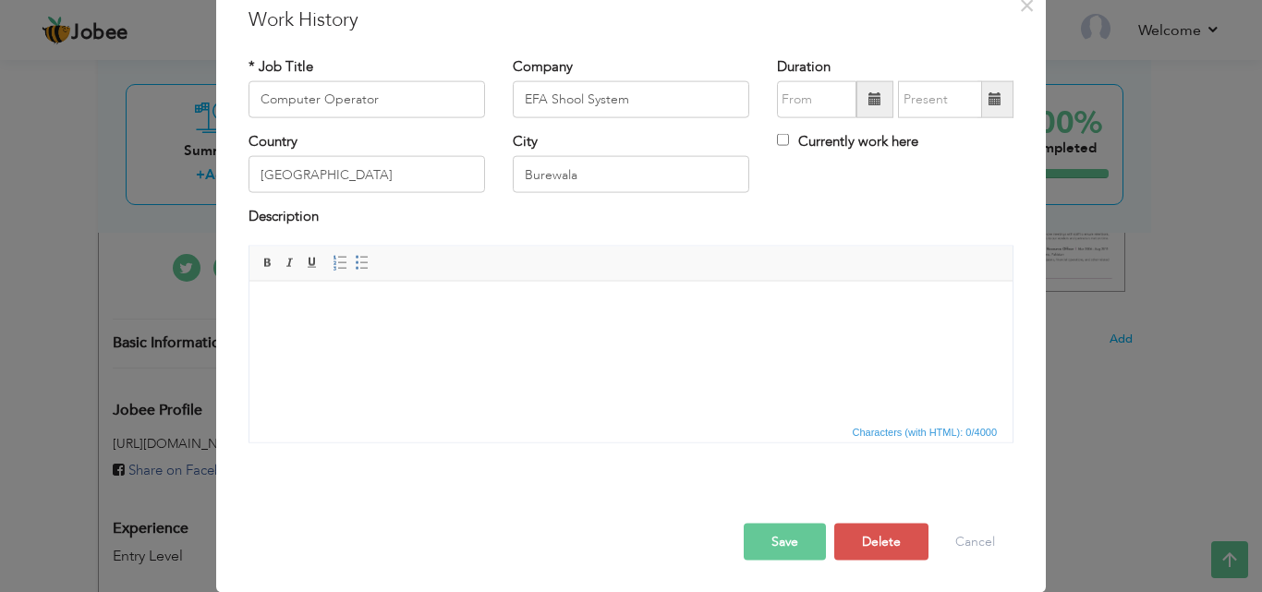
scroll to position [0, 0]
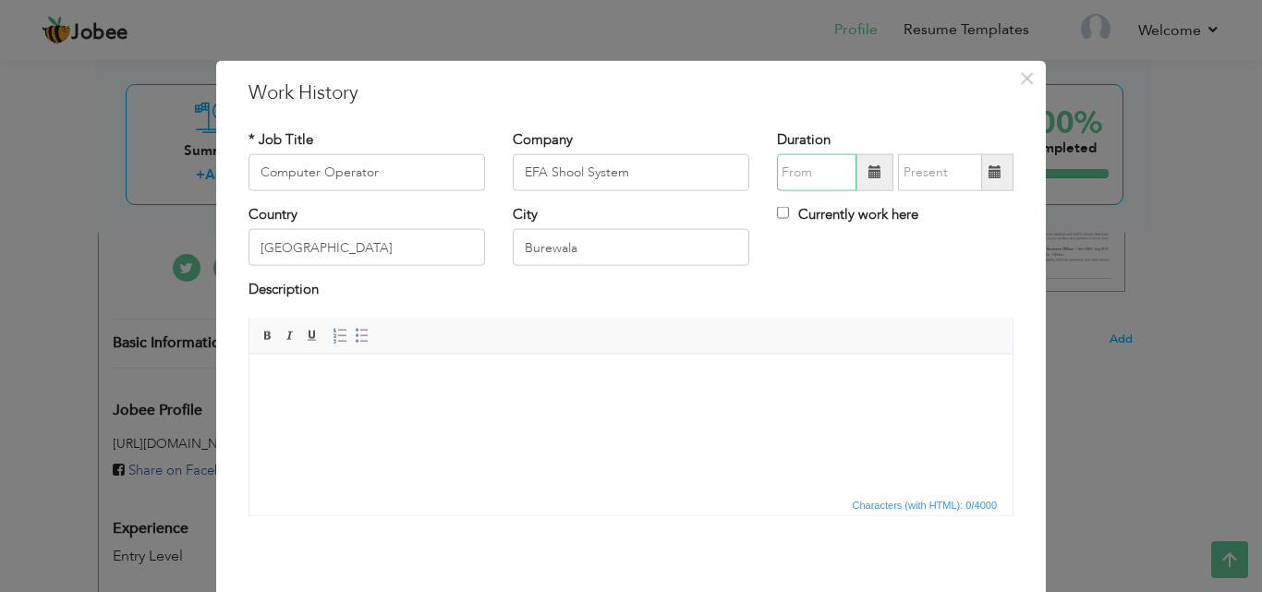
click at [816, 175] on input "text" at bounding box center [816, 172] width 79 height 37
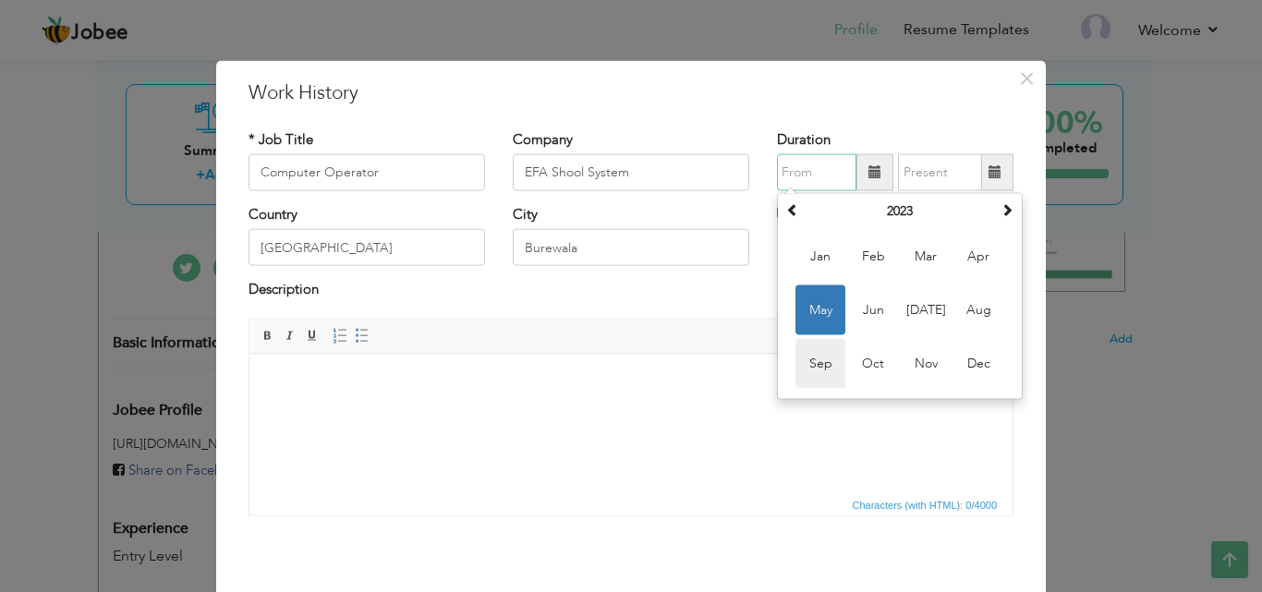
click at [813, 358] on span "Sep" at bounding box center [821, 364] width 50 height 50
click at [822, 168] on input "09/2023" at bounding box center [816, 172] width 79 height 37
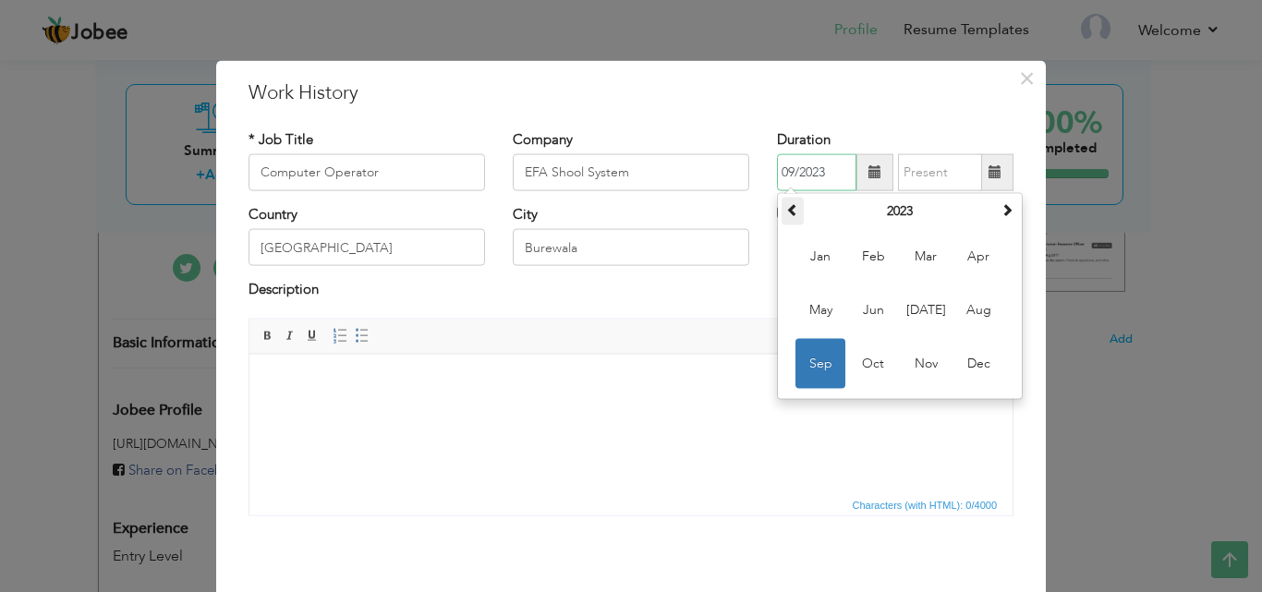
click at [789, 206] on span at bounding box center [792, 209] width 13 height 13
click at [810, 368] on span "Sep" at bounding box center [821, 364] width 50 height 50
type input "09/2021"
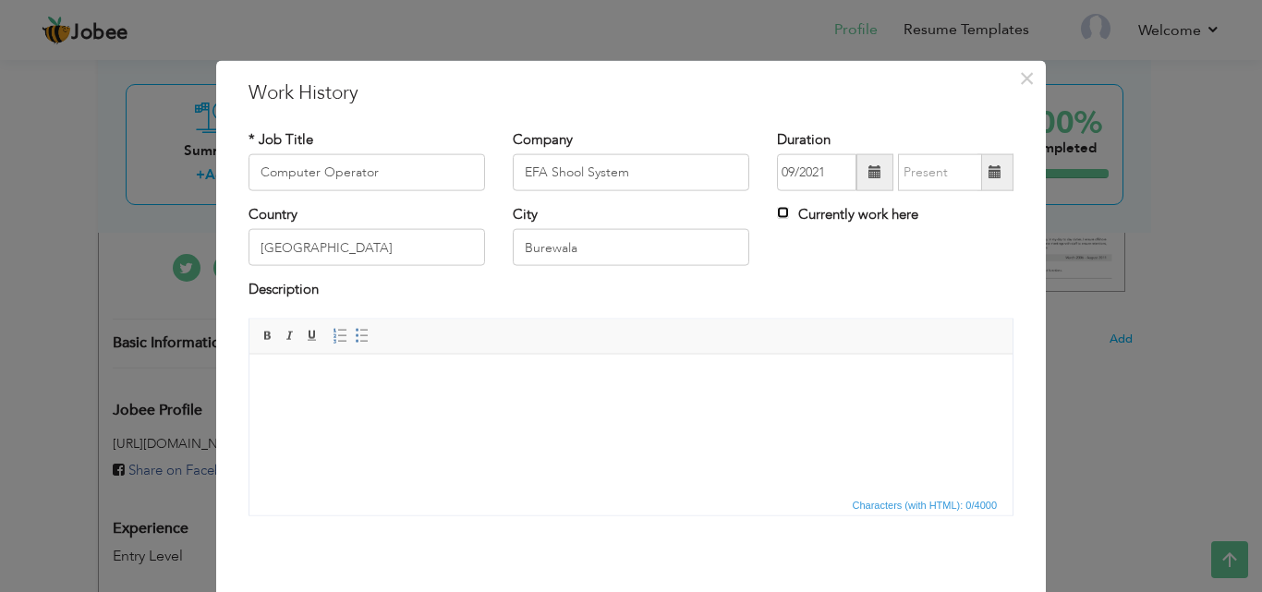
click at [777, 213] on input "Currently work here" at bounding box center [783, 213] width 12 height 12
checkbox input "true"
click at [345, 375] on body at bounding box center [631, 381] width 726 height 19
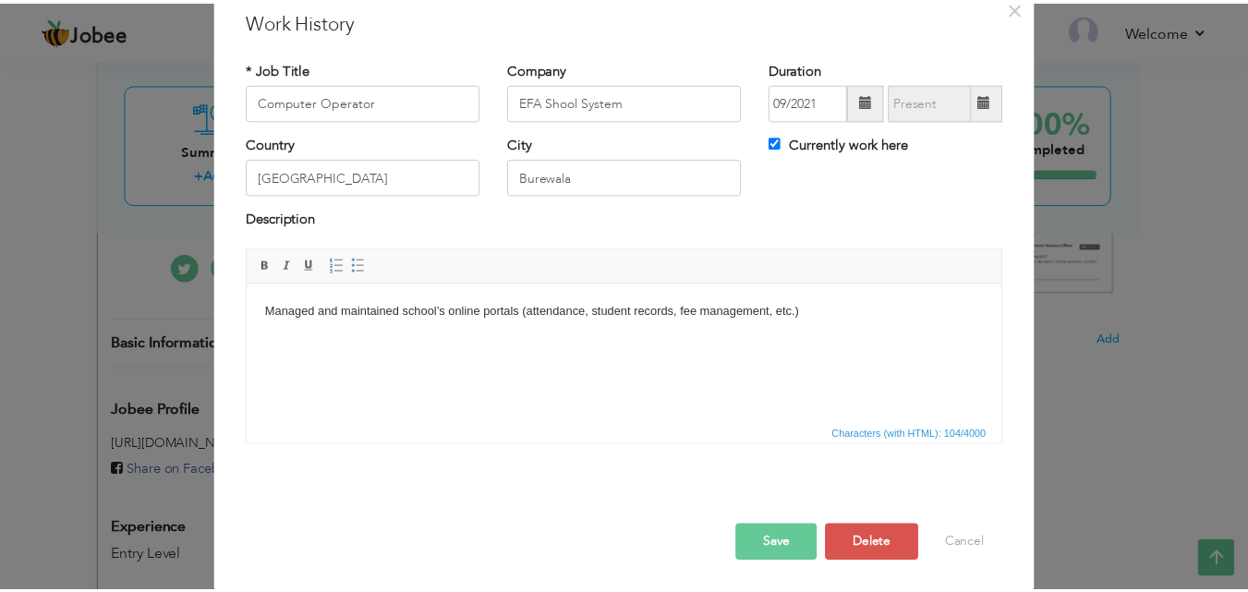
scroll to position [73, 0]
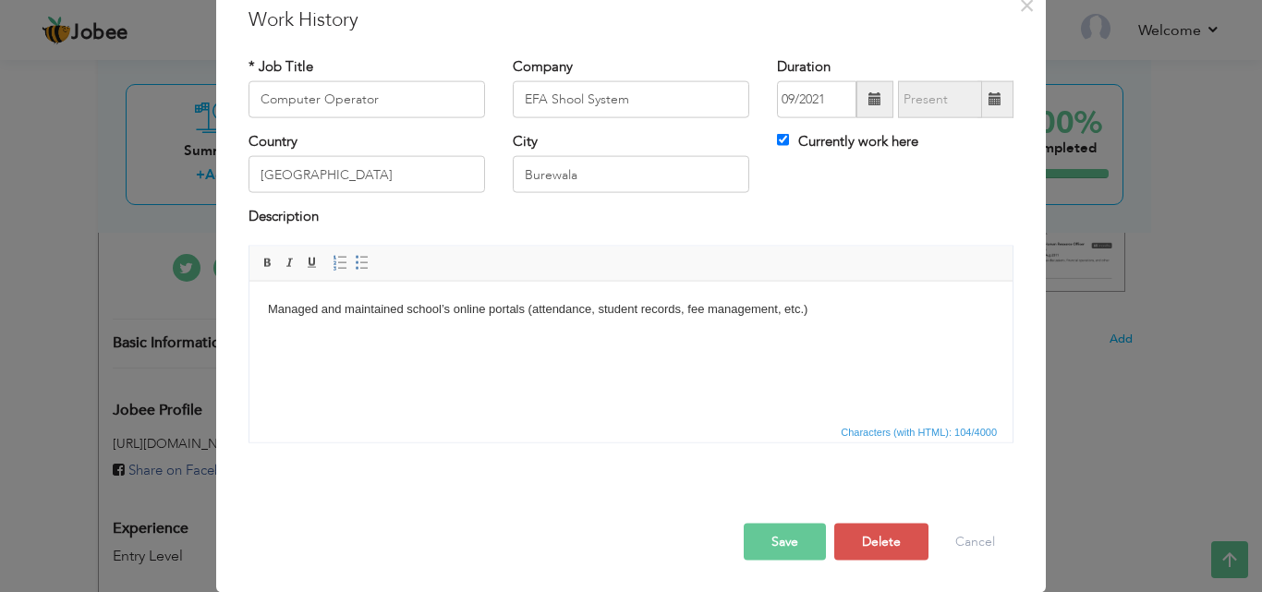
click at [775, 538] on button "Save" at bounding box center [785, 541] width 82 height 37
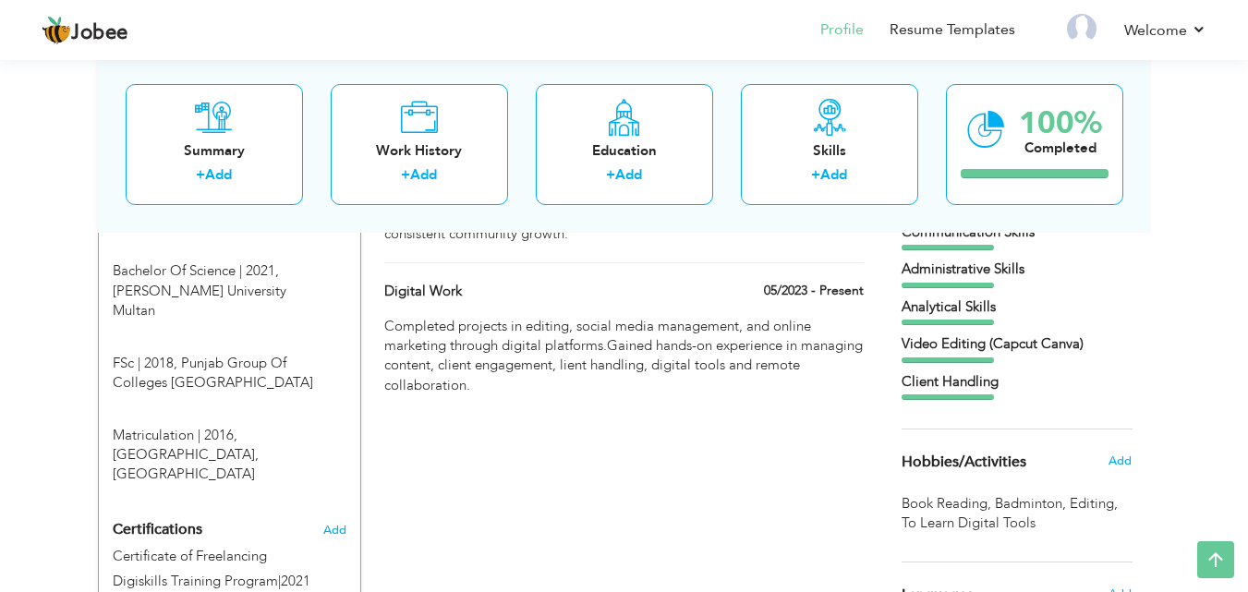
scroll to position [838, 0]
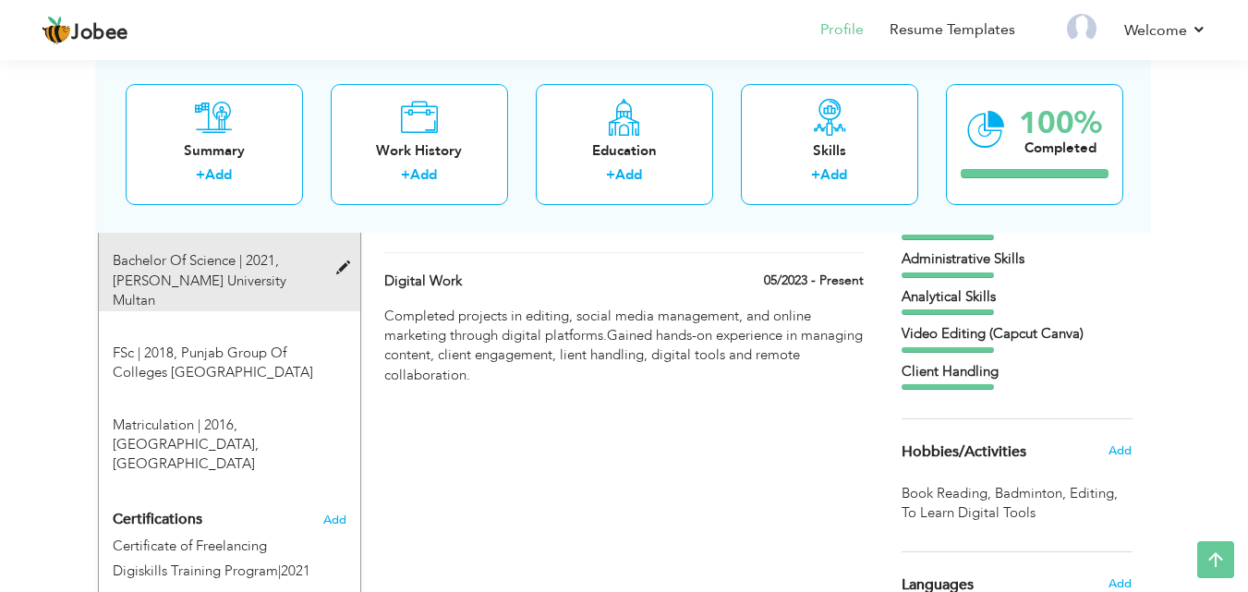
click at [346, 274] on span at bounding box center [347, 269] width 23 height 14
type input "Bachelor Of Science"
type input "2021"
type input "Bahauddin Zikiya University Multan"
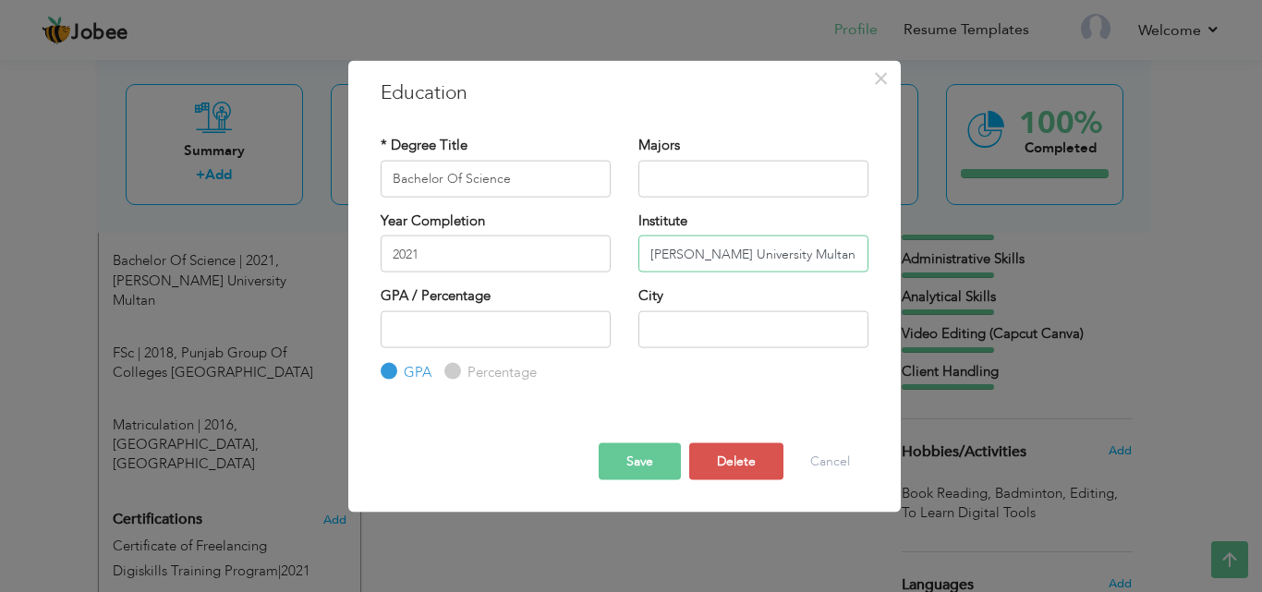
click at [732, 254] on input "Bahauddin Zikiya University Multan" at bounding box center [754, 254] width 230 height 37
type input "[PERSON_NAME] University Multan"
click at [650, 463] on button "Save" at bounding box center [640, 462] width 82 height 37
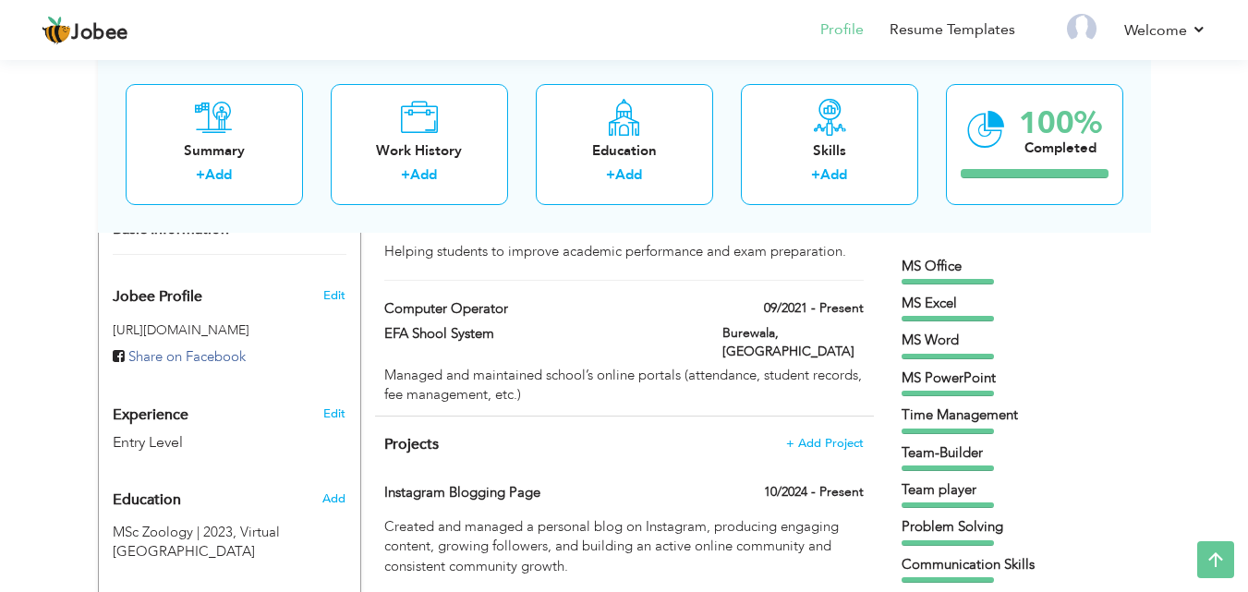
scroll to position [0, 0]
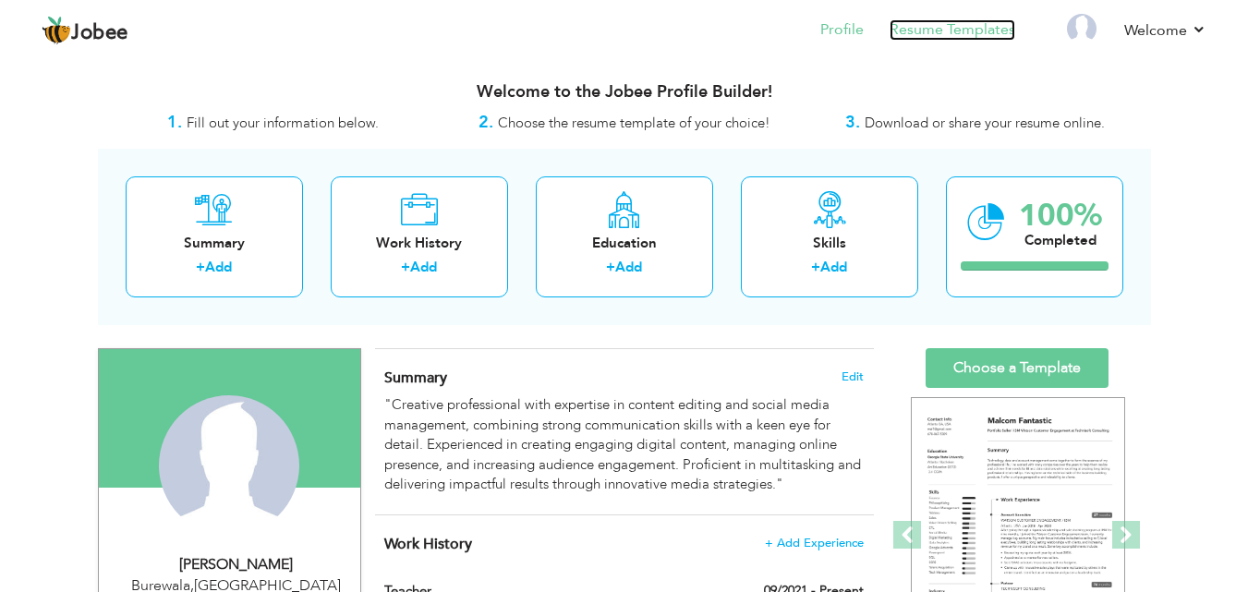
click at [963, 34] on link "Resume Templates" at bounding box center [953, 29] width 126 height 21
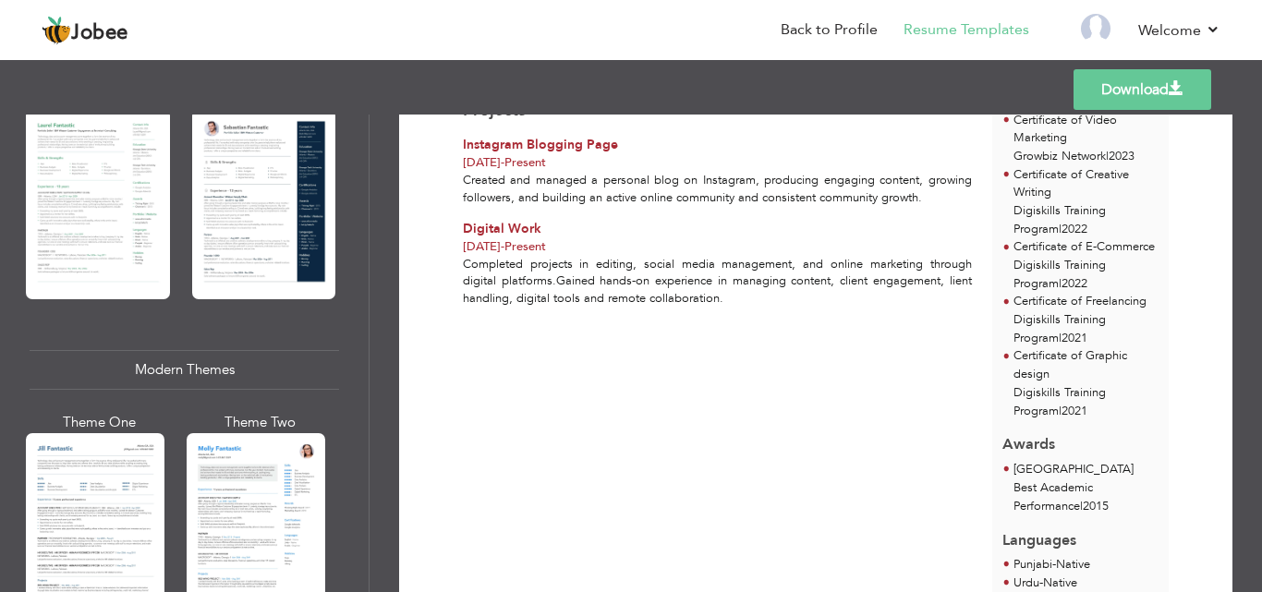
scroll to position [702, 0]
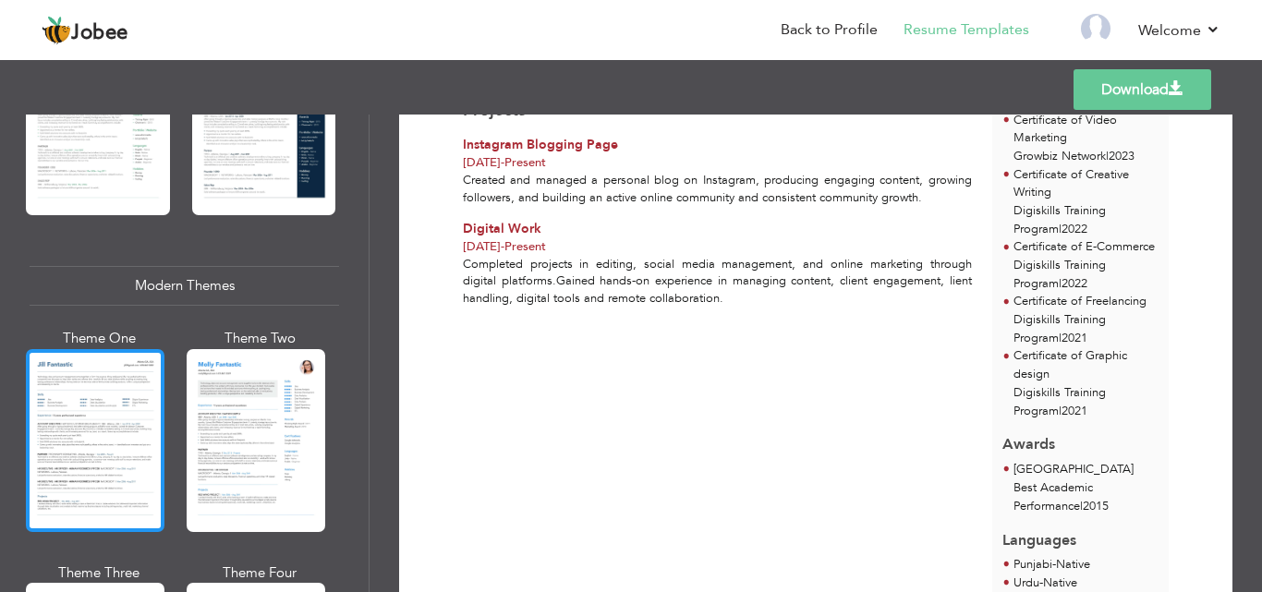
click at [96, 405] on div at bounding box center [95, 440] width 139 height 183
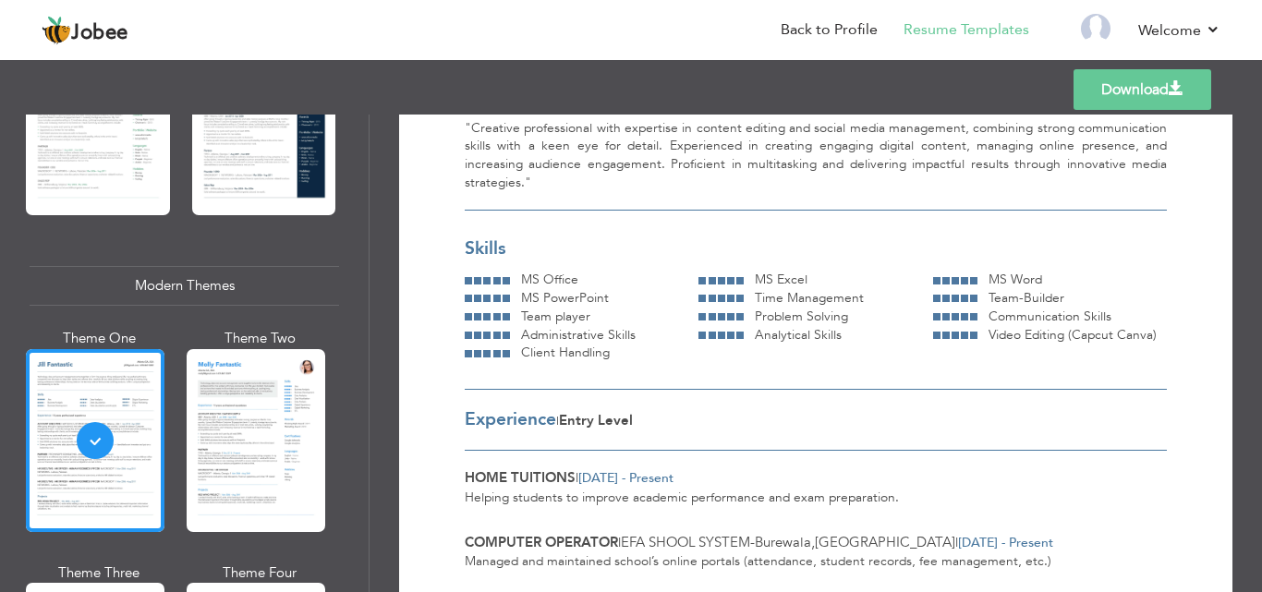
scroll to position [120, 0]
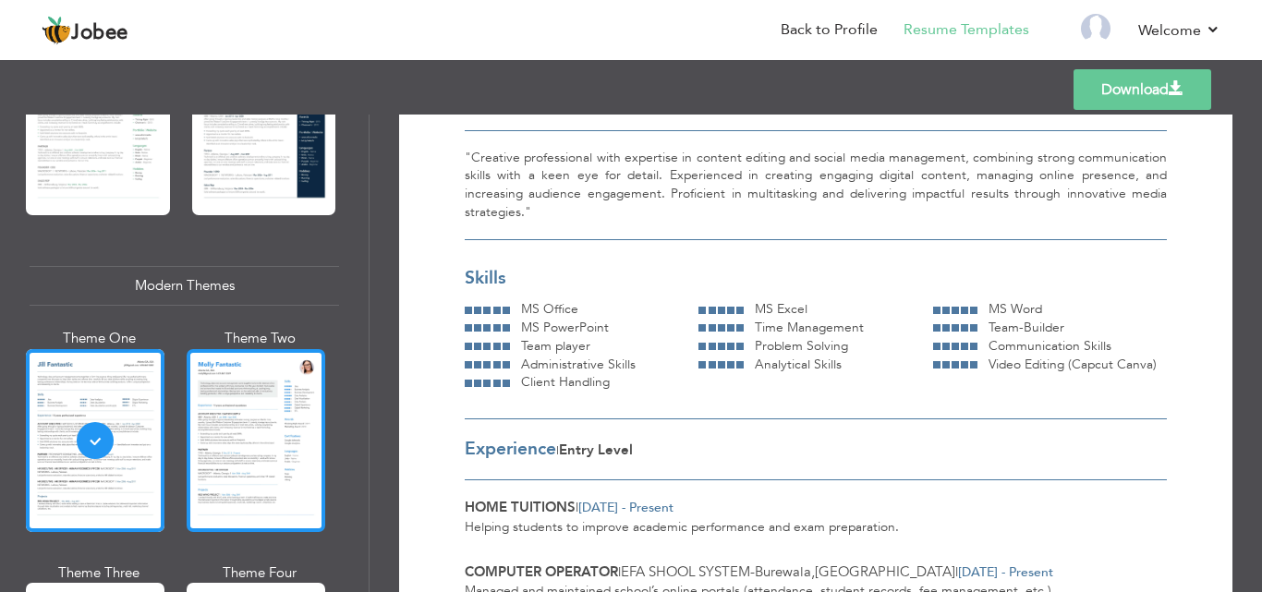
click at [245, 429] on div at bounding box center [256, 440] width 139 height 183
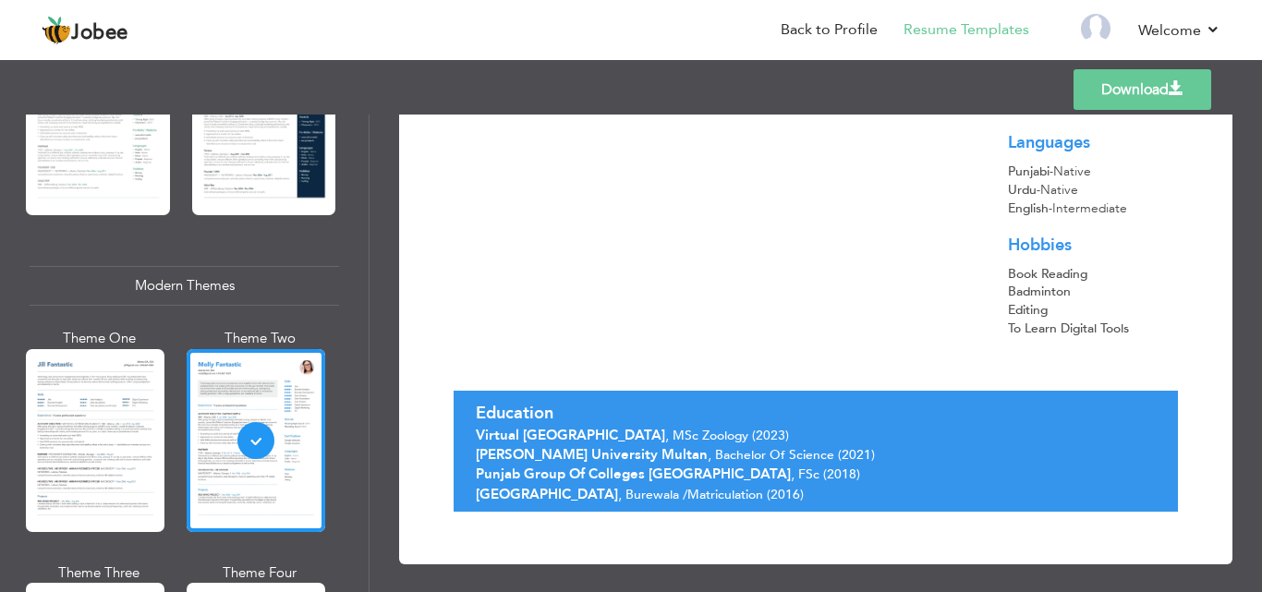
scroll to position [1173, 0]
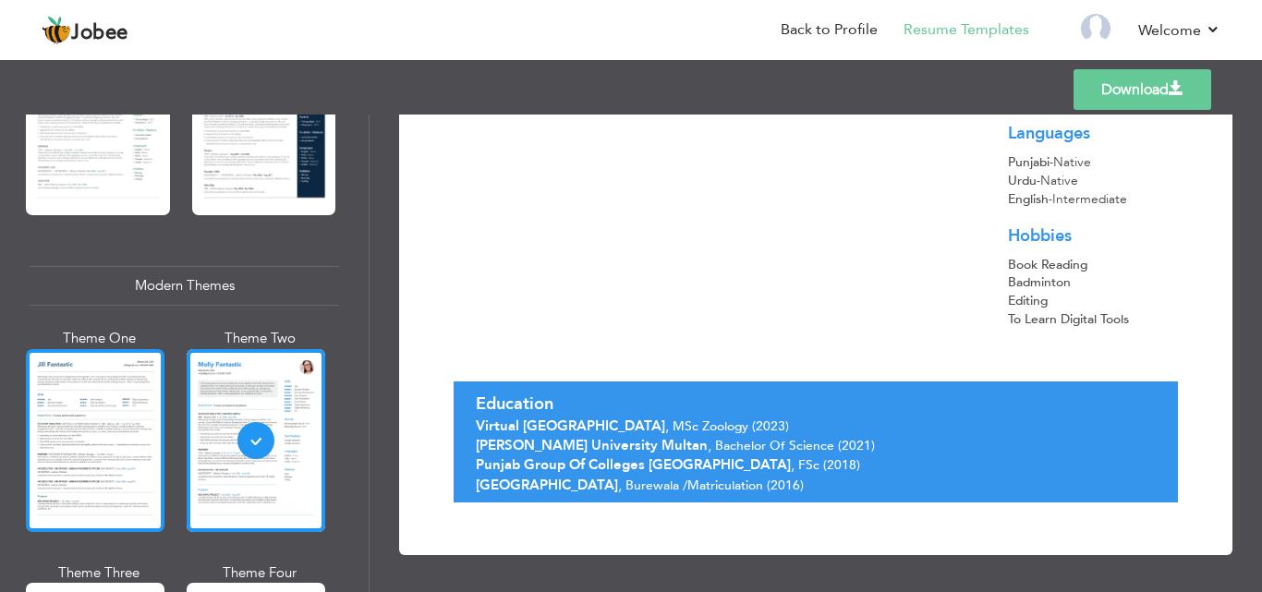
click at [117, 401] on div at bounding box center [95, 440] width 139 height 183
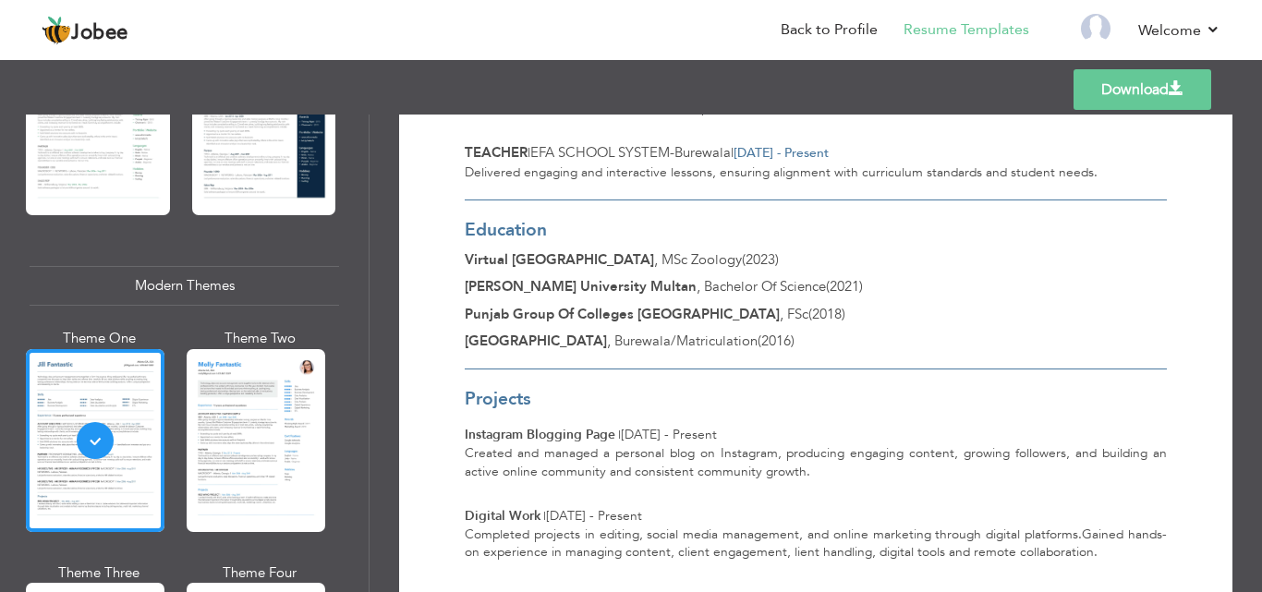
scroll to position [647, 0]
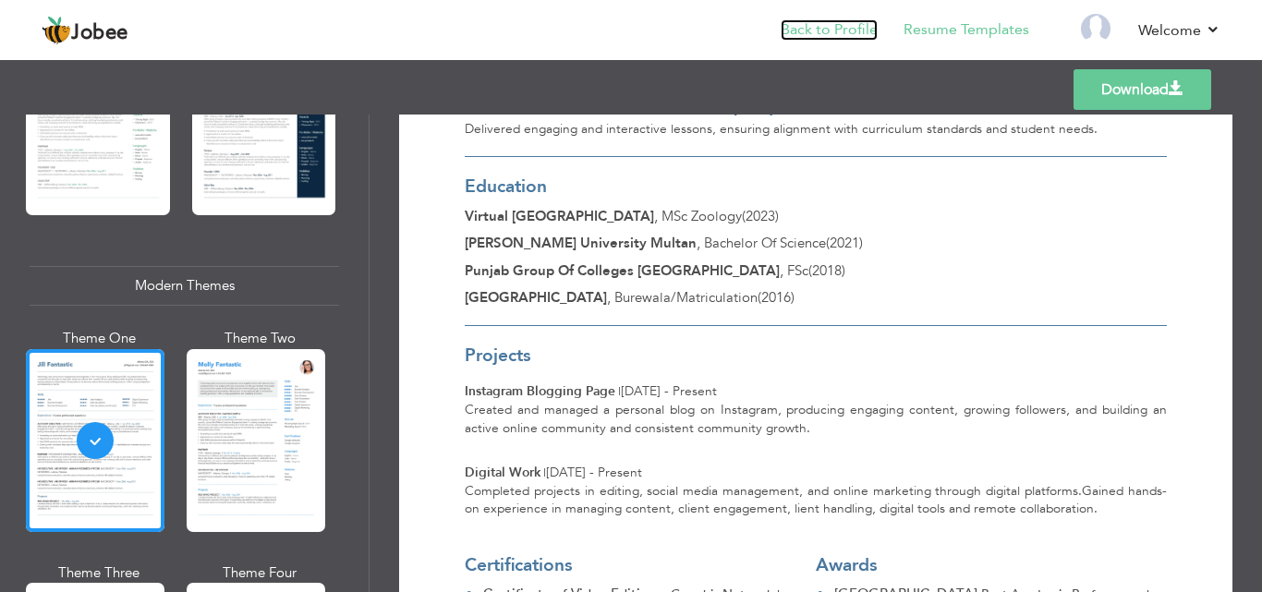
click at [818, 28] on link "Back to Profile" at bounding box center [829, 29] width 97 height 21
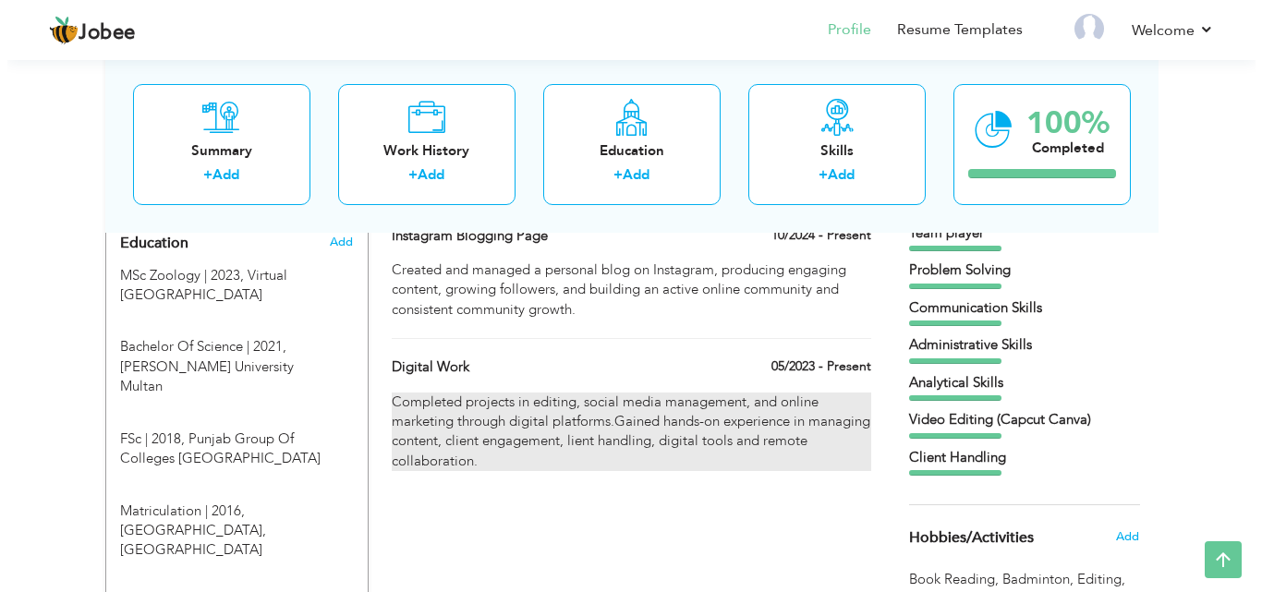
scroll to position [788, 0]
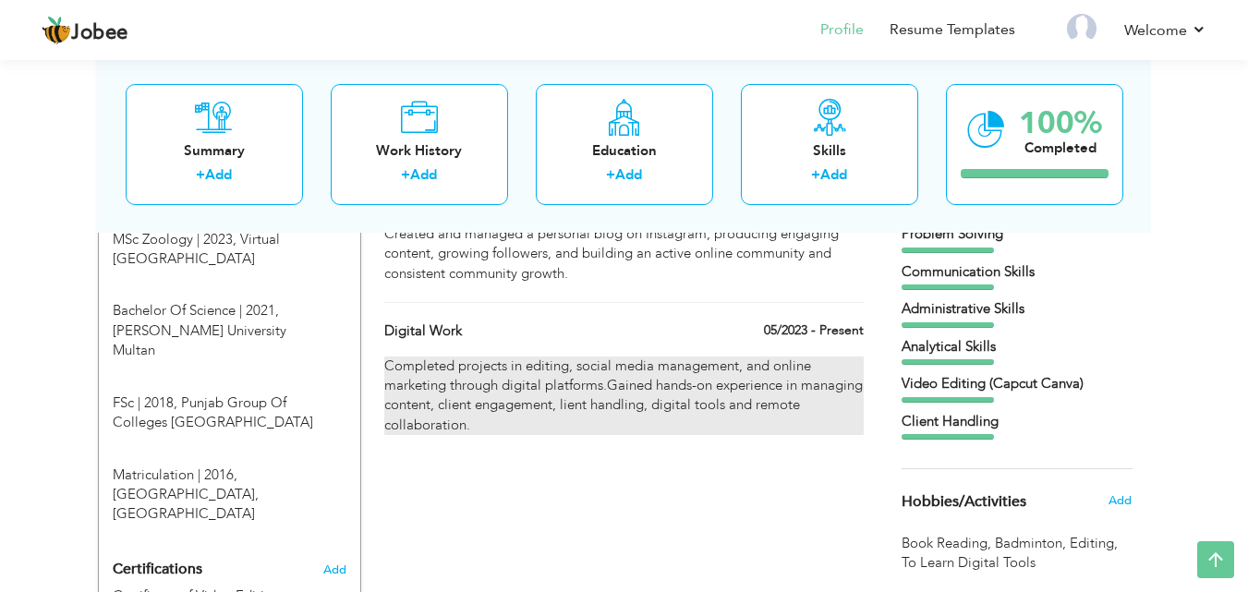
click at [678, 383] on div "Completed projects in editing, social media management, and online marketing th…" at bounding box center [623, 396] width 479 height 79
type input "Digital Work"
type input "05/2023"
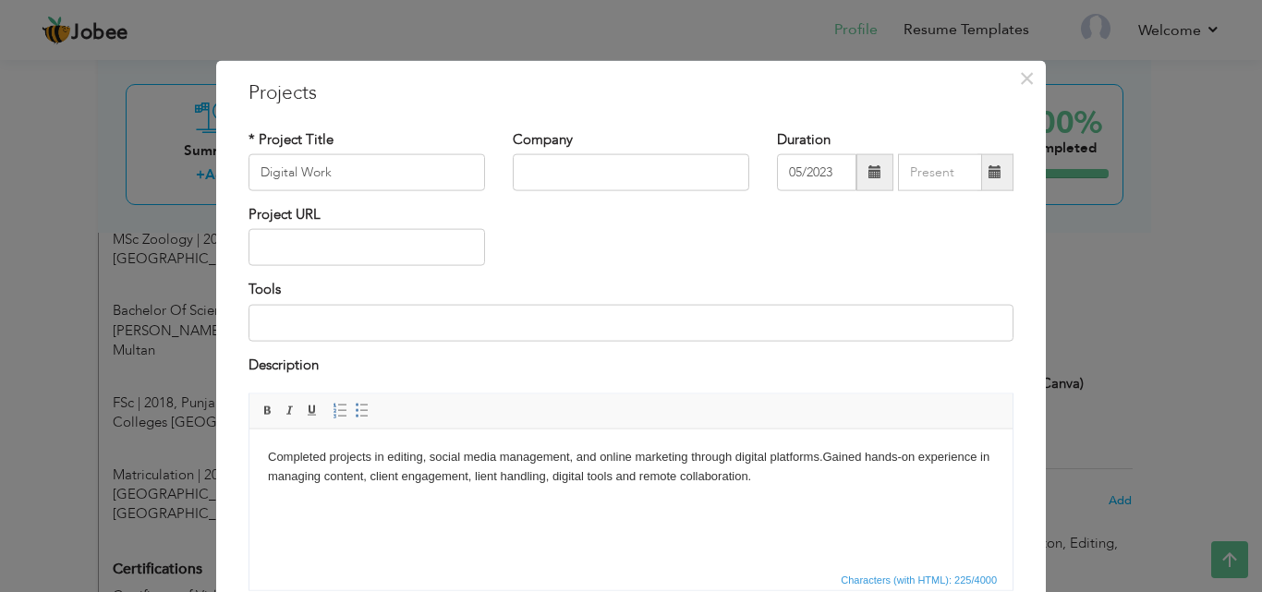
click at [474, 474] on body "Completed projects in editing, social media management, and online marketing th…" at bounding box center [631, 466] width 726 height 39
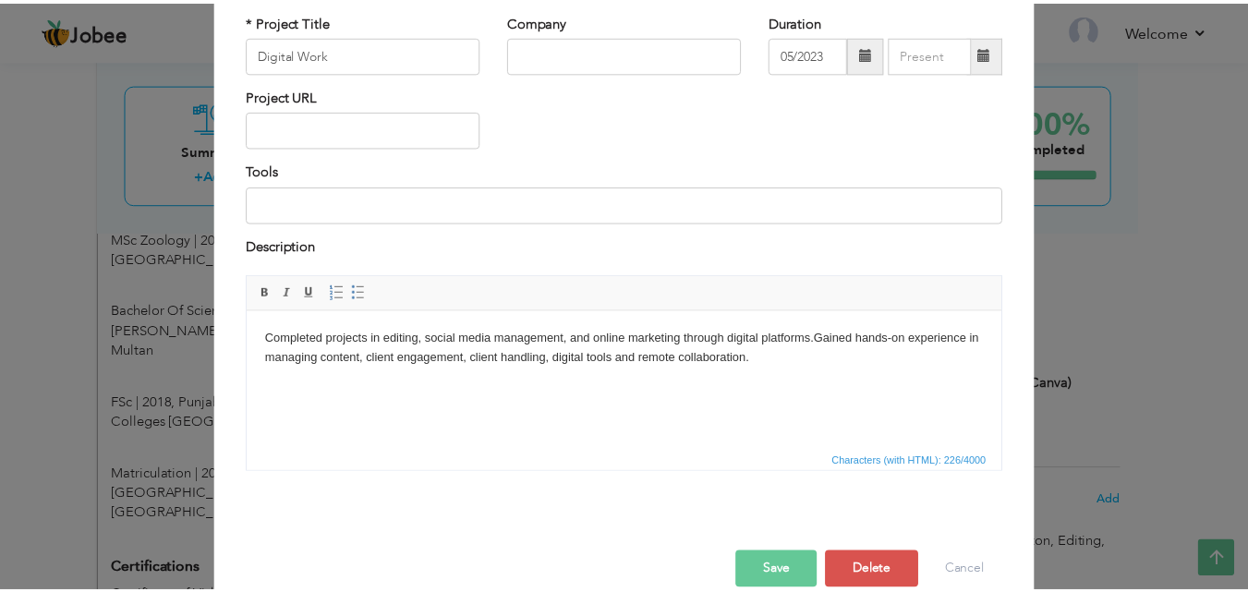
scroll to position [149, 0]
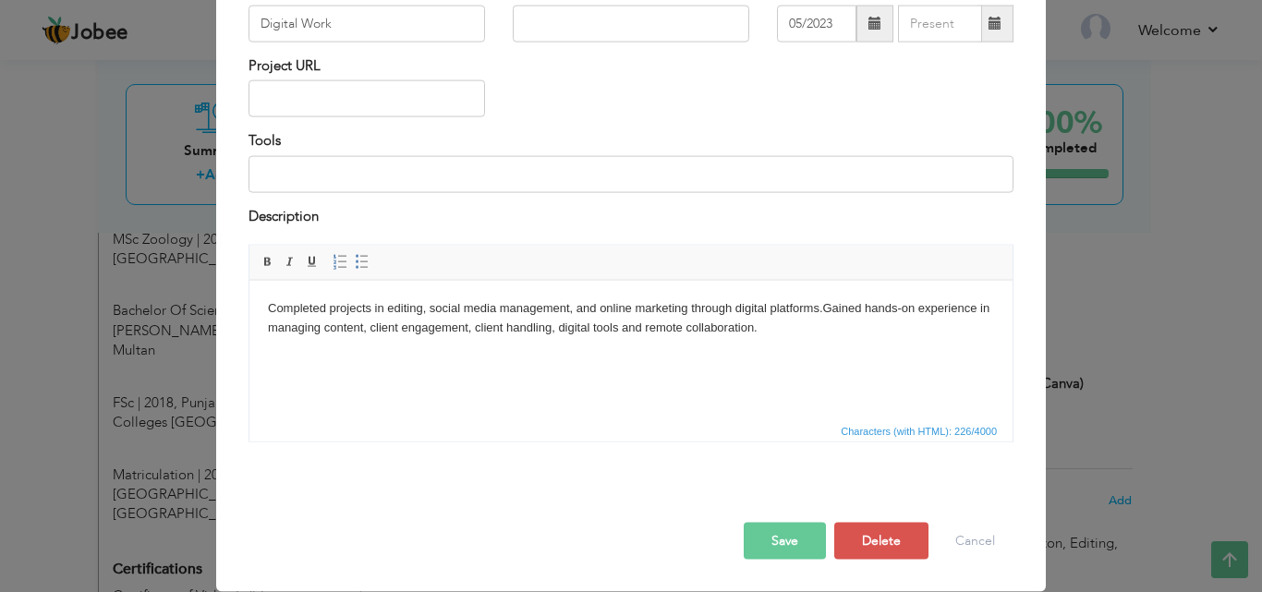
click at [792, 545] on button "Save" at bounding box center [785, 541] width 82 height 37
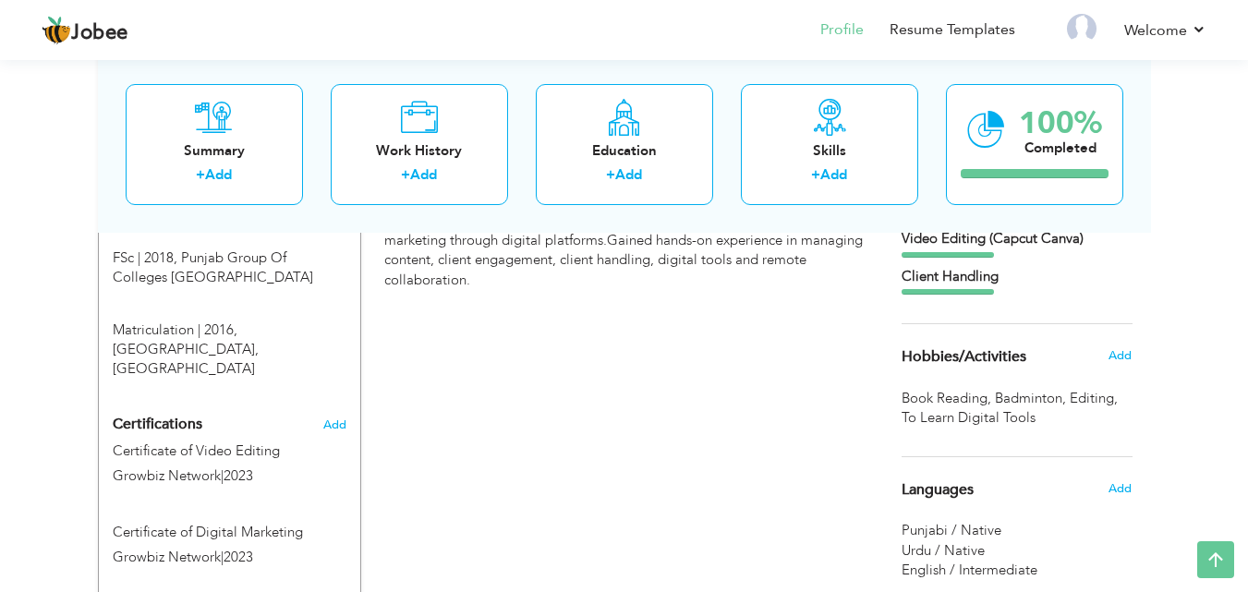
scroll to position [850, 0]
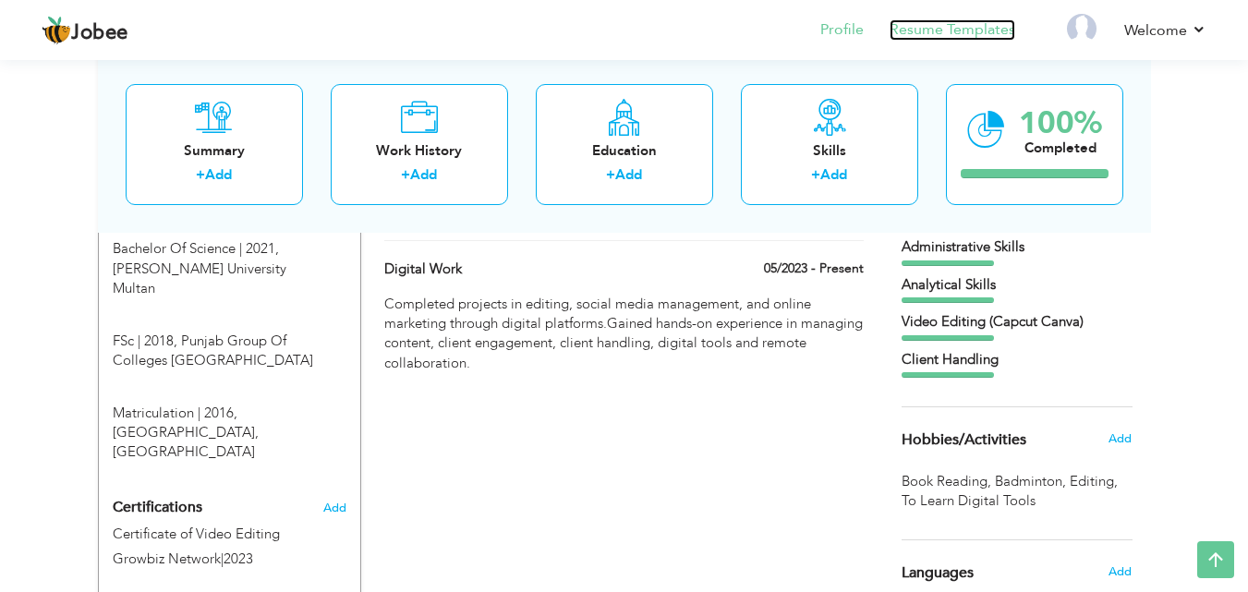
click at [923, 30] on link "Resume Templates" at bounding box center [953, 29] width 126 height 21
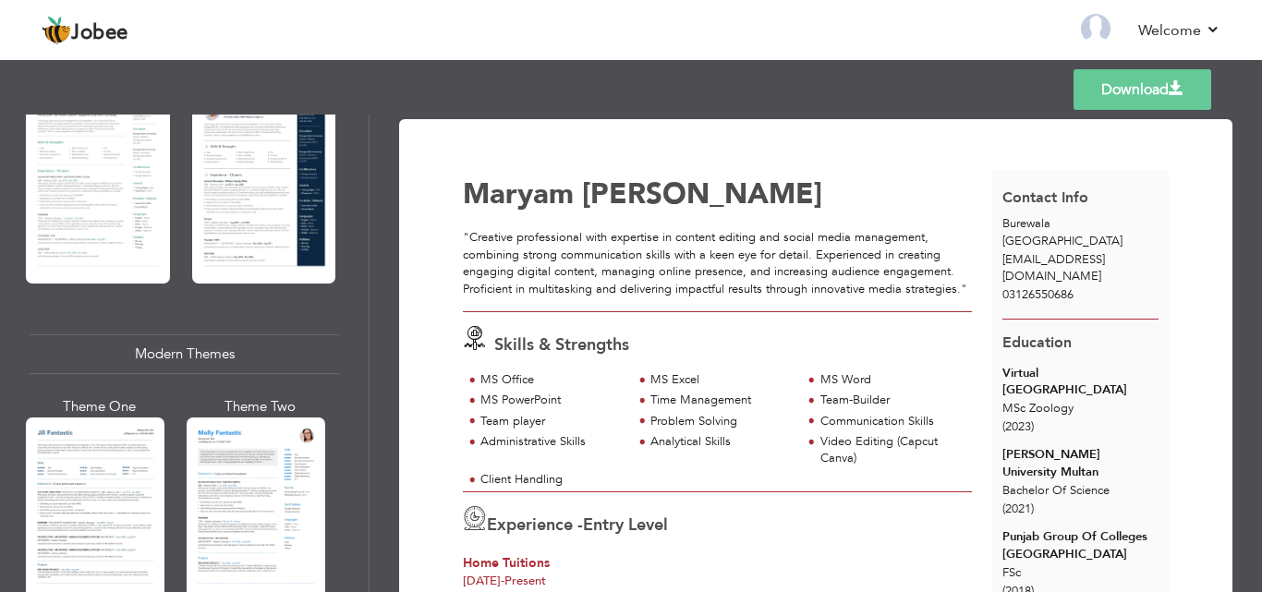
scroll to position [647, 0]
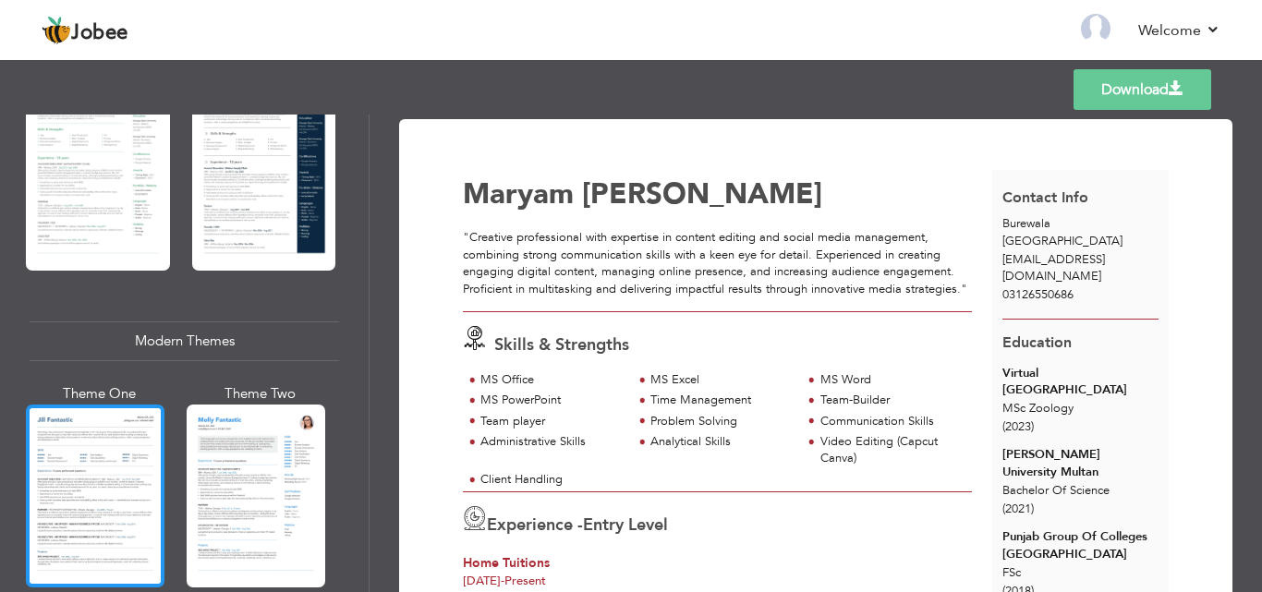
click at [103, 465] on div at bounding box center [95, 496] width 139 height 183
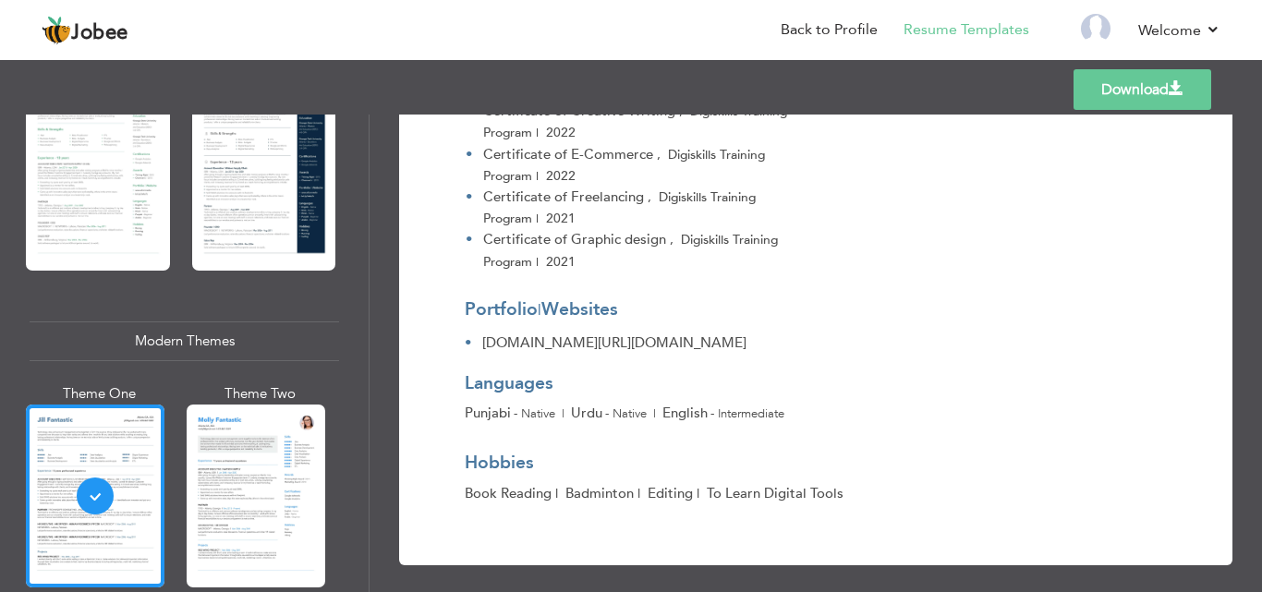
scroll to position [1266, 0]
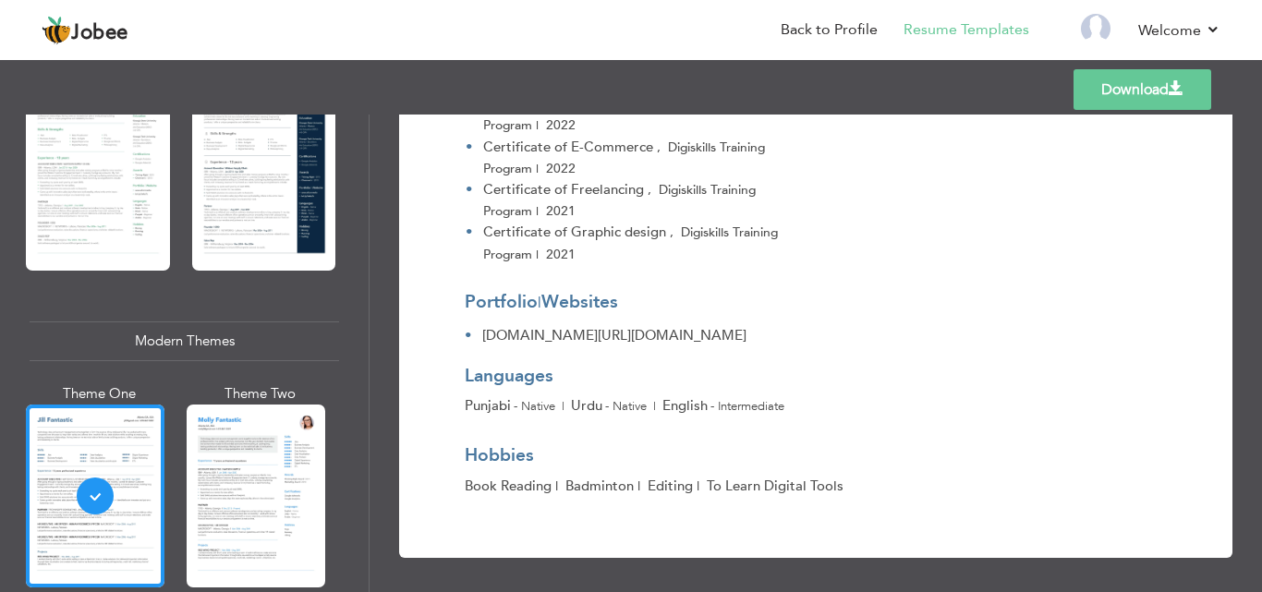
click at [1148, 78] on link "Download" at bounding box center [1143, 89] width 138 height 41
